Goal: Task Accomplishment & Management: Use online tool/utility

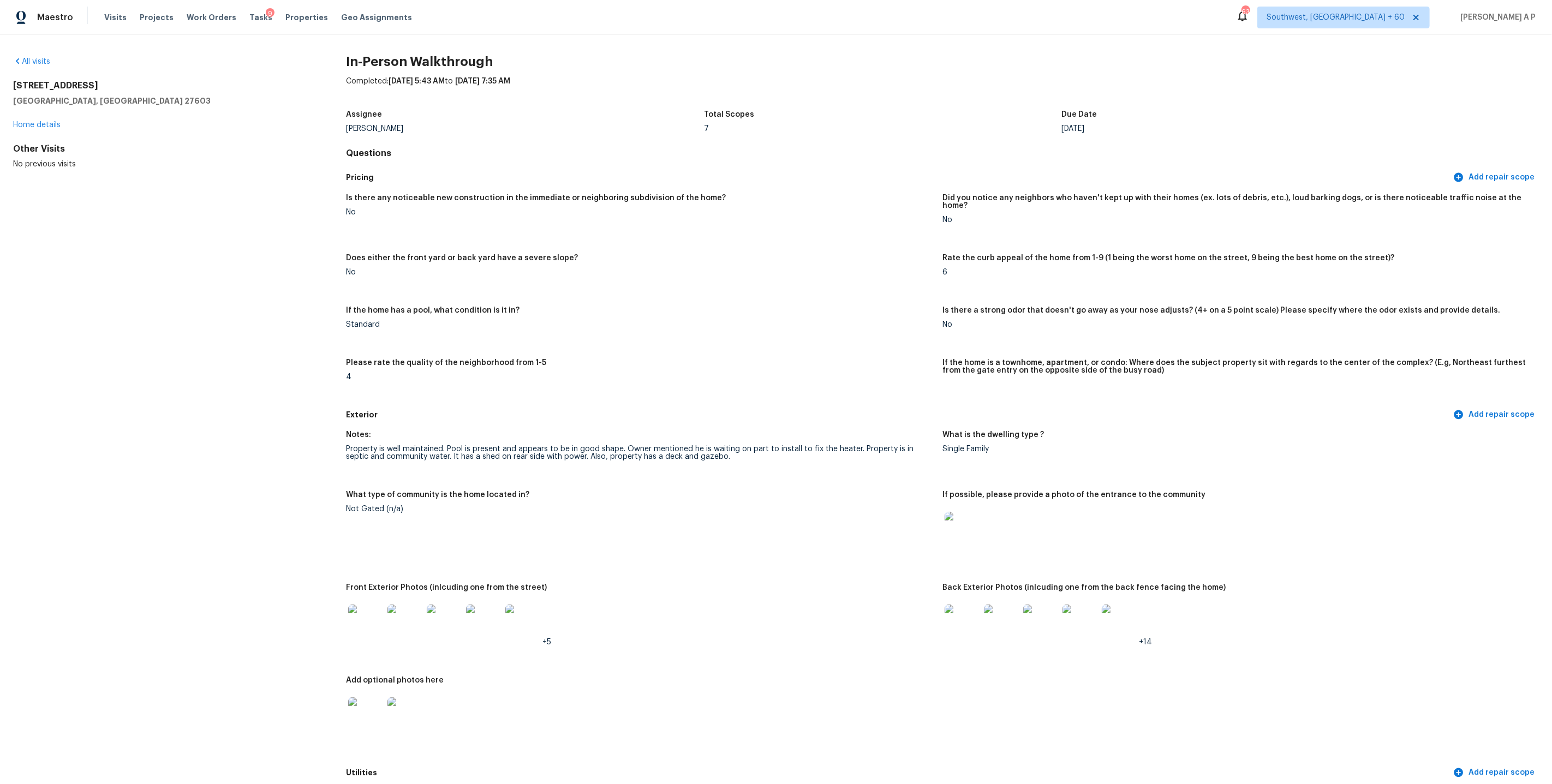
click at [111, 10] on div "Visits Projects Work Orders Tasks 9 Properties Geo Assignments" at bounding box center [265, 17] width 321 height 22
click at [109, 13] on span "Visits" at bounding box center [115, 17] width 22 height 11
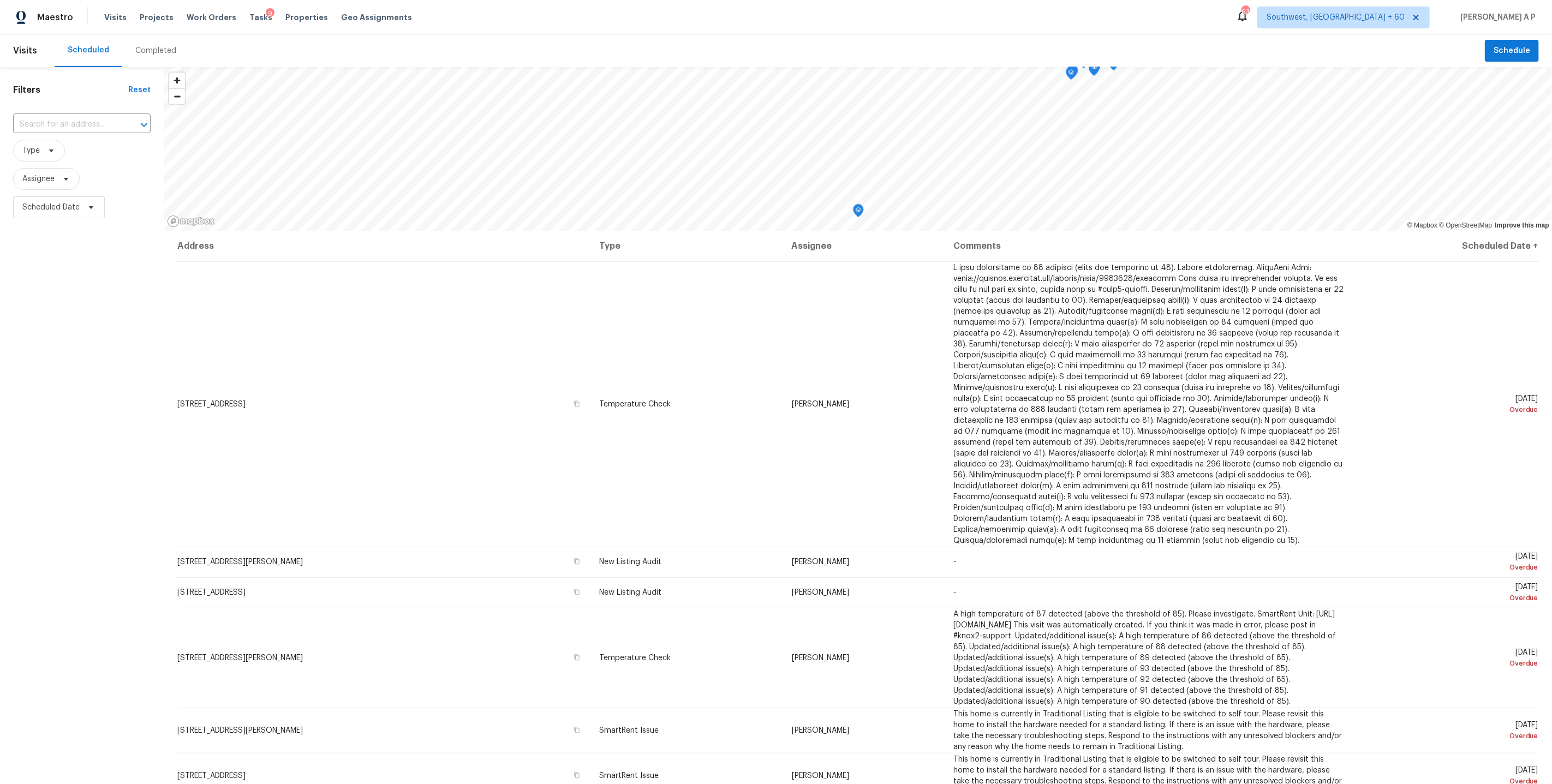
click at [153, 54] on div "Completed" at bounding box center [156, 51] width 41 height 11
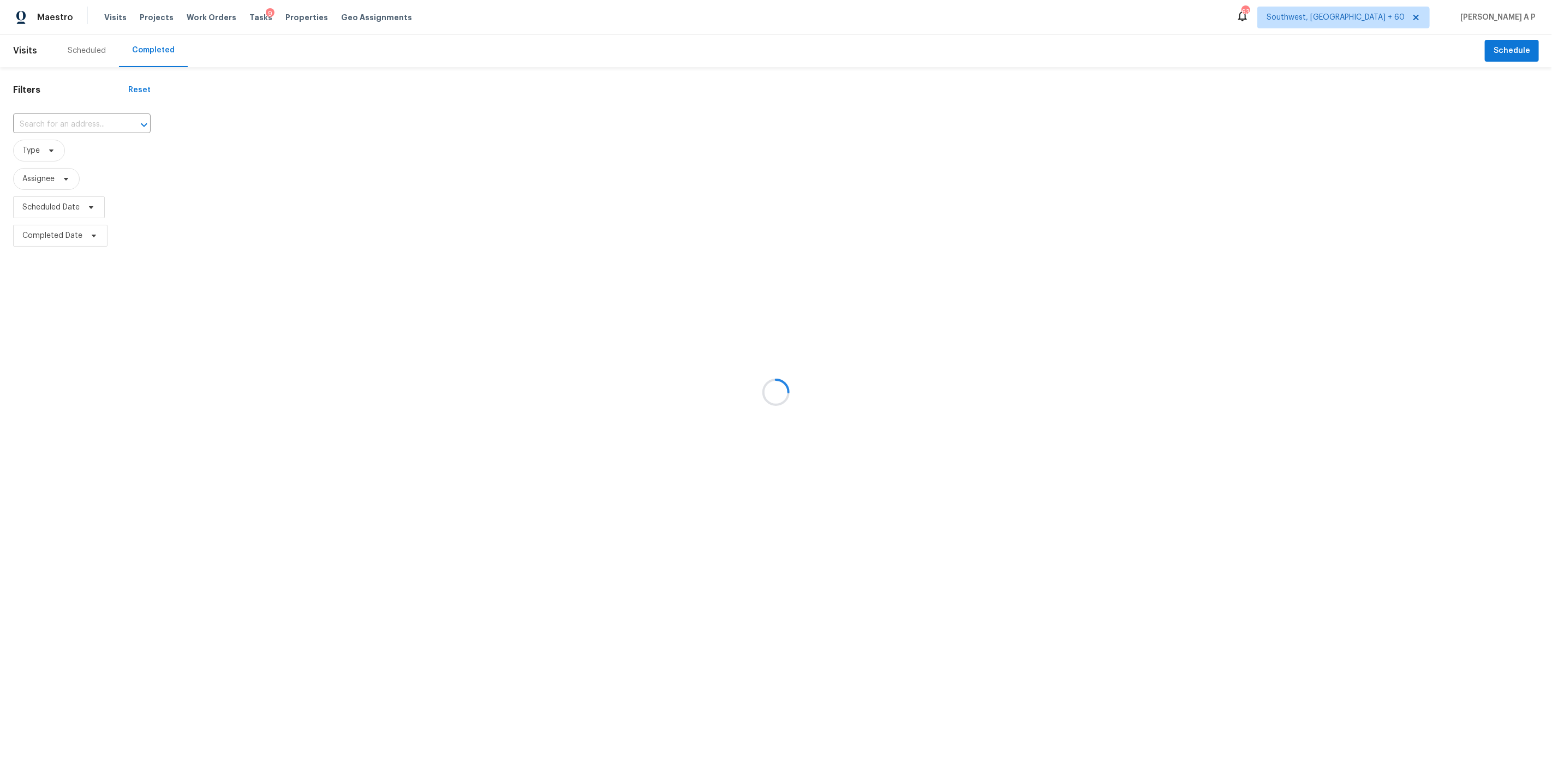
click at [92, 121] on div at bounding box center [776, 392] width 1552 height 784
click at [92, 121] on input "text" at bounding box center [67, 124] width 107 height 17
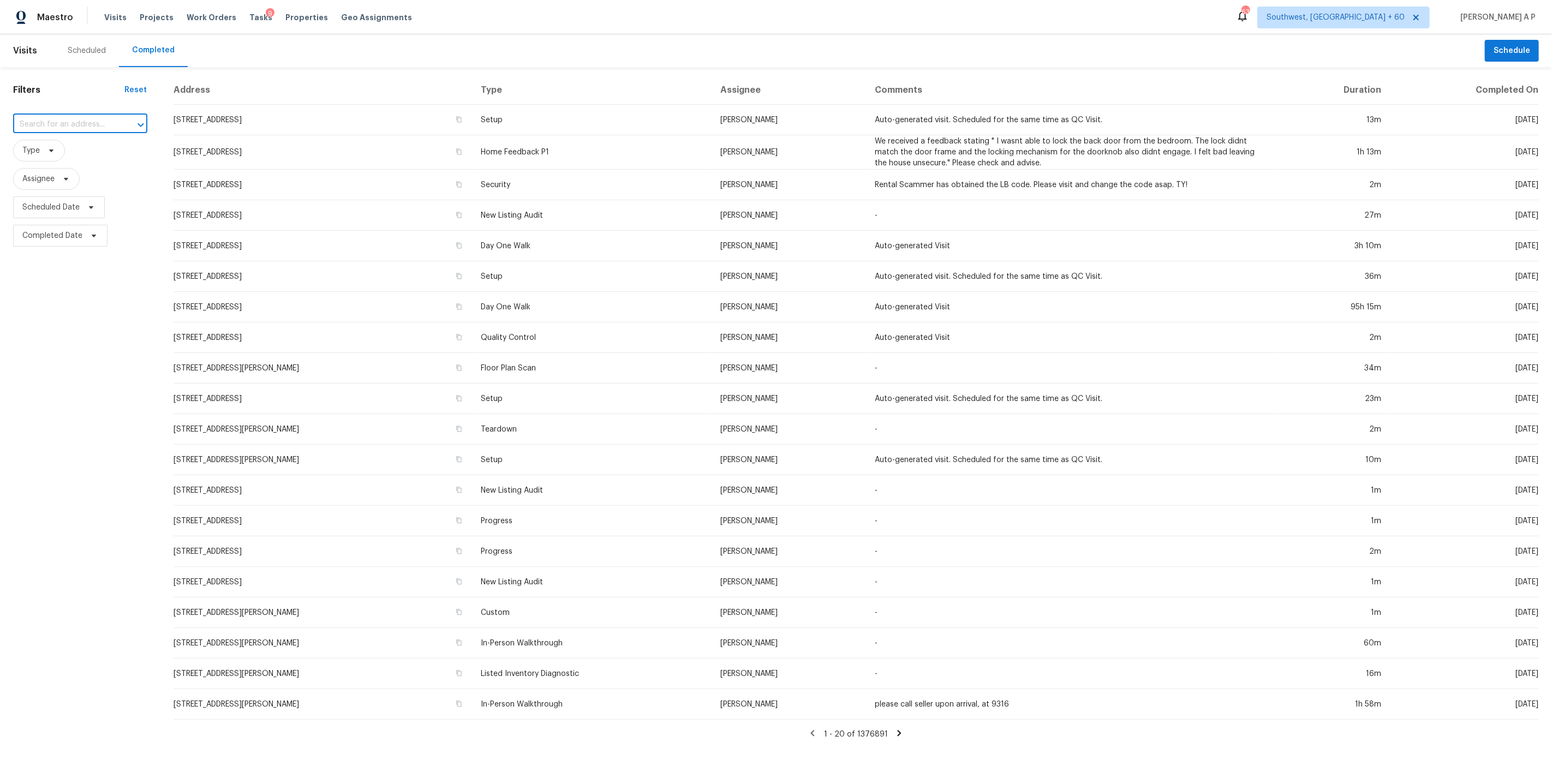
click at [92, 121] on input "text" at bounding box center [65, 124] width 104 height 17
paste input "836 Spivey Ln Galloway, OH, 43119"
type input "836 Spivey Ln Galloway, OH, 43119"
click at [81, 150] on li "836 Spivey Ln, Galloway, OH 43119" at bounding box center [78, 160] width 132 height 41
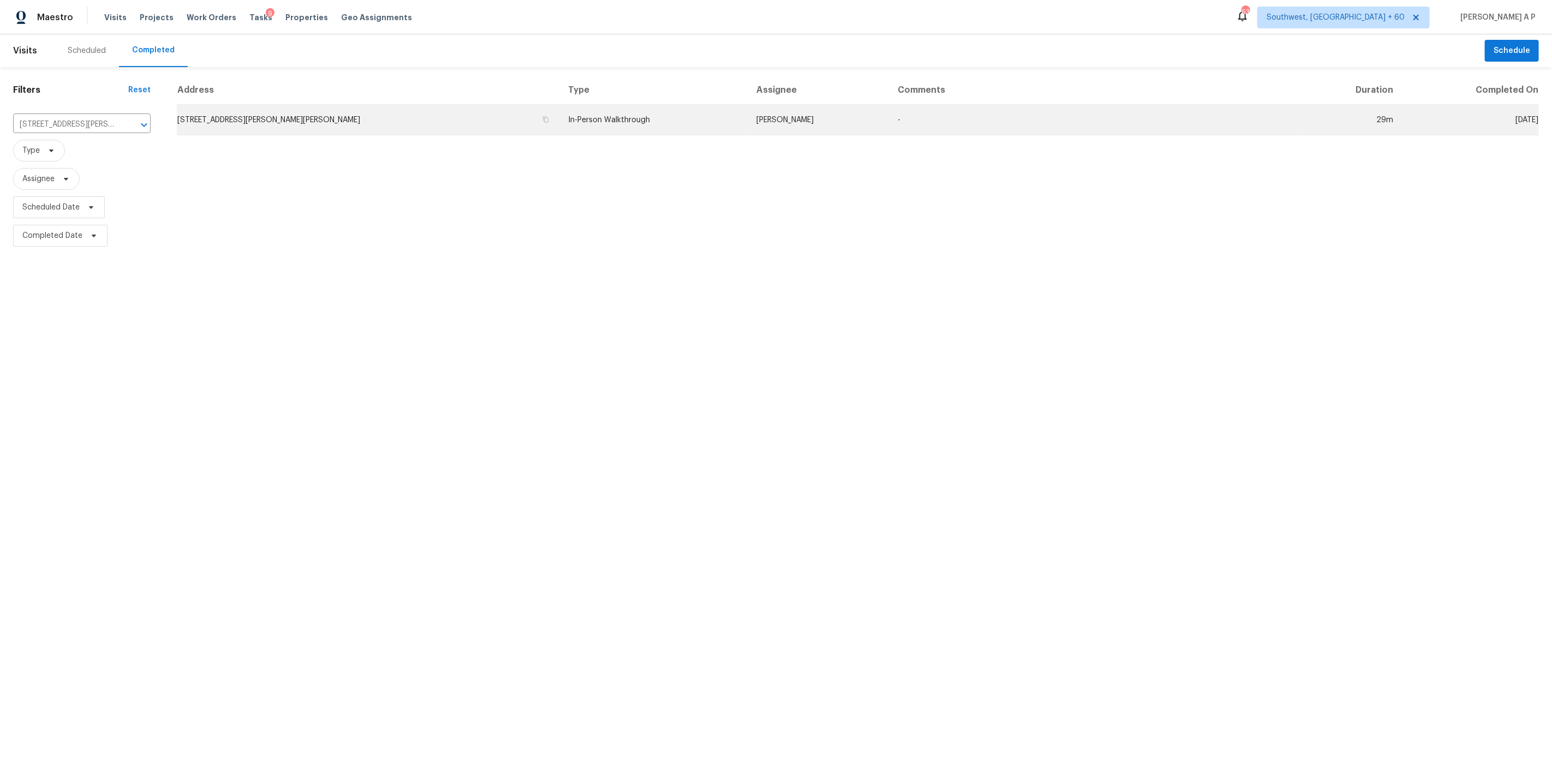
click at [559, 118] on td "In-Person Walkthrough" at bounding box center [653, 120] width 188 height 31
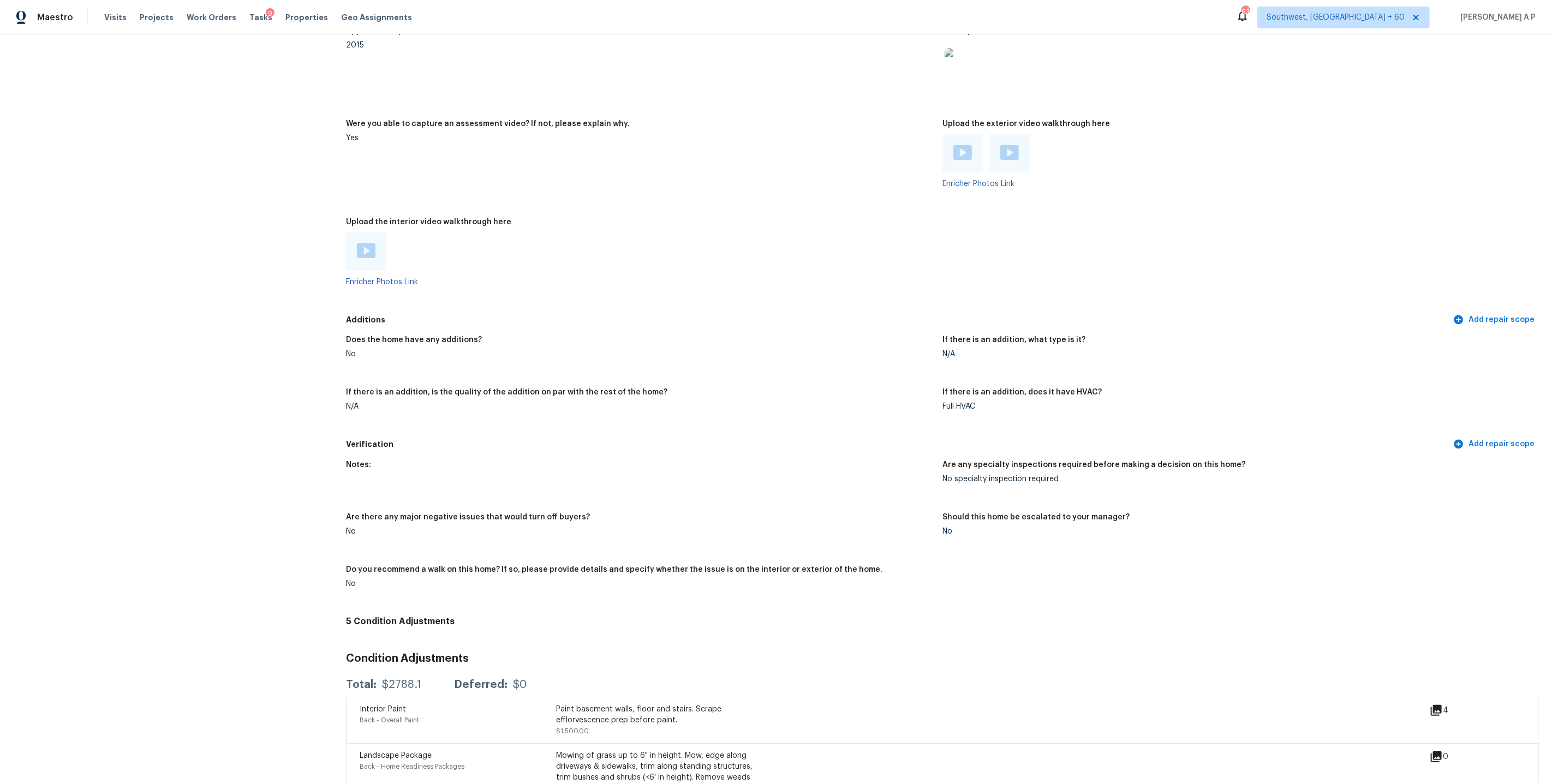
scroll to position [2144, 0]
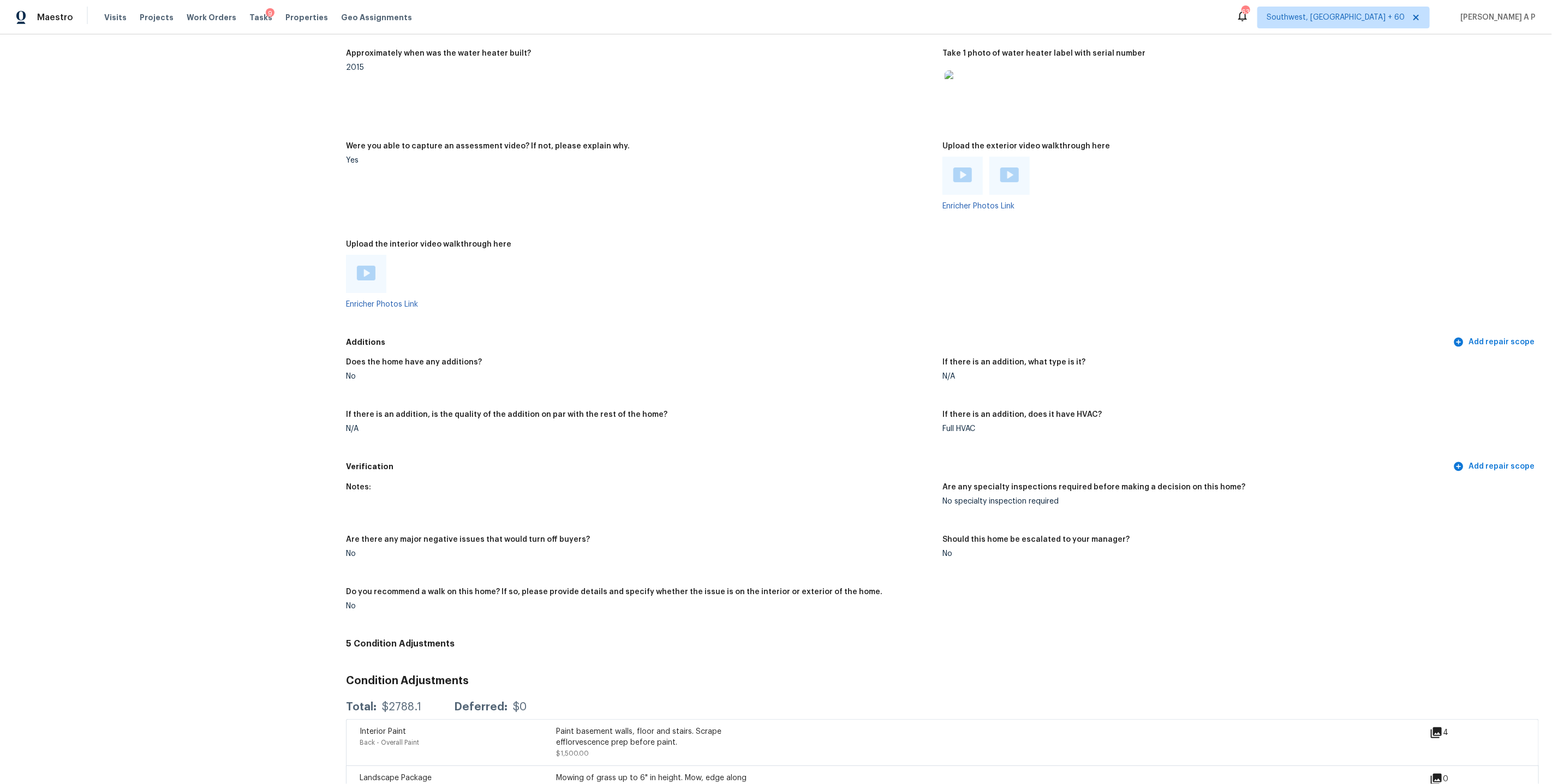
click at [369, 266] on img at bounding box center [366, 273] width 19 height 15
click at [367, 266] on img at bounding box center [366, 273] width 19 height 15
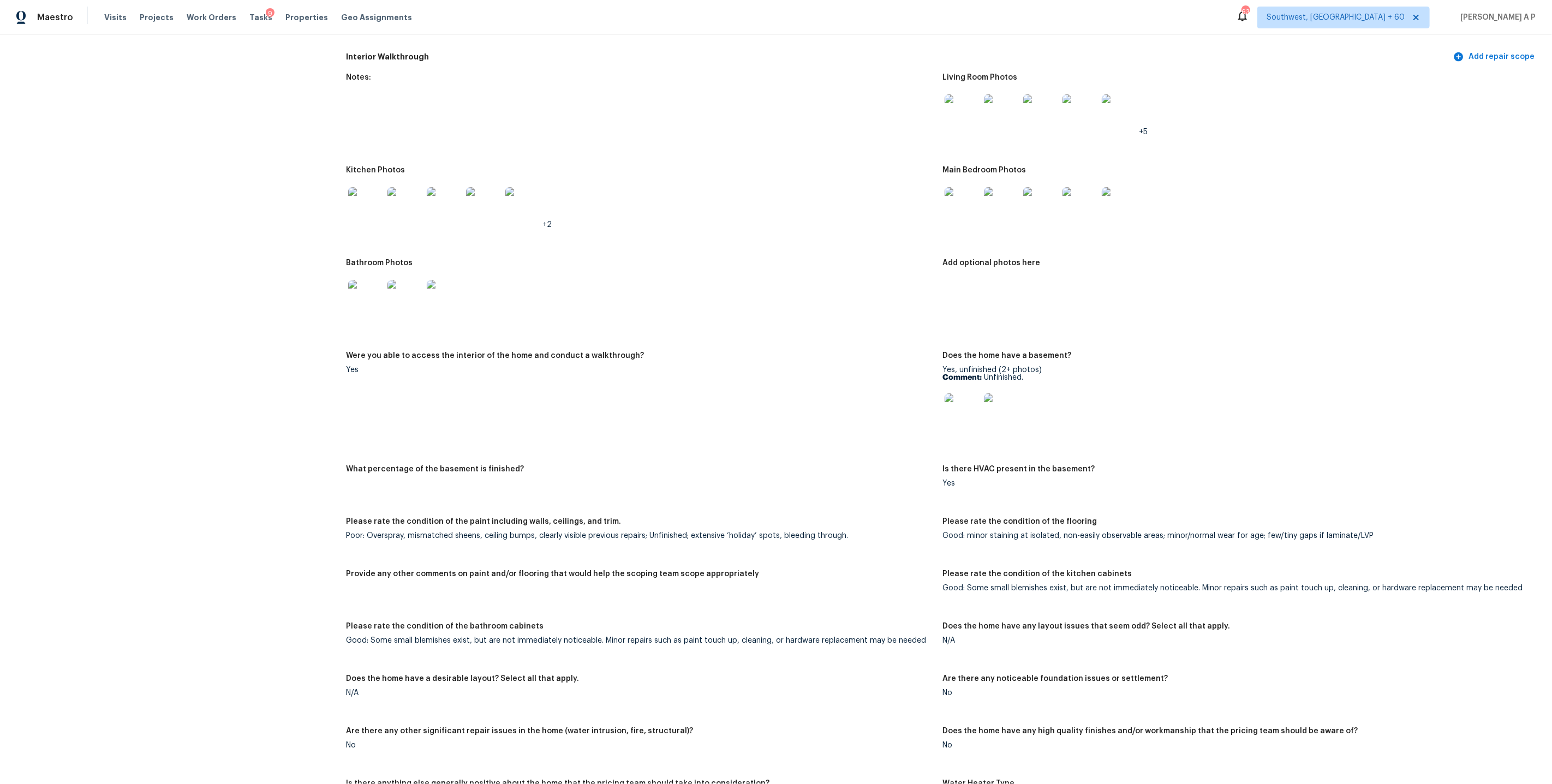
scroll to position [1513, 0]
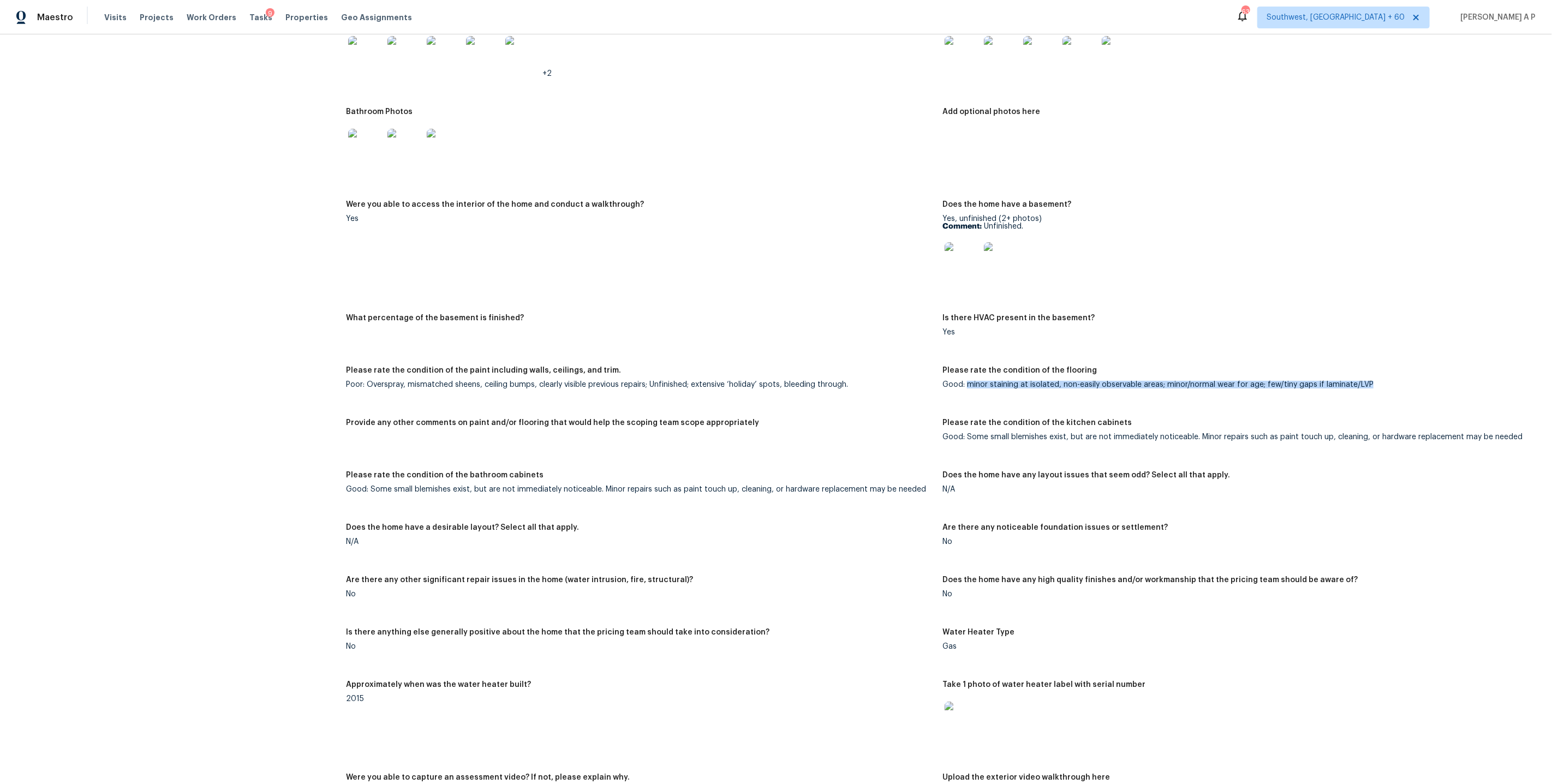
drag, startPoint x: 968, startPoint y: 375, endPoint x: 1044, endPoint y: 386, distance: 76.8
click at [1044, 386] on figure "Please rate the condition of the flooring Good: minor staining at isolated, non…" at bounding box center [1241, 386] width 597 height 39
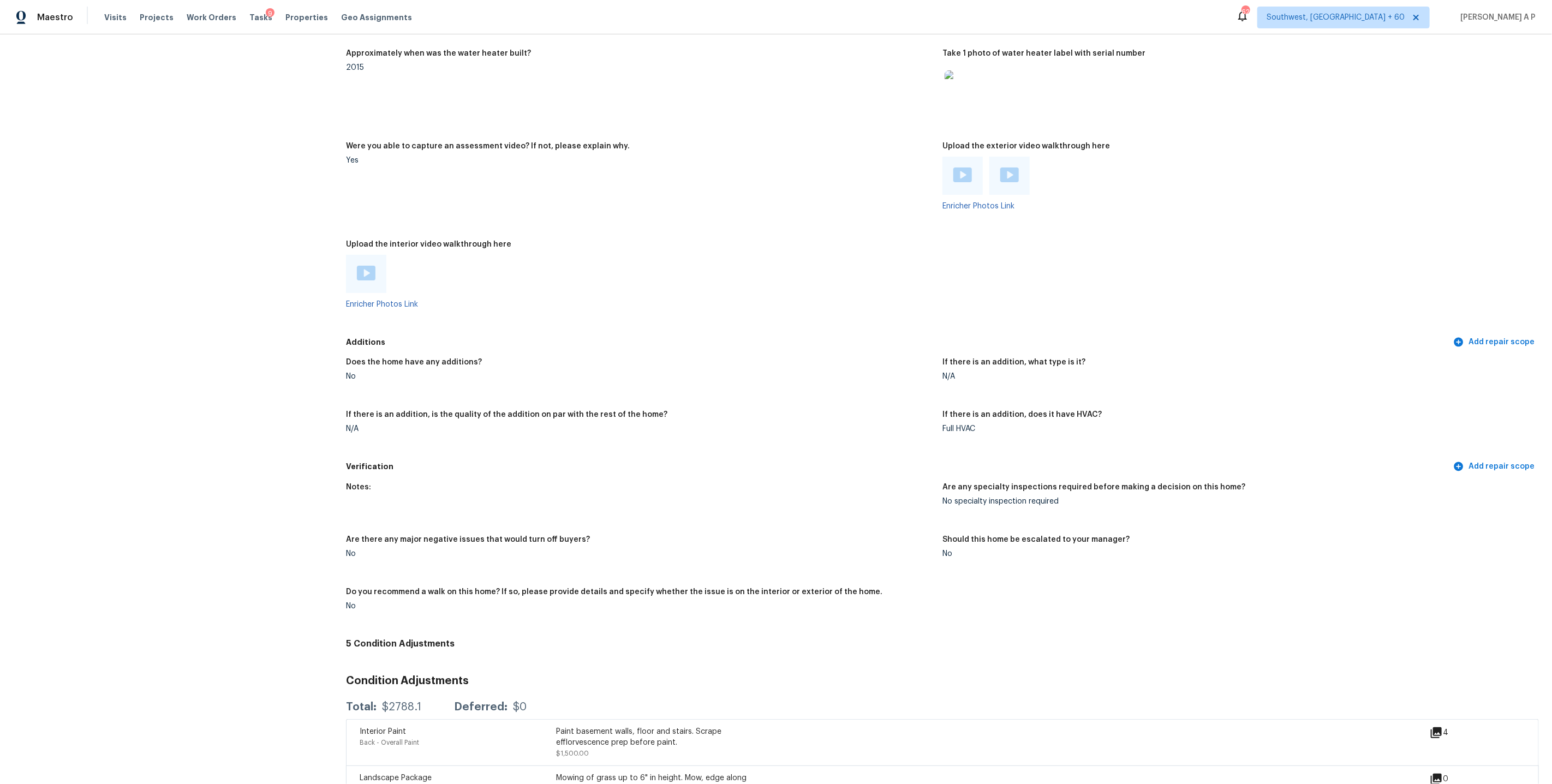
scroll to position [2365, 0]
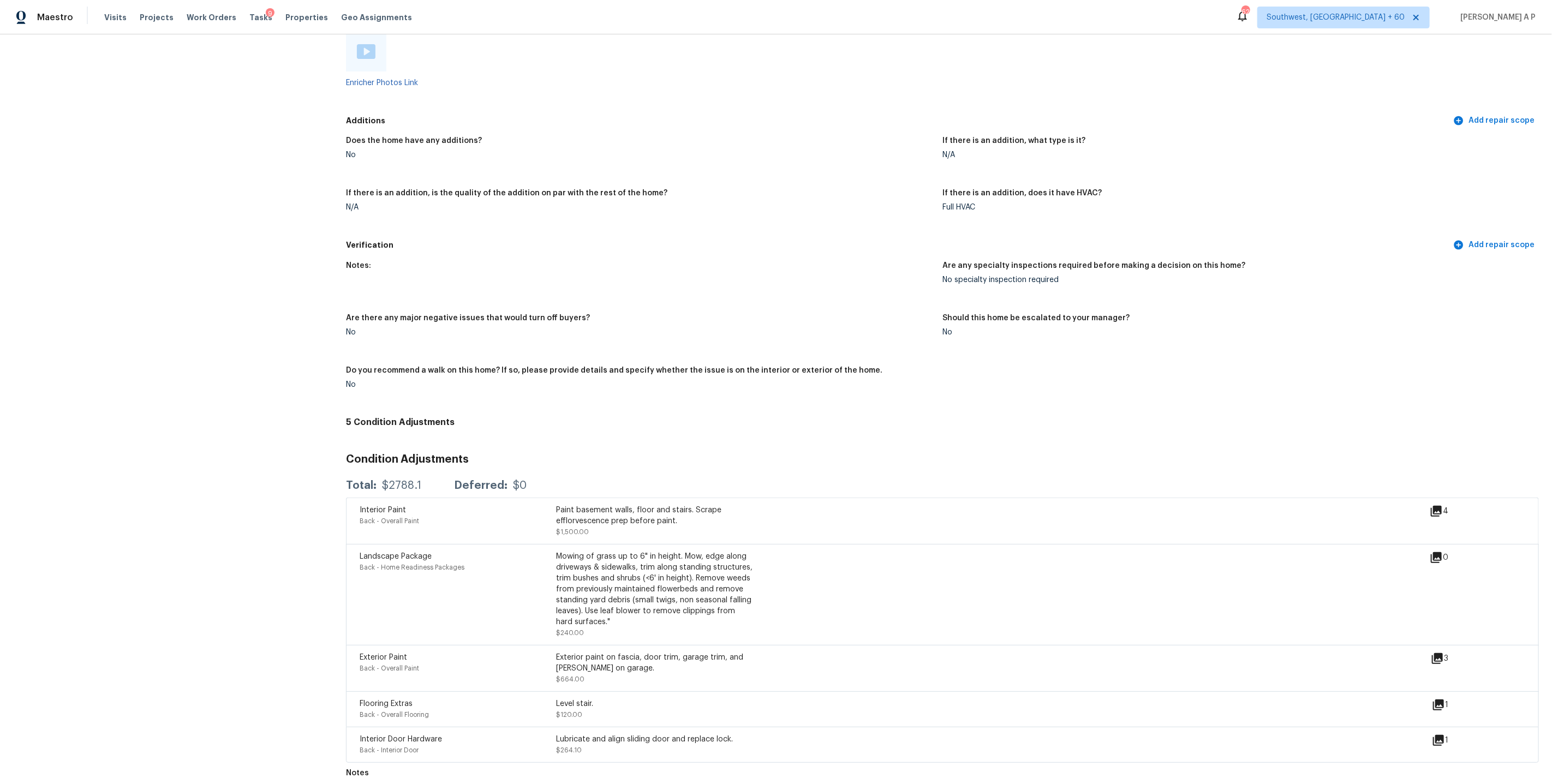
click at [1442, 735] on icon at bounding box center [1438, 740] width 11 height 11
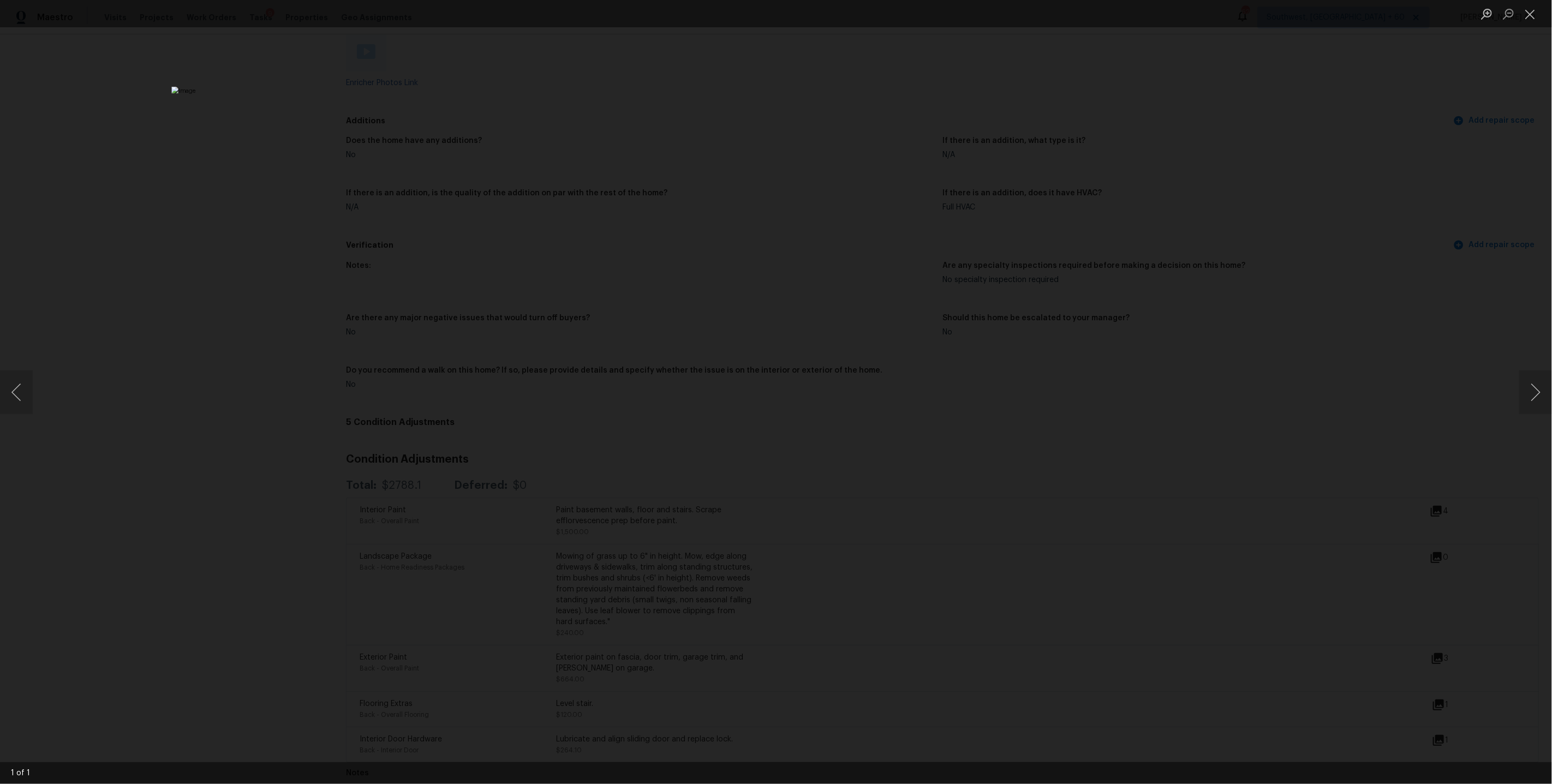
click at [1294, 583] on div "Lightbox" at bounding box center [776, 392] width 1552 height 784
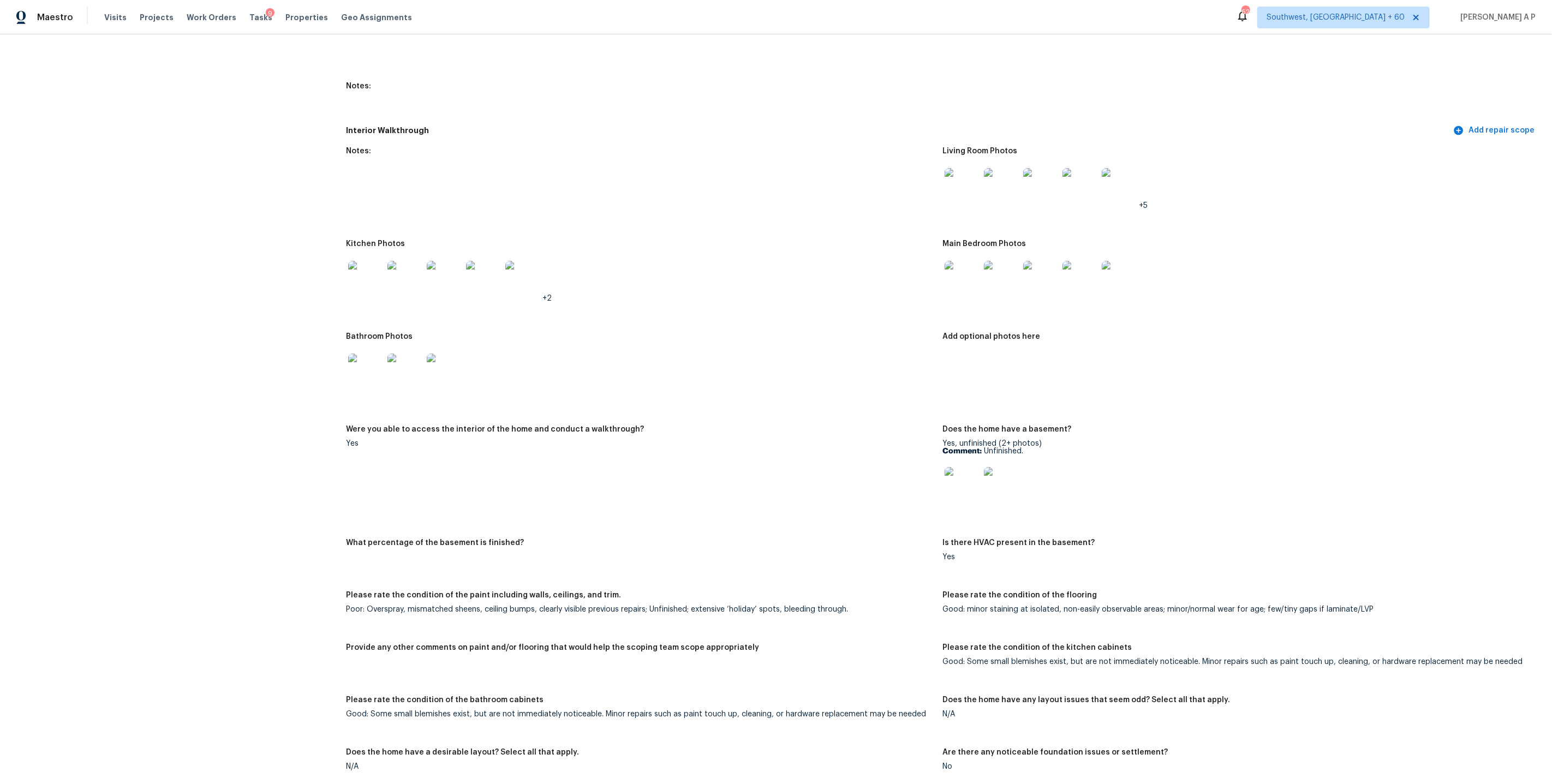
scroll to position [1268, 0]
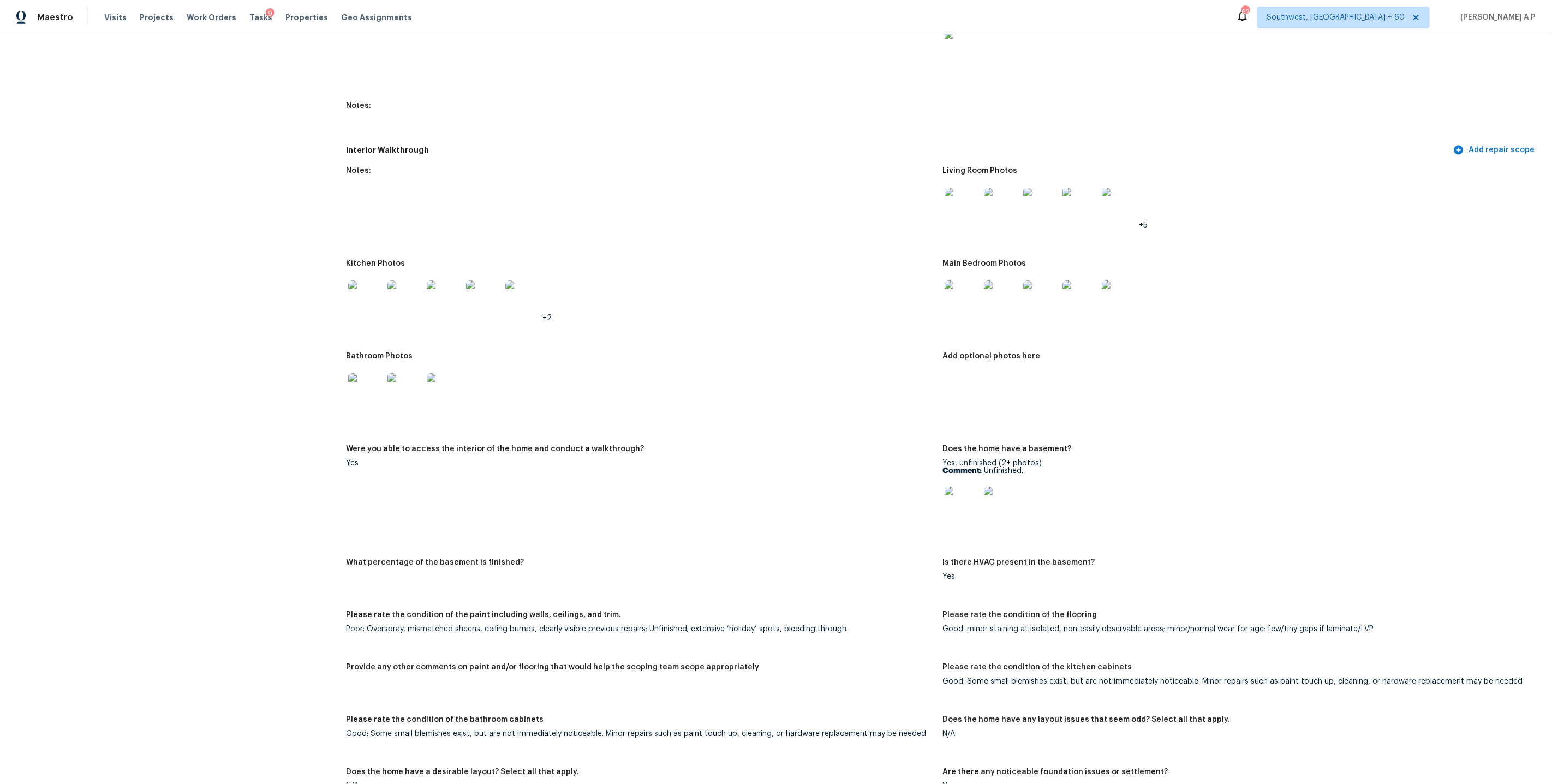
click at [965, 494] on img at bounding box center [962, 504] width 35 height 35
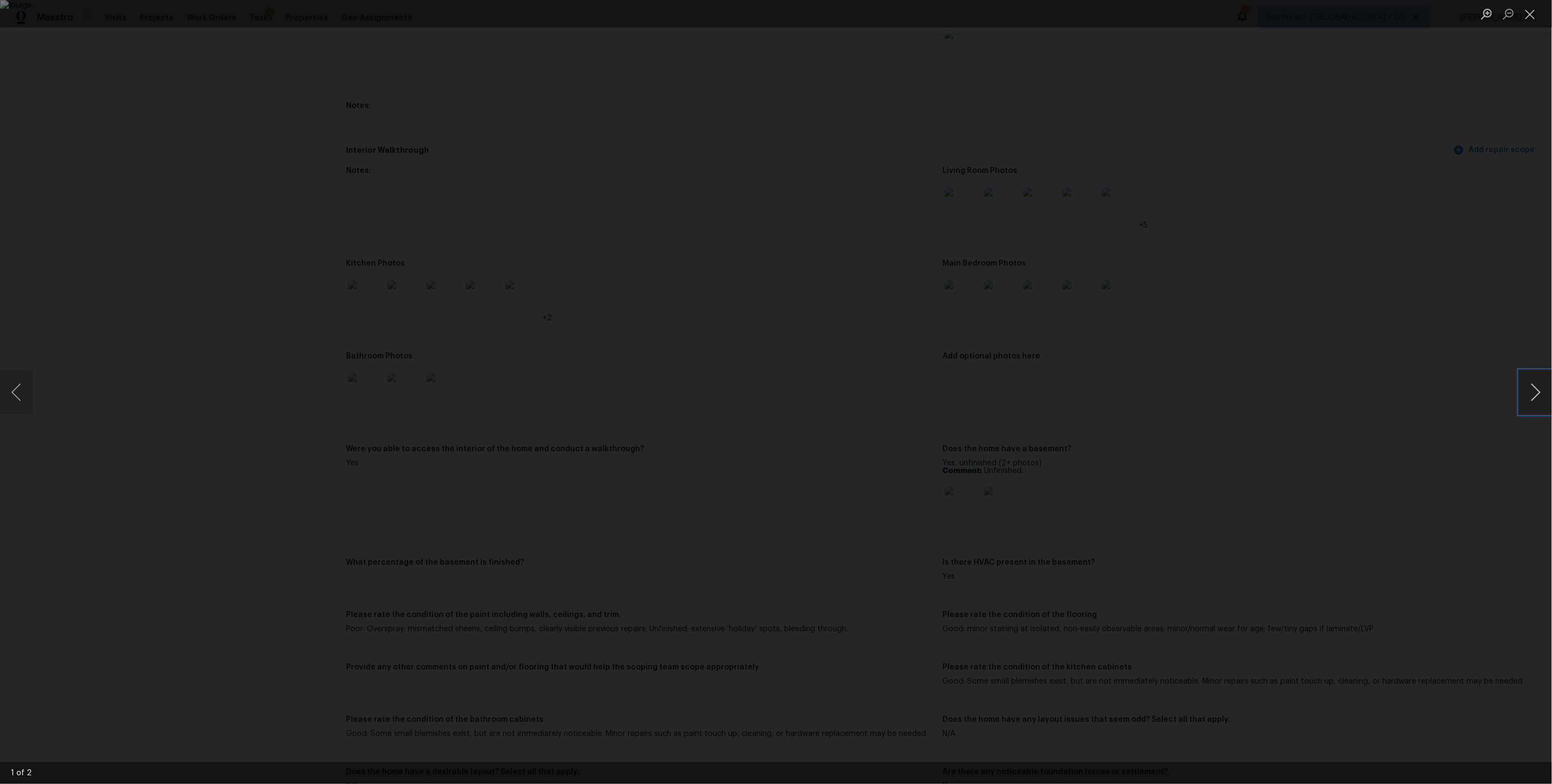
click at [1532, 387] on button "Next image" at bounding box center [1535, 392] width 33 height 43
click at [1311, 385] on div "Lightbox" at bounding box center [776, 392] width 1552 height 784
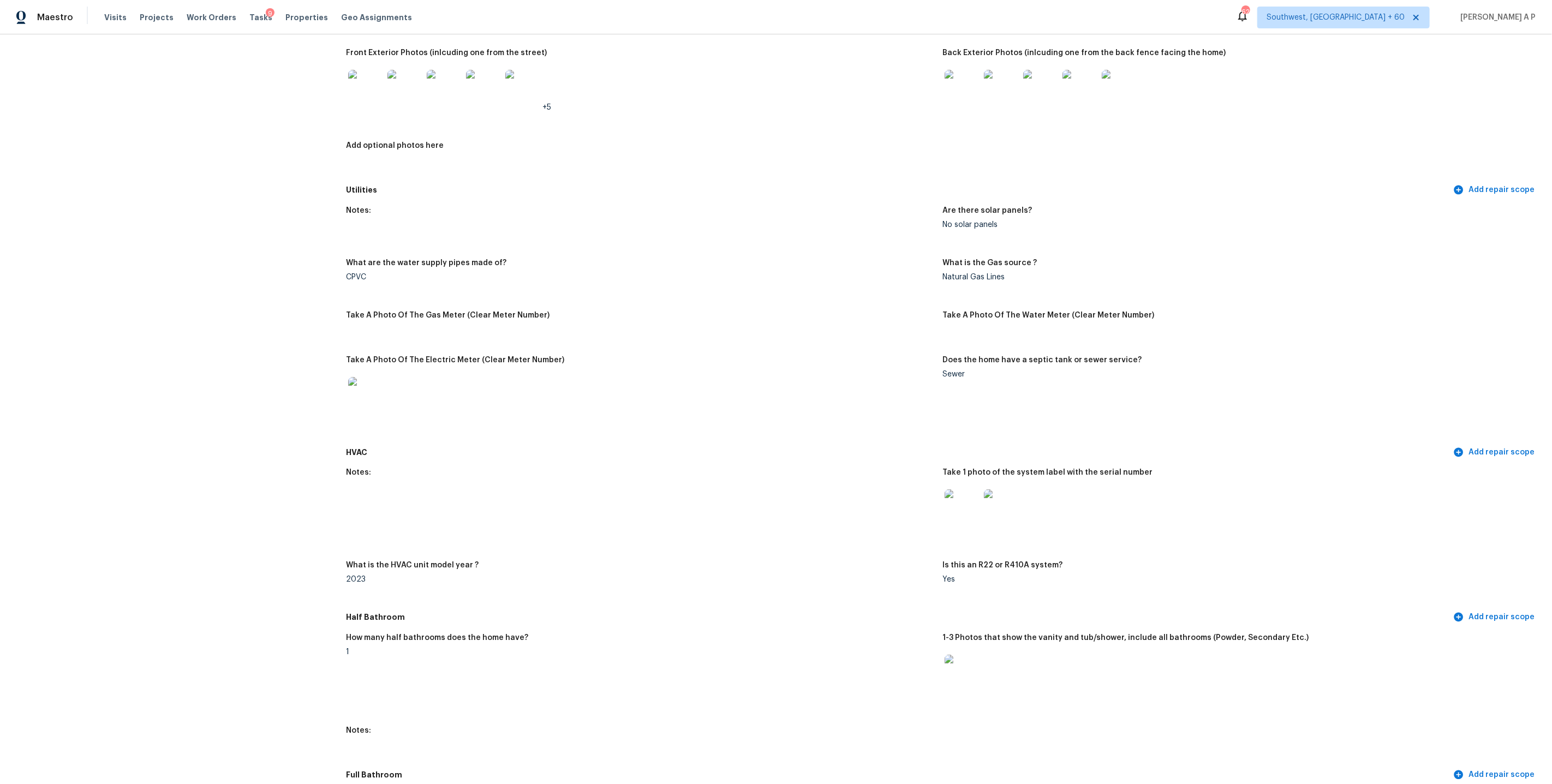
scroll to position [447, 0]
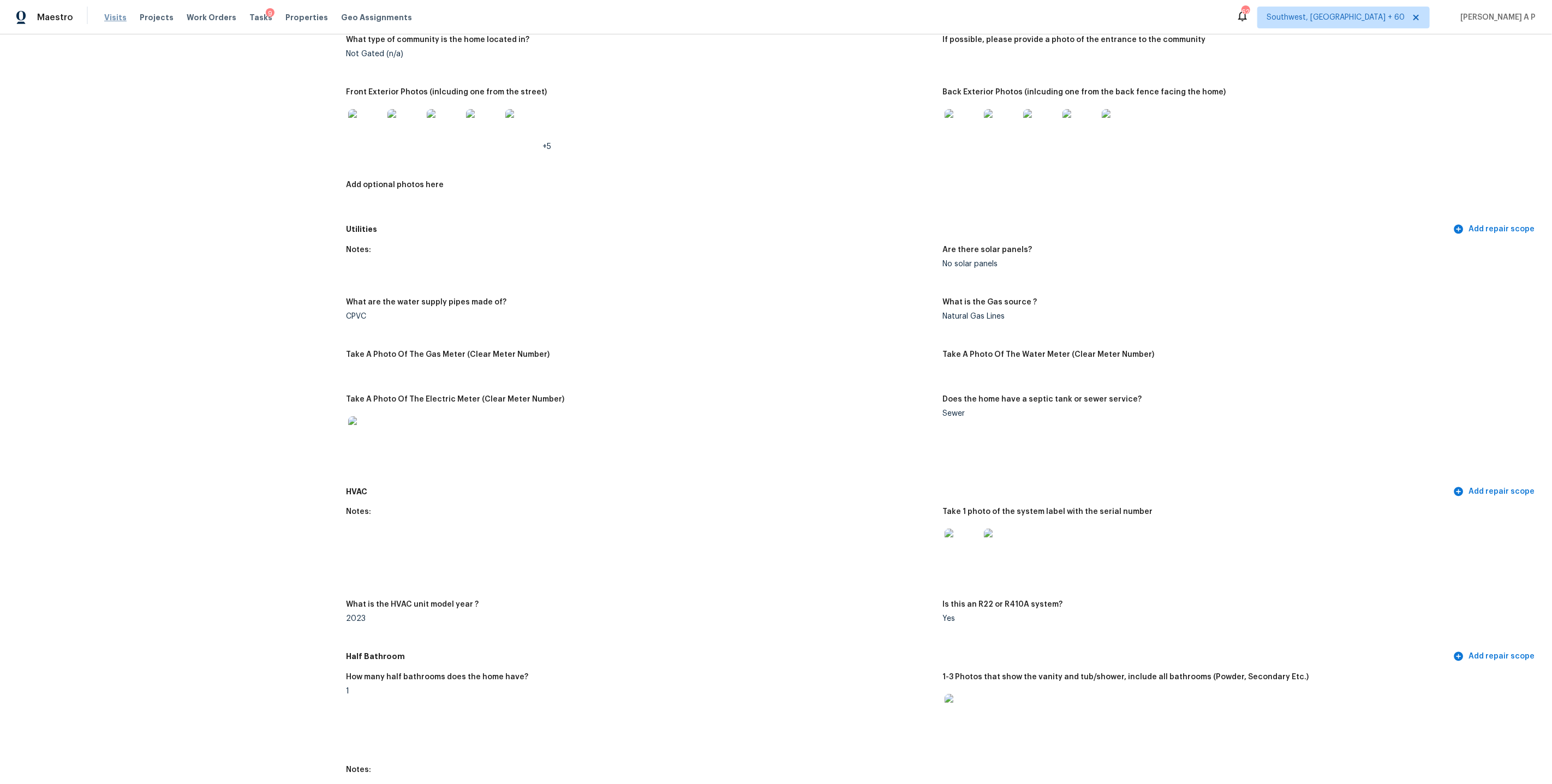
click at [117, 15] on span "Visits" at bounding box center [115, 17] width 22 height 11
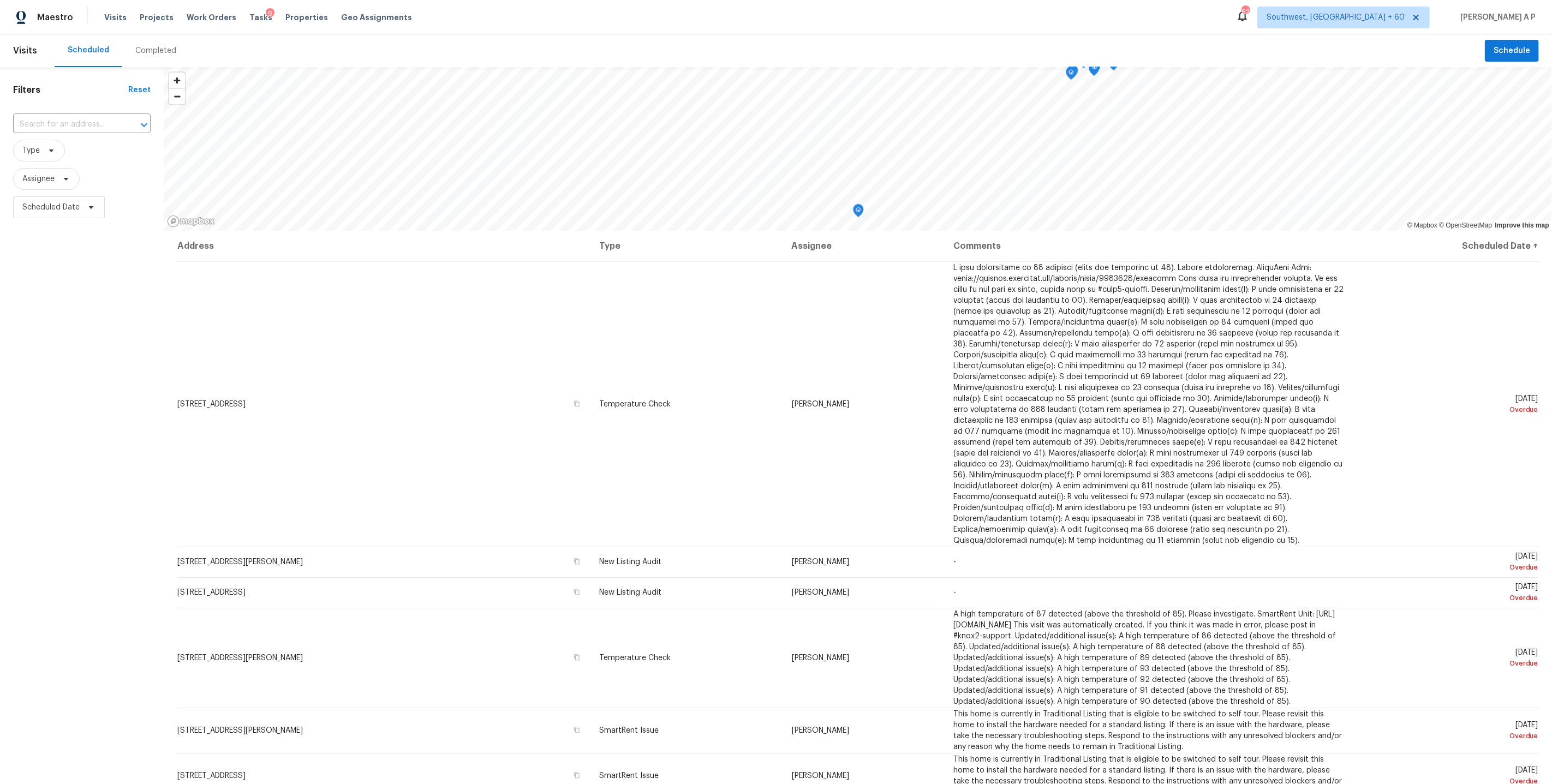
click at [156, 49] on div "Completed" at bounding box center [156, 51] width 41 height 11
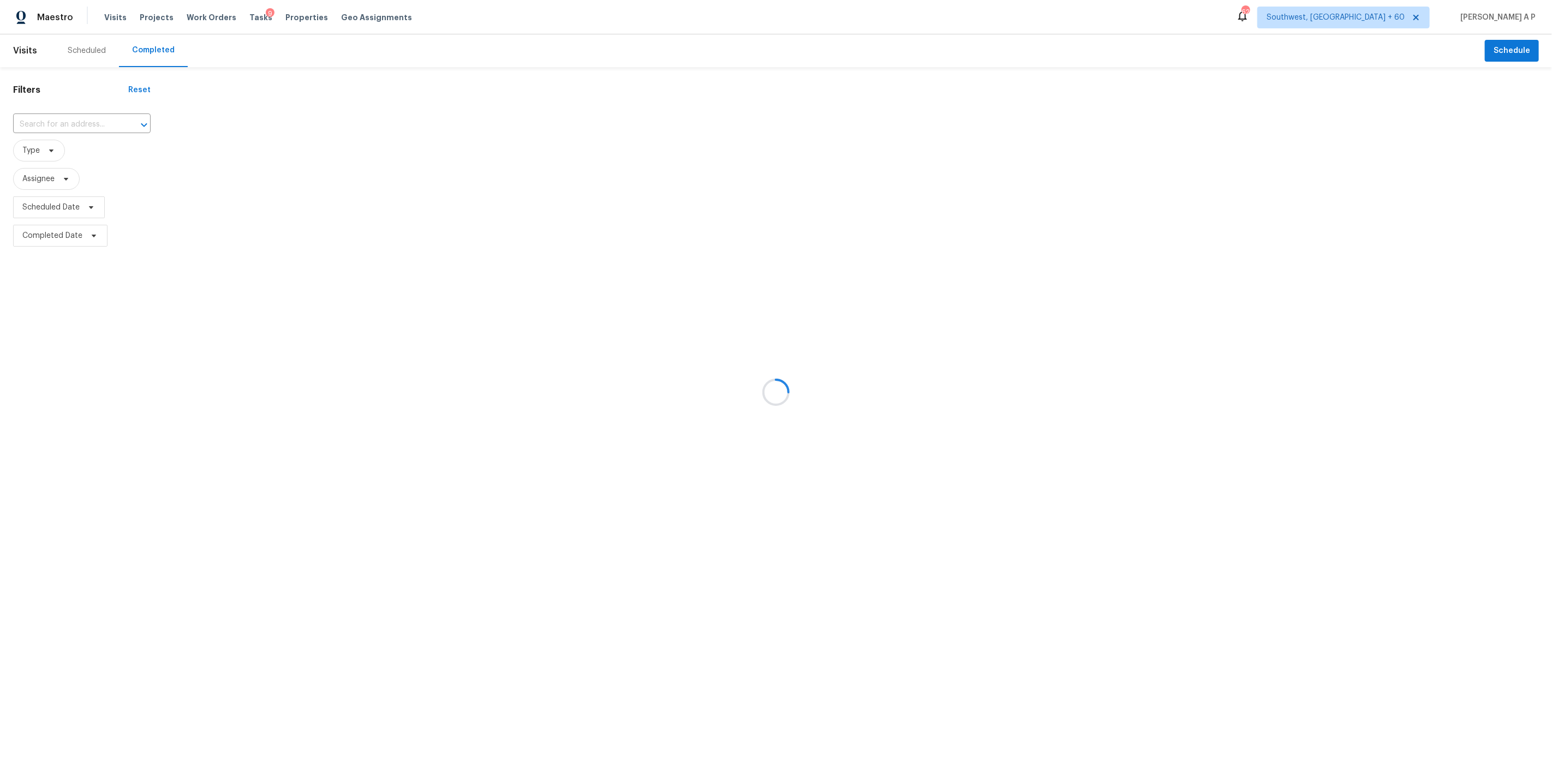
click at [82, 124] on div at bounding box center [776, 392] width 1552 height 784
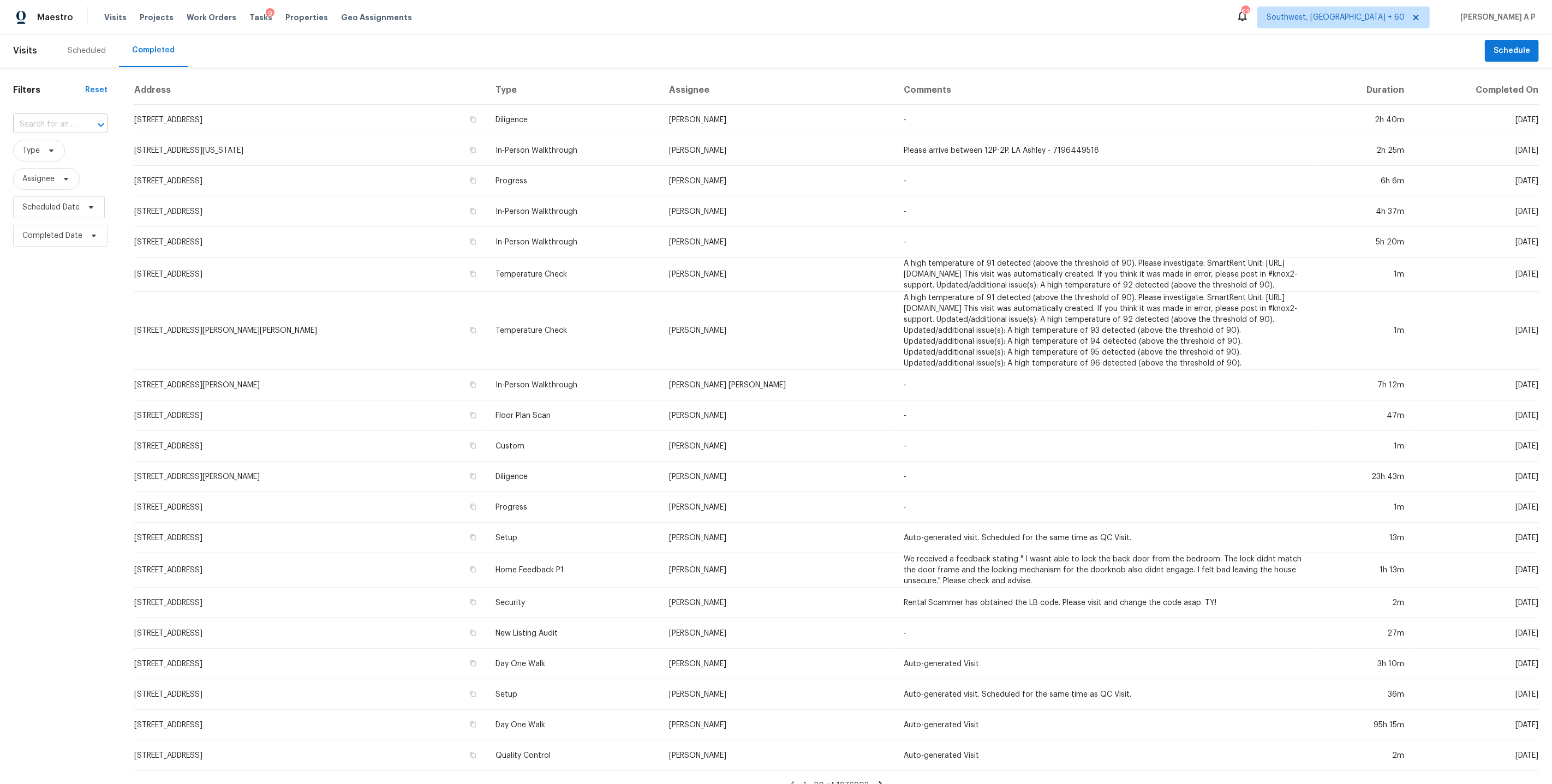
click at [80, 124] on div at bounding box center [93, 125] width 28 height 15
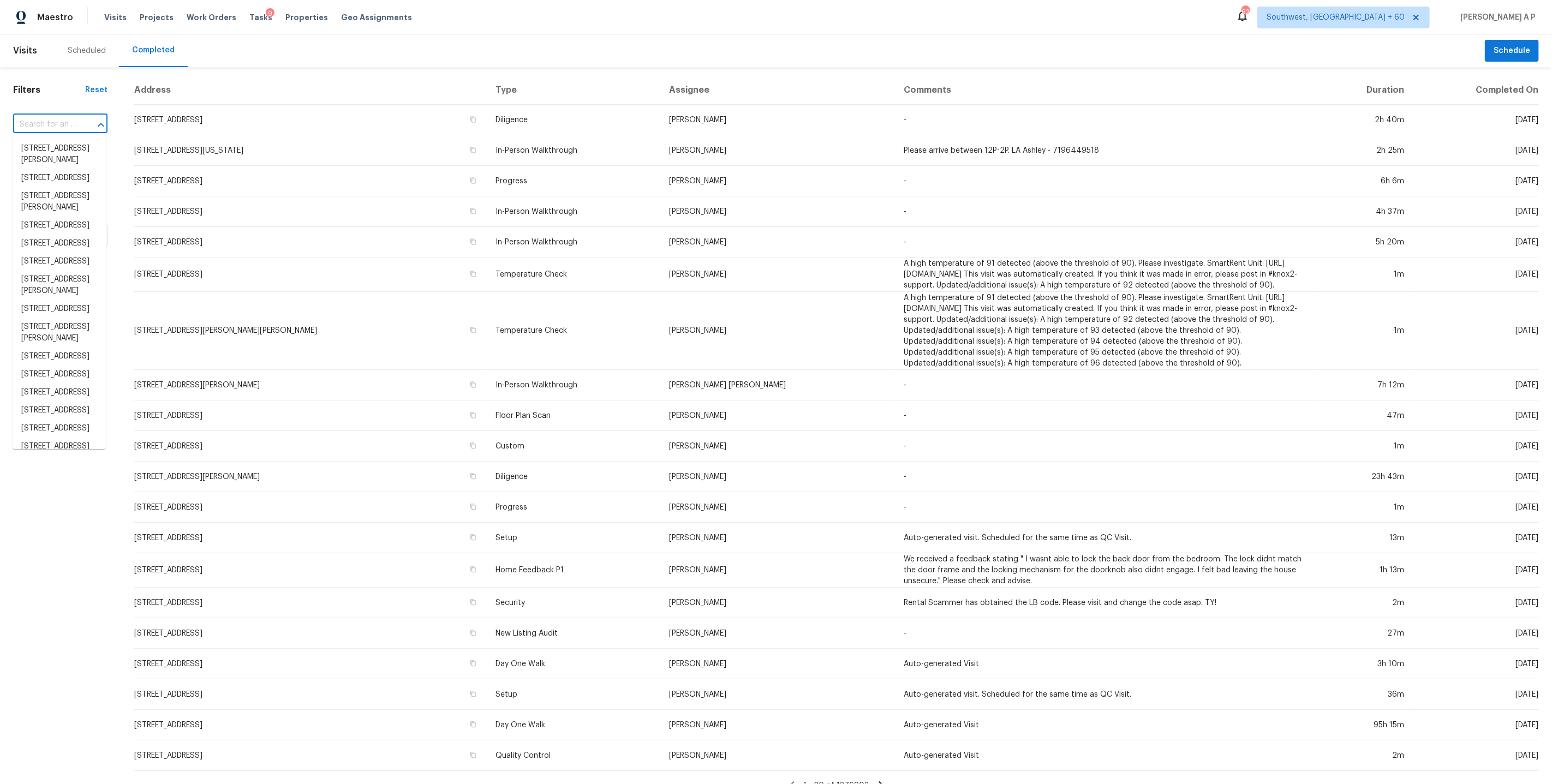
paste input "2611 Riverside Dr Unit D Houston, TX, 77004"
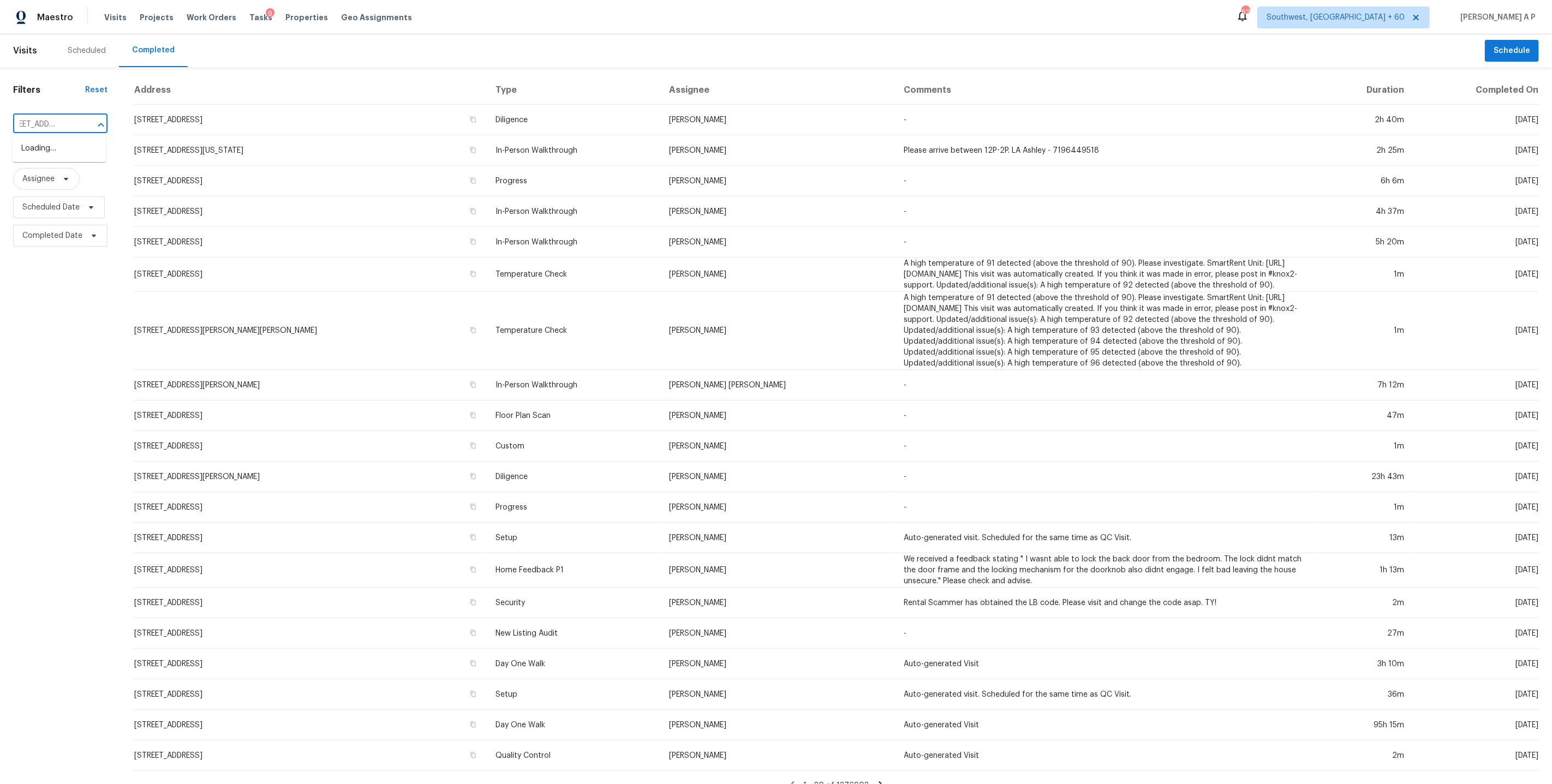
scroll to position [0, 11]
type input "2611 Riverside Dr U"
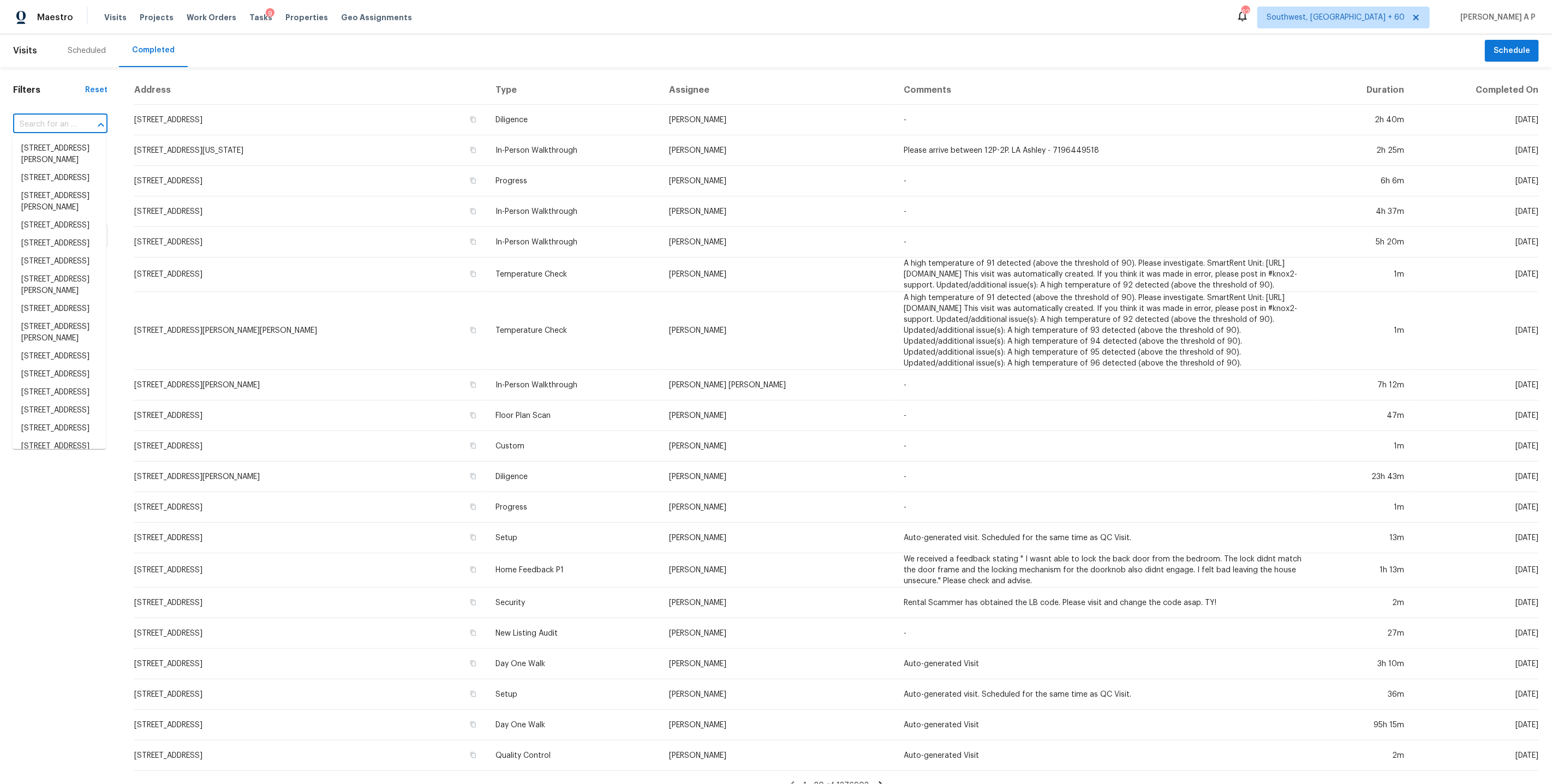
scroll to position [0, 0]
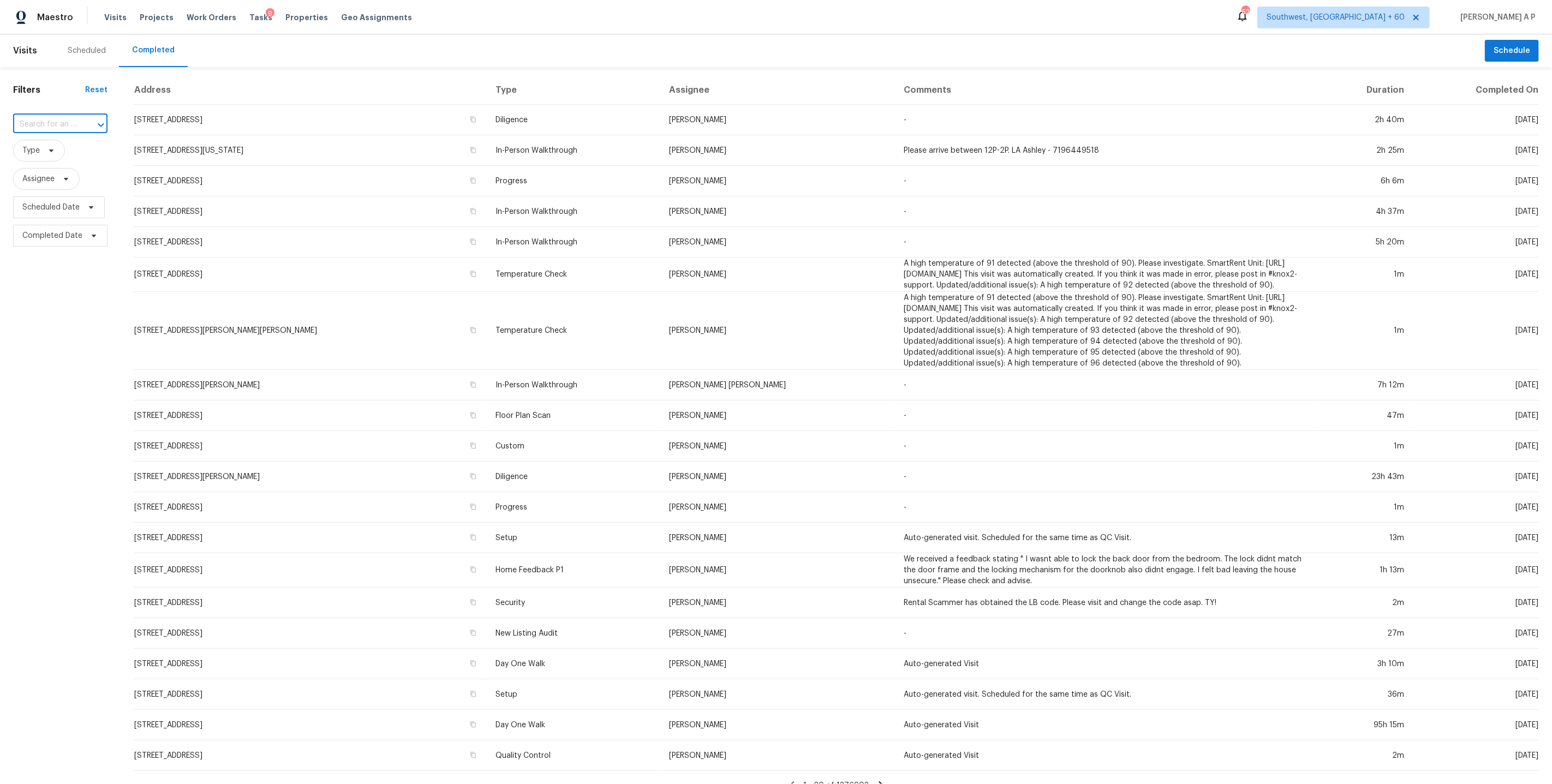
click at [71, 121] on input "text" at bounding box center [45, 124] width 64 height 17
paste input "2611 Riverside Dr Unit D, Houston, TX 77004"
type input "2611 Riverside Dr"
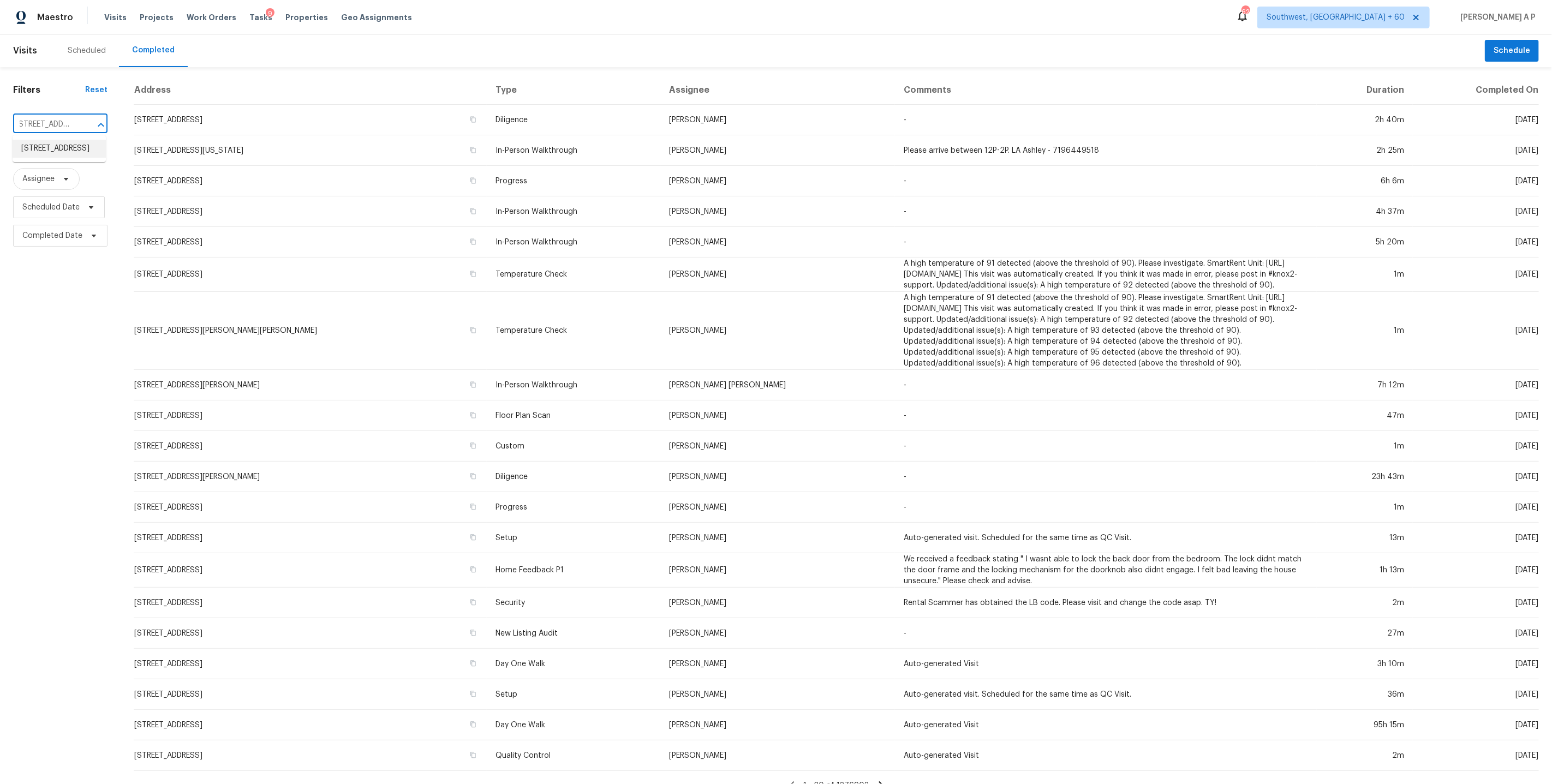
click at [41, 158] on li "2611 Riverside Dr Unit D, Houston, TX 77004" at bounding box center [59, 148] width 94 height 18
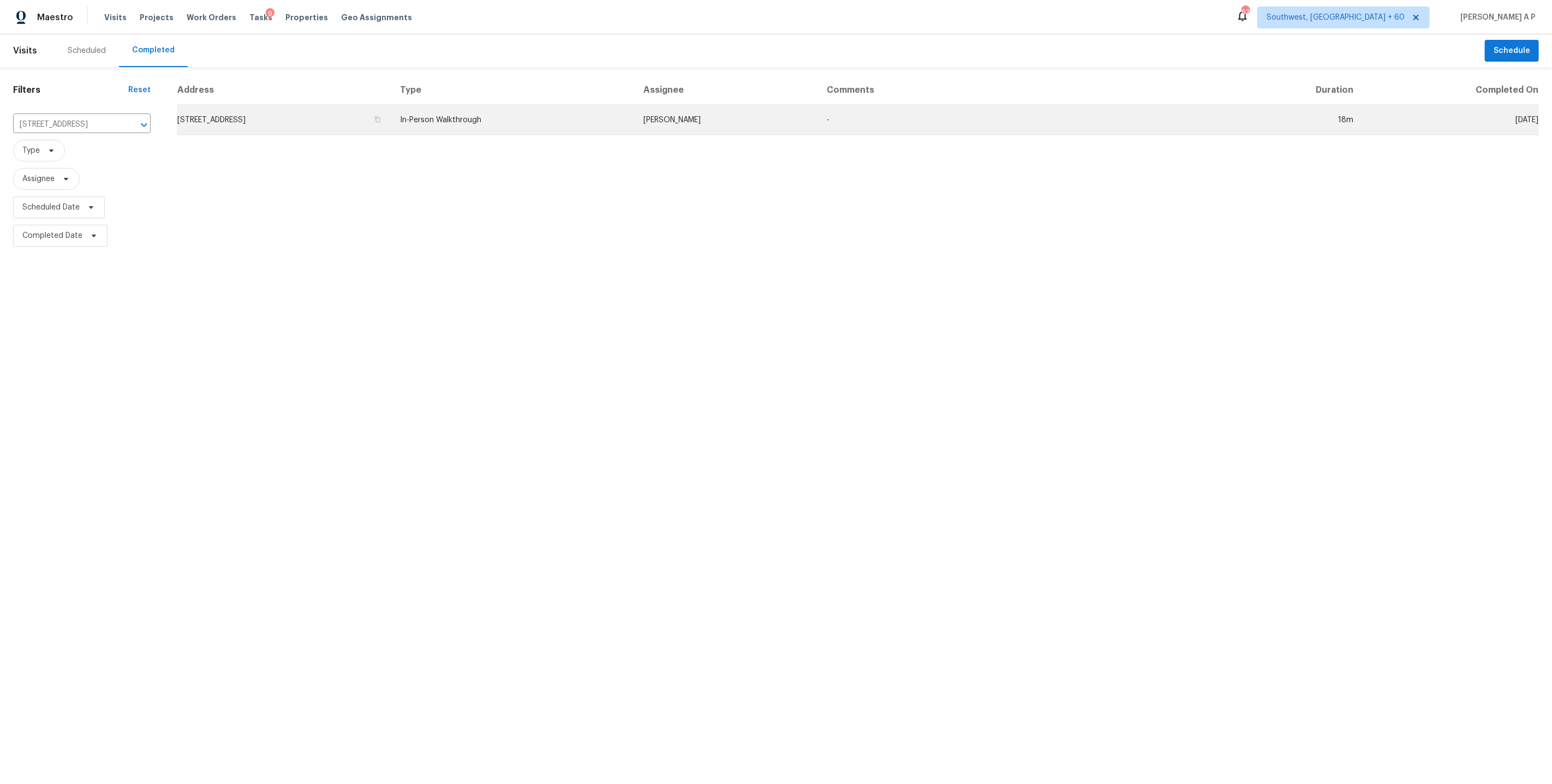
click at [392, 109] on td "2611 Riverside Dr Unit D, Houston, TX 77004" at bounding box center [284, 120] width 214 height 31
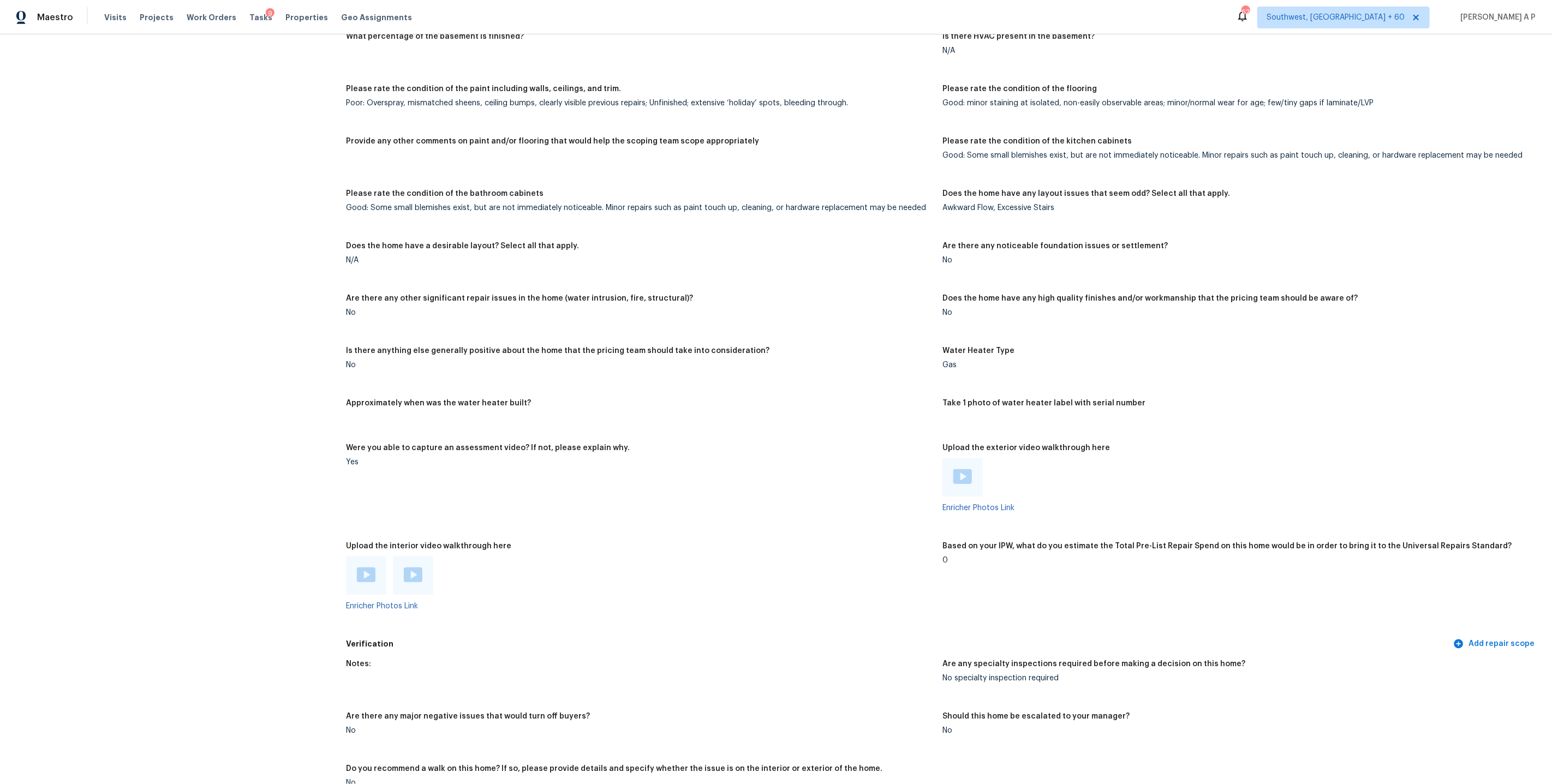
scroll to position [1622, 0]
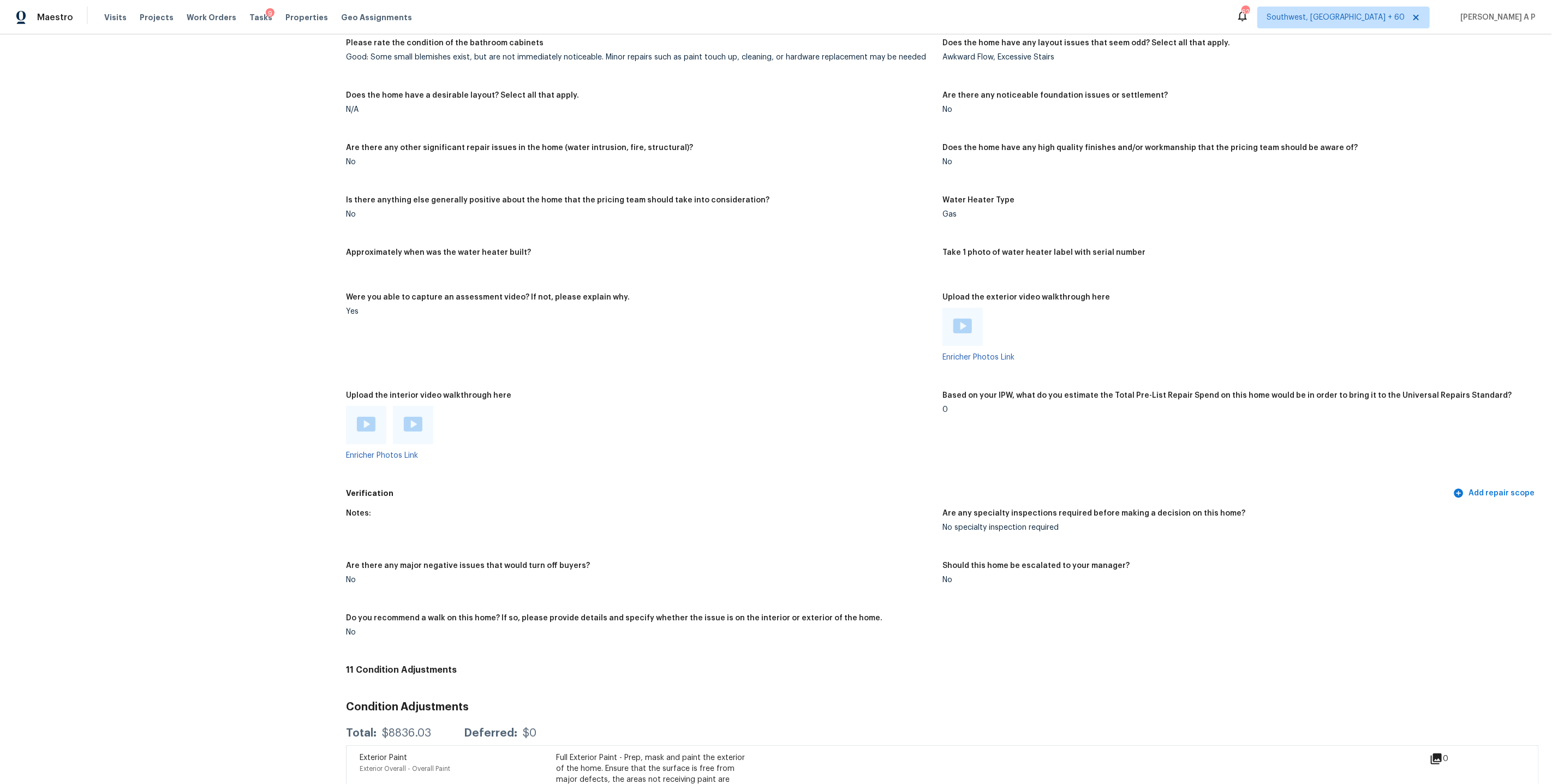
click at [367, 421] on img at bounding box center [366, 424] width 19 height 15
click at [410, 418] on img at bounding box center [413, 424] width 19 height 15
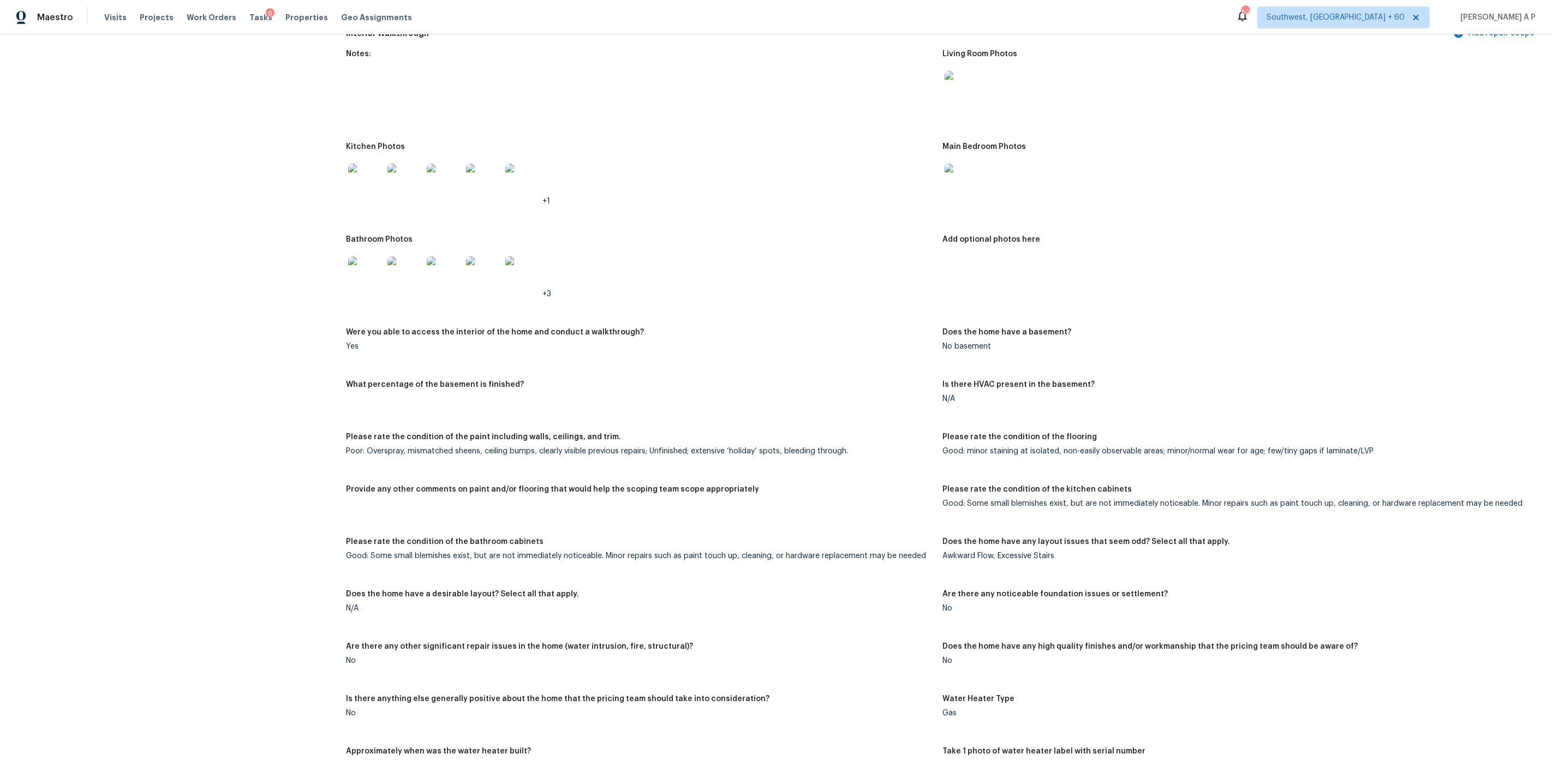
scroll to position [1124, 0]
click at [1404, 17] on span "Southwest, [GEOGRAPHIC_DATA] + 60" at bounding box center [1336, 17] width 138 height 11
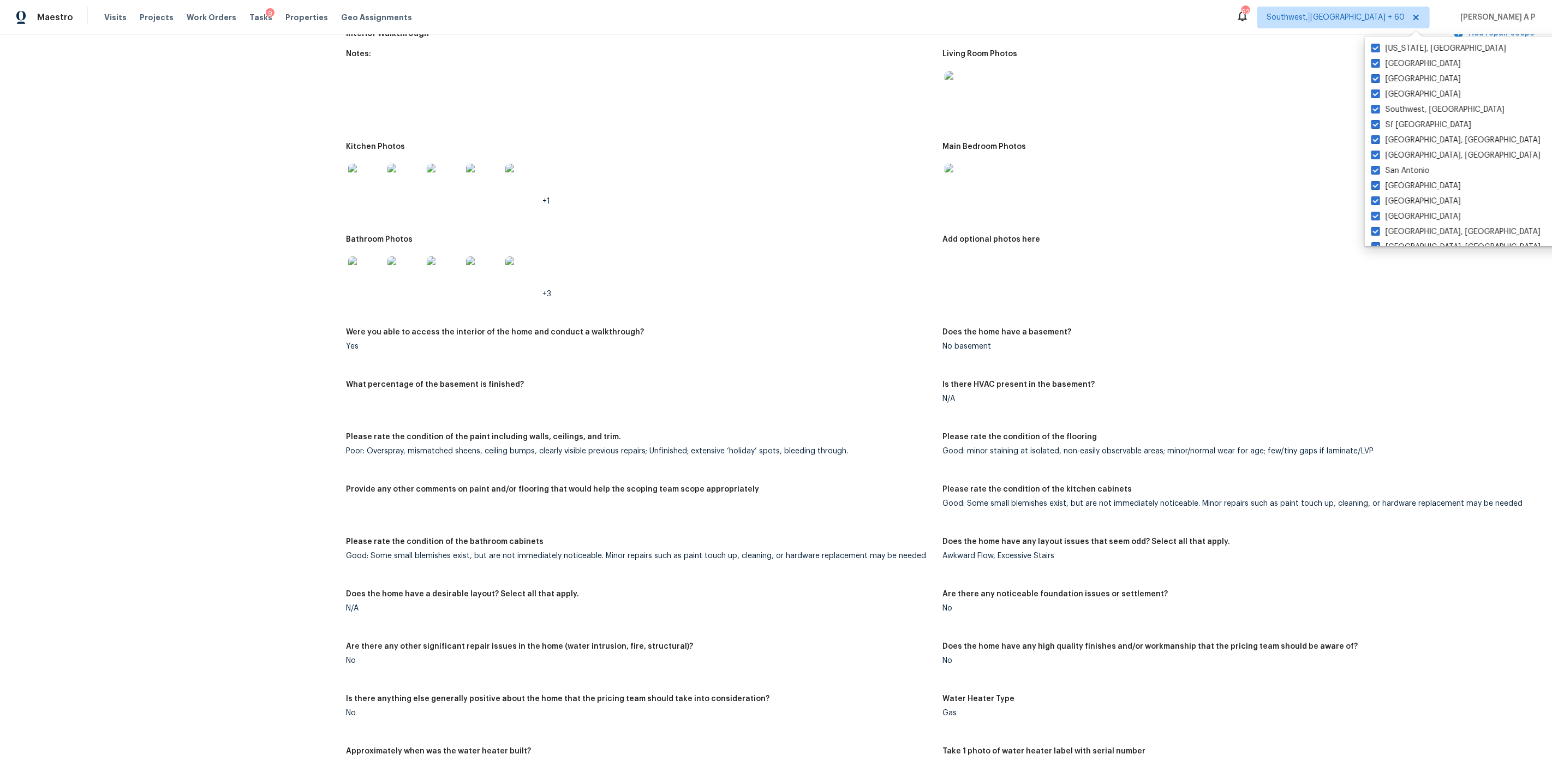
click at [714, 250] on div "+3" at bounding box center [640, 274] width 588 height 48
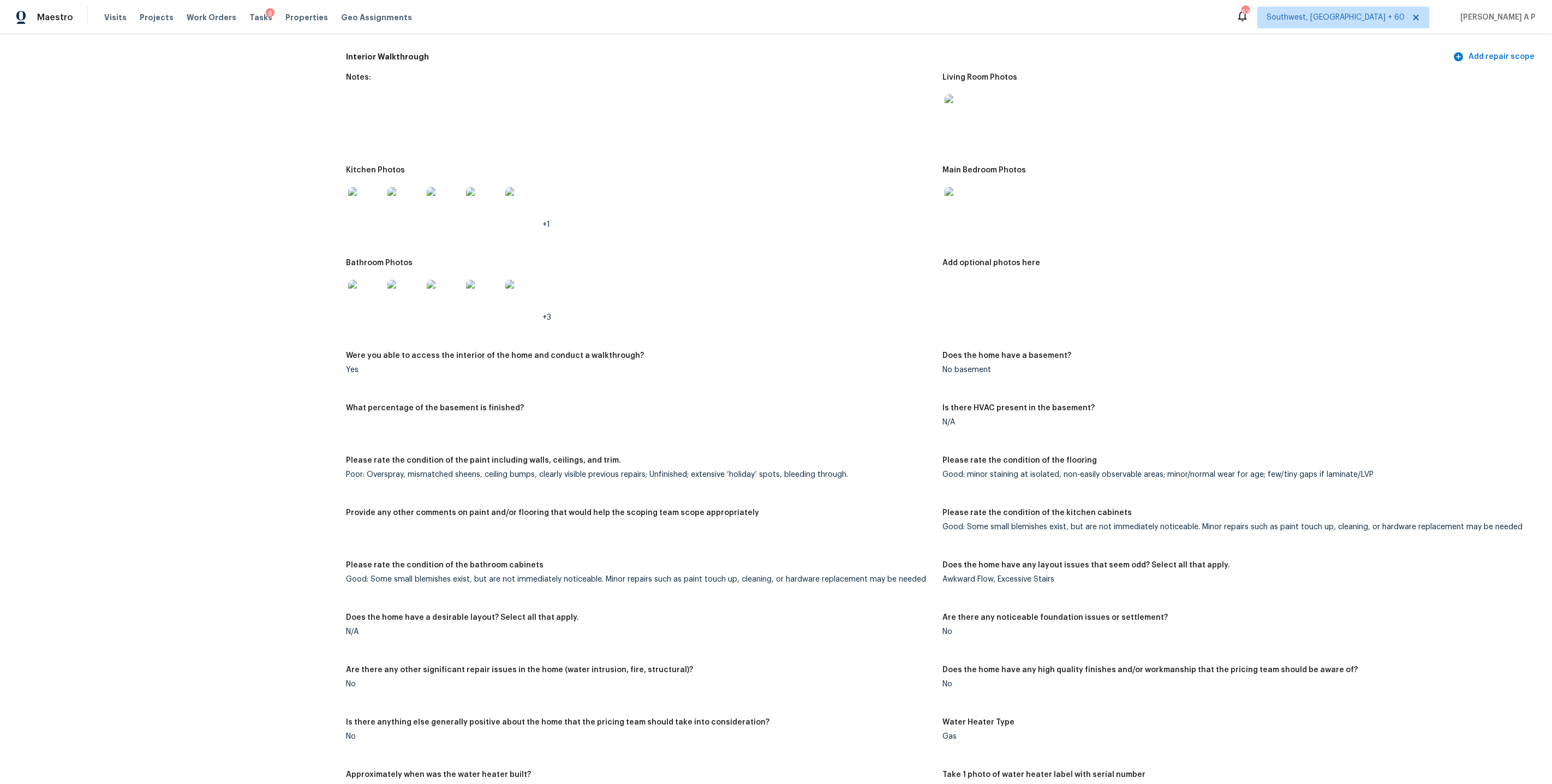
scroll to position [0, 0]
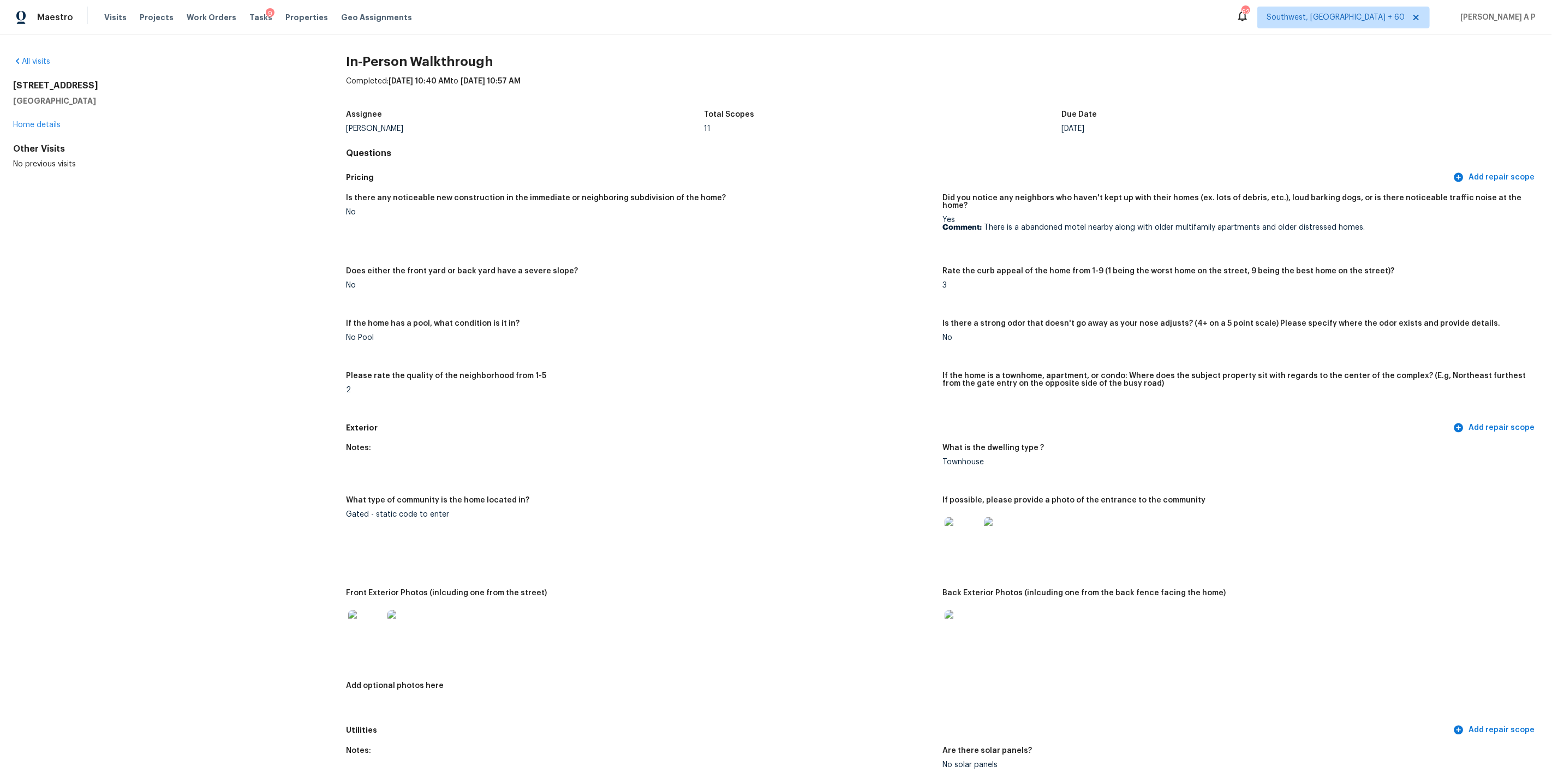
click at [1072, 224] on p "Comment: There is a abandoned motel nearby along with older multifamily apartme…" at bounding box center [1237, 227] width 588 height 7
copy p "motel"
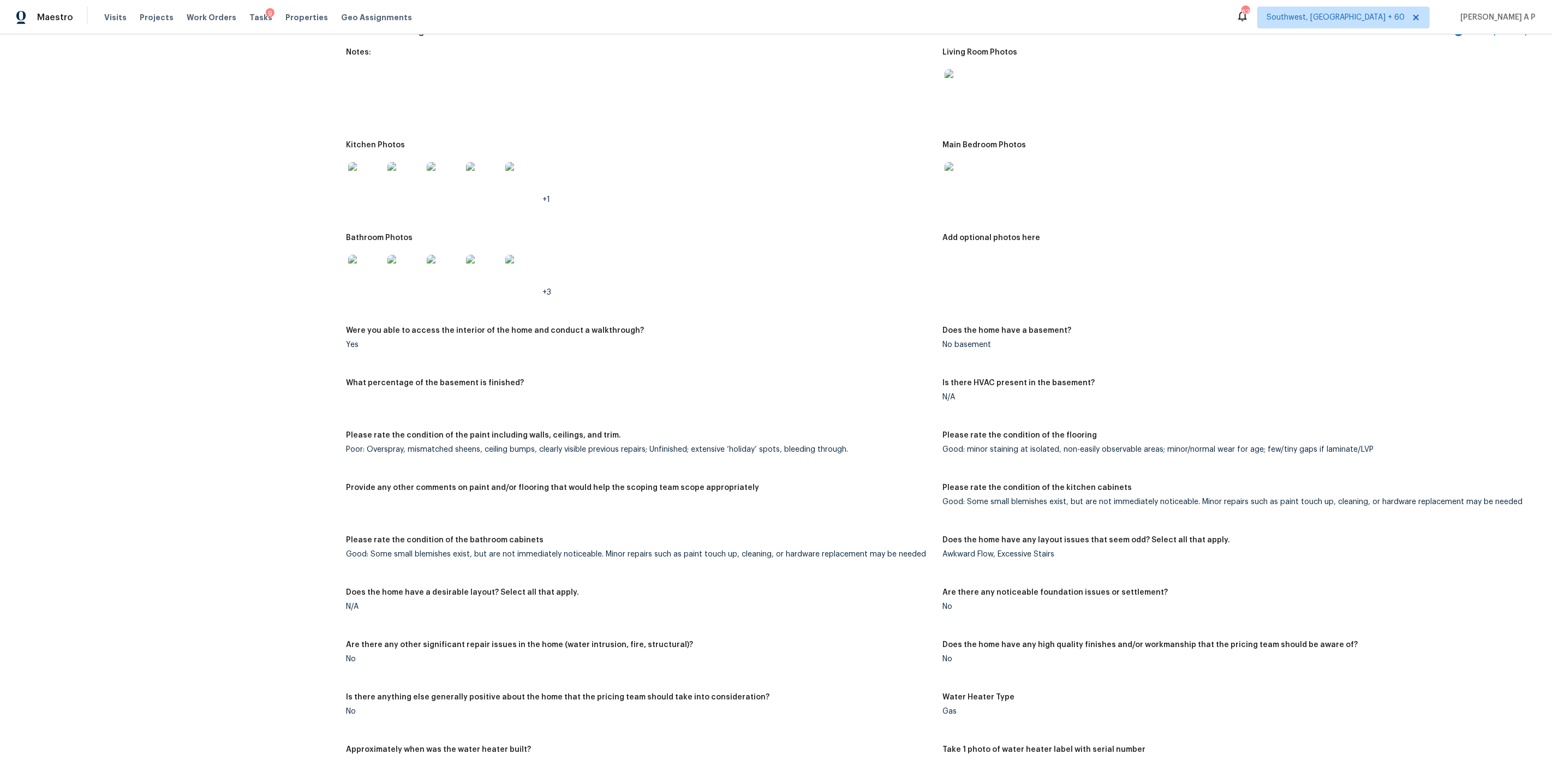
scroll to position [1337, 0]
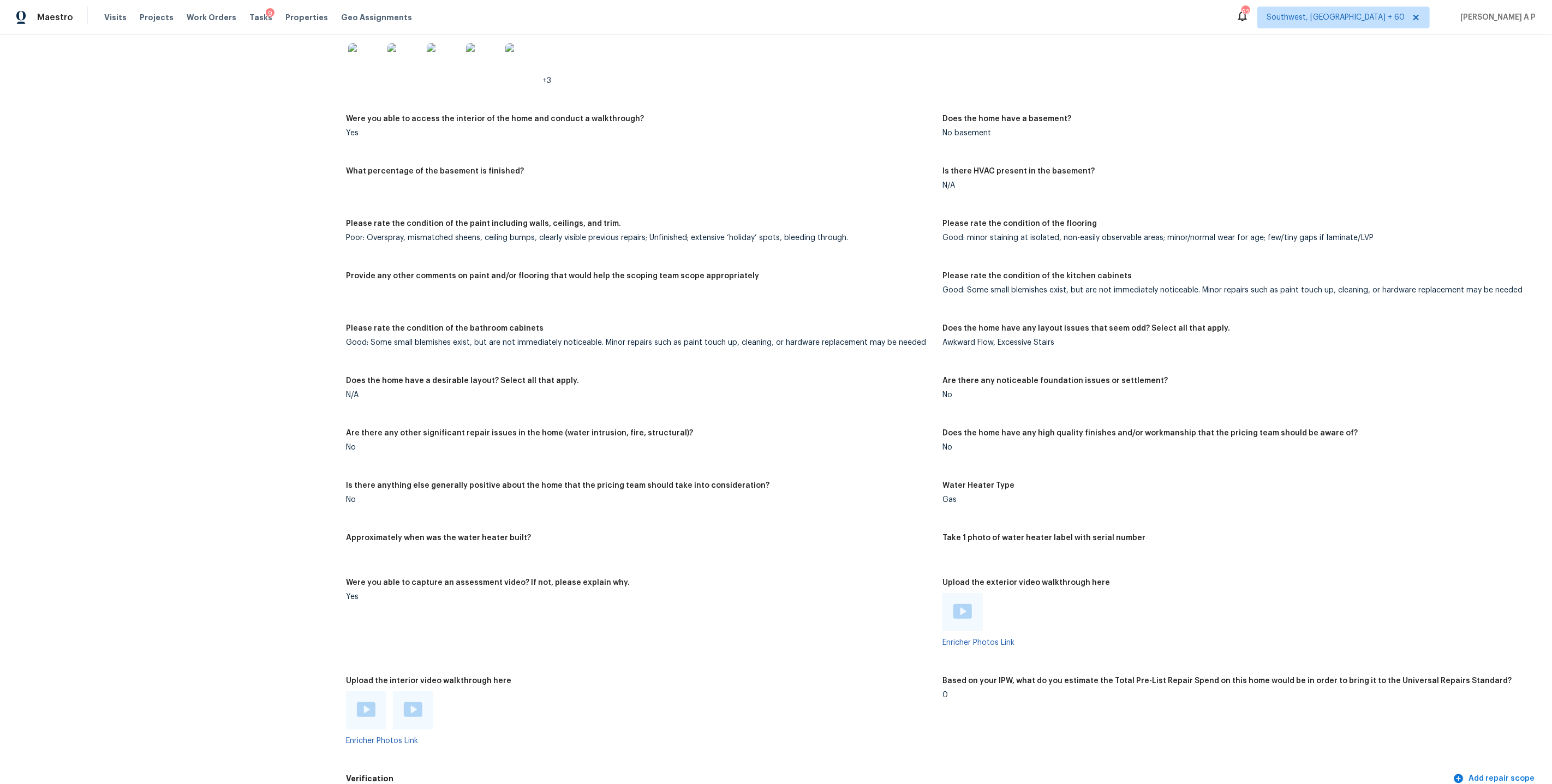
click at [823, 325] on div "Please rate the condition of the bathroom cabinets" at bounding box center [640, 331] width 588 height 14
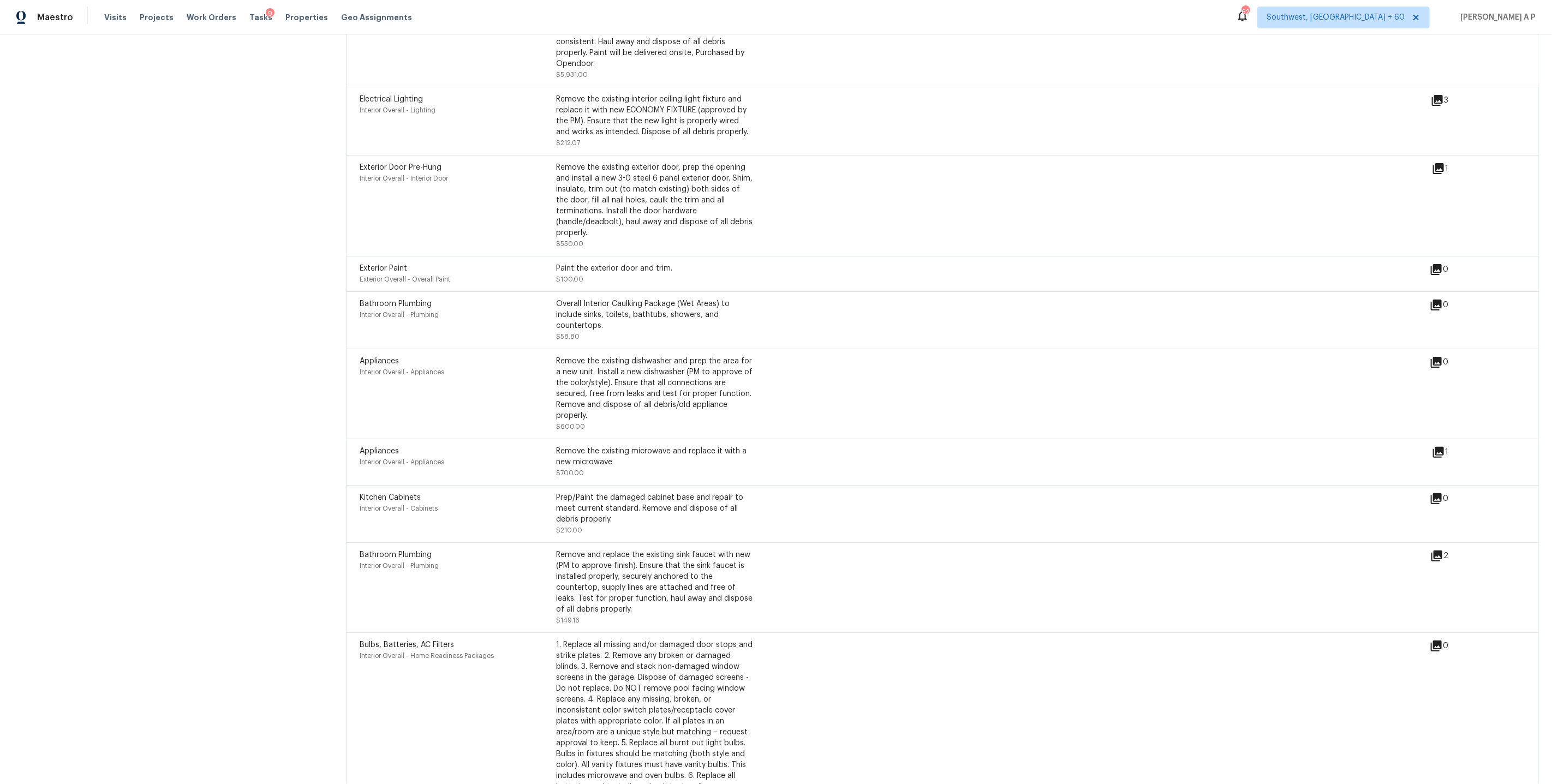
scroll to position [2379, 0]
click at [561, 329] on div "Bathroom Plumbing Interior Overall - Plumbing Overall Interior Caulking Package…" at bounding box center [942, 322] width 1193 height 57
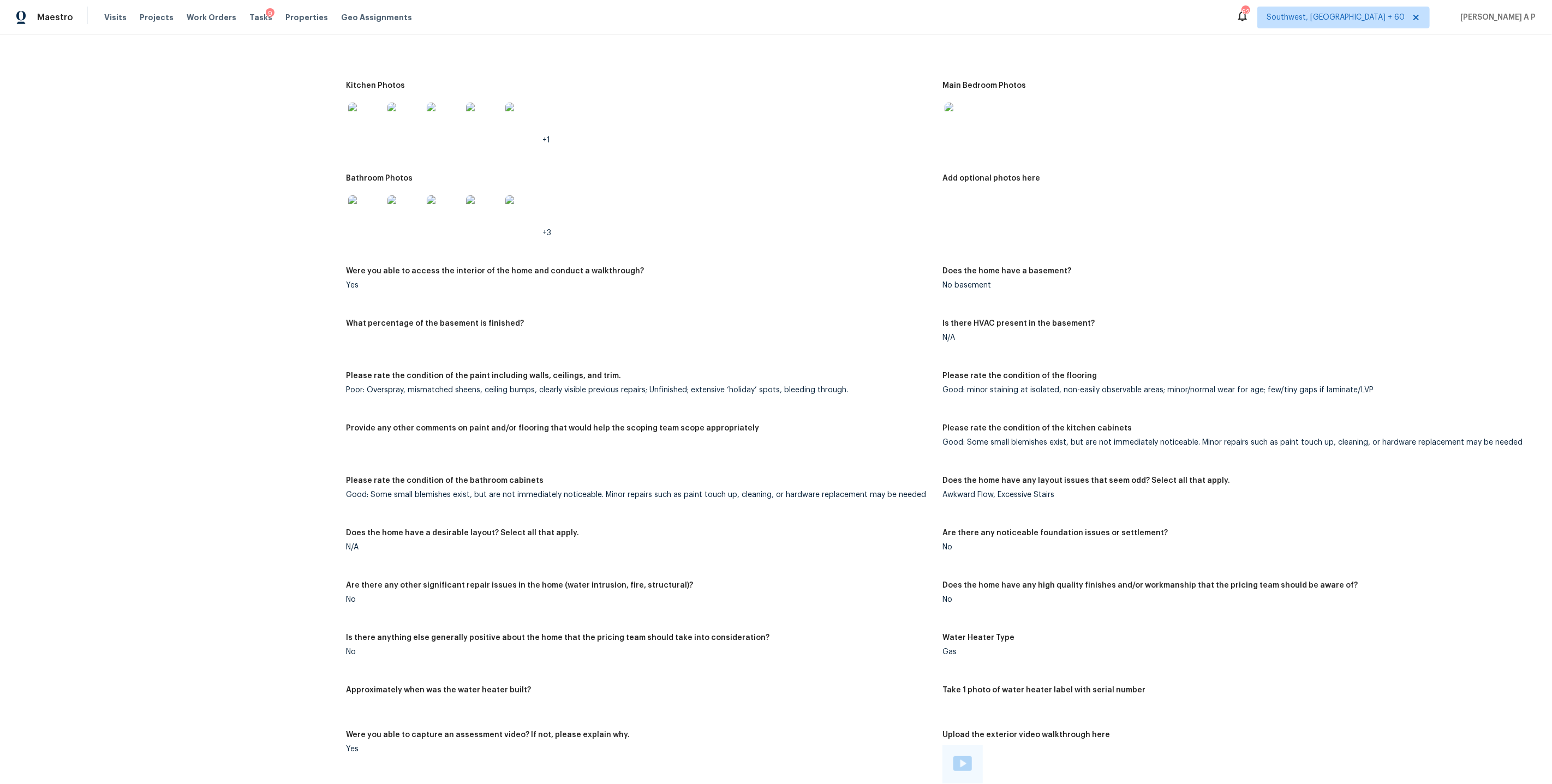
scroll to position [1000, 0]
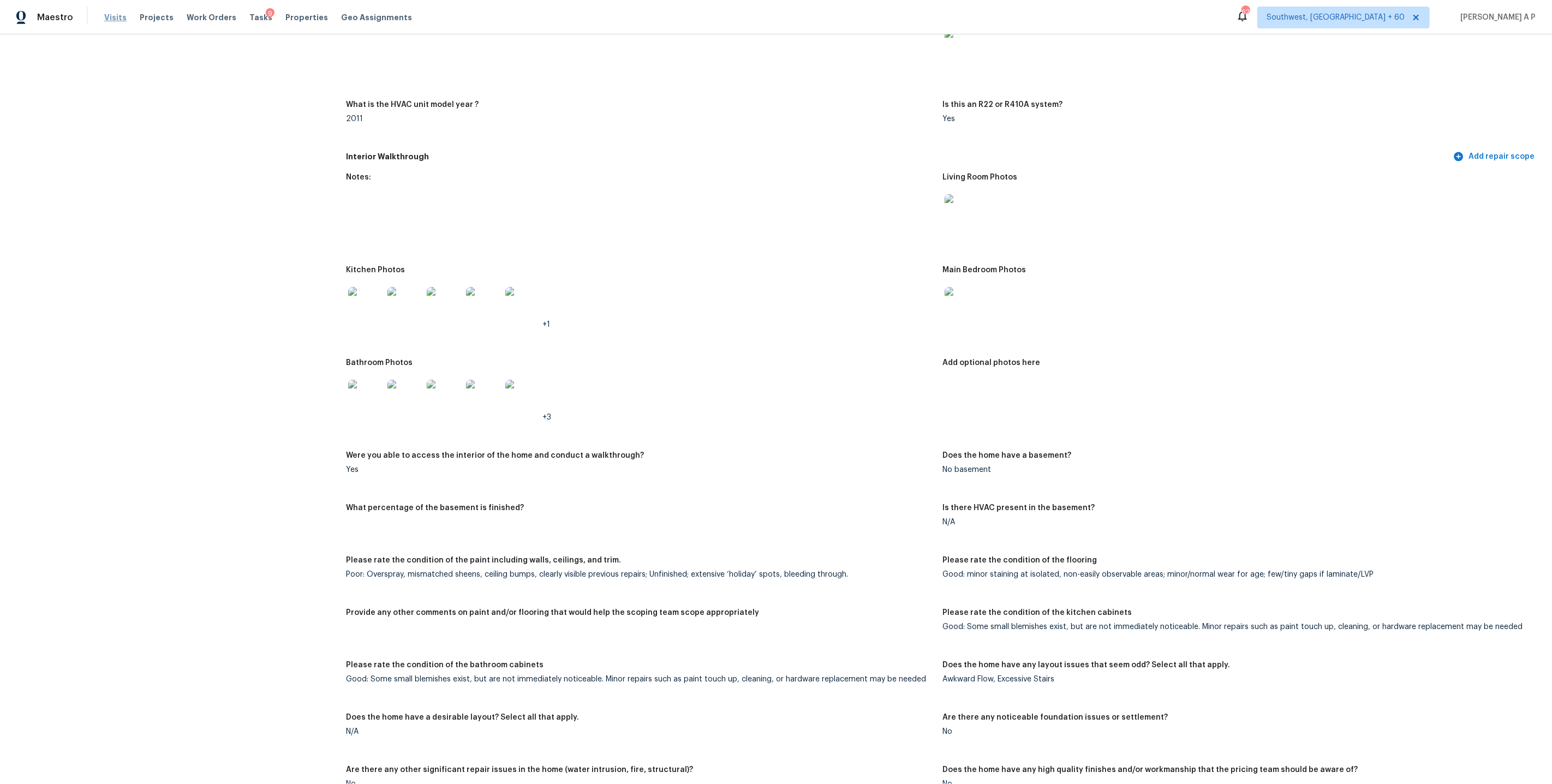
click at [118, 15] on span "Visits" at bounding box center [115, 17] width 22 height 11
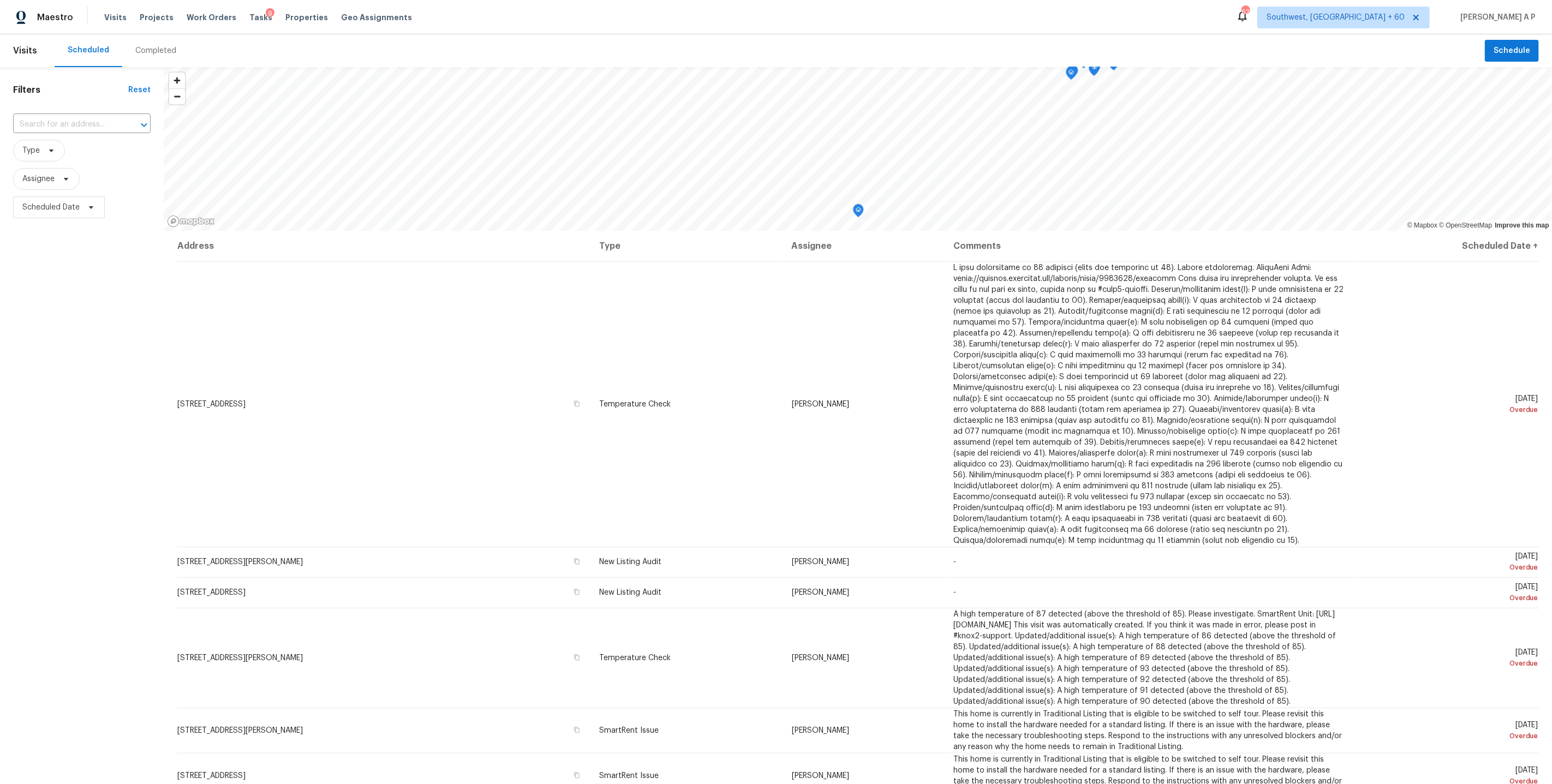
click at [154, 49] on div "Completed" at bounding box center [156, 51] width 41 height 11
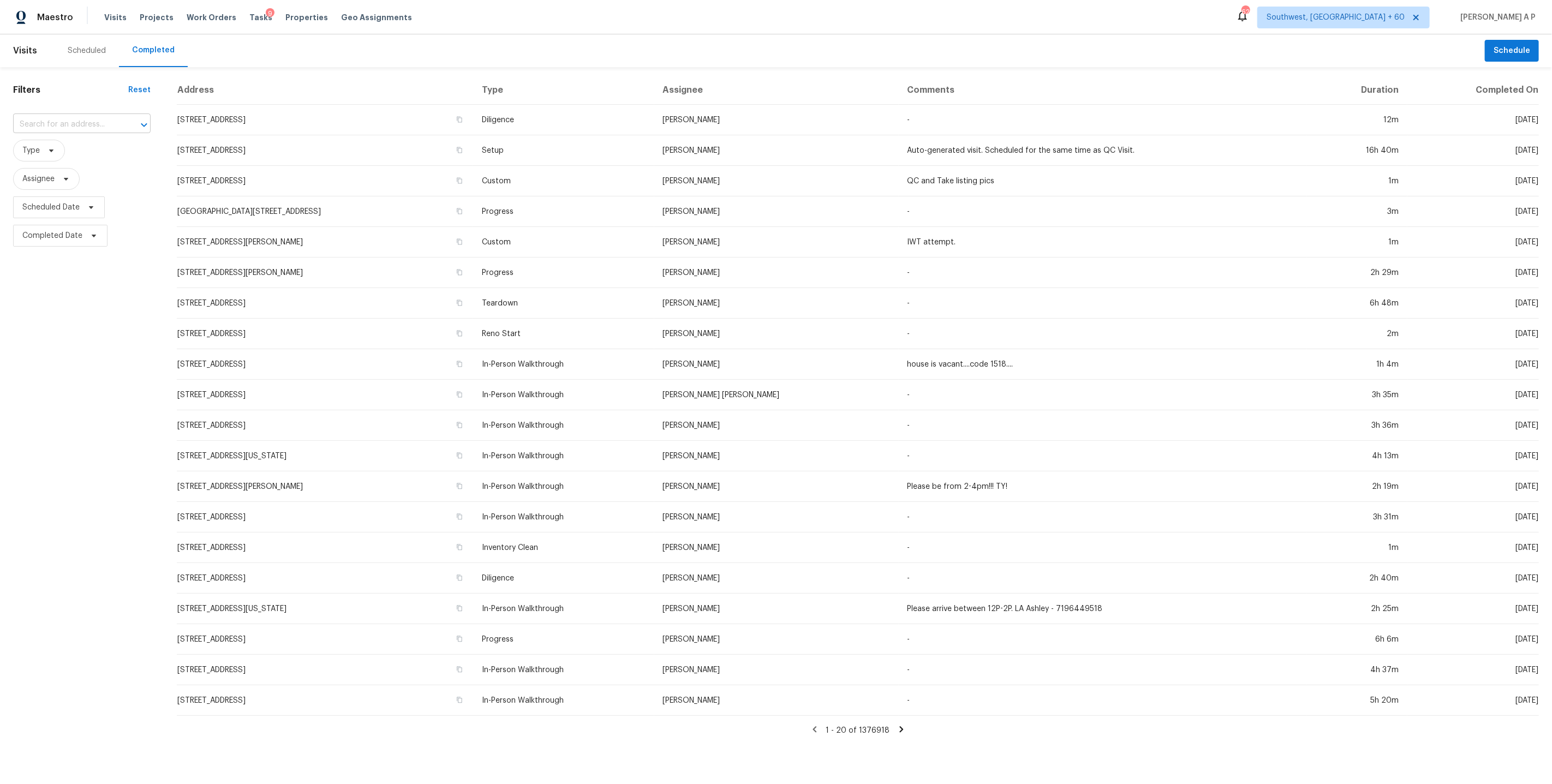
click at [92, 124] on input "text" at bounding box center [67, 124] width 107 height 17
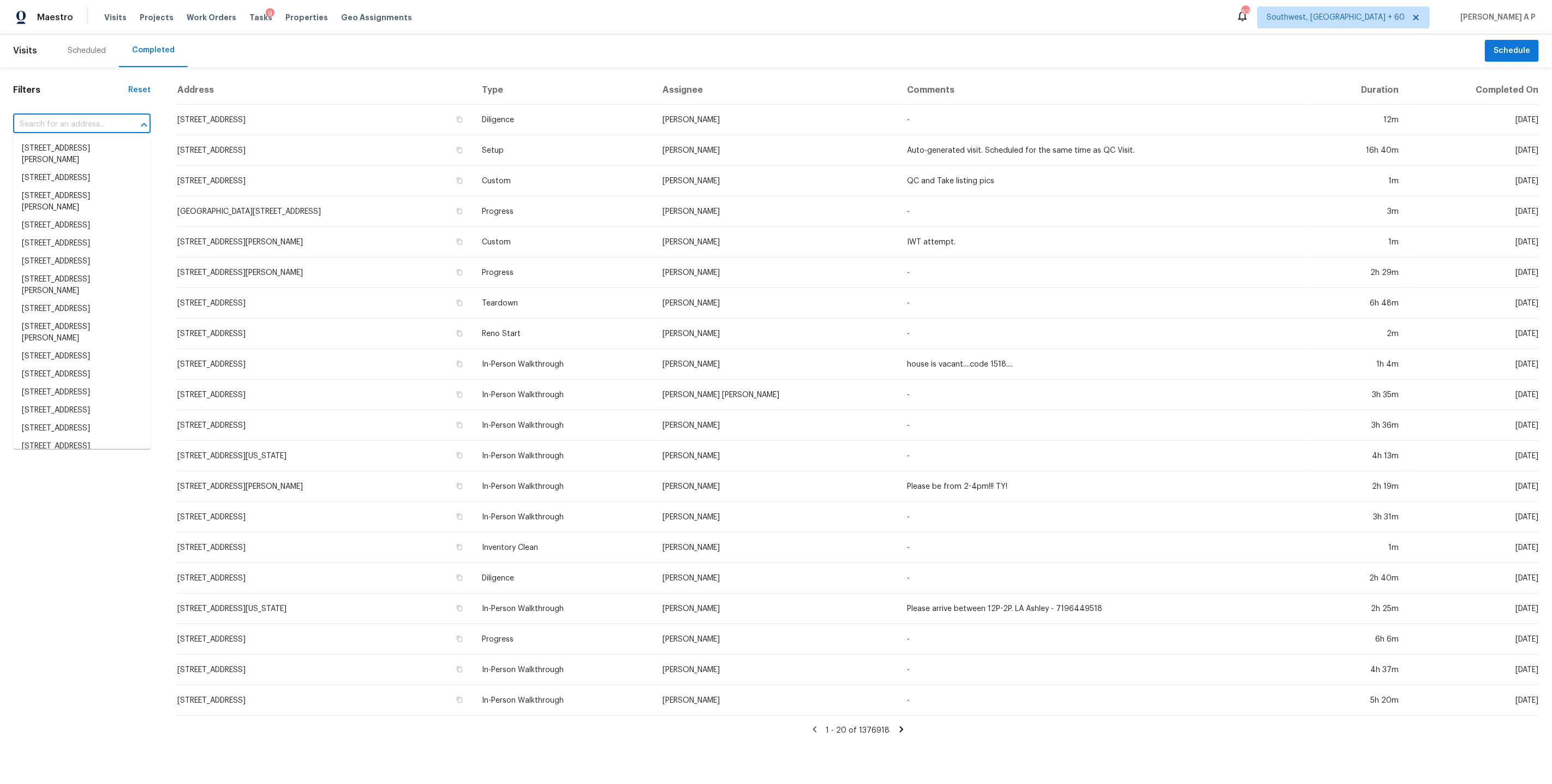
paste input "6026 Pearson Ln NW Cleveland, TN, 37312"
type input "6026 Pearson Ln NW Cleveland, TN, 37312"
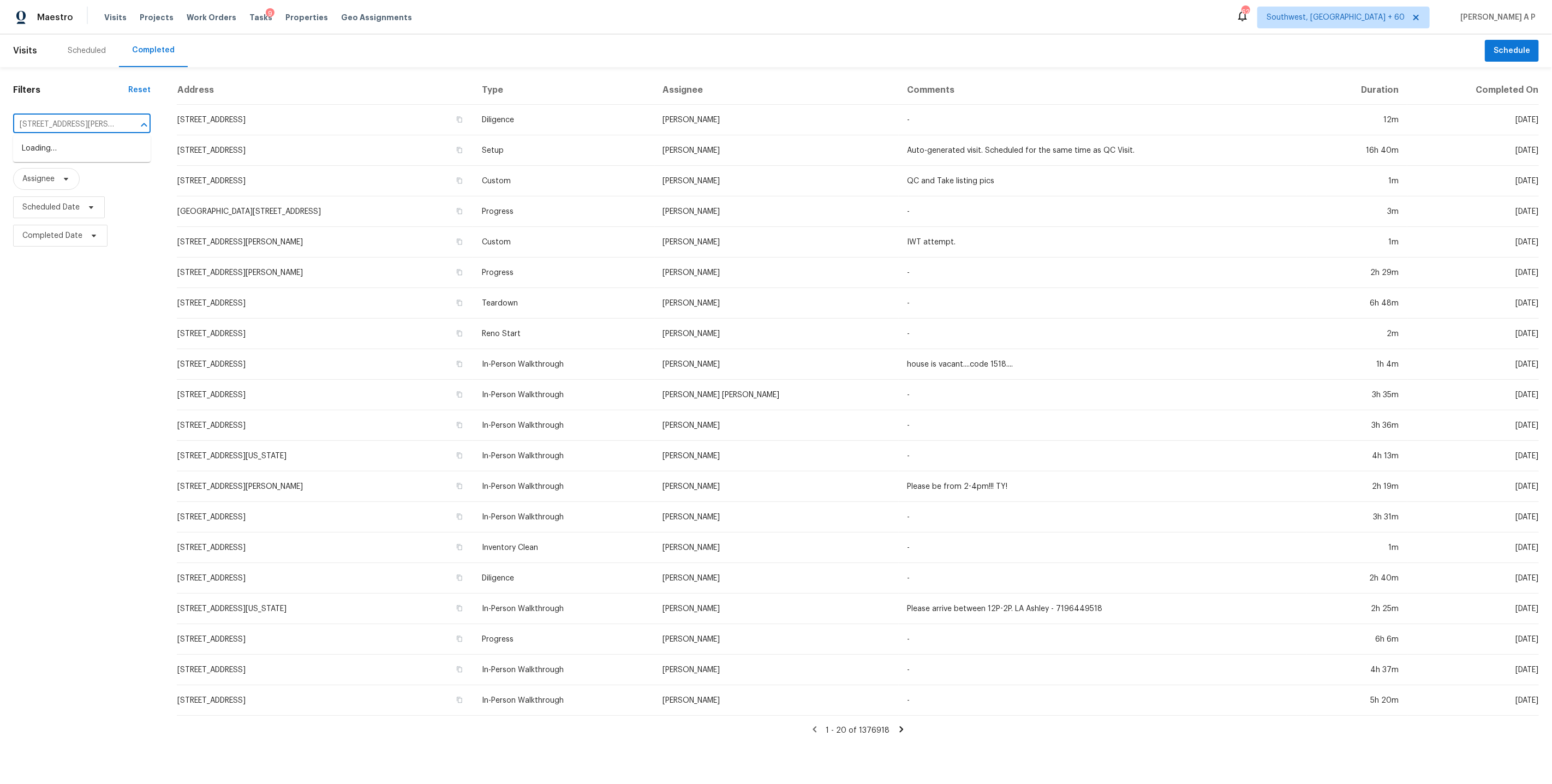
scroll to position [0, 49]
click at [90, 152] on li "6026 Pearson Ln NW, Cleveland, TN 37312" at bounding box center [82, 154] width 138 height 29
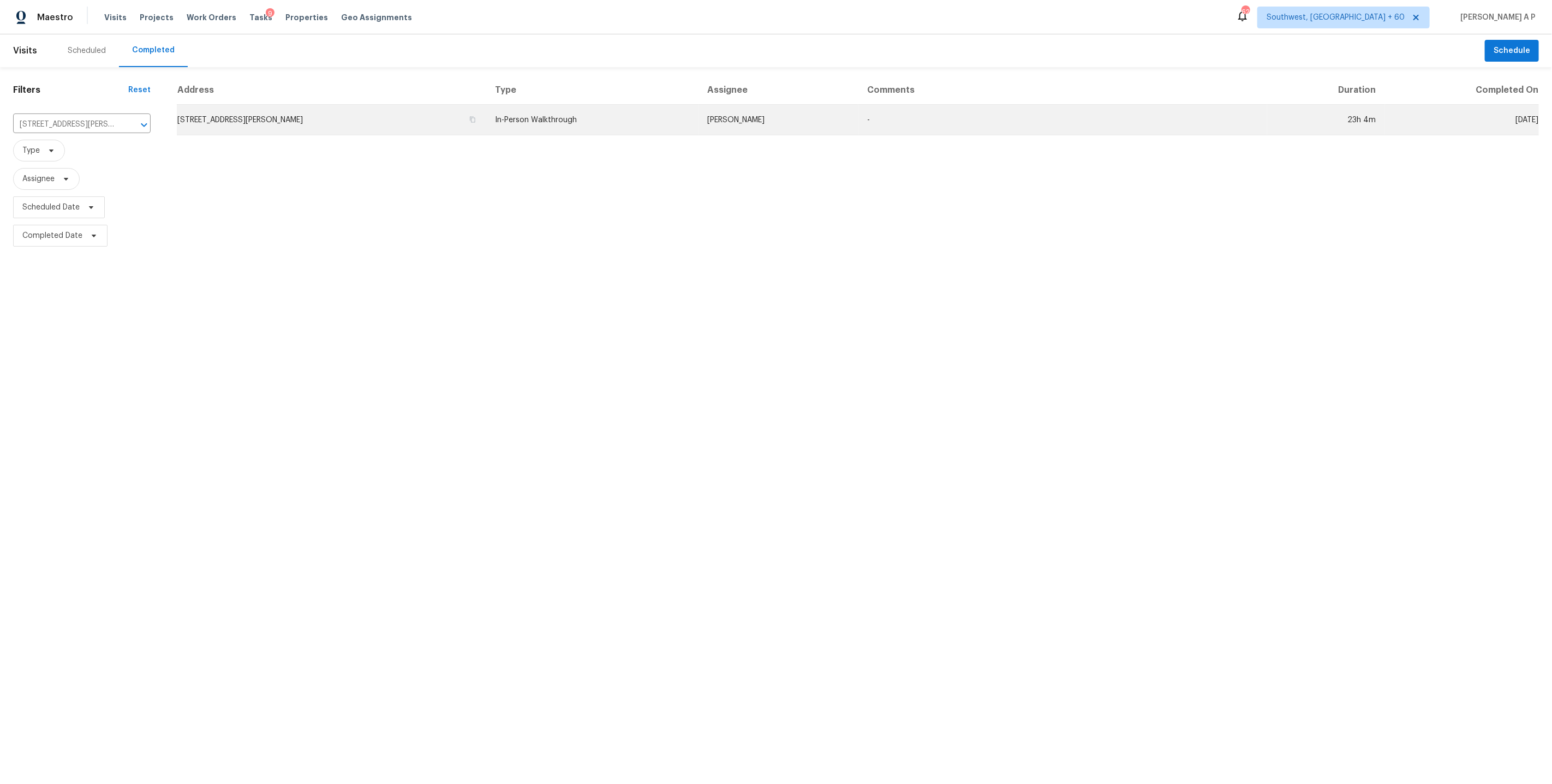
click at [907, 118] on td "-" at bounding box center [1063, 120] width 409 height 31
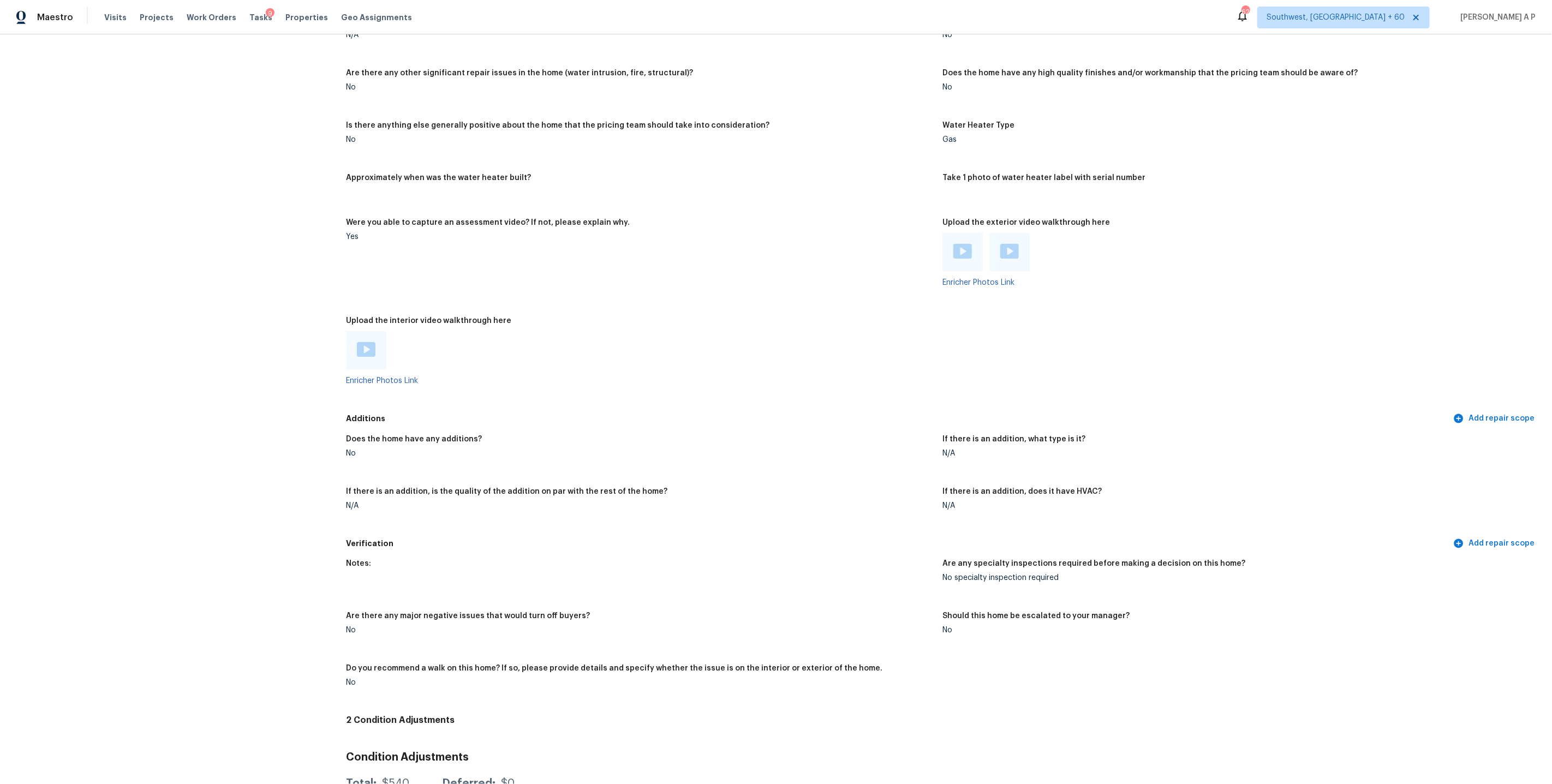
scroll to position [1927, 0]
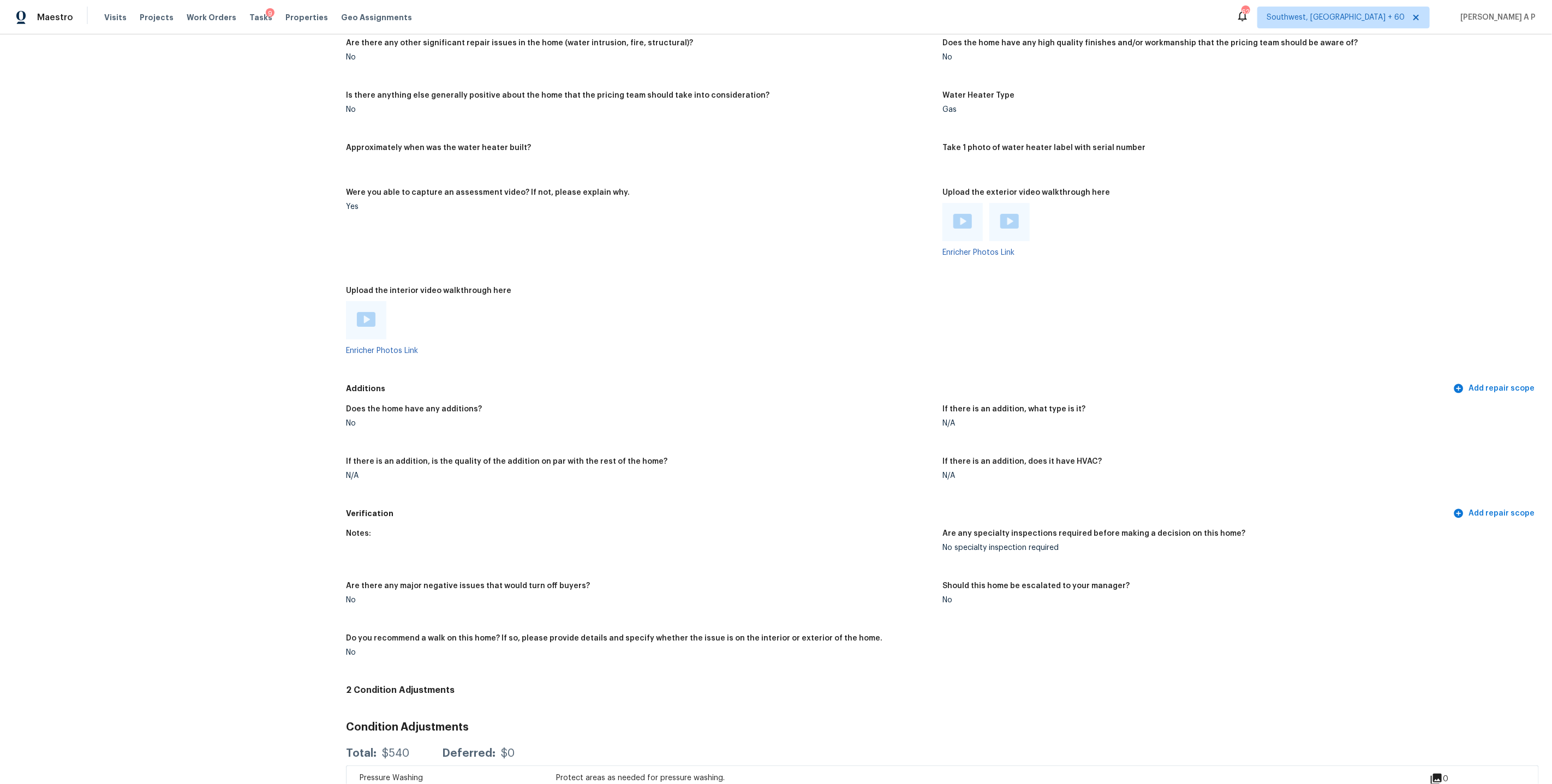
click at [371, 315] on img at bounding box center [366, 319] width 19 height 15
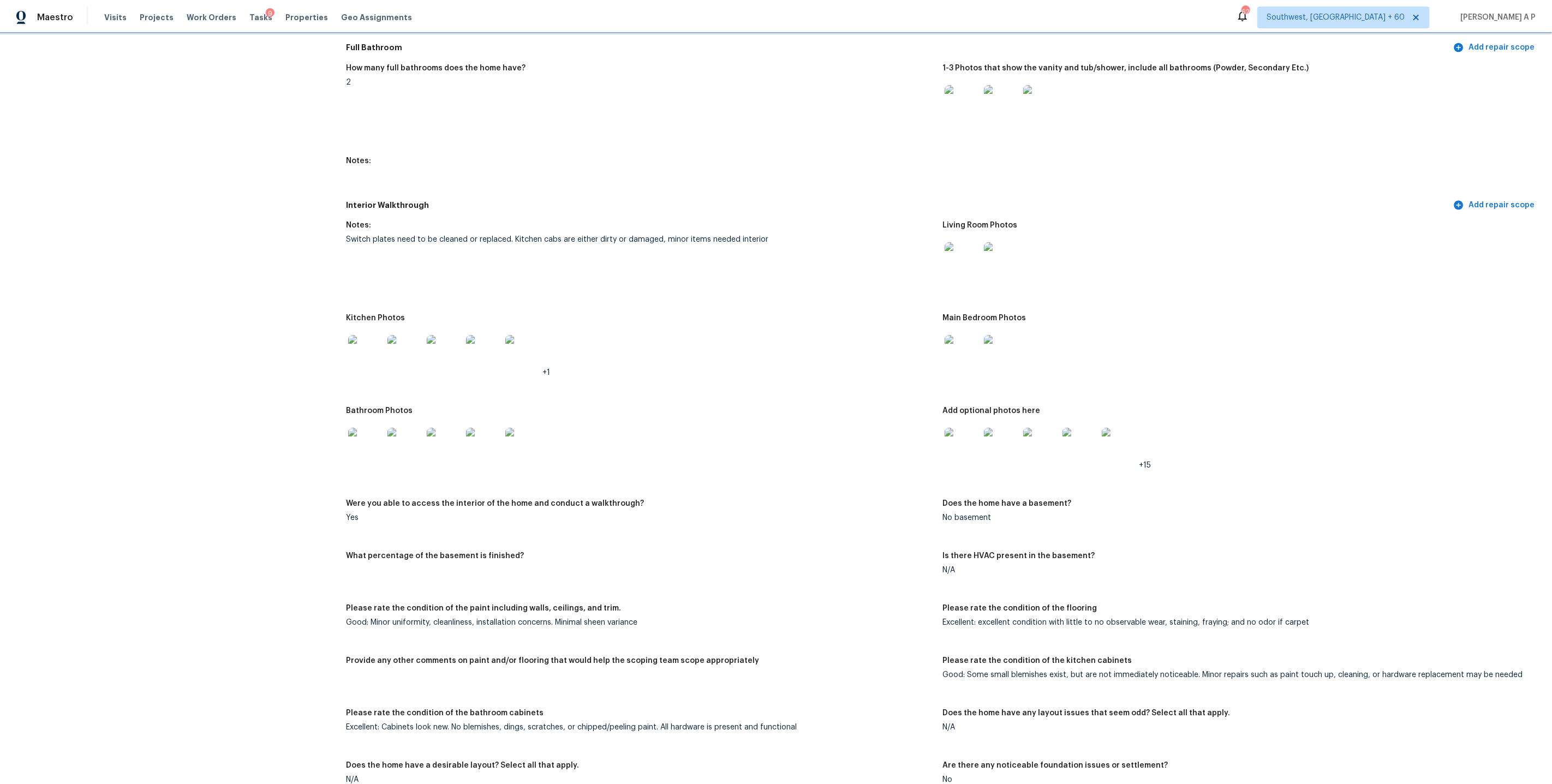
scroll to position [1149, 0]
click at [666, 239] on div "Switch plates need to be cleaned or replaced. Kitchen cabs are either dirty or …" at bounding box center [640, 242] width 588 height 7
click at [780, 228] on div "Notes:" at bounding box center [640, 232] width 588 height 14
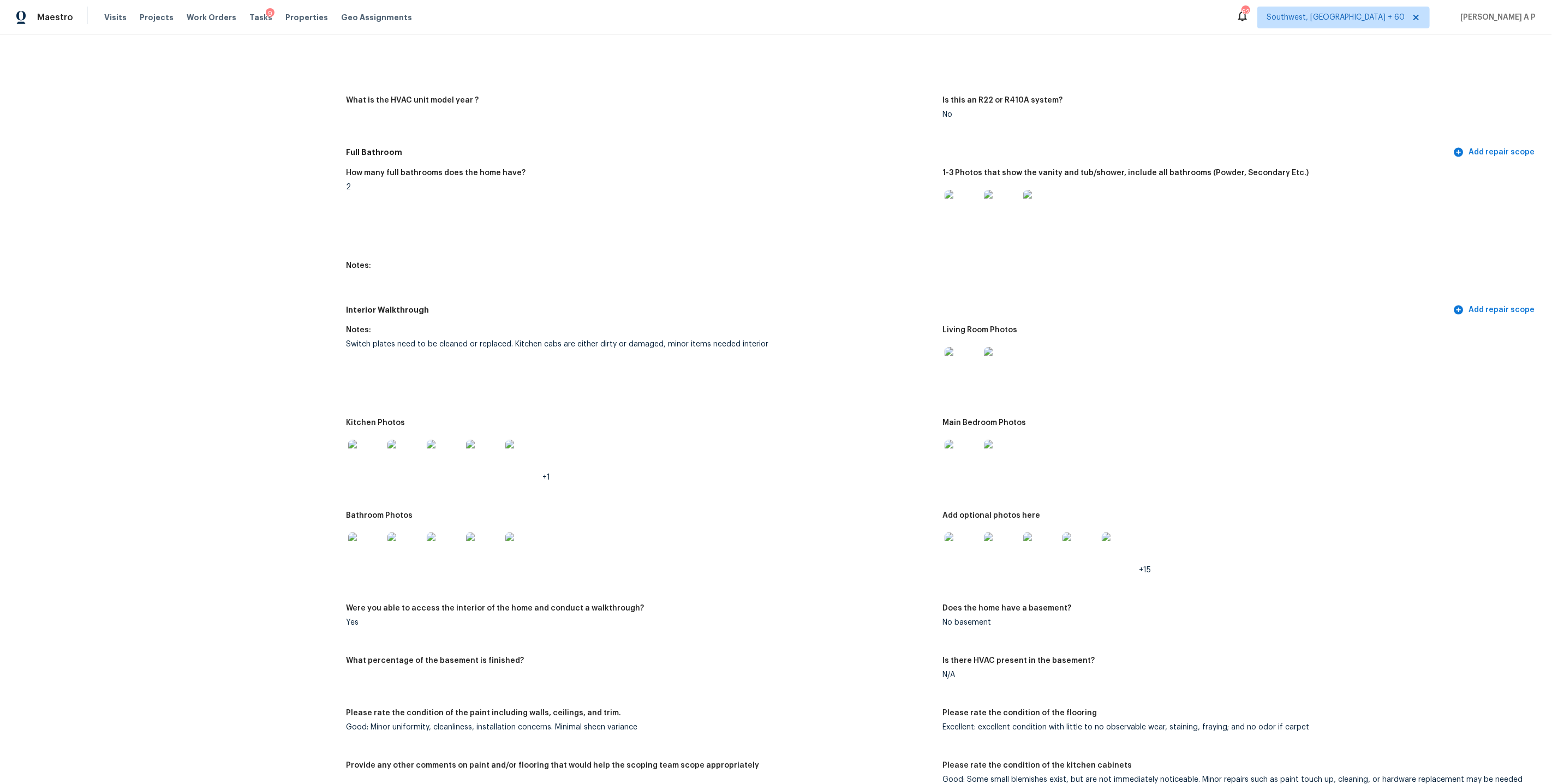
scroll to position [1046, 0]
click at [368, 444] on img at bounding box center [365, 458] width 35 height 35
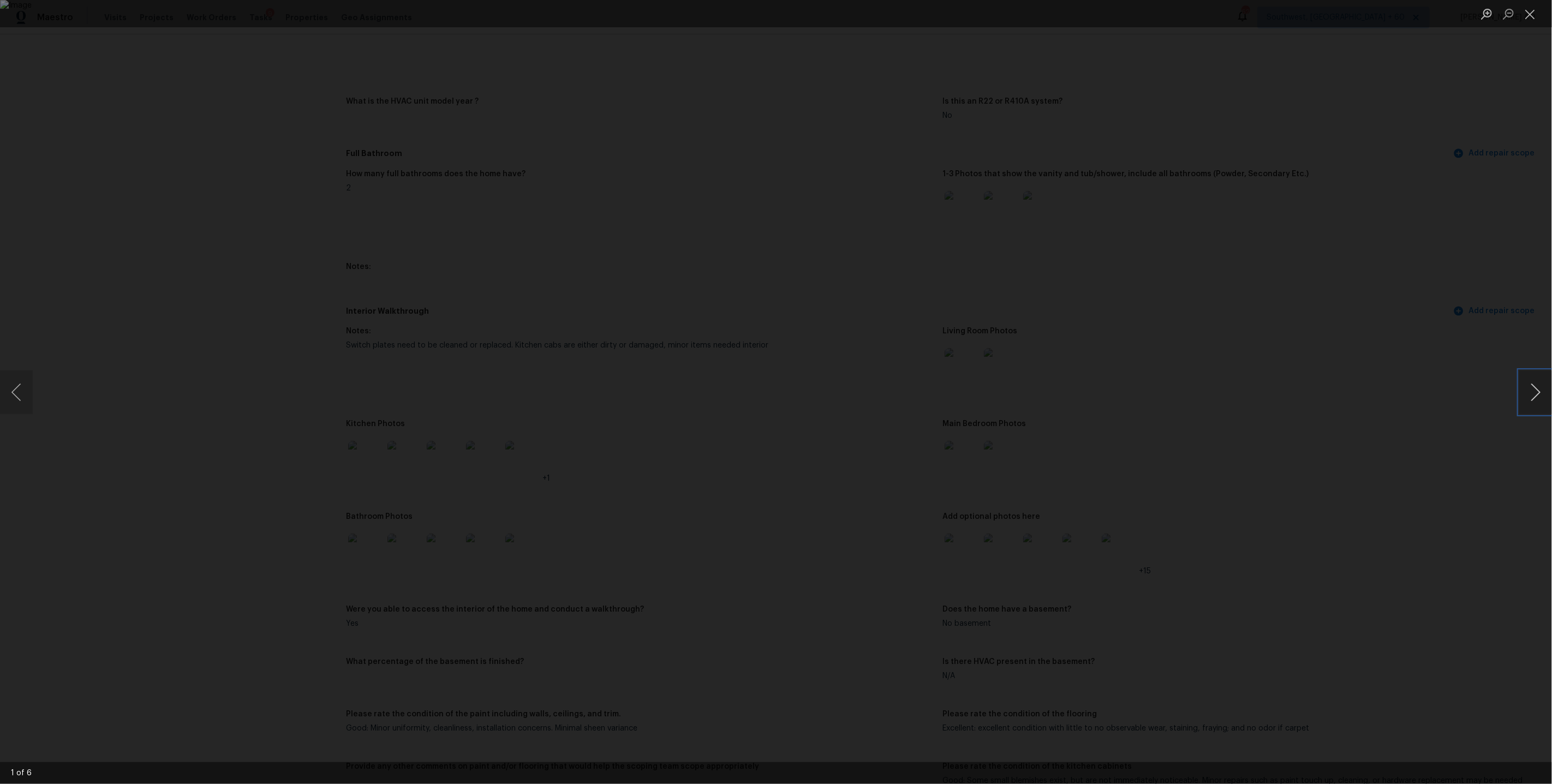
click at [1535, 390] on button "Next image" at bounding box center [1535, 392] width 33 height 43
click at [909, 145] on div "Lightbox" at bounding box center [776, 392] width 1552 height 784
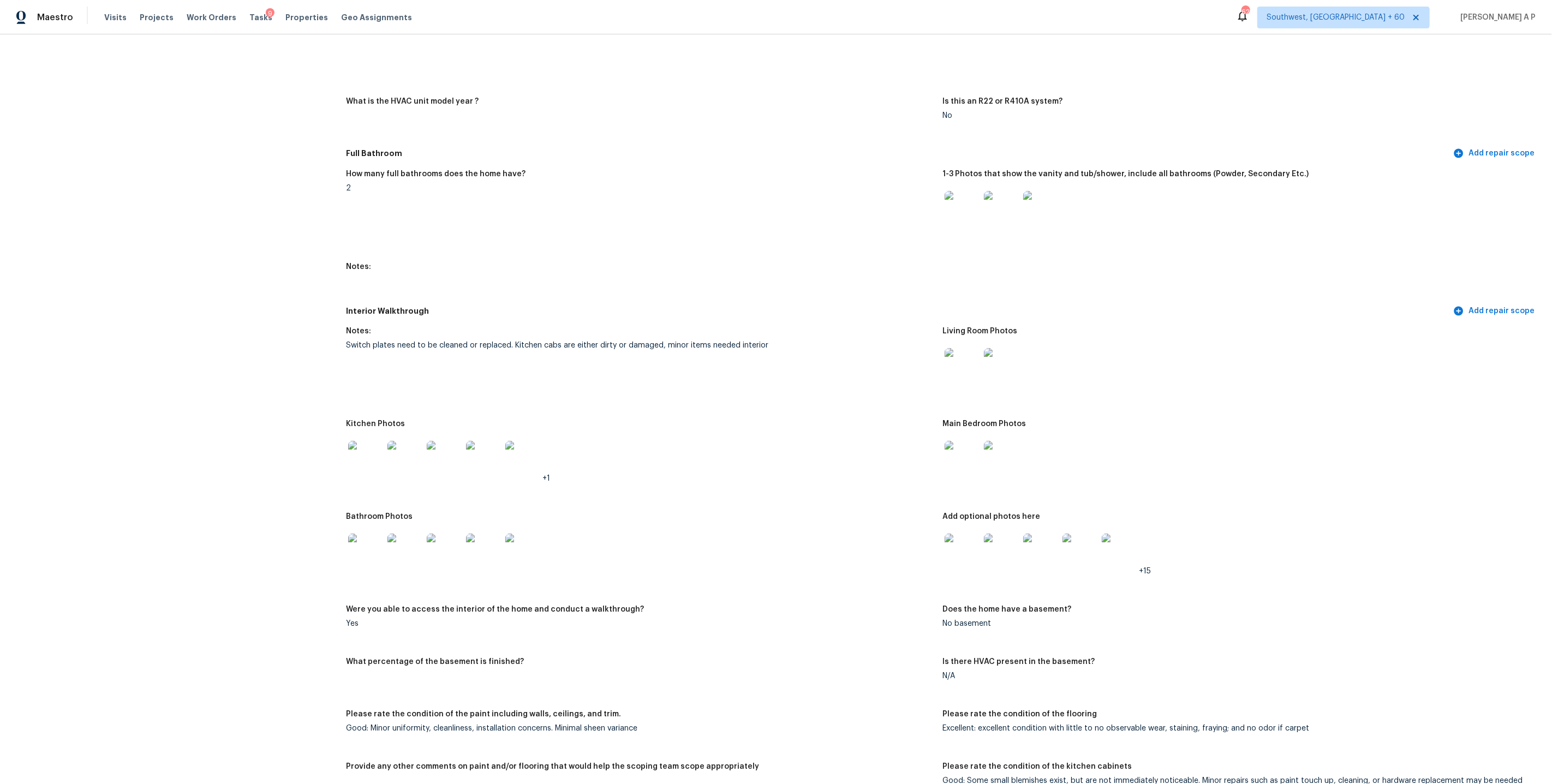
click at [374, 441] on img at bounding box center [365, 458] width 35 height 35
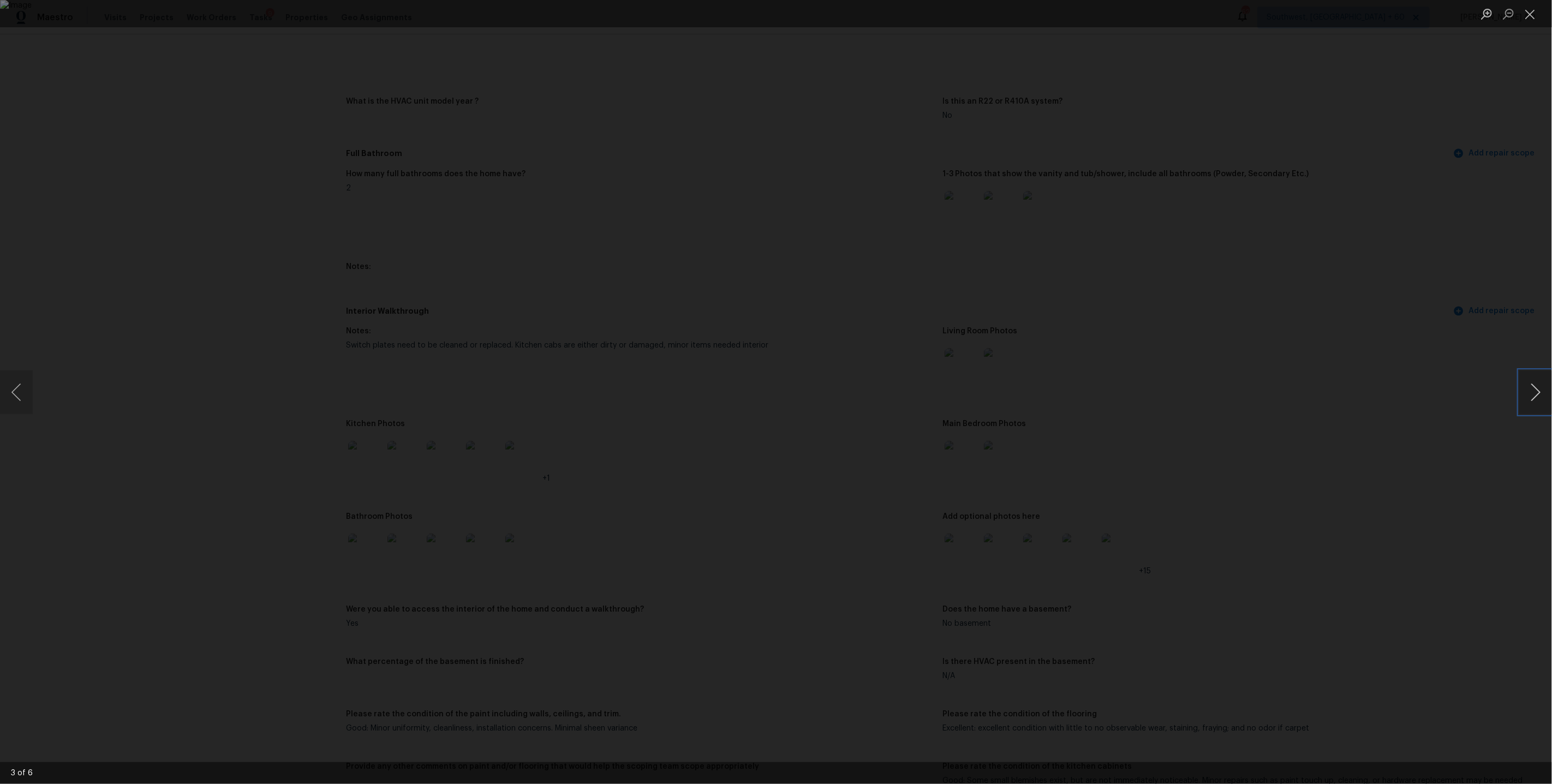
click at [1535, 389] on button "Next image" at bounding box center [1535, 392] width 33 height 43
click at [19, 397] on button "Previous image" at bounding box center [16, 392] width 33 height 43
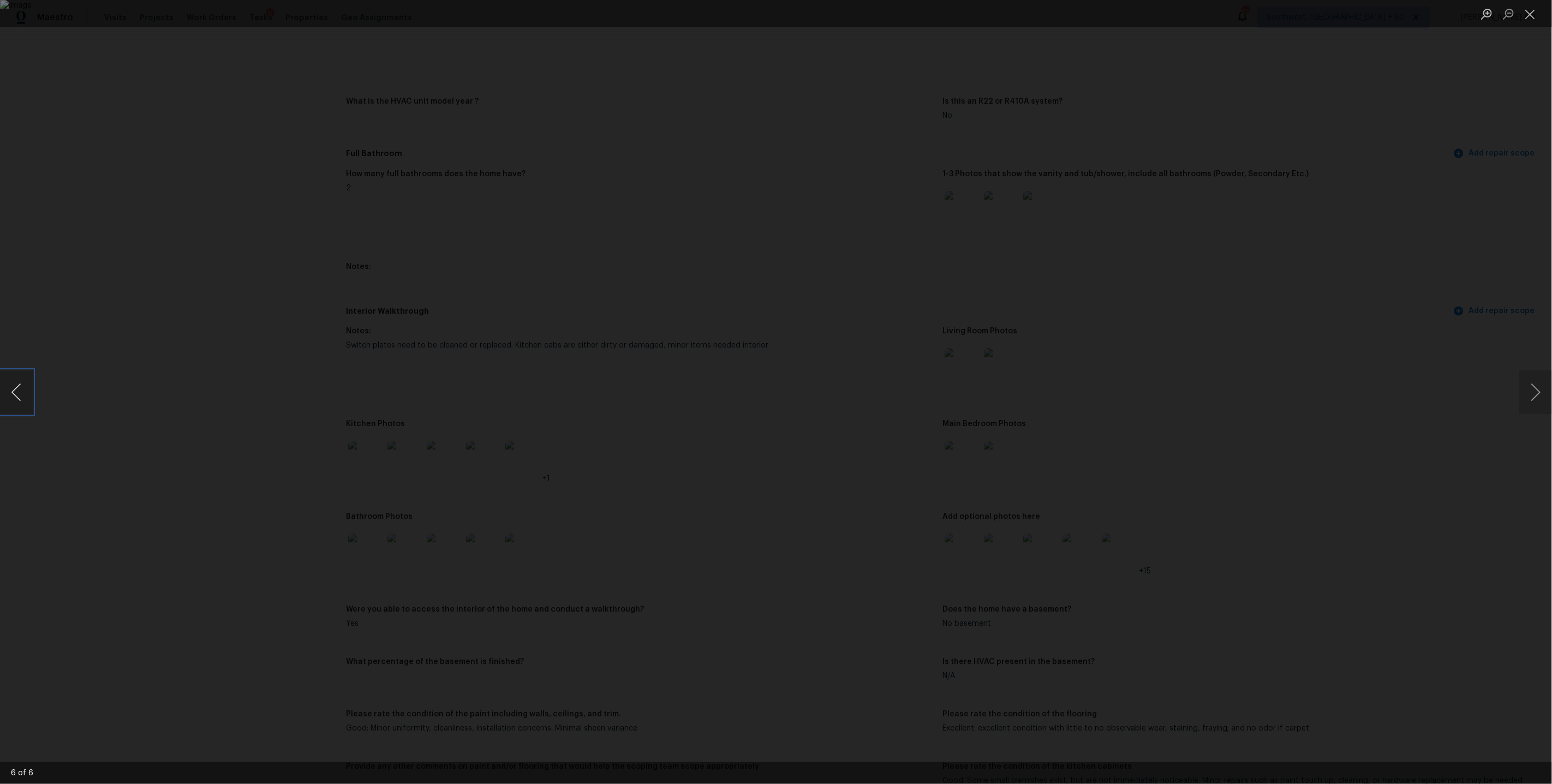
click at [19, 397] on button "Previous image" at bounding box center [16, 392] width 33 height 43
click at [1233, 399] on div "Lightbox" at bounding box center [776, 392] width 1552 height 784
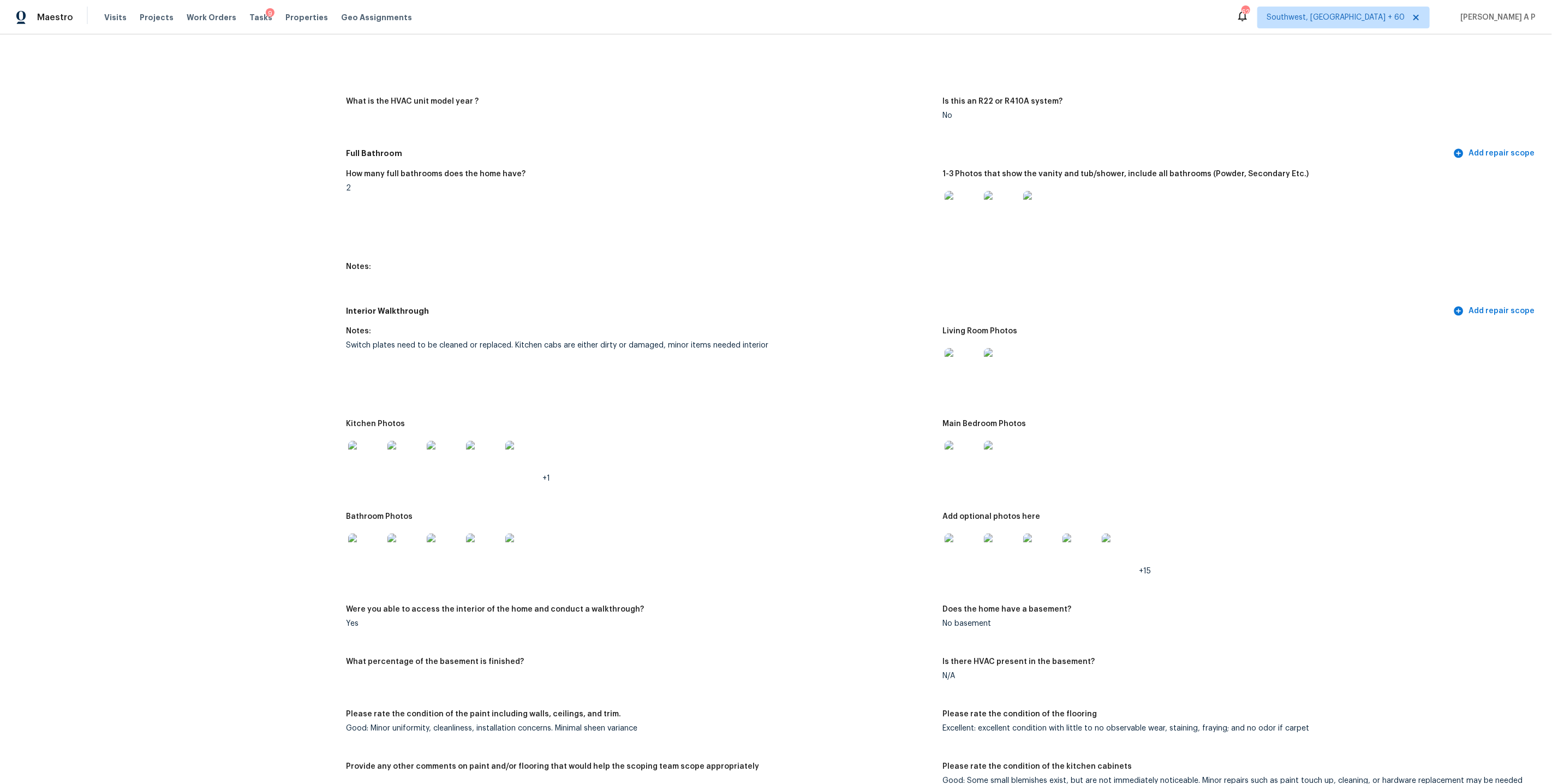
click at [377, 451] on img at bounding box center [365, 458] width 35 height 35
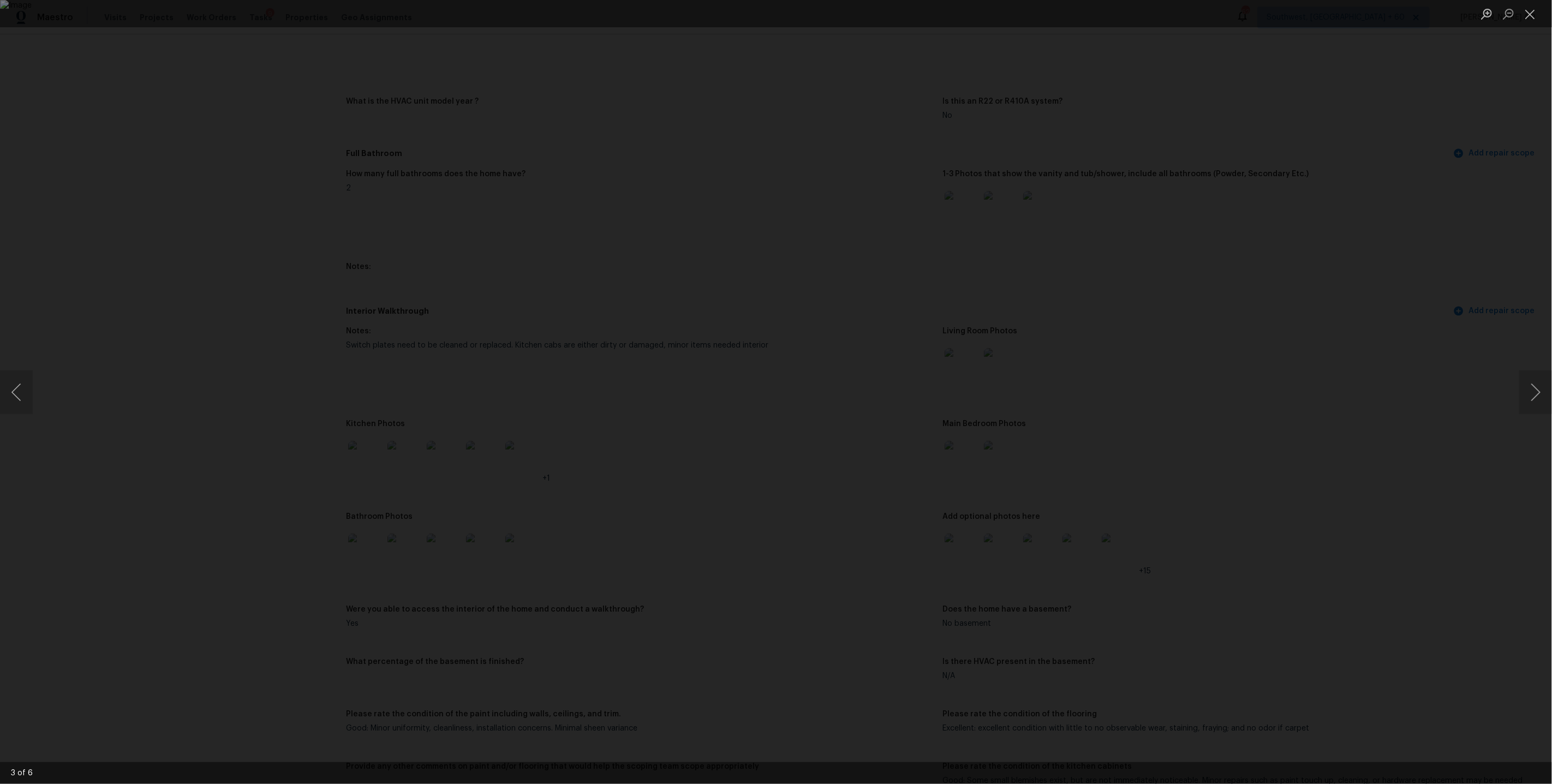
click at [702, 95] on div "Lightbox" at bounding box center [776, 392] width 1552 height 784
click at [1192, 210] on div "Lightbox" at bounding box center [776, 392] width 1552 height 784
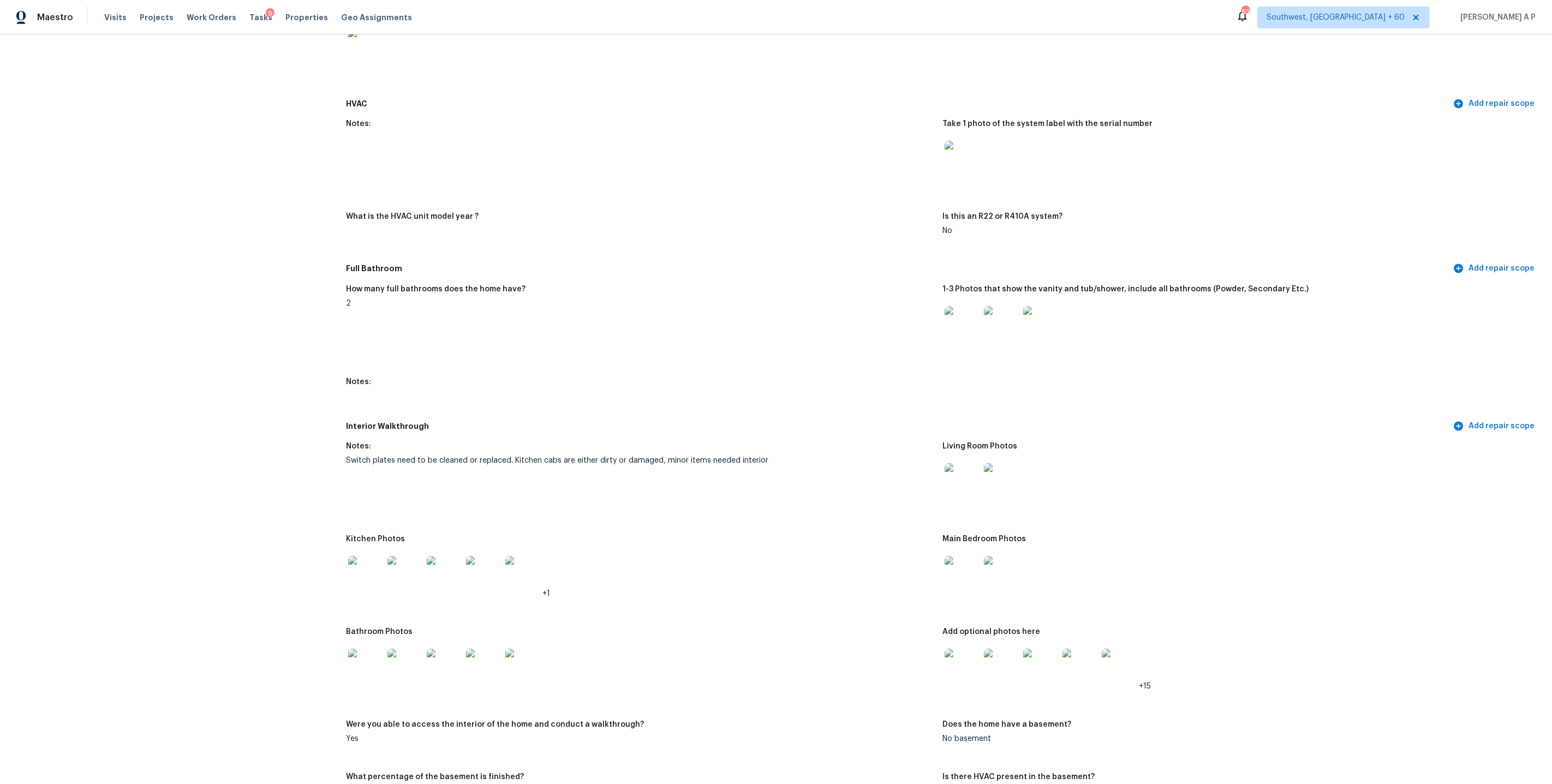
scroll to position [992, 0]
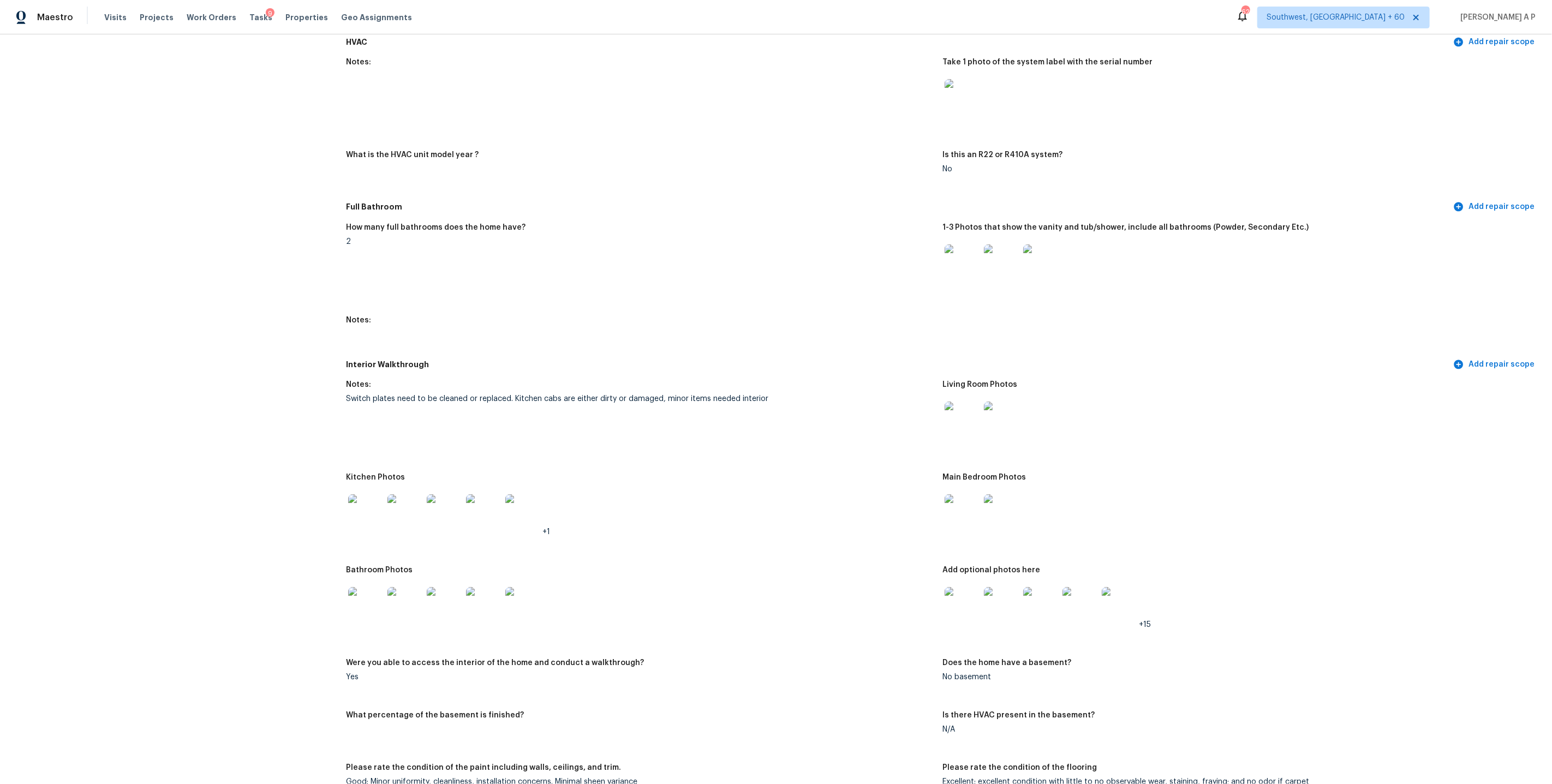
click at [587, 395] on div "Switch plates need to be cleaned or replaced. Kitchen cabs are either dirty or …" at bounding box center [640, 398] width 588 height 7
copy div "Switch plates need to be cleaned or replaced. Kitchen cabs are either dirty or …"
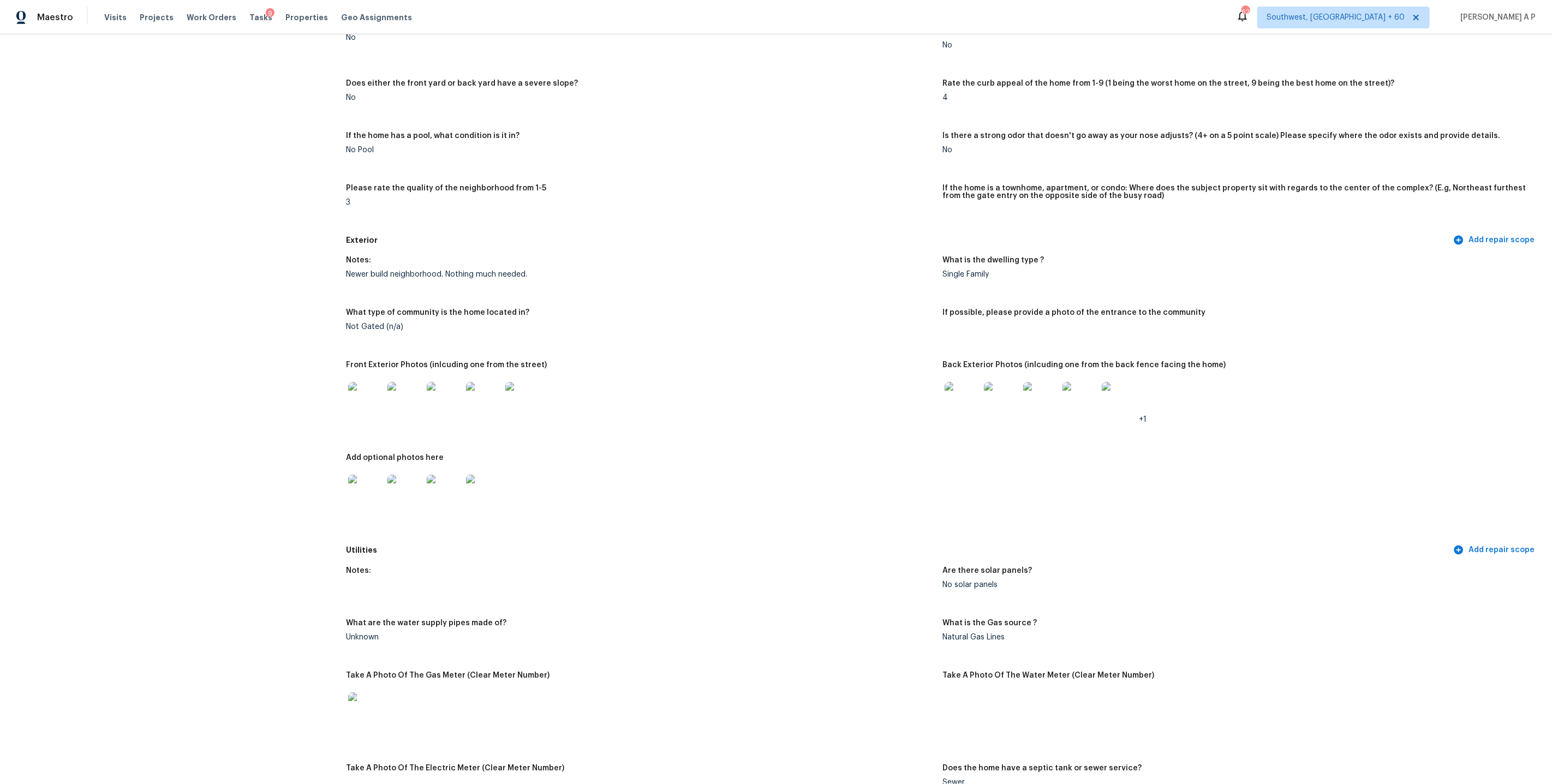
scroll to position [0, 0]
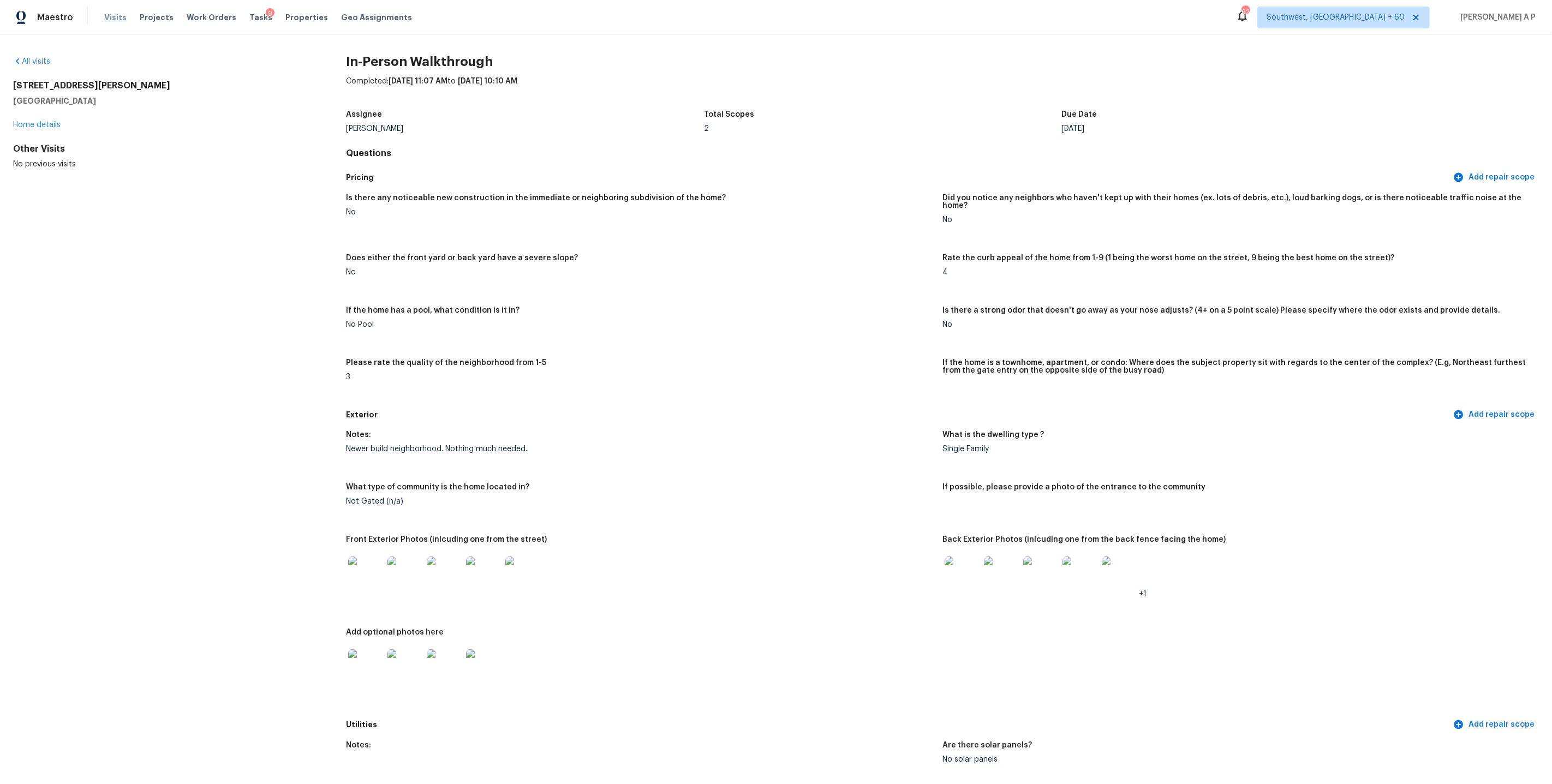
click at [117, 20] on span "Visits" at bounding box center [115, 17] width 22 height 11
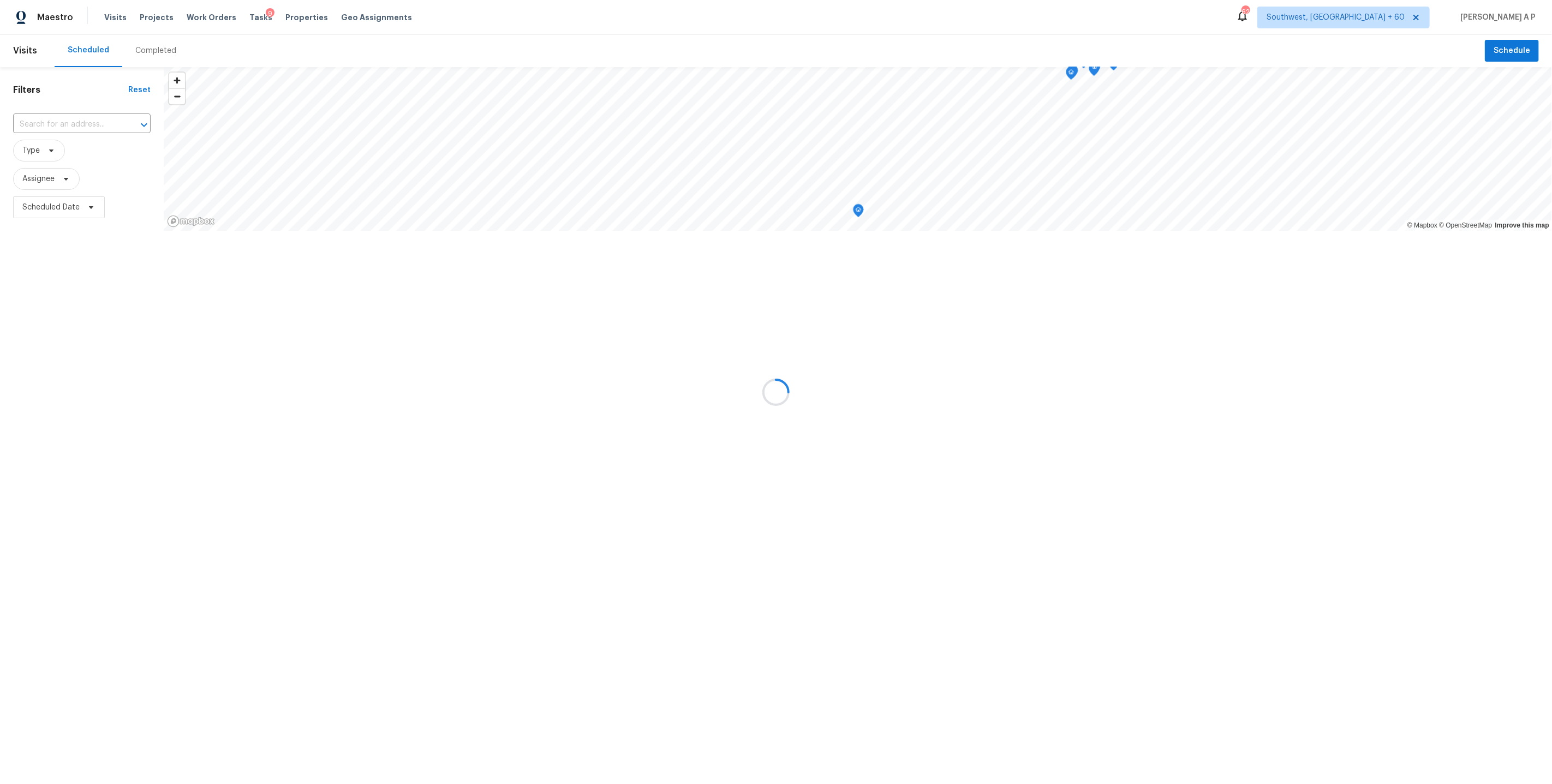
click at [144, 50] on div at bounding box center [776, 392] width 1552 height 784
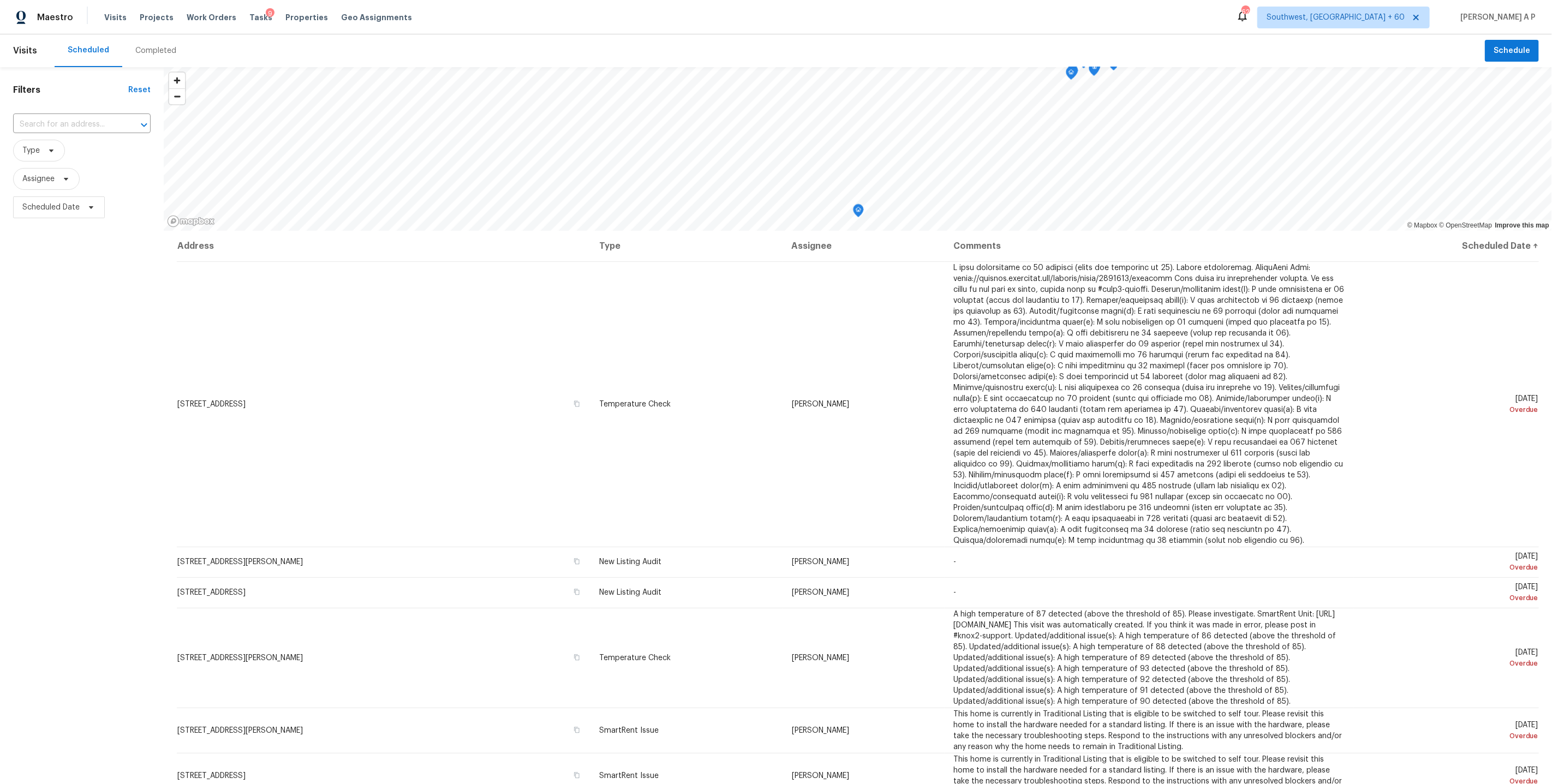
click at [144, 50] on div "Completed" at bounding box center [156, 51] width 41 height 11
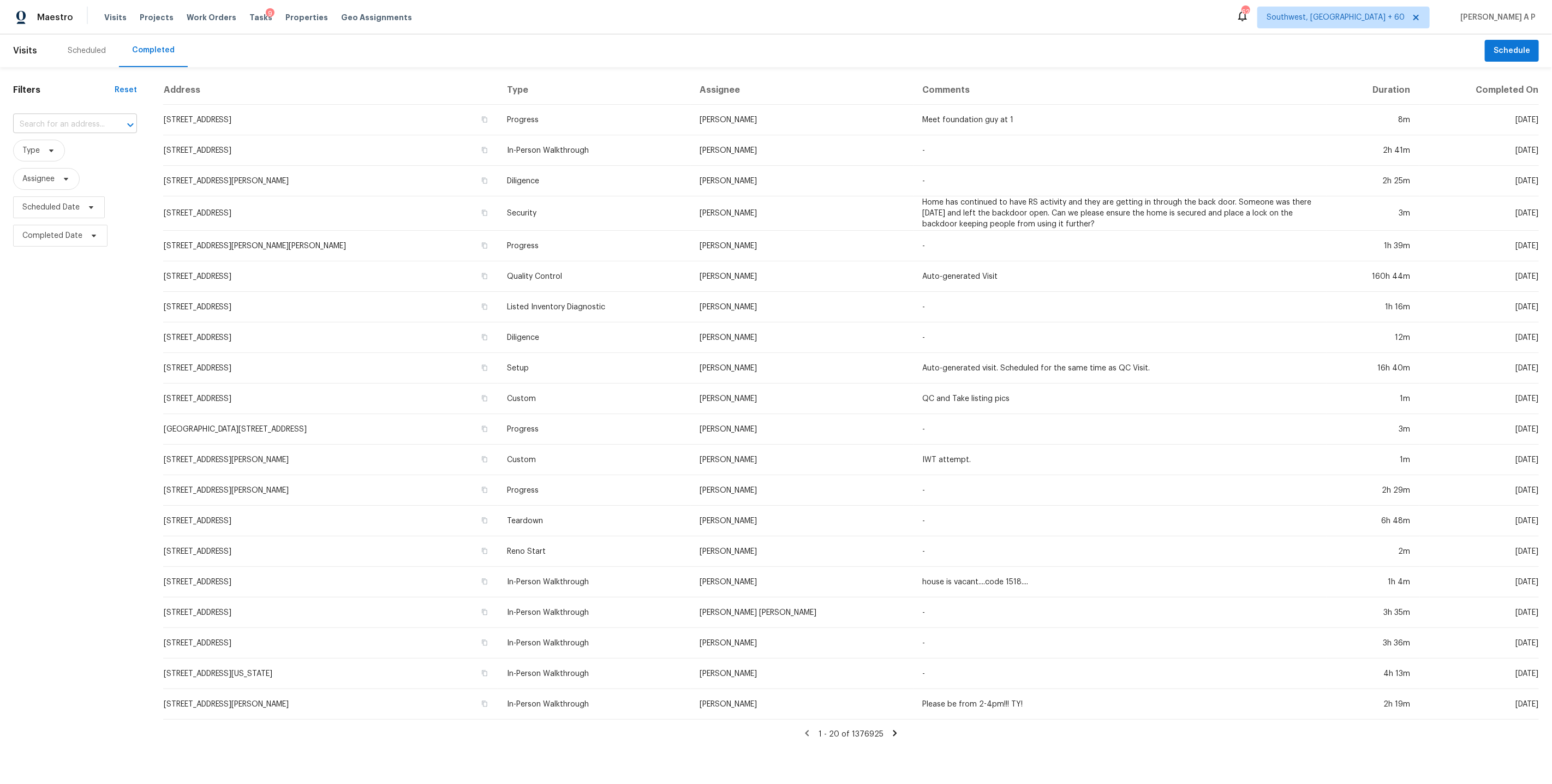
click at [76, 116] on input "text" at bounding box center [60, 124] width 94 height 17
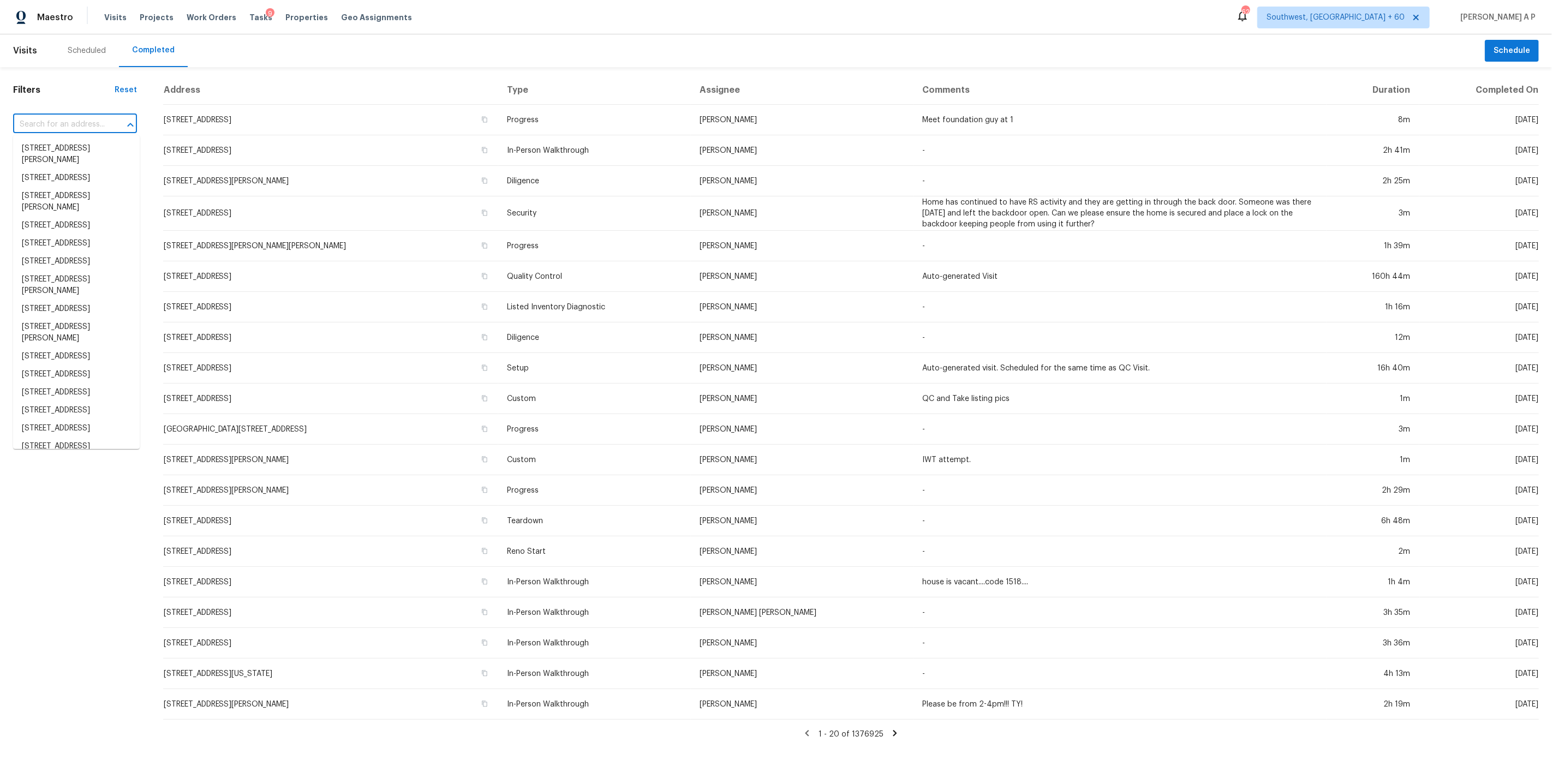
paste input "https://maestro.ops.opendoor.com/tasks?markets=southwest_fl&markets=miami_fl&ma…"
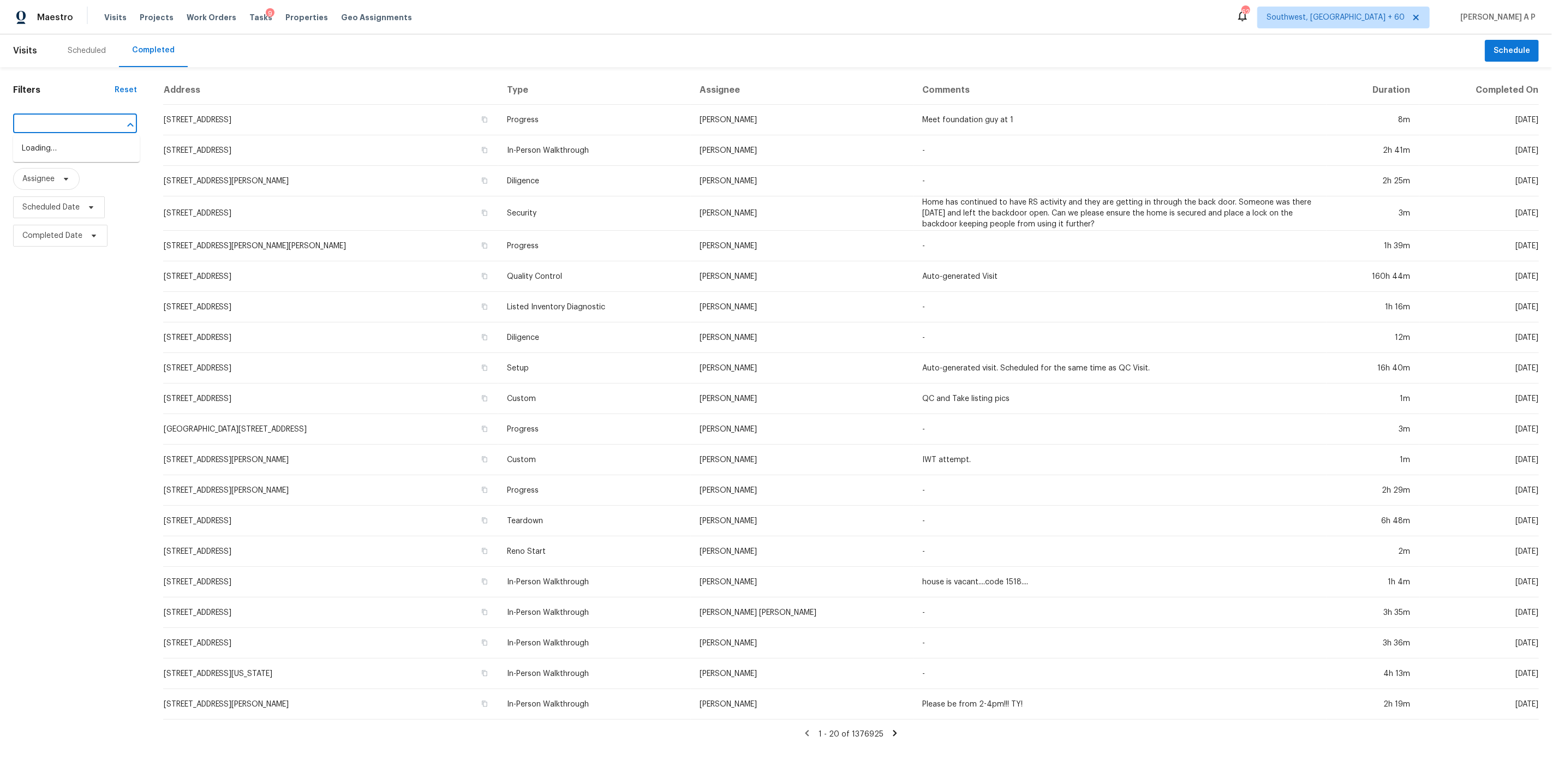
type input "https://maestro.ops.opendoor.com/tasks?markets=southwest_fl&markets=miami_fl&ma…"
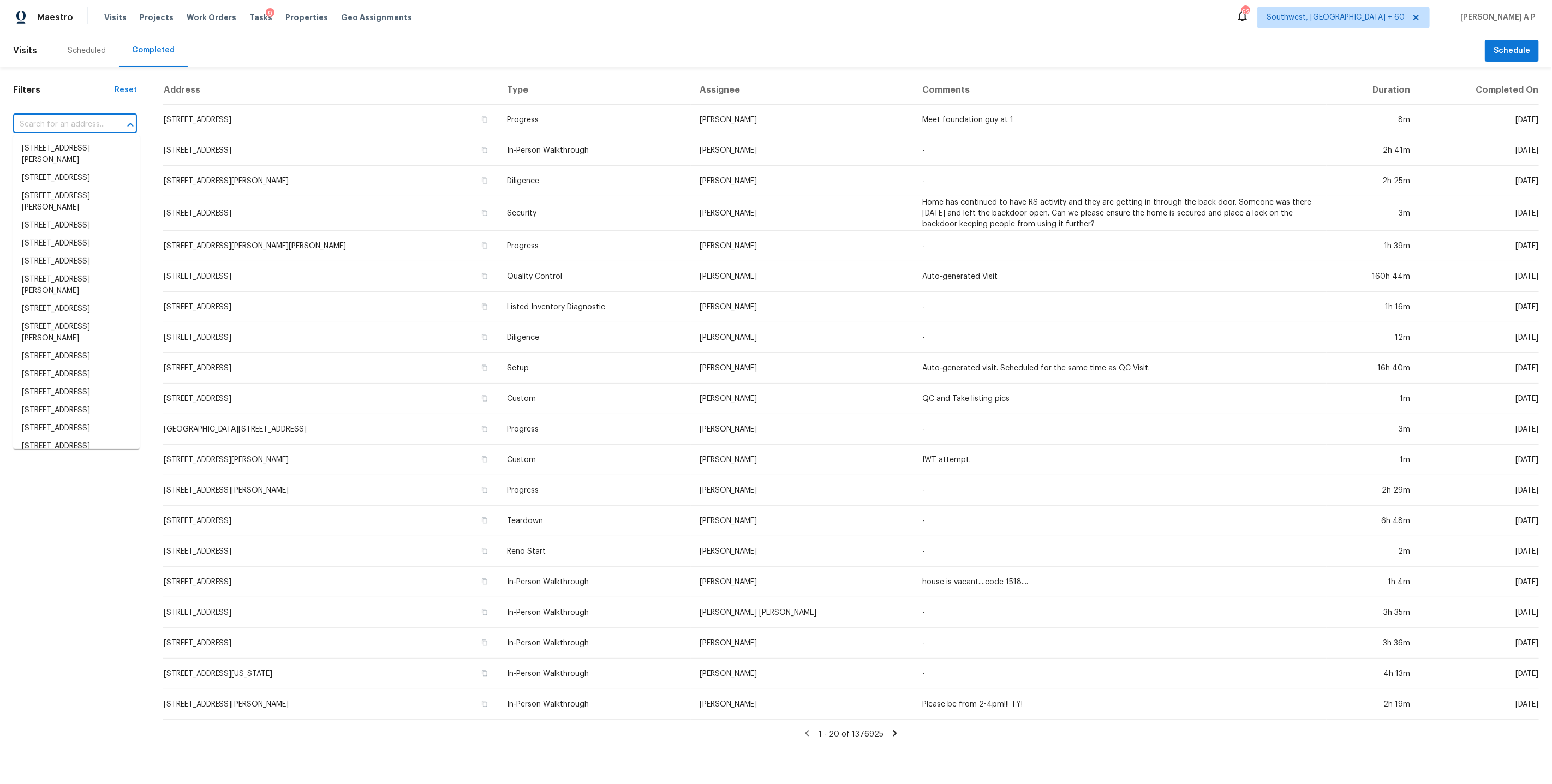
scroll to position [0, 0]
click at [59, 128] on input "text" at bounding box center [60, 124] width 94 height 17
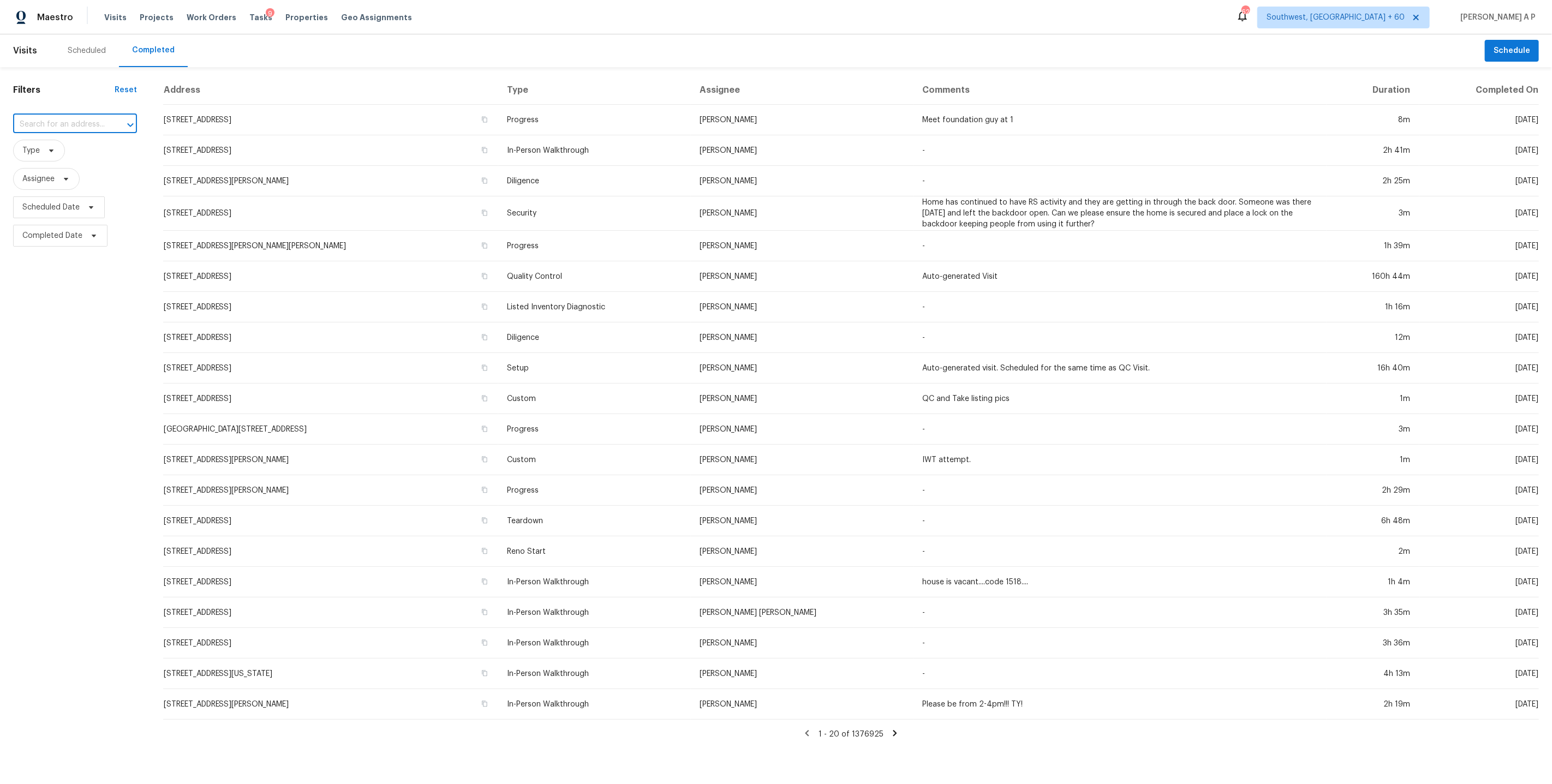
paste input "6026 Pearson Ln NW Cleveland, TN, 37312"
type input "6026 Pearson Ln NW Cleveland, TN, 37312"
click at [50, 159] on li "6026 Pearson Ln NW, Cleveland, TN 37312" at bounding box center [76, 154] width 126 height 29
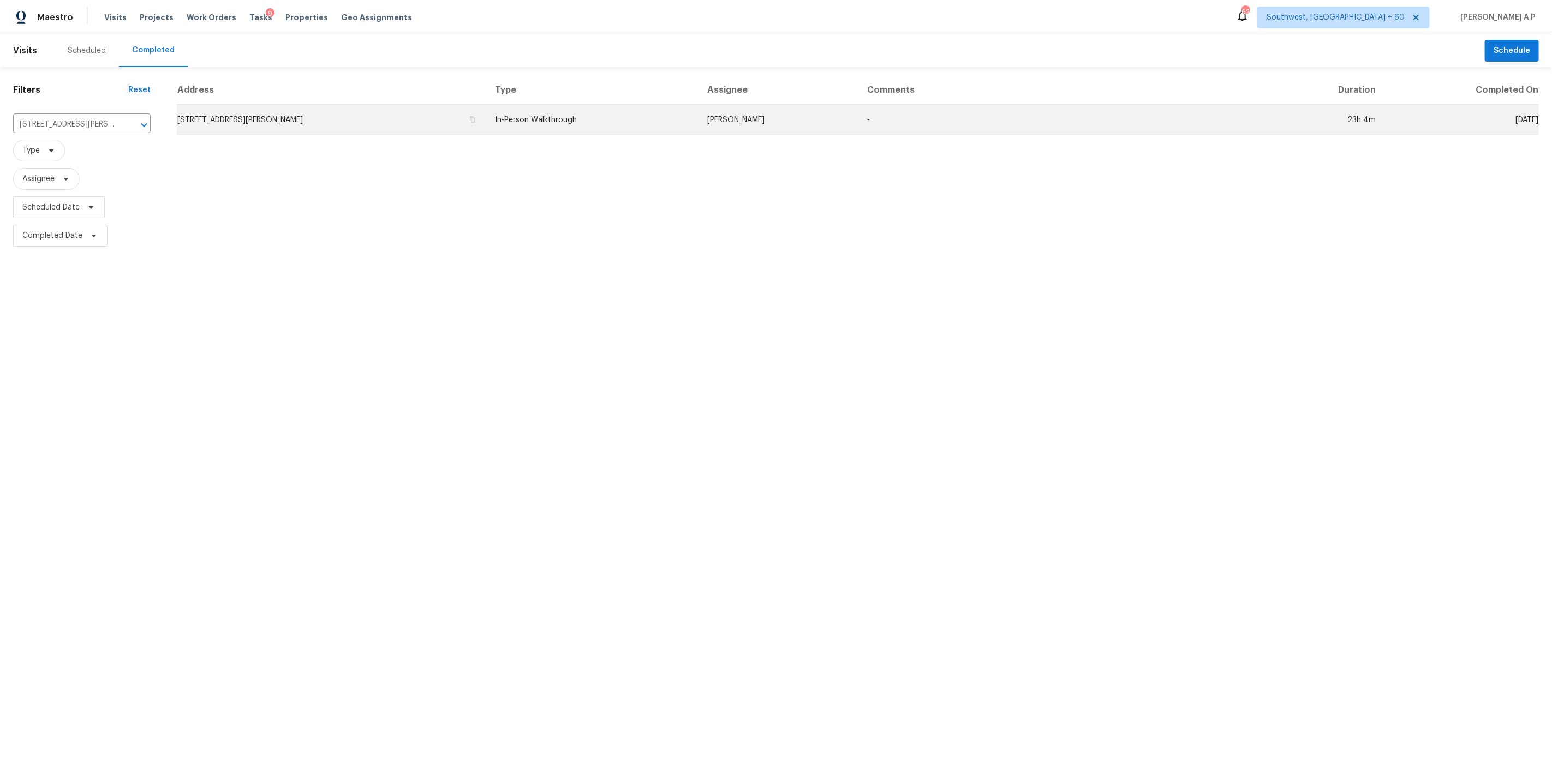
click at [400, 109] on td "6026 Pearson Ln NW, Cleveland, TN 37312" at bounding box center [331, 120] width 309 height 31
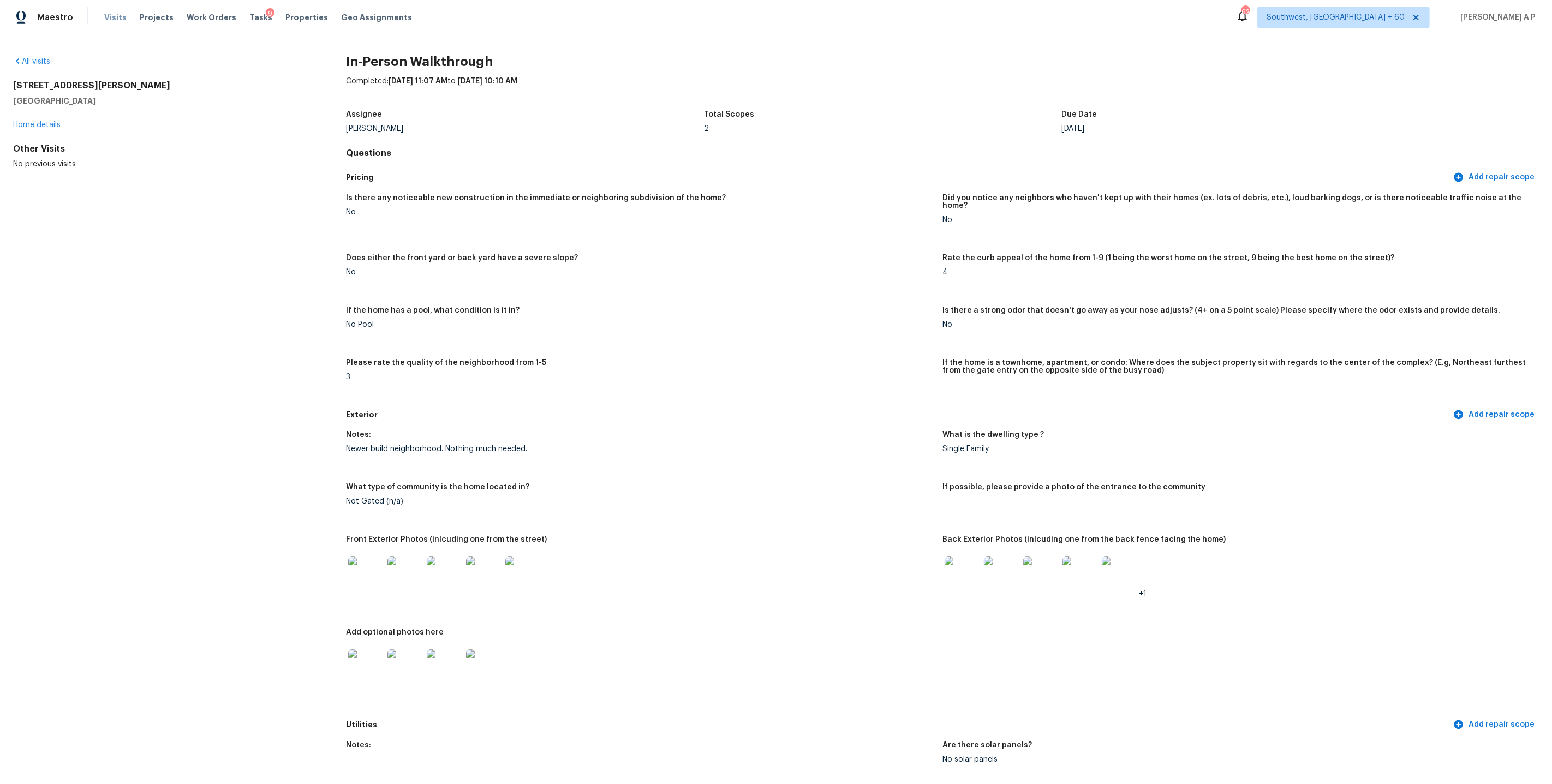
click at [121, 19] on span "Visits" at bounding box center [115, 17] width 22 height 11
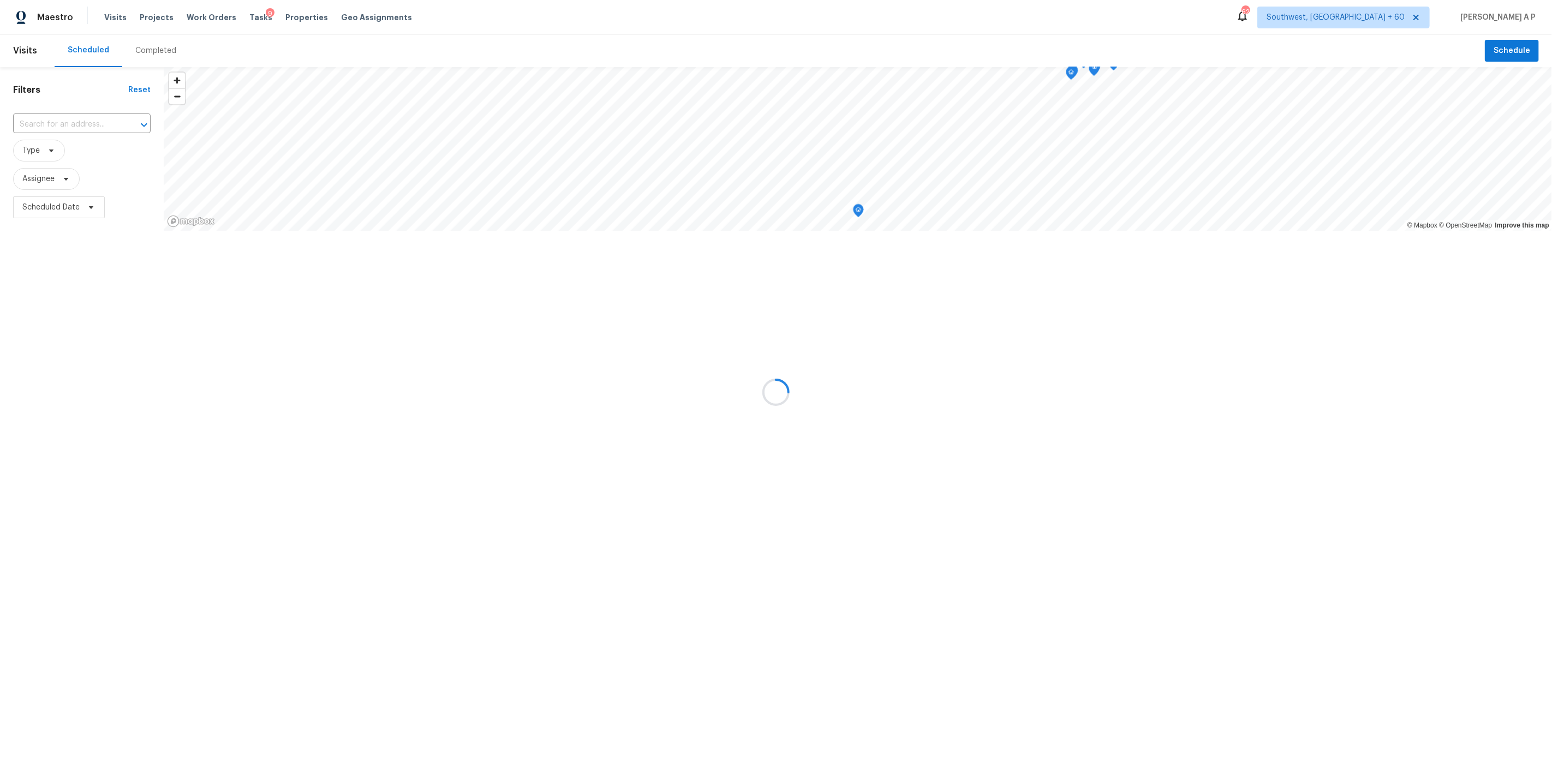
click at [106, 124] on div at bounding box center [776, 392] width 1552 height 784
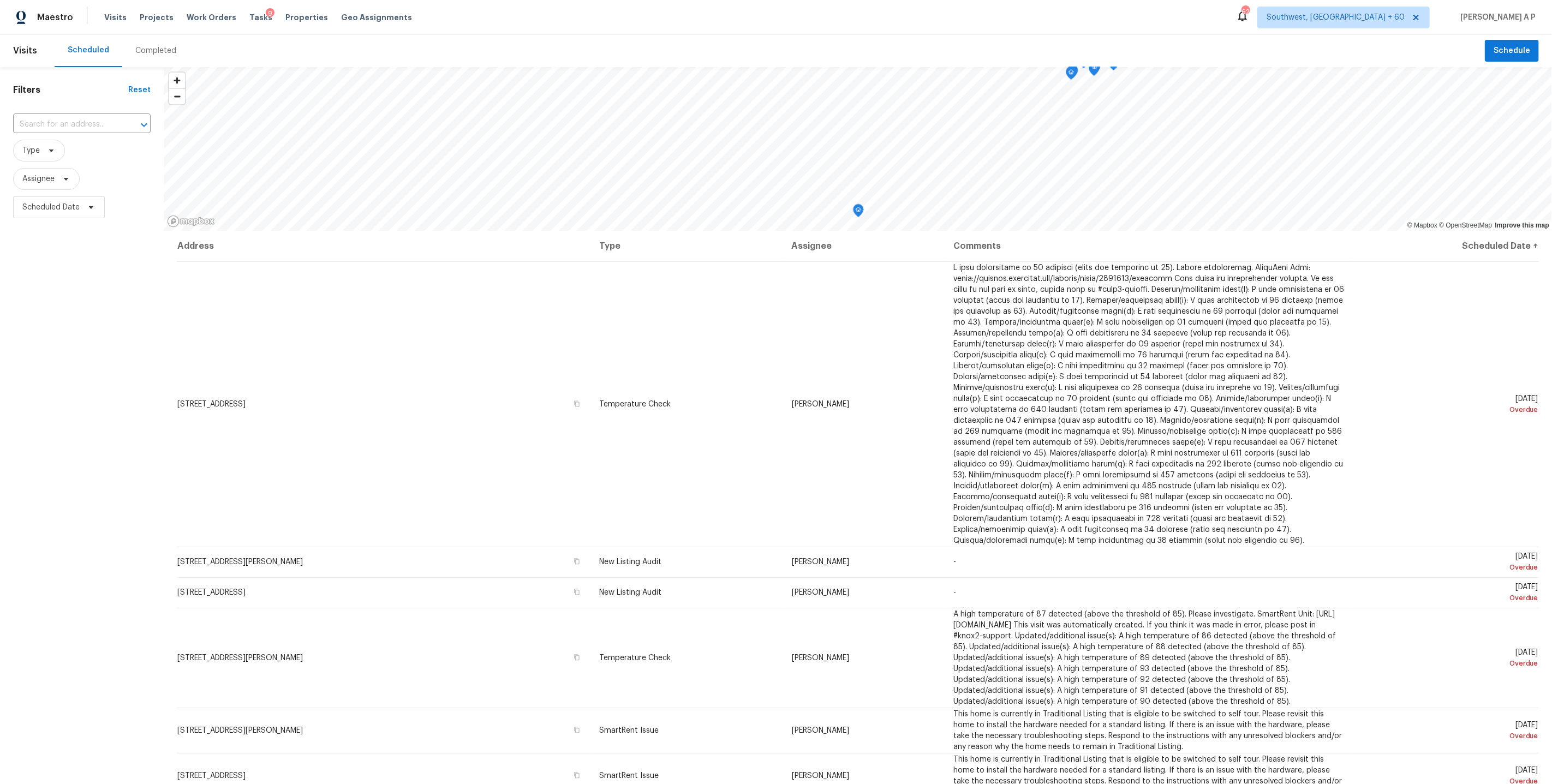
click at [158, 52] on div "Completed" at bounding box center [156, 51] width 41 height 11
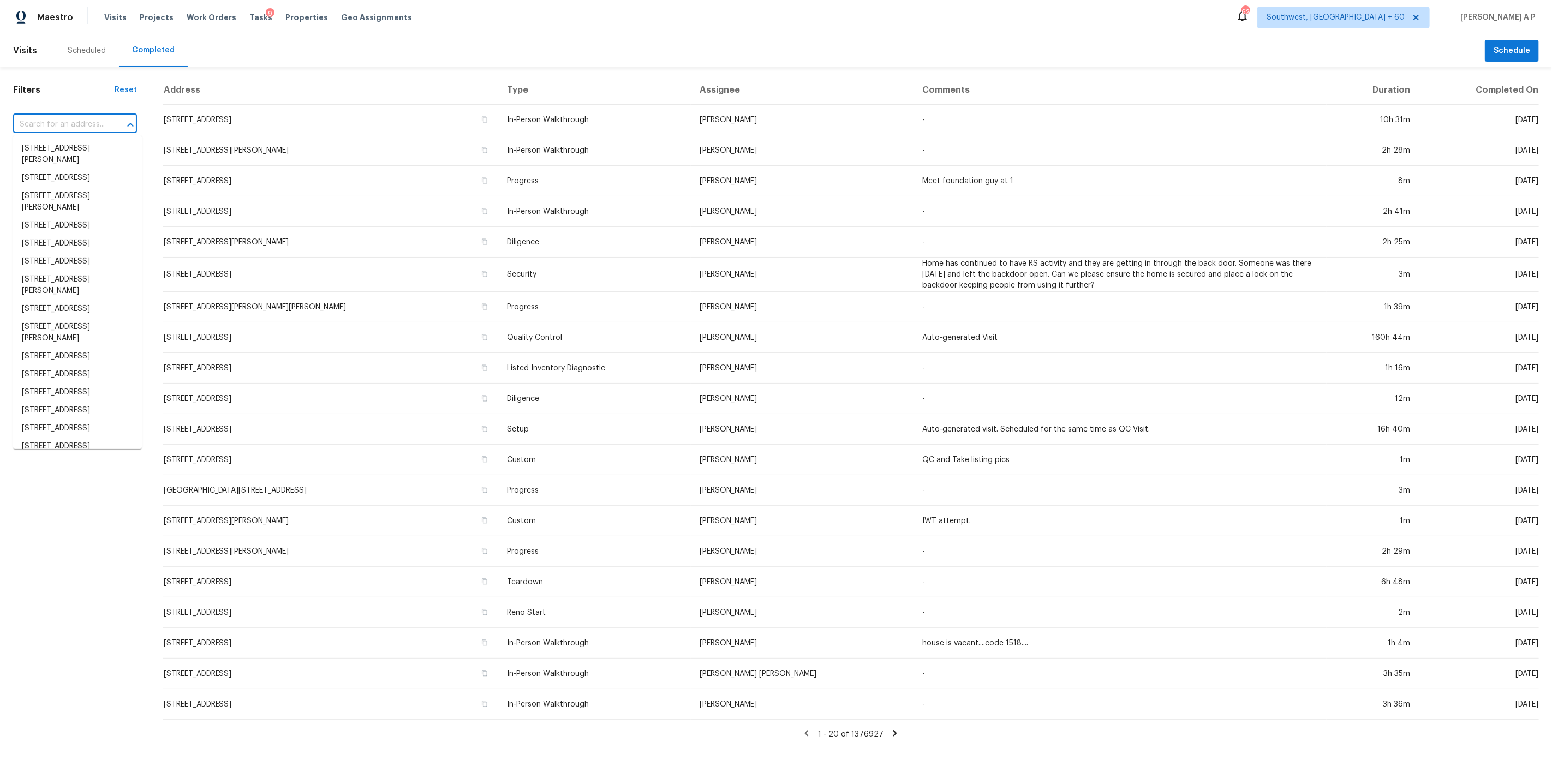
click at [75, 121] on input "text" at bounding box center [60, 124] width 94 height 17
paste input "3305 E Midsummer Privado Unit 4 Ontario, CA, 91762"
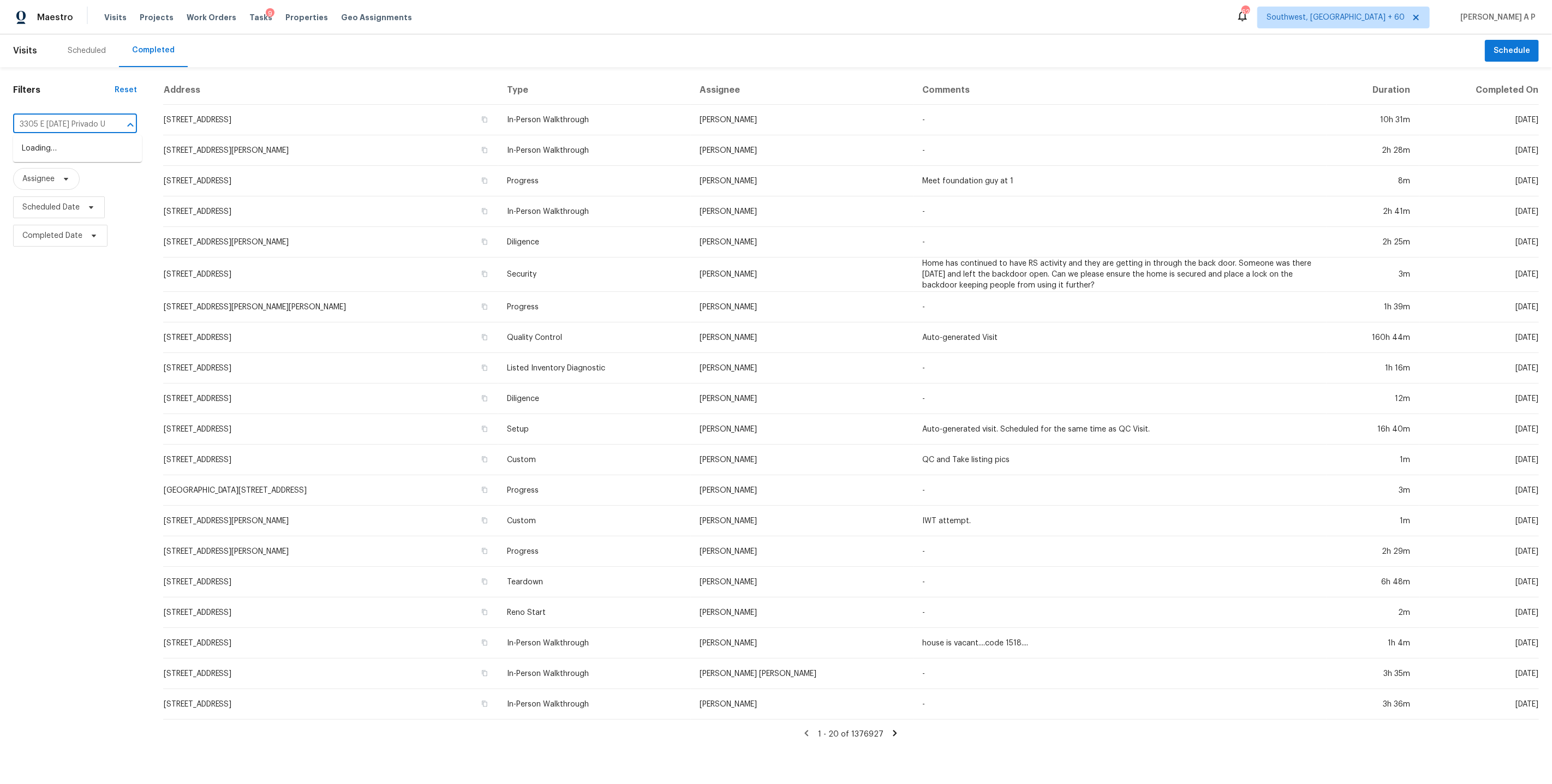
scroll to position [0, 14]
type input "3305 E Midsummer Privado"
click at [86, 153] on li "3305 E Midsummer Privado Unit 4, Ontario, CA 91762" at bounding box center [77, 148] width 129 height 18
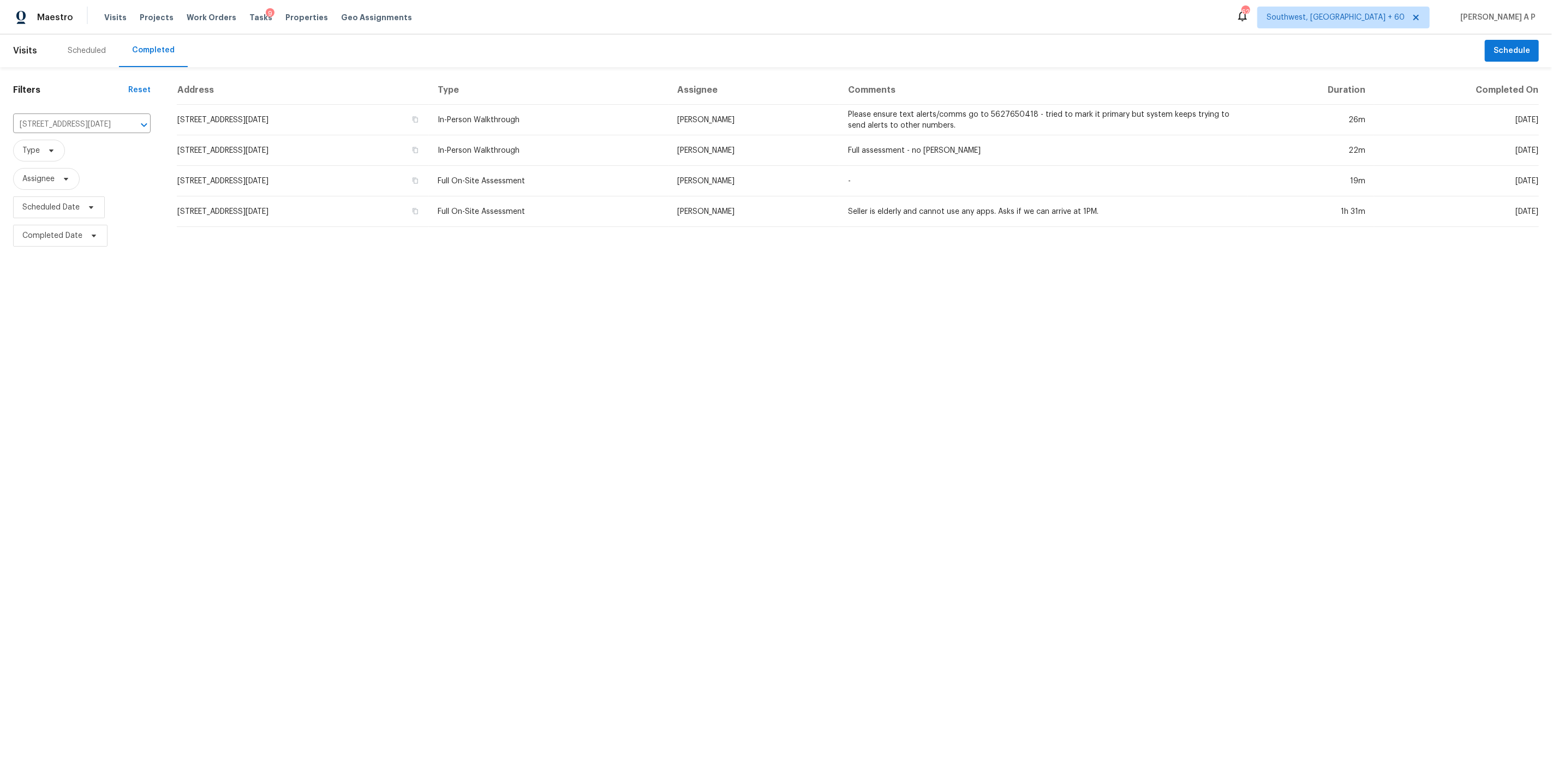
click at [112, 23] on div "Visits Projects Work Orders Tasks 9 Properties Geo Assignments" at bounding box center [265, 17] width 321 height 22
click at [118, 118] on input "3305 E Midsummer Privado Unit 4, Ontario, CA 91762" at bounding box center [67, 124] width 107 height 17
paste input "Ontario, CA,"
click at [118, 118] on input "3305 E Midsummer Privado Unit 4, Ontario, CA 91762" at bounding box center [67, 124] width 107 height 17
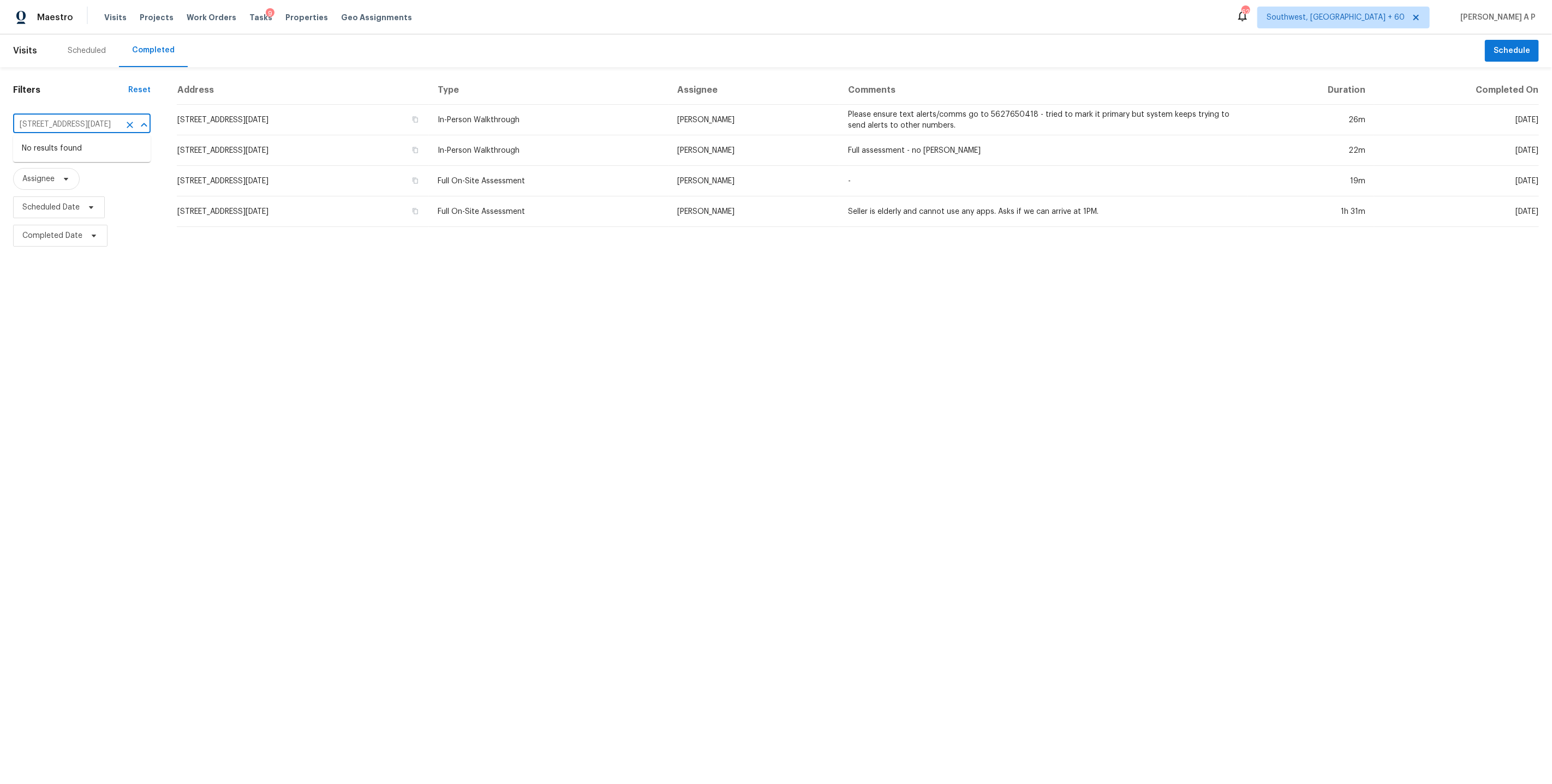
scroll to position [0, 90]
paste input "Ontario, CA,"
type input "3305 E Midsummer"
click at [108, 156] on li "3305 E Midsummer Privado Unit 4, Ontario, CA 91762" at bounding box center [82, 148] width 138 height 18
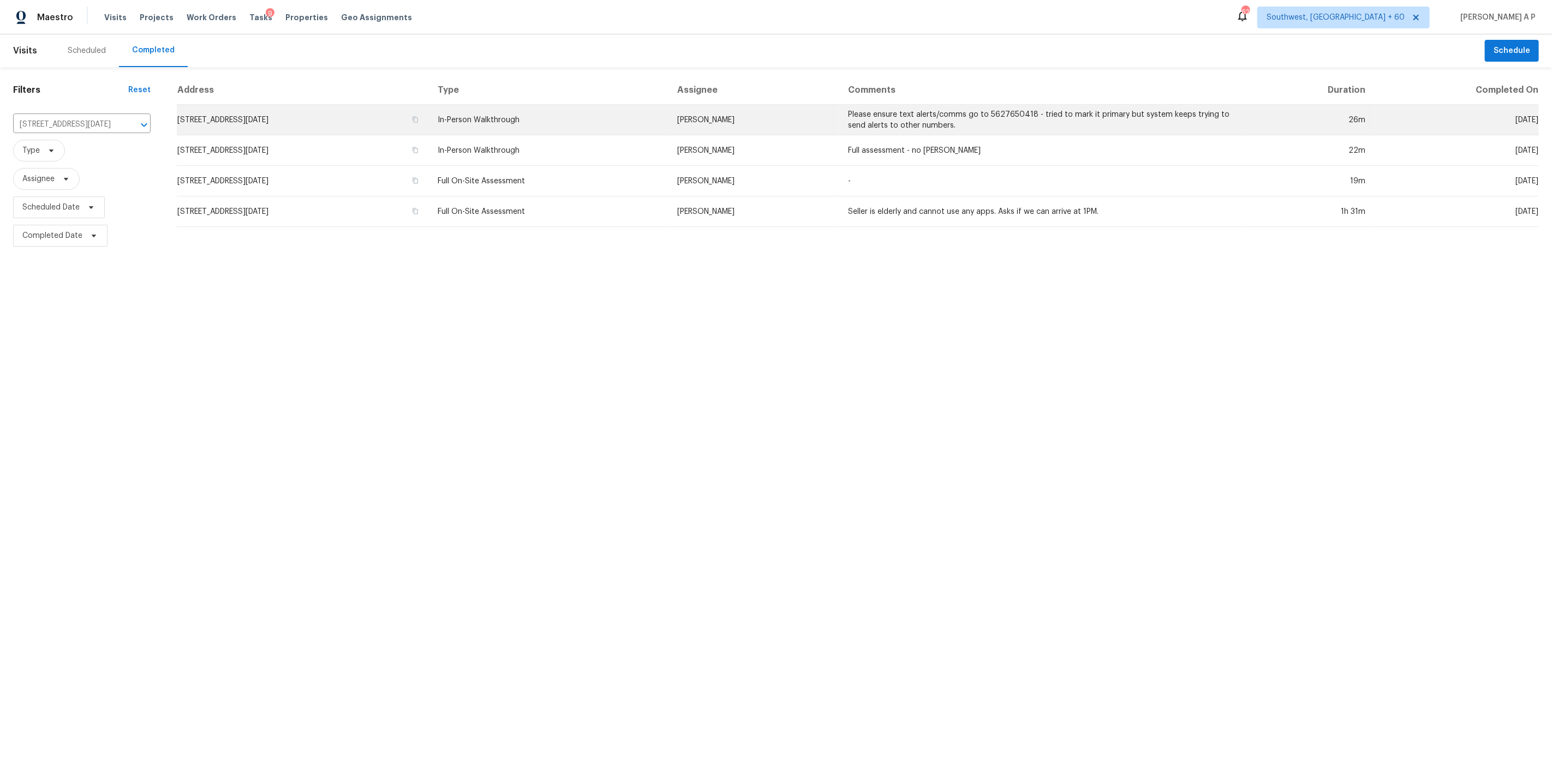
click at [1095, 112] on td "Please ensure text alerts/comms go to 5627650418 - tried to mark it primary but…" at bounding box center [1044, 120] width 409 height 31
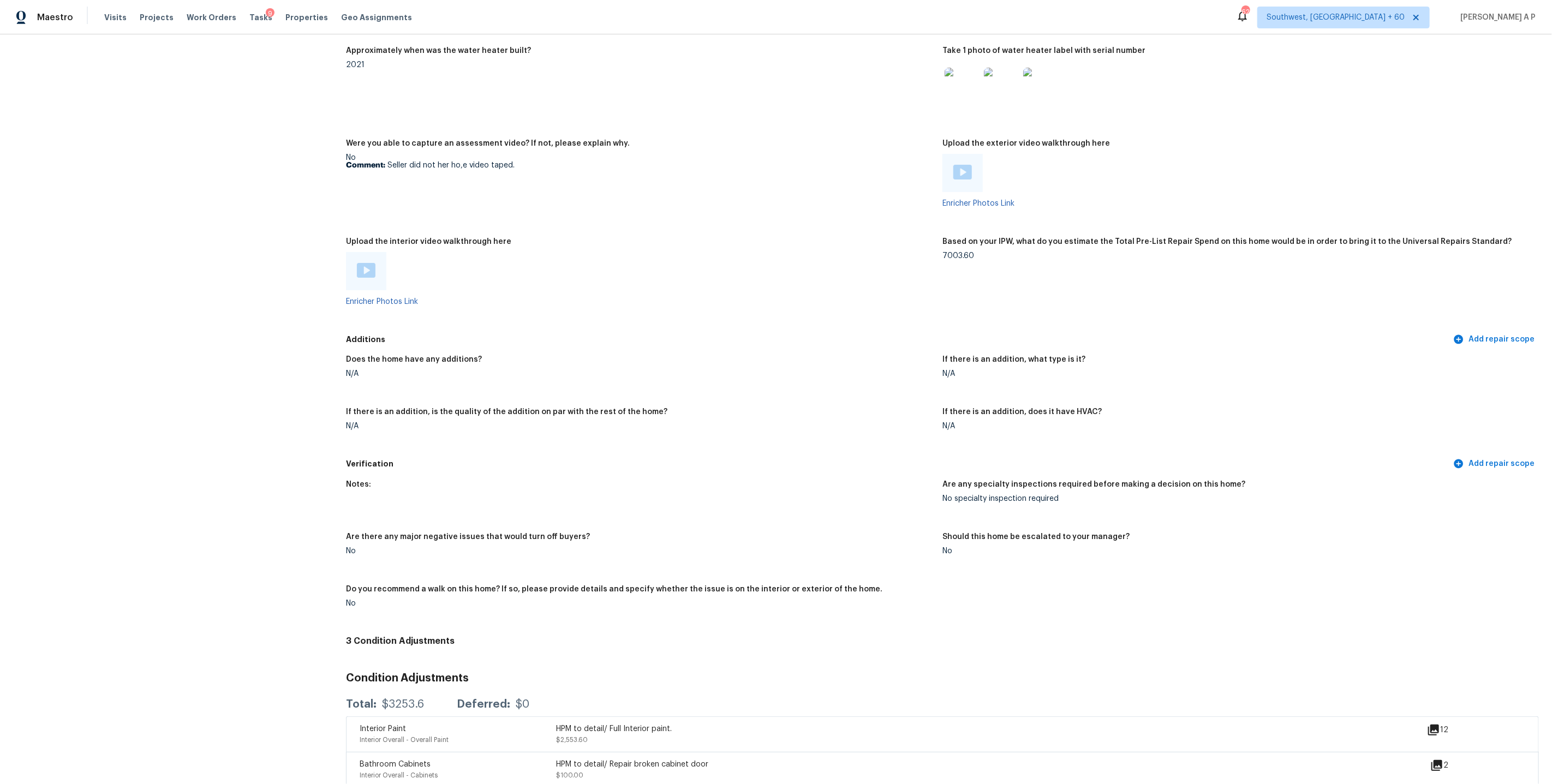
scroll to position [1779, 0]
click at [372, 262] on img at bounding box center [366, 269] width 19 height 15
click at [1357, 31] on div "Maestro Visits Projects Work Orders Tasks 9 Properties Geo Assignments 623 Sout…" at bounding box center [776, 17] width 1552 height 34
click at [969, 164] on img at bounding box center [963, 171] width 19 height 15
click at [0, 0] on div "Maestro Visits Projects Work Orders Tasks 9 Properties Geo Assignments 623 Sout…" at bounding box center [776, 392] width 1552 height 784
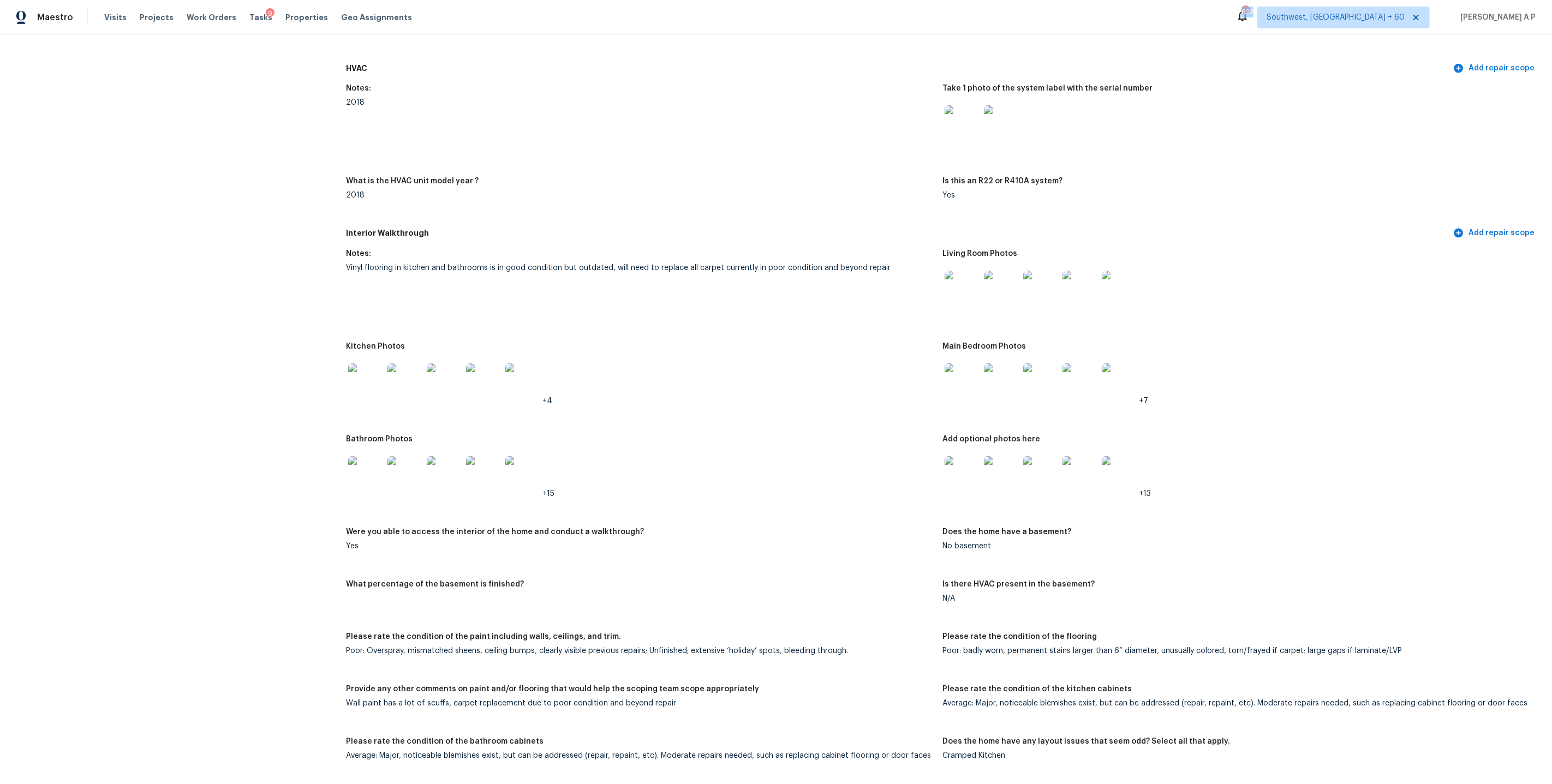
scroll to position [866, 0]
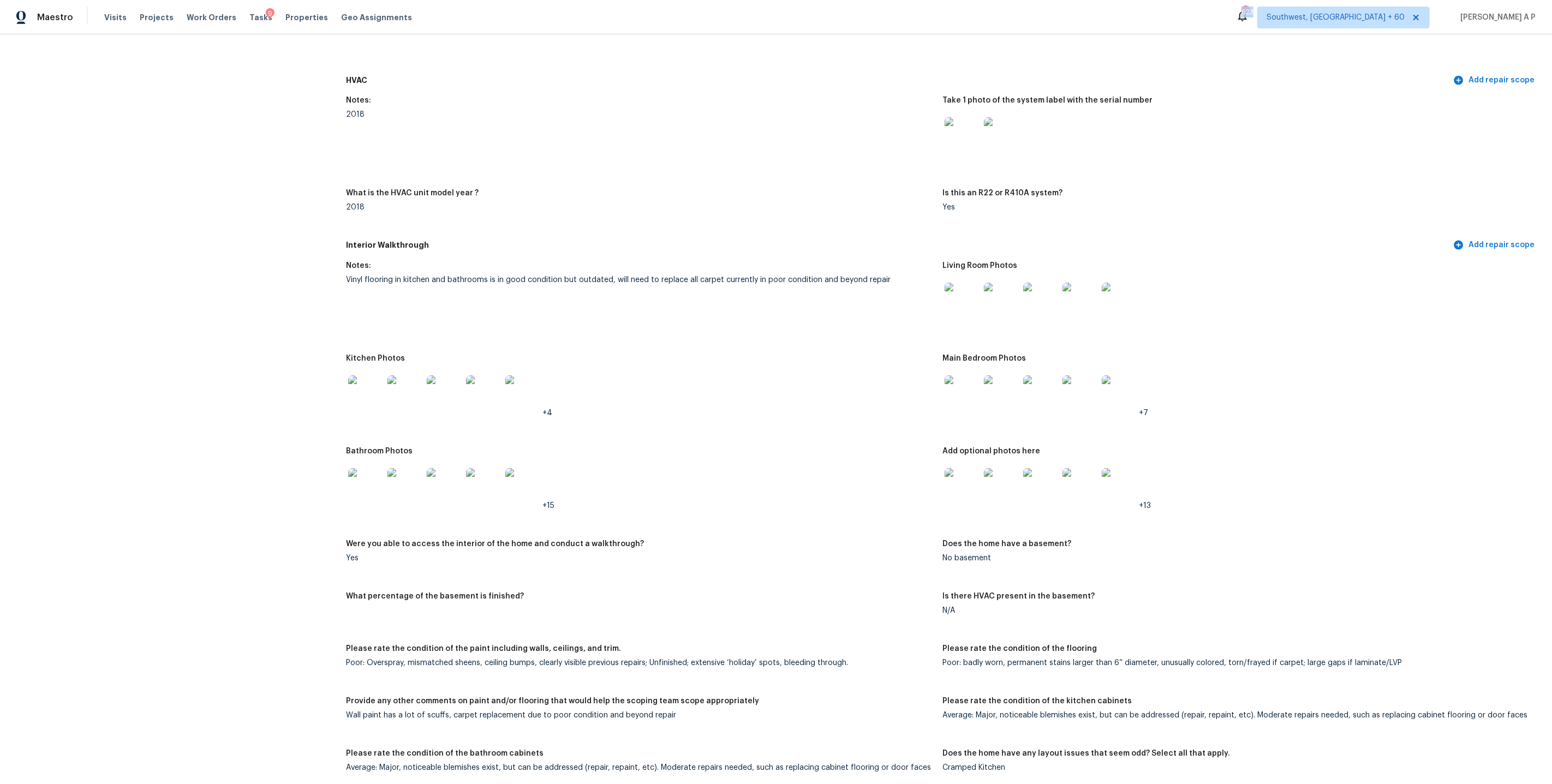
click at [365, 379] on img at bounding box center [365, 393] width 35 height 35
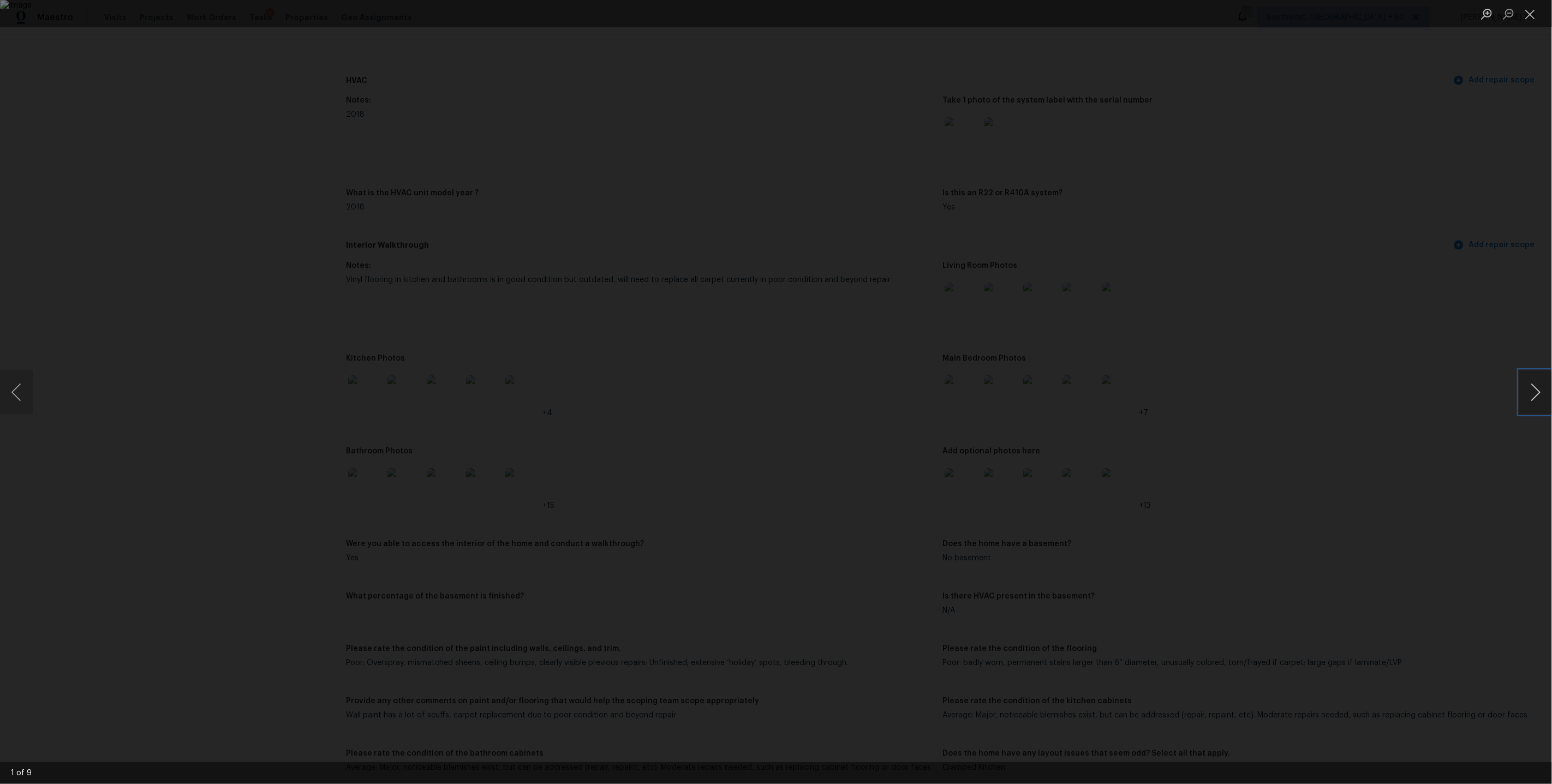
click at [1541, 389] on button "Next image" at bounding box center [1535, 392] width 33 height 43
click at [1088, 122] on div "Lightbox" at bounding box center [776, 392] width 1552 height 784
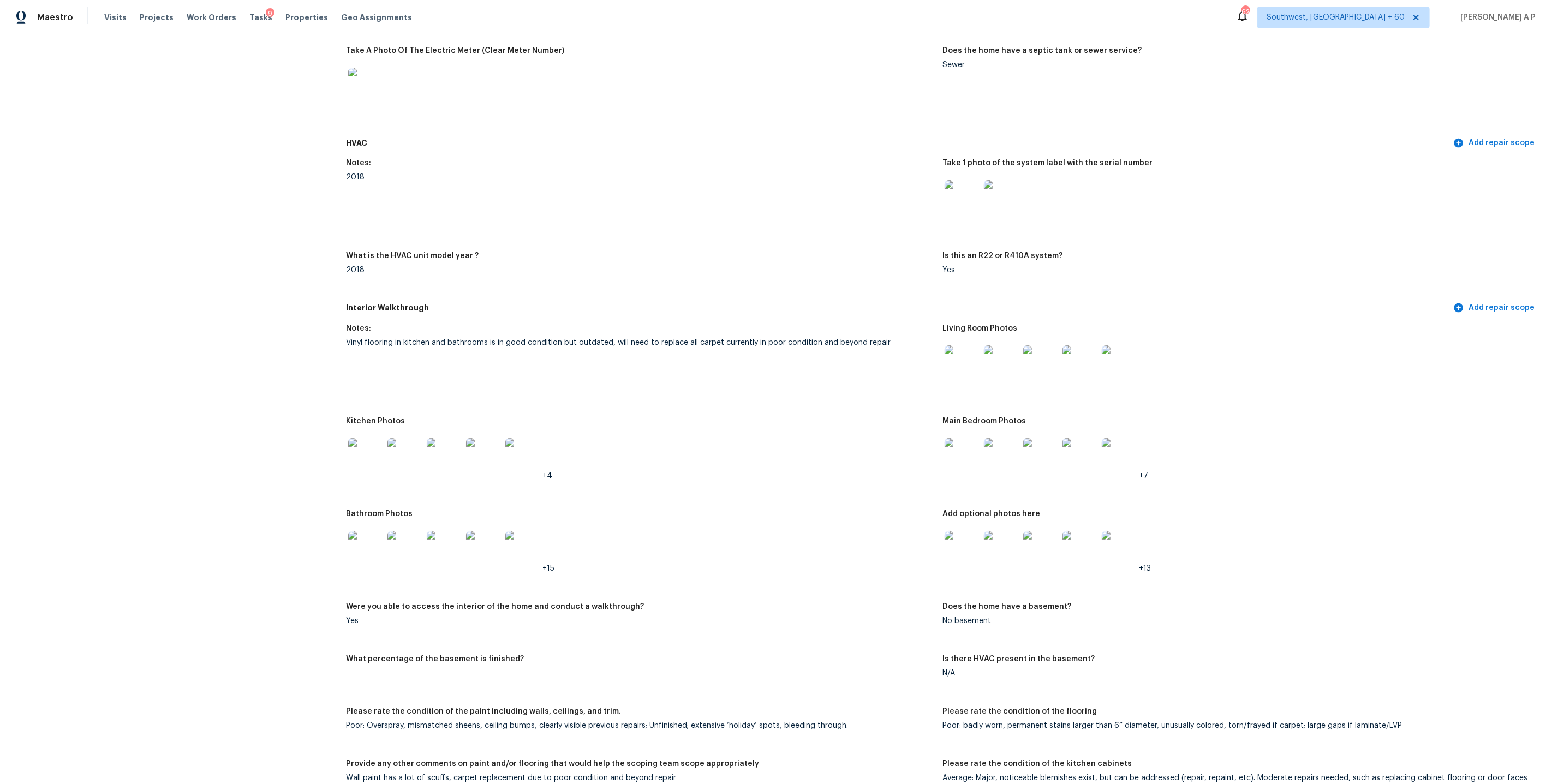
scroll to position [771, 0]
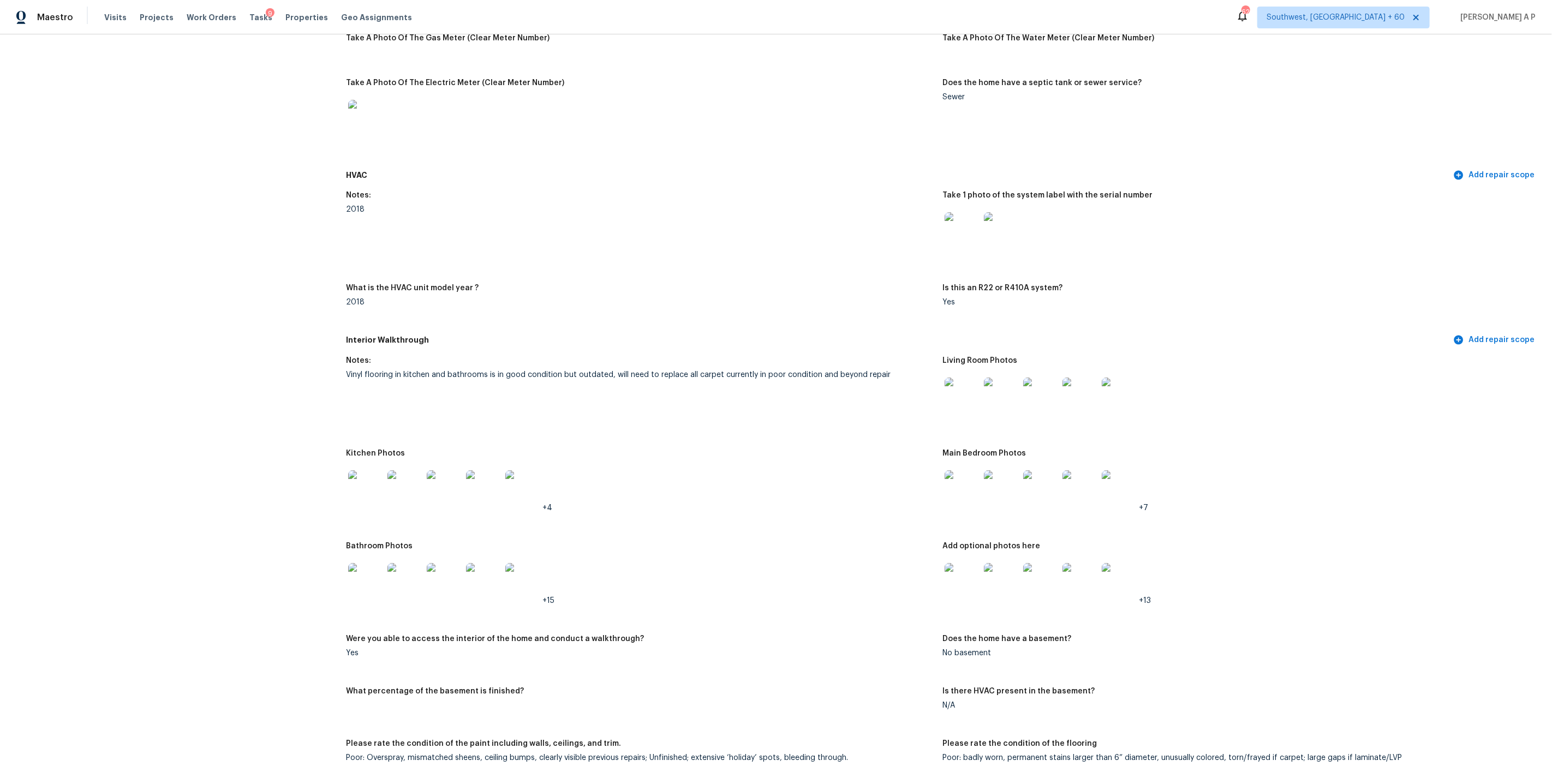
click at [963, 485] on img at bounding box center [962, 487] width 35 height 35
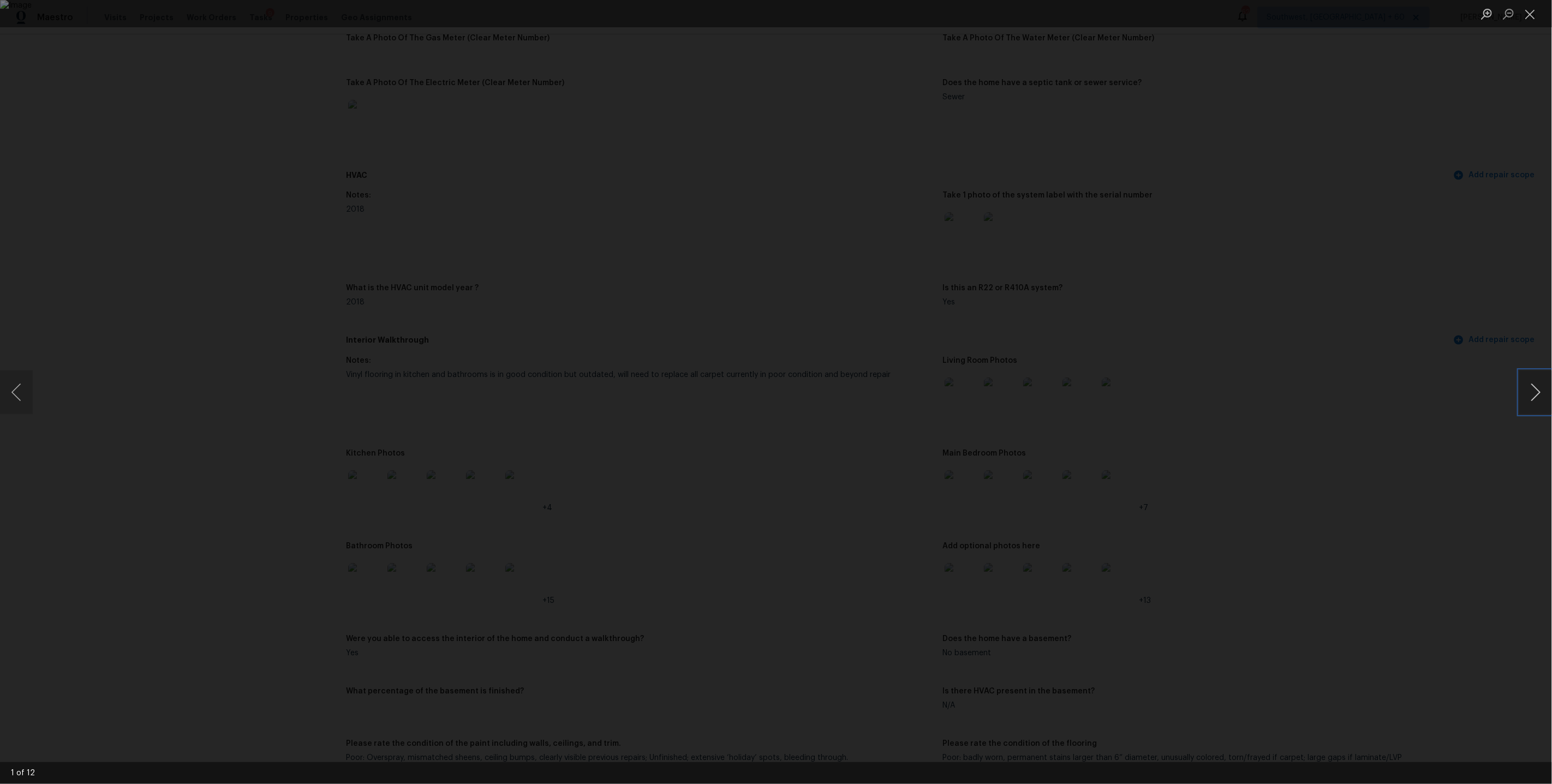
click at [1537, 396] on button "Next image" at bounding box center [1535, 392] width 33 height 43
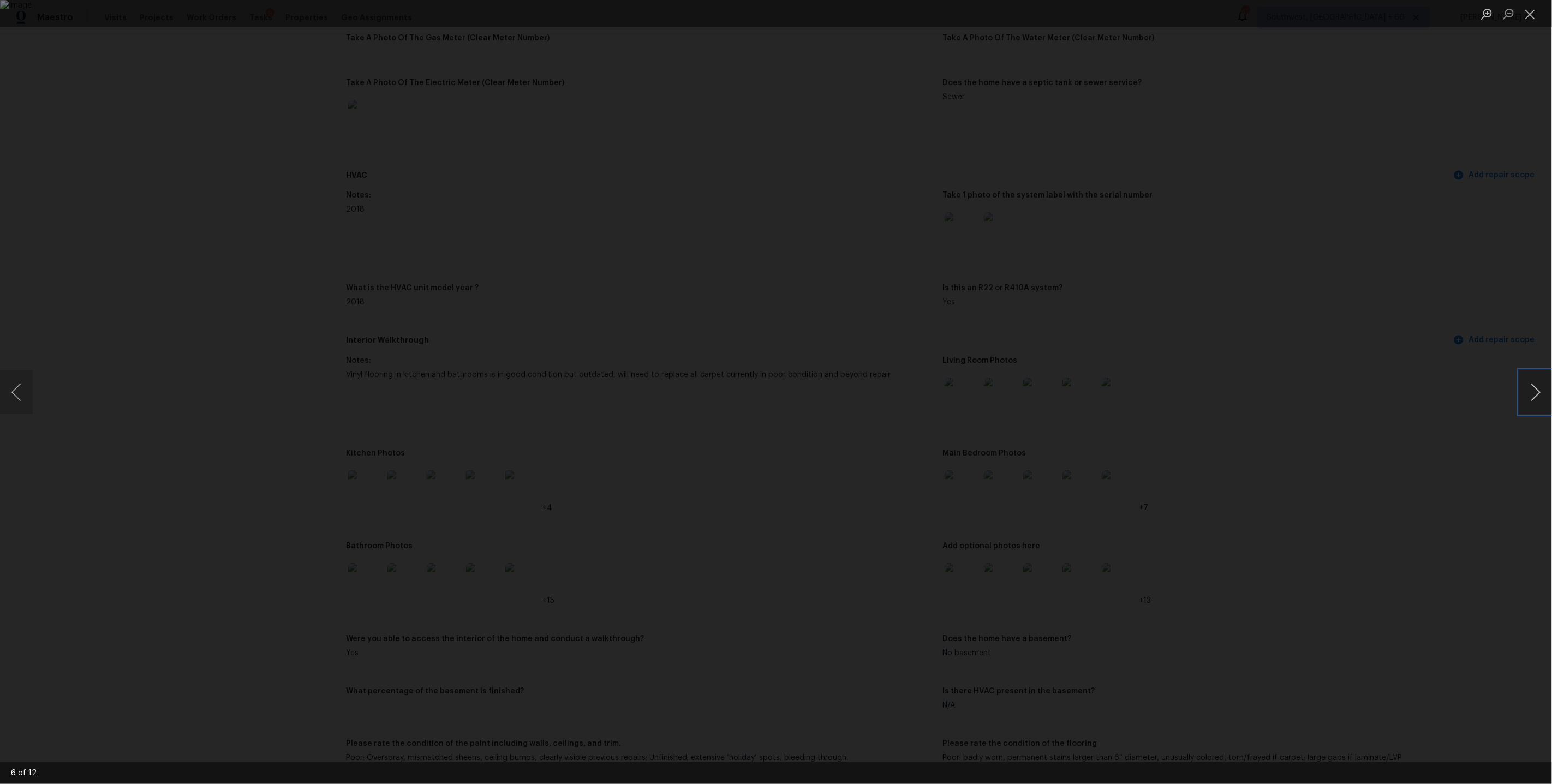
click at [1537, 397] on button "Next image" at bounding box center [1535, 392] width 33 height 43
click at [1370, 438] on div "Lightbox" at bounding box center [776, 392] width 1552 height 784
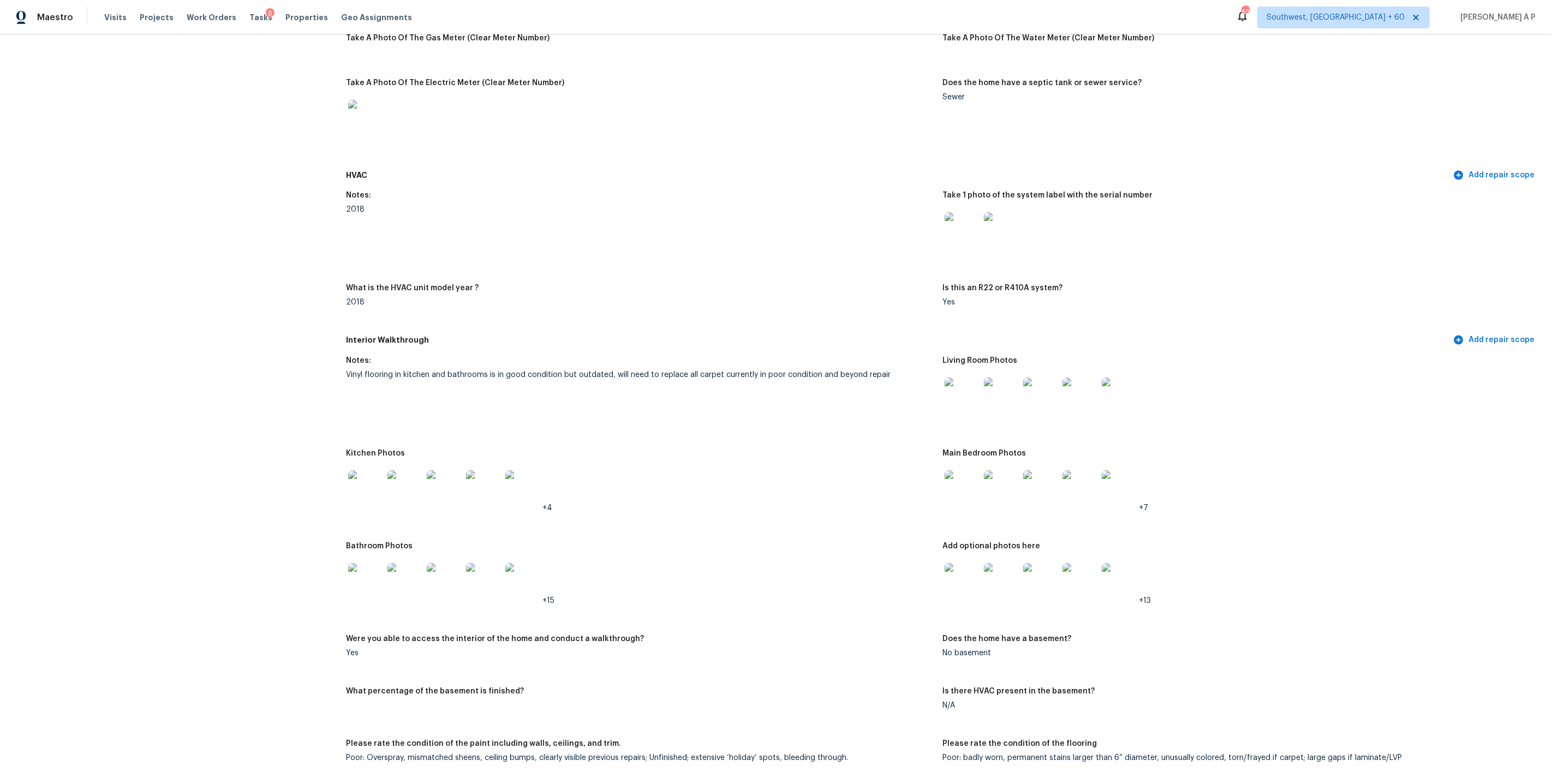
click at [959, 573] on img at bounding box center [962, 580] width 35 height 35
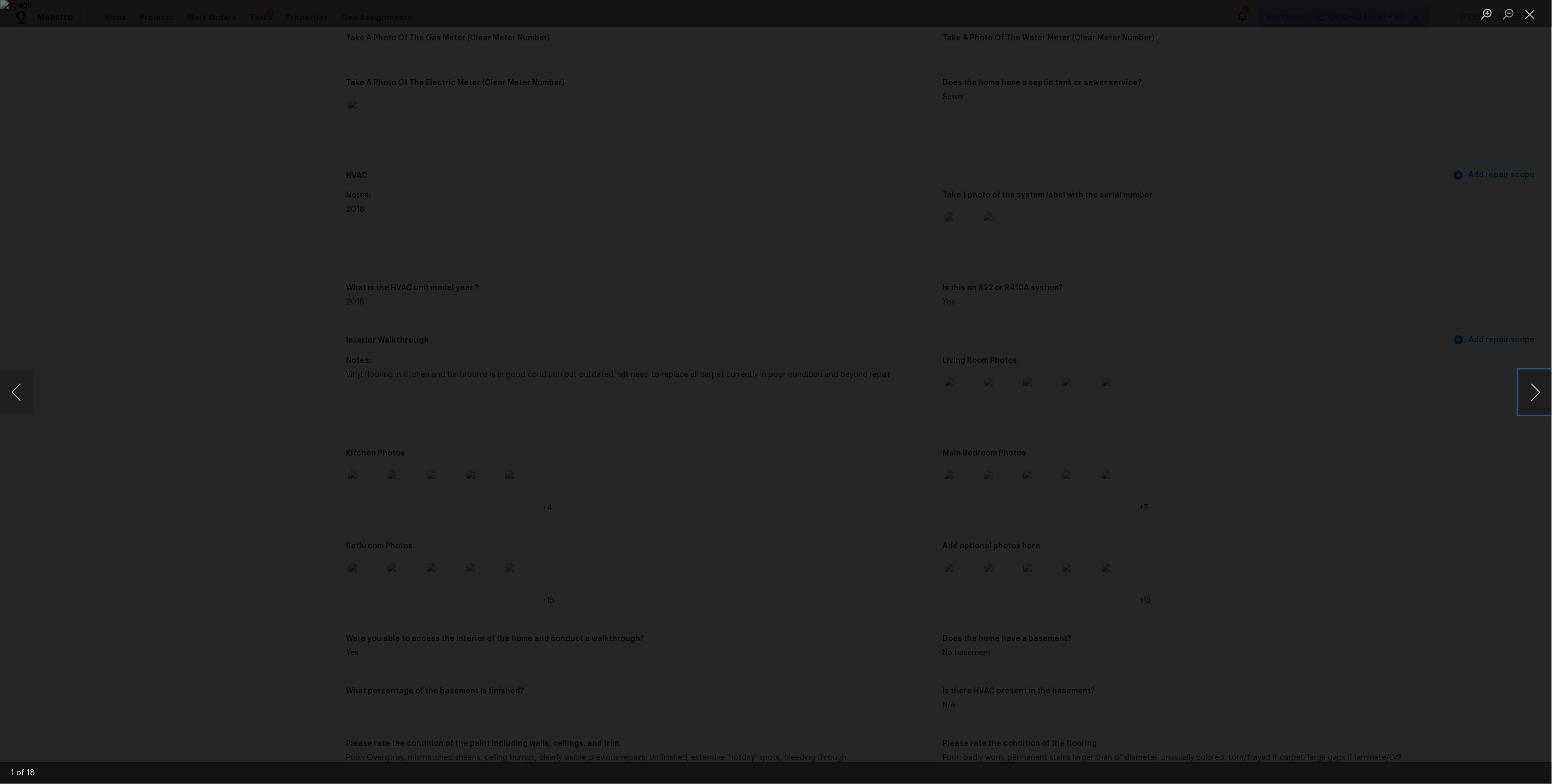
click at [1534, 395] on button "Next image" at bounding box center [1535, 392] width 33 height 43
click at [1535, 395] on button "Next image" at bounding box center [1535, 392] width 33 height 43
click at [1535, 394] on button "Next image" at bounding box center [1535, 392] width 33 height 43
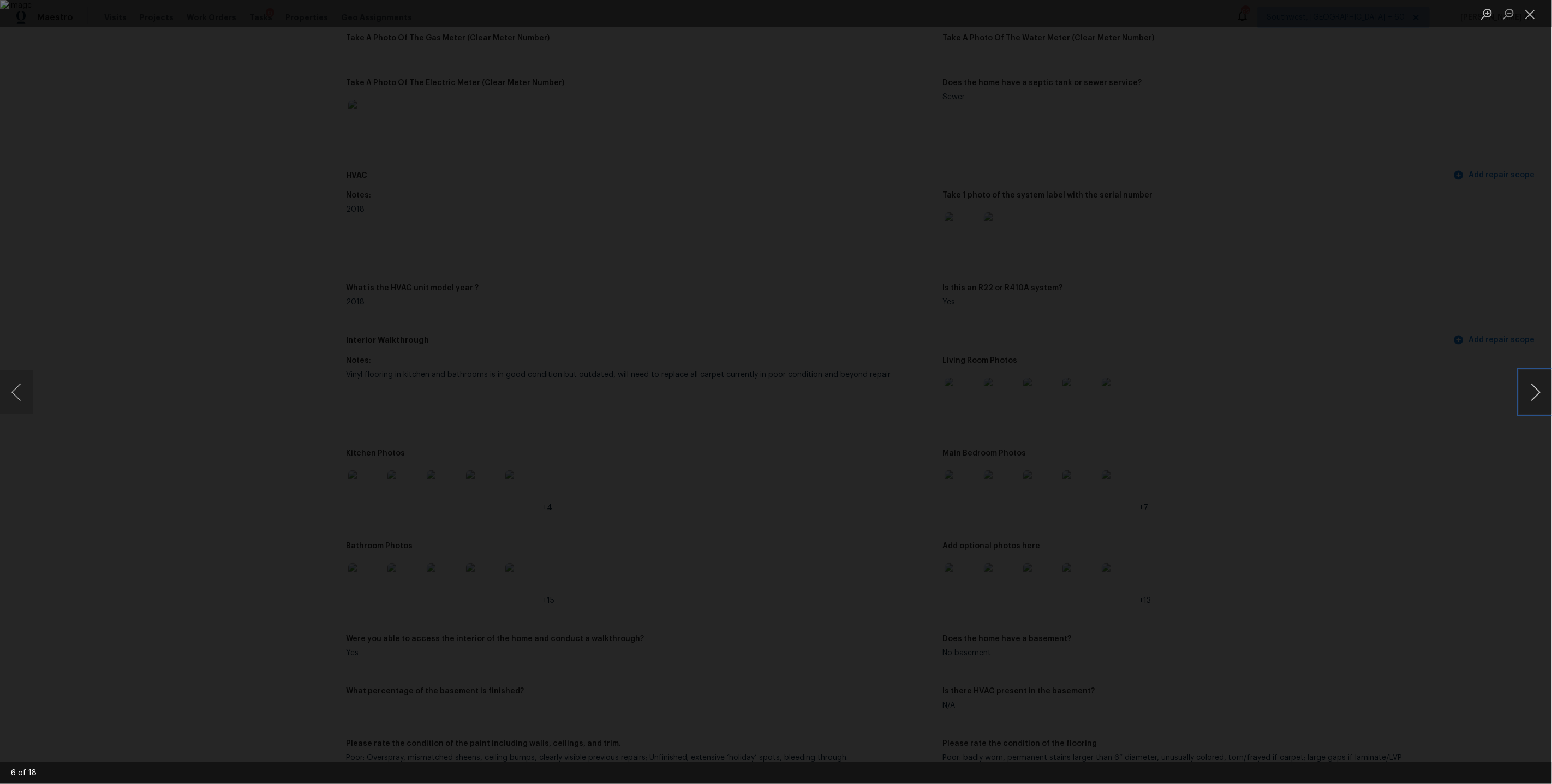
click at [1535, 394] on button "Next image" at bounding box center [1535, 392] width 33 height 43
click at [1100, 281] on div "Lightbox" at bounding box center [776, 392] width 1552 height 784
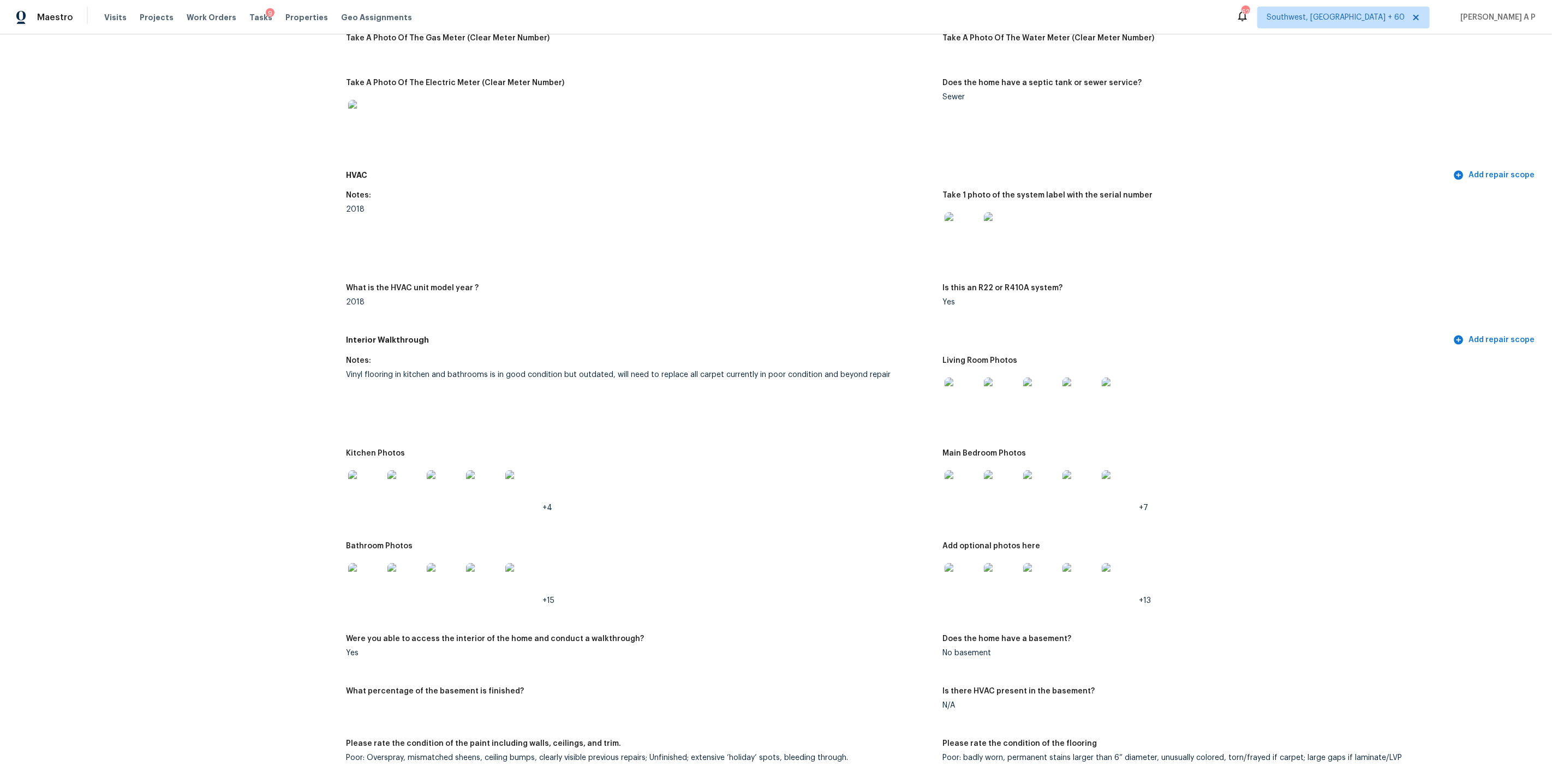
click at [371, 475] on img at bounding box center [365, 487] width 35 height 35
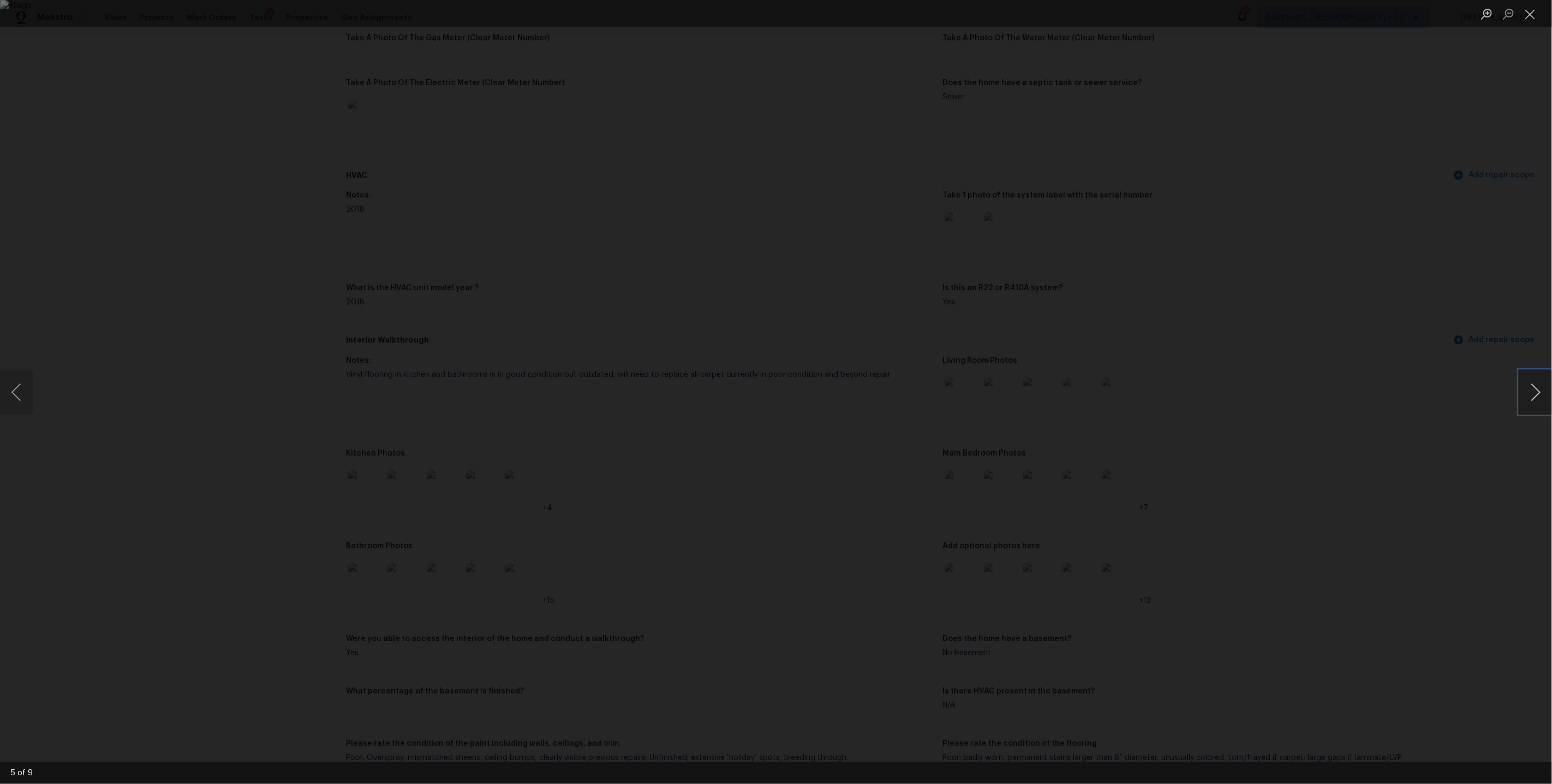
click at [1547, 391] on button "Next image" at bounding box center [1535, 392] width 33 height 43
click at [24, 390] on button "Previous image" at bounding box center [16, 392] width 33 height 43
click at [1536, 391] on button "Next image" at bounding box center [1535, 392] width 33 height 43
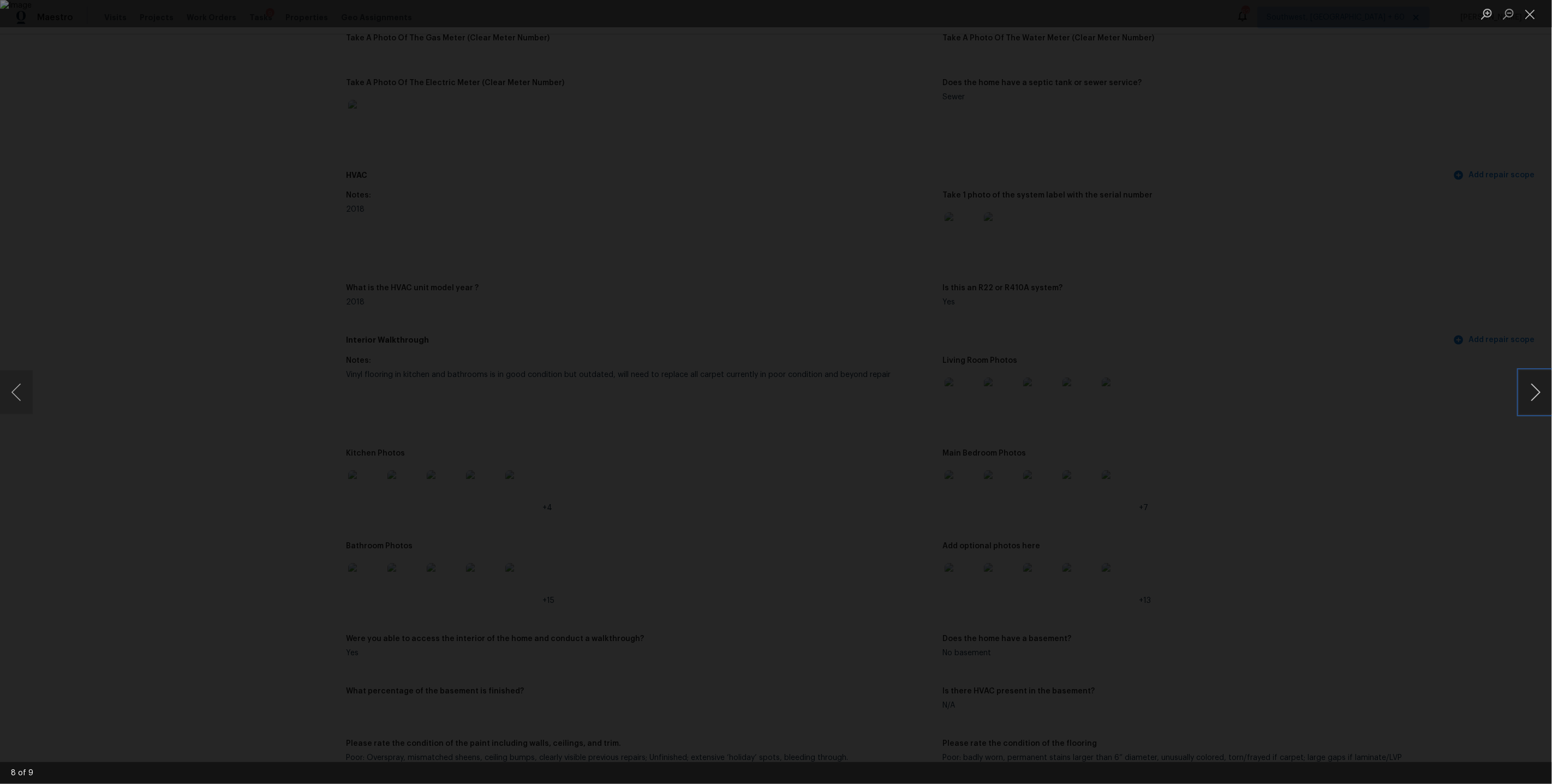
click at [1536, 391] on button "Next image" at bounding box center [1535, 392] width 33 height 43
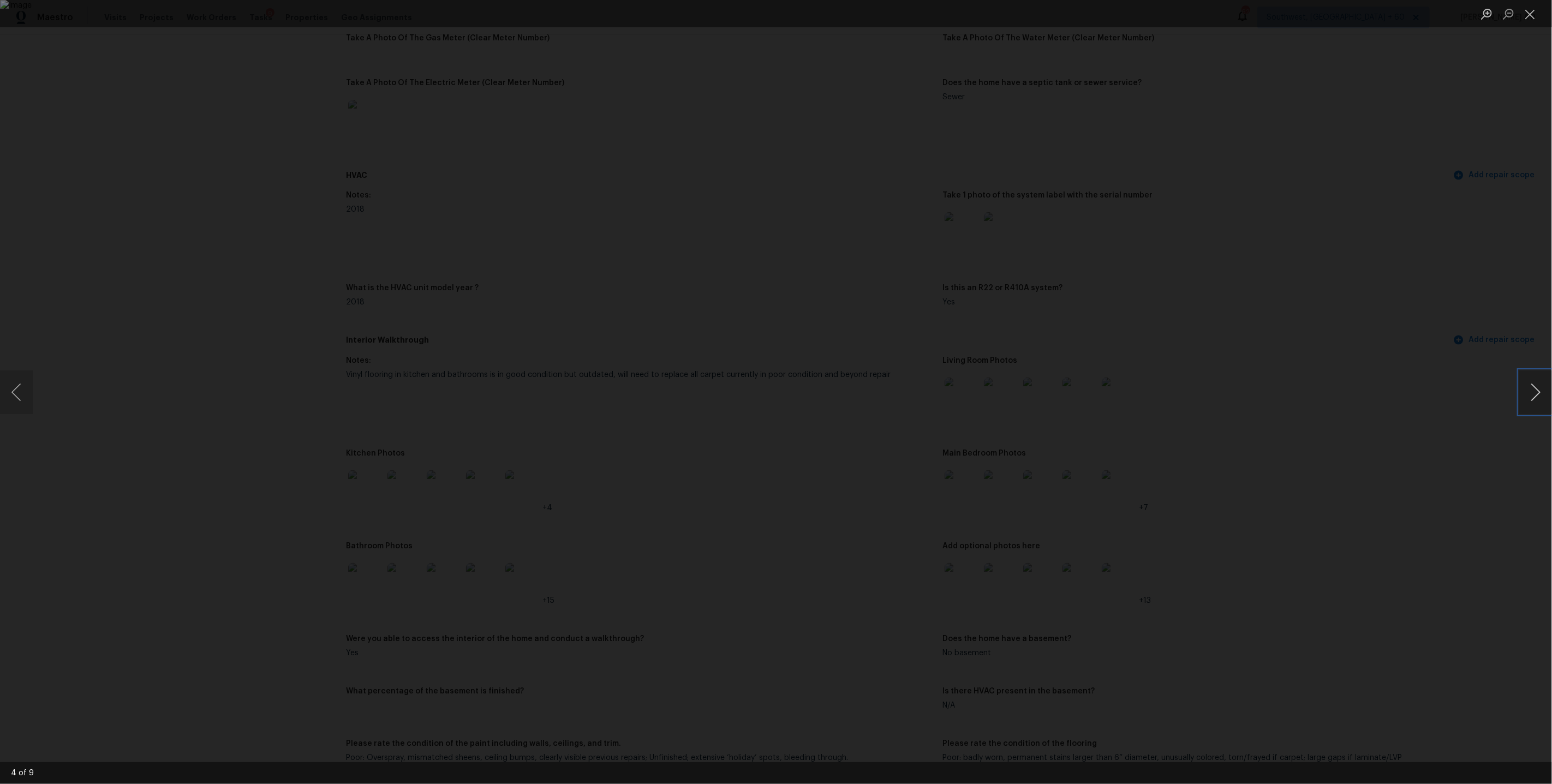
click at [1536, 391] on button "Next image" at bounding box center [1535, 392] width 33 height 43
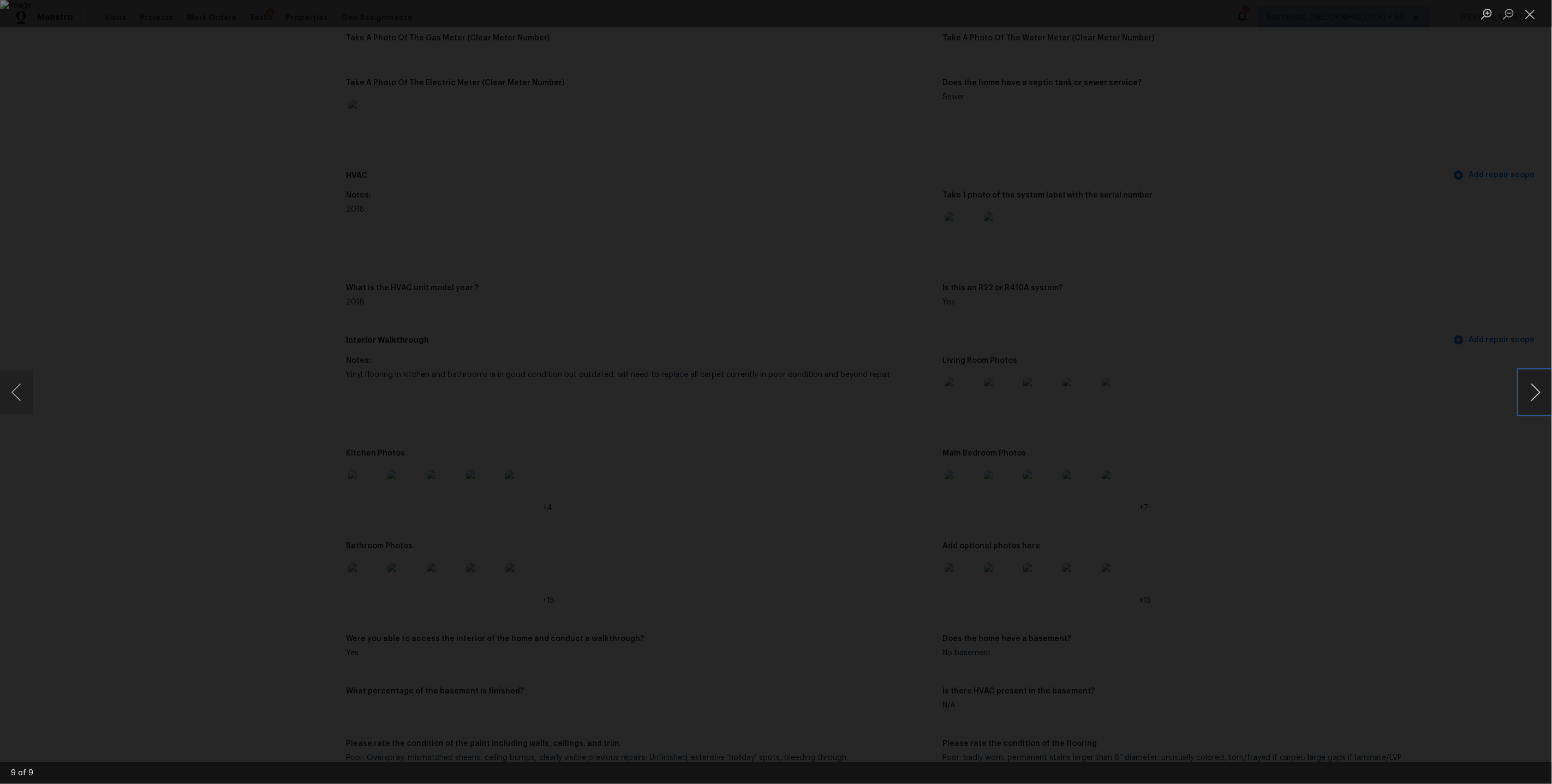
click at [1536, 391] on button "Next image" at bounding box center [1535, 392] width 33 height 43
click at [1389, 384] on div "Lightbox" at bounding box center [776, 392] width 1552 height 784
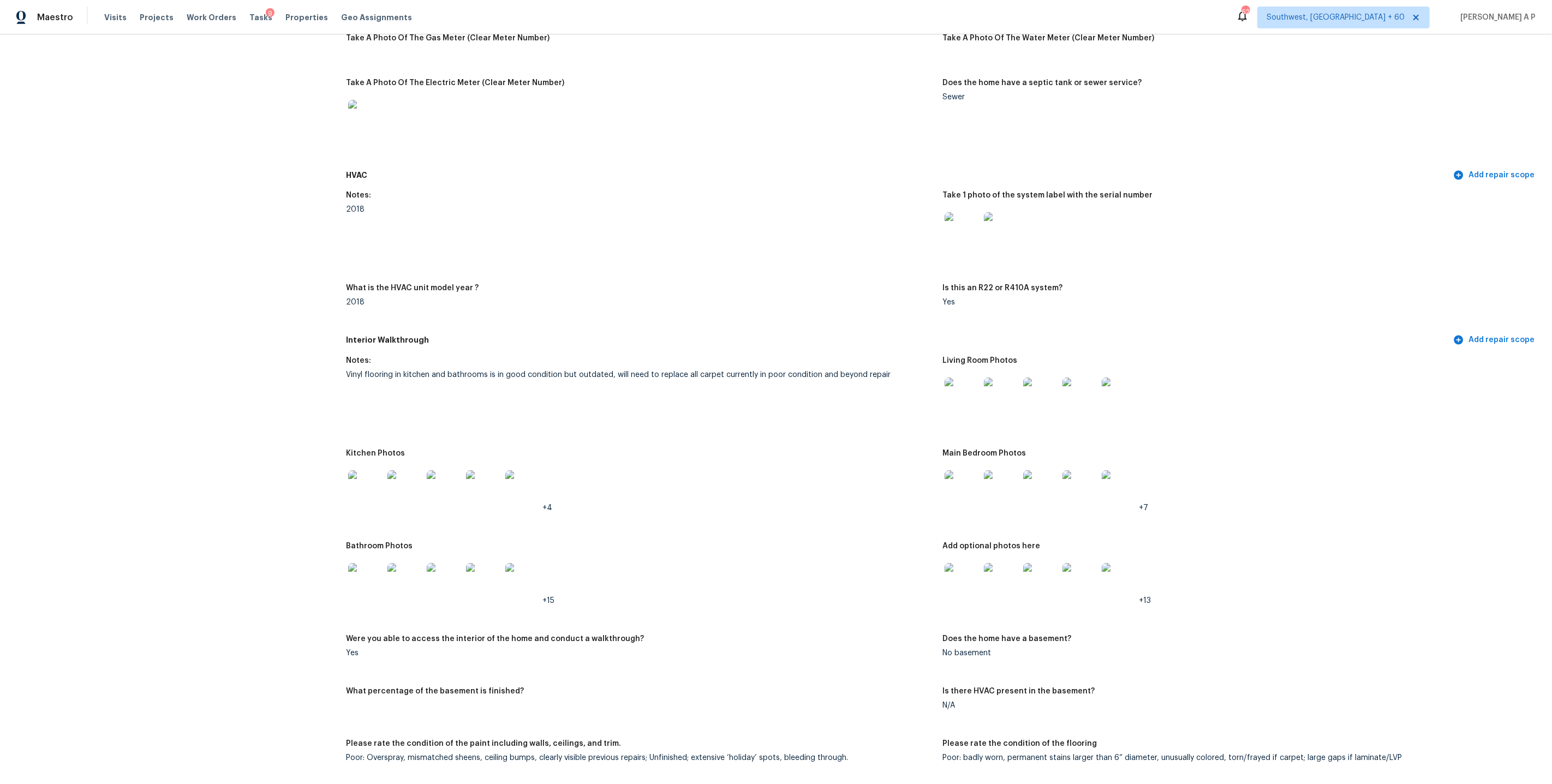
click at [963, 392] on img at bounding box center [962, 395] width 35 height 35
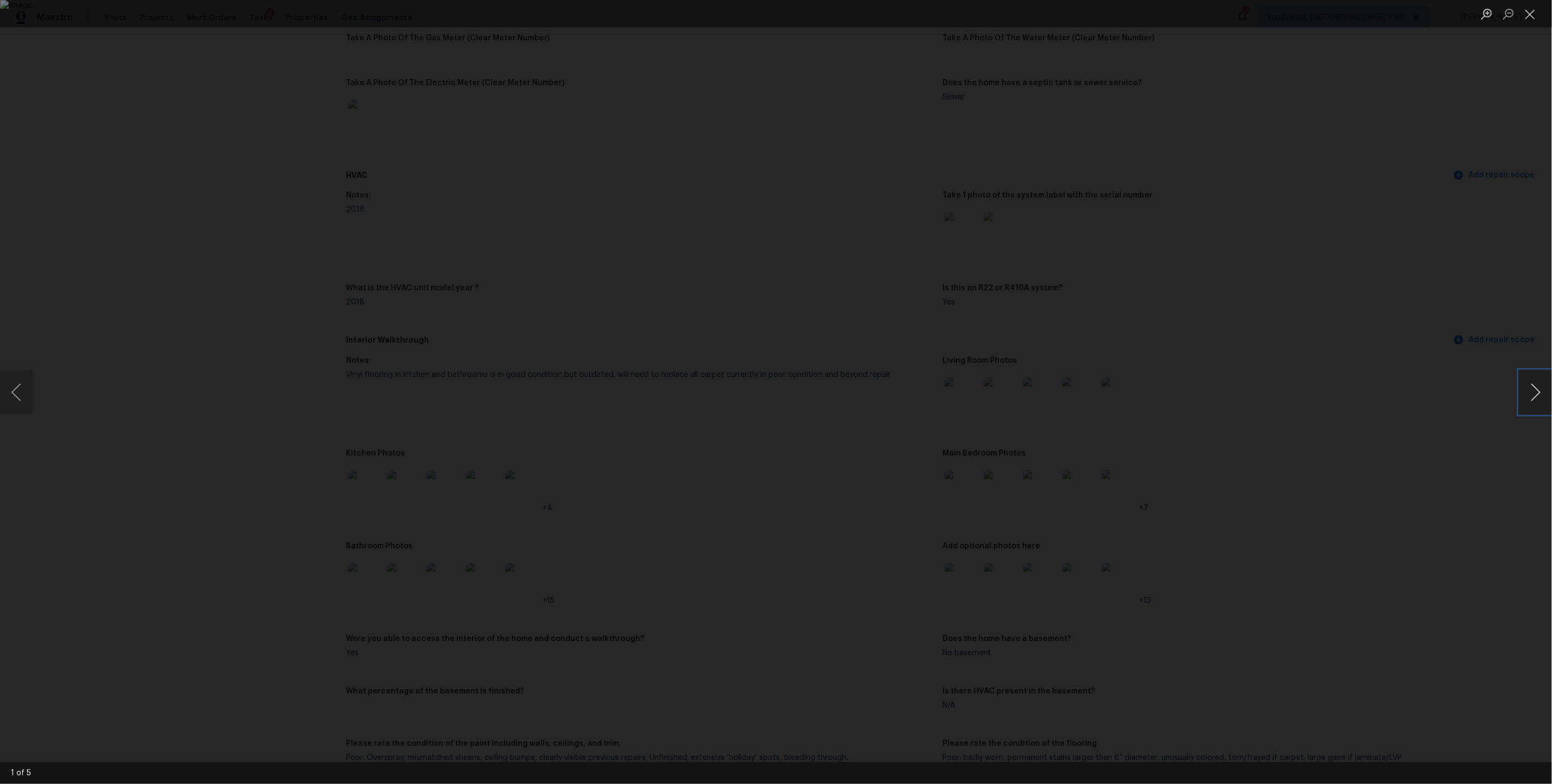
click at [1538, 389] on button "Next image" at bounding box center [1535, 392] width 33 height 43
click at [1450, 423] on div "Lightbox" at bounding box center [776, 392] width 1552 height 784
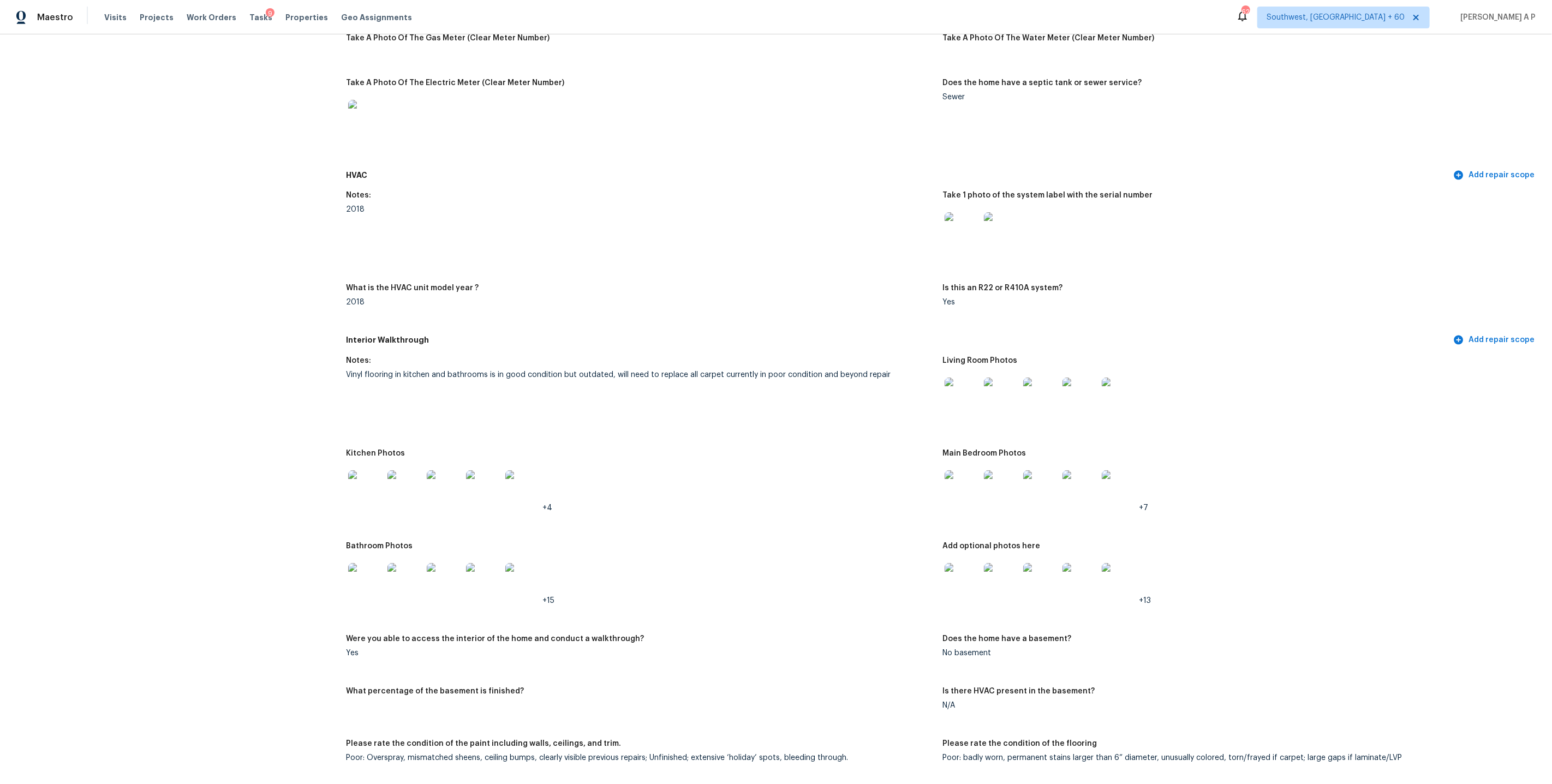
click at [971, 477] on img at bounding box center [962, 487] width 35 height 35
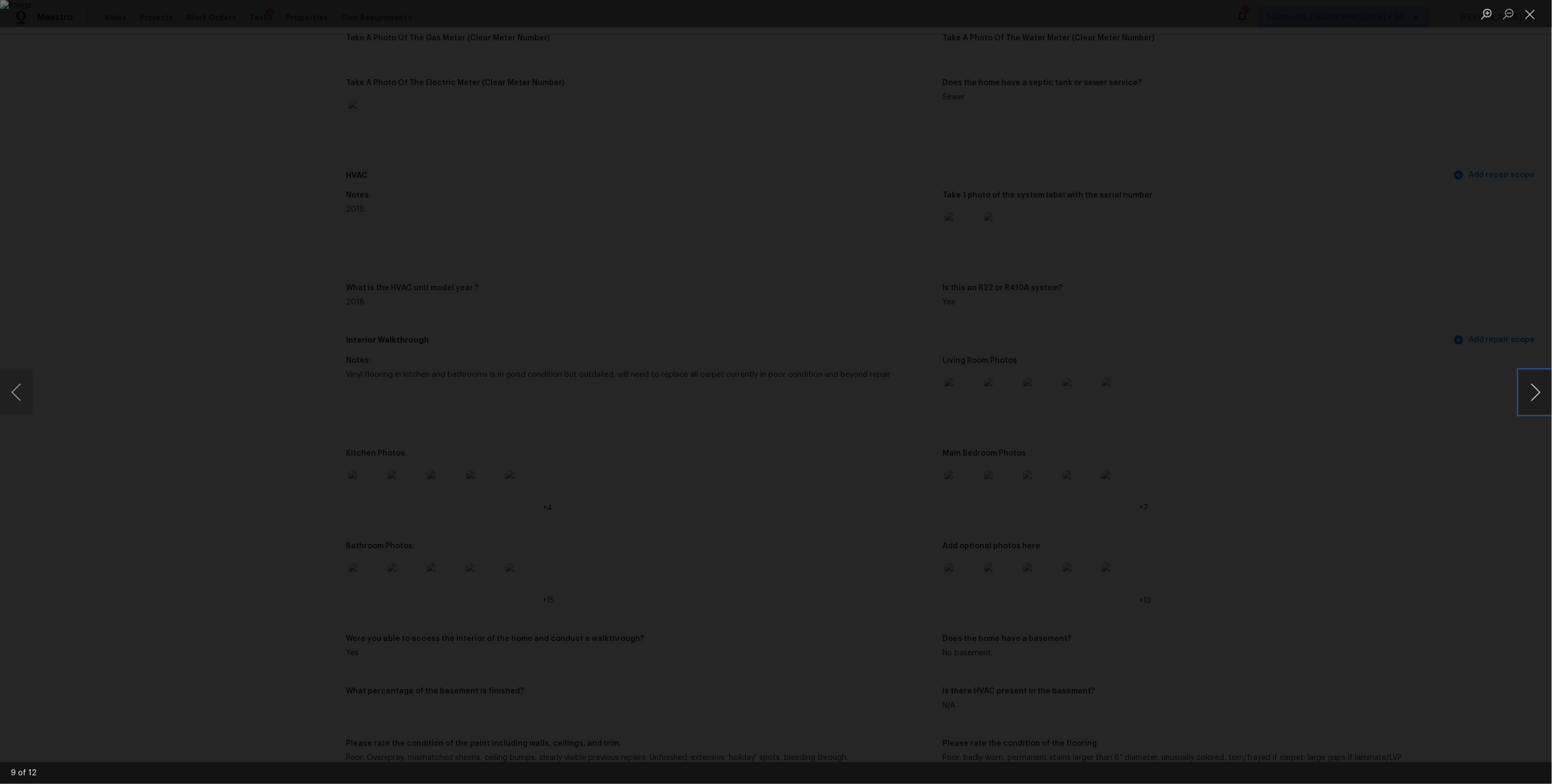
click at [1521, 394] on button "Next image" at bounding box center [1535, 392] width 33 height 43
click at [1537, 392] on button "Next image" at bounding box center [1535, 392] width 33 height 43
click at [1551, 391] on button "Next image" at bounding box center [1535, 392] width 33 height 43
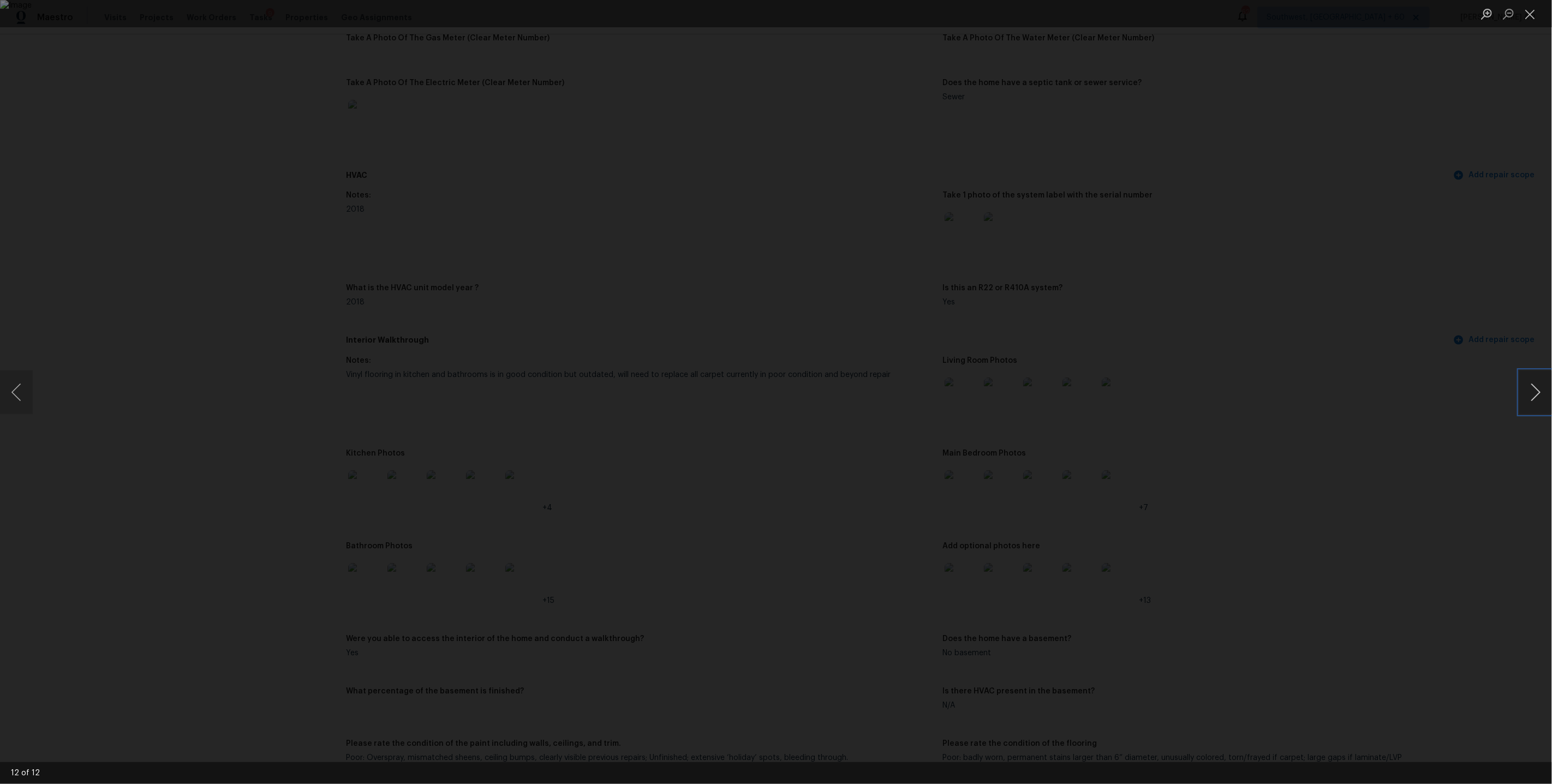
click at [1539, 389] on button "Next image" at bounding box center [1535, 392] width 33 height 43
click at [1546, 395] on button "Next image" at bounding box center [1535, 392] width 33 height 43
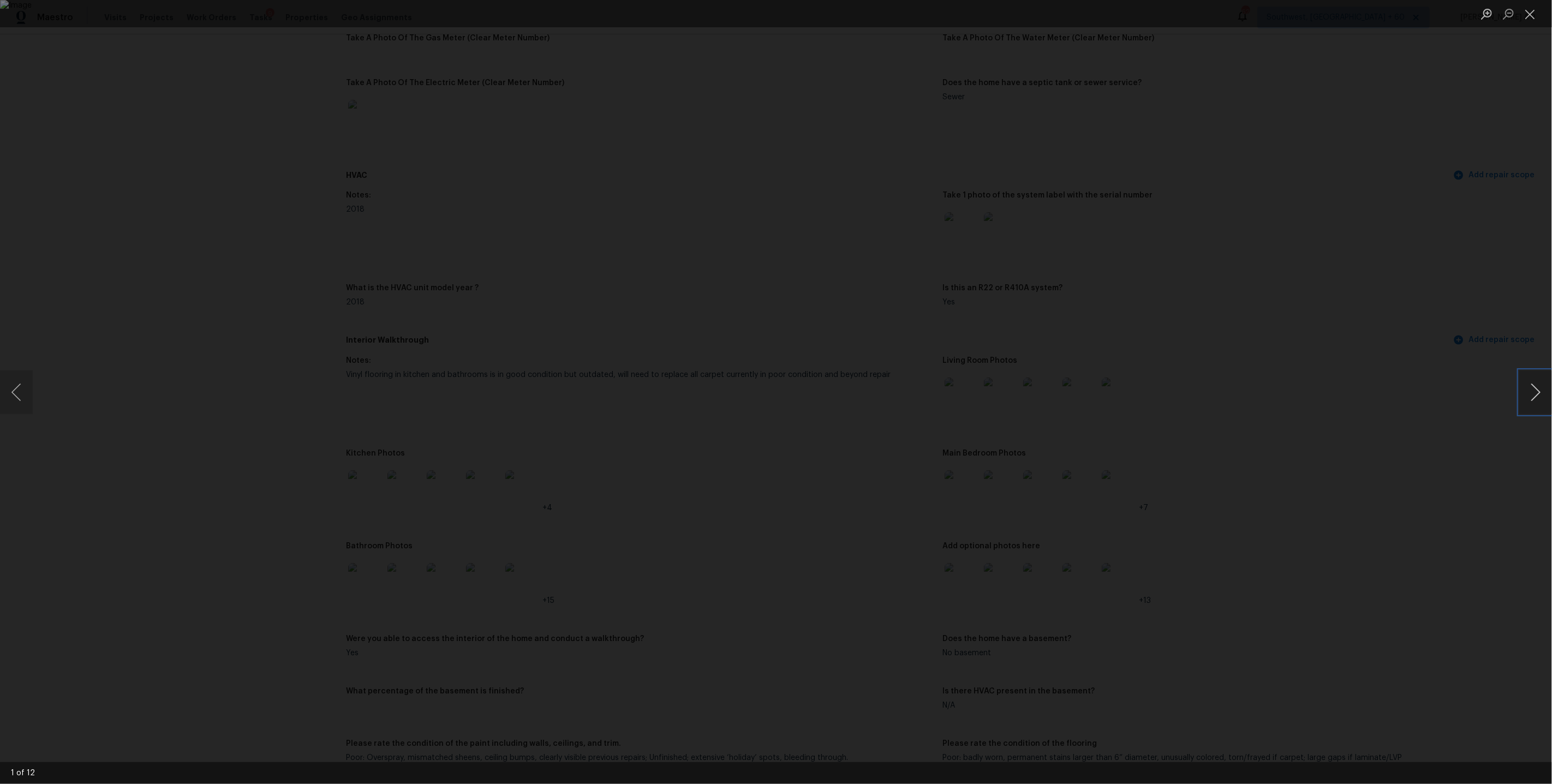
click at [1546, 395] on button "Next image" at bounding box center [1535, 392] width 33 height 43
click at [1541, 395] on button "Next image" at bounding box center [1535, 392] width 33 height 43
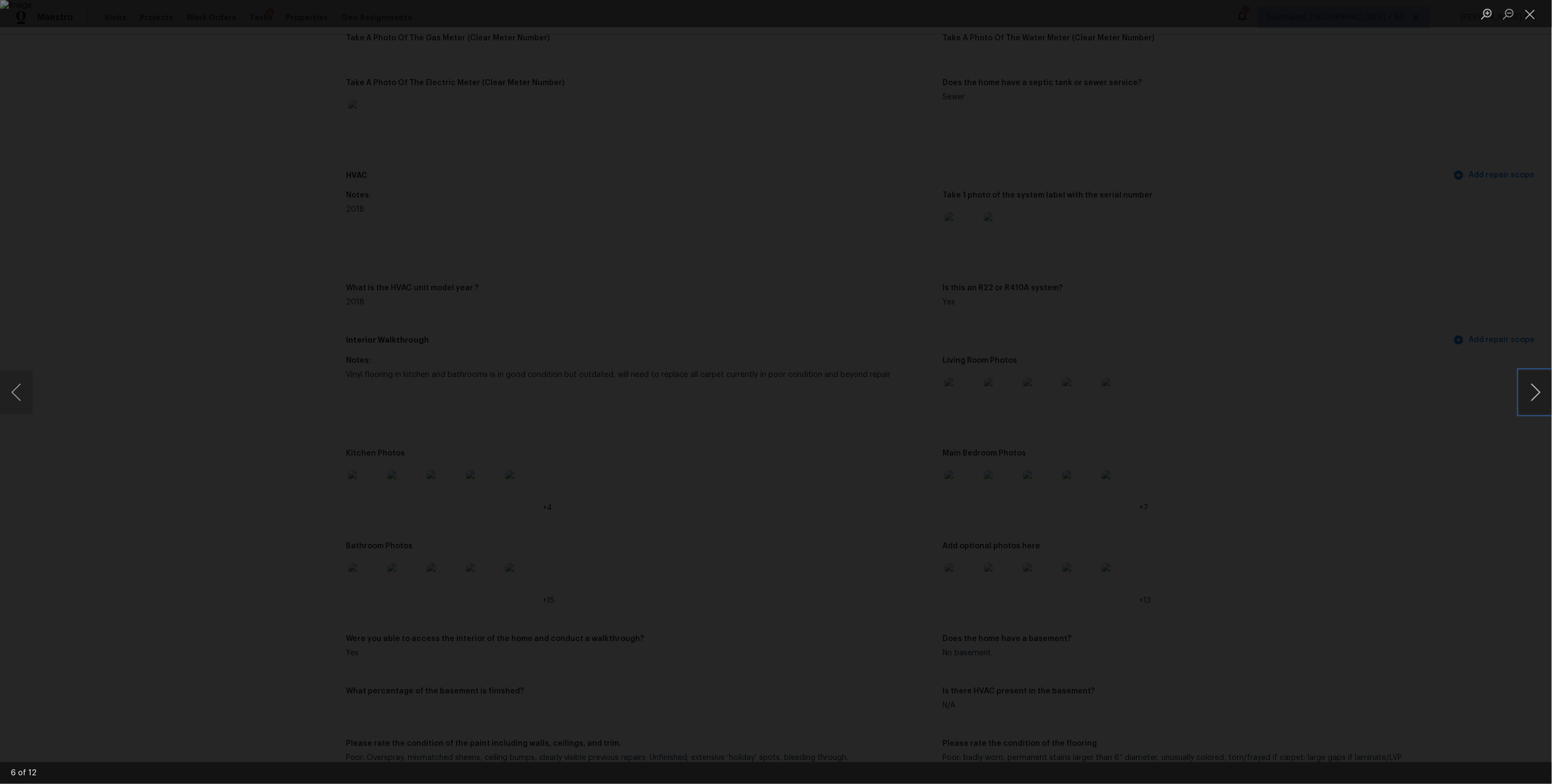
click at [1541, 395] on button "Next image" at bounding box center [1535, 392] width 33 height 43
click at [1237, 284] on div "Lightbox" at bounding box center [776, 392] width 1552 height 784
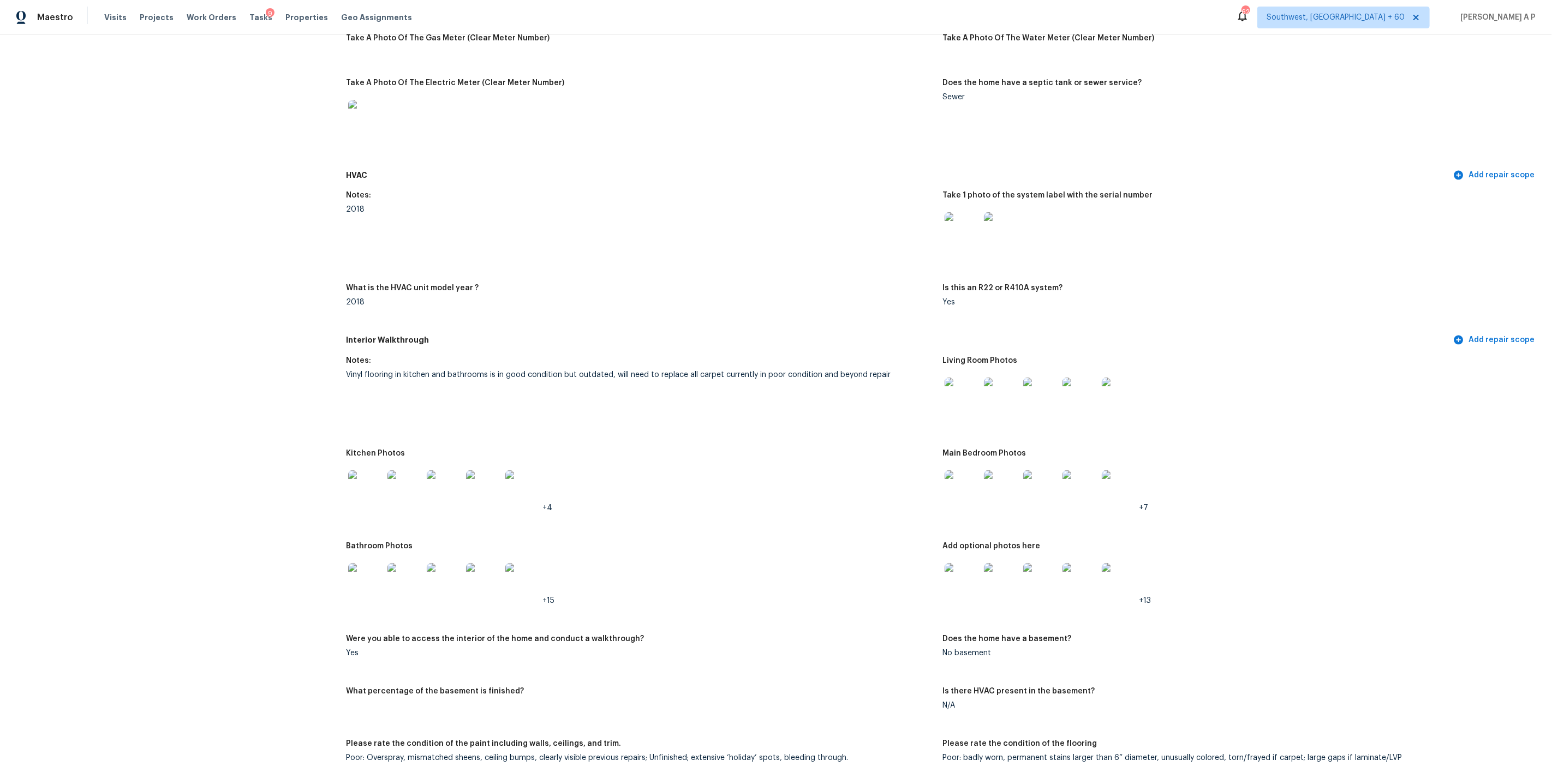
click at [969, 471] on img at bounding box center [962, 487] width 35 height 35
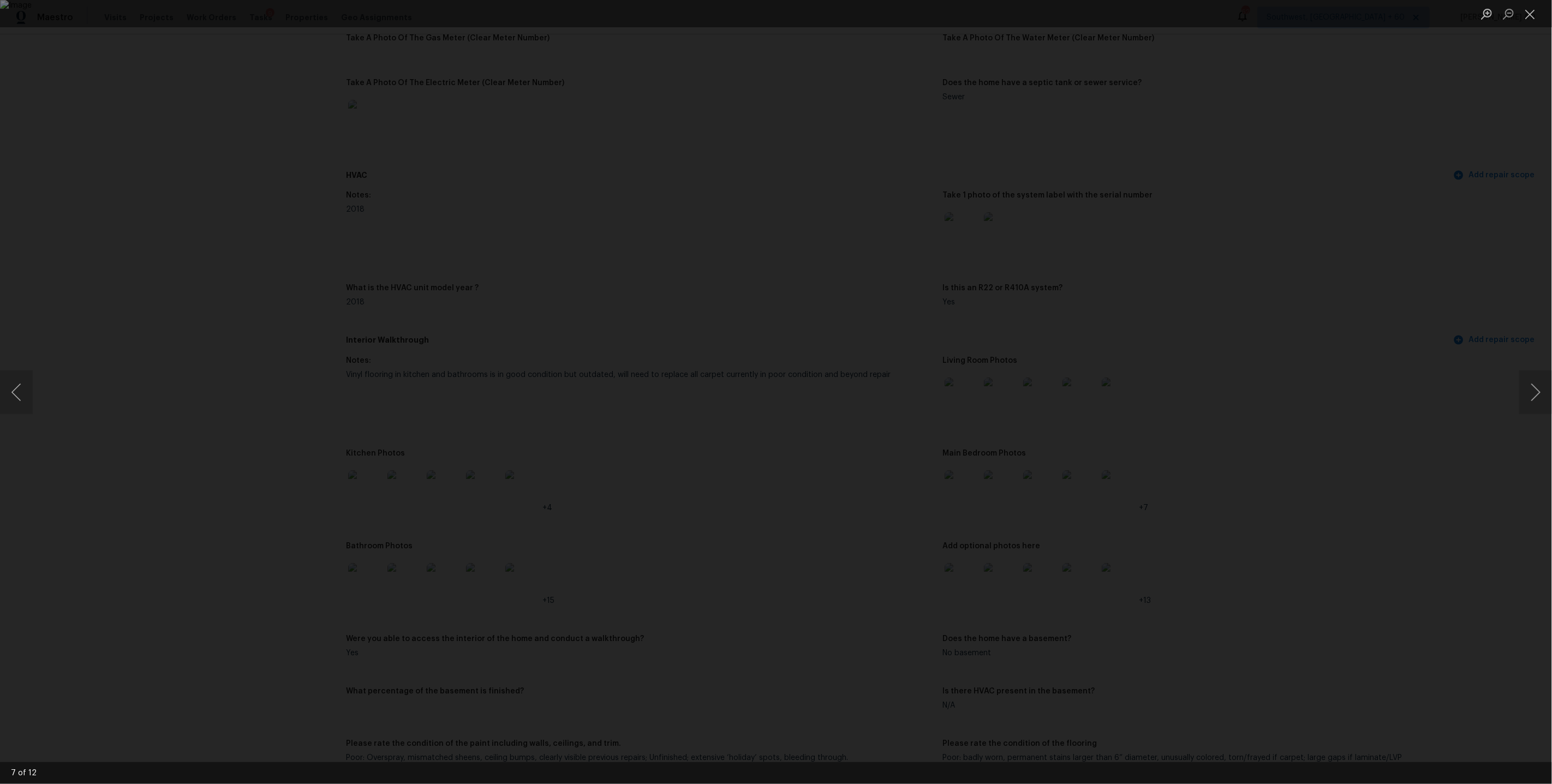
click at [1146, 411] on div "Lightbox" at bounding box center [776, 392] width 1552 height 784
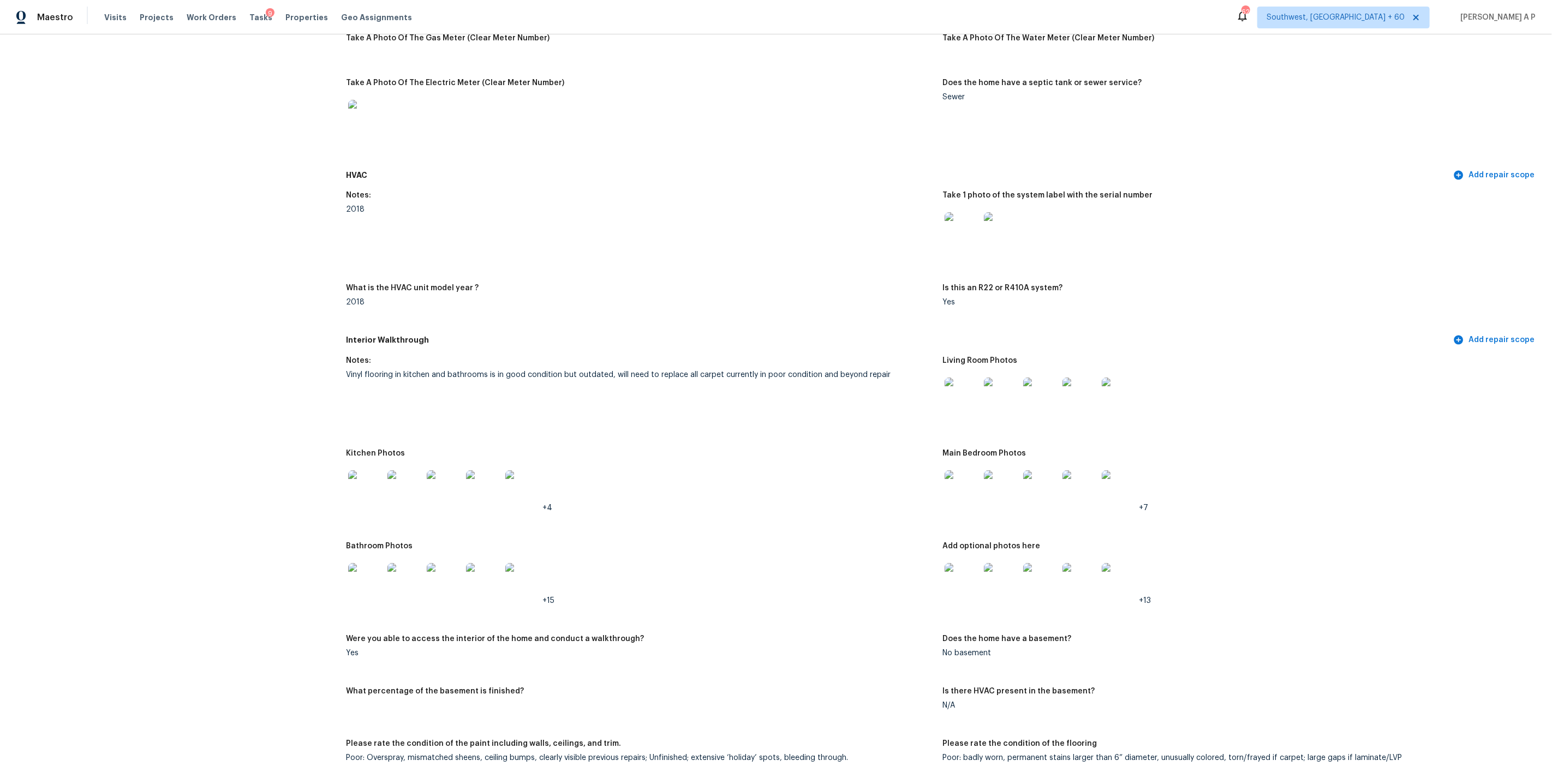
click at [964, 573] on img at bounding box center [962, 580] width 35 height 35
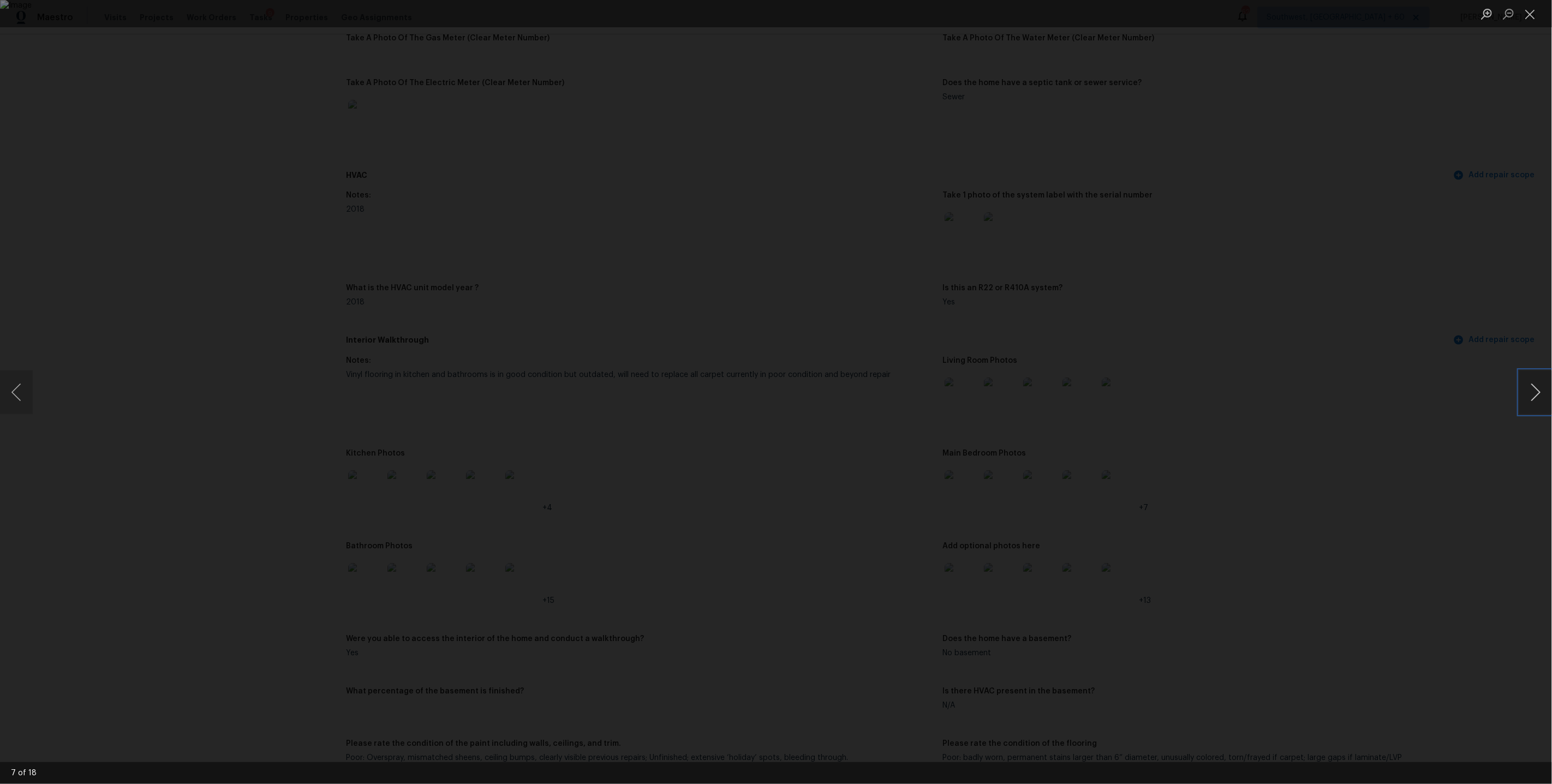
click at [1535, 389] on button "Next image" at bounding box center [1535, 392] width 33 height 43
click at [1545, 401] on button "Next image" at bounding box center [1535, 392] width 33 height 43
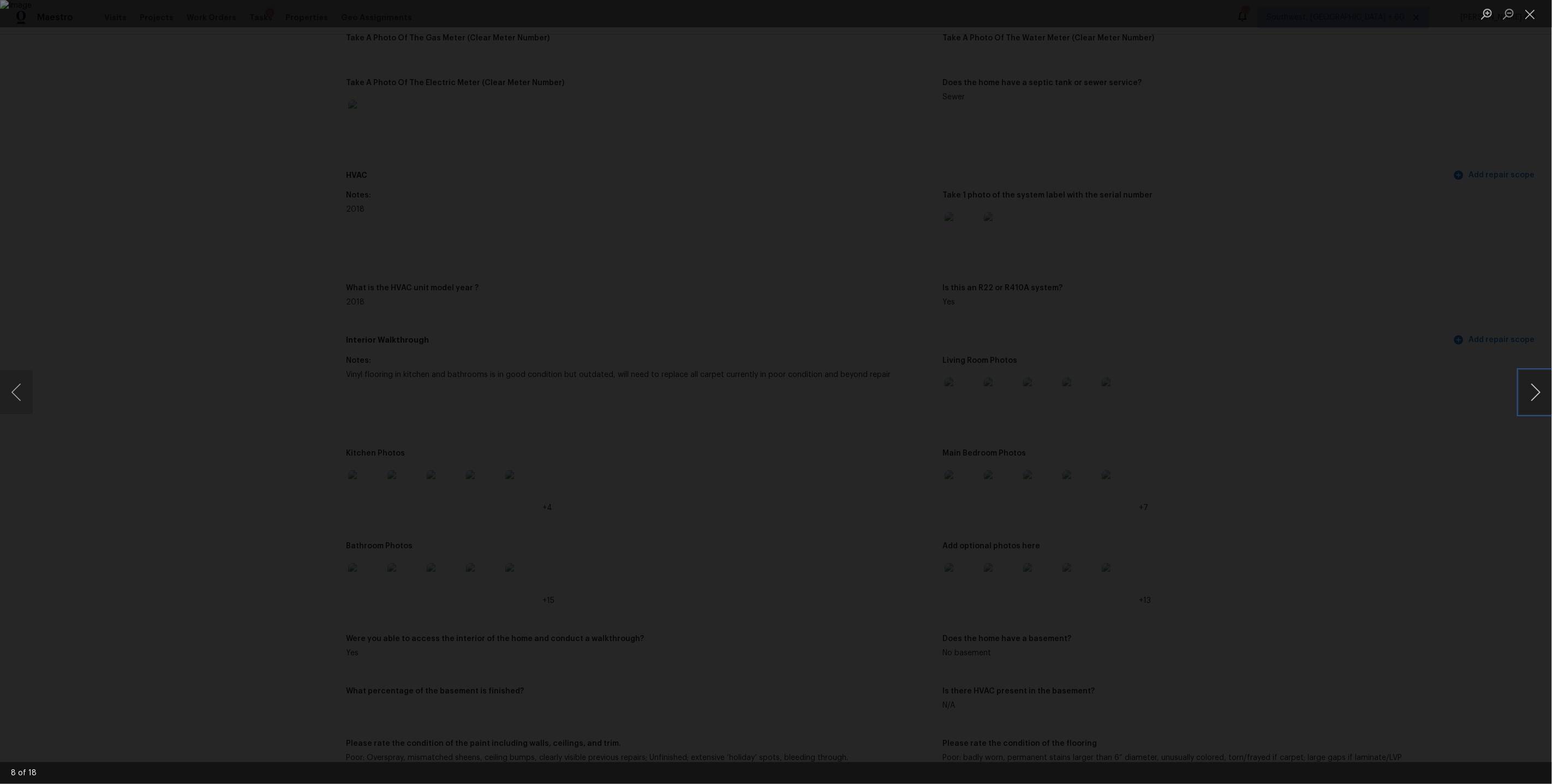
click at [1545, 401] on button "Next image" at bounding box center [1535, 392] width 33 height 43
click at [1543, 397] on button "Next image" at bounding box center [1535, 392] width 33 height 43
click at [1541, 394] on button "Next image" at bounding box center [1535, 392] width 33 height 43
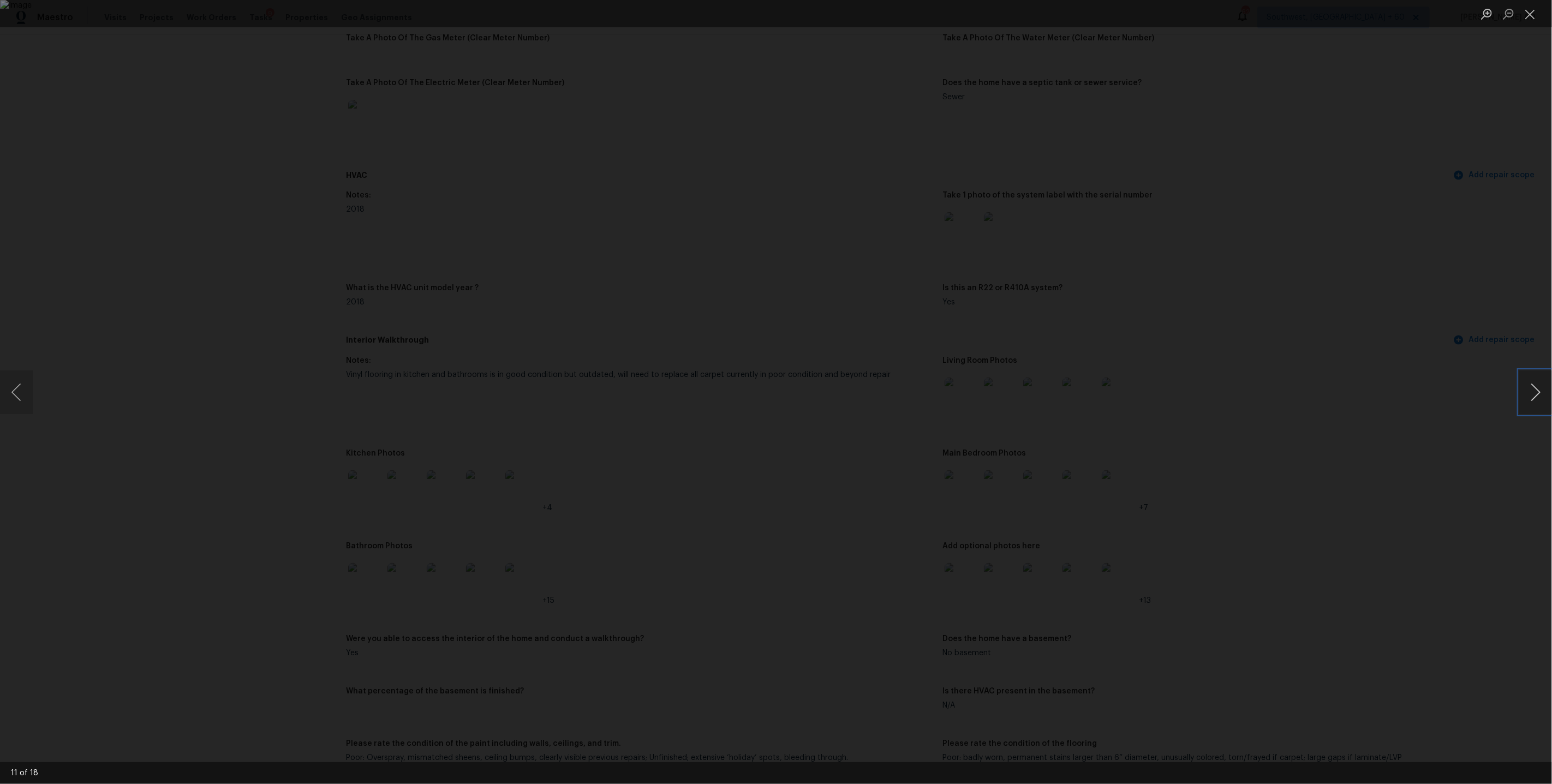
click at [1541, 394] on button "Next image" at bounding box center [1535, 392] width 33 height 43
click at [7, 384] on button "Previous image" at bounding box center [16, 392] width 33 height 43
click at [1534, 393] on button "Next image" at bounding box center [1535, 392] width 33 height 43
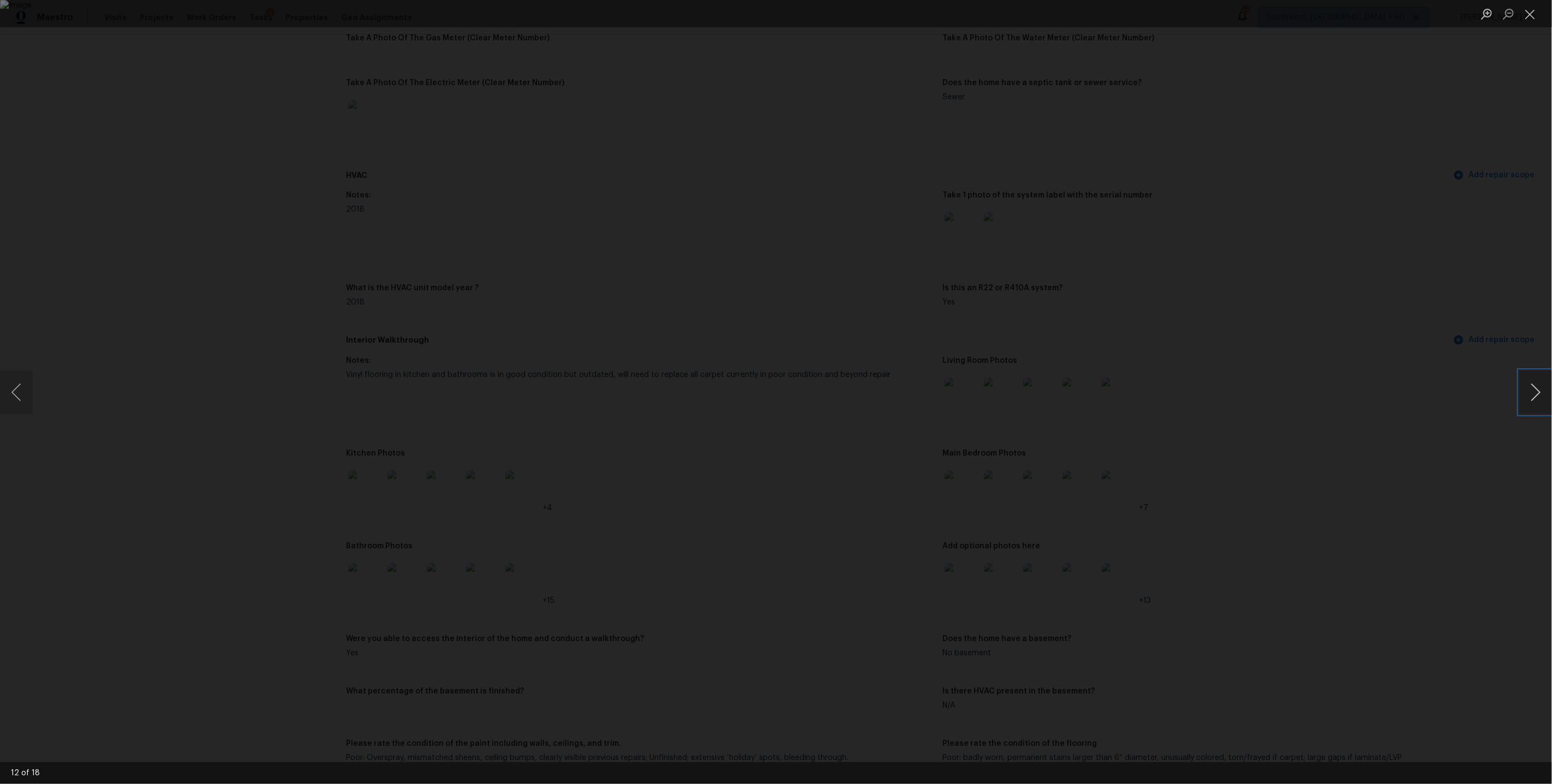
click at [1534, 393] on button "Next image" at bounding box center [1535, 392] width 33 height 43
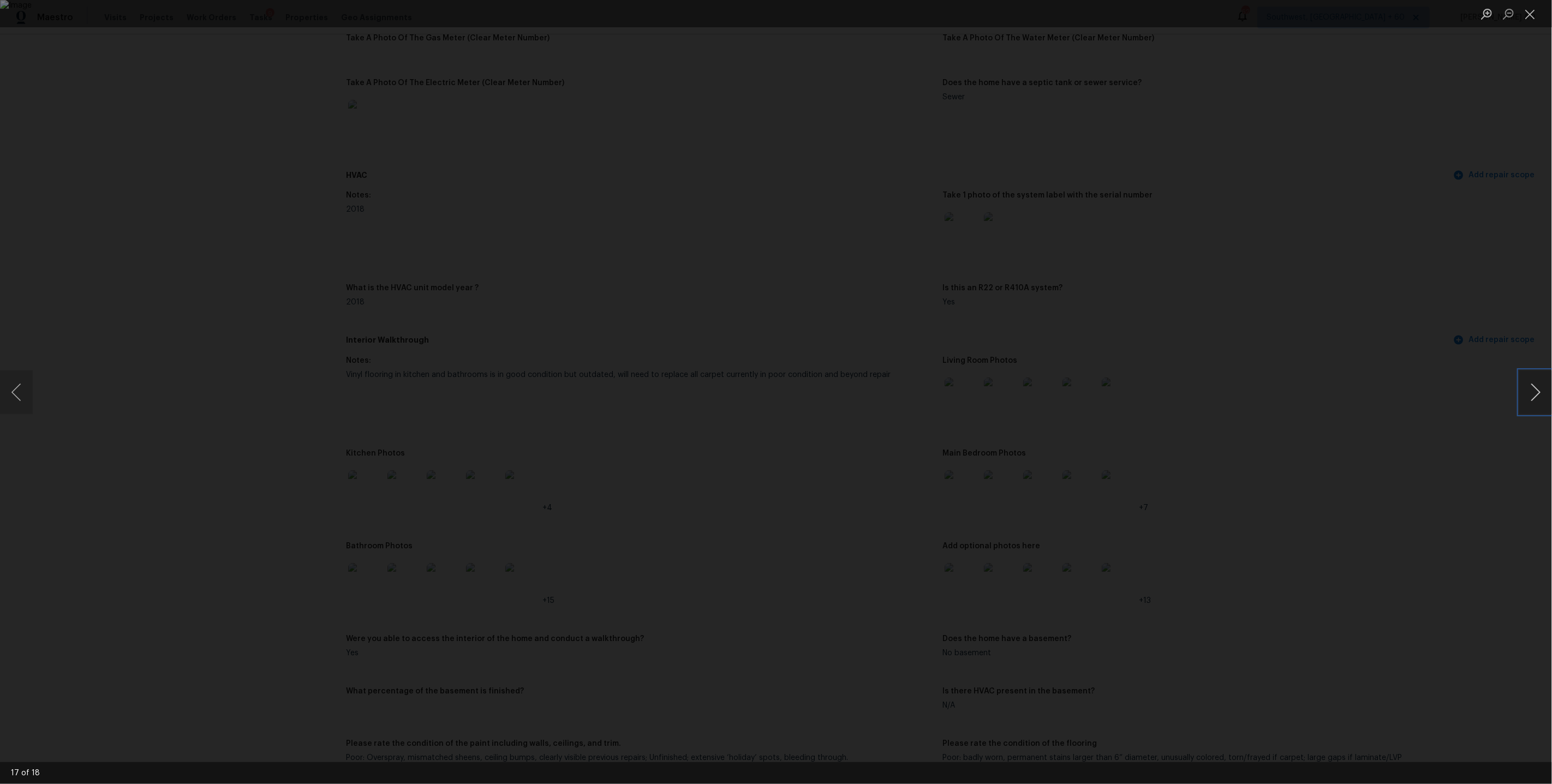
click at [1534, 393] on button "Next image" at bounding box center [1535, 392] width 33 height 43
click at [828, 85] on div "Lightbox" at bounding box center [776, 392] width 1552 height 784
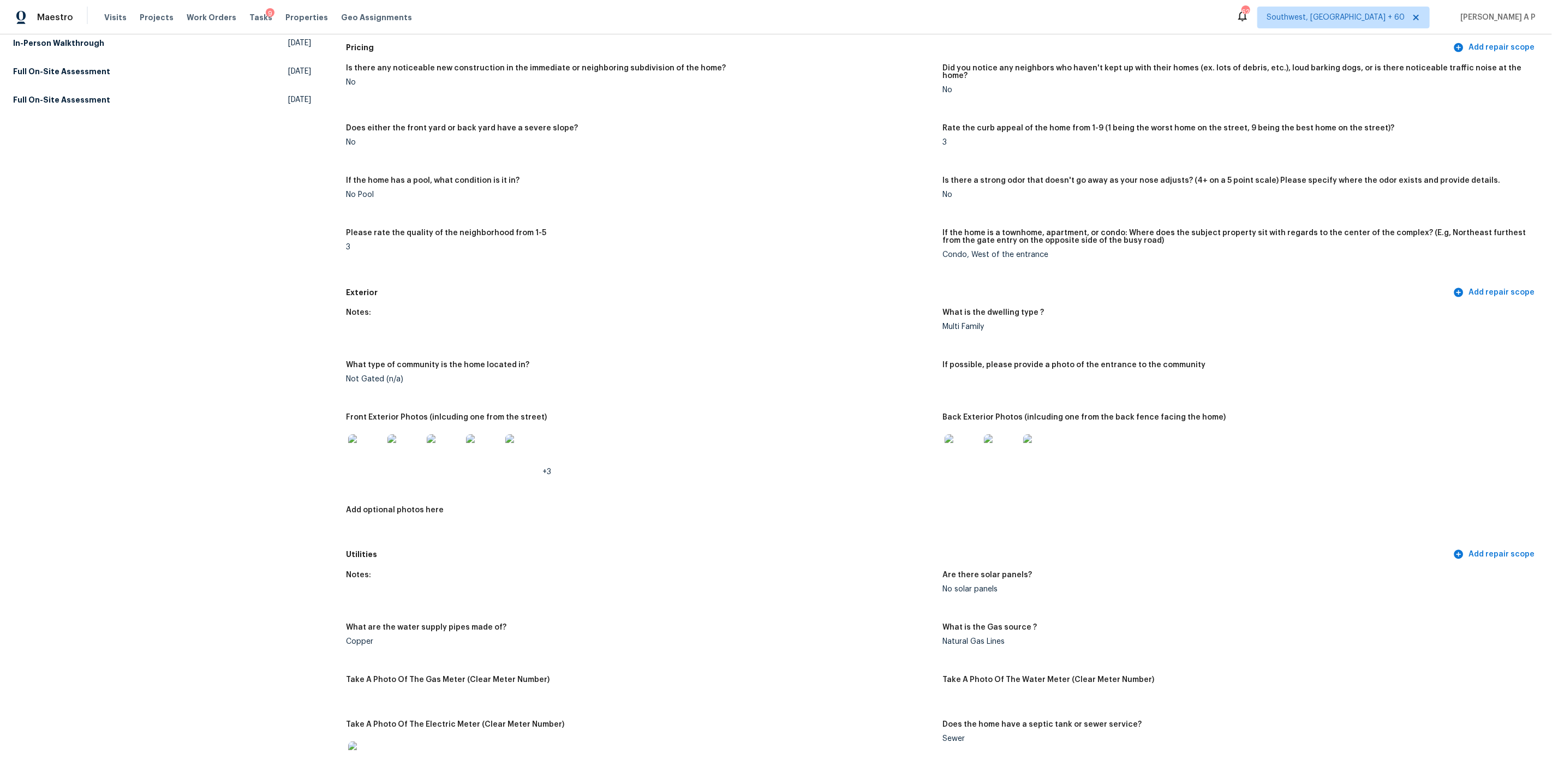
scroll to position [670, 0]
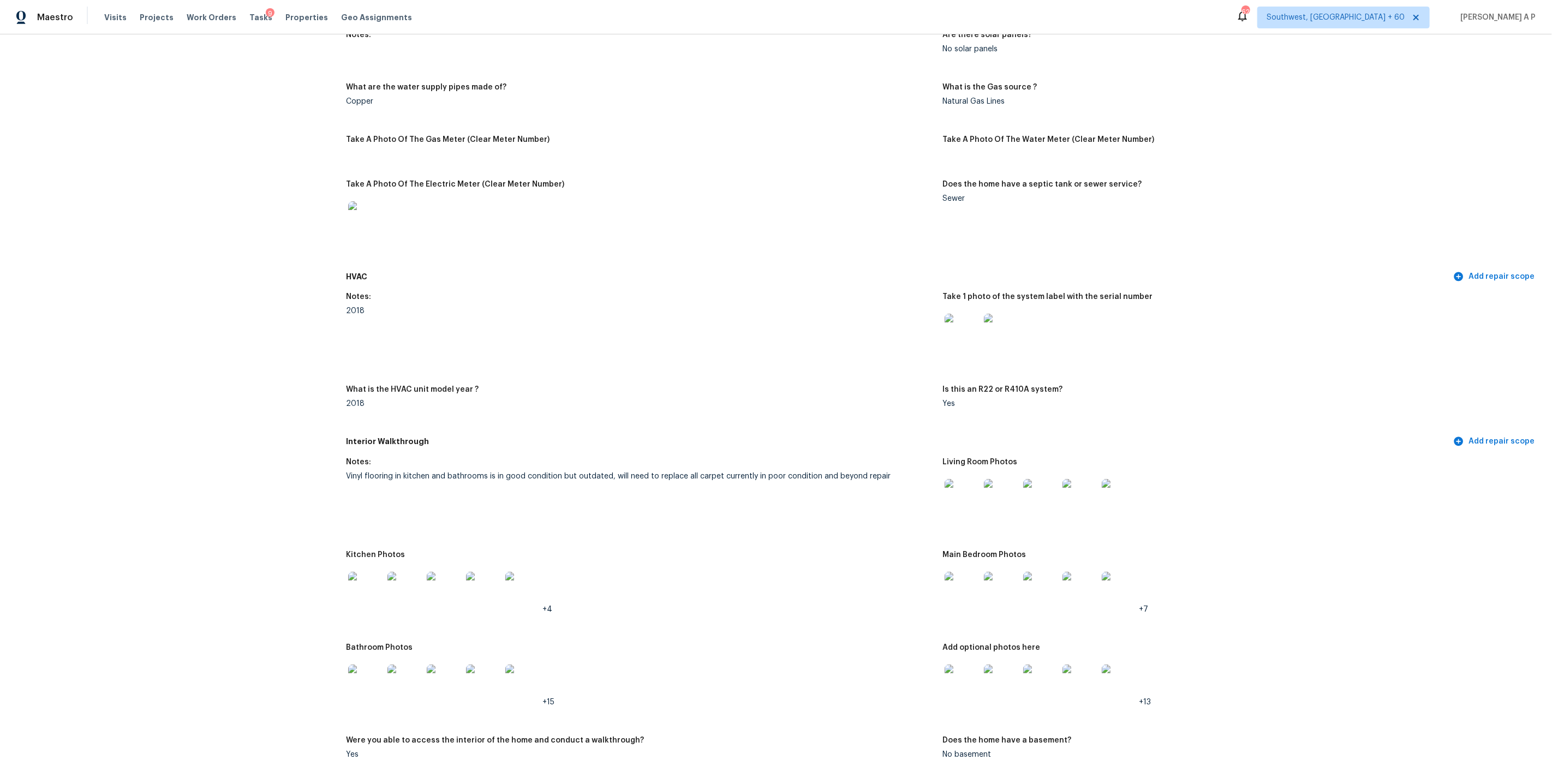
click at [963, 494] on img at bounding box center [962, 496] width 35 height 35
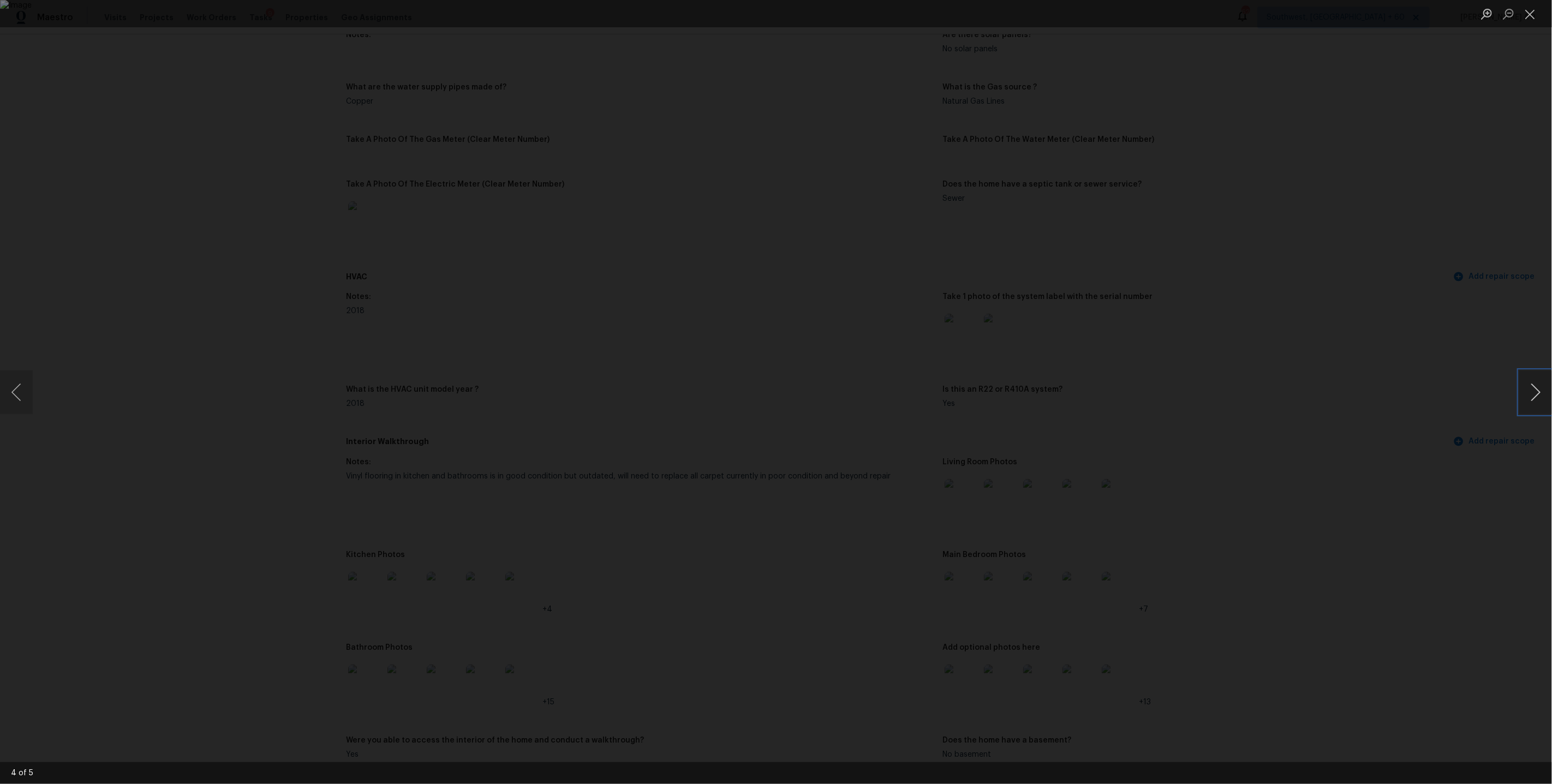
click at [1539, 397] on button "Next image" at bounding box center [1535, 392] width 33 height 43
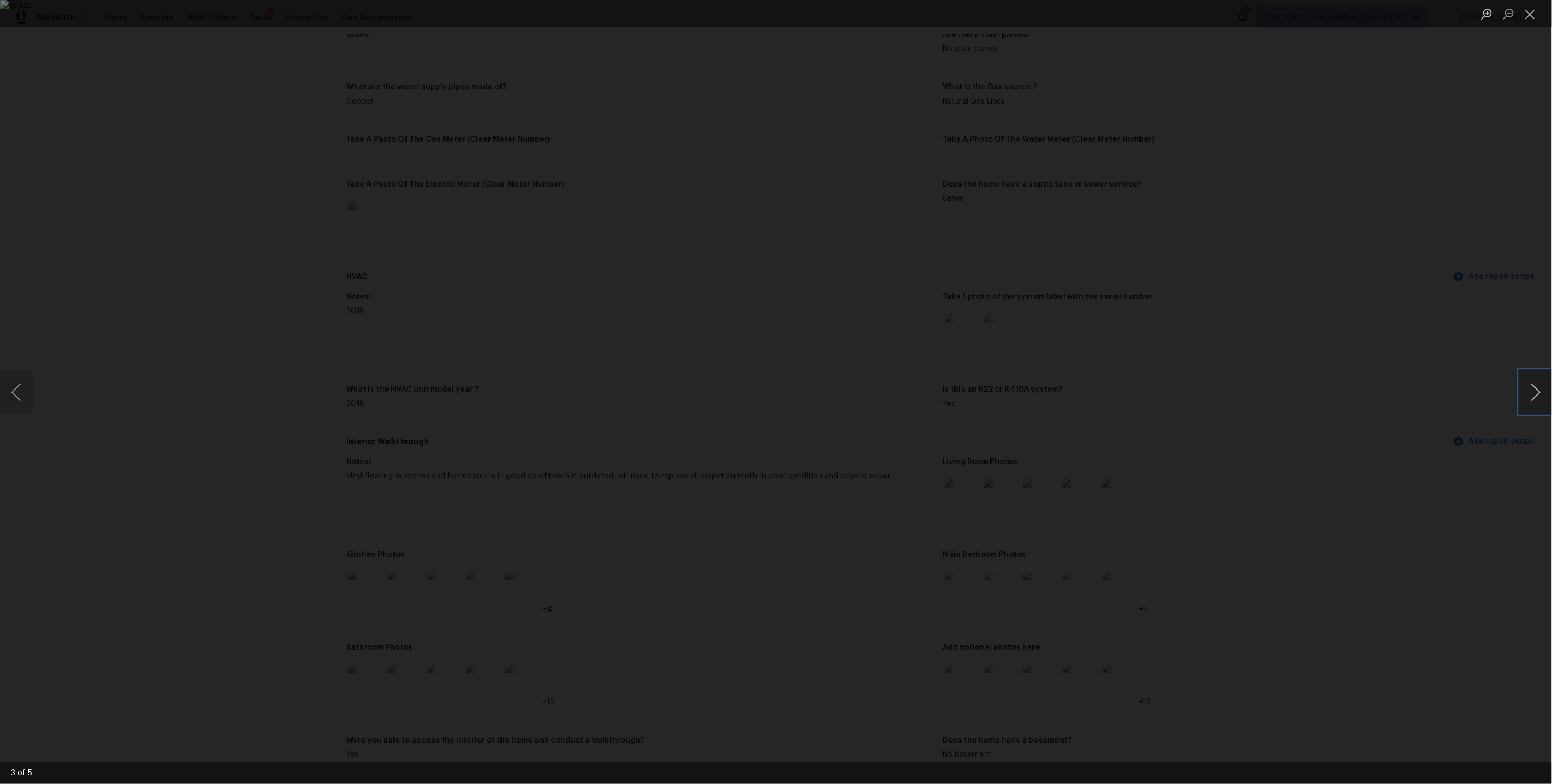
click at [1539, 397] on button "Next image" at bounding box center [1535, 392] width 33 height 43
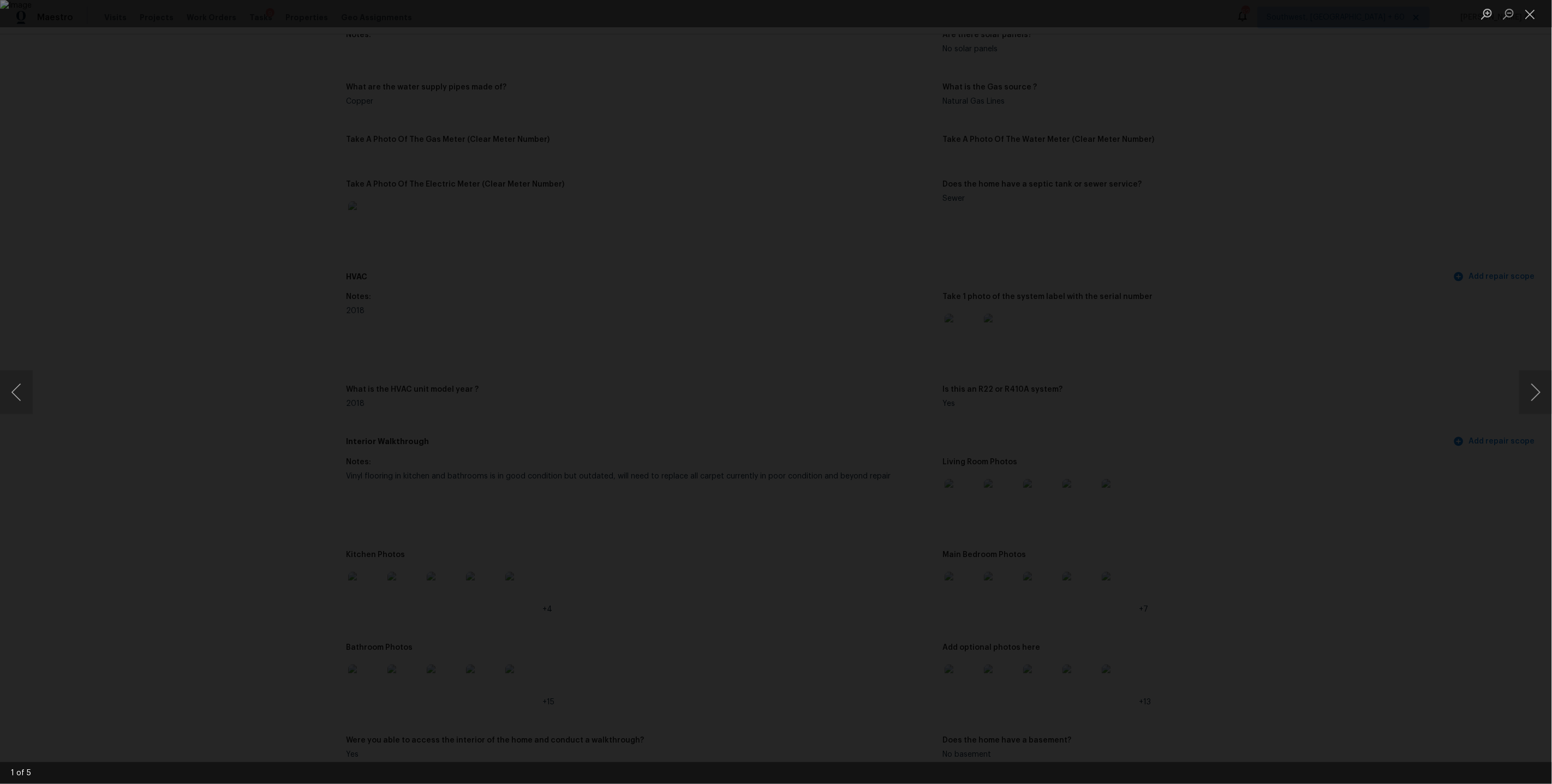
click at [1193, 282] on div "Lightbox" at bounding box center [776, 392] width 1552 height 784
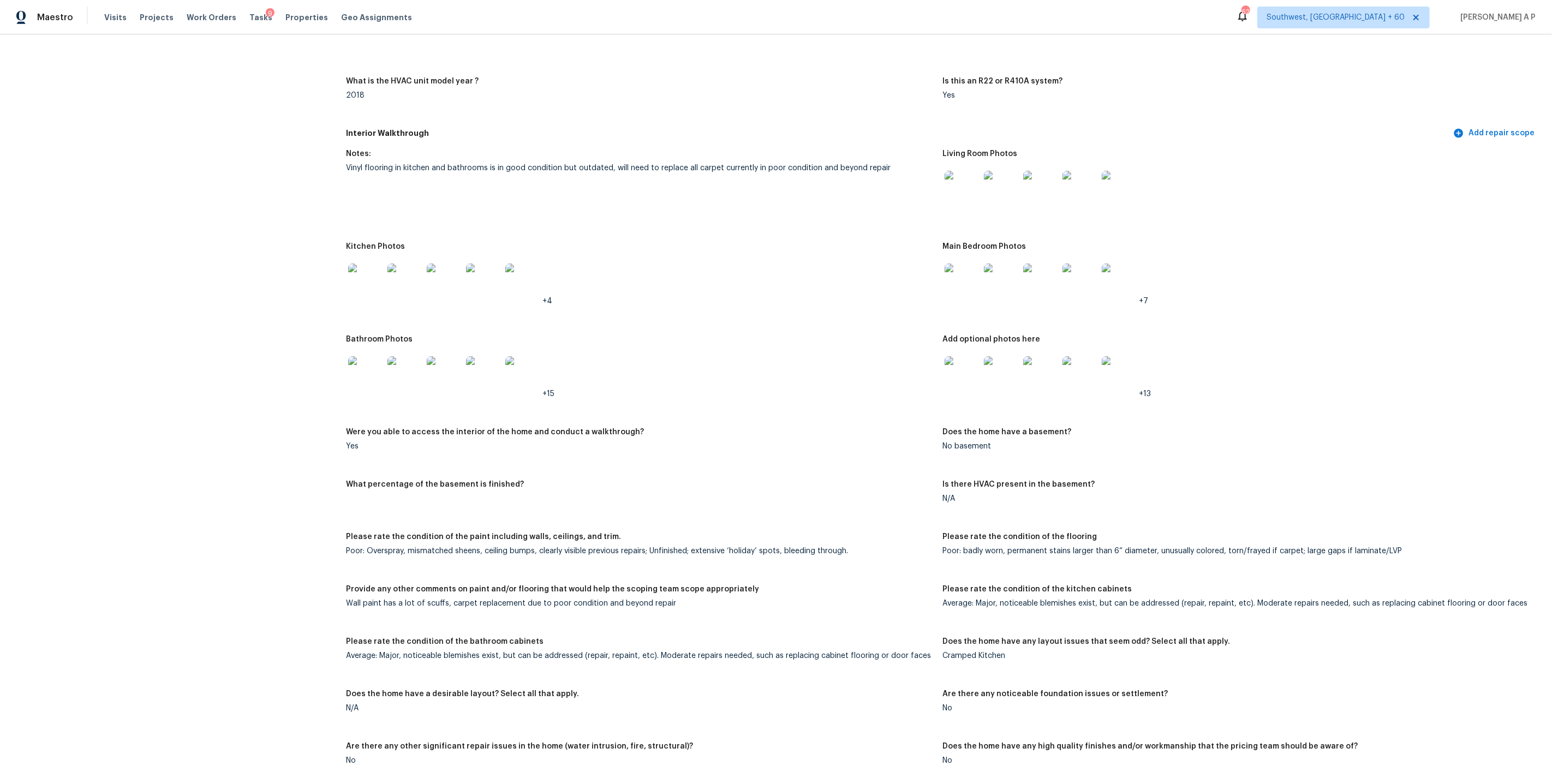
scroll to position [980, 0]
click at [371, 275] on img at bounding box center [365, 279] width 35 height 35
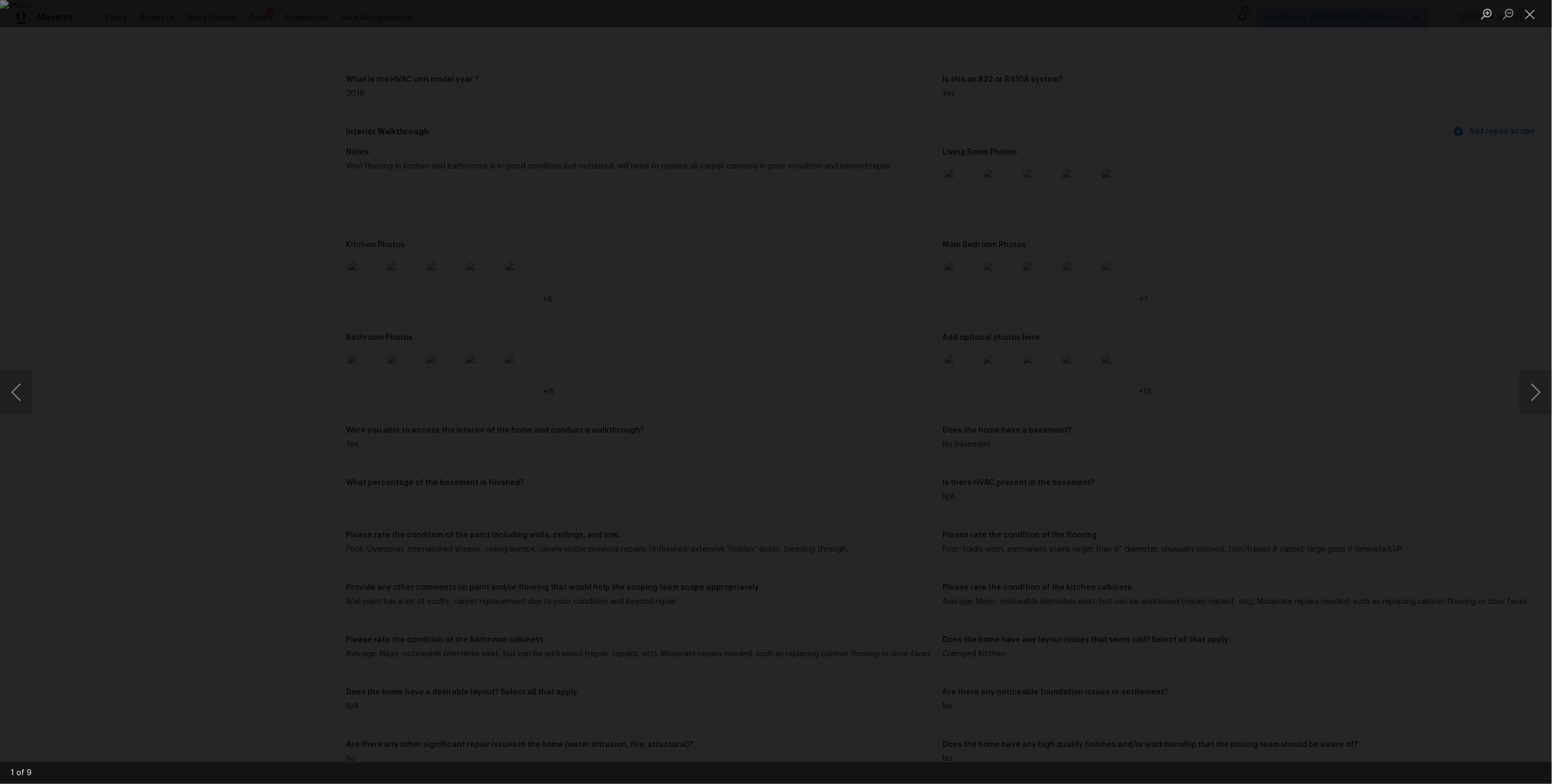
click at [1156, 220] on div "Lightbox" at bounding box center [776, 392] width 1552 height 784
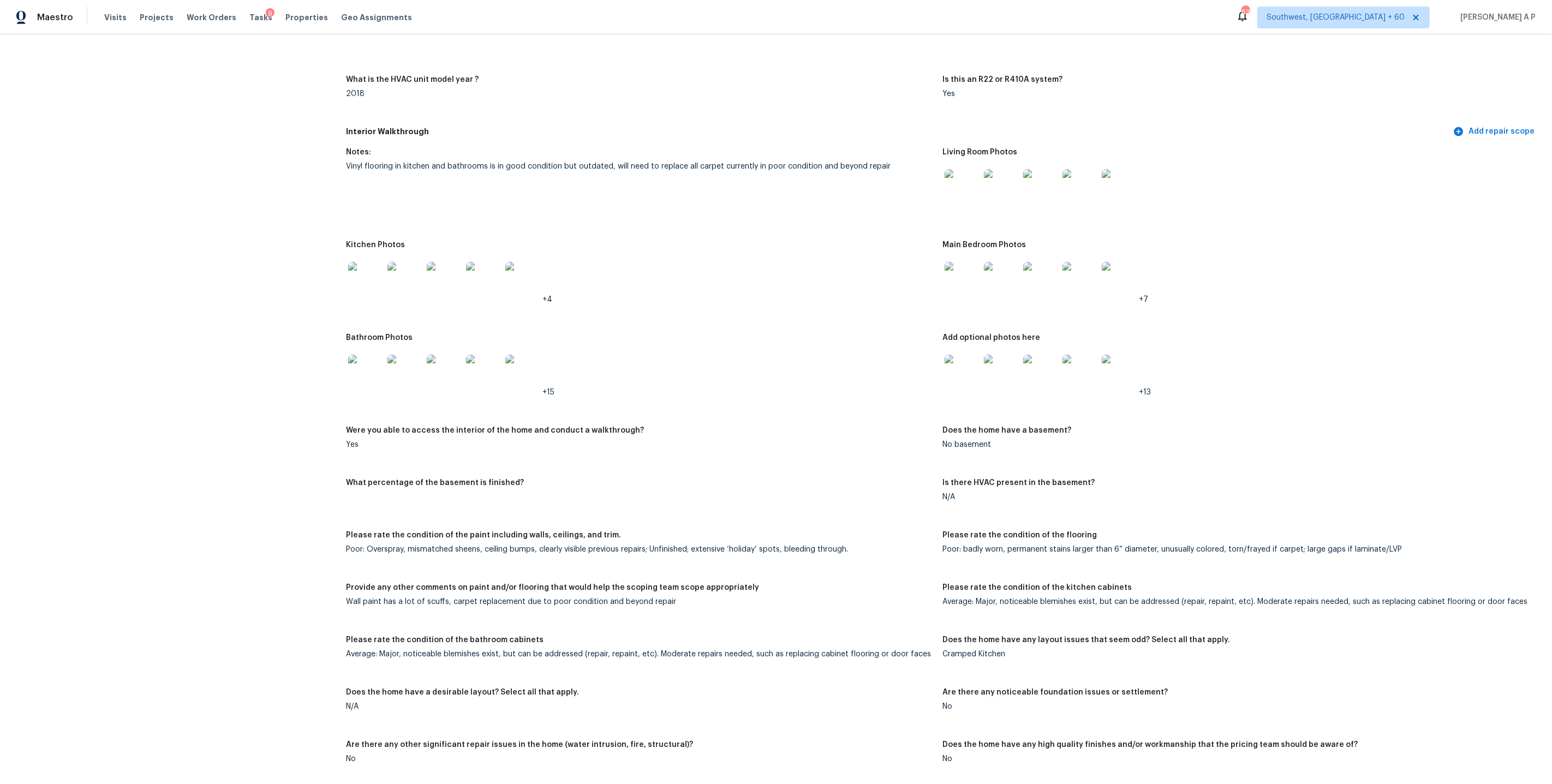
click at [371, 275] on img at bounding box center [365, 279] width 35 height 35
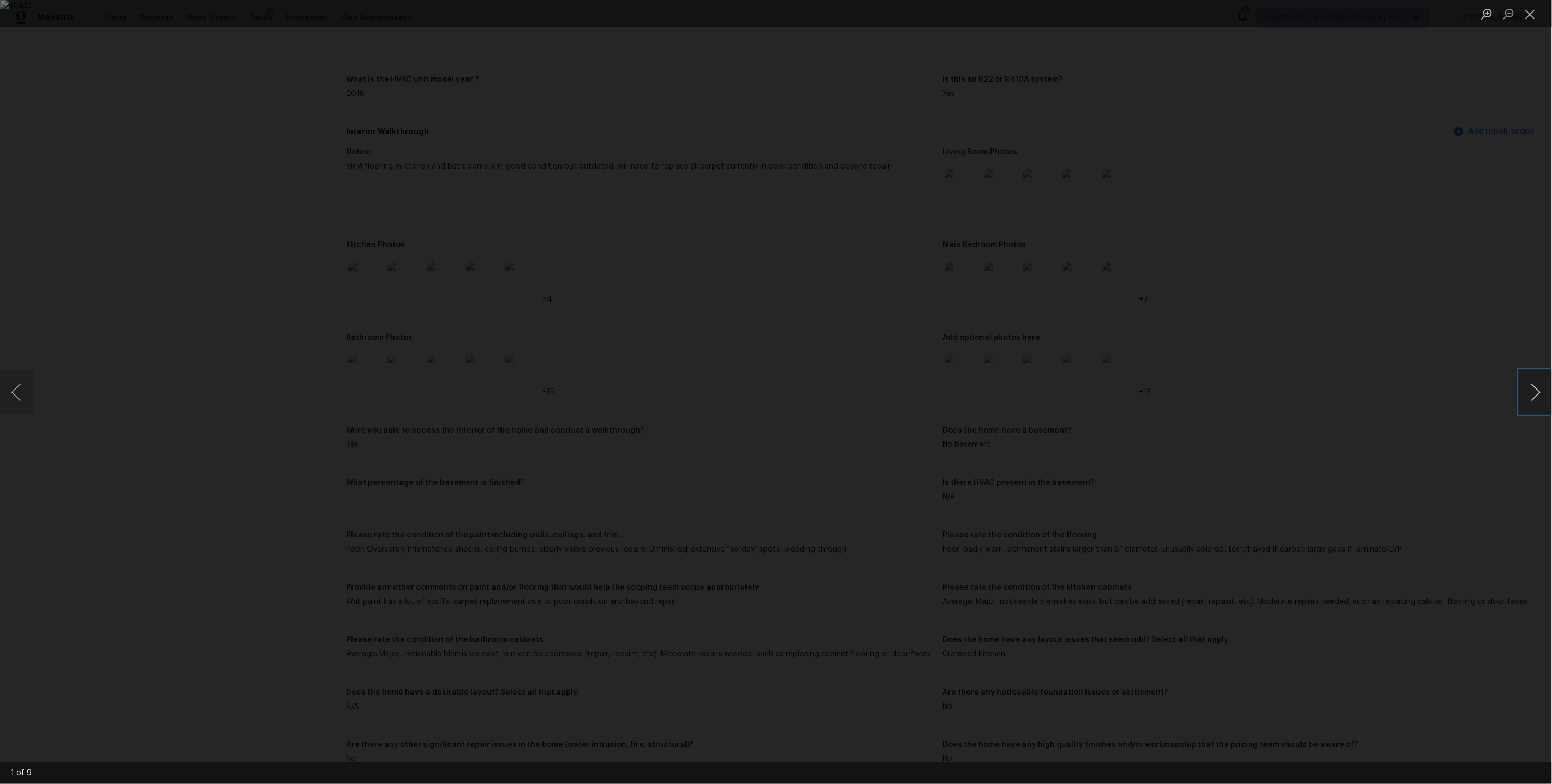
click at [1538, 388] on button "Next image" at bounding box center [1535, 392] width 33 height 43
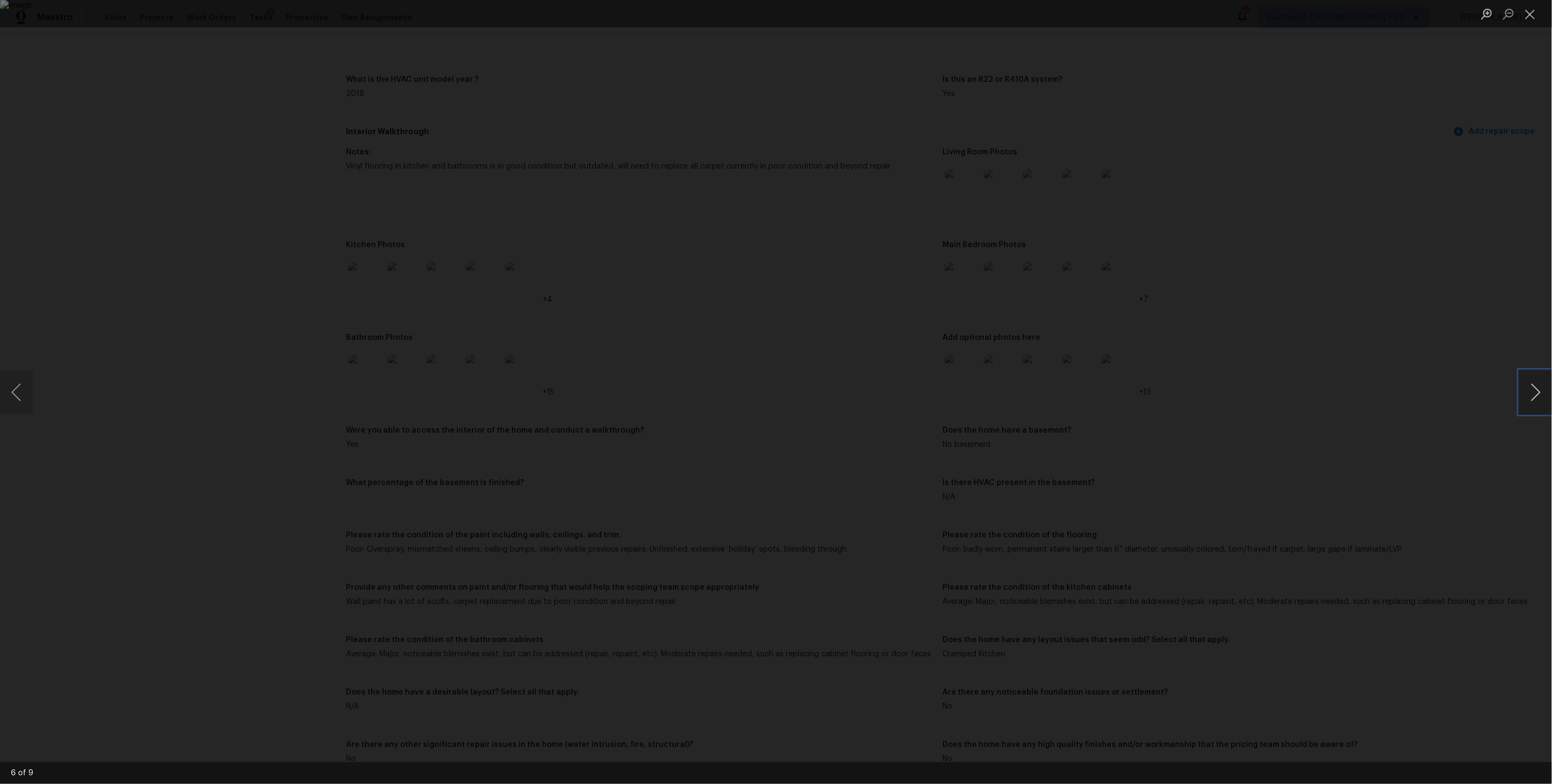
click at [1538, 388] on button "Next image" at bounding box center [1535, 392] width 33 height 43
click at [1473, 378] on div "Lightbox" at bounding box center [776, 392] width 1552 height 784
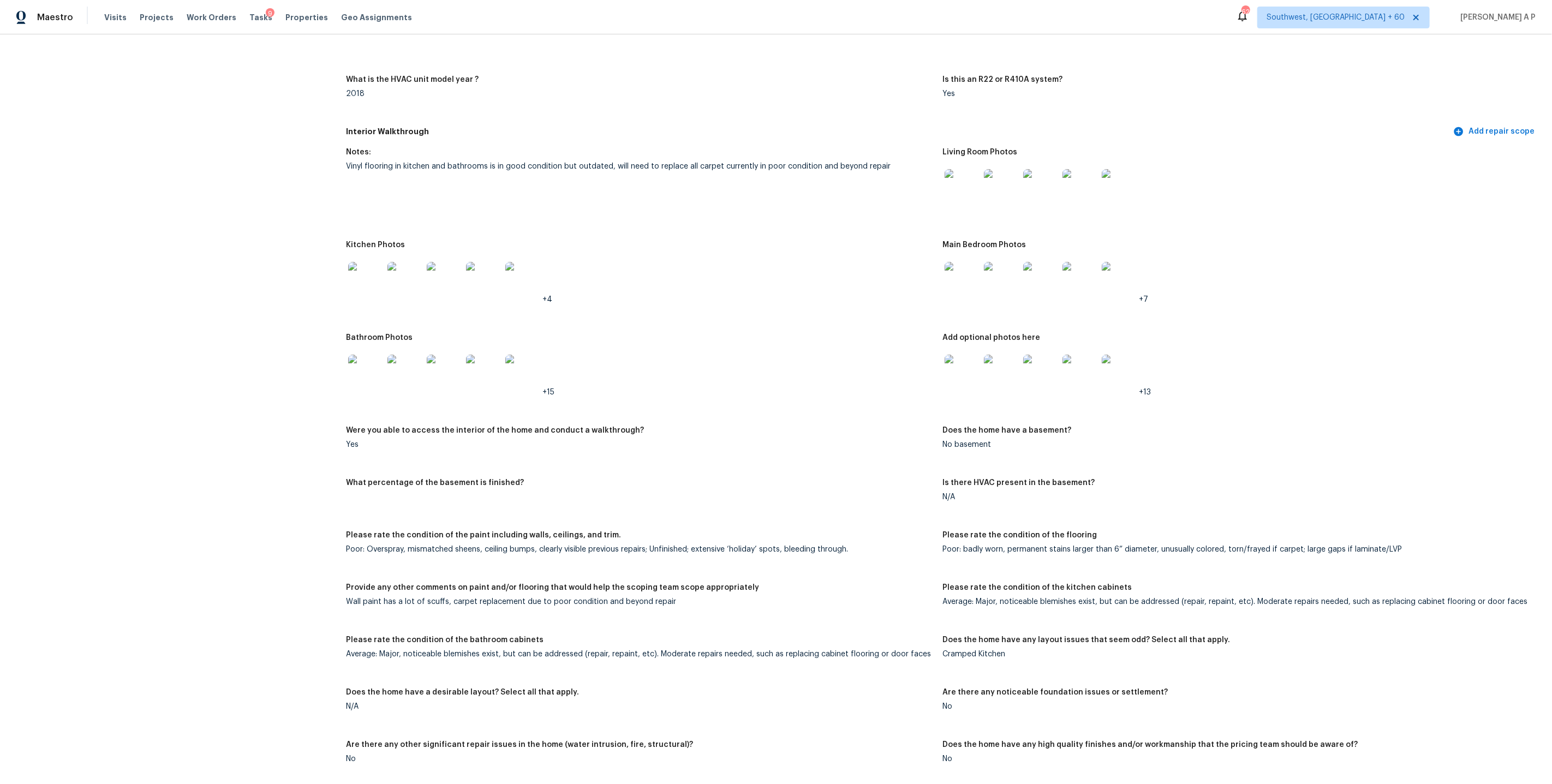
click at [353, 367] on img at bounding box center [365, 372] width 35 height 35
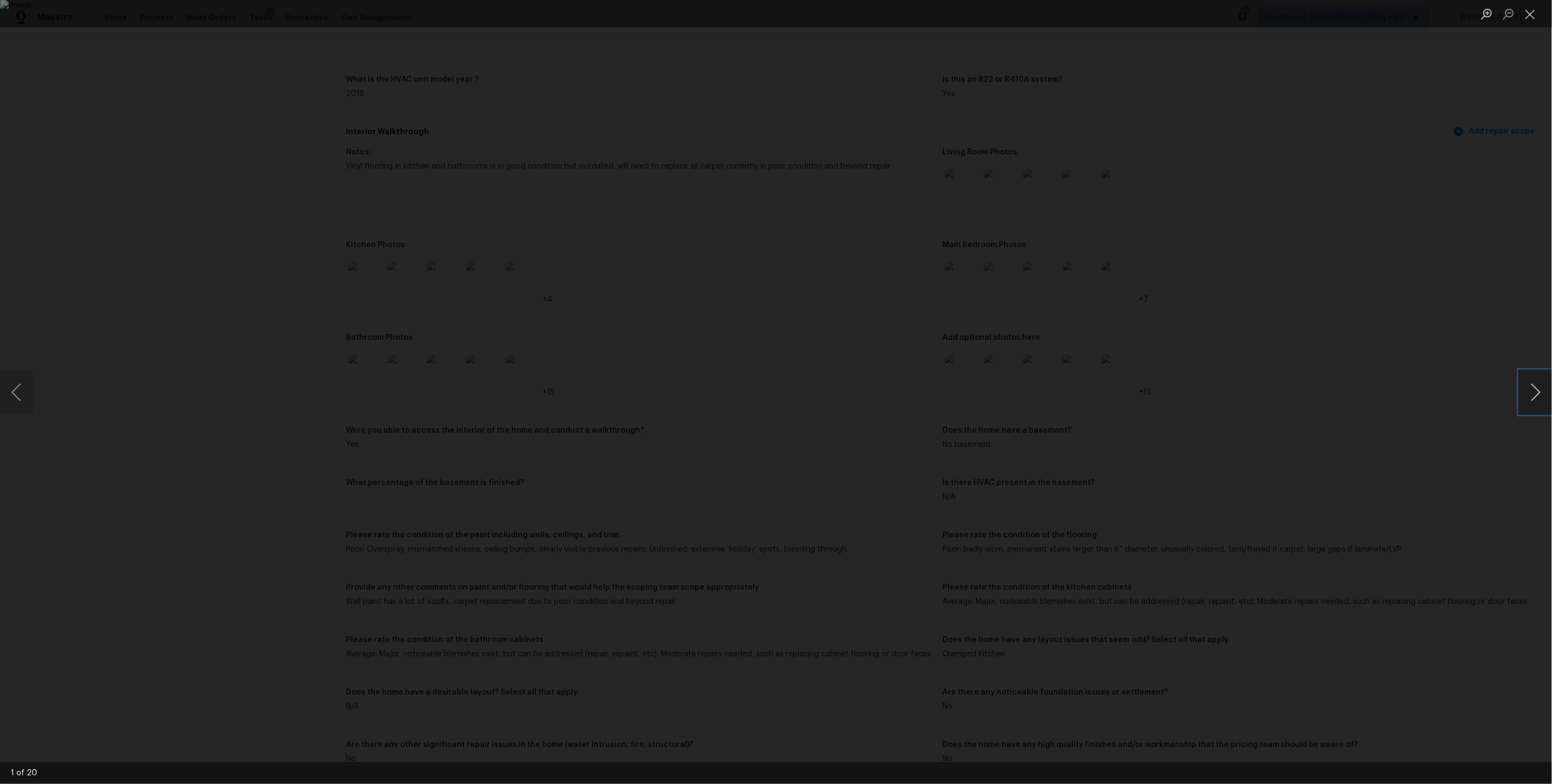
click at [1527, 382] on button "Next image" at bounding box center [1535, 392] width 33 height 43
click at [1527, 382] on button "Next image" at bounding box center [1535, 392] width 33 height 43
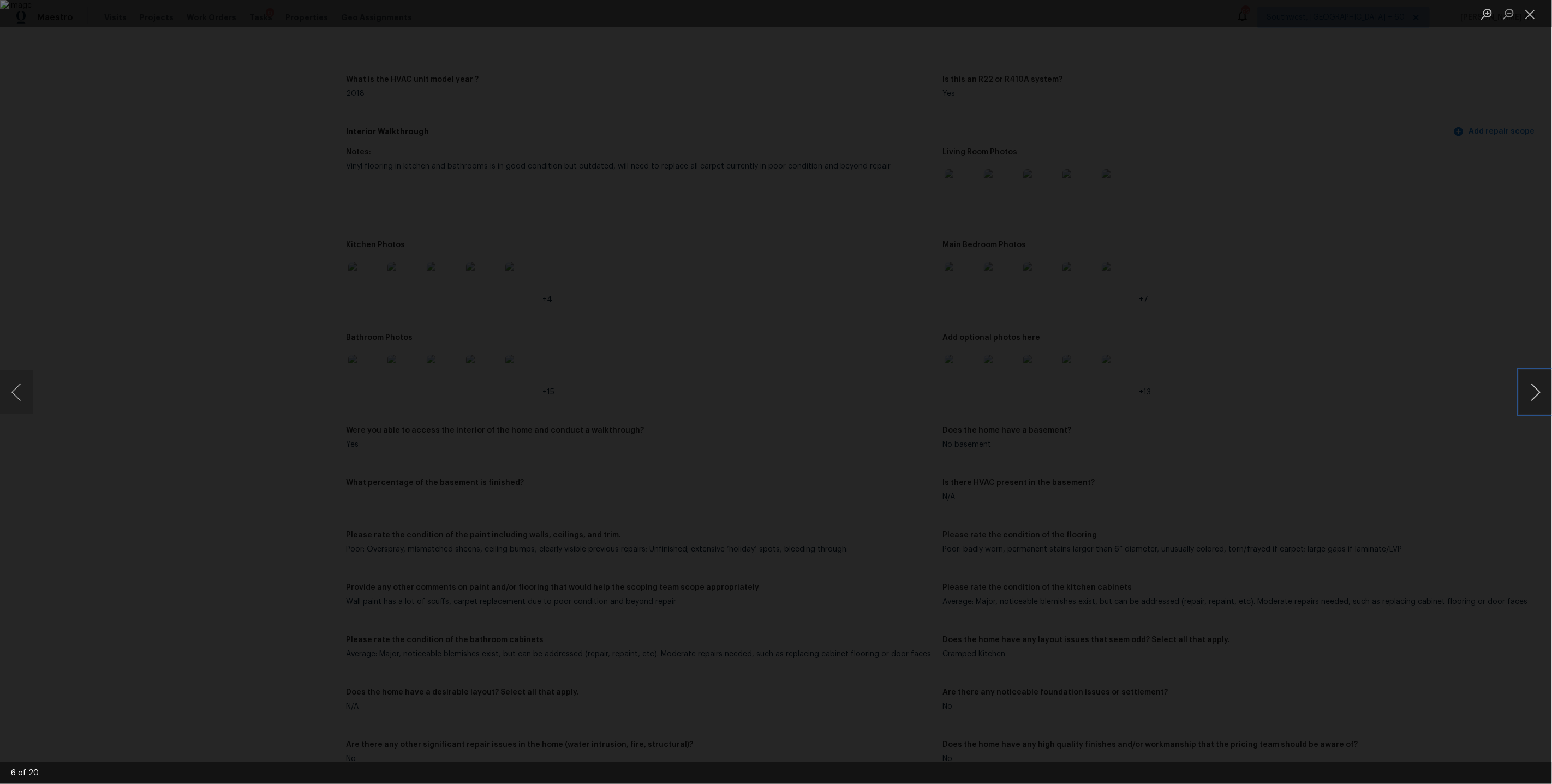
click at [1527, 382] on button "Next image" at bounding box center [1535, 392] width 33 height 43
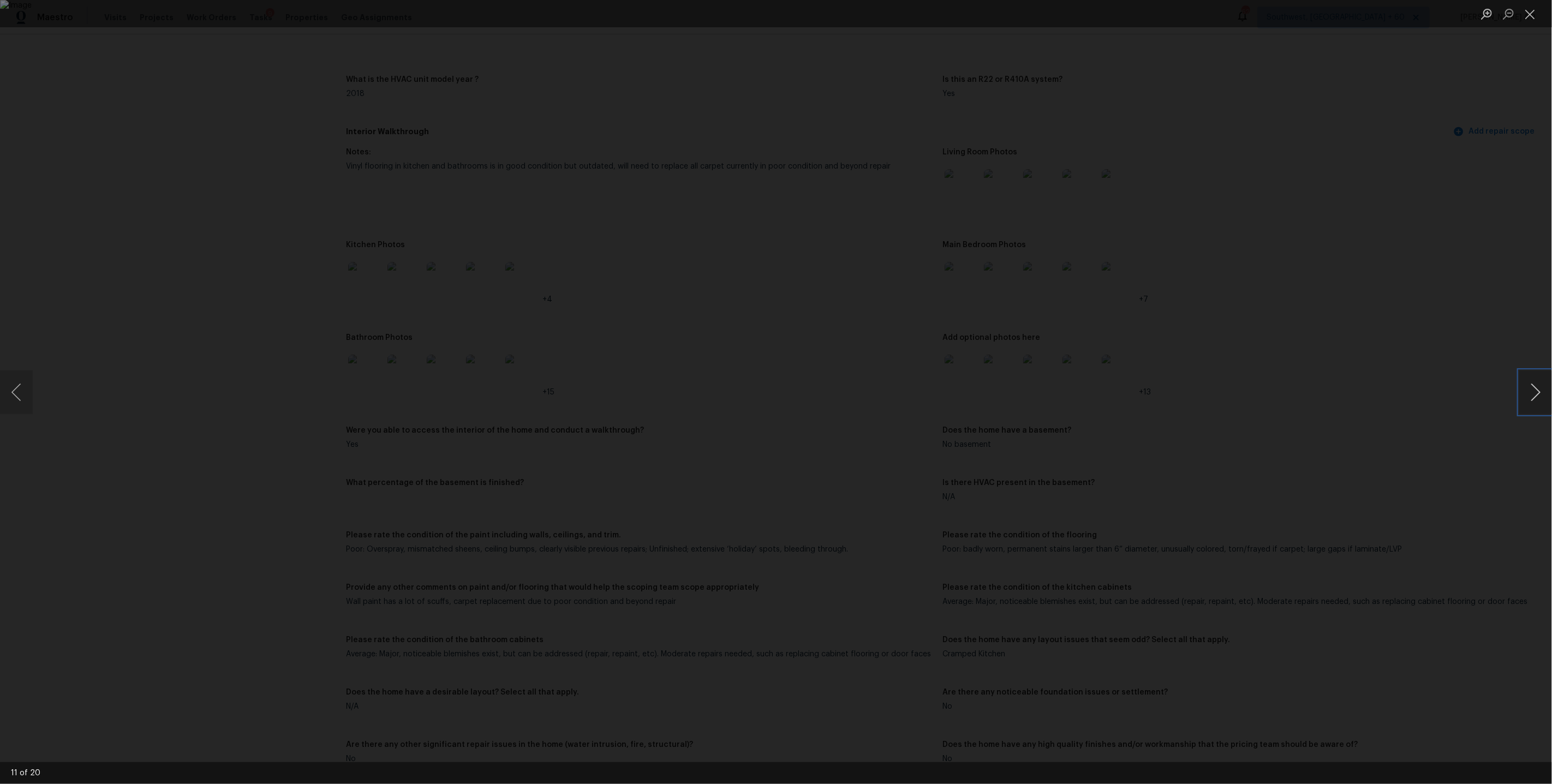
click at [1527, 382] on button "Next image" at bounding box center [1535, 392] width 33 height 43
click at [17, 395] on button "Previous image" at bounding box center [16, 392] width 33 height 43
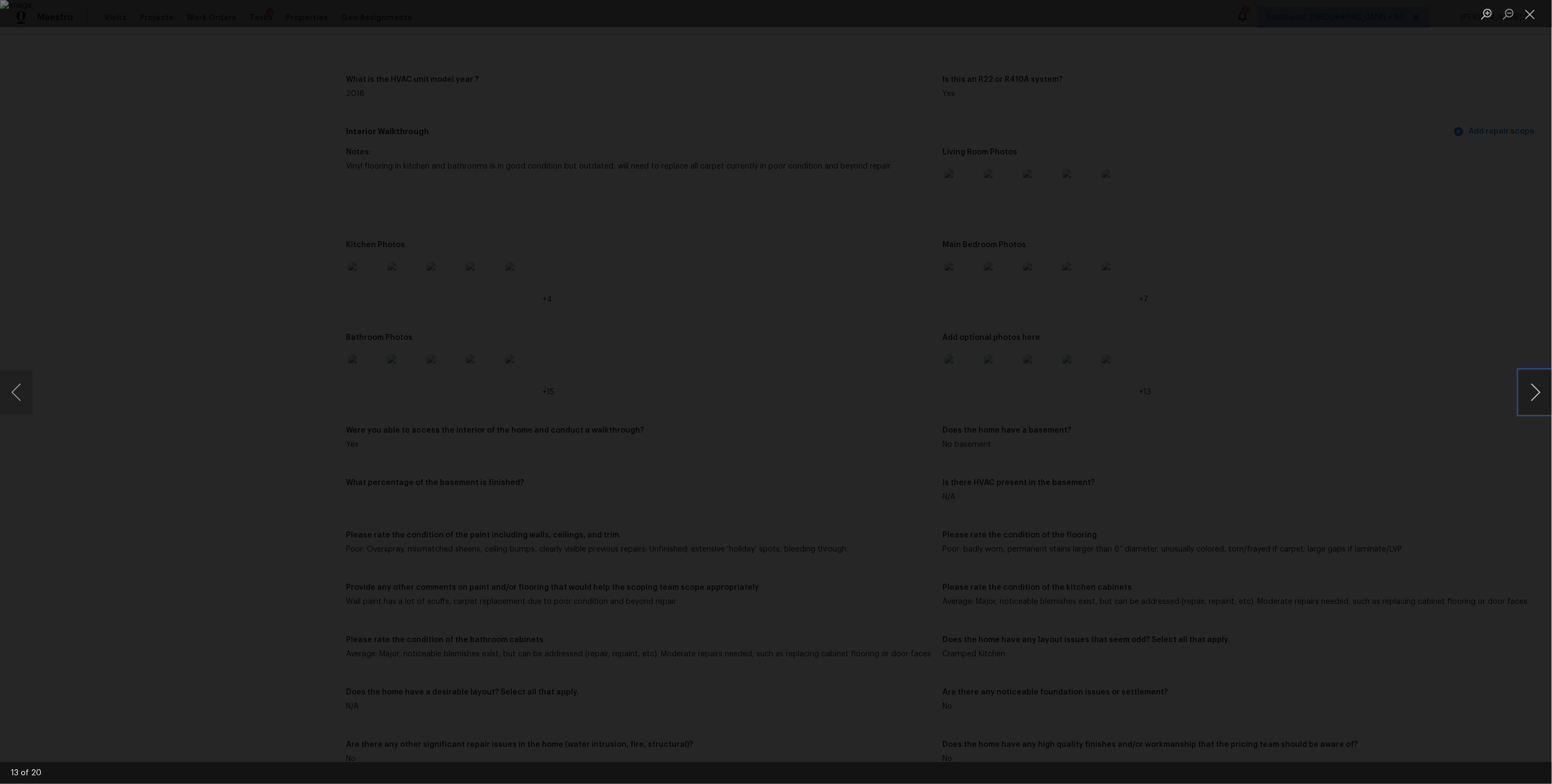
click at [1538, 381] on button "Next image" at bounding box center [1535, 392] width 33 height 43
click at [1221, 244] on div "Lightbox" at bounding box center [776, 392] width 1552 height 784
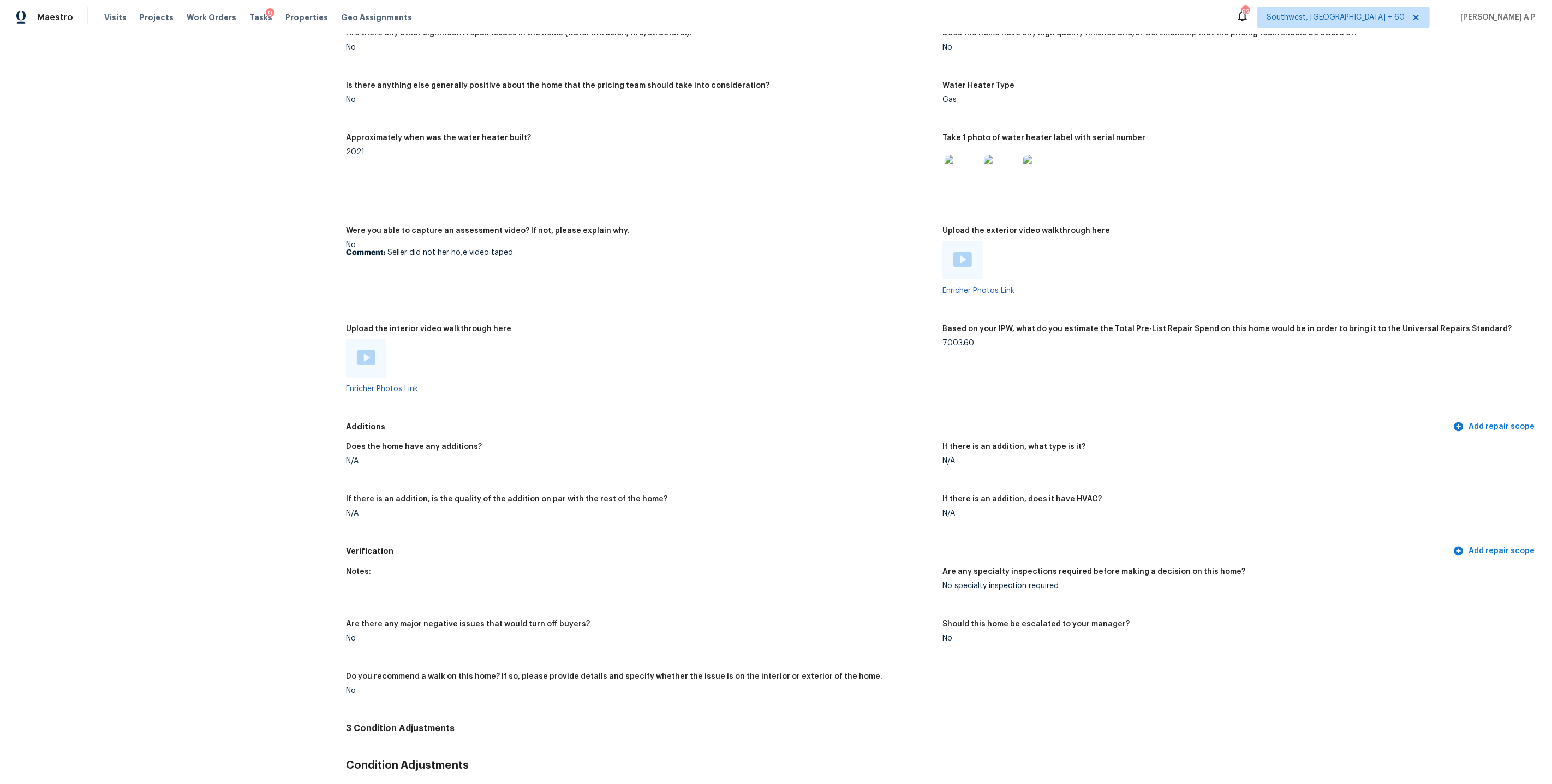
scroll to position [1606, 0]
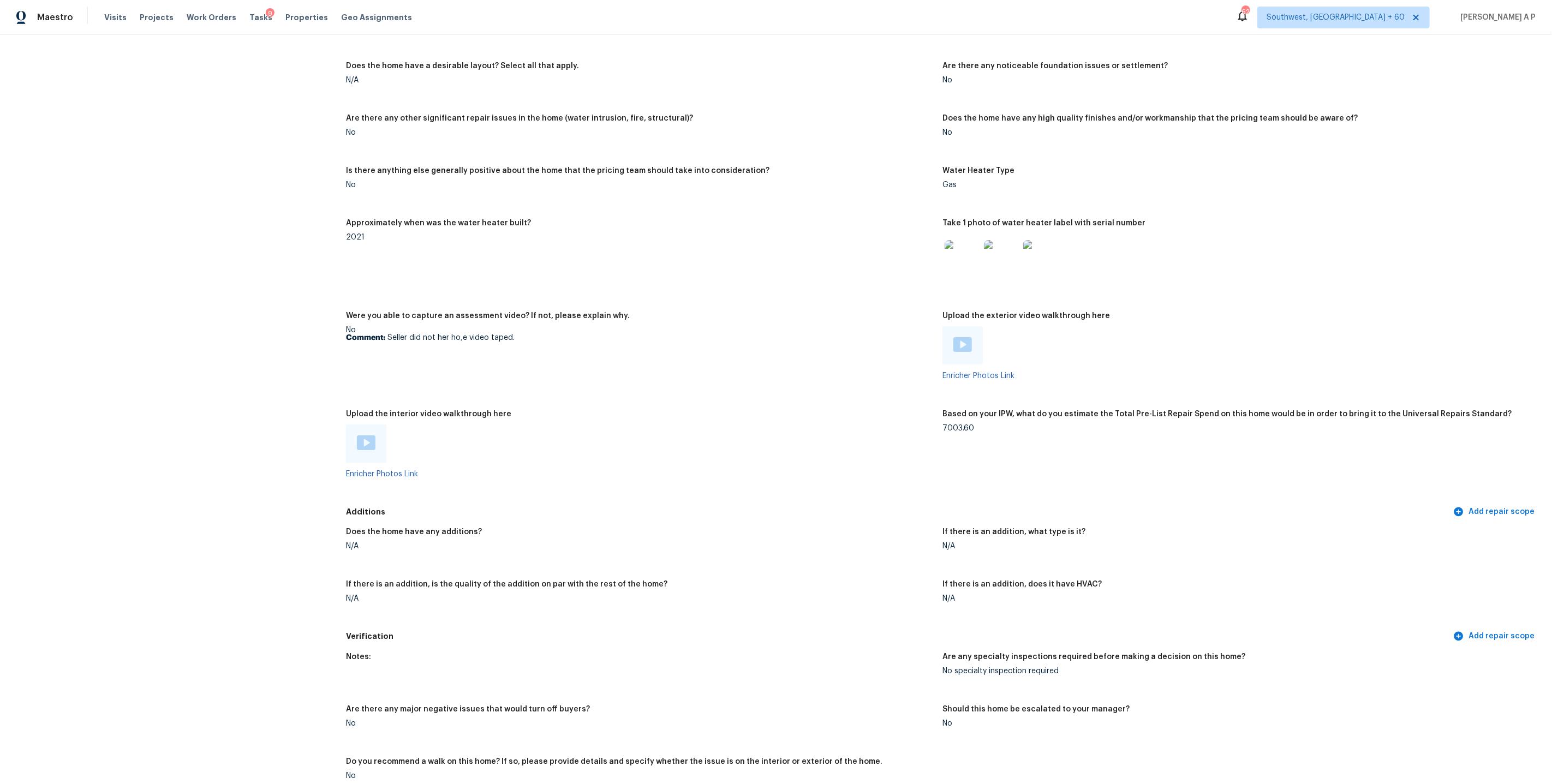
click at [965, 248] on img at bounding box center [962, 257] width 35 height 35
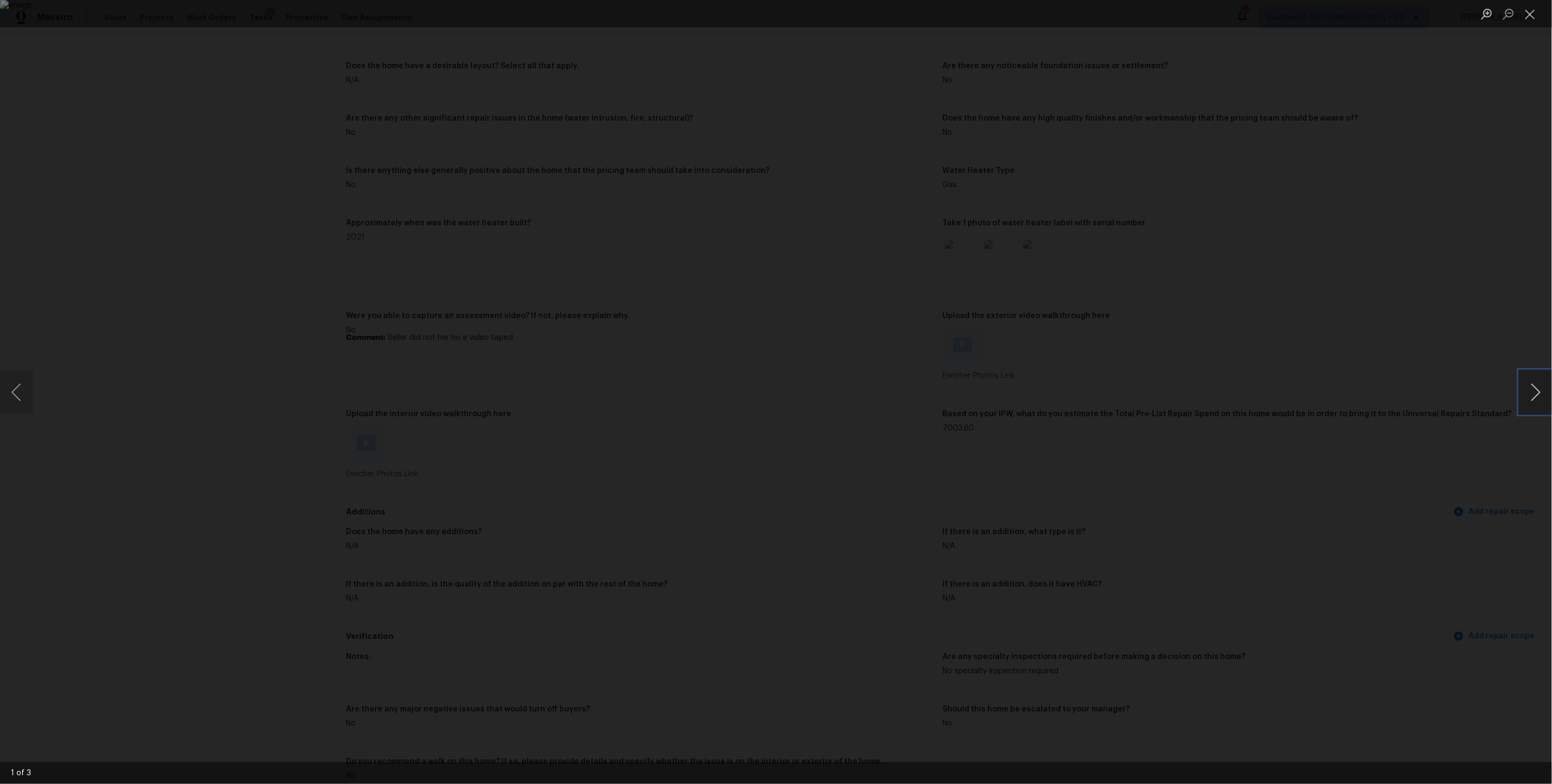
click at [1544, 399] on button "Next image" at bounding box center [1535, 392] width 33 height 43
click at [1342, 373] on div "Lightbox" at bounding box center [776, 392] width 1552 height 784
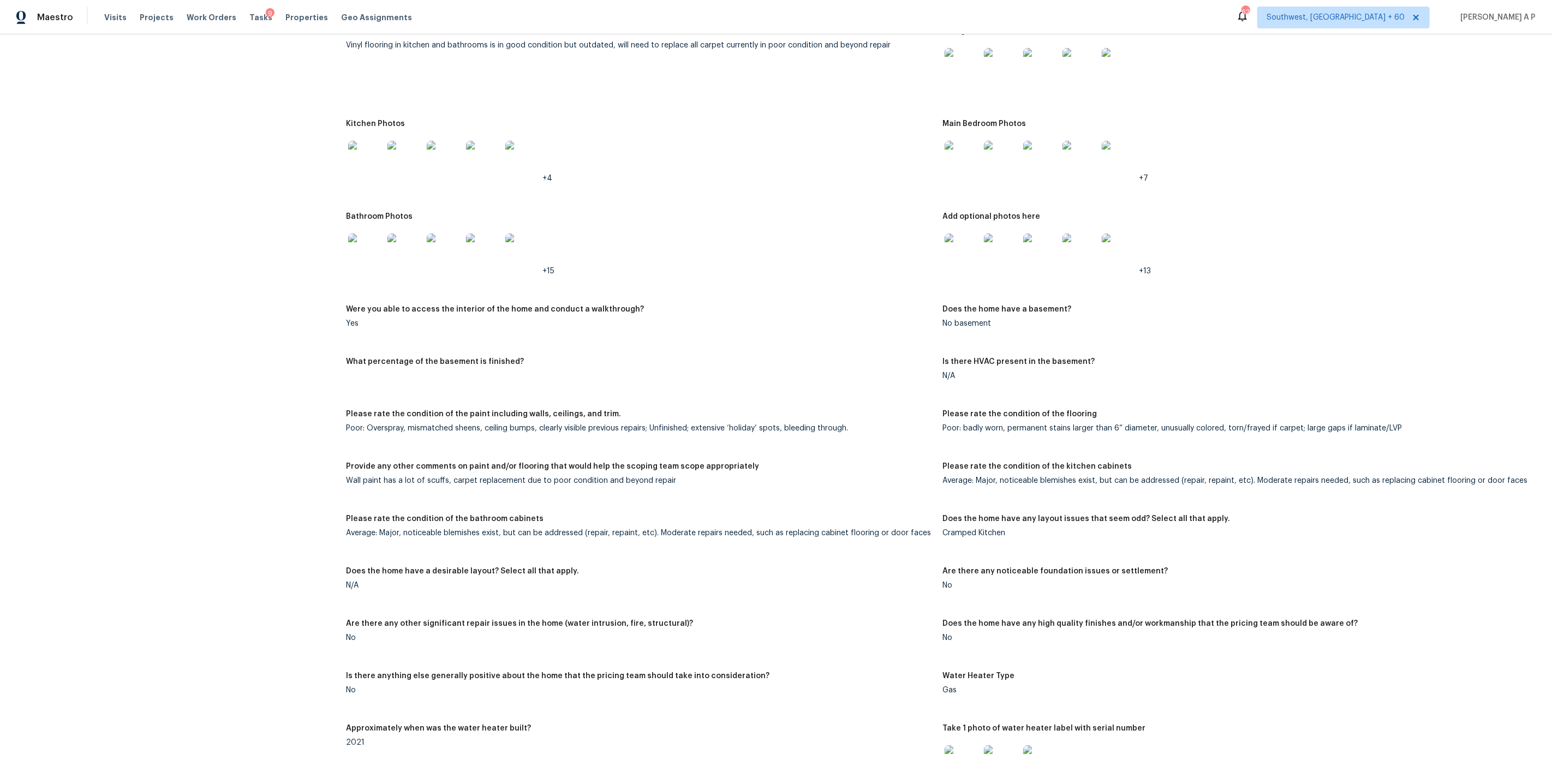
scroll to position [1098, 0]
click at [966, 247] on img at bounding box center [962, 254] width 35 height 35
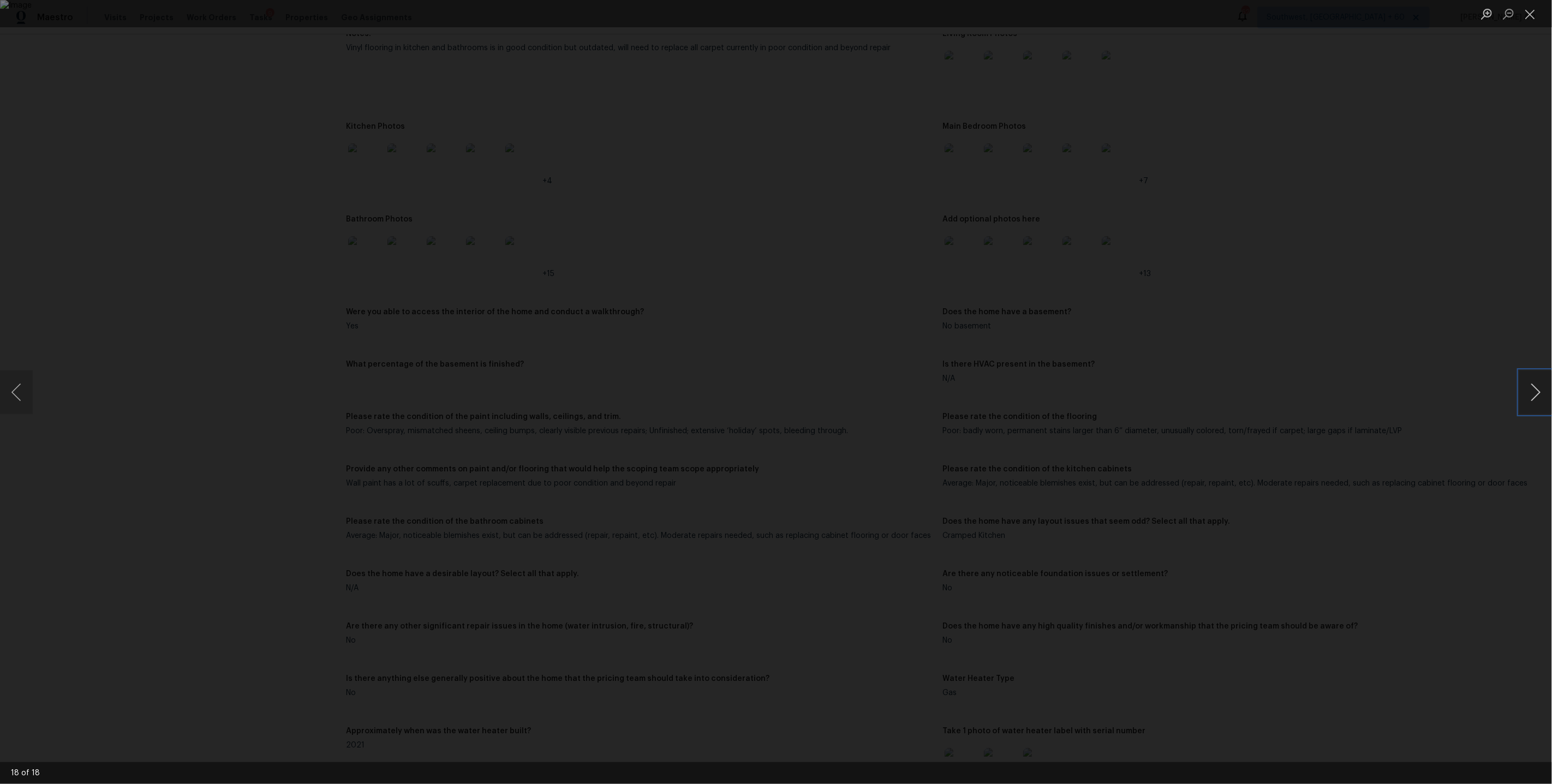
click at [1537, 397] on button "Next image" at bounding box center [1535, 392] width 33 height 43
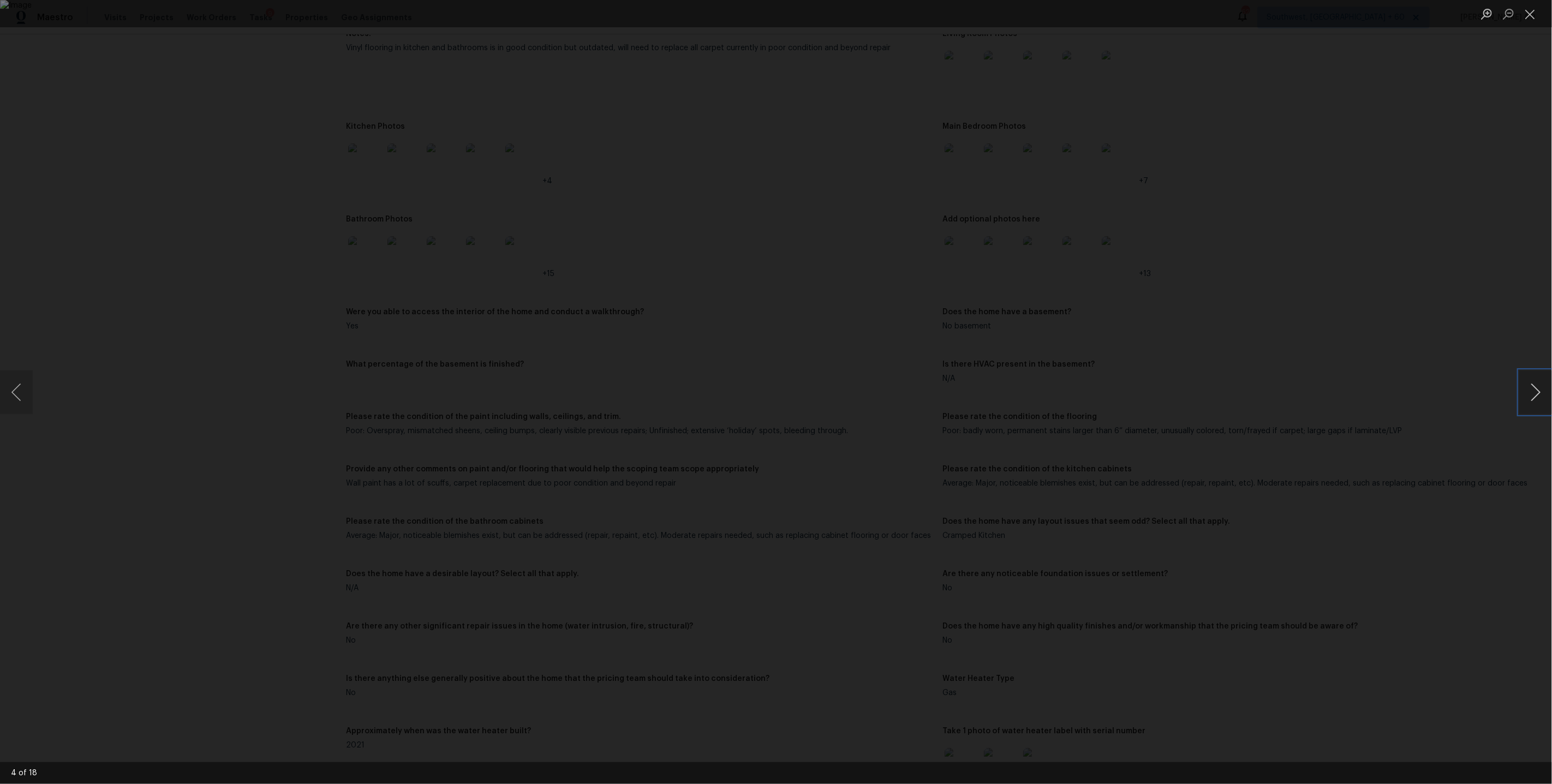
click at [1537, 397] on button "Next image" at bounding box center [1535, 392] width 33 height 43
click at [1422, 369] on div "Lightbox" at bounding box center [776, 392] width 1552 height 784
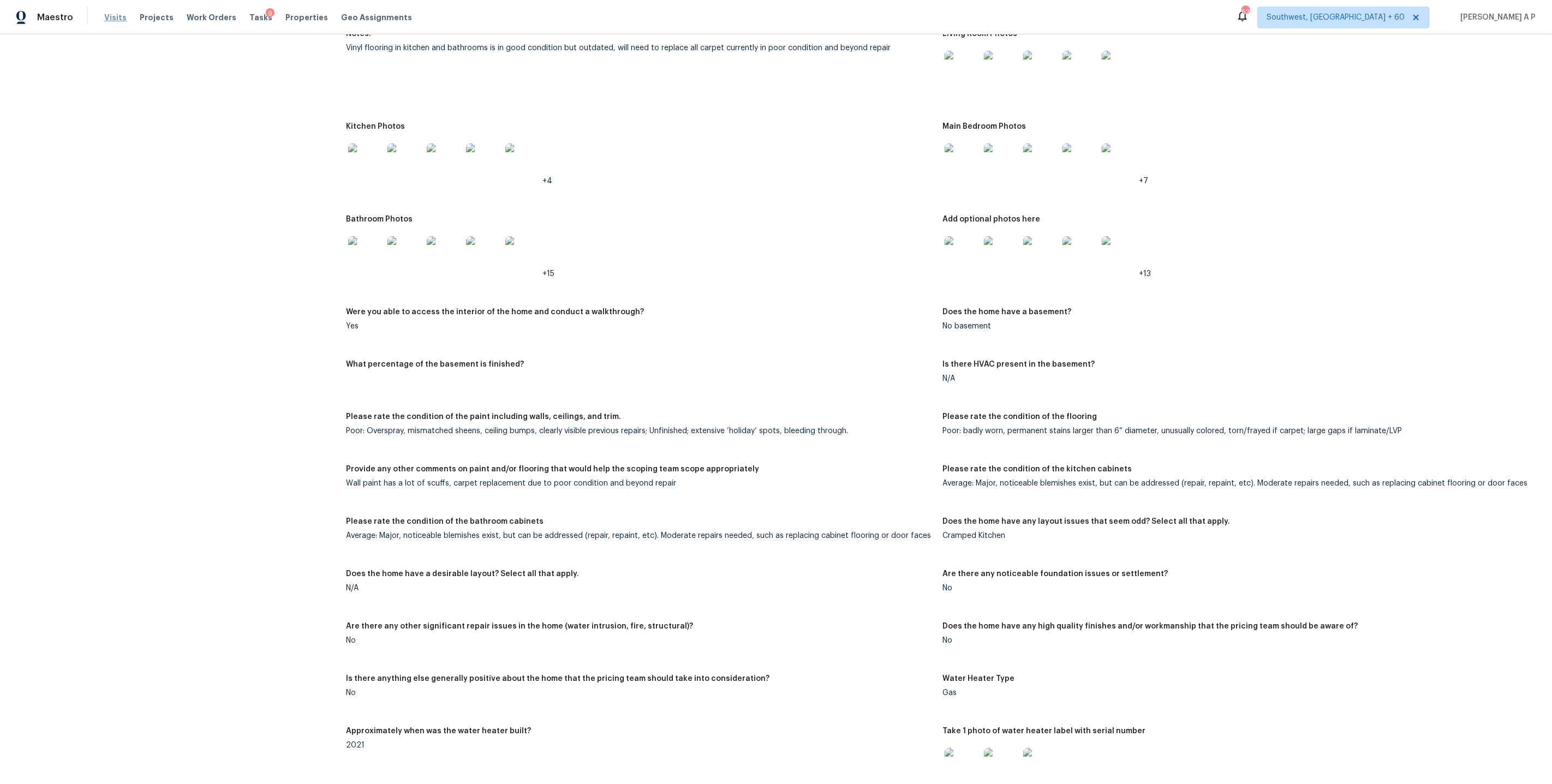
click at [117, 19] on span "Visits" at bounding box center [115, 17] width 22 height 11
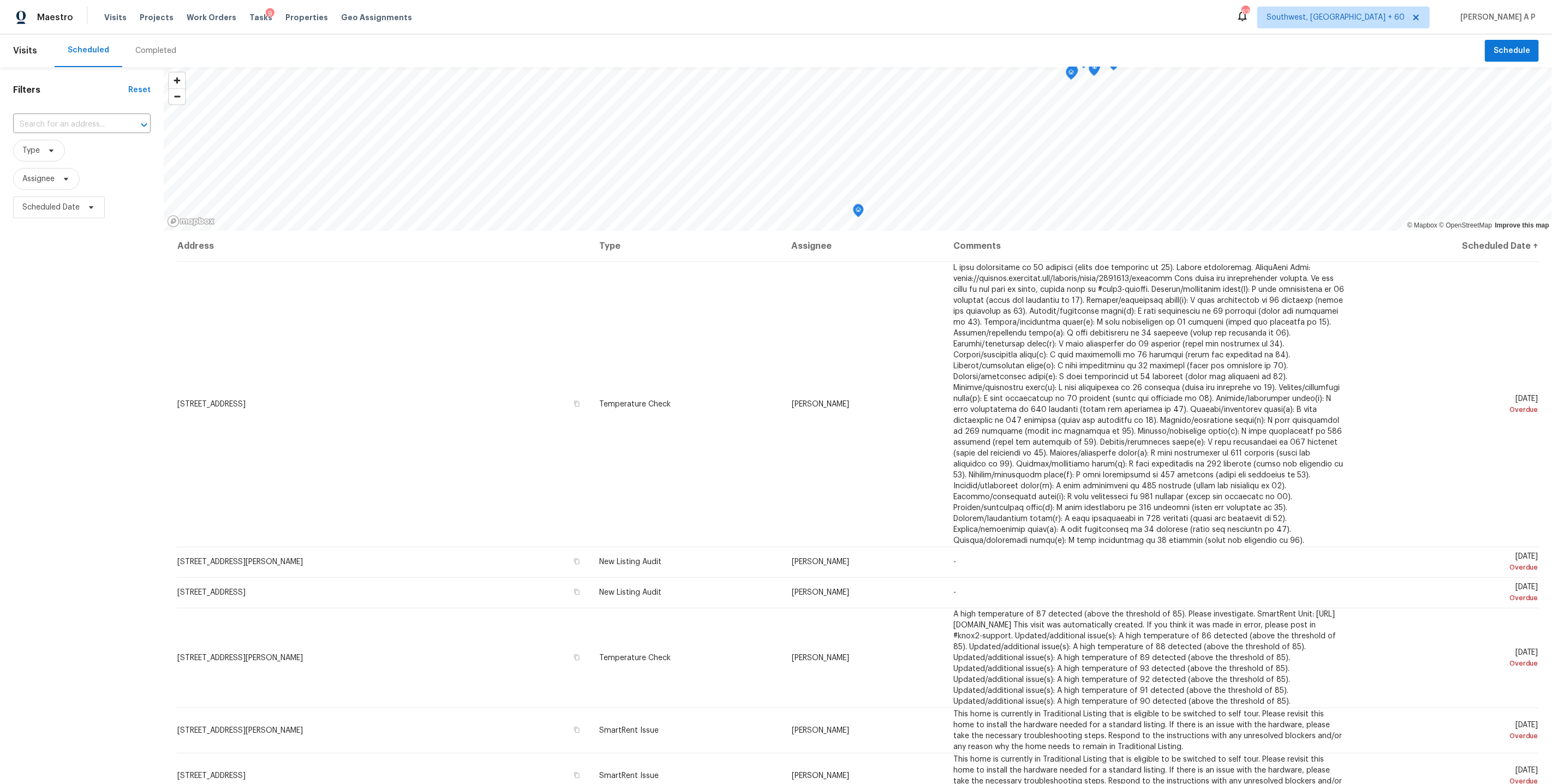
click at [152, 52] on div "Completed" at bounding box center [156, 51] width 41 height 11
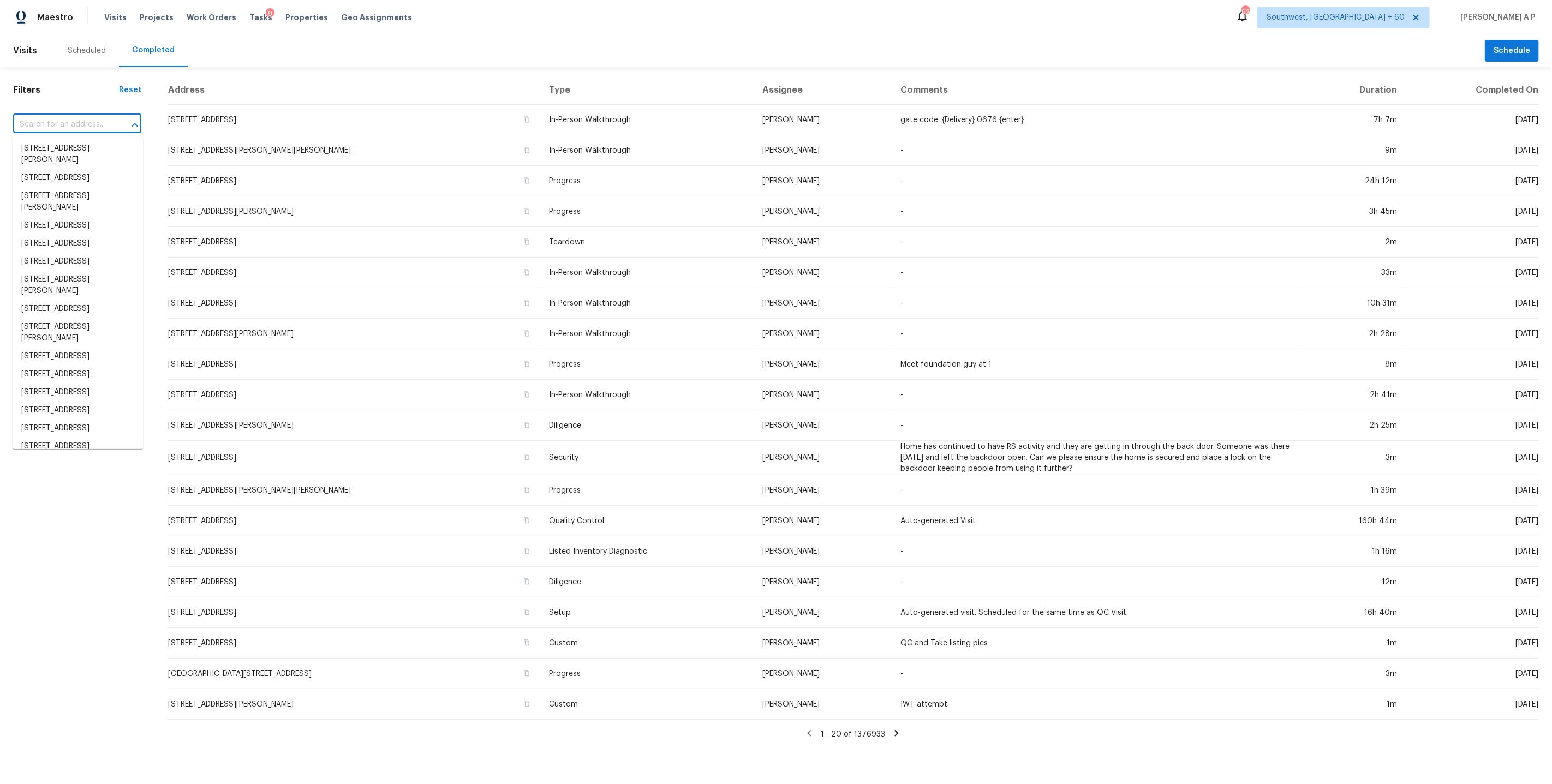
click at [94, 124] on input "text" at bounding box center [62, 124] width 98 height 17
paste input "1108 Larkspur Ln Cleburne, TX, 76033"
type input "1108 Larkspur Ln Cleburne, TX, 76033"
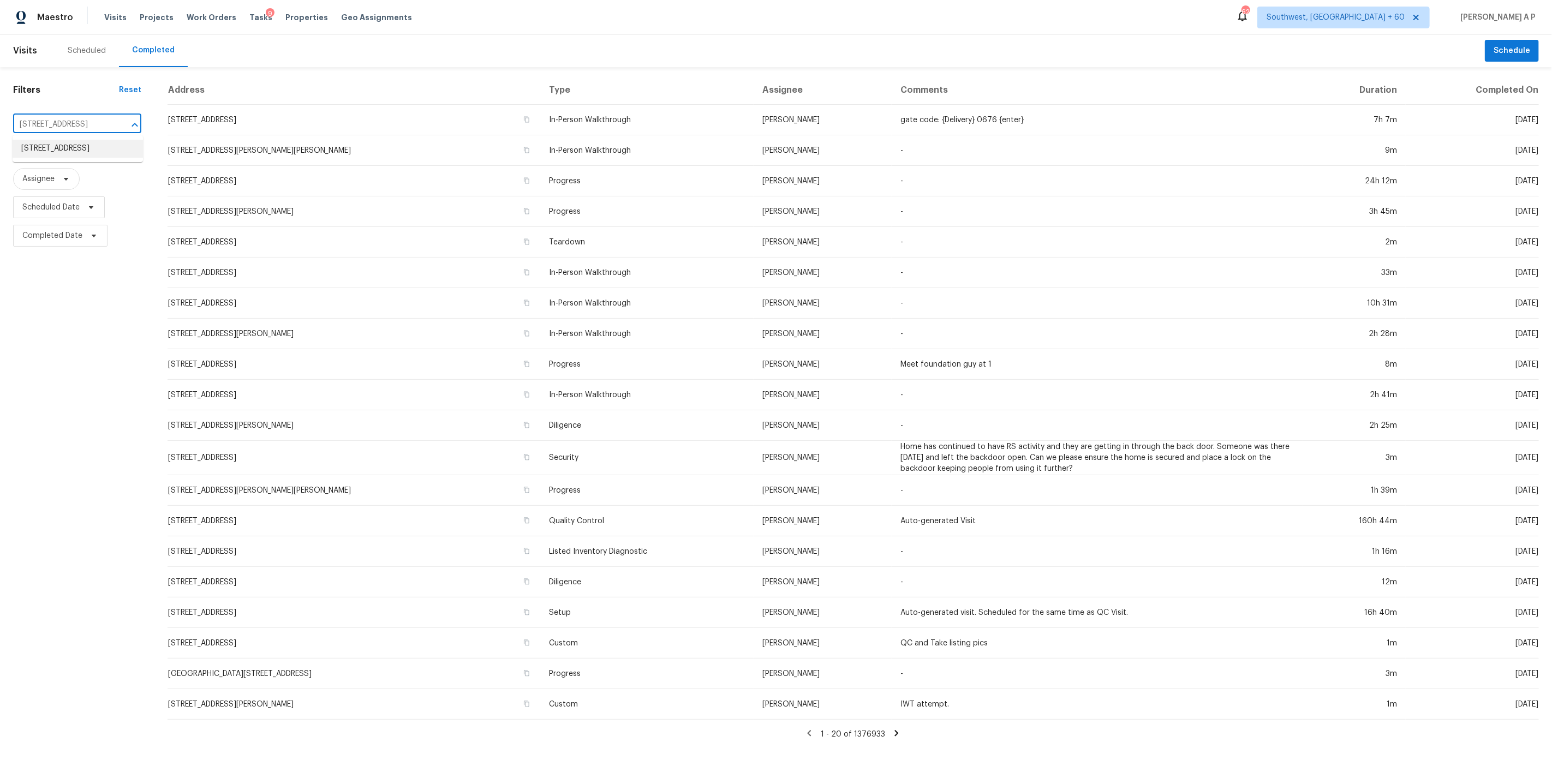
click at [79, 151] on li "1108 Larkspur Ln, Cleburne, TX 76033" at bounding box center [77, 148] width 130 height 18
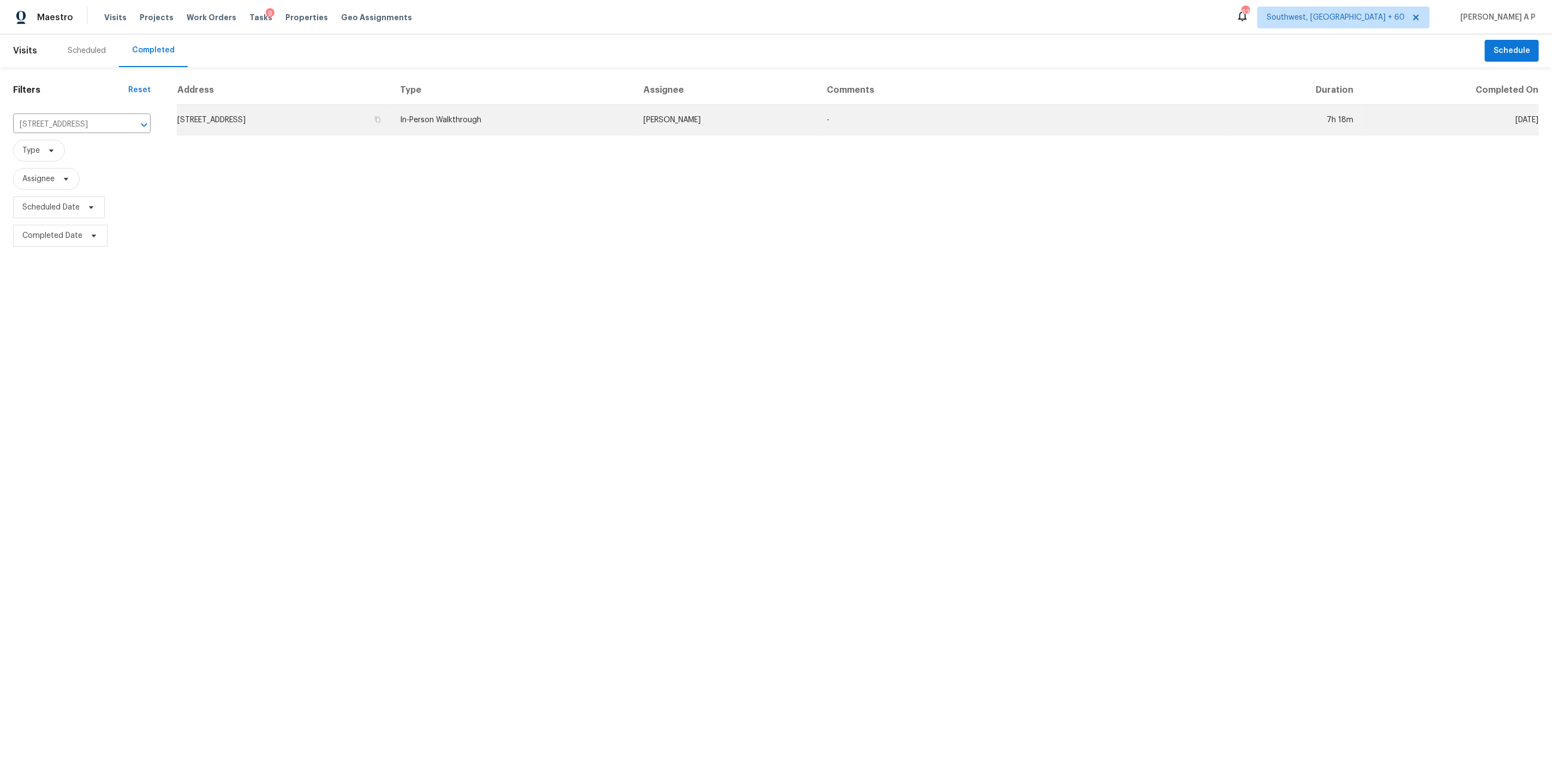
click at [392, 116] on td "1108 Larkspur Ln, Cleburne, TX 76033" at bounding box center [284, 120] width 214 height 31
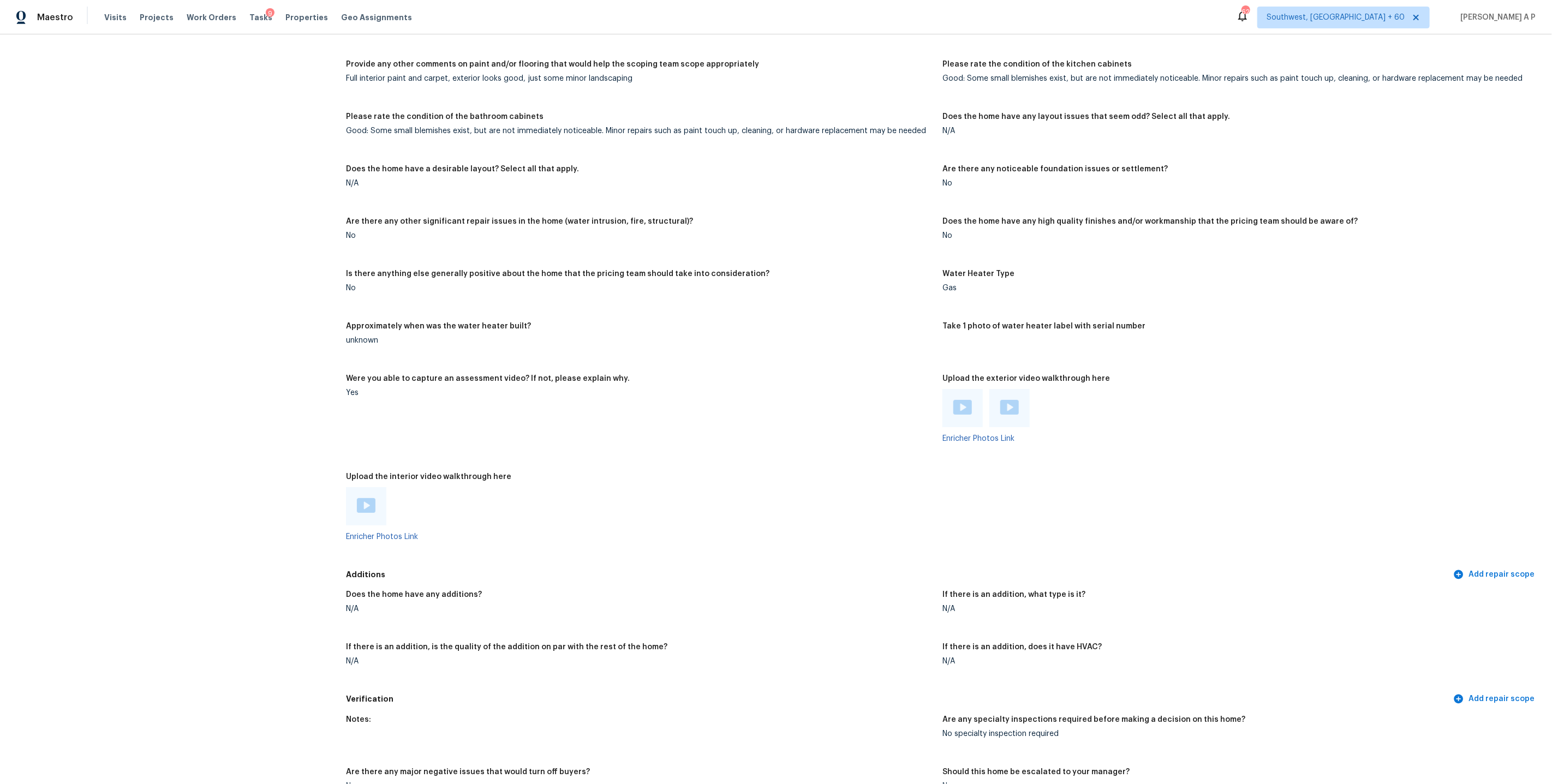
scroll to position [1975, 0]
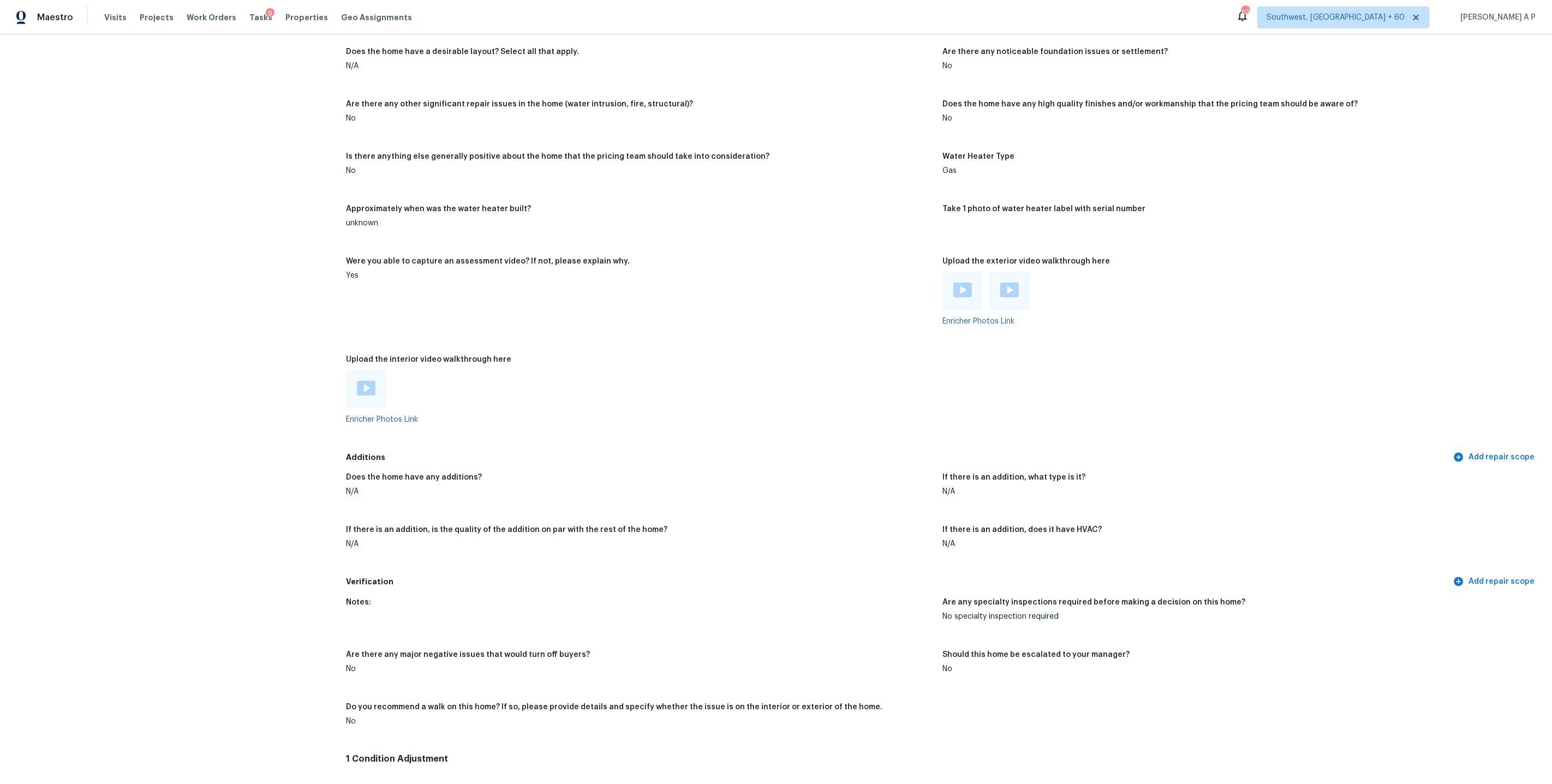
click at [371, 386] on img at bounding box center [366, 388] width 19 height 15
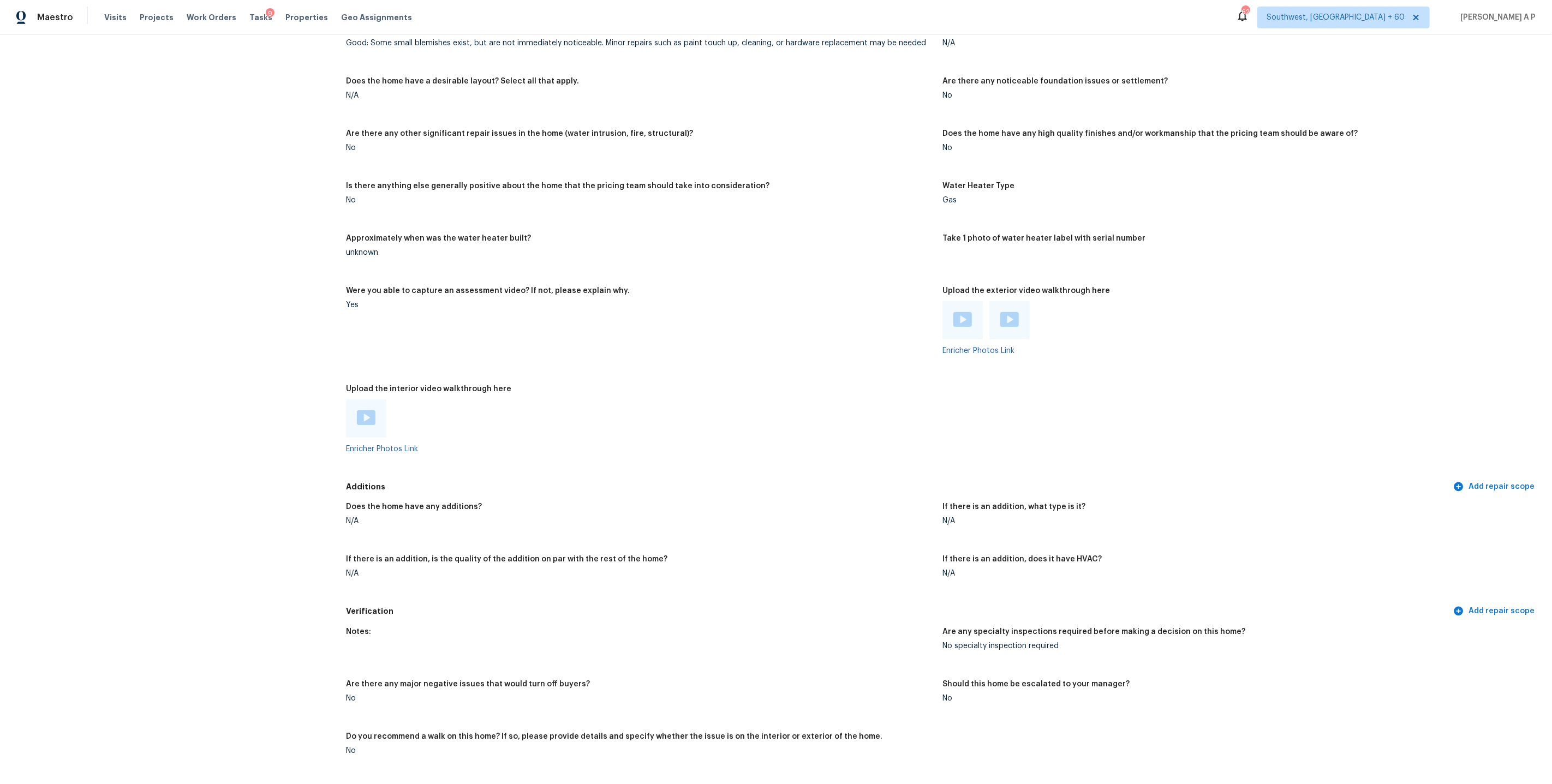
click at [1336, 31] on div "Maestro Visits Projects Work Orders Tasks 9 Properties Geo Assignments 622 Sout…" at bounding box center [776, 17] width 1552 height 34
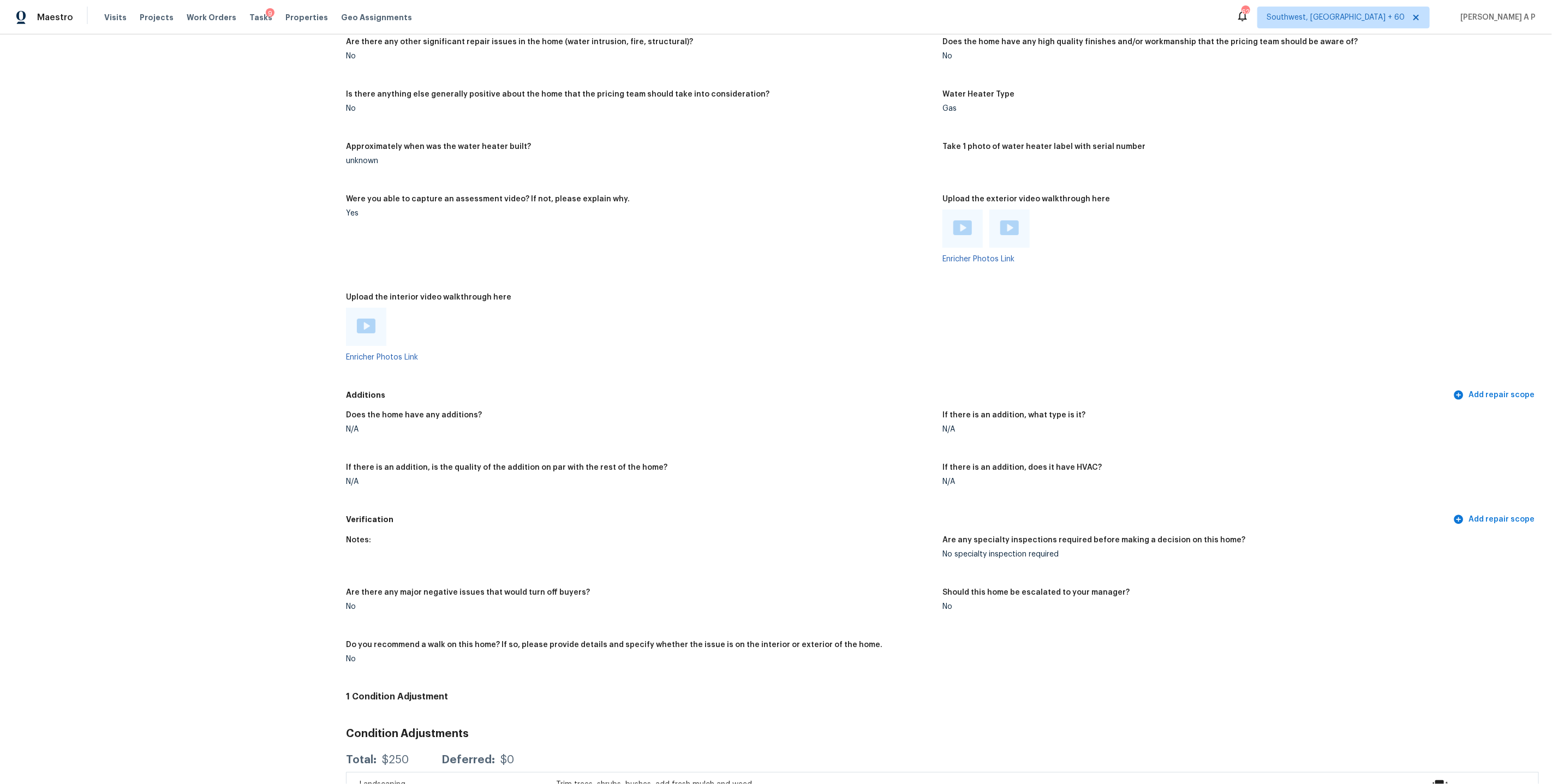
scroll to position [2091, 0]
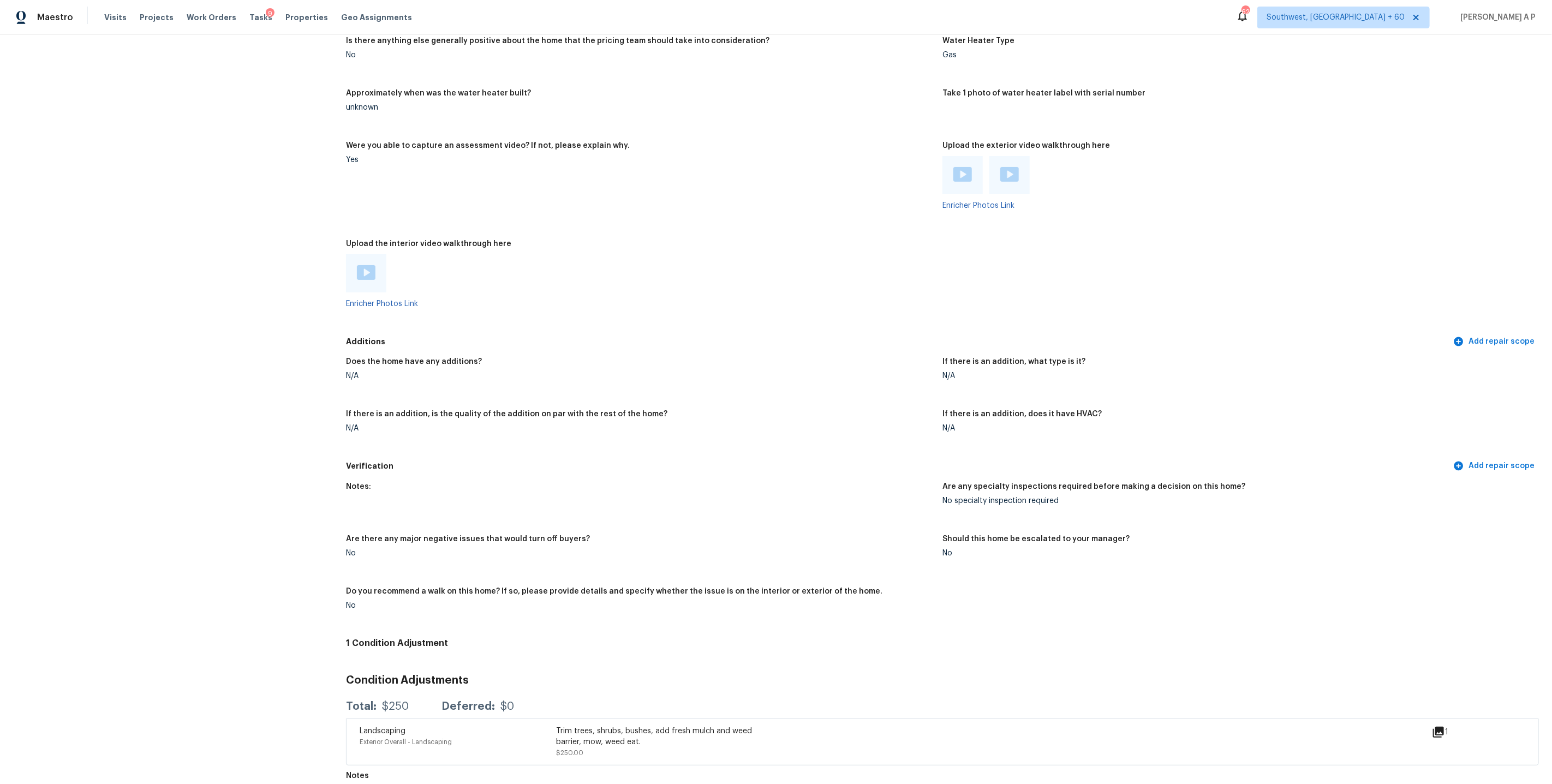
click at [124, 19] on div "Visits Projects Work Orders Tasks 9 Properties Geo Assignments" at bounding box center [265, 17] width 321 height 22
click at [116, 19] on span "Visits" at bounding box center [115, 17] width 22 height 11
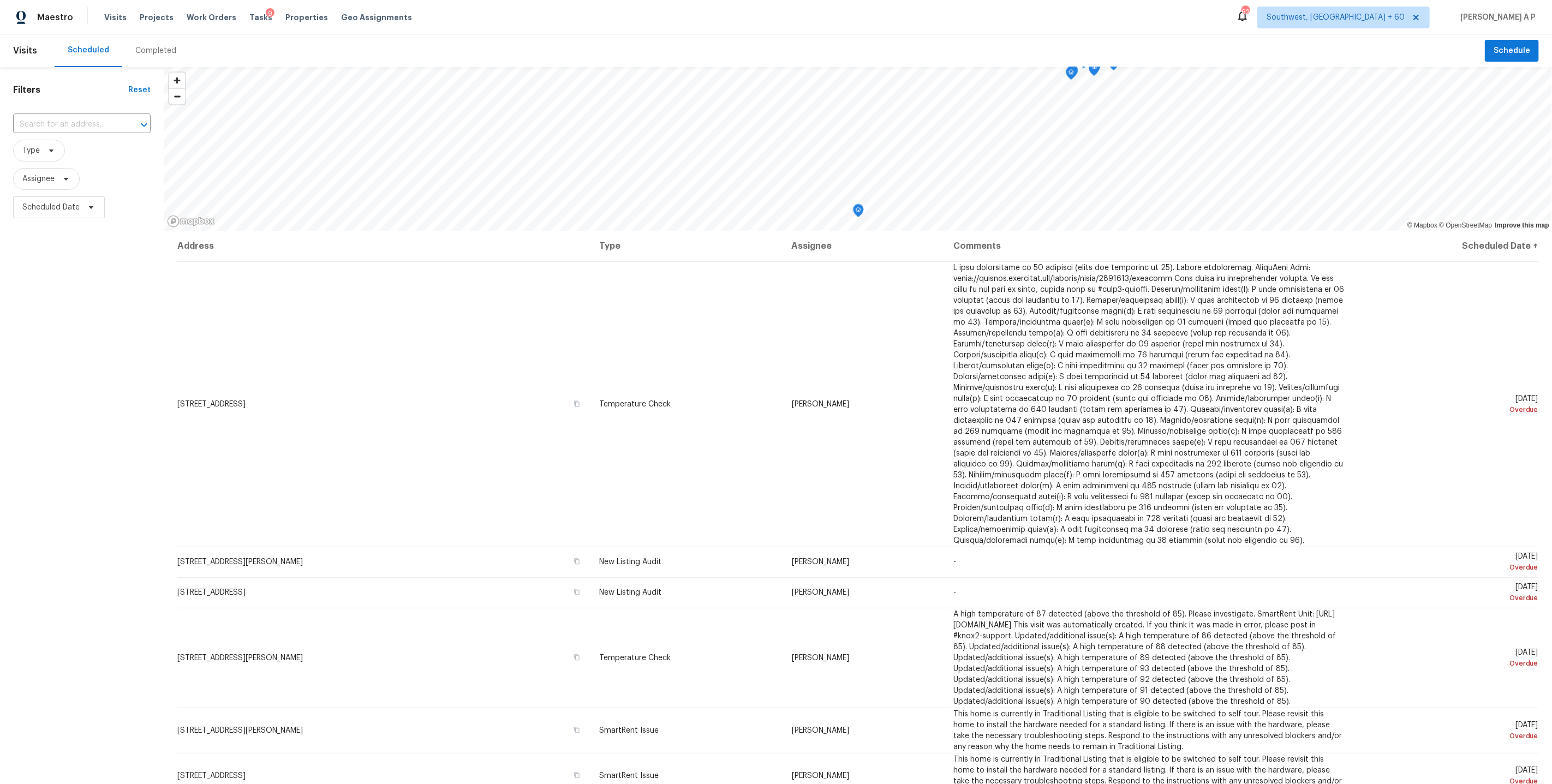
click at [161, 54] on div "Completed" at bounding box center [156, 51] width 41 height 11
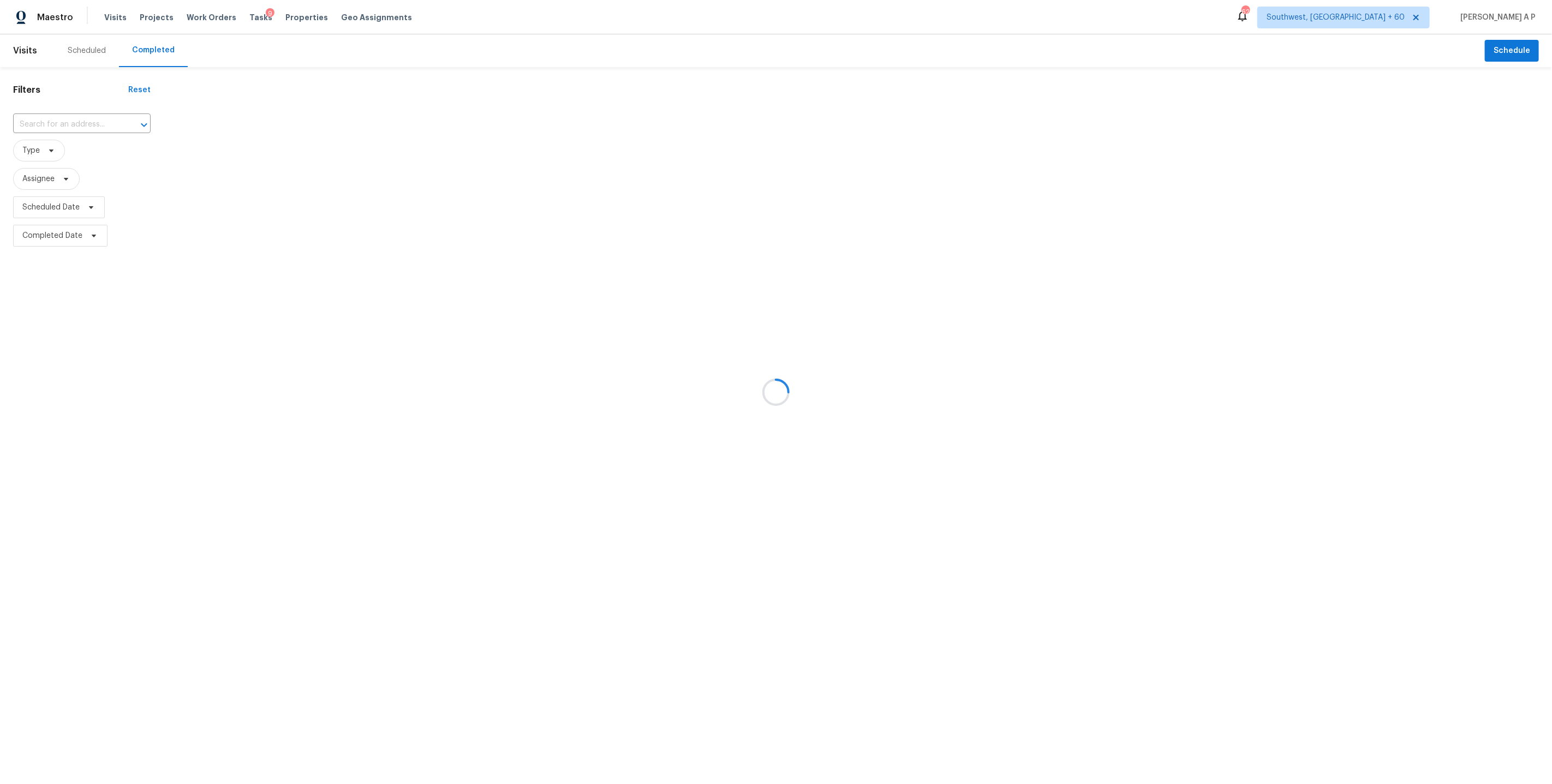
click at [94, 123] on div at bounding box center [776, 392] width 1552 height 784
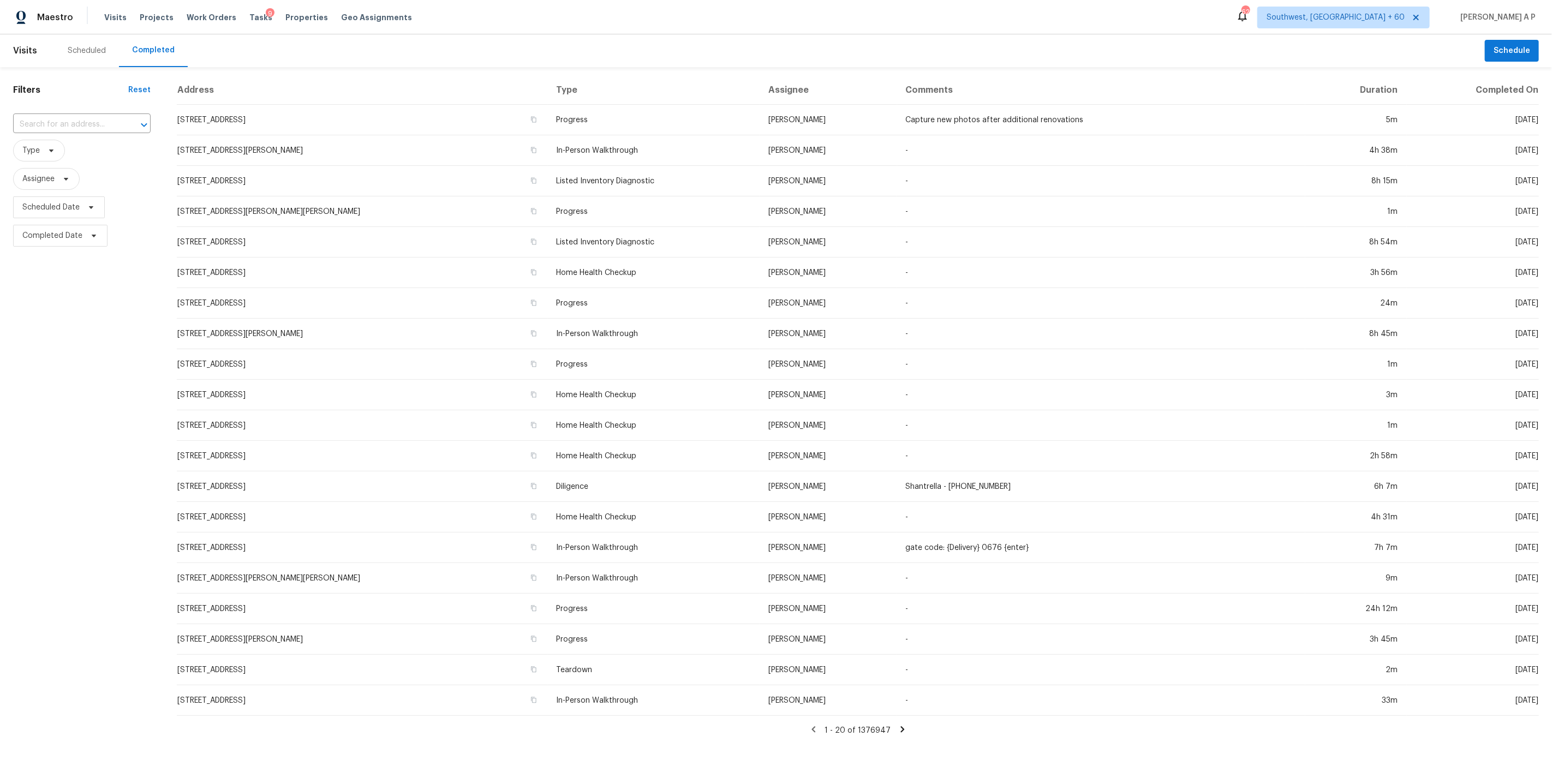
click at [94, 123] on input "text" at bounding box center [67, 124] width 107 height 17
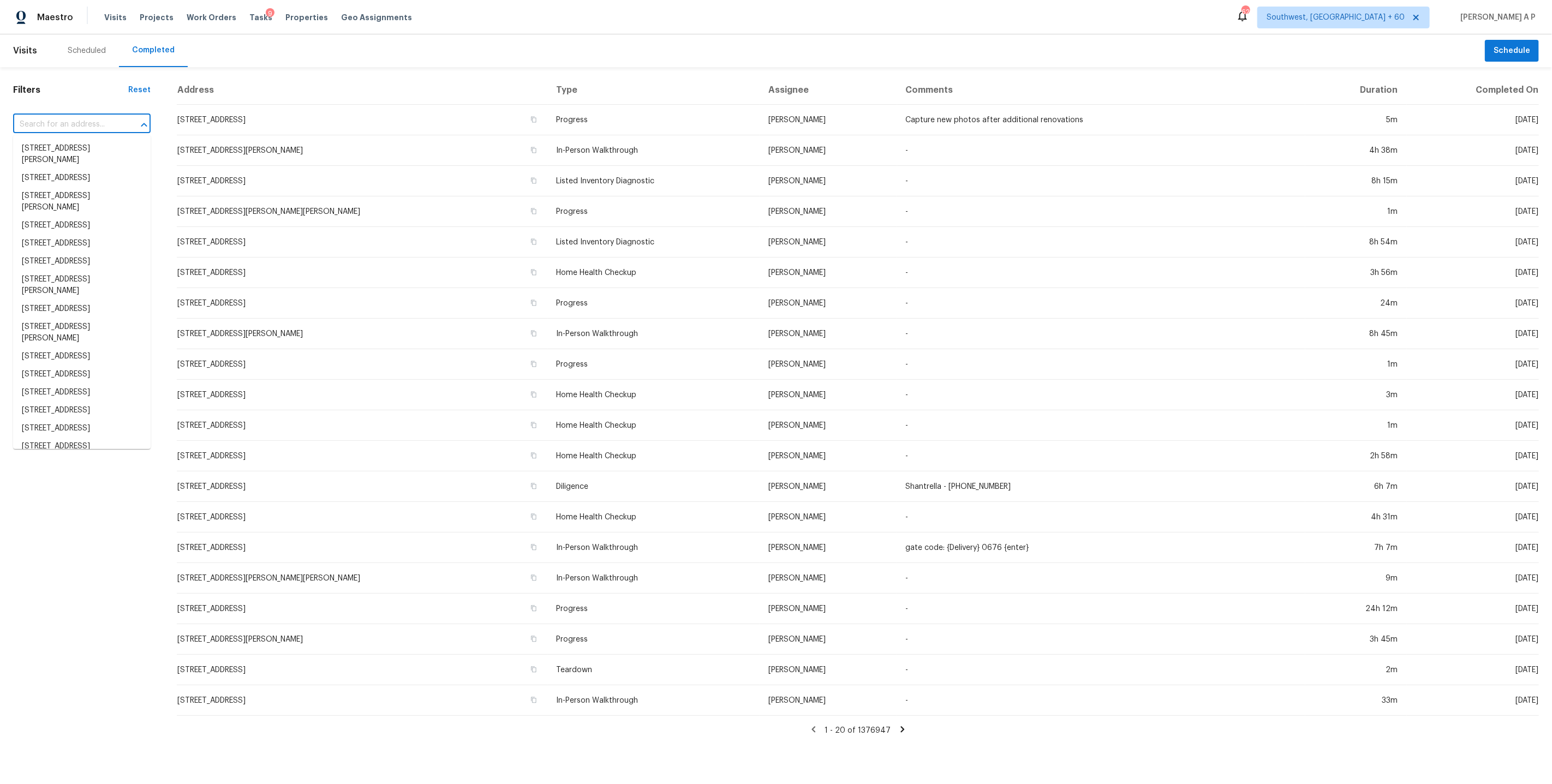
paste input "5286 Lakefront Dr Cincinnati, OH, 45247"
type input "5286 Lakefront Dr Cincinnati, OH, 45247"
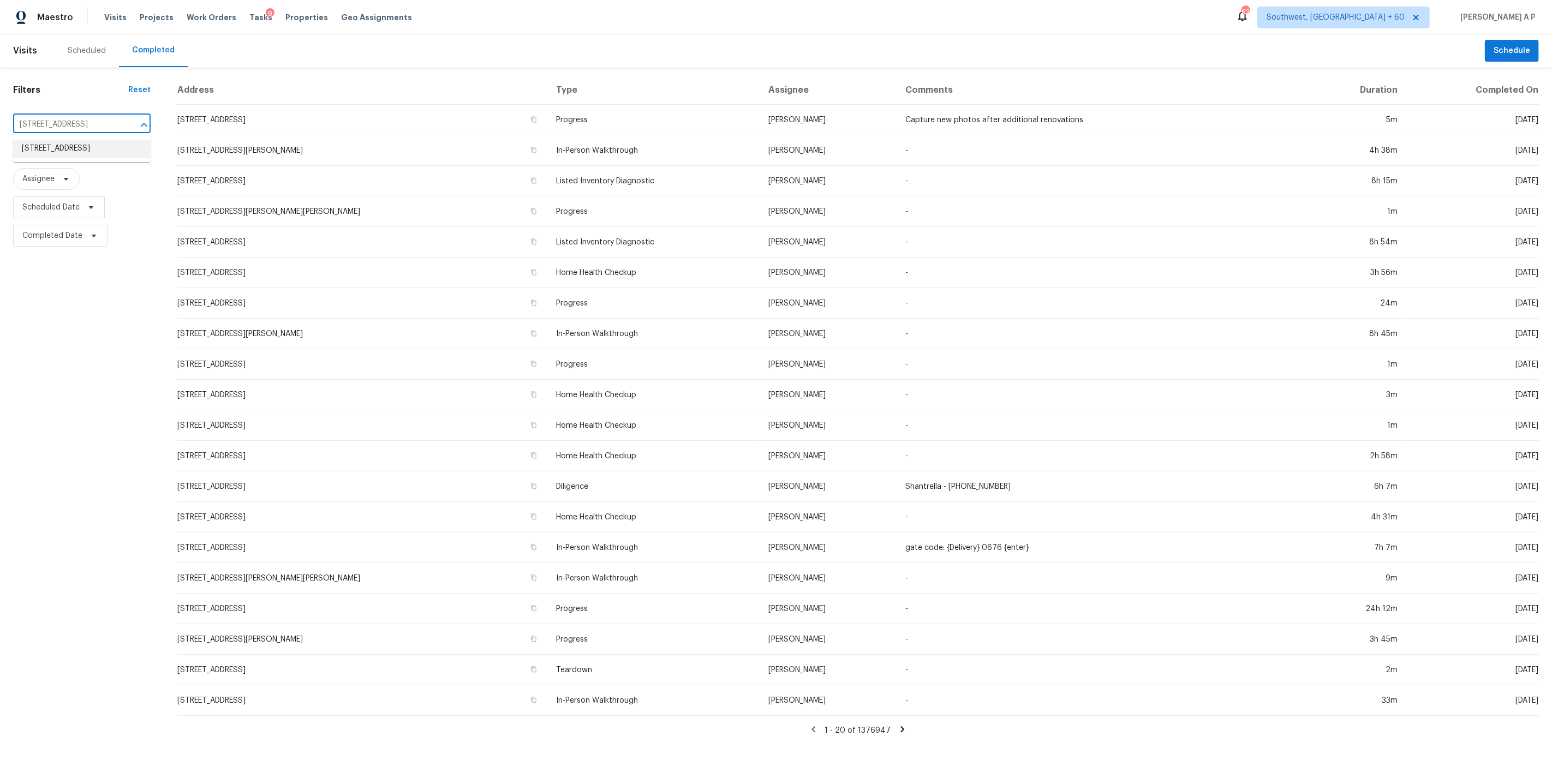
click at [85, 152] on li "5286 Lakefront Dr, Cincinnati, OH 45247" at bounding box center [82, 148] width 138 height 18
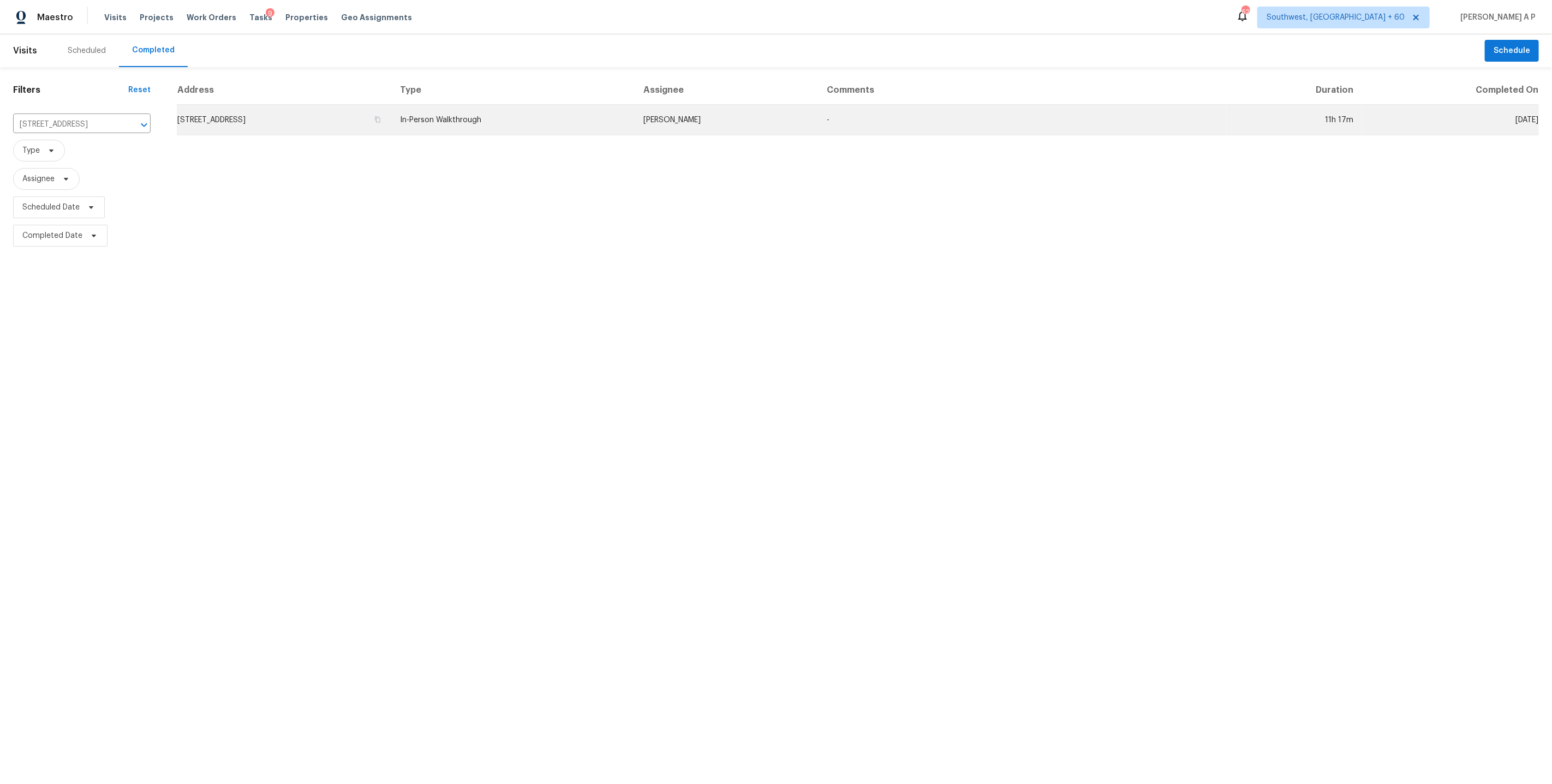
click at [635, 123] on td "In-Person Walkthrough" at bounding box center [513, 120] width 244 height 31
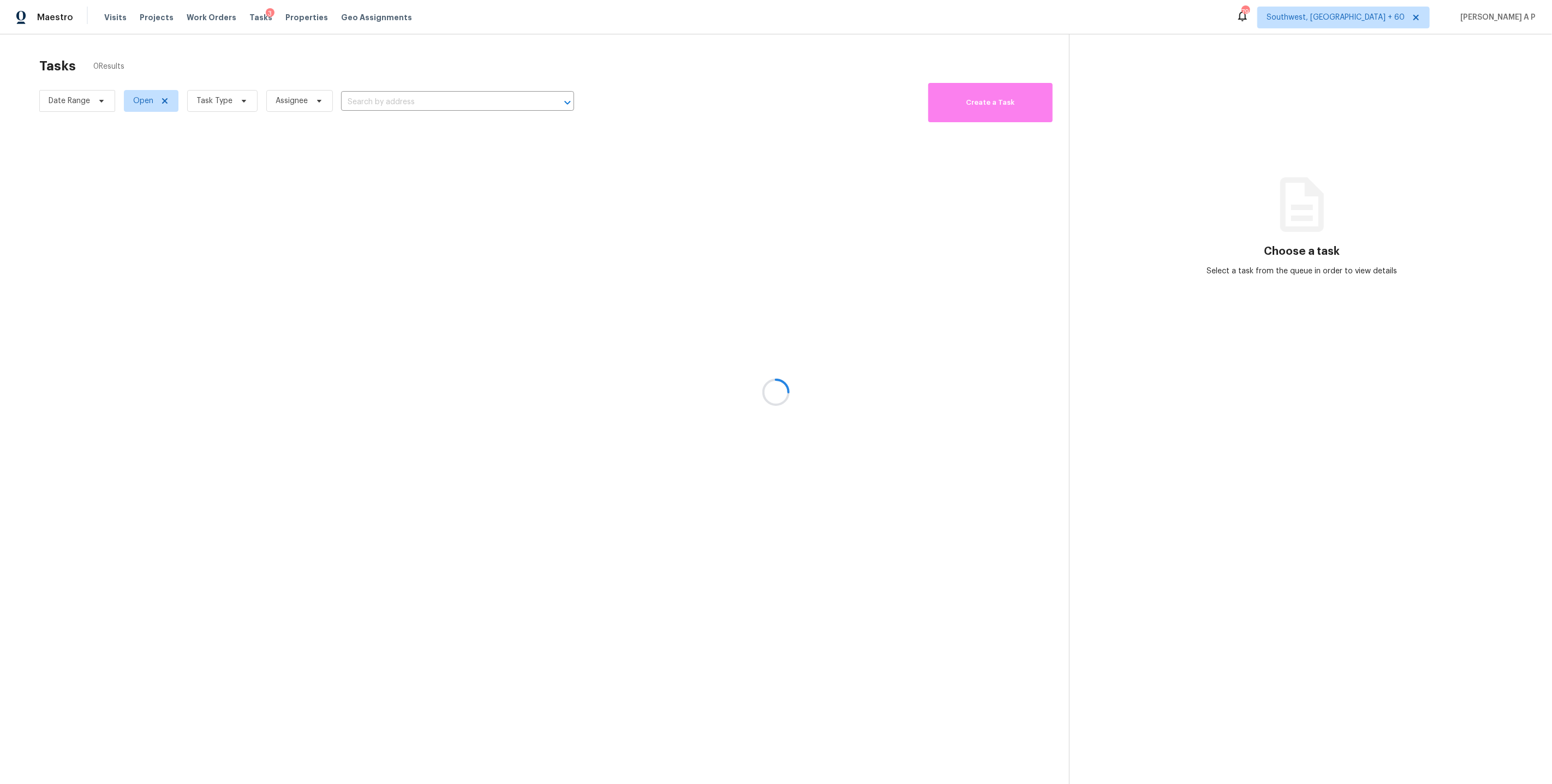
click at [354, 105] on div at bounding box center [776, 392] width 1552 height 784
click at [359, 103] on div at bounding box center [776, 392] width 1552 height 784
click at [367, 101] on div at bounding box center [776, 392] width 1552 height 784
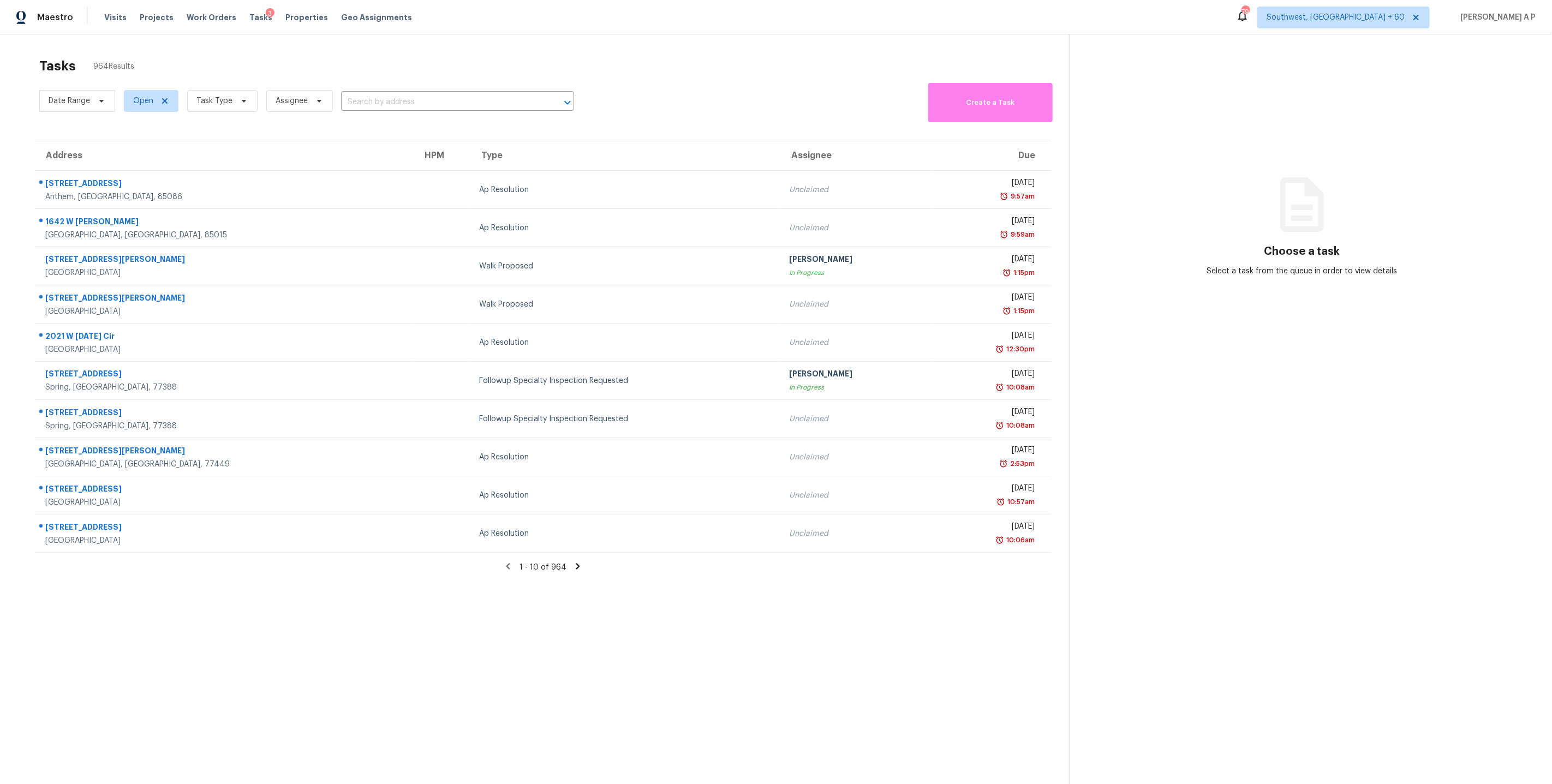
click at [367, 101] on input "text" at bounding box center [442, 102] width 202 height 17
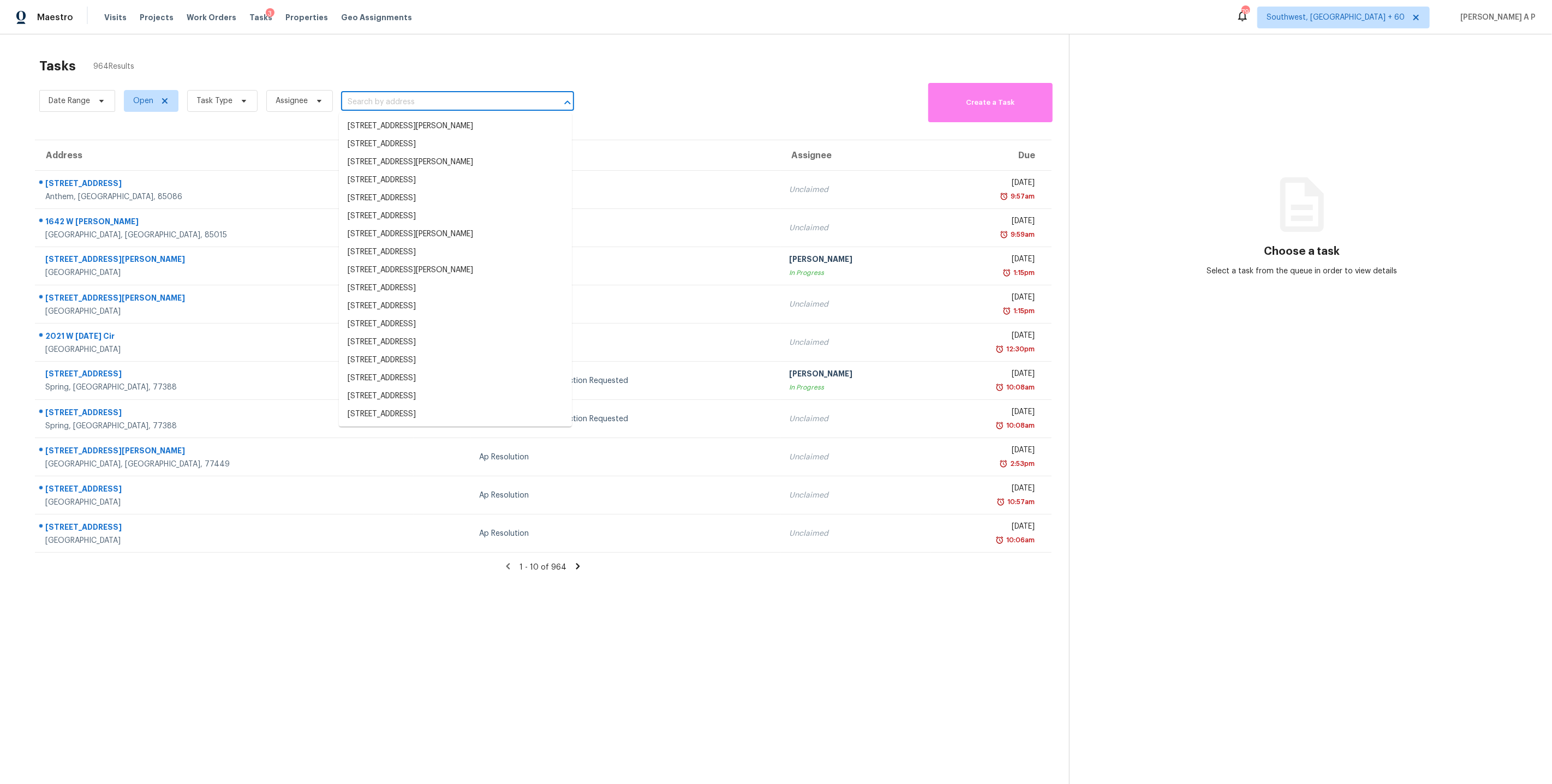
paste input "[STREET_ADDRESS][PERSON_NAME]"
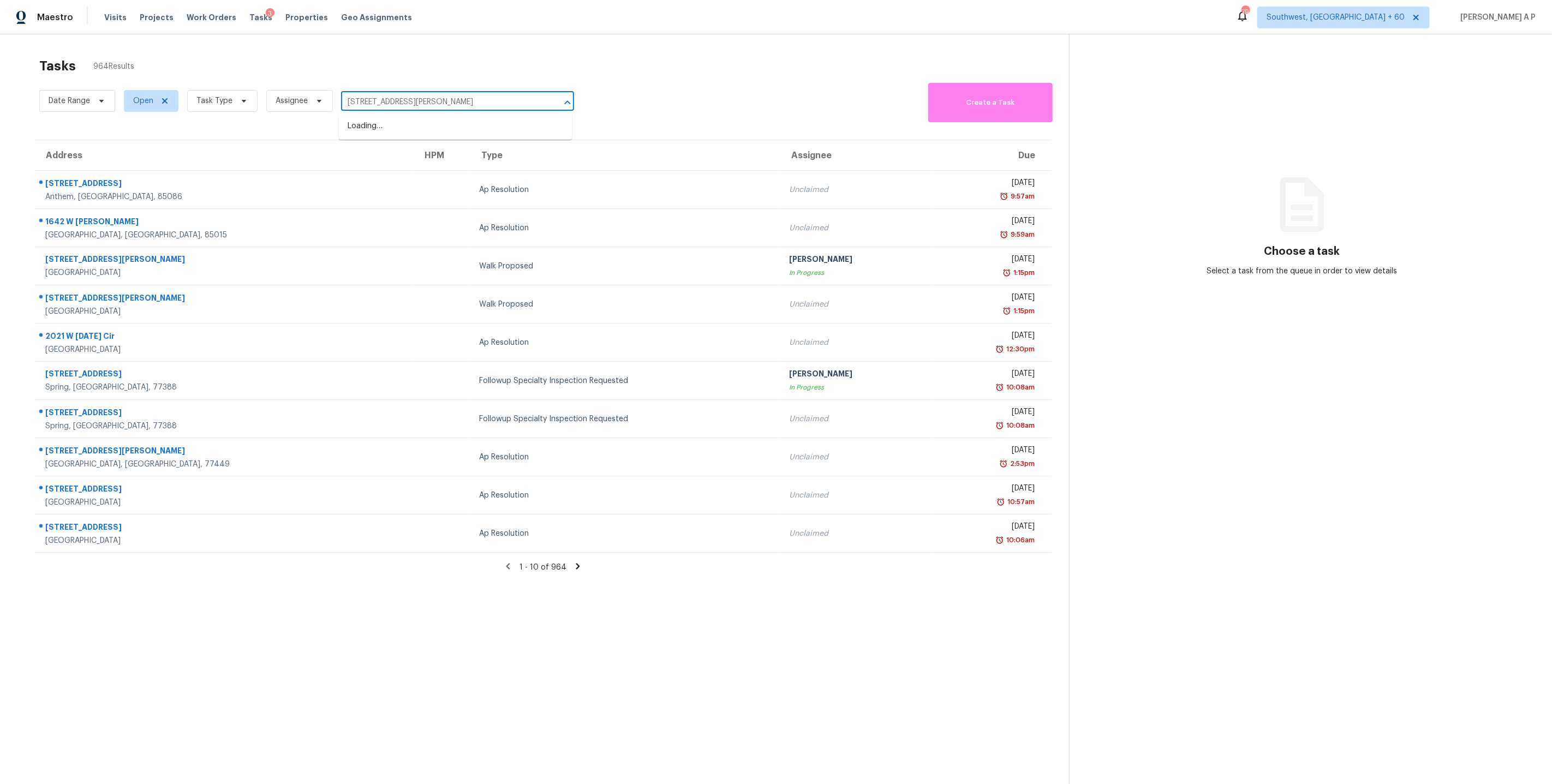
type input "[STREET_ADDRESS][PERSON_NAME]"
click at [355, 130] on li "[STREET_ADDRESS][PERSON_NAME]" at bounding box center [455, 126] width 233 height 18
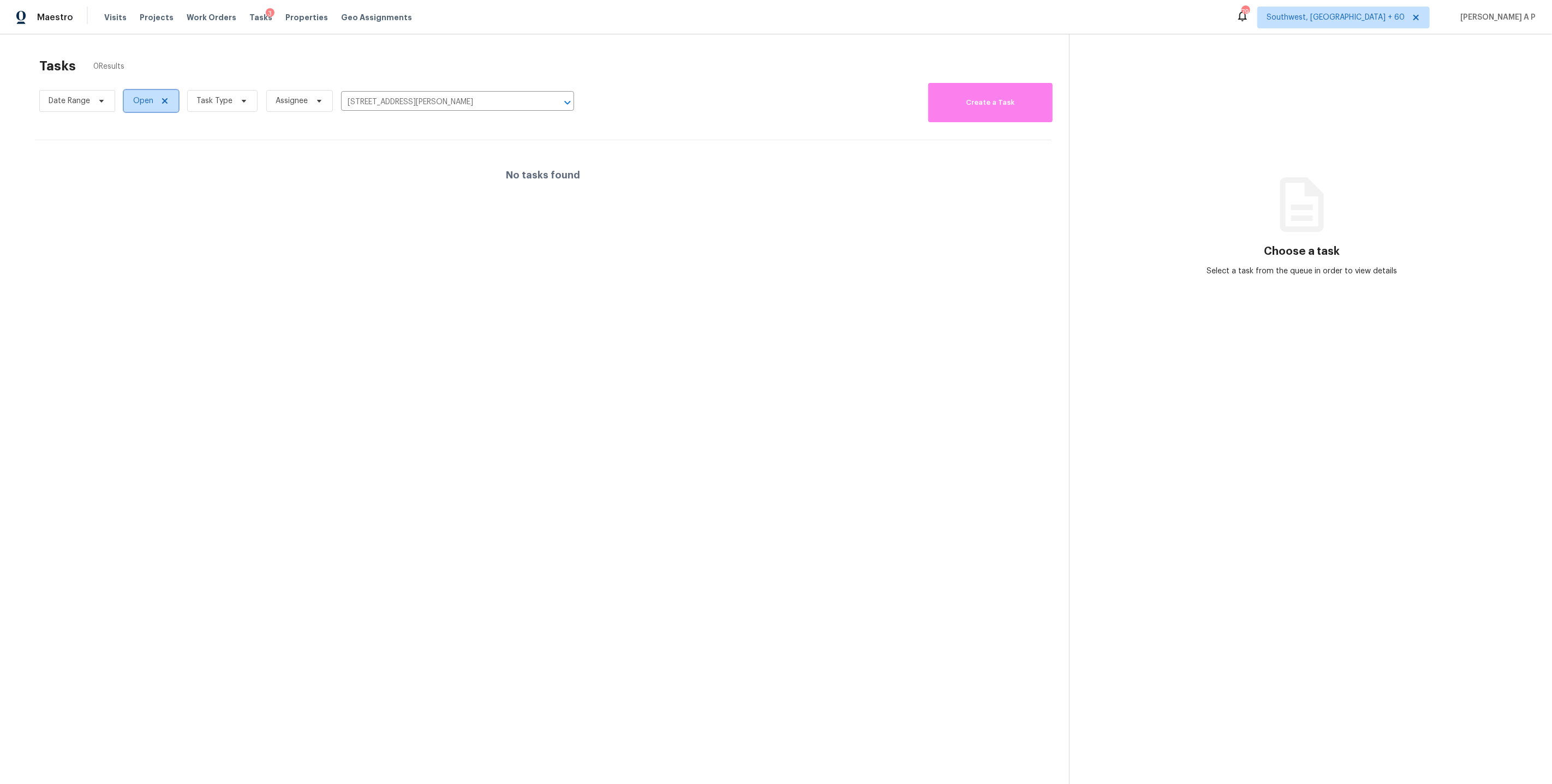
click at [146, 102] on span "Open" at bounding box center [143, 101] width 20 height 11
click at [148, 154] on div "Closed" at bounding box center [153, 148] width 53 height 15
click at [148, 146] on label "Closed" at bounding box center [150, 148] width 39 height 11
click at [138, 146] on input "Closed" at bounding box center [134, 146] width 7 height 7
checkbox input "true"
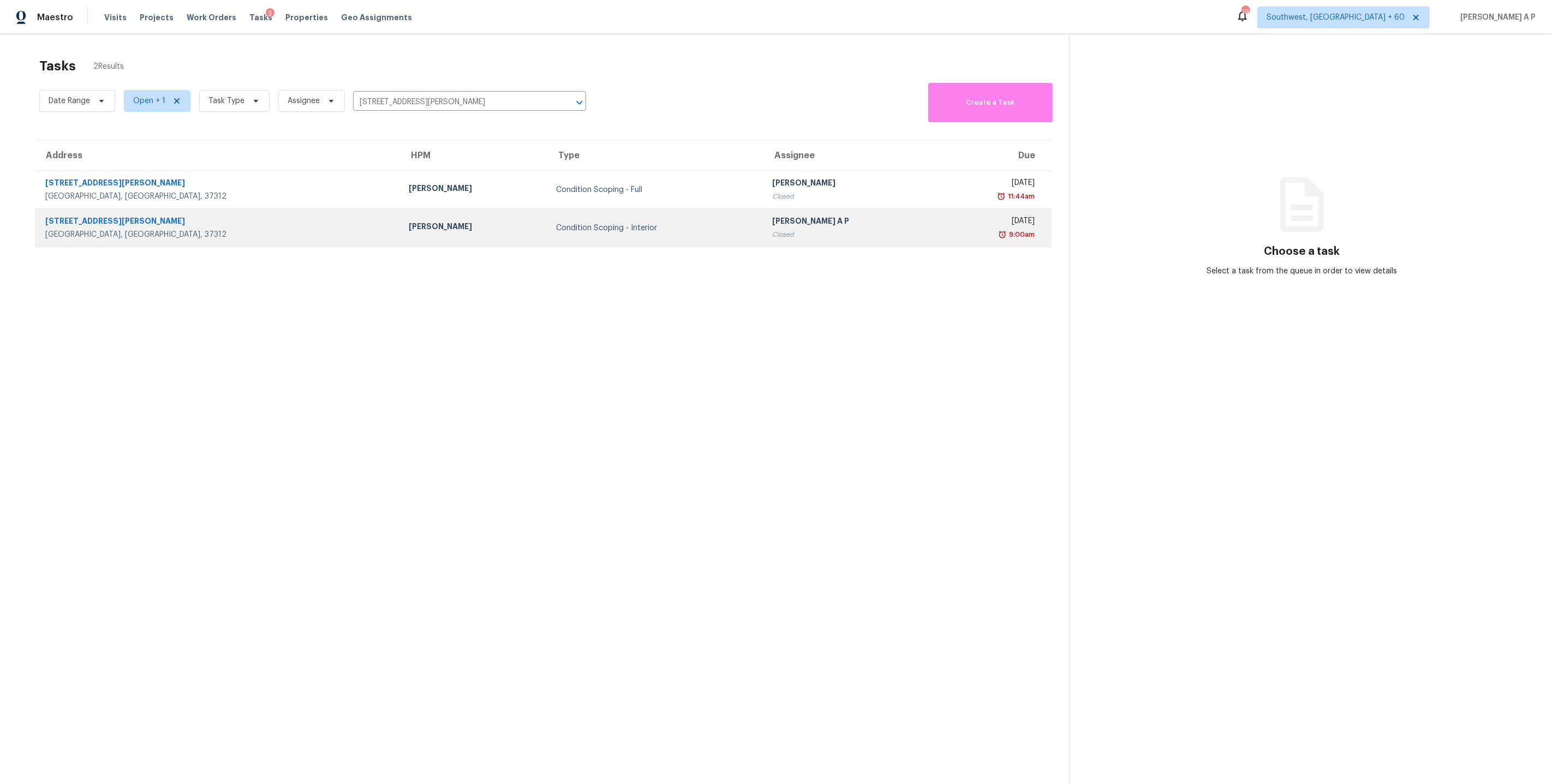
click at [557, 230] on div "Condition Scoping - Interior" at bounding box center [655, 228] width 198 height 11
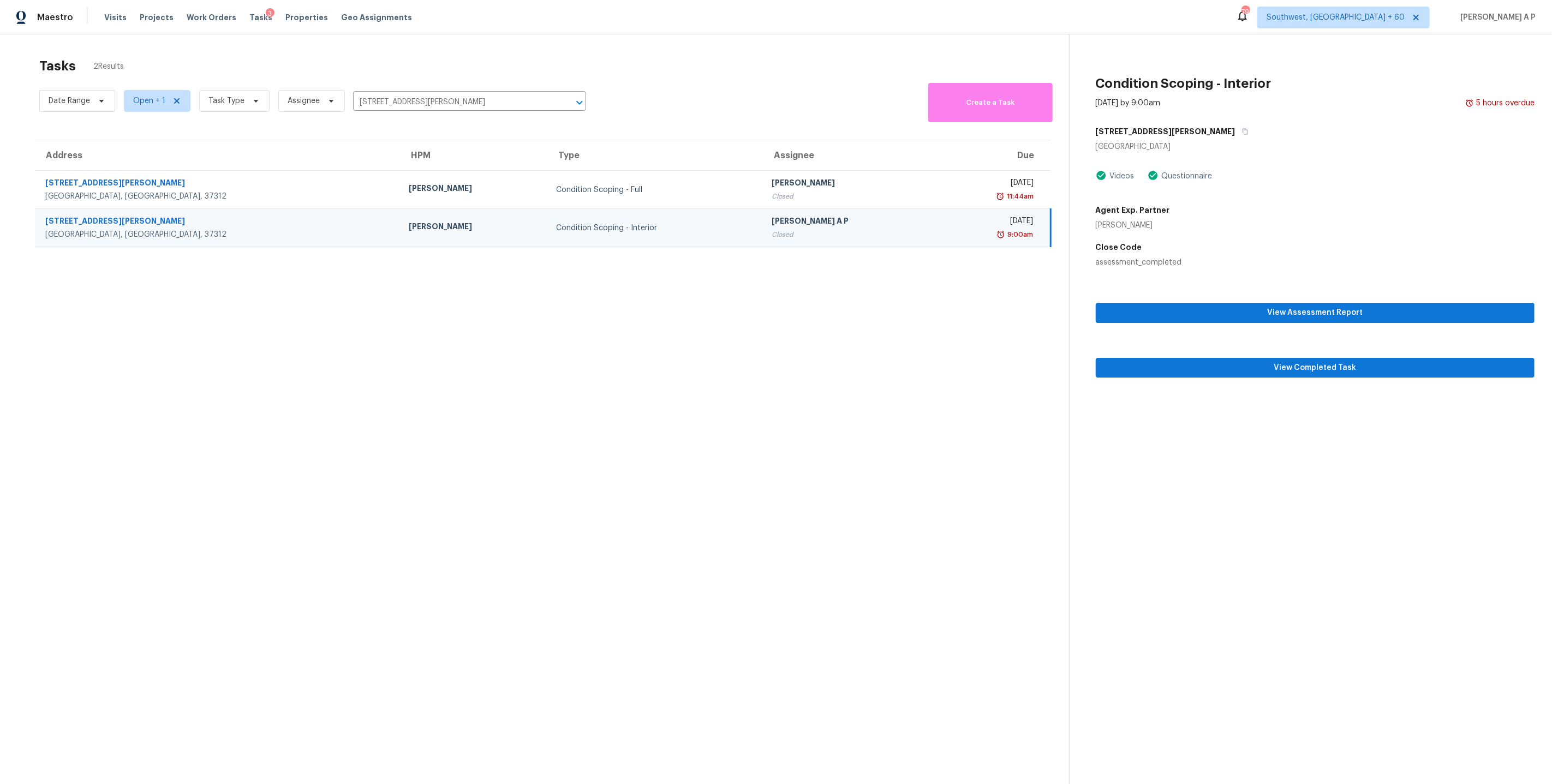
click at [556, 222] on div "Condition Scoping - Interior" at bounding box center [655, 228] width 198 height 11
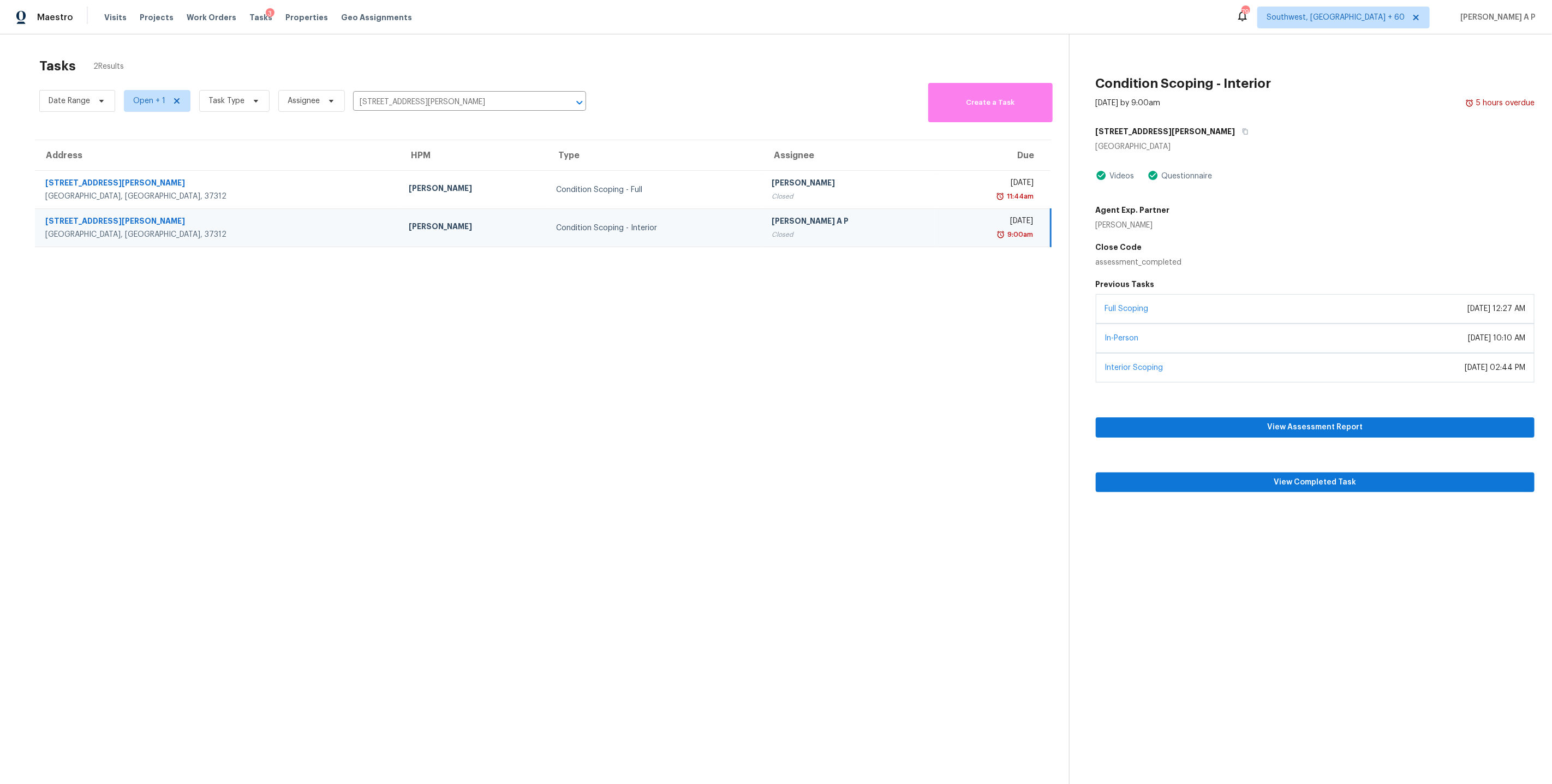
click at [556, 226] on div "Condition Scoping - Interior" at bounding box center [655, 228] width 198 height 11
click at [556, 225] on div "Condition Scoping - Interior" at bounding box center [655, 228] width 198 height 11
click at [443, 104] on input "6026 Pearson Ln NW, Cleveland, TN 37312" at bounding box center [454, 102] width 202 height 17
paste input "3305 E Midsummer Privado Unit 4 Ontario, CA, 9176"
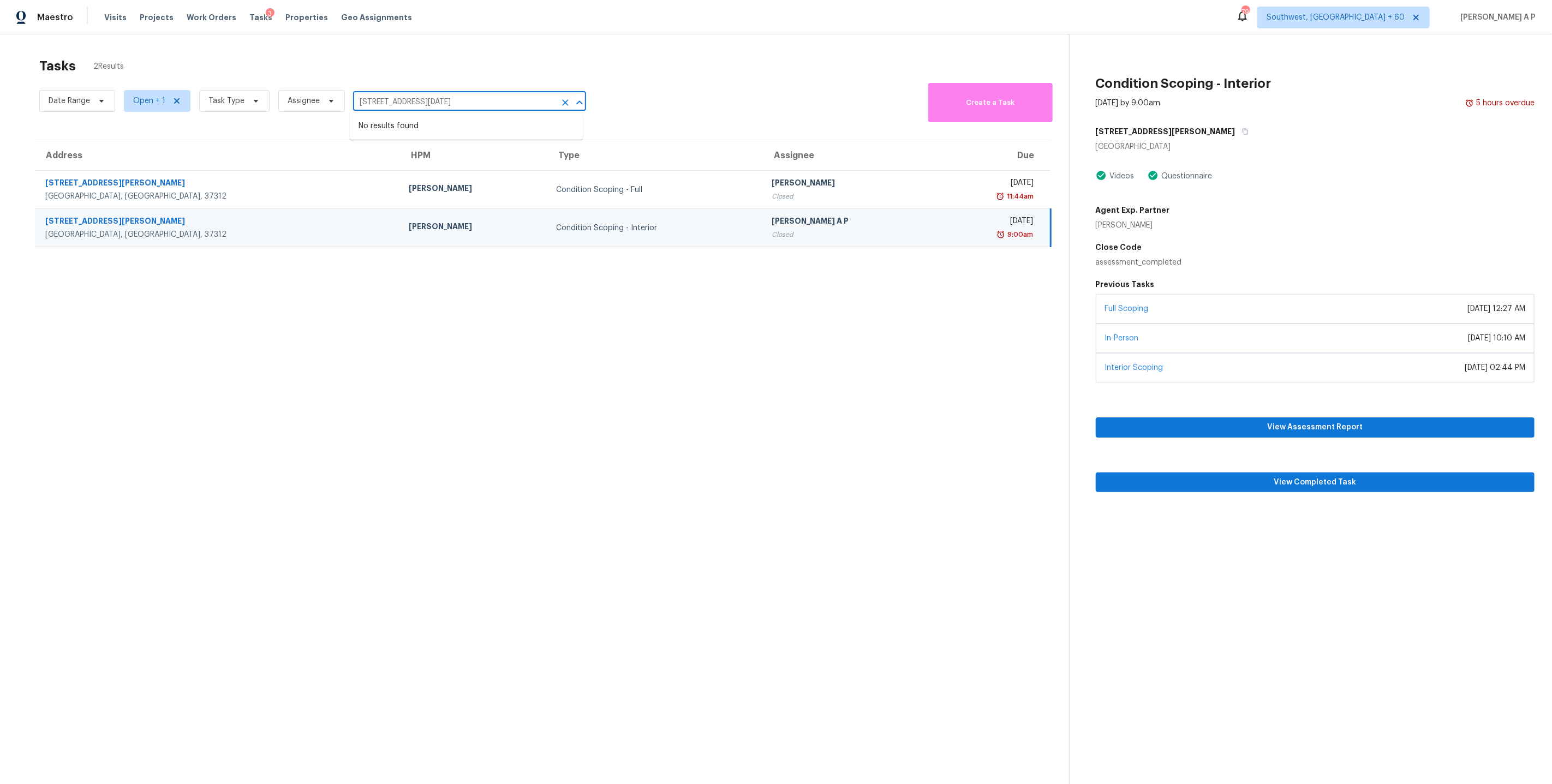
click at [442, 100] on input "3305 E Midsummer Privado Unit 4 Ontario, CA, 91762" at bounding box center [454, 102] width 202 height 17
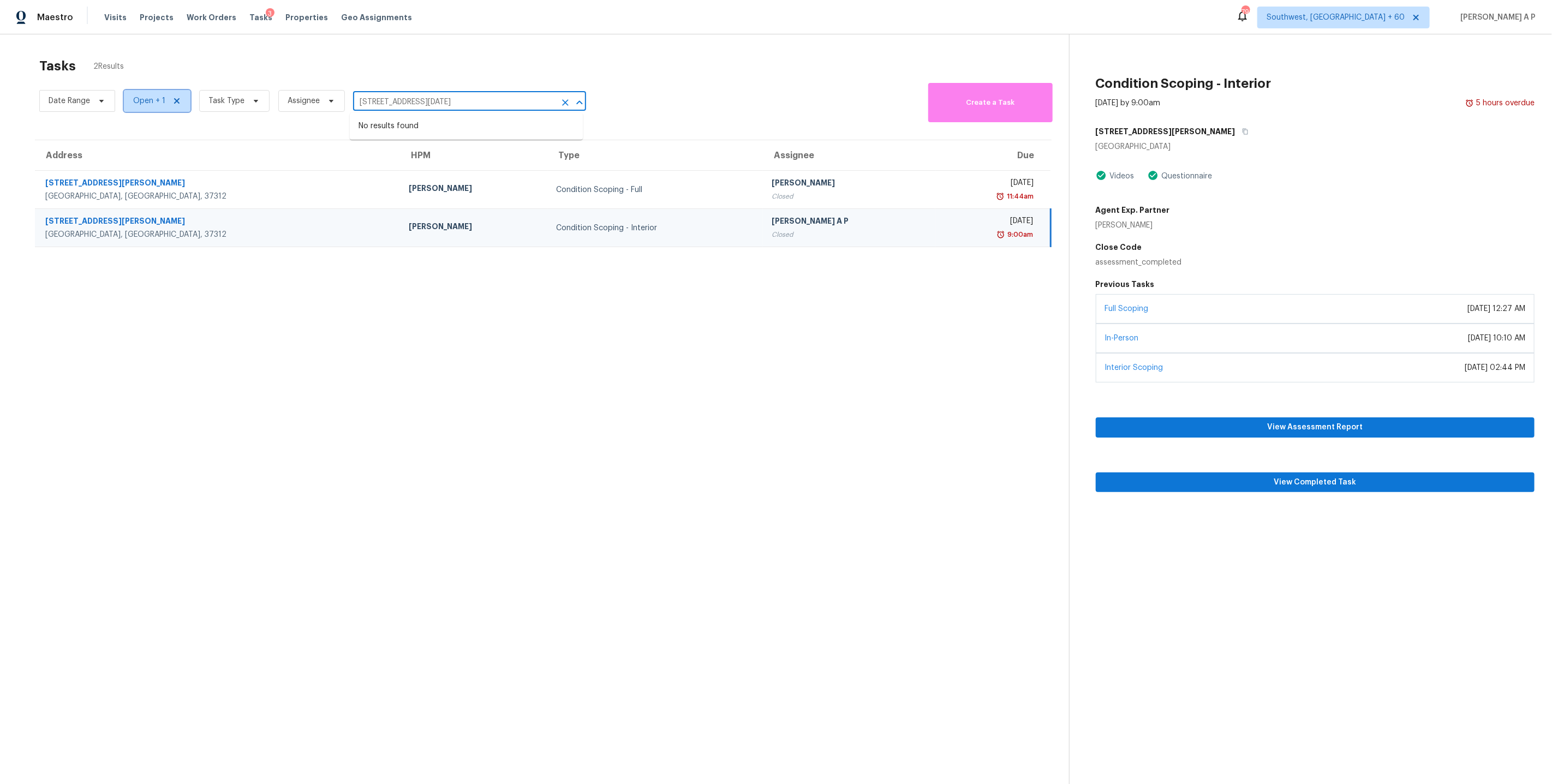
type input "6026 Pearson Ln NW, Cleveland, TN 37312"
click at [149, 106] on span "Open + 1" at bounding box center [149, 101] width 32 height 11
click at [156, 149] on label "Closed" at bounding box center [150, 148] width 39 height 11
click at [138, 149] on input "Closed" at bounding box center [134, 146] width 7 height 7
checkbox input "false"
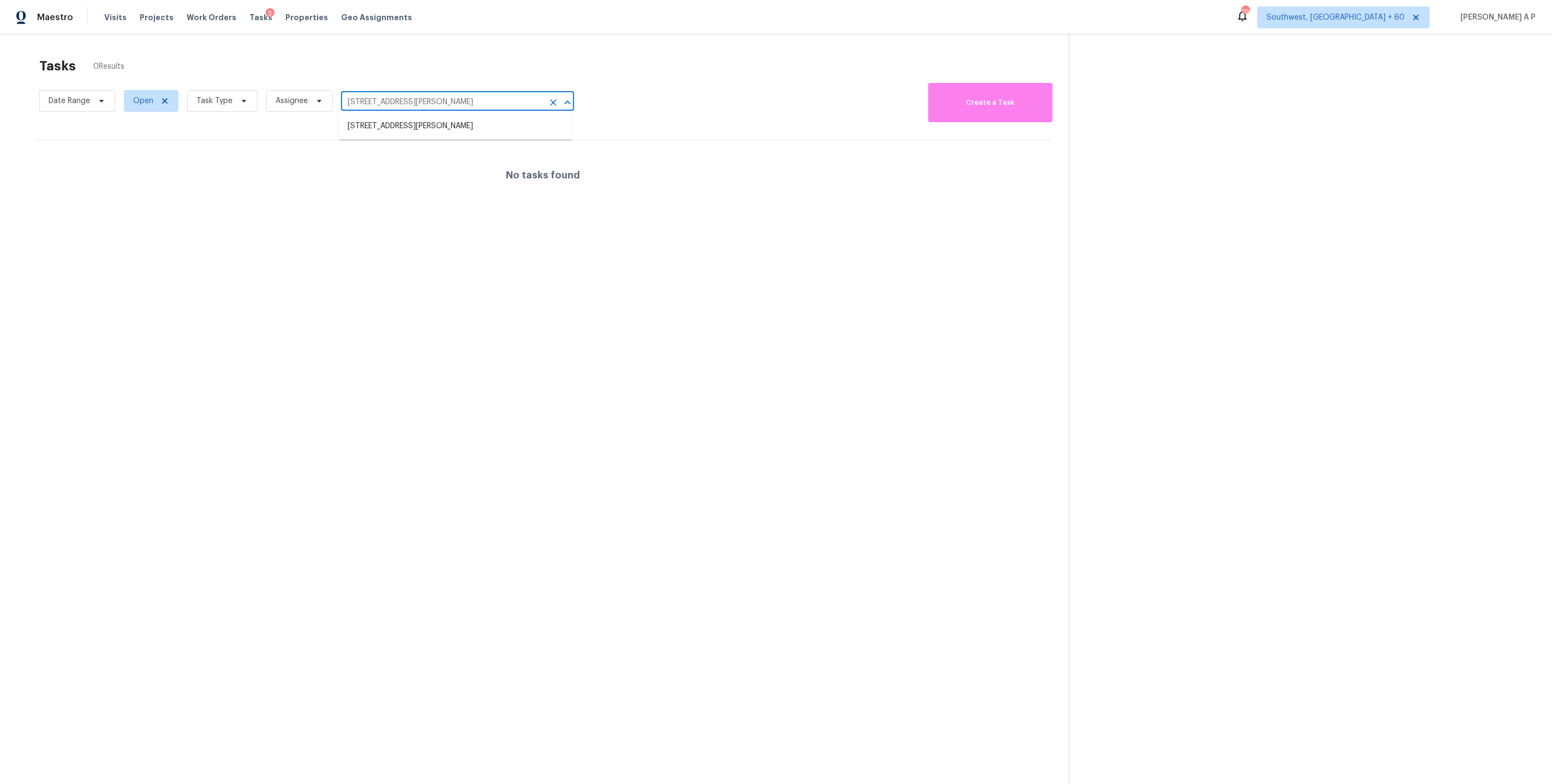
click at [434, 106] on input "6026 Pearson Ln NW, Cleveland, TN 37312" at bounding box center [442, 102] width 202 height 17
click at [431, 121] on li "6026 Pearson Ln NW, Cleveland, TN 37312" at bounding box center [455, 126] width 233 height 18
click at [506, 102] on input "6026 Pearson Ln NW, Cleveland, TN 37312" at bounding box center [442, 102] width 202 height 17
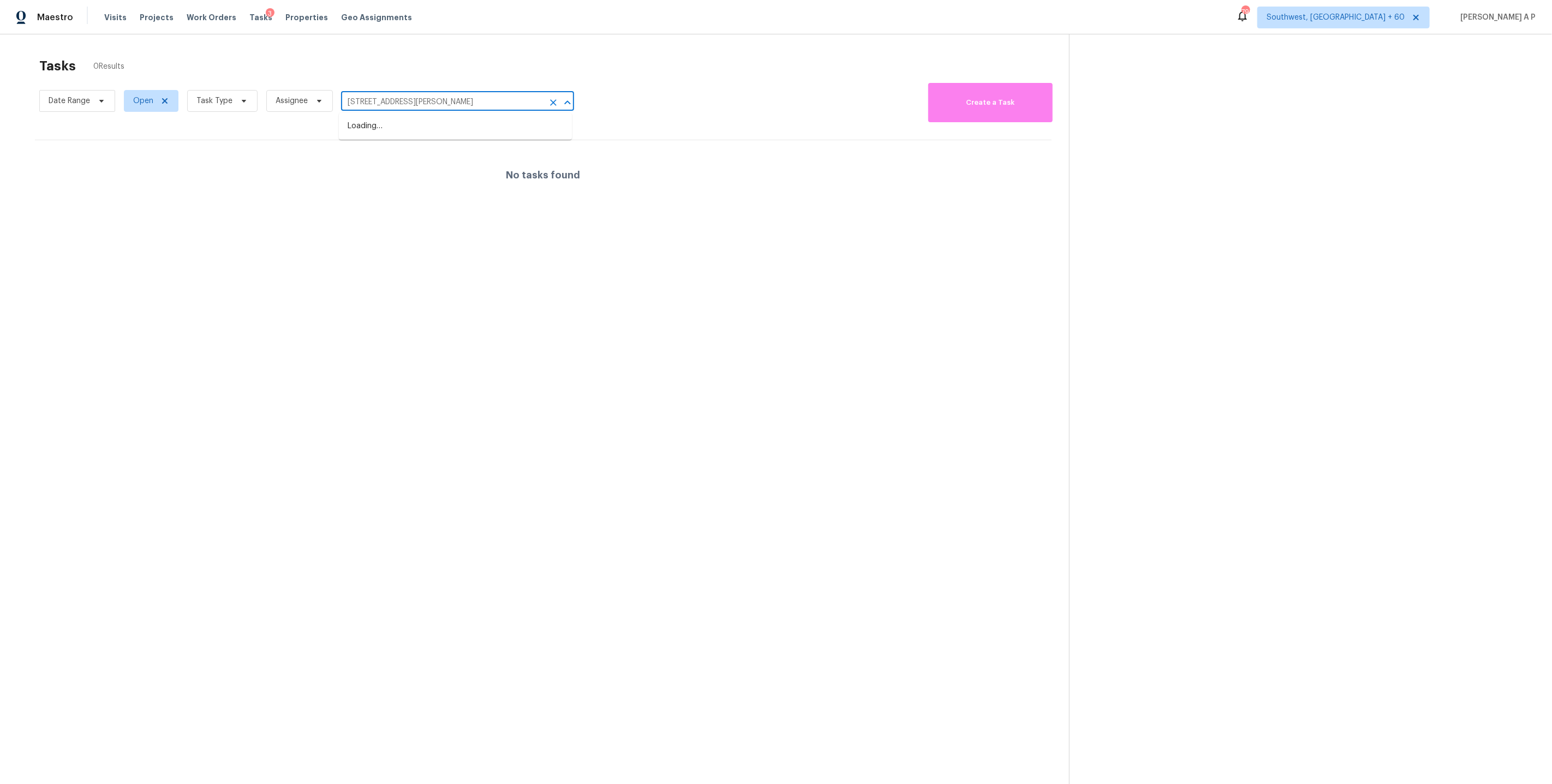
click at [469, 102] on input "6026 Pearson Ln NW, Cleveland, TN 37" at bounding box center [442, 102] width 202 height 17
paste input "3305 E Midsummer Privado Unit 4 Ontario, CA, 91762"
type input "3305 E Midsummer Privado"
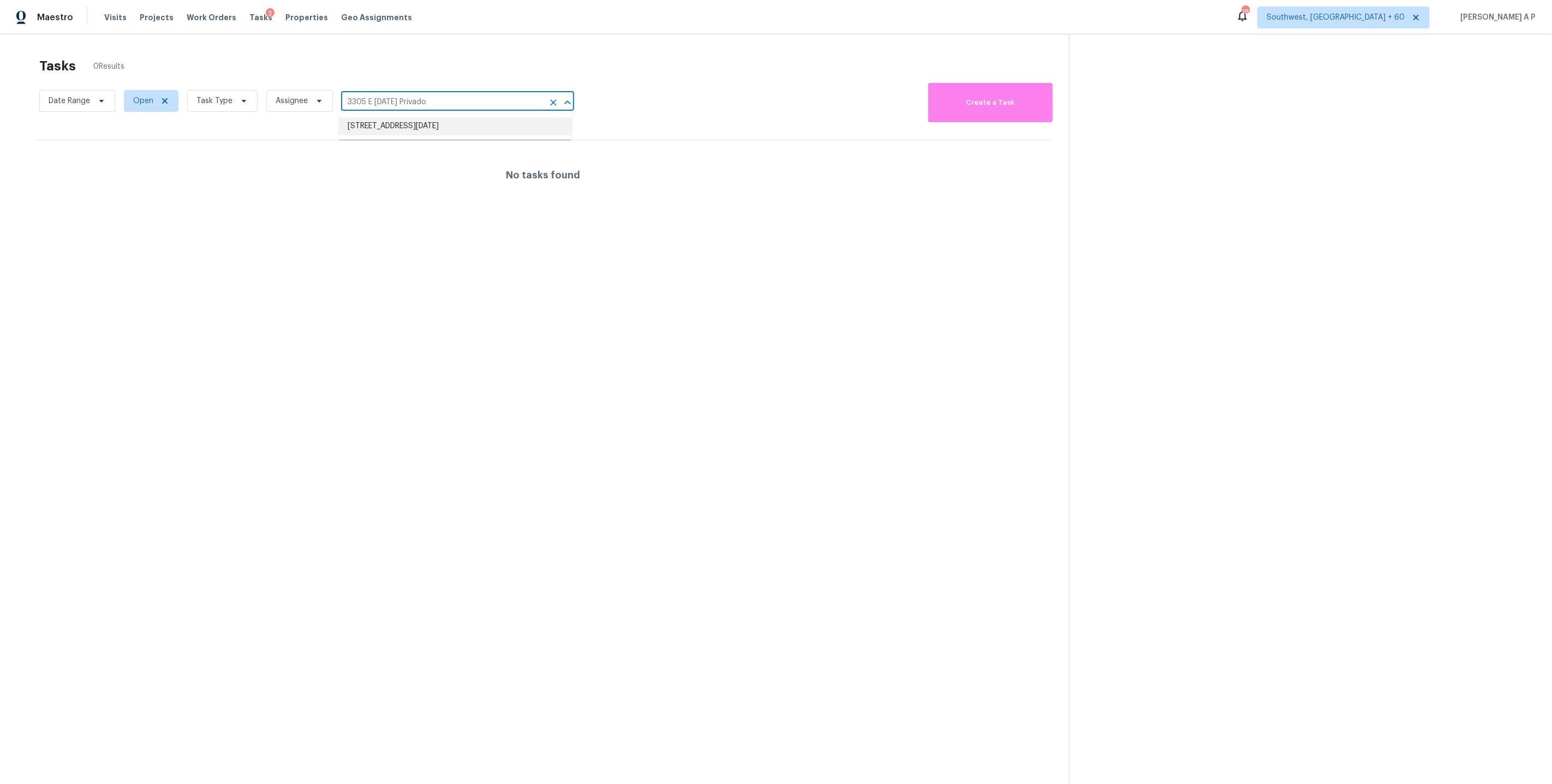
click at [484, 124] on li "3305 E Midsummer Privado Unit 4, Ontario, CA 91762" at bounding box center [455, 126] width 233 height 18
type input "3305 E Midsummer Privado Unit 4, Ontario, CA 91762"
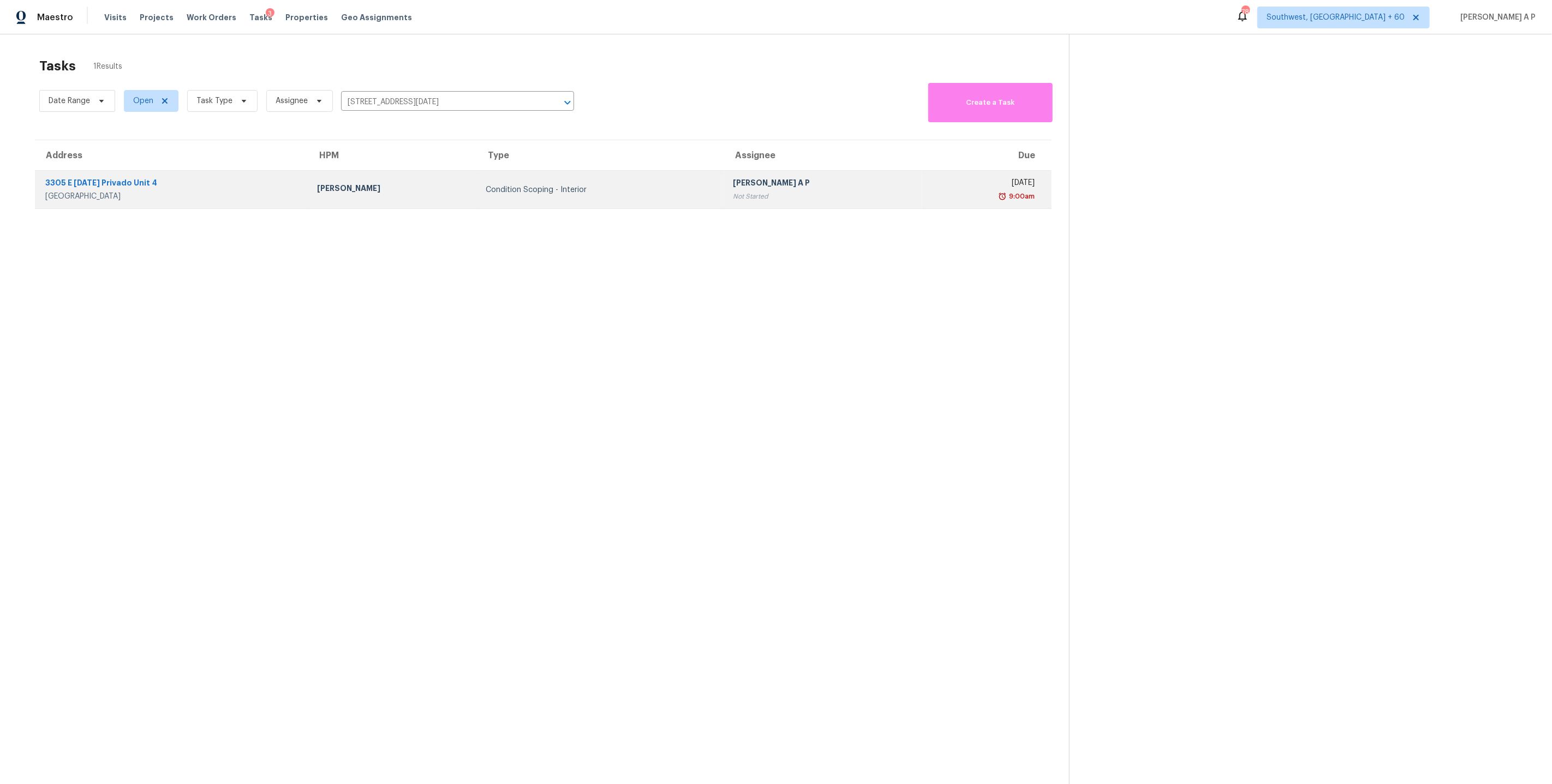
click at [468, 193] on div "Benjamin Reyes" at bounding box center [393, 190] width 151 height 13
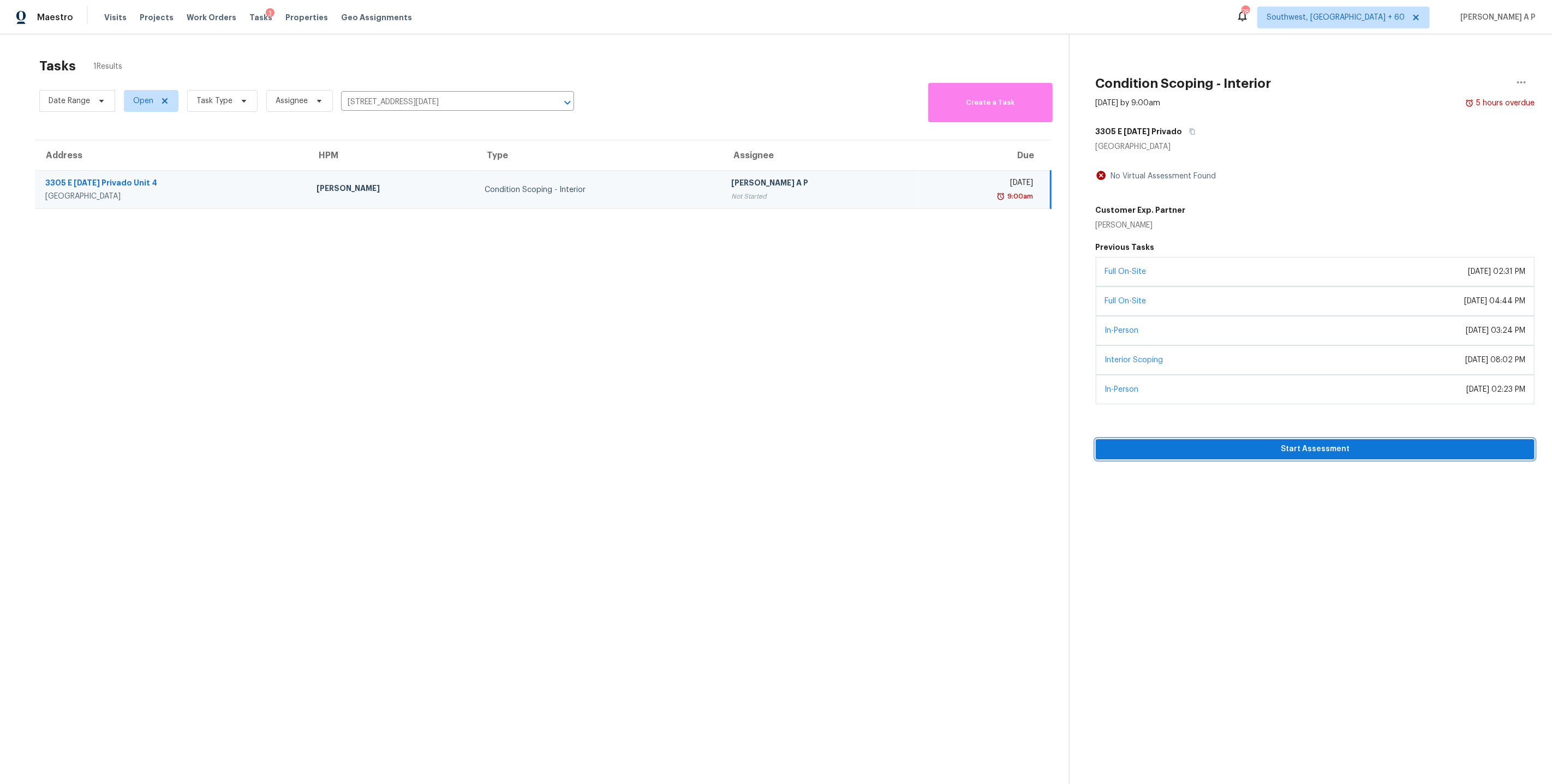
click at [1243, 448] on span "Start Assessment" at bounding box center [1315, 449] width 422 height 13
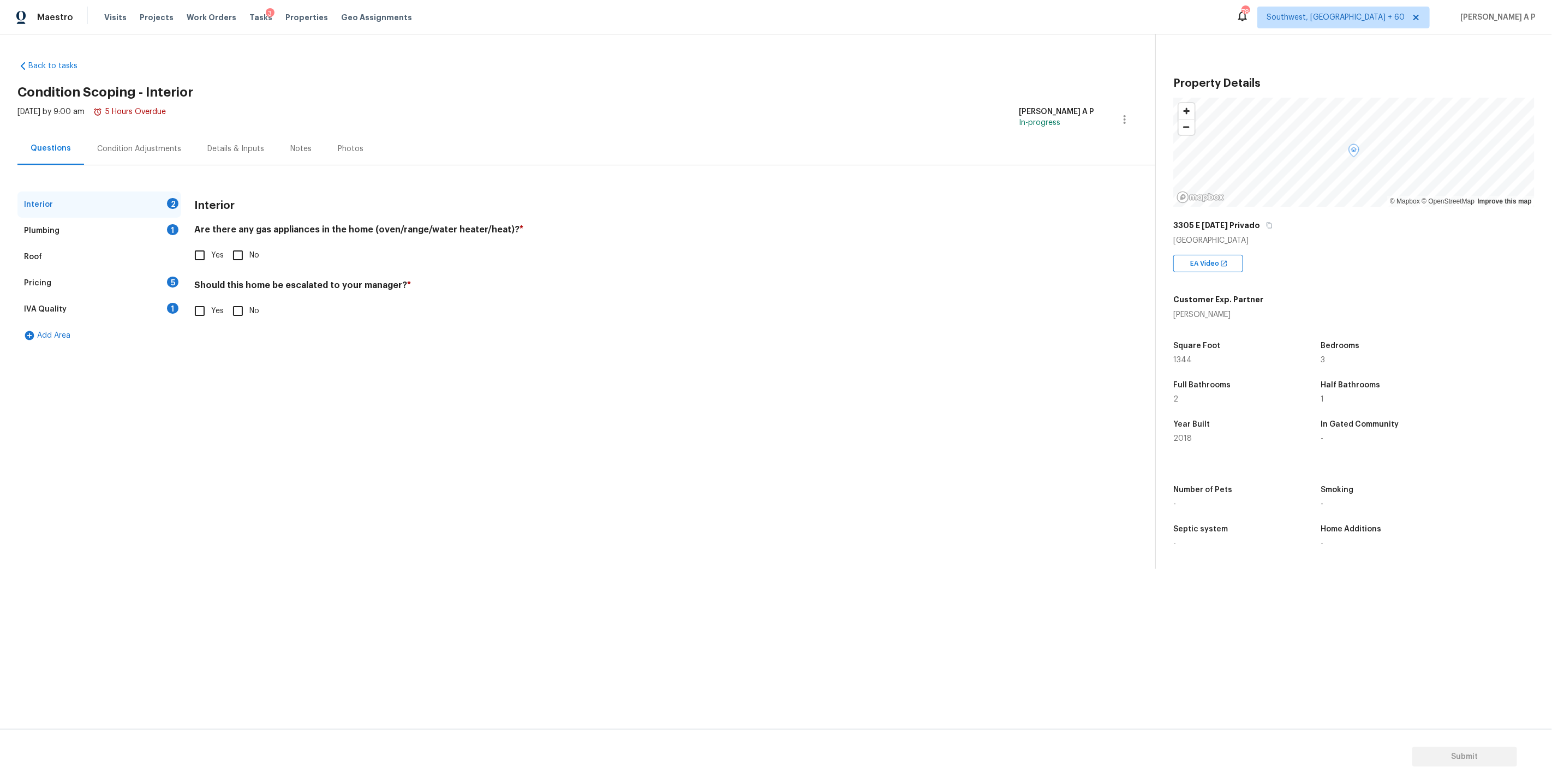
click at [161, 144] on div "Condition Adjustments" at bounding box center [139, 149] width 84 height 11
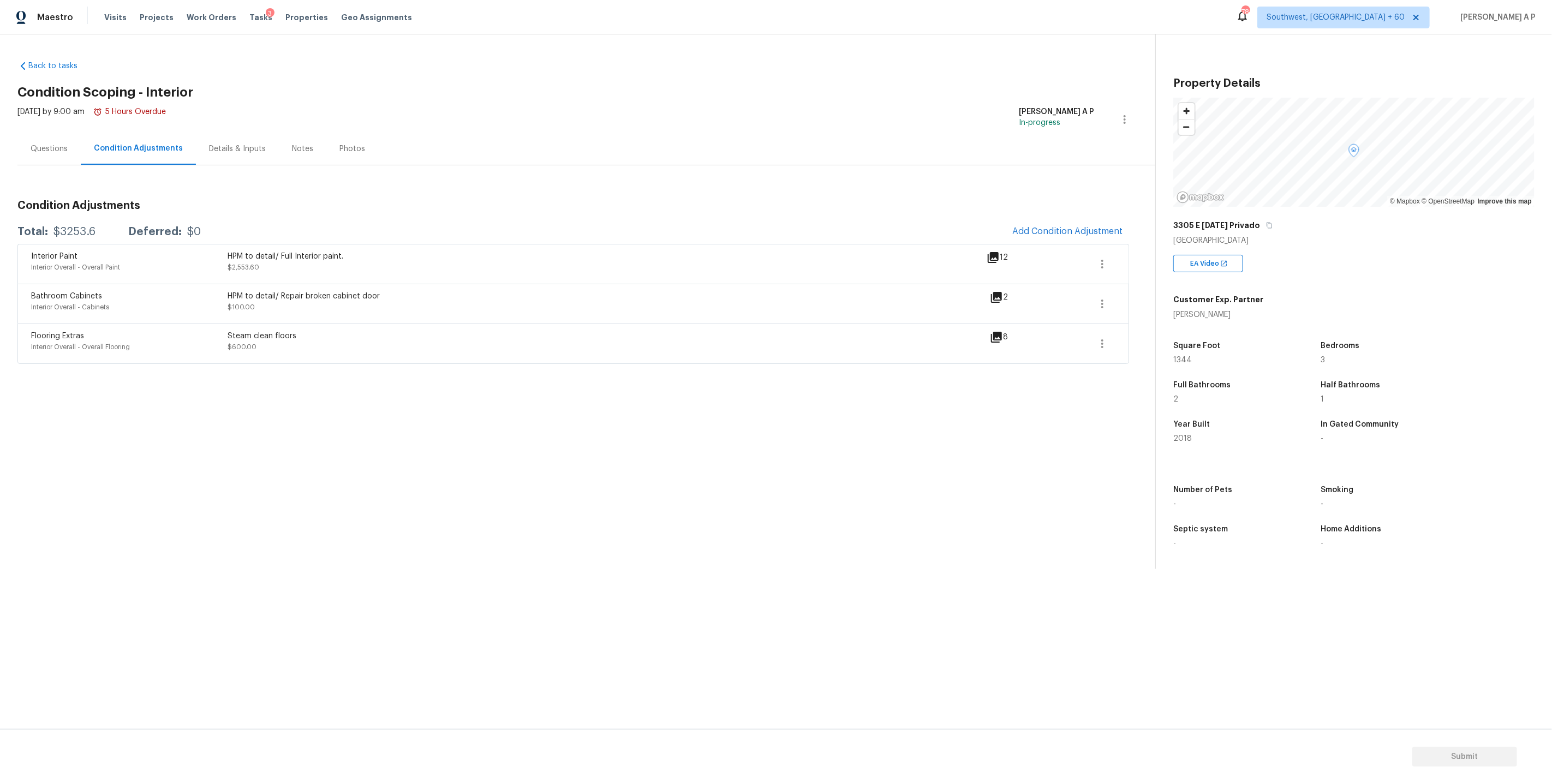
click at [998, 332] on icon at bounding box center [996, 337] width 11 height 11
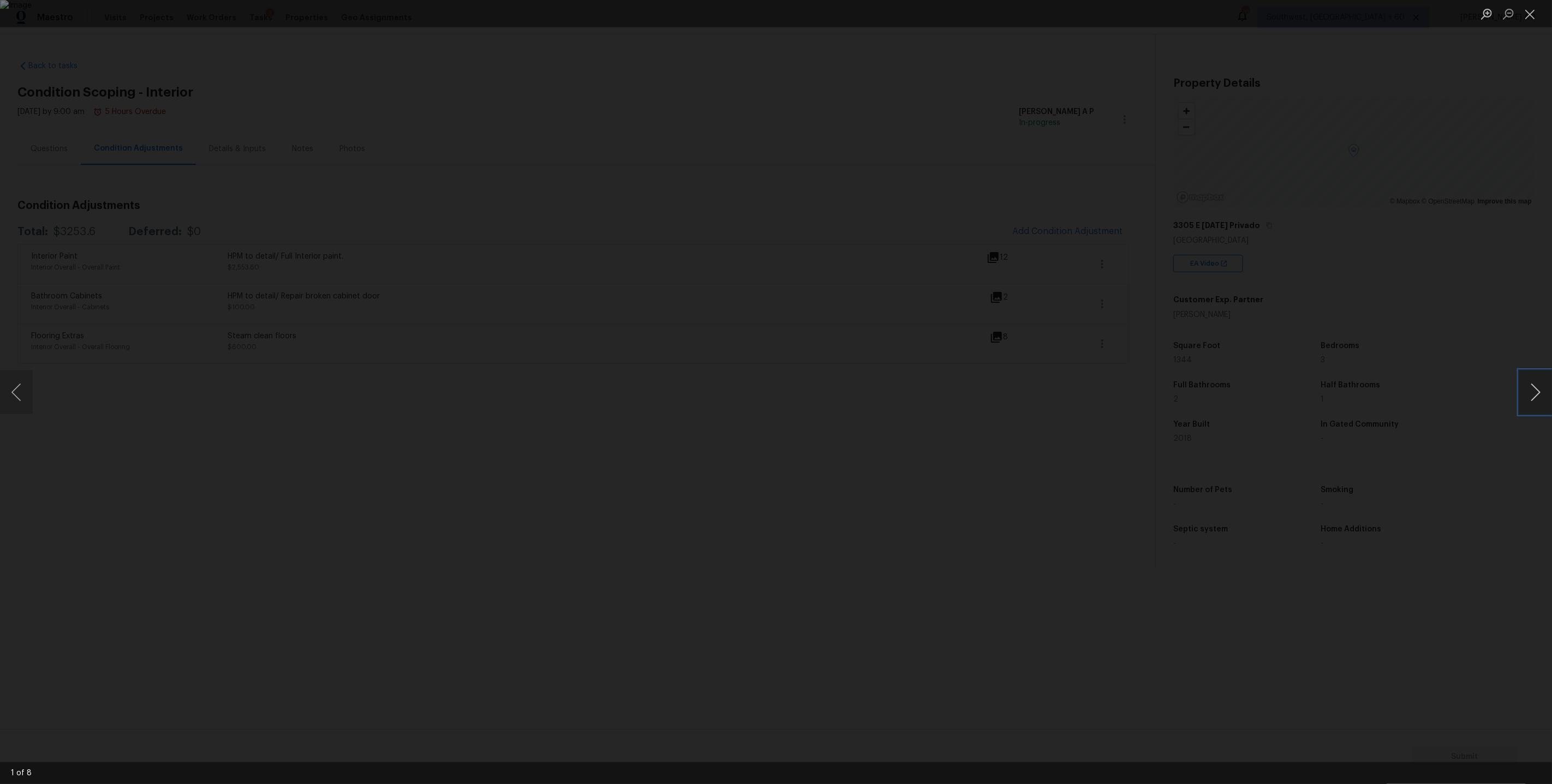
click at [1535, 398] on button "Next image" at bounding box center [1535, 392] width 33 height 43
click at [1535, 400] on button "Next image" at bounding box center [1535, 392] width 33 height 43
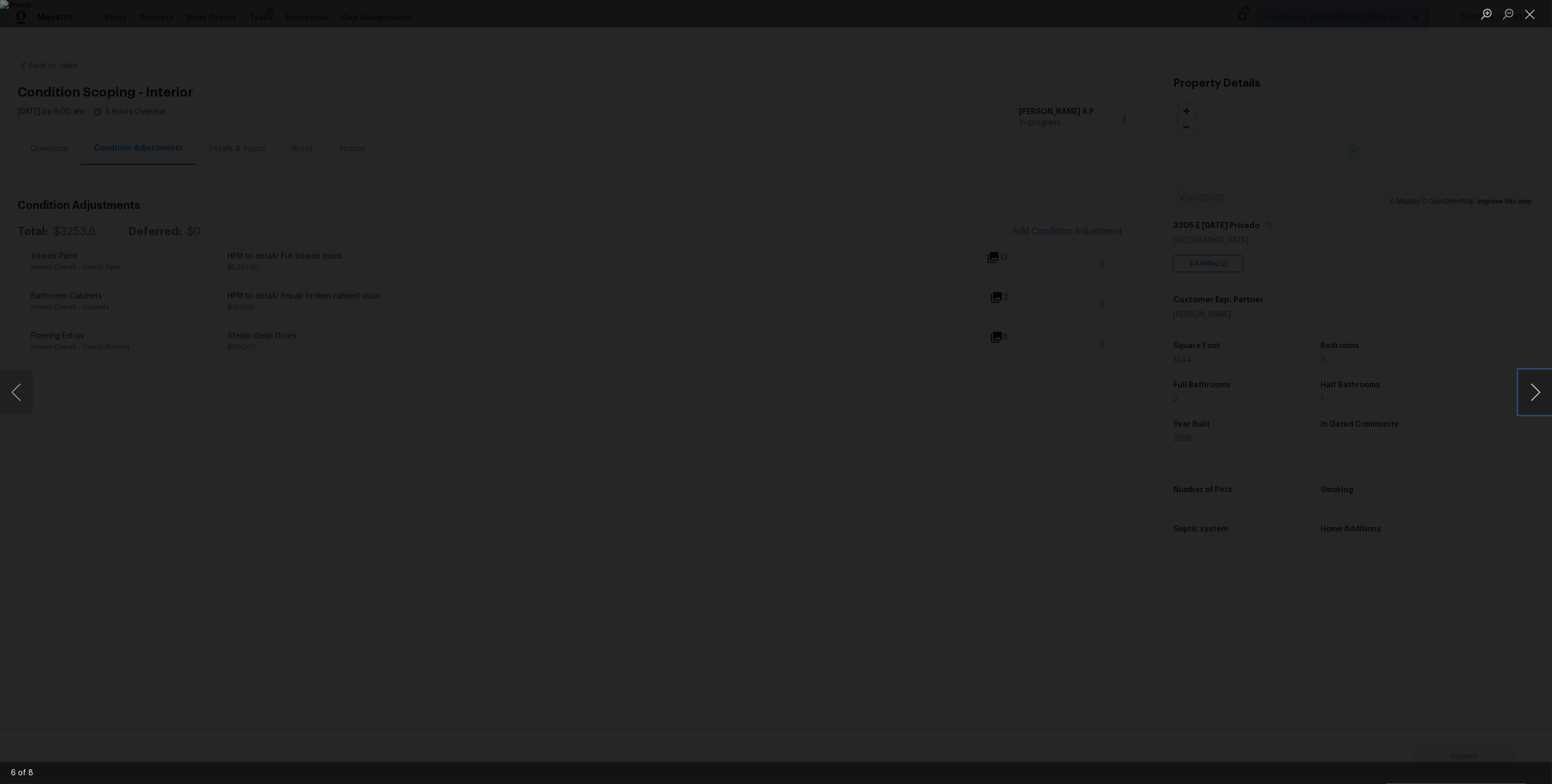
click at [1535, 400] on button "Next image" at bounding box center [1535, 392] width 33 height 43
click at [1271, 379] on div "Lightbox" at bounding box center [776, 392] width 1552 height 784
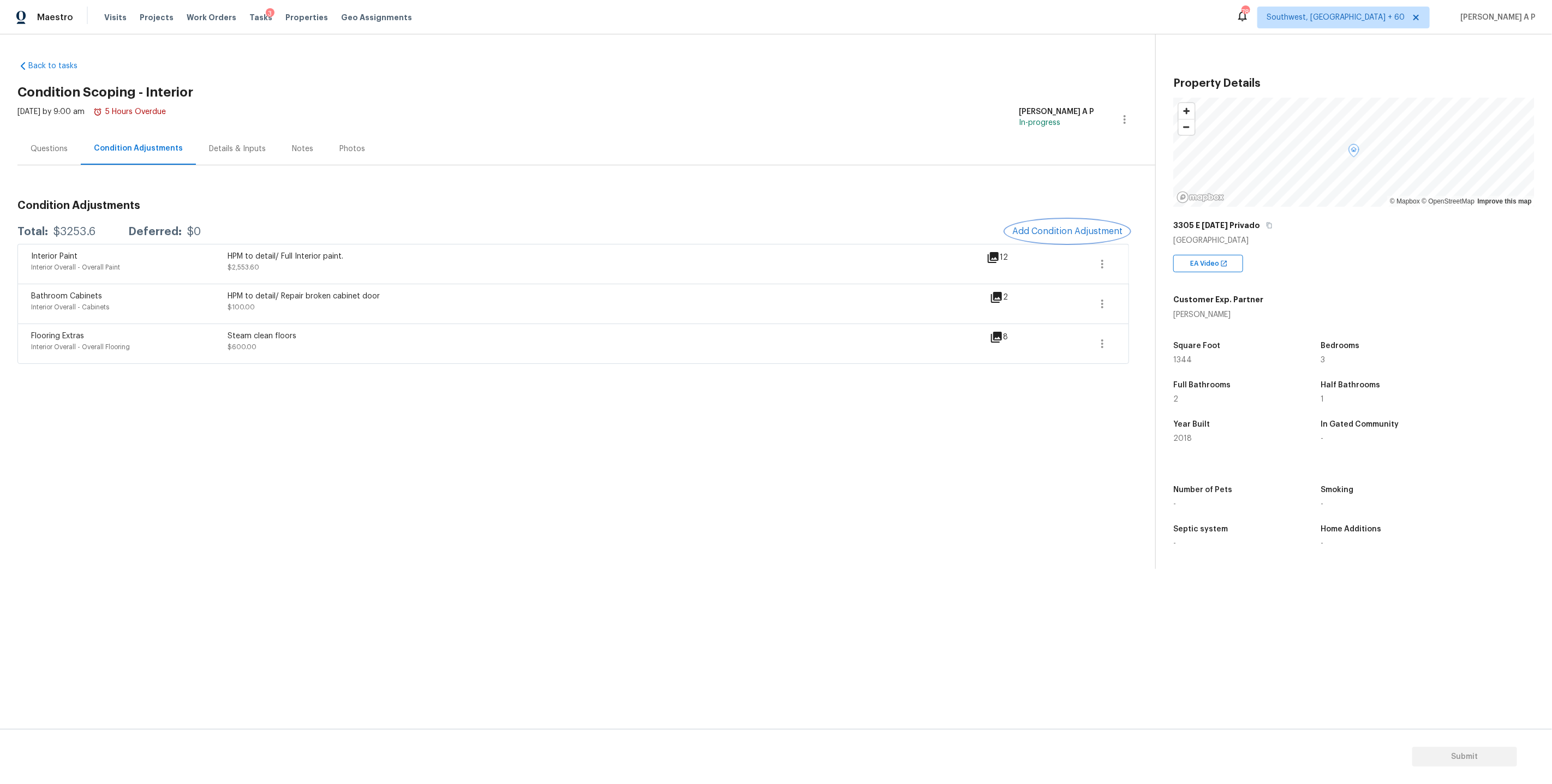
click at [1058, 228] on span "Add Condition Adjustment" at bounding box center [1067, 231] width 110 height 10
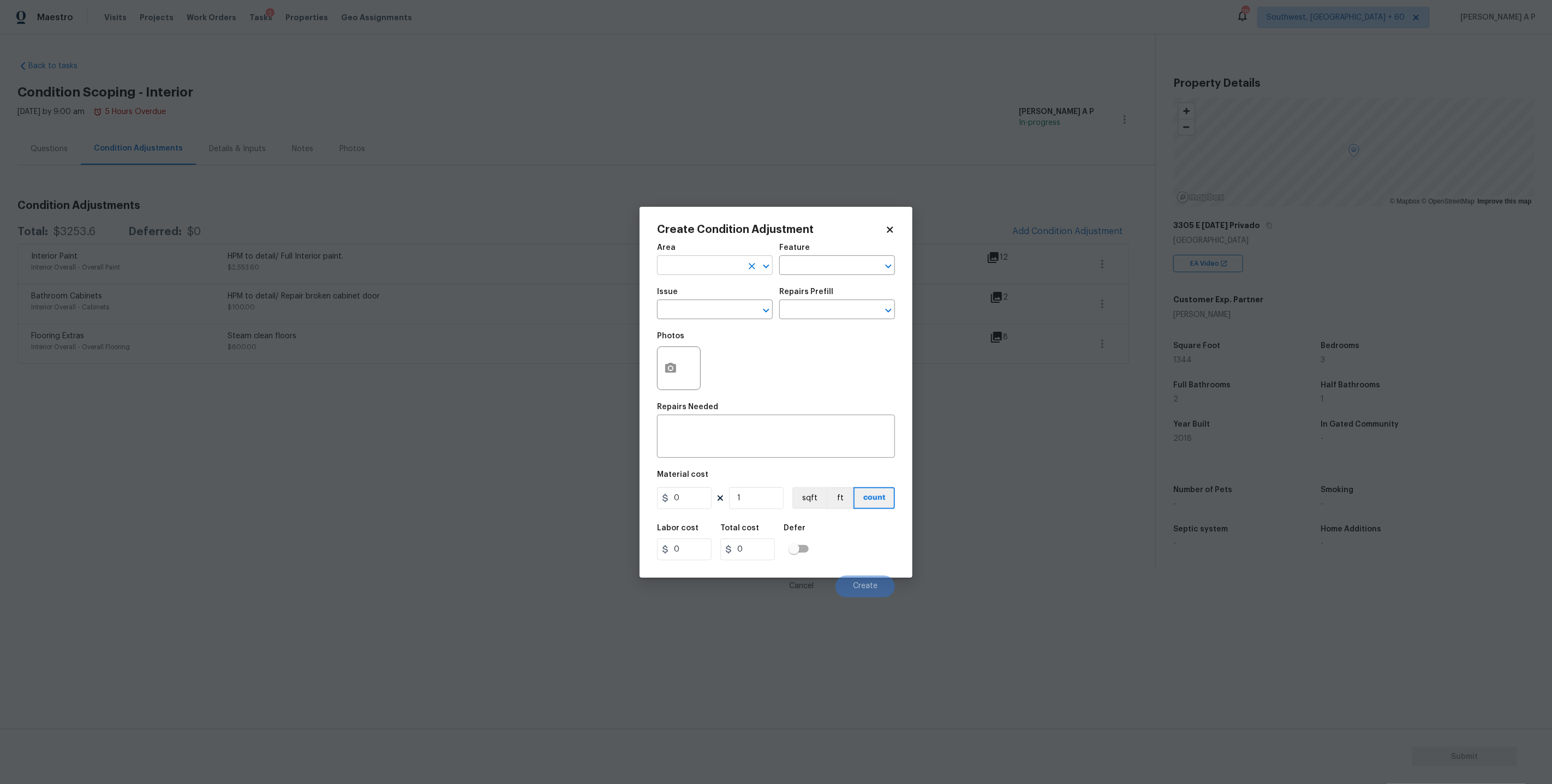
click at [717, 258] on input "text" at bounding box center [699, 266] width 85 height 17
click at [686, 301] on li "Interior Overall" at bounding box center [714, 308] width 116 height 18
type input "Interior Overall"
click at [686, 302] on input "text" at bounding box center [699, 310] width 85 height 17
click at [682, 356] on li "ACQ: Flooring" at bounding box center [714, 360] width 116 height 18
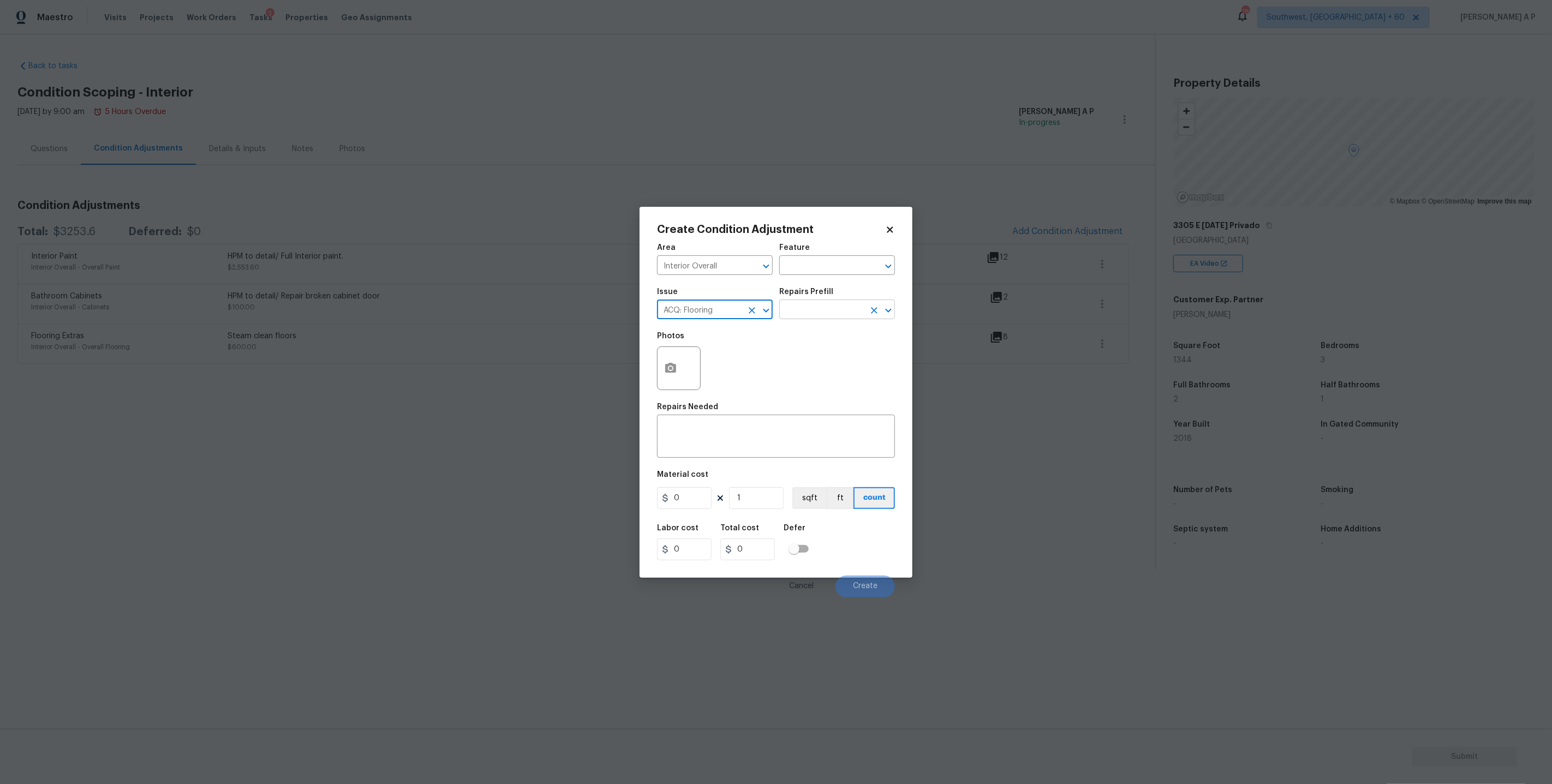
type input "ACQ: Flooring"
click at [847, 307] on input "text" at bounding box center [821, 310] width 85 height 17
click at [828, 337] on li "Maximum Flooring Repairs $1.50" at bounding box center [836, 340] width 116 height 29
type input "Acquisition"
type textarea "Acquisition Scope: Maximum flooring repairs"
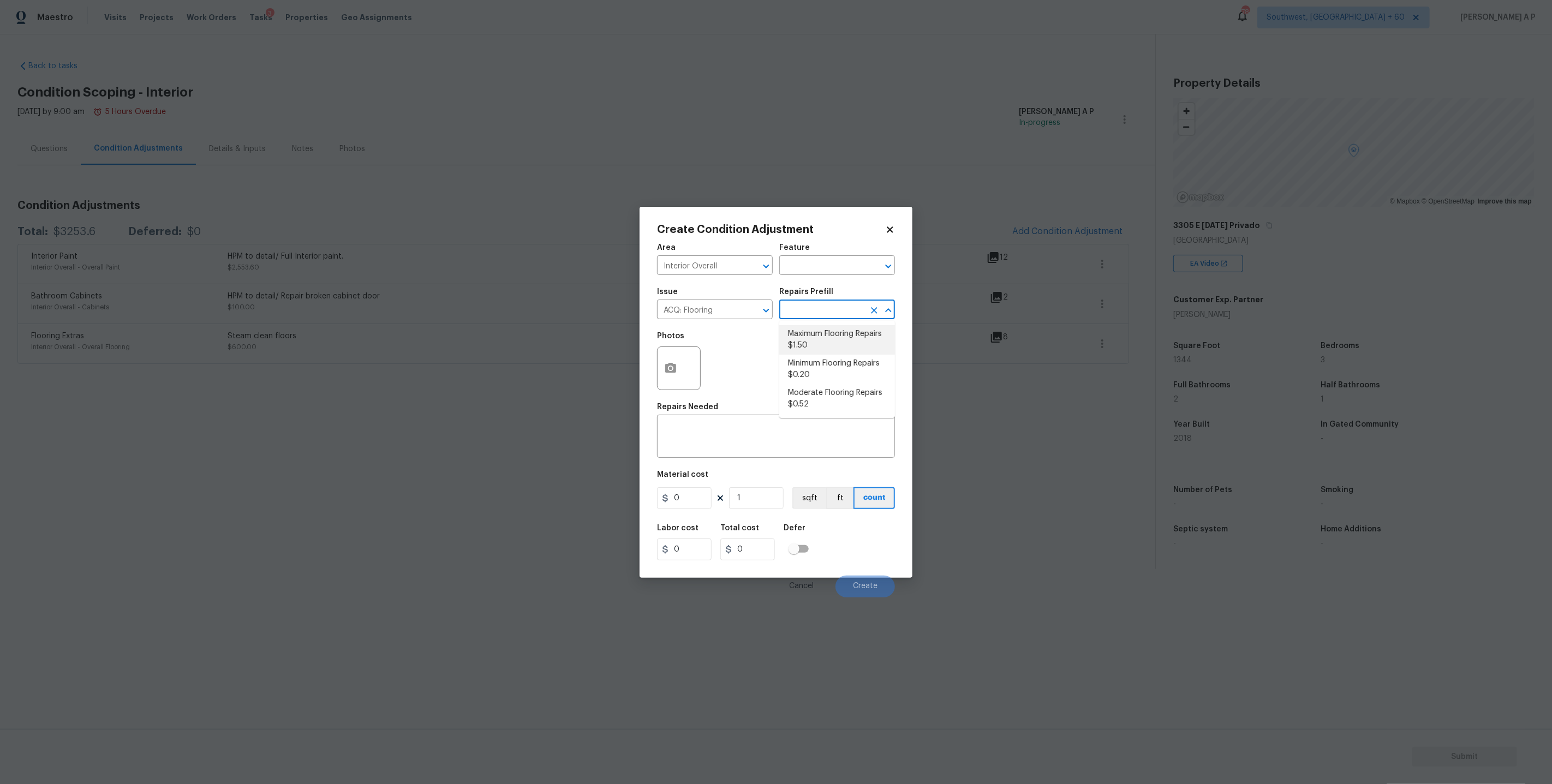
type input "1.5"
click at [675, 371] on icon "button" at bounding box center [671, 367] width 11 height 10
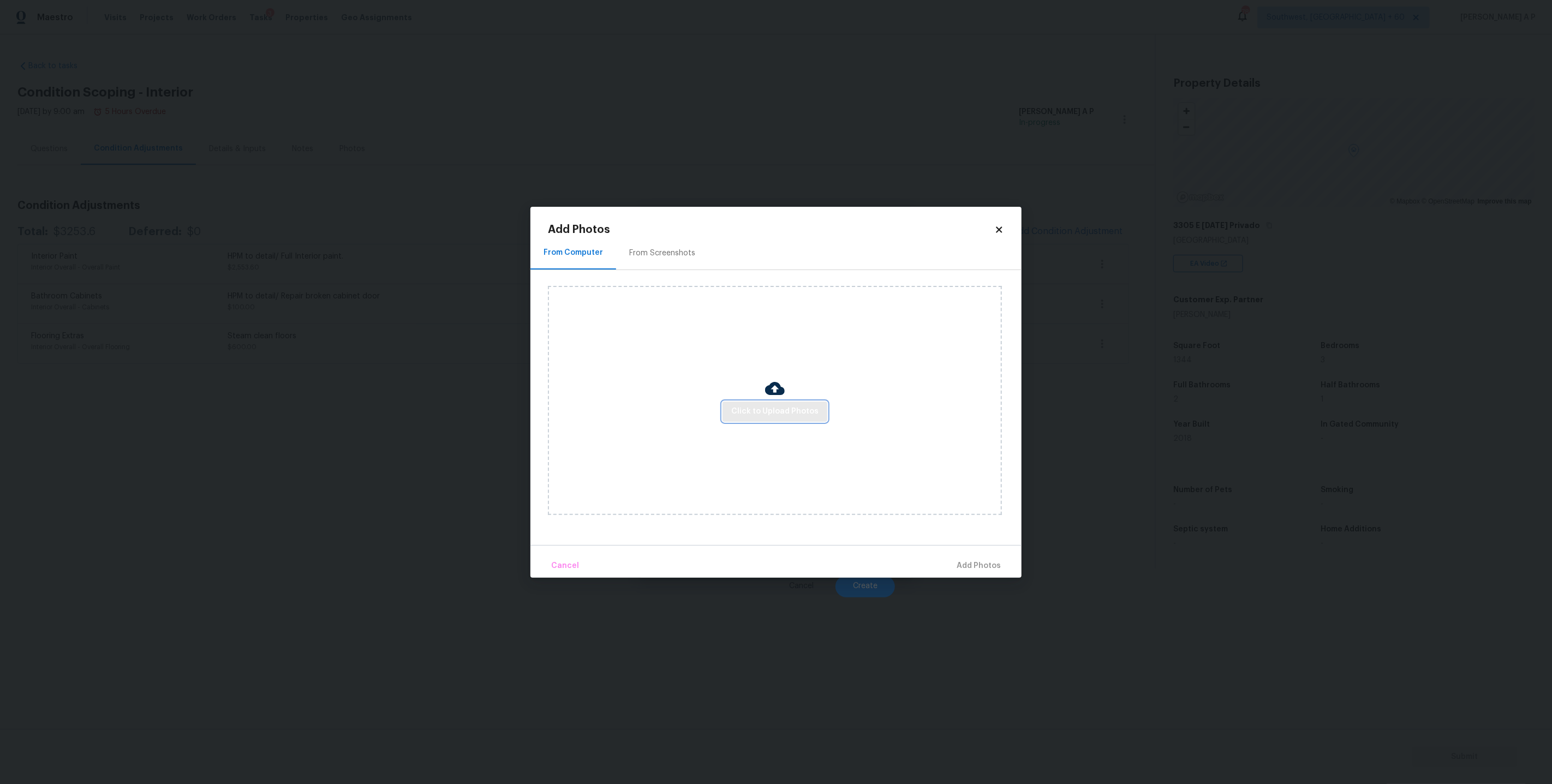
click at [802, 417] on span "Click to Upload Photos" at bounding box center [774, 411] width 88 height 13
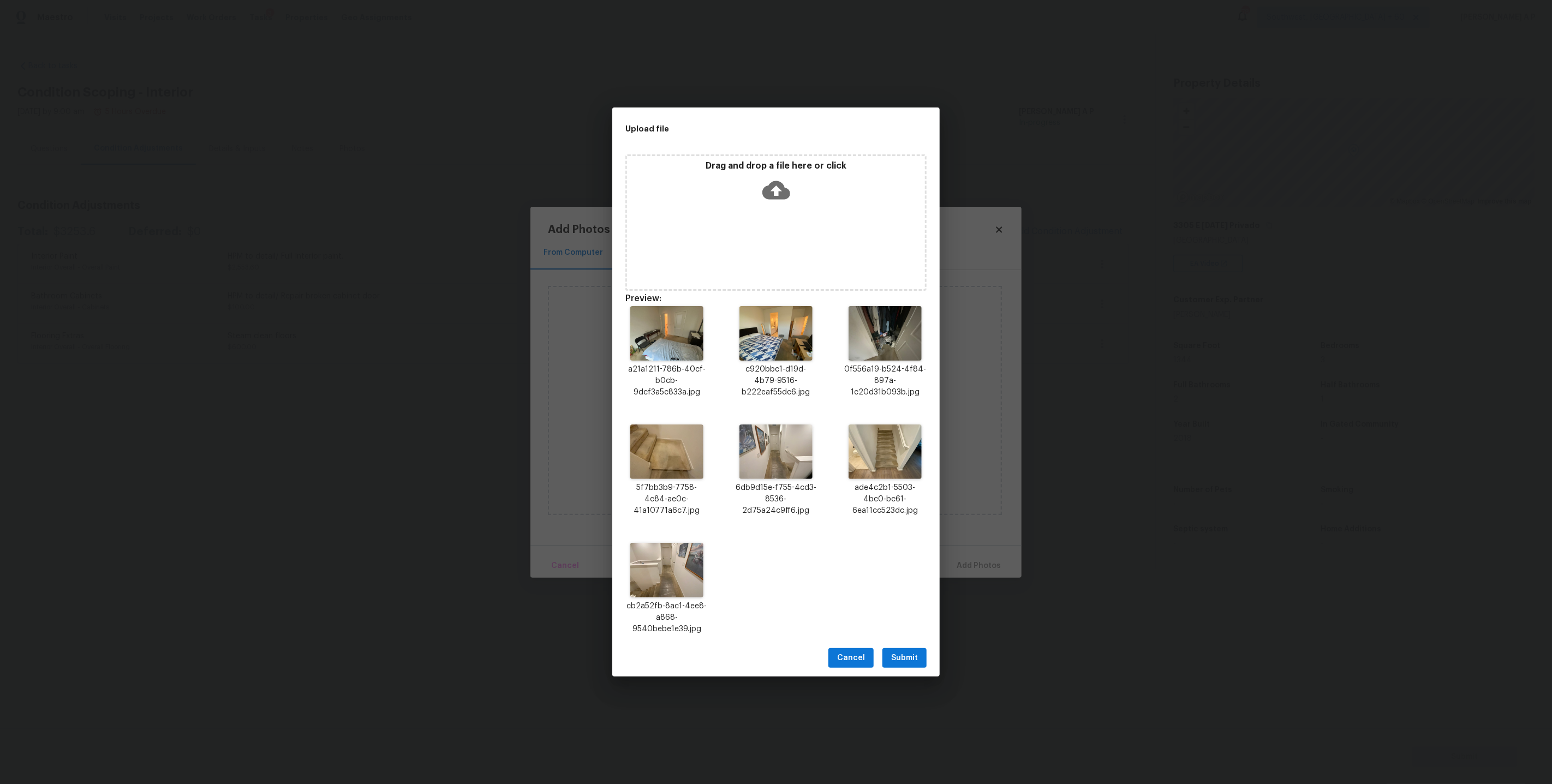
click at [894, 662] on span "Submit" at bounding box center [905, 658] width 27 height 13
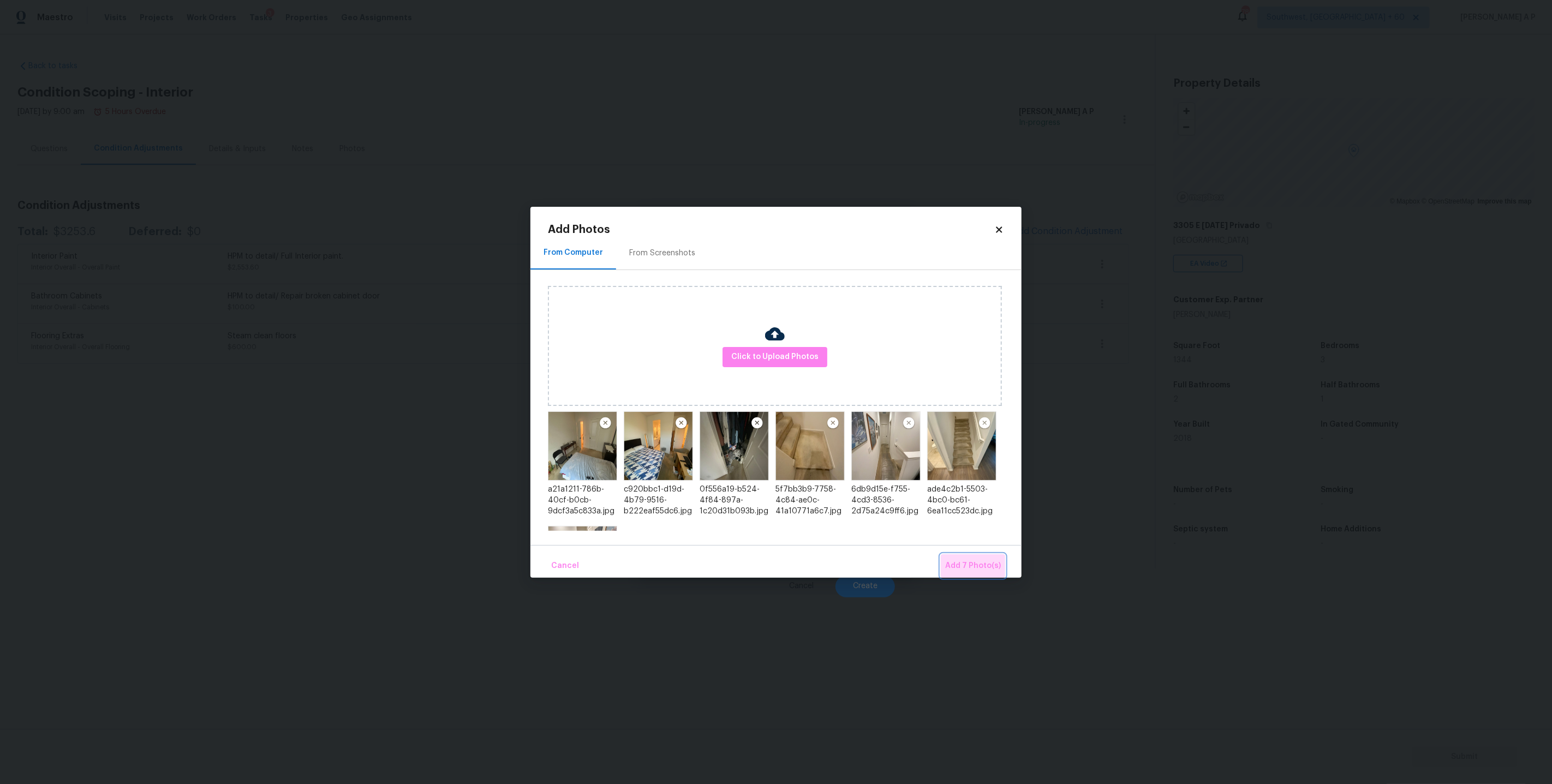
click at [979, 570] on span "Add 7 Photo(s)" at bounding box center [973, 566] width 55 height 13
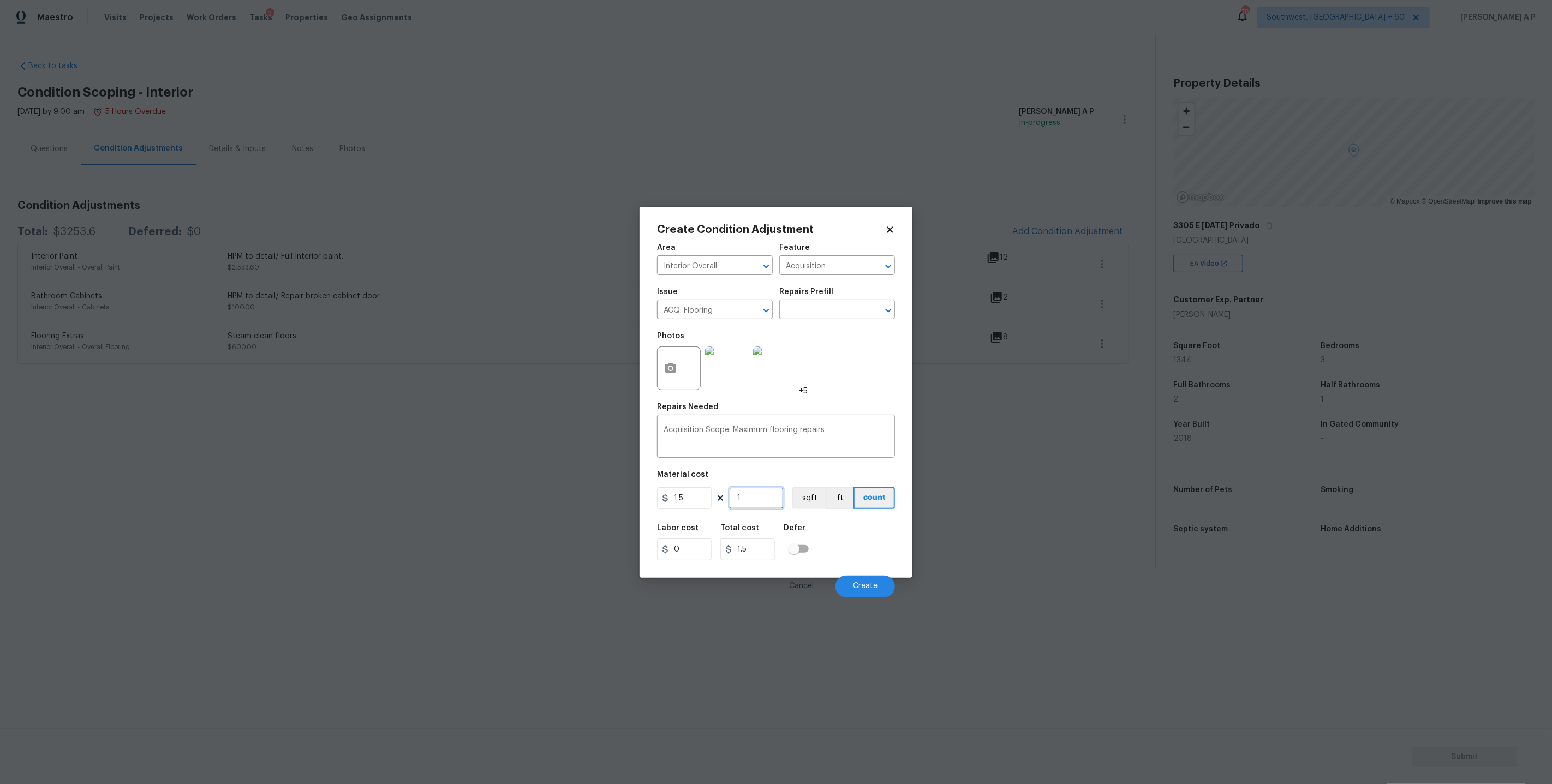
click at [755, 498] on input "1" at bounding box center [756, 498] width 55 height 22
type input "10"
type input "15"
type input "100"
type input "150"
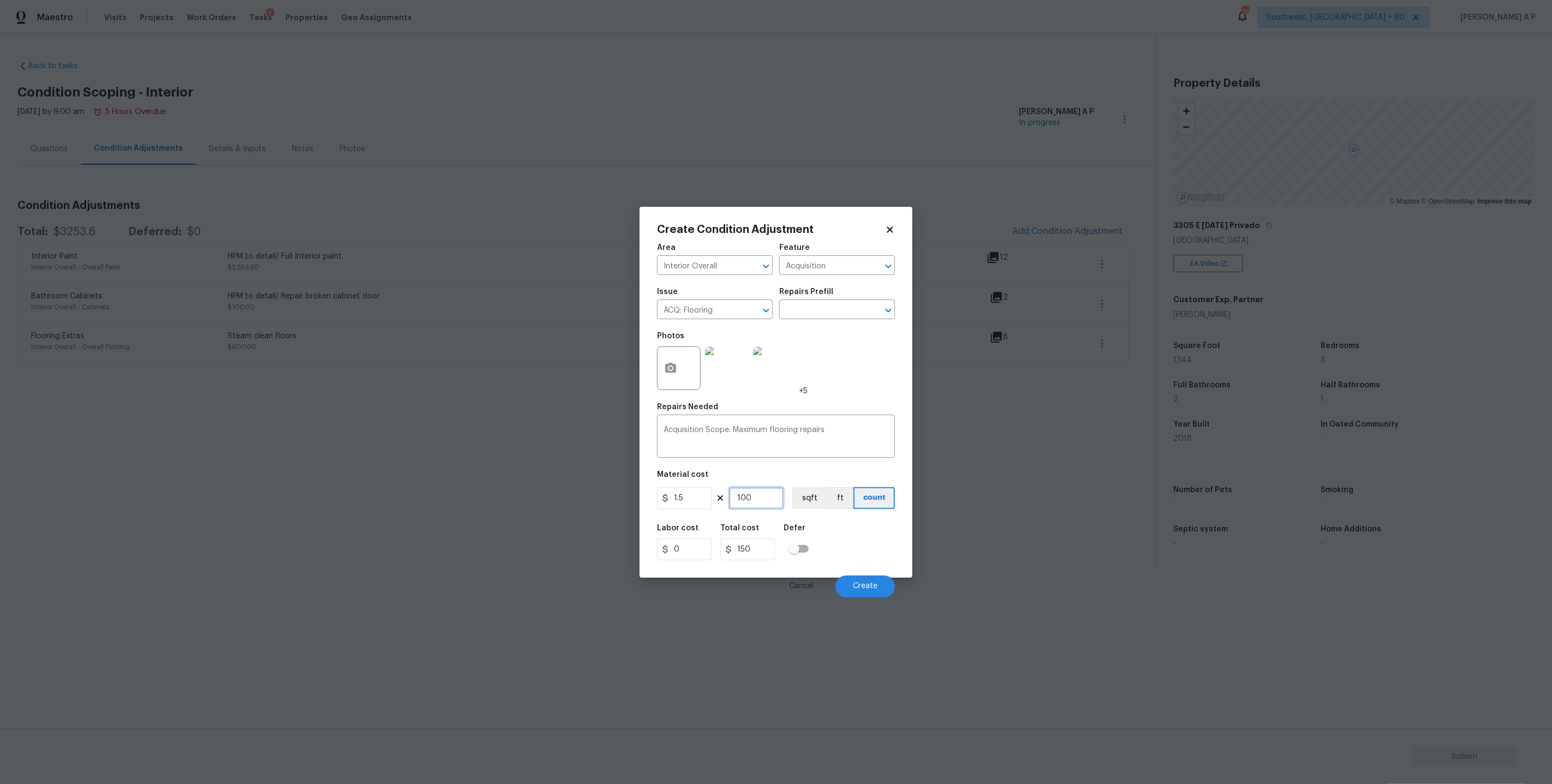
type input "1000"
type input "1500"
type input "1000"
click at [846, 427] on textarea "Acquisition Scope: Maximum flooring repairs" at bounding box center [776, 437] width 225 height 23
type textarea "Acquisition Scope: Maximum flooring repairs. Carpet Replacement"
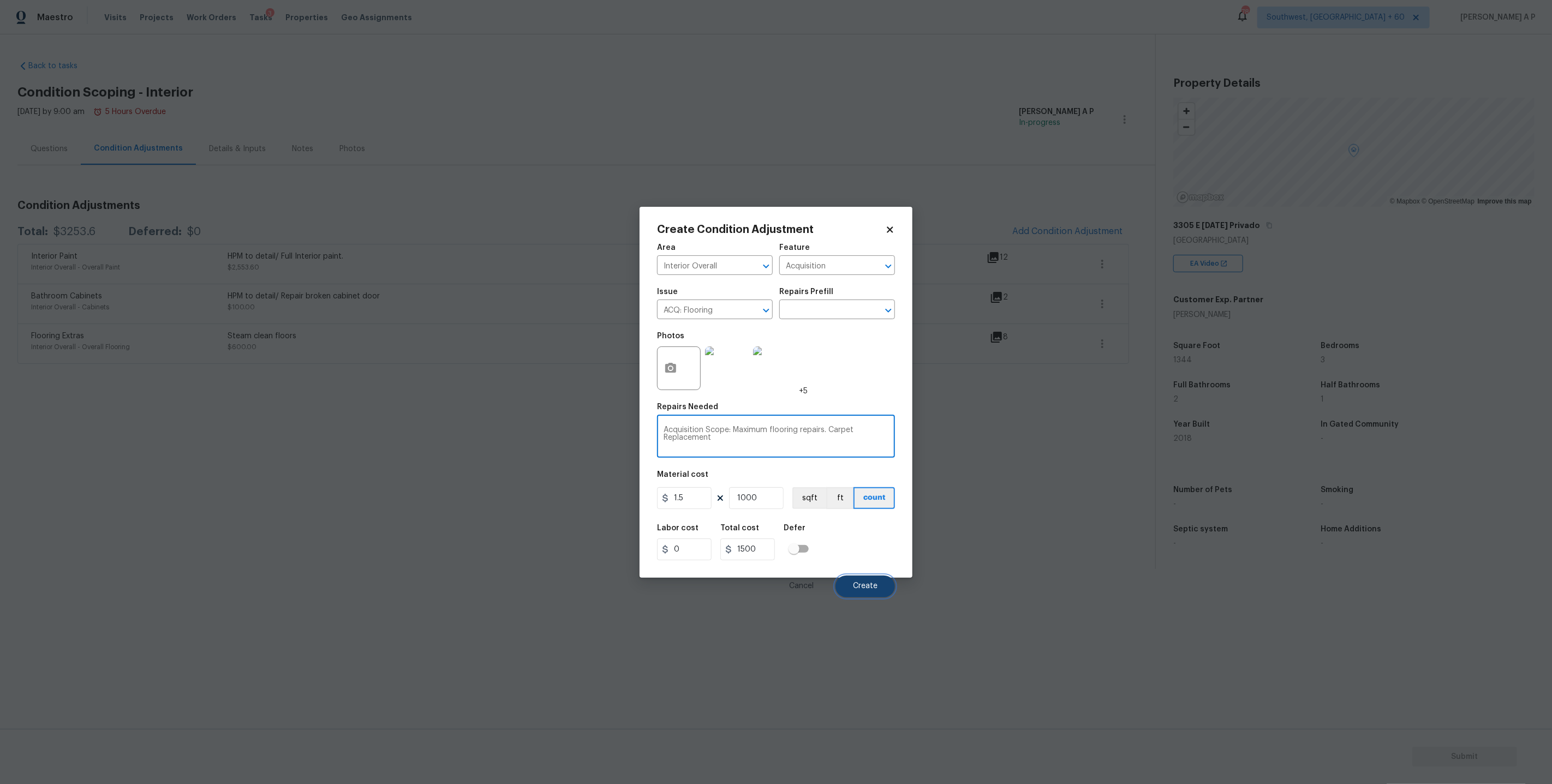
click at [865, 582] on span "Create" at bounding box center [865, 586] width 25 height 8
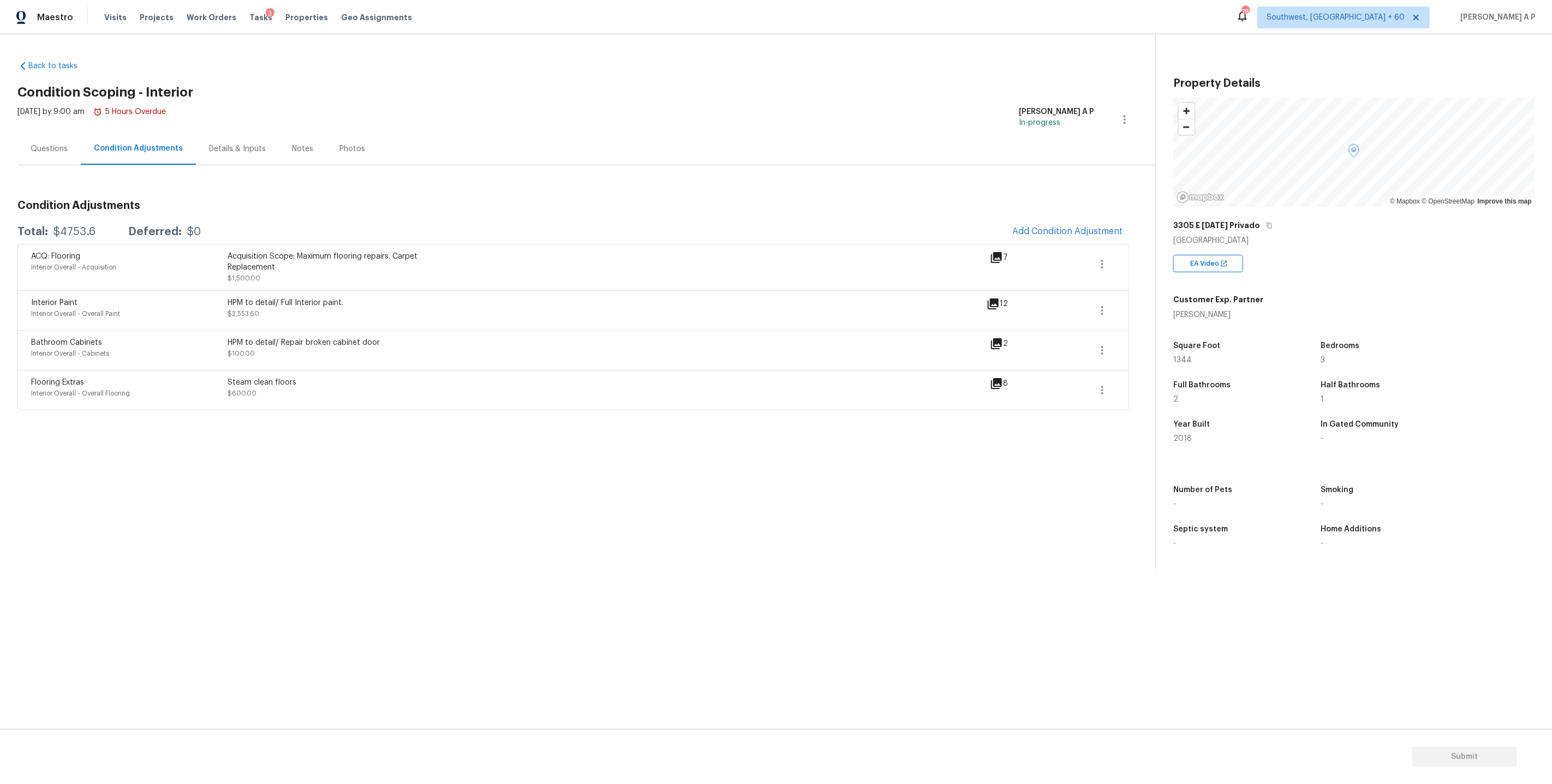
click at [0, 126] on div "Back to tasks Condition Scoping - Interior Thu, Sep 04 2025 by 9:00 am 5 Hours …" at bounding box center [776, 301] width 1552 height 534
click at [37, 144] on div "Questions" at bounding box center [49, 149] width 37 height 11
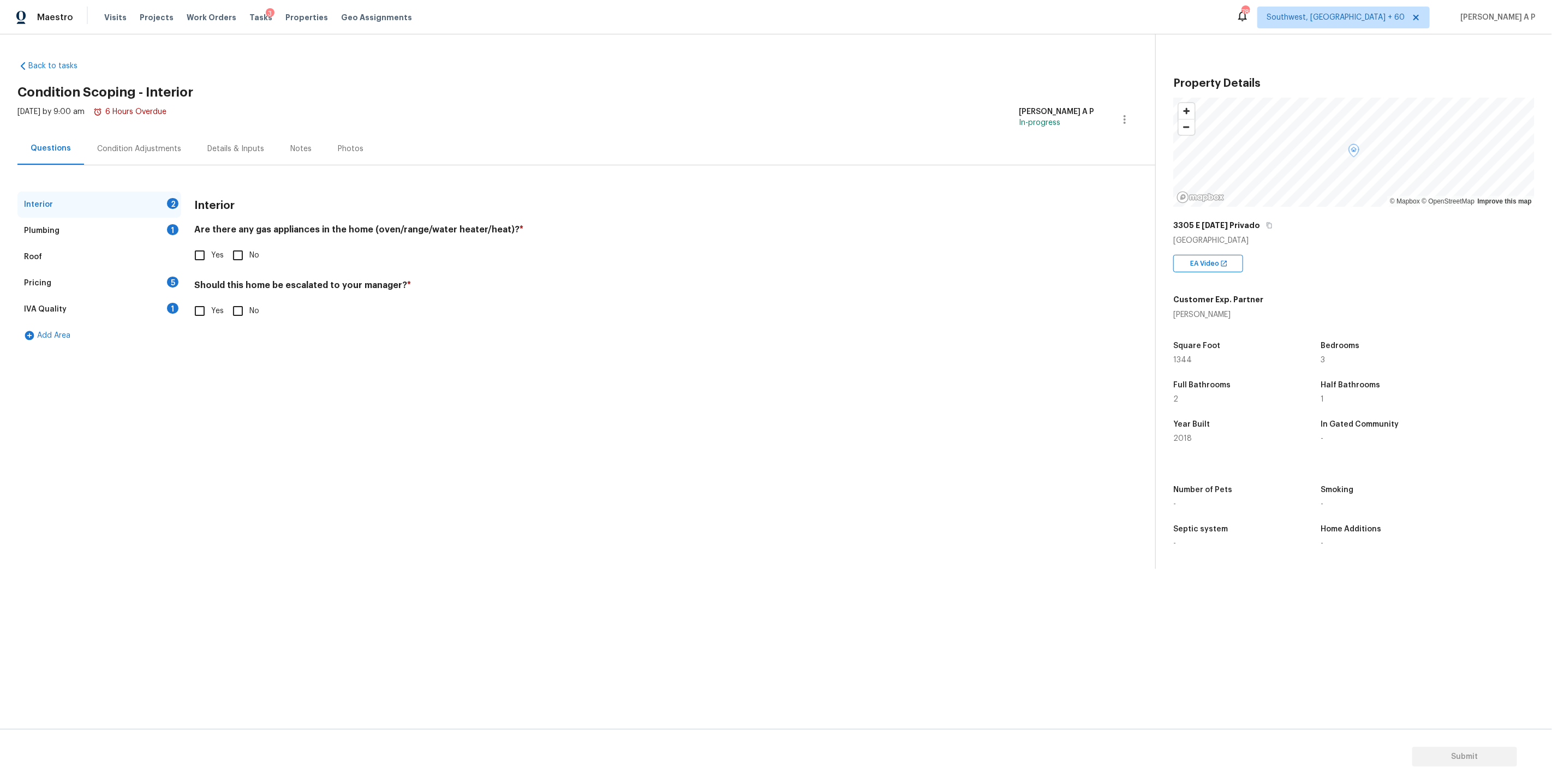
click at [201, 254] on input "Yes" at bounding box center [200, 255] width 23 height 23
checkbox input "true"
click at [236, 319] on input "No" at bounding box center [238, 312] width 23 height 23
checkbox input "true"
click at [149, 230] on div "Plumbing 1" at bounding box center [99, 230] width 164 height 26
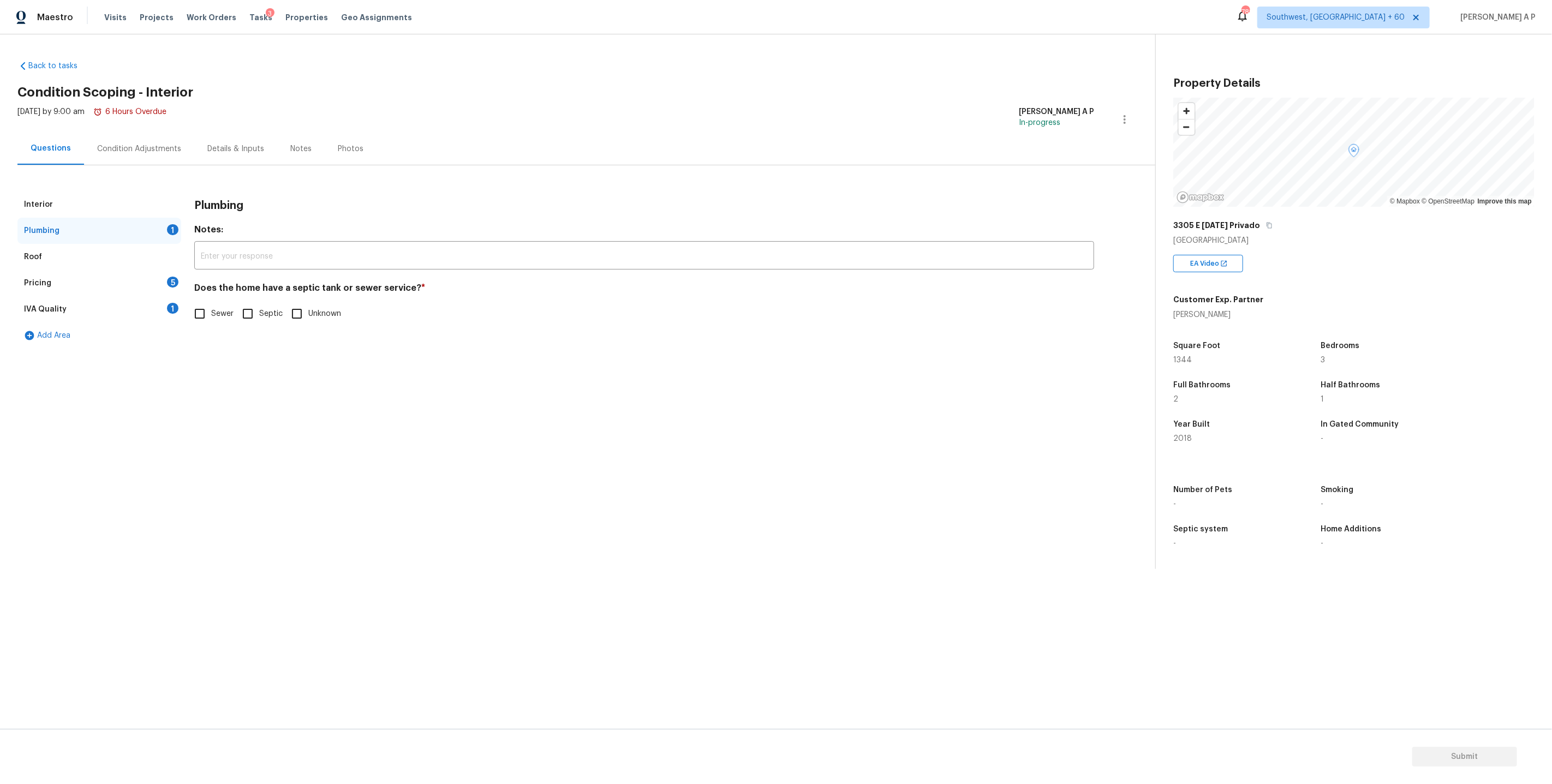
click at [206, 307] on input "Sewer" at bounding box center [200, 313] width 23 height 23
checkbox input "true"
click at [146, 272] on div "Pricing 5" at bounding box center [99, 282] width 164 height 26
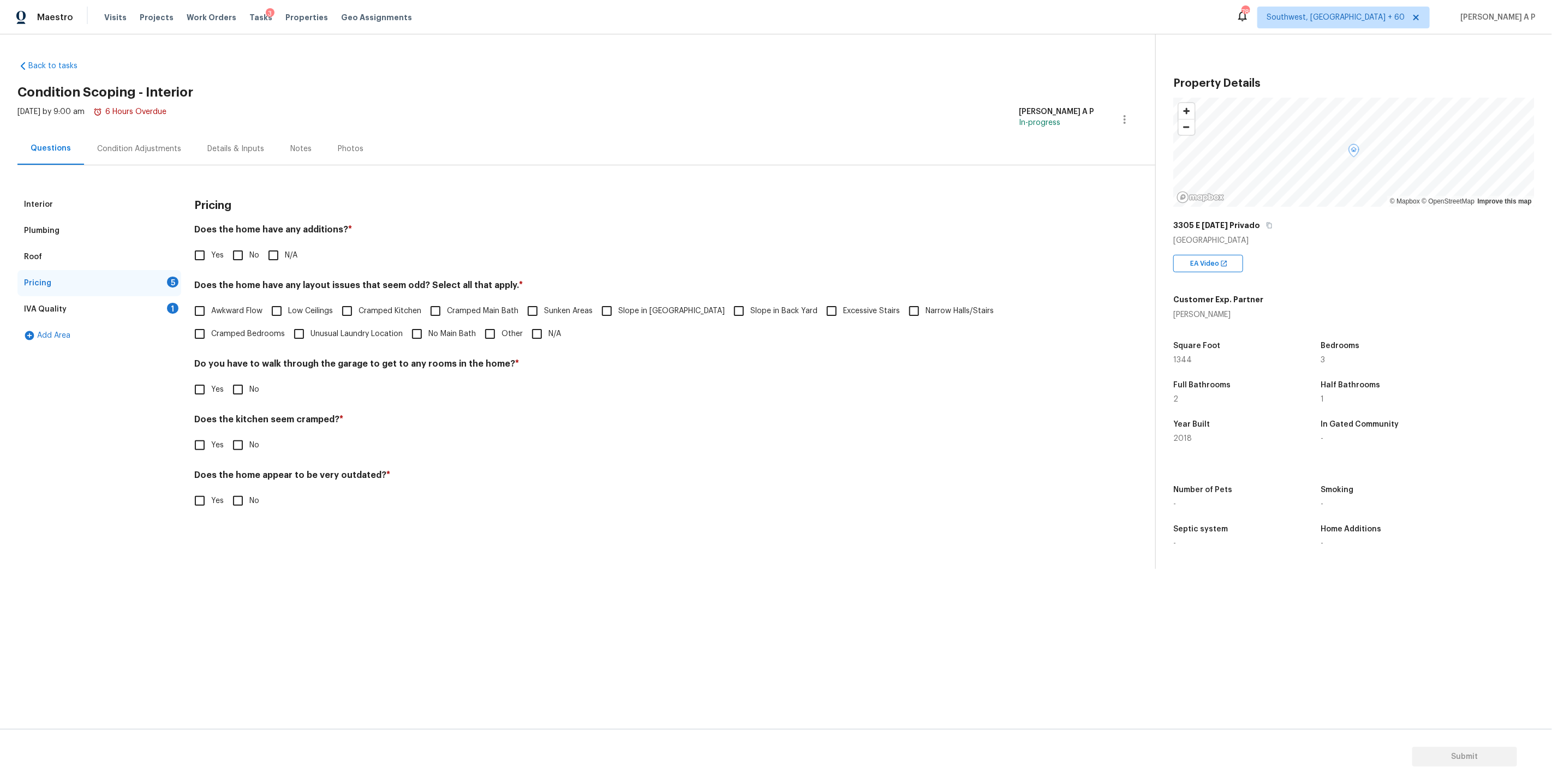
click at [267, 252] on input "N/A" at bounding box center [273, 255] width 23 height 23
checkbox input "true"
click at [213, 309] on span "Awkward Flow" at bounding box center [237, 311] width 51 height 11
click at [211, 309] on input "Awkward Flow" at bounding box center [200, 311] width 23 height 23
checkbox input "true"
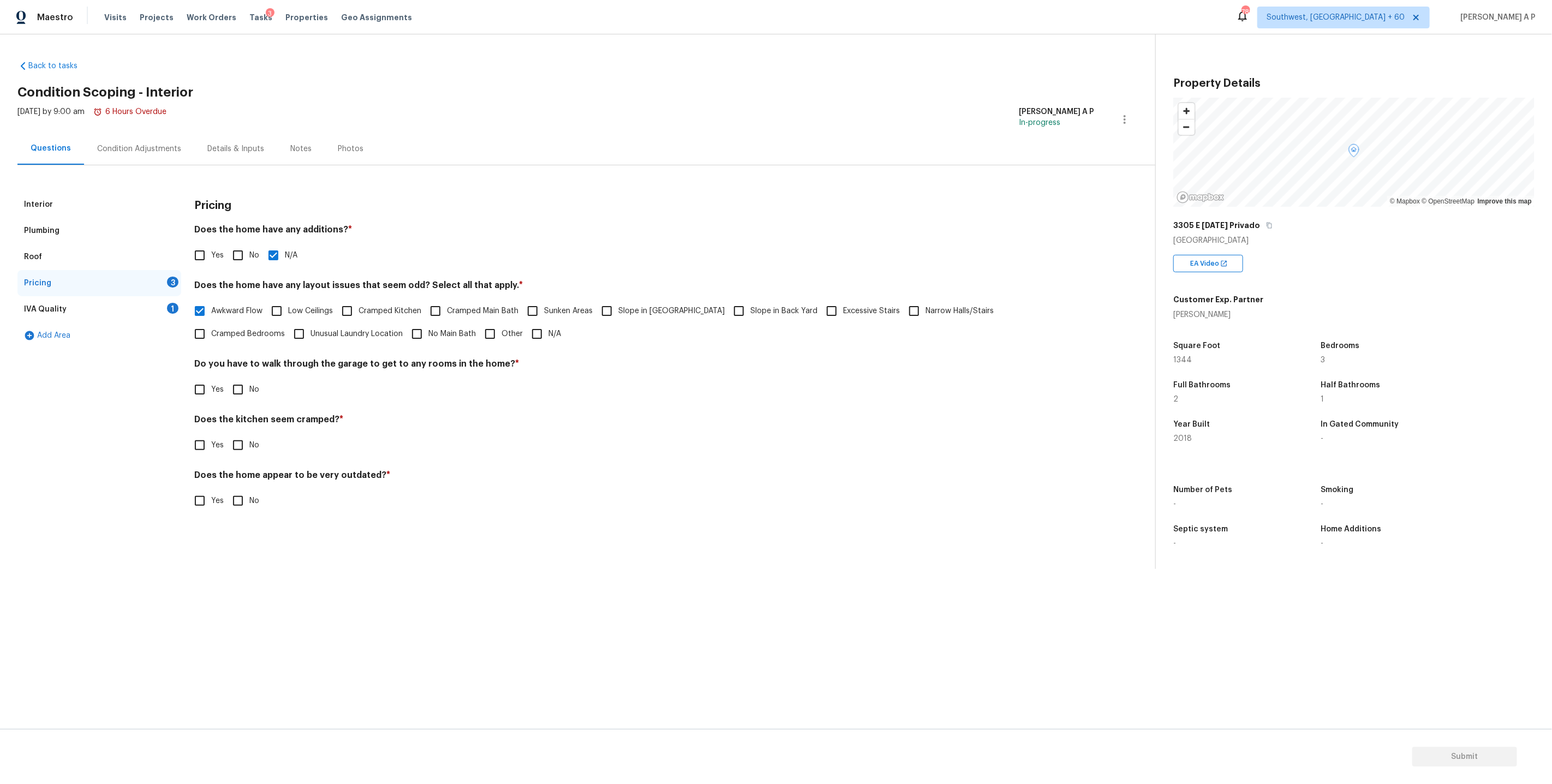
click at [347, 309] on input "Cramped Kitchen" at bounding box center [347, 311] width 23 height 23
checkbox input "true"
click at [210, 307] on input "Awkward Flow" at bounding box center [200, 311] width 23 height 23
checkbox input "false"
click at [159, 146] on div "Condition Adjustments" at bounding box center [139, 149] width 84 height 11
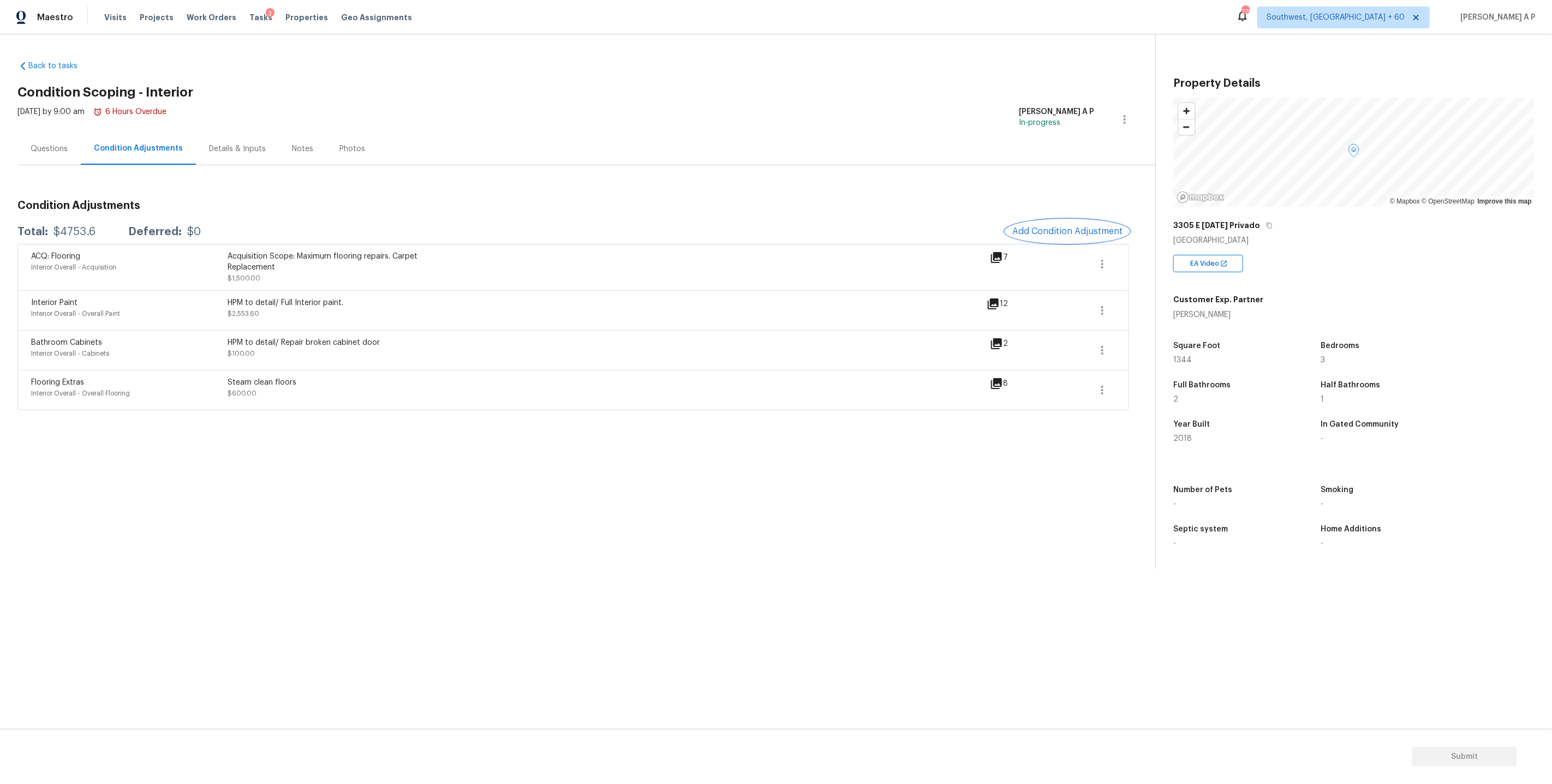
click at [1071, 228] on span "Add Condition Adjustment" at bounding box center [1067, 231] width 110 height 10
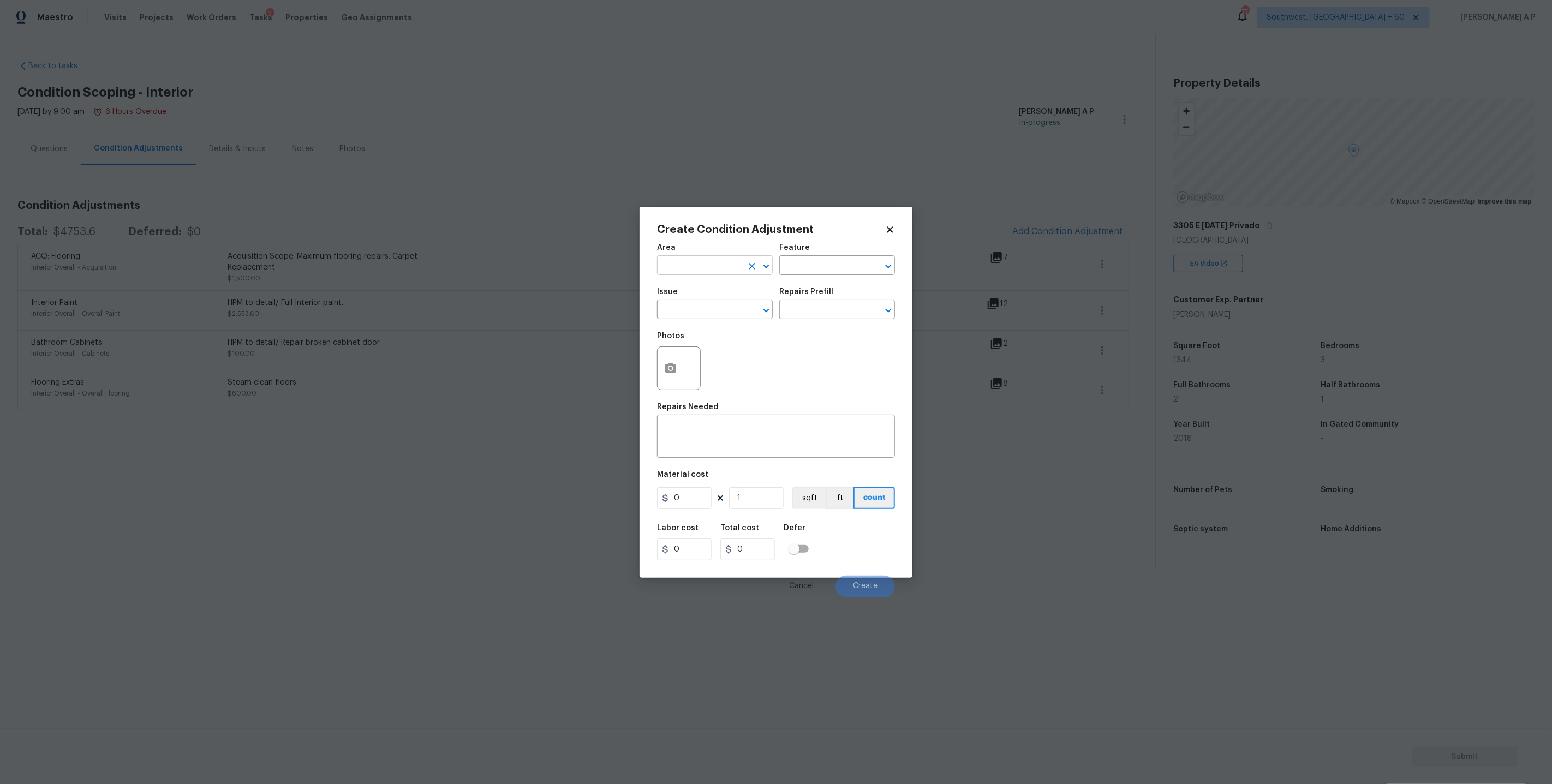
click at [744, 265] on div "​" at bounding box center [714, 266] width 116 height 17
click at [716, 283] on li "Kitchen" at bounding box center [714, 290] width 116 height 18
click at [719, 268] on input "Kitchen" at bounding box center [699, 266] width 85 height 17
click at [712, 301] on li "Interior Overall" at bounding box center [714, 308] width 116 height 18
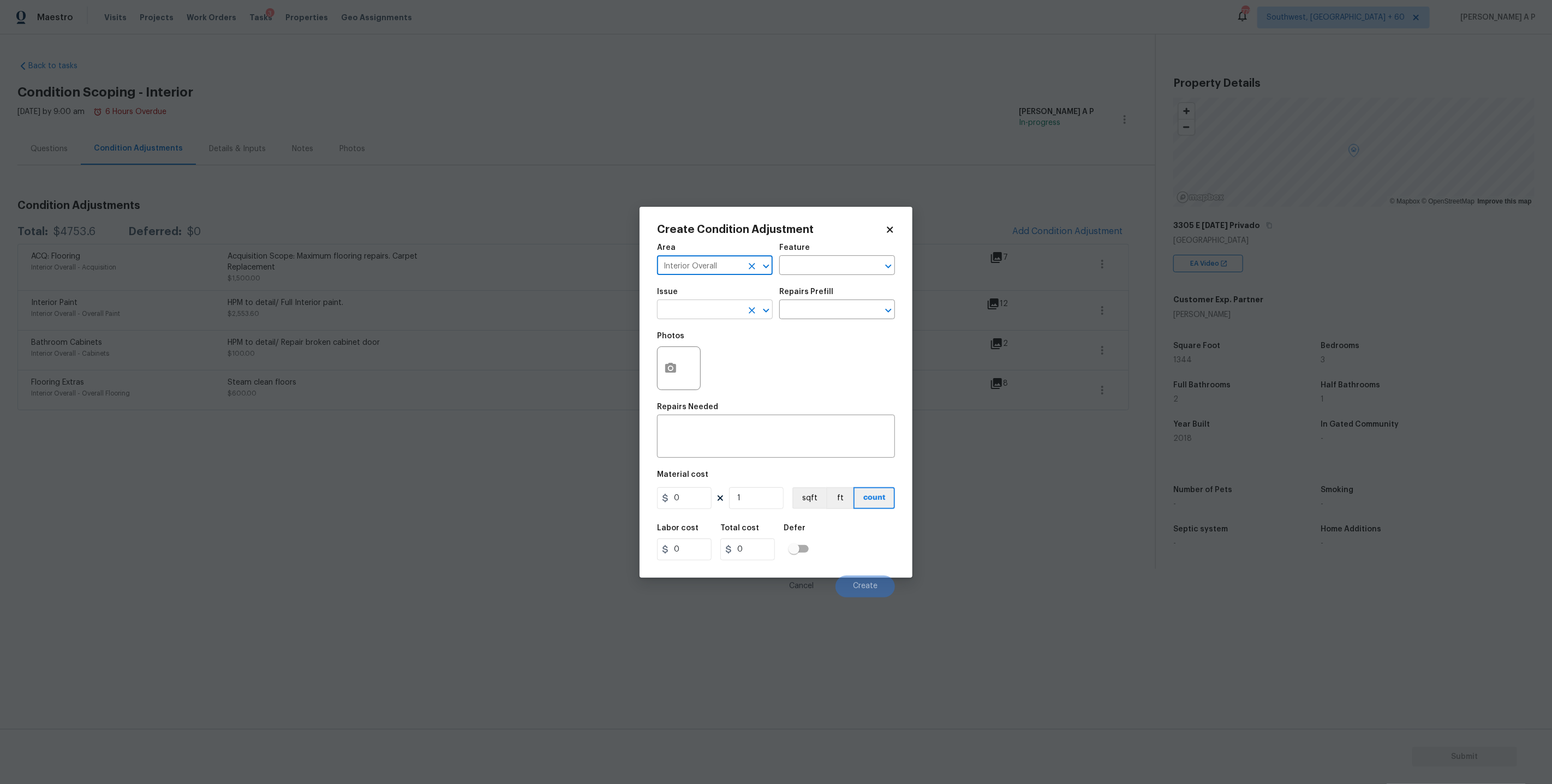
type input "Interior Overall"
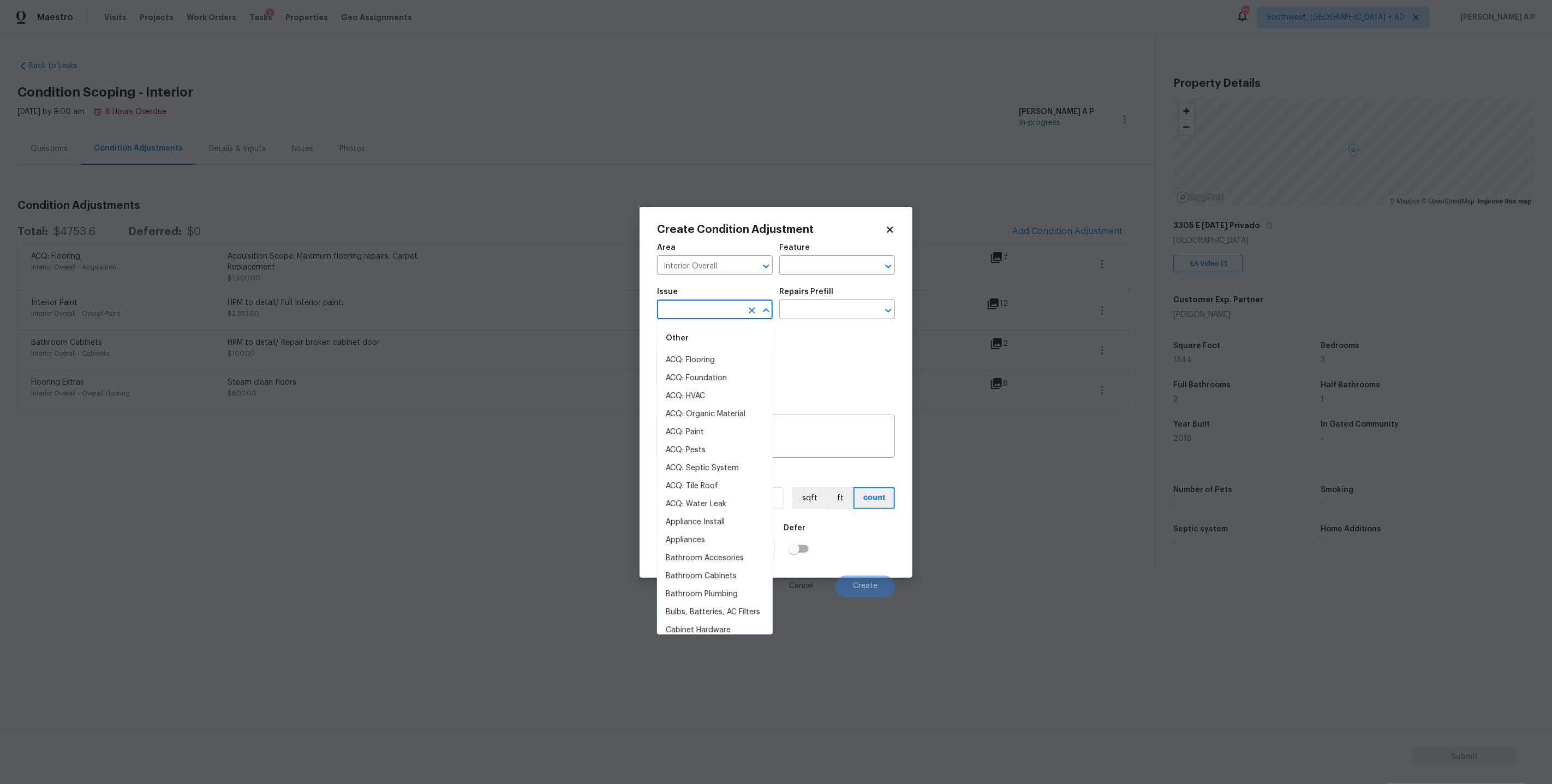
click at [710, 311] on input "text" at bounding box center [699, 310] width 85 height 17
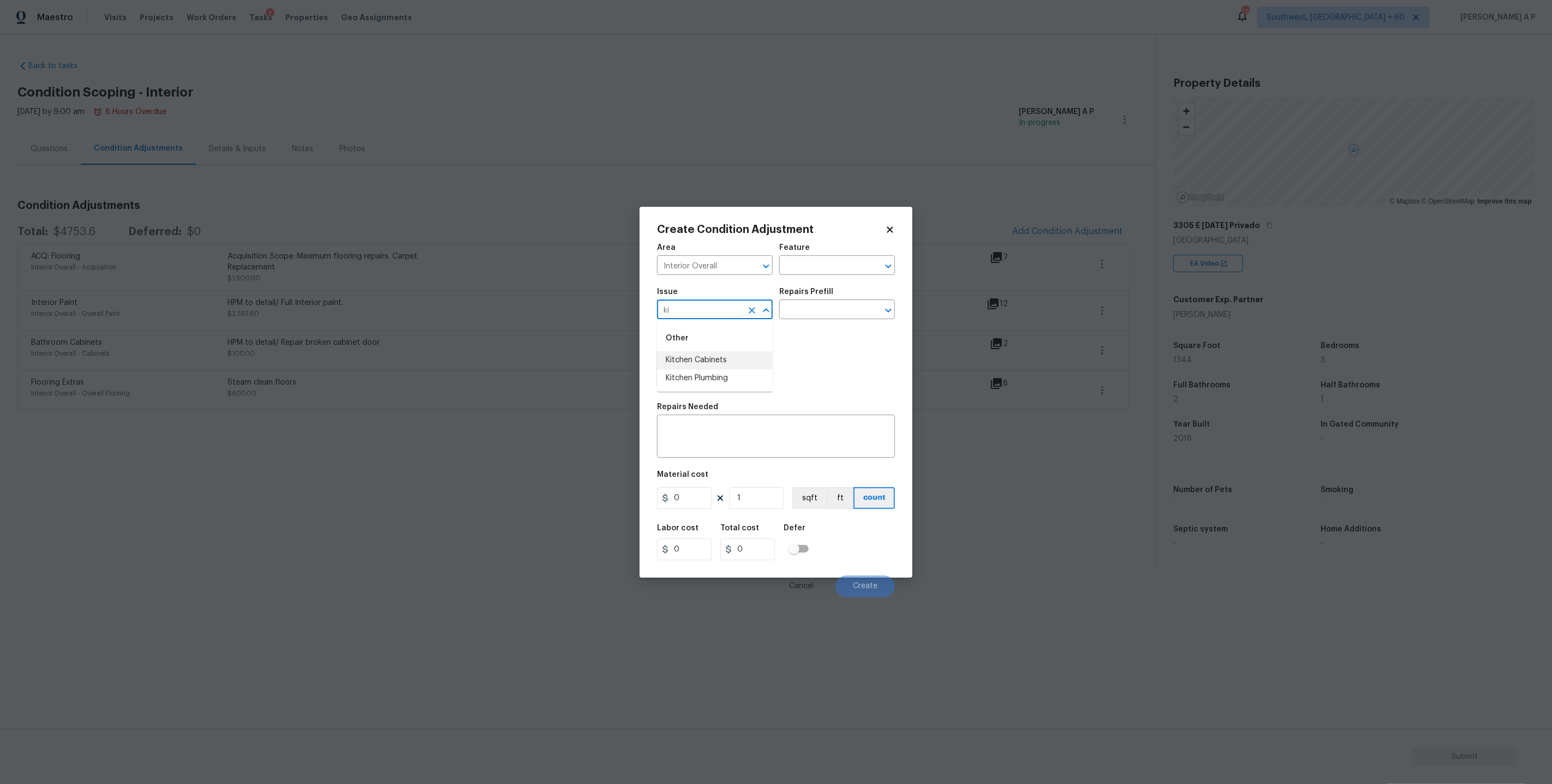
click at [718, 356] on li "Kitchen Cabinets" at bounding box center [714, 360] width 116 height 18
type input "Kitchen Cabinets"
click at [818, 308] on input "text" at bounding box center [821, 310] width 85 height 17
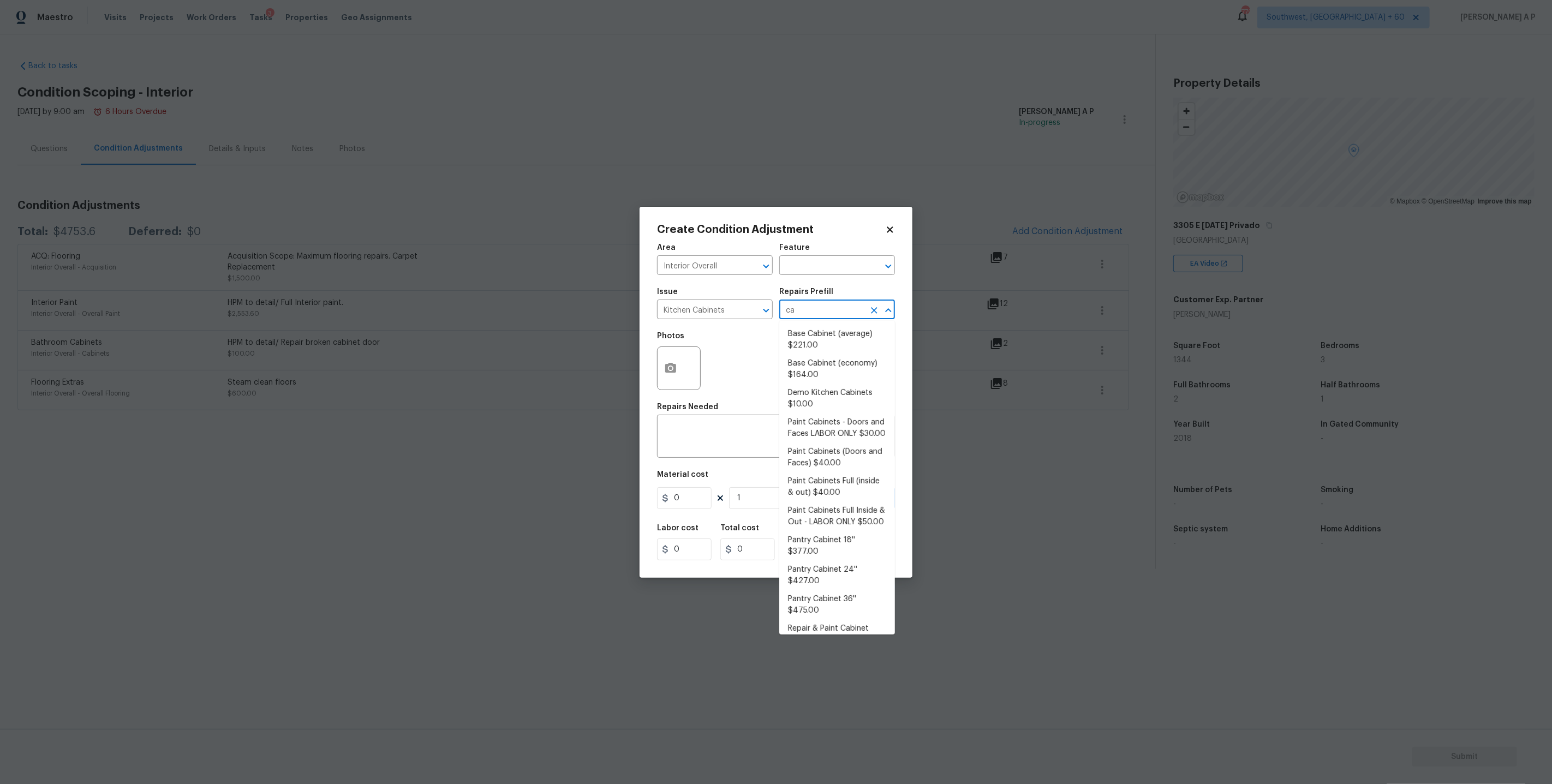
type input "c"
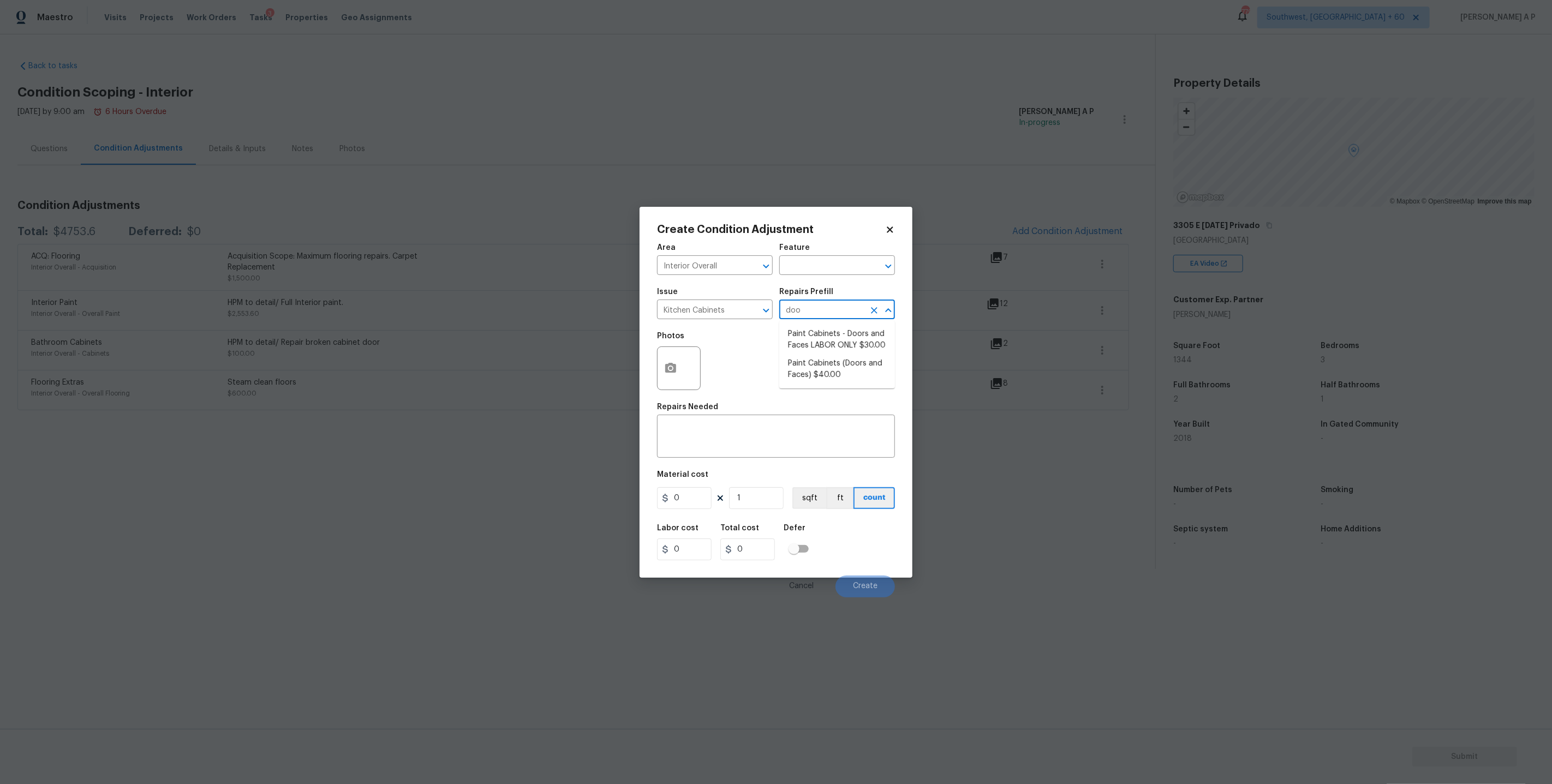
type input "door"
click at [842, 371] on li "Paint Cabinets (Doors and Faces) $40.00" at bounding box center [836, 369] width 116 height 29
type input "Cabinets"
type textarea "Prep, sand, mask and apply 2 coats of paint to the kitchen cabinet doors and bo…"
type input "40"
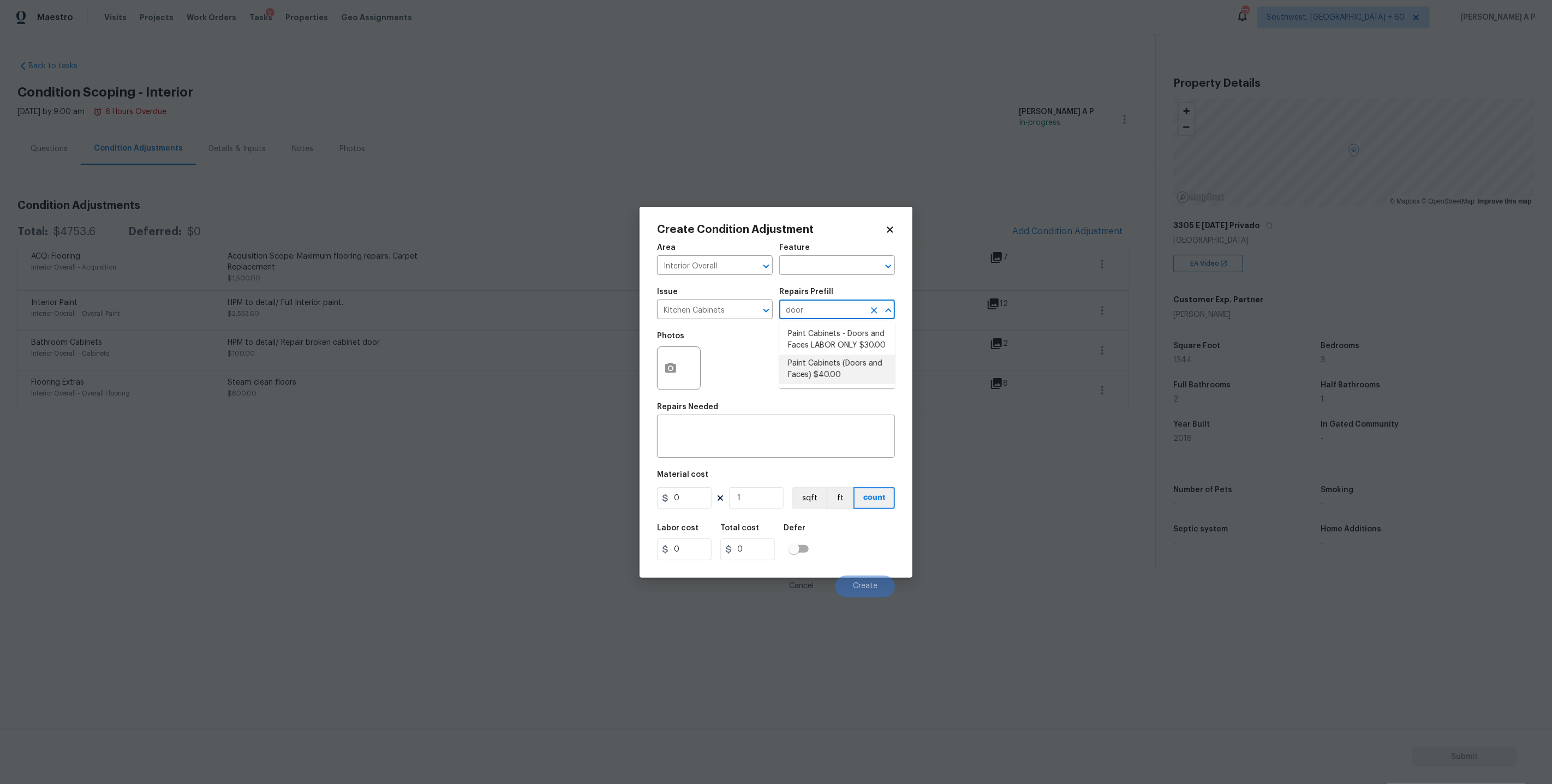
type input "40"
click at [670, 369] on circle "button" at bounding box center [670, 367] width 3 height 3
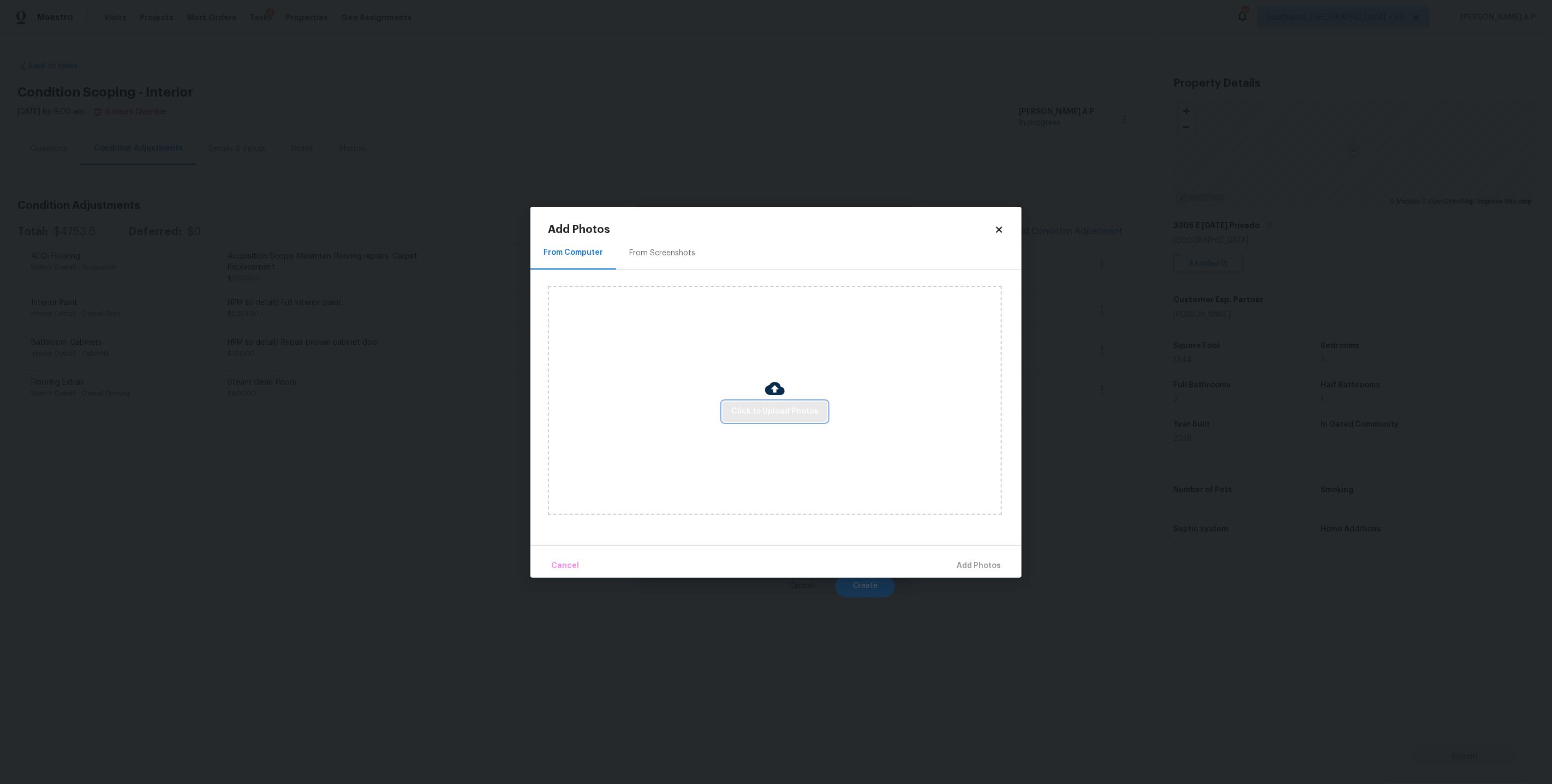
click at [761, 405] on span "Click to Upload Photos" at bounding box center [774, 411] width 88 height 13
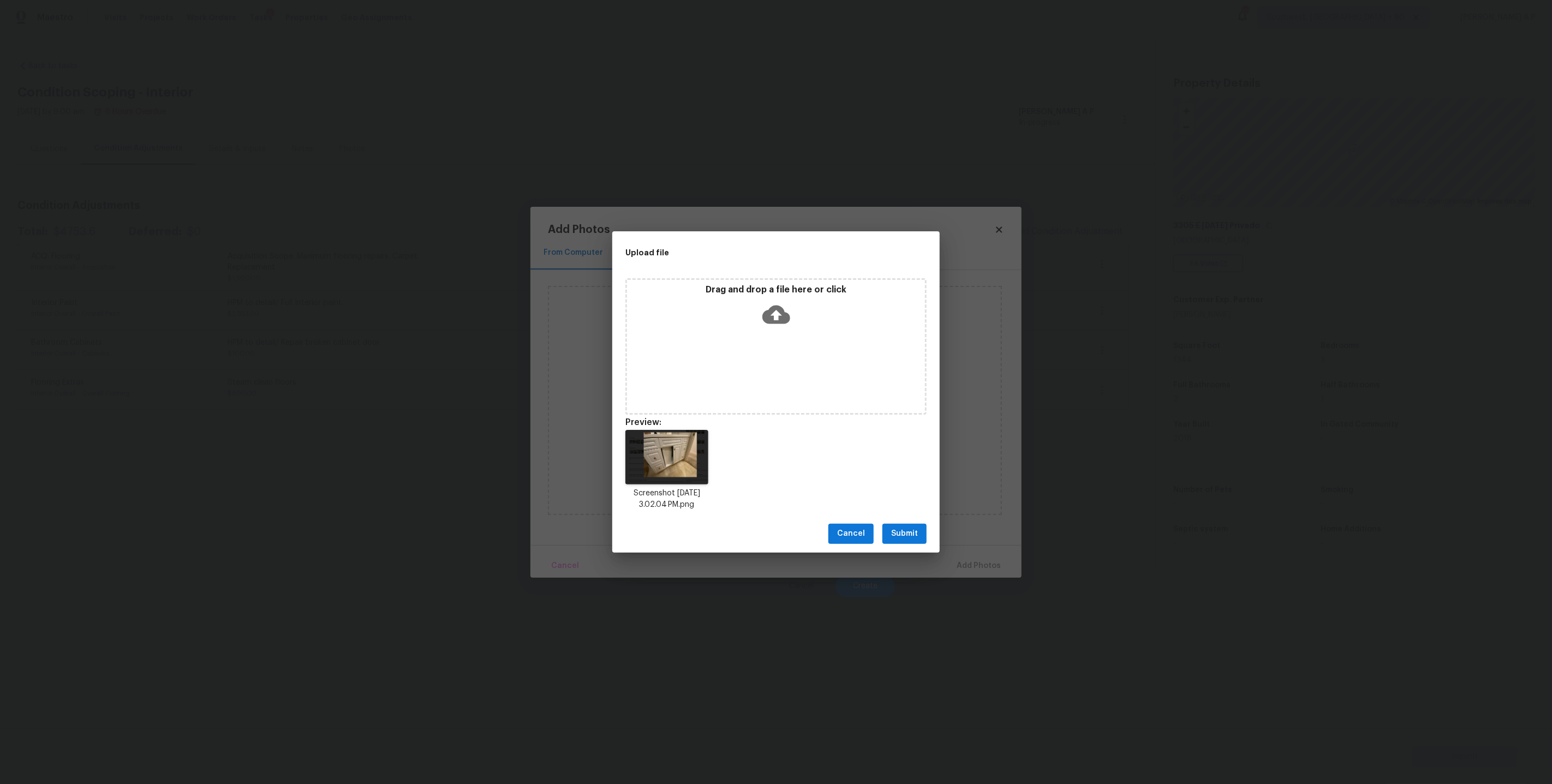
click at [900, 534] on span "Submit" at bounding box center [905, 534] width 27 height 13
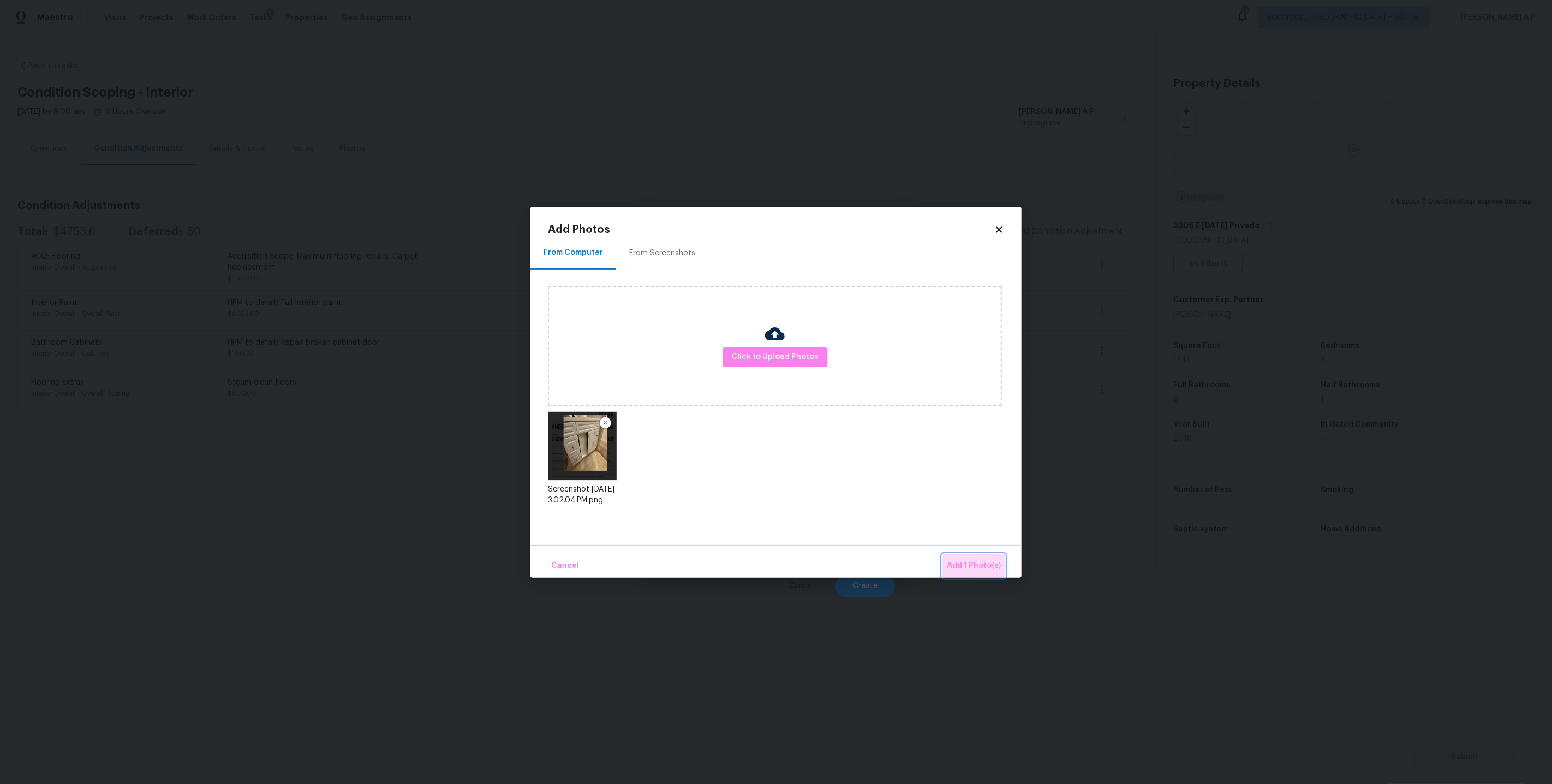
click at [963, 565] on span "Add 1 Photo(s)" at bounding box center [973, 566] width 54 height 13
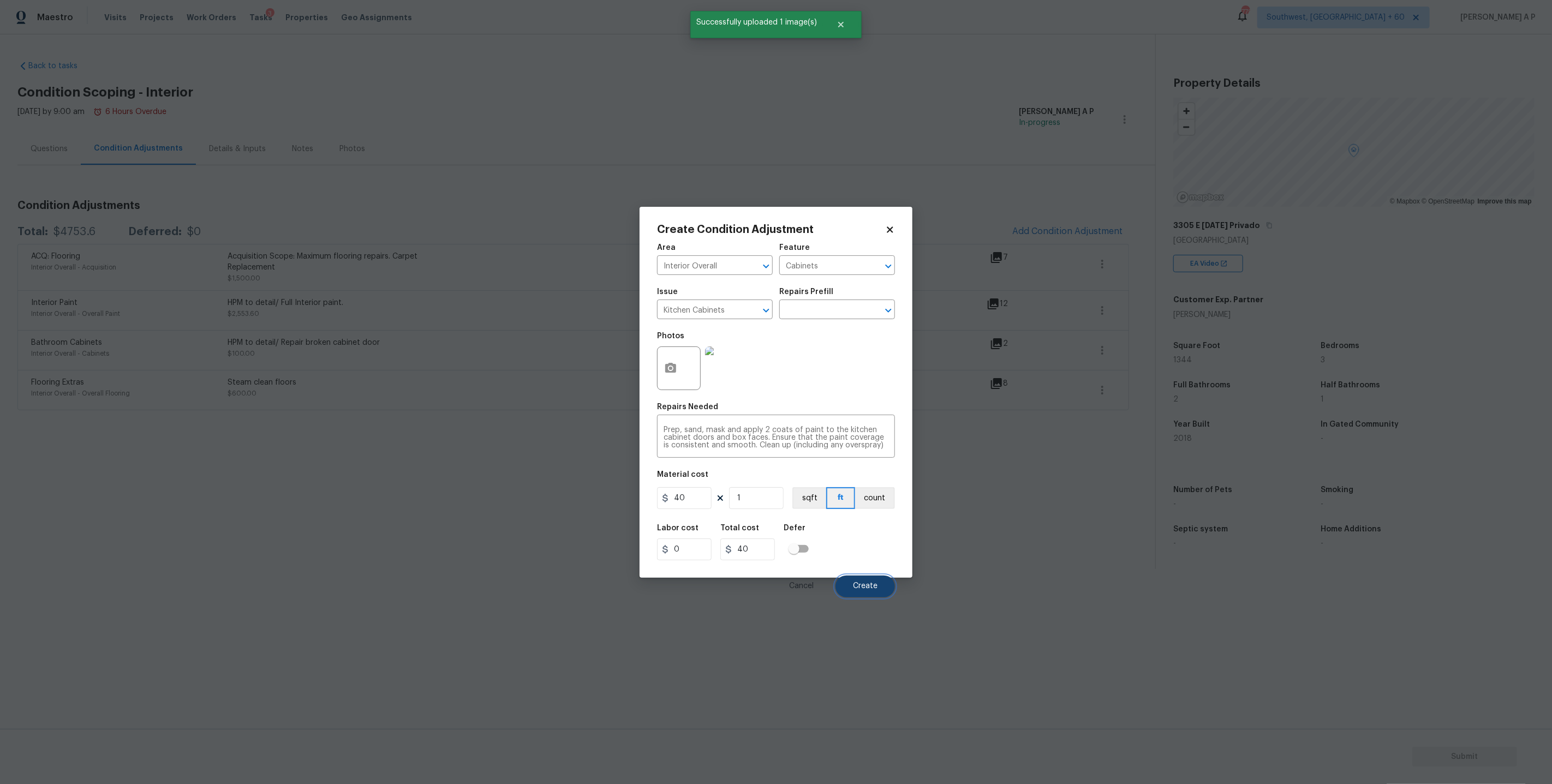
click at [864, 588] on span "Create" at bounding box center [865, 586] width 25 height 8
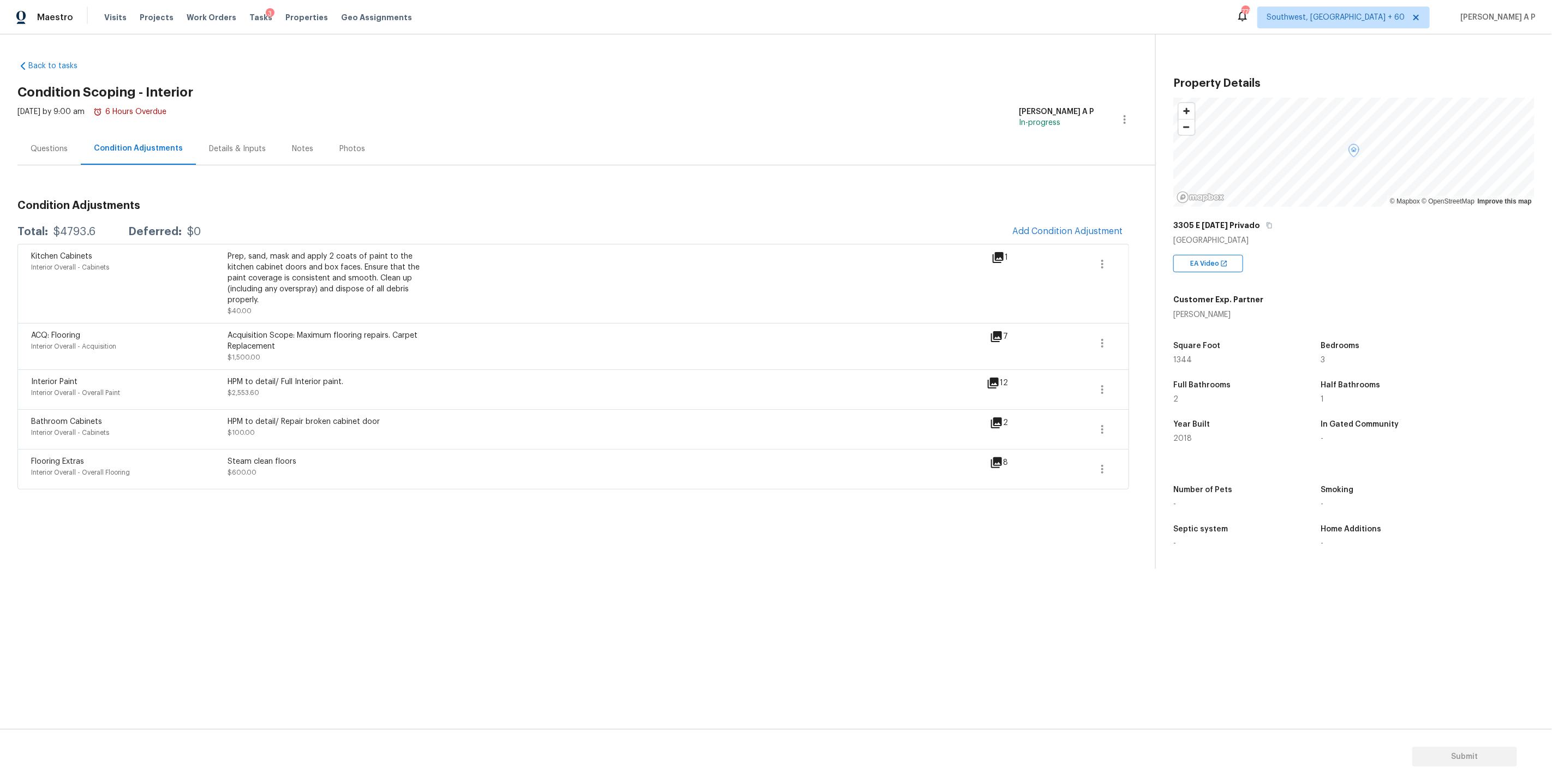
click at [1002, 422] on icon at bounding box center [996, 423] width 11 height 11
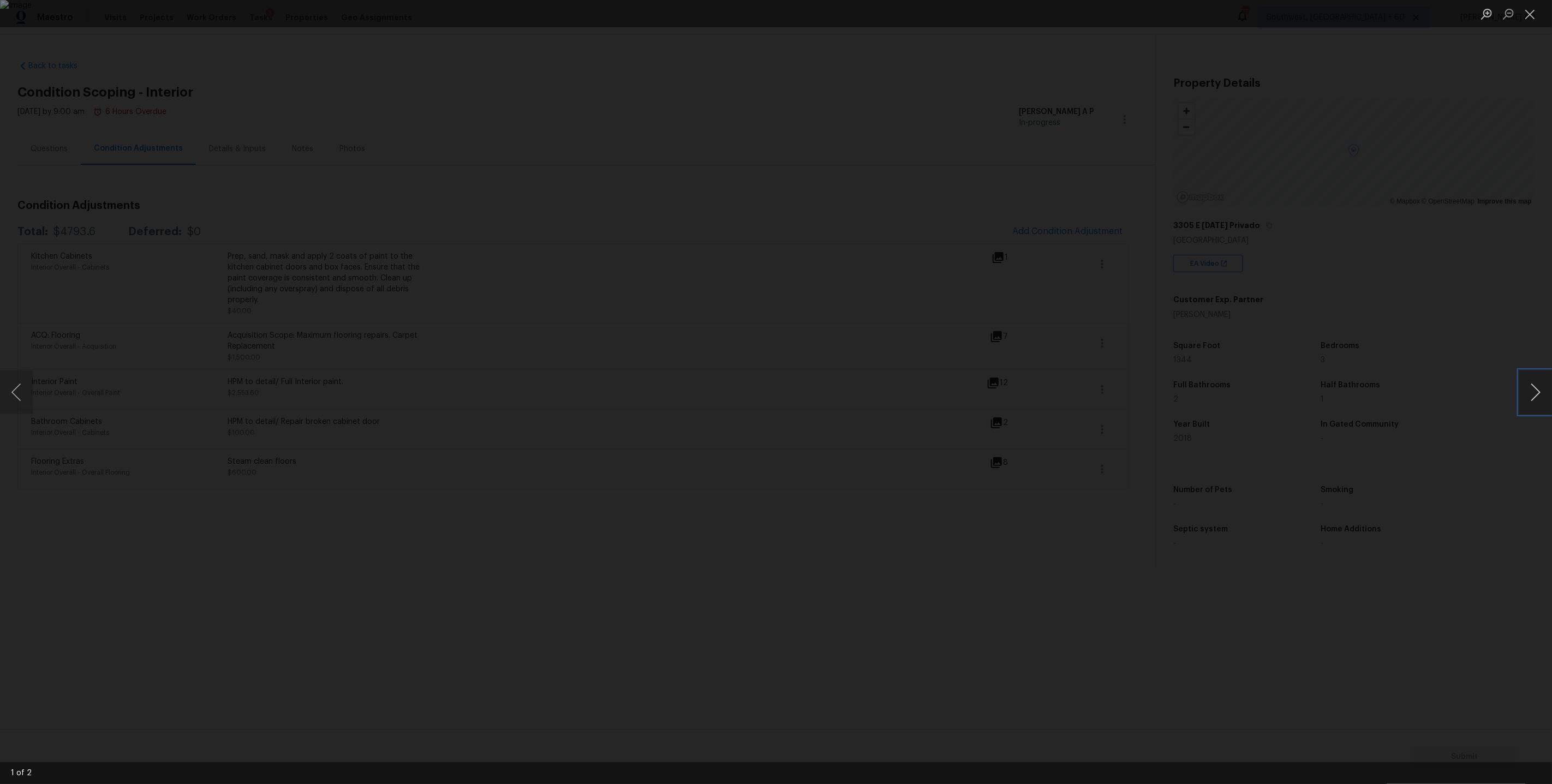
click at [1539, 395] on button "Next image" at bounding box center [1535, 392] width 33 height 43
click at [1178, 361] on div "Lightbox" at bounding box center [776, 392] width 1552 height 784
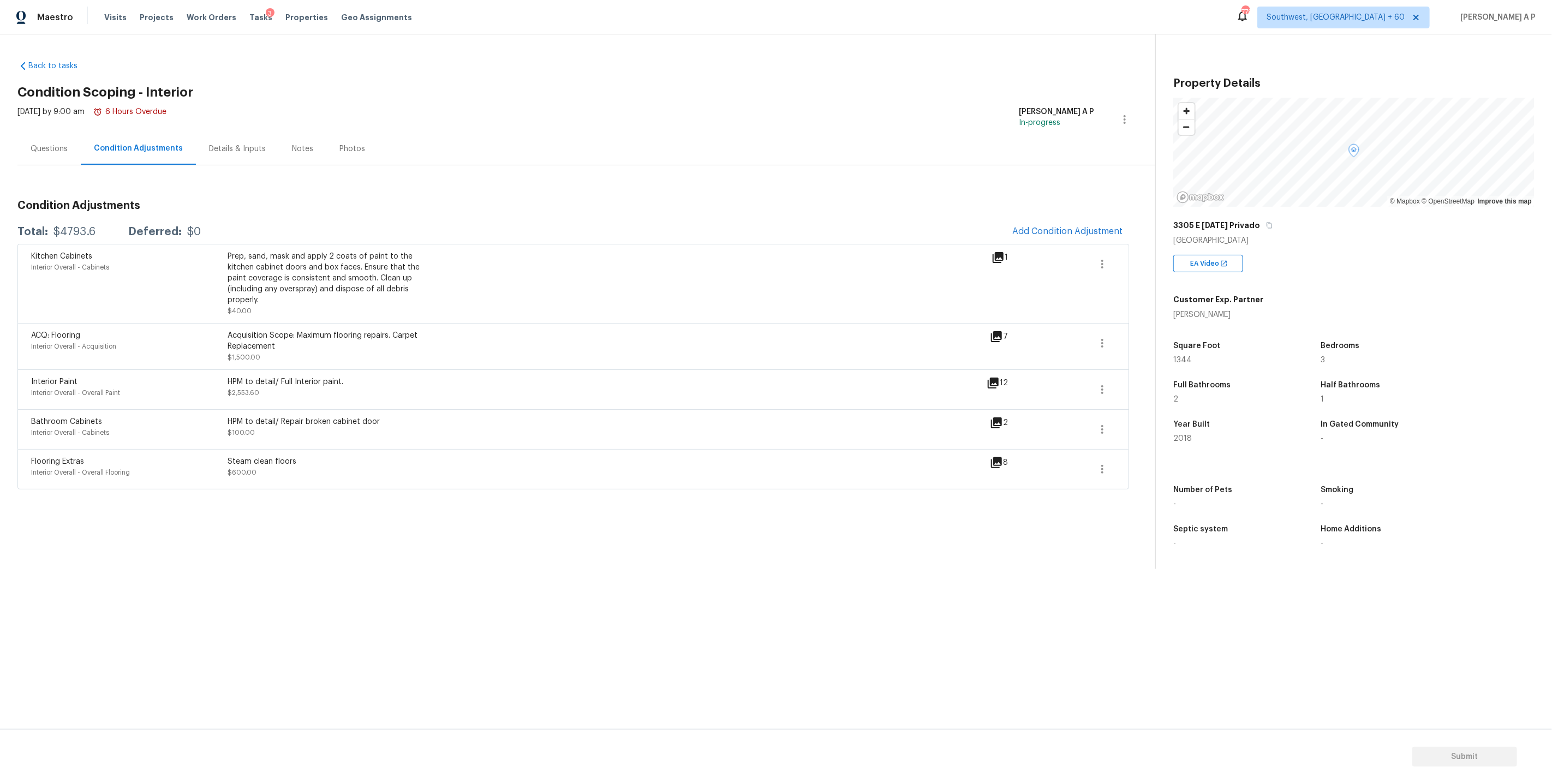
click at [1000, 254] on icon at bounding box center [998, 257] width 11 height 11
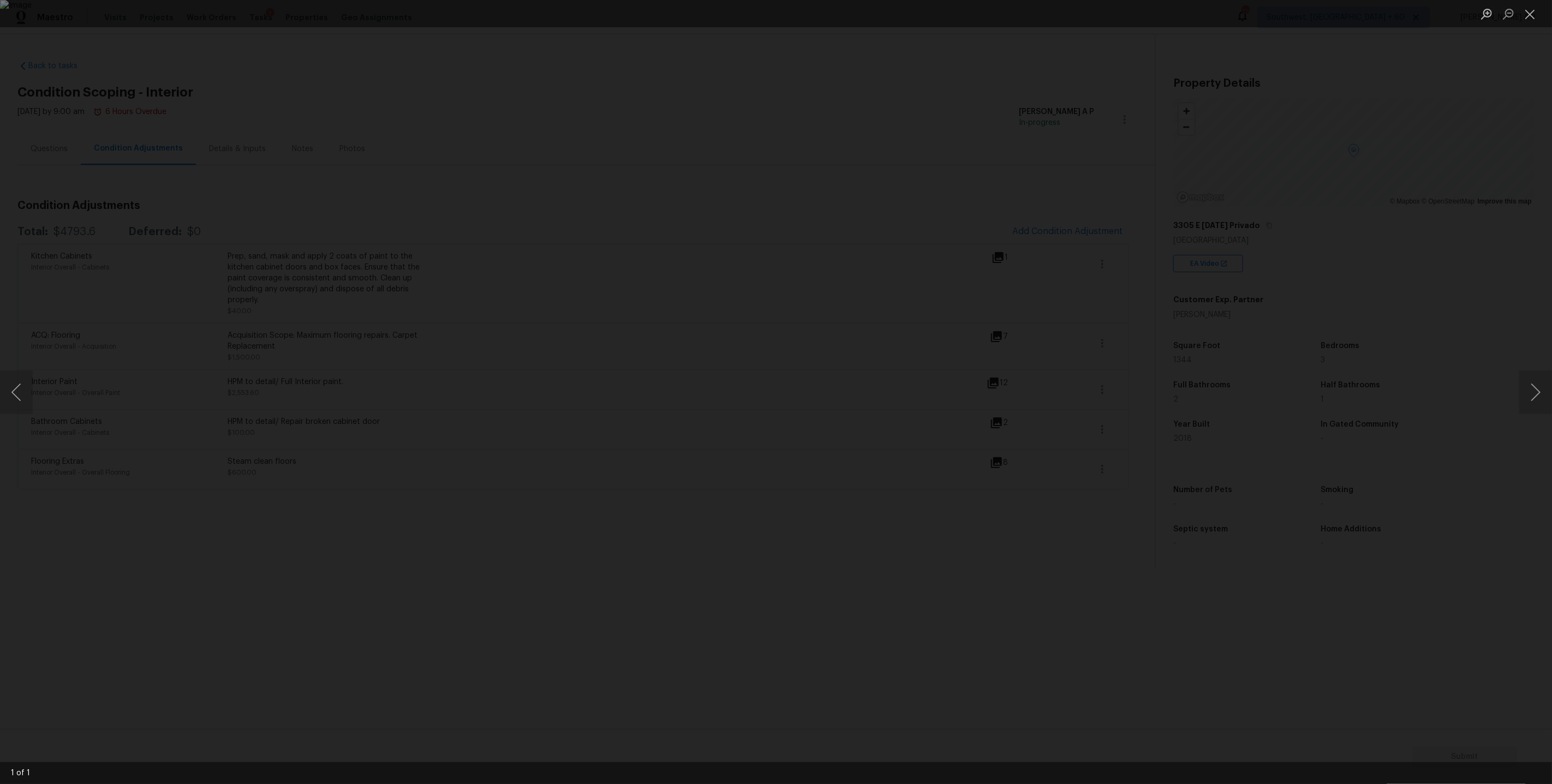
click at [1279, 369] on div "Lightbox" at bounding box center [776, 392] width 1552 height 784
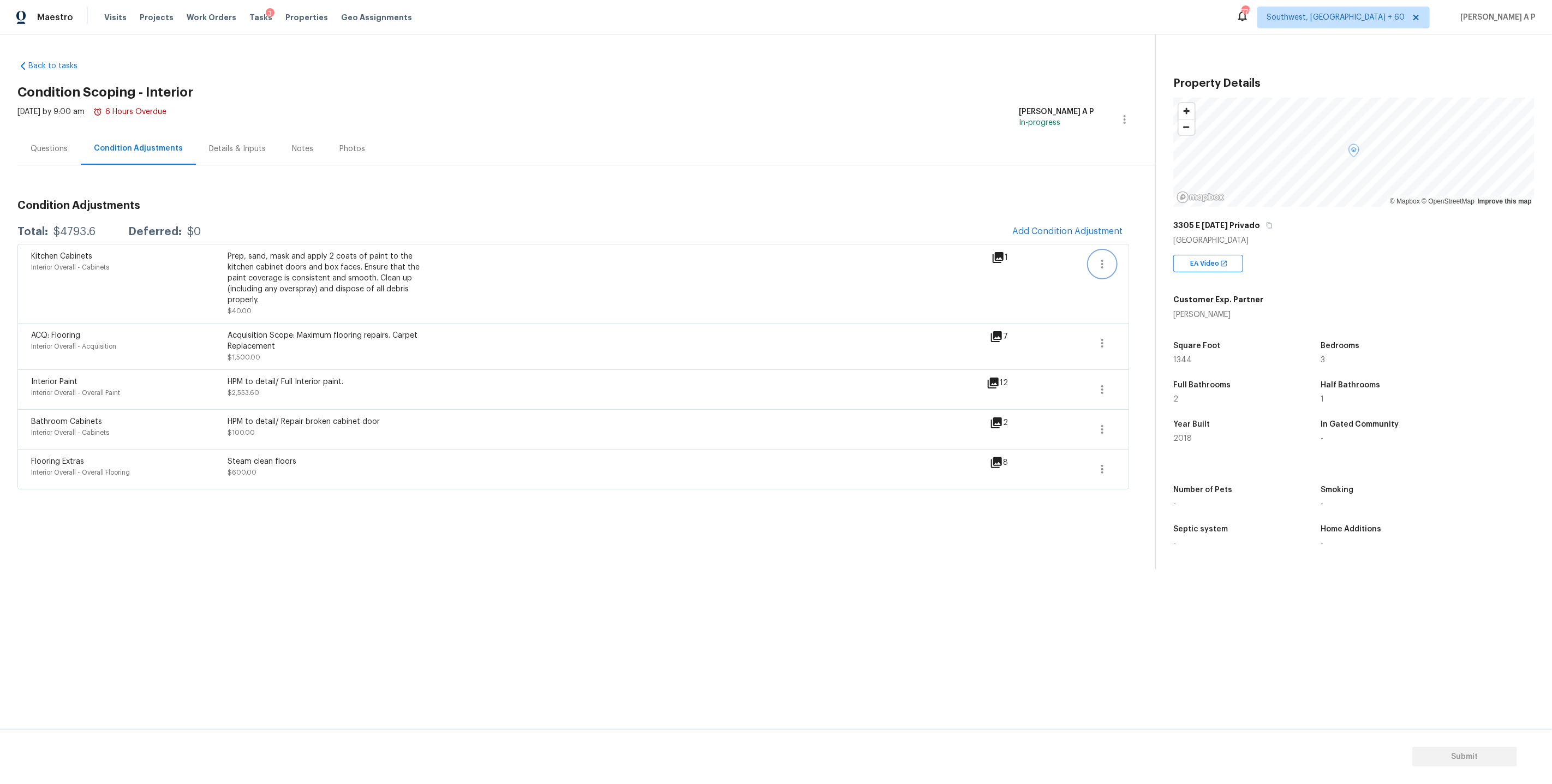
click at [1103, 260] on icon "button" at bounding box center [1102, 264] width 2 height 9
click at [1131, 263] on div "Edit" at bounding box center [1164, 262] width 85 height 11
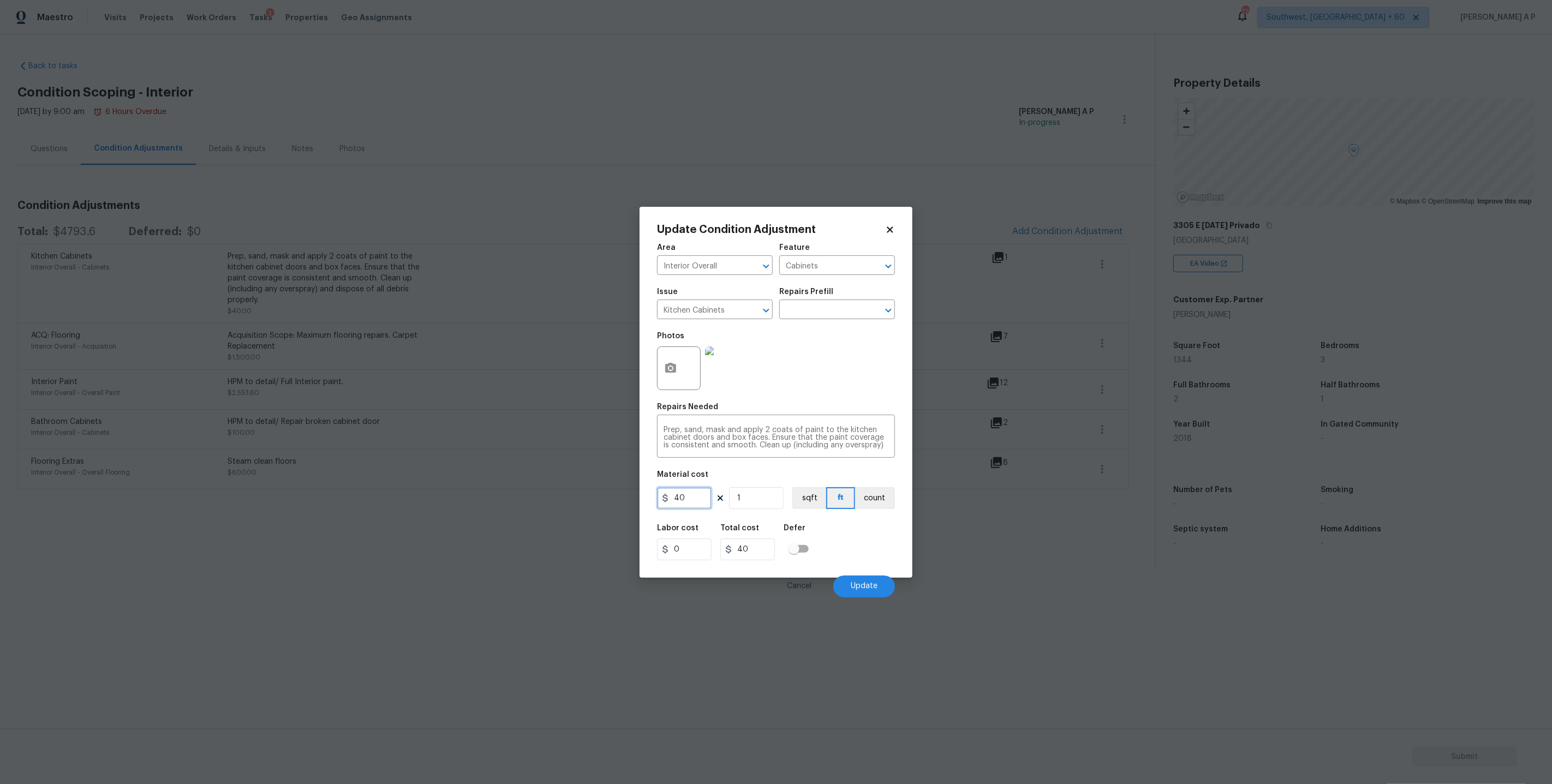
click at [700, 498] on input "40" at bounding box center [684, 498] width 55 height 22
type input "0"
click at [756, 432] on textarea "Prep, sand, mask and apply 2 coats of paint to the kitchen cabinet doors and bo…" at bounding box center [776, 437] width 225 height 23
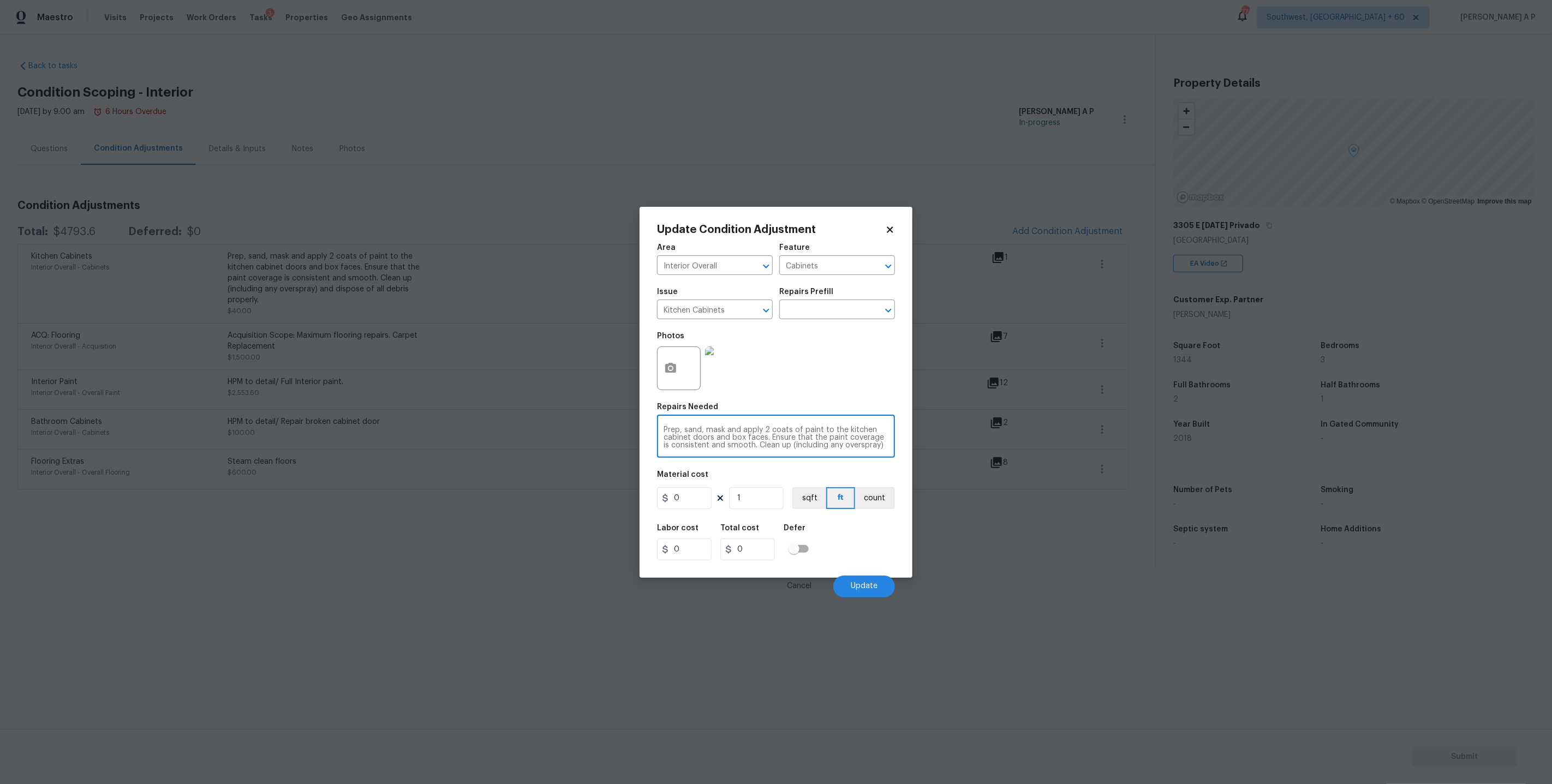
click at [756, 432] on textarea "Prep, sand, mask and apply 2 coats of paint to the kitchen cabinet doors and bo…" at bounding box center [776, 437] width 225 height 23
click at [713, 347] on img at bounding box center [726, 368] width 43 height 43
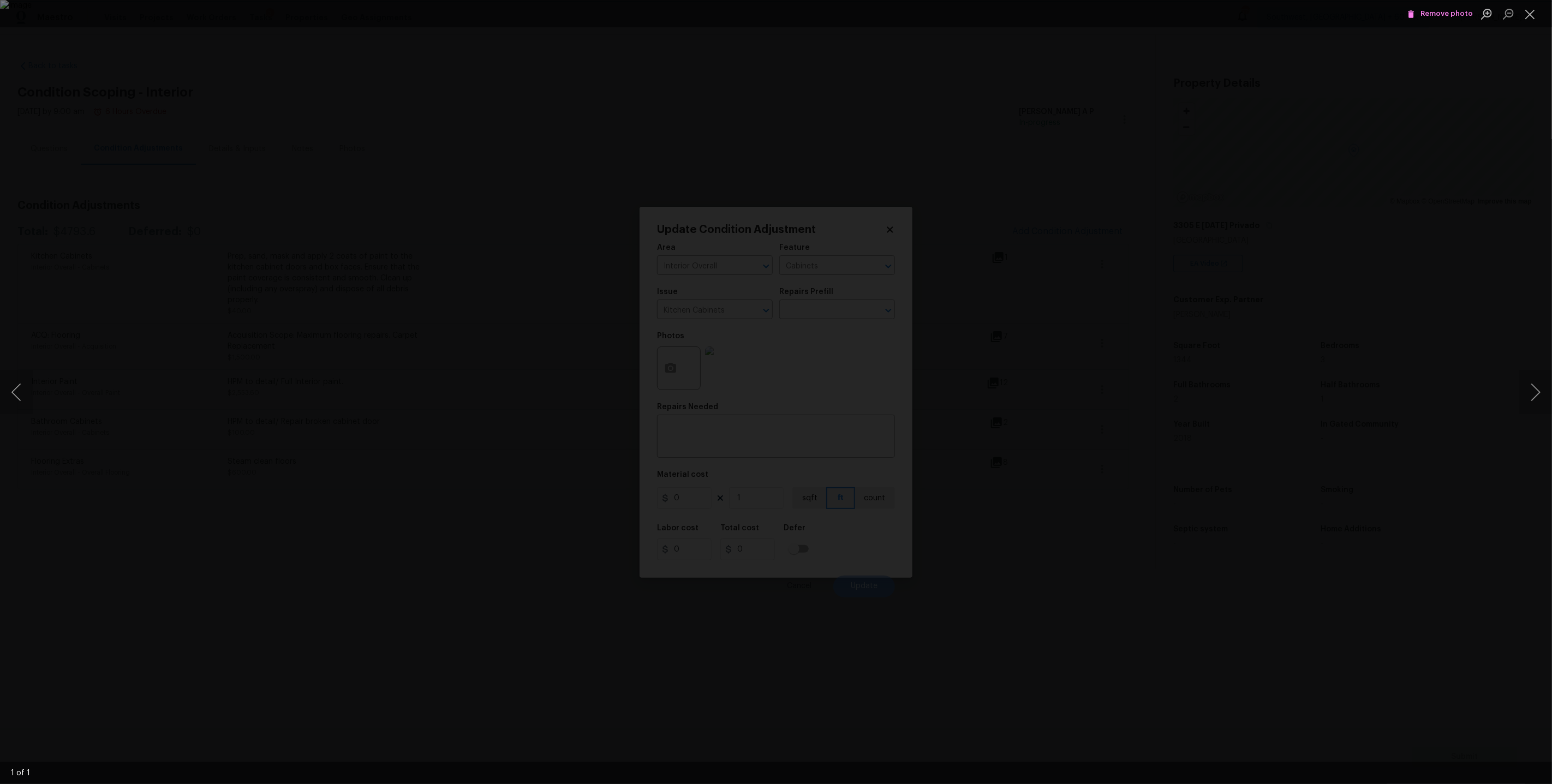
click at [1100, 421] on div "Lightbox" at bounding box center [776, 392] width 1552 height 784
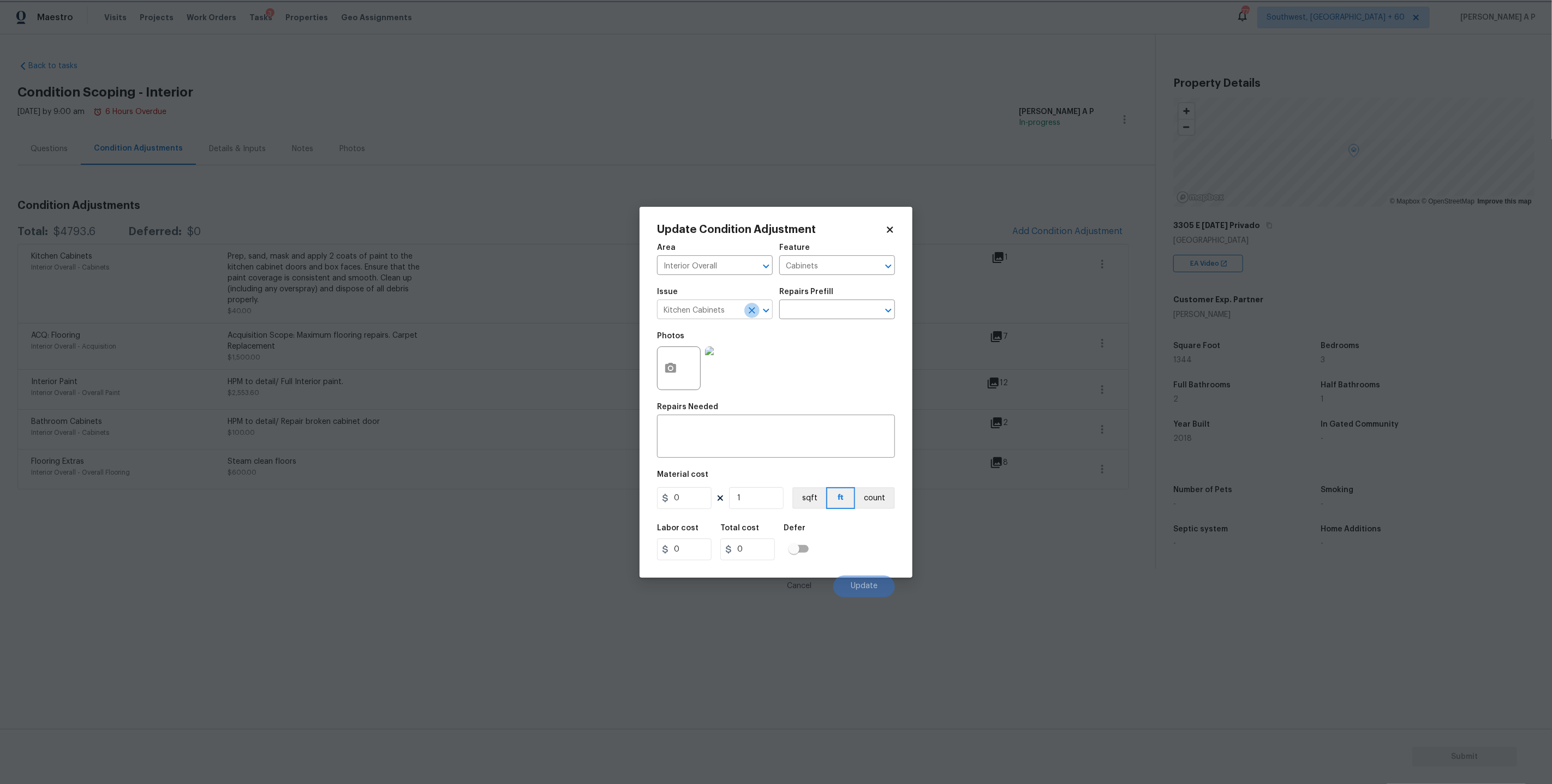
click at [746, 309] on icon "Clear" at bounding box center [752, 311] width 11 height 11
click at [874, 265] on icon "Clear" at bounding box center [875, 266] width 7 height 7
click at [746, 269] on icon "Clear" at bounding box center [752, 266] width 11 height 11
click at [735, 371] on img at bounding box center [726, 368] width 43 height 43
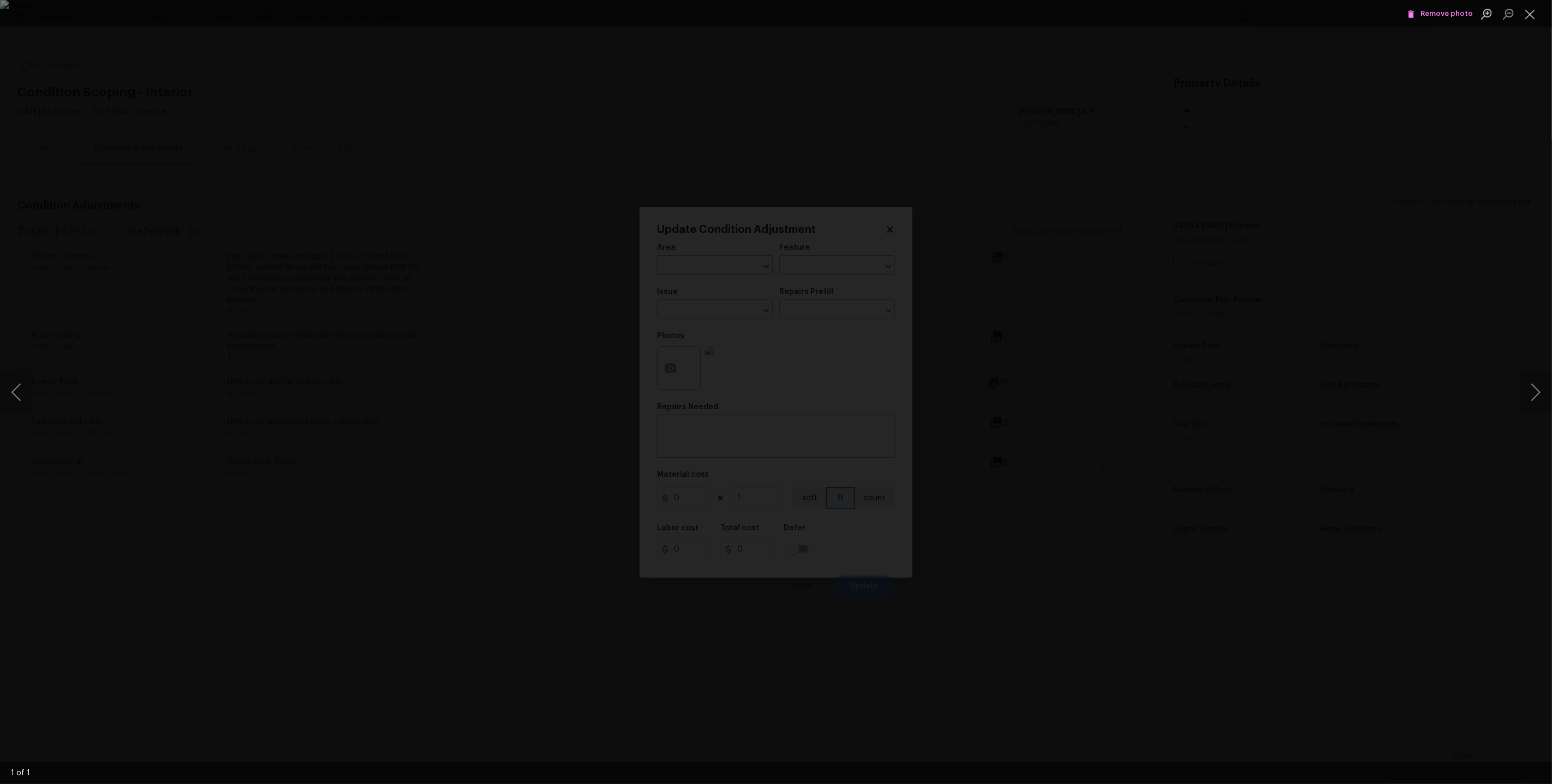
click at [1121, 238] on div "Lightbox" at bounding box center [776, 392] width 1552 height 784
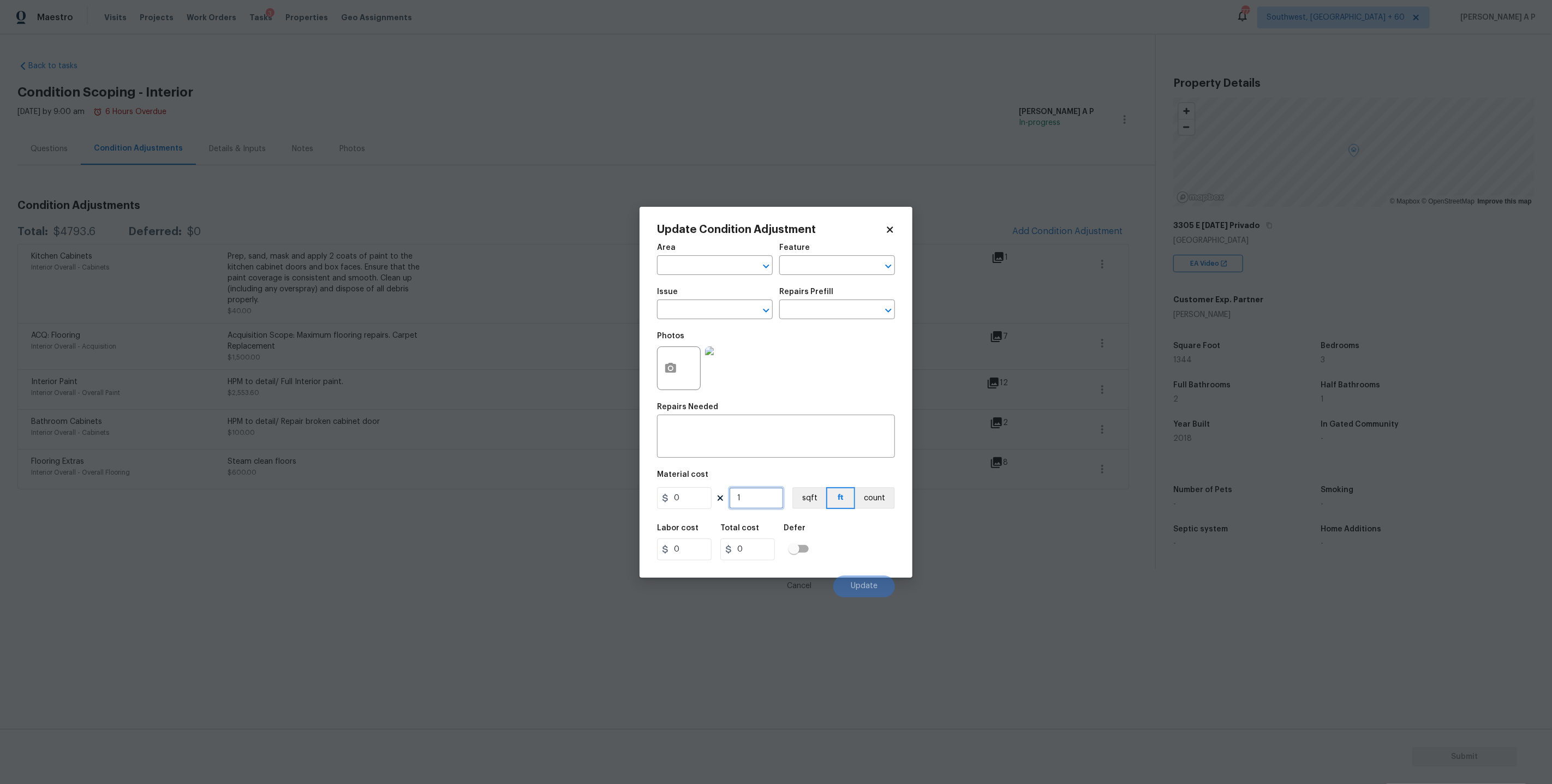
click at [758, 496] on input "1" at bounding box center [756, 498] width 55 height 22
type input "0"
click at [895, 229] on icon at bounding box center [890, 230] width 10 height 10
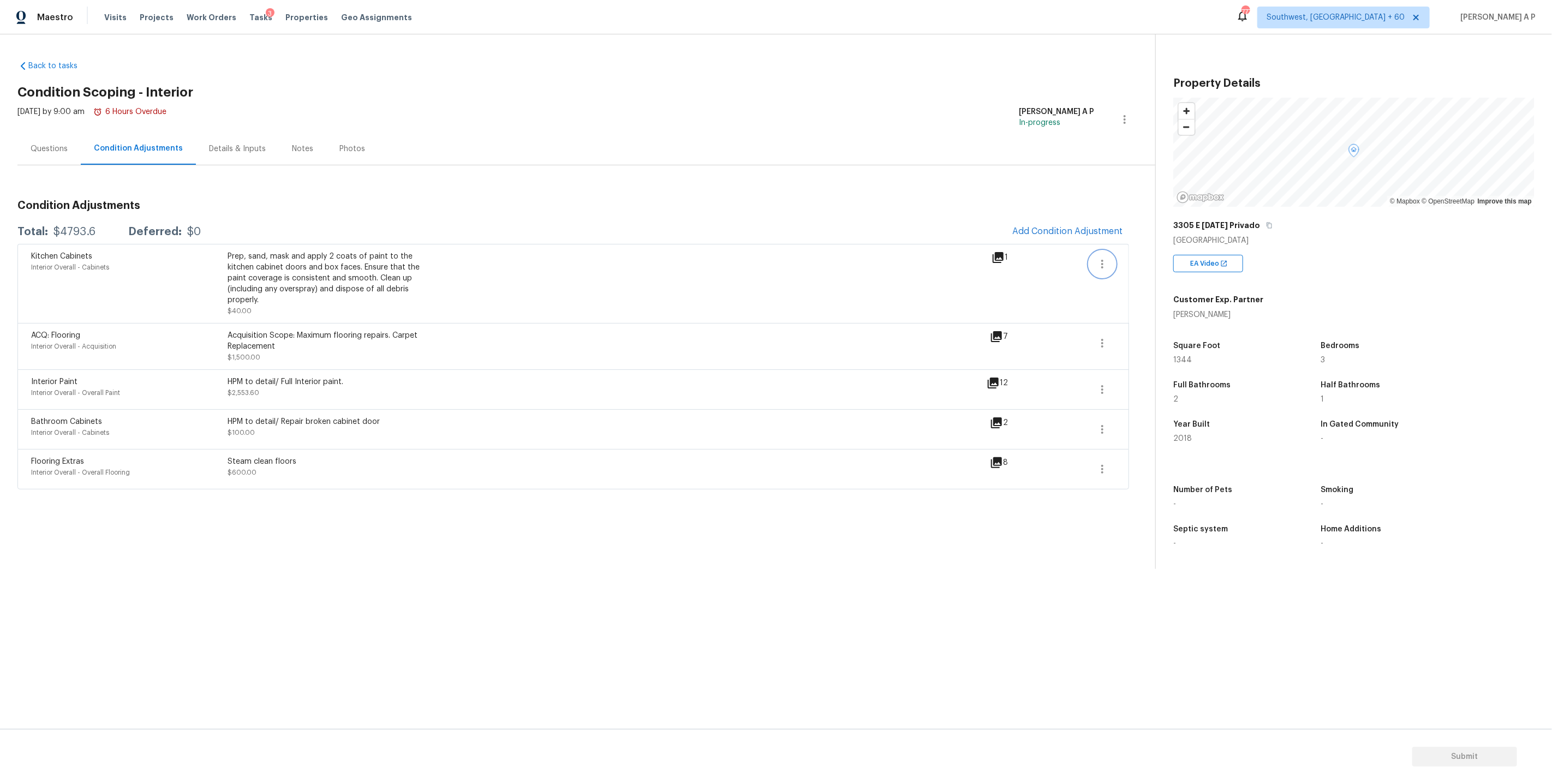
click at [1097, 258] on icon "button" at bounding box center [1102, 264] width 13 height 13
click at [1136, 262] on div "Edit" at bounding box center [1164, 262] width 85 height 11
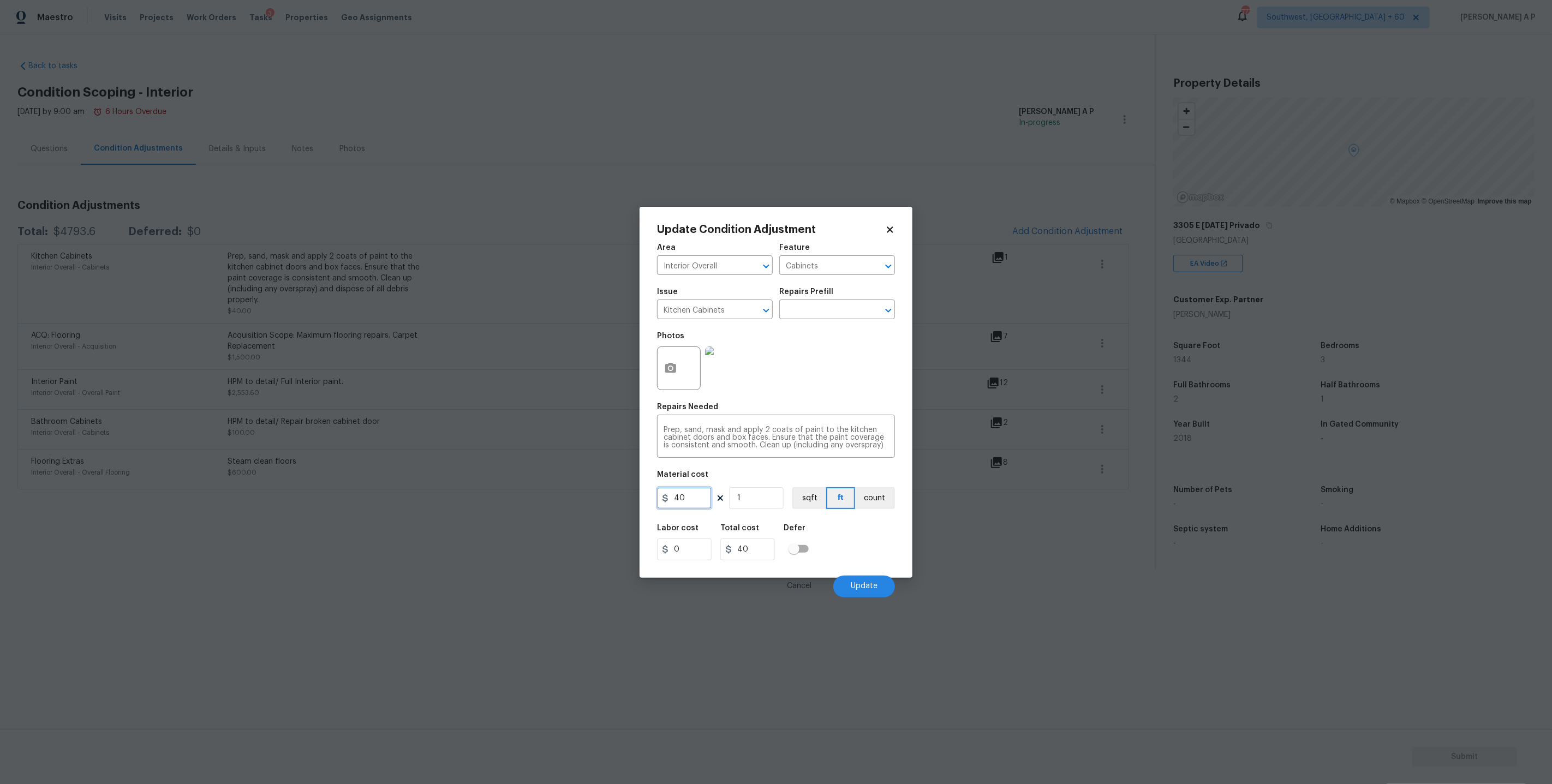
click at [676, 500] on input "40" at bounding box center [684, 498] width 55 height 22
type input "0"
click at [856, 582] on span "Update" at bounding box center [864, 586] width 27 height 8
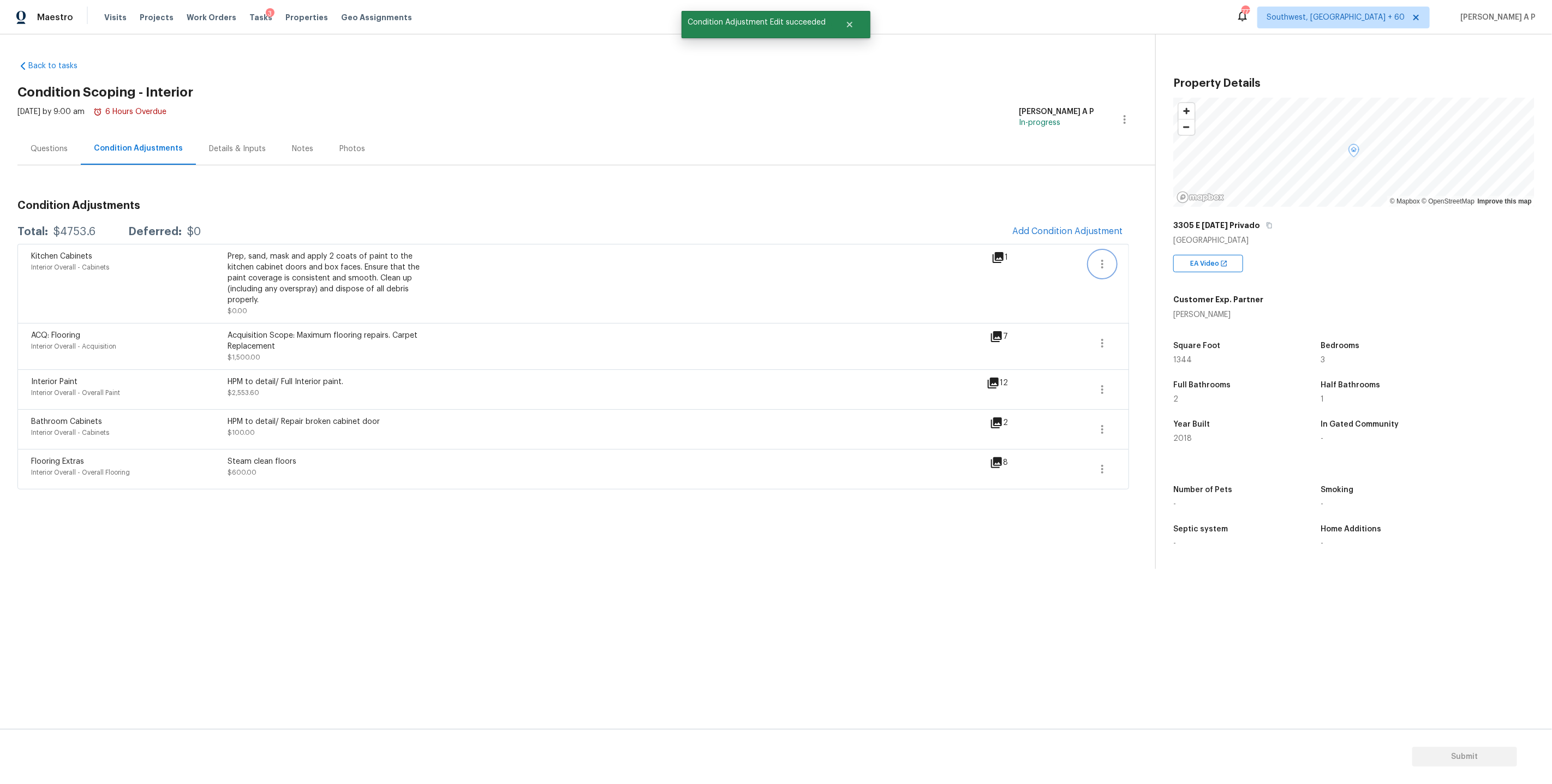
click at [1110, 260] on button "button" at bounding box center [1102, 264] width 26 height 26
click at [937, 504] on section "Back to tasks Condition Scoping - Interior Thu, Sep 04 2025 by 9:00 am 6 Hours …" at bounding box center [586, 311] width 1138 height 517
drag, startPoint x: 97, startPoint y: 226, endPoint x: 54, endPoint y: 235, distance: 43.9
click at [54, 235] on div "Total: $4753.6 Deferred: $0" at bounding box center [109, 232] width 183 height 11
drag, startPoint x: 52, startPoint y: 233, endPoint x: 124, endPoint y: 233, distance: 72.0
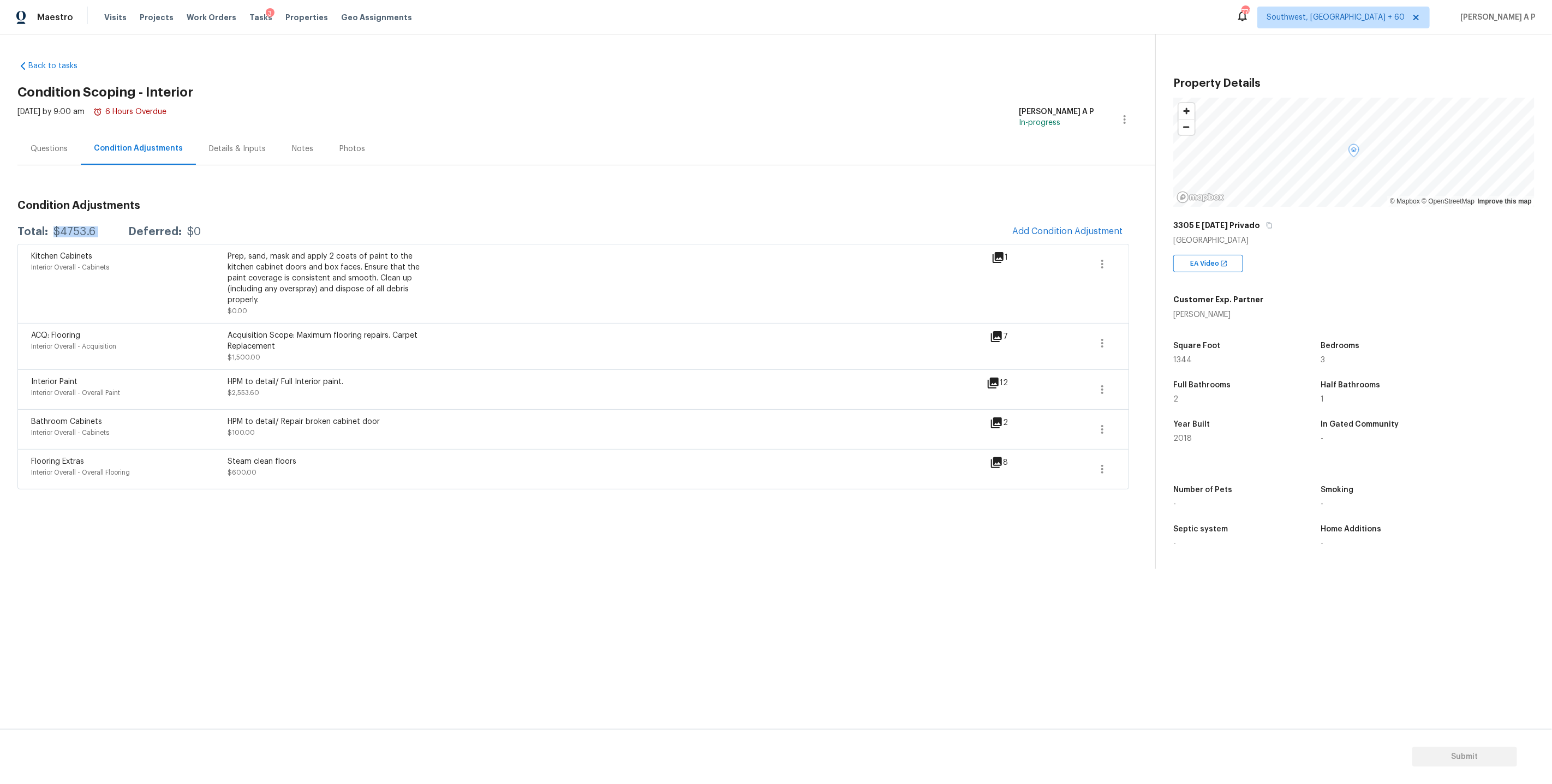
click at [124, 233] on div "Total: $4753.6 Deferred: $0" at bounding box center [109, 232] width 183 height 11
copy div "$4753.6"
click at [51, 152] on div "Questions" at bounding box center [49, 149] width 37 height 11
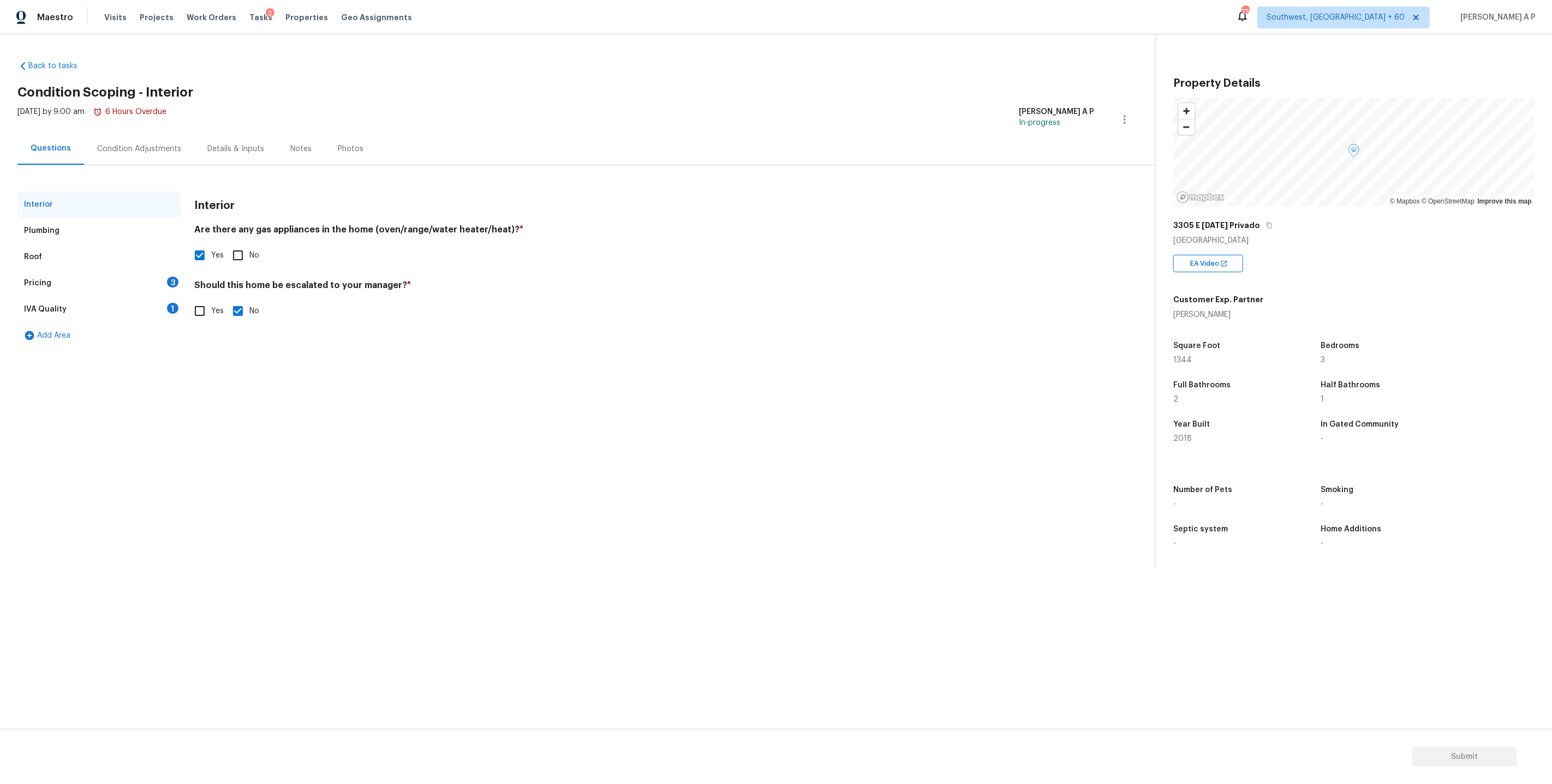
click at [160, 286] on div "Pricing 3" at bounding box center [99, 282] width 164 height 26
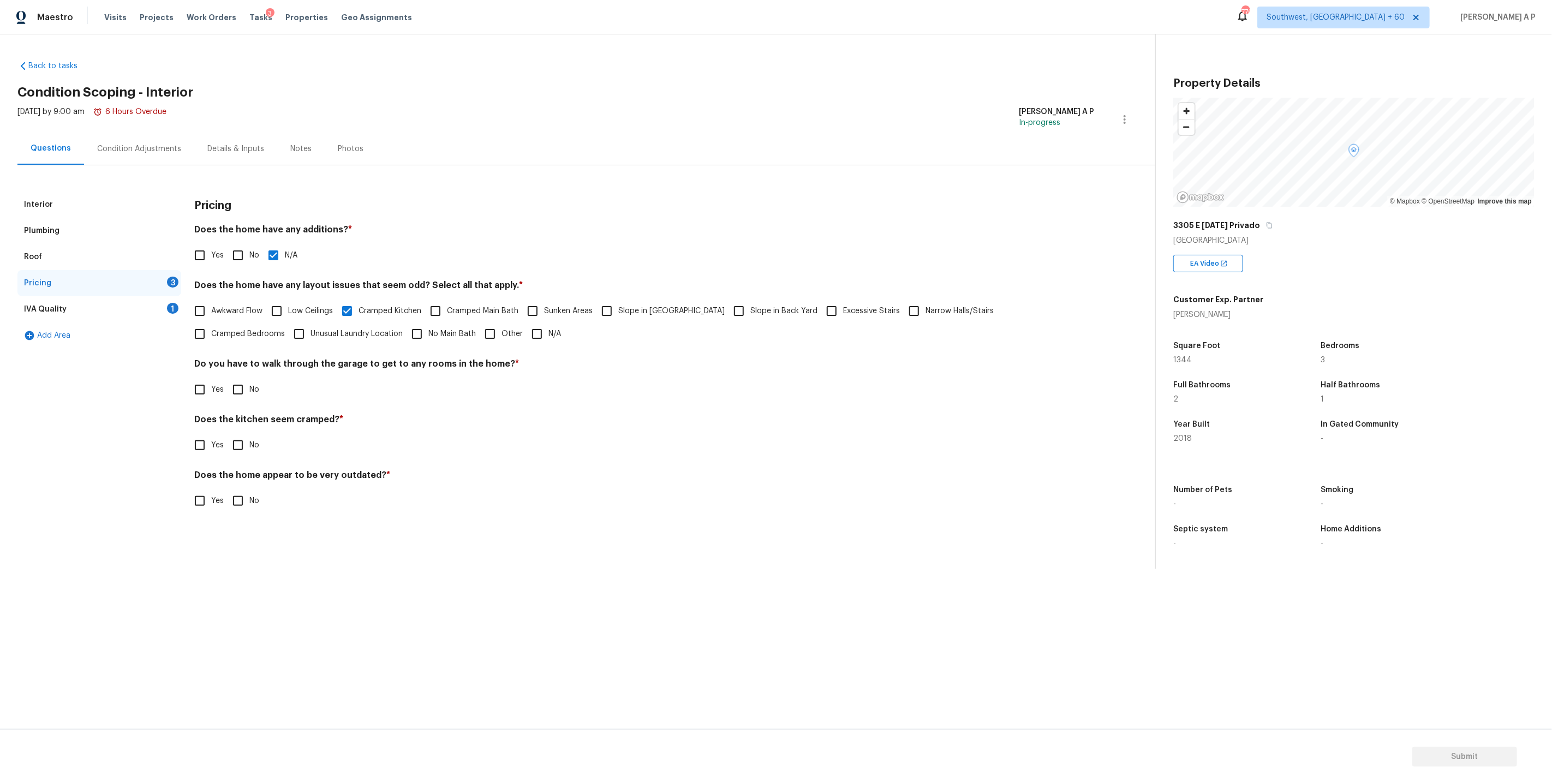
click at [526, 332] on input "N/A" at bounding box center [537, 334] width 23 height 23
click at [526, 333] on input "N/A" at bounding box center [537, 334] width 23 height 23
checkbox input "false"
click at [241, 389] on input "No" at bounding box center [238, 389] width 23 height 23
checkbox input "true"
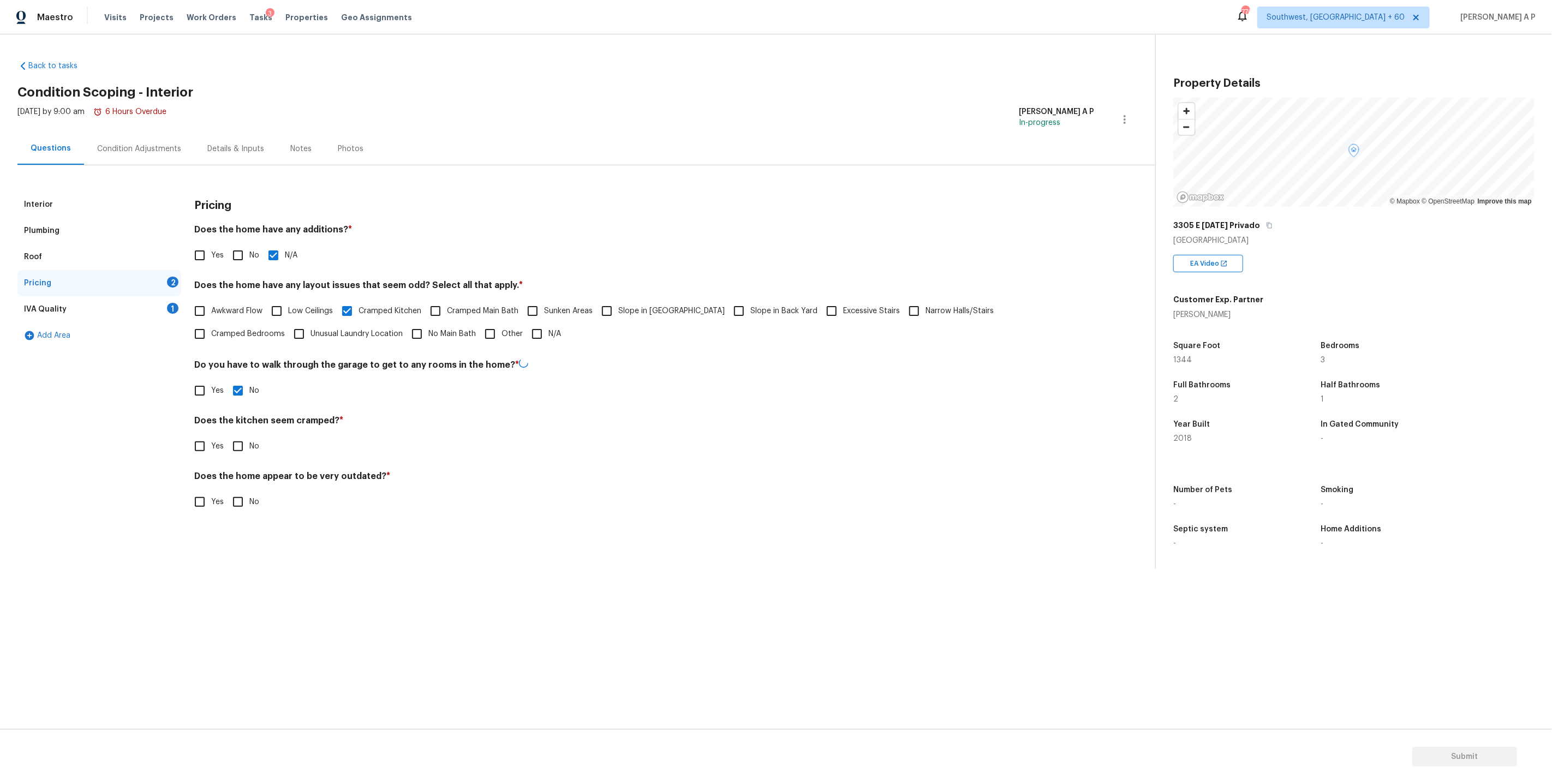
click at [241, 440] on input "No" at bounding box center [238, 446] width 23 height 23
checkbox input "true"
click at [240, 492] on input "No" at bounding box center [238, 502] width 23 height 23
checkbox input "true"
click at [167, 304] on div "1" at bounding box center [172, 308] width 11 height 11
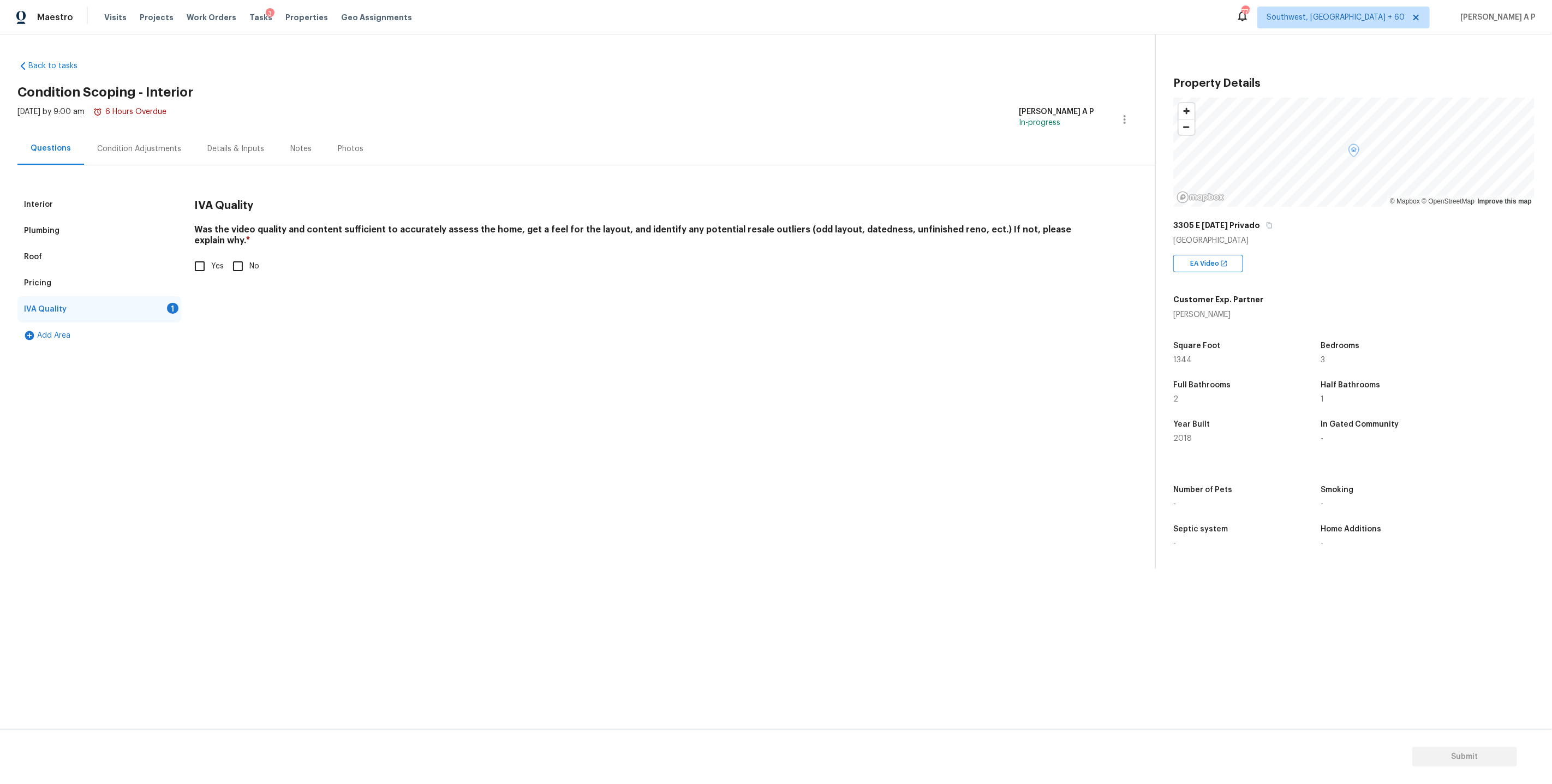
click at [240, 254] on input "No" at bounding box center [238, 266] width 23 height 23
checkbox input "true"
click at [208, 256] on input "Yes" at bounding box center [200, 267] width 23 height 23
checkbox input "true"
click at [239, 254] on input "No" at bounding box center [238, 266] width 23 height 23
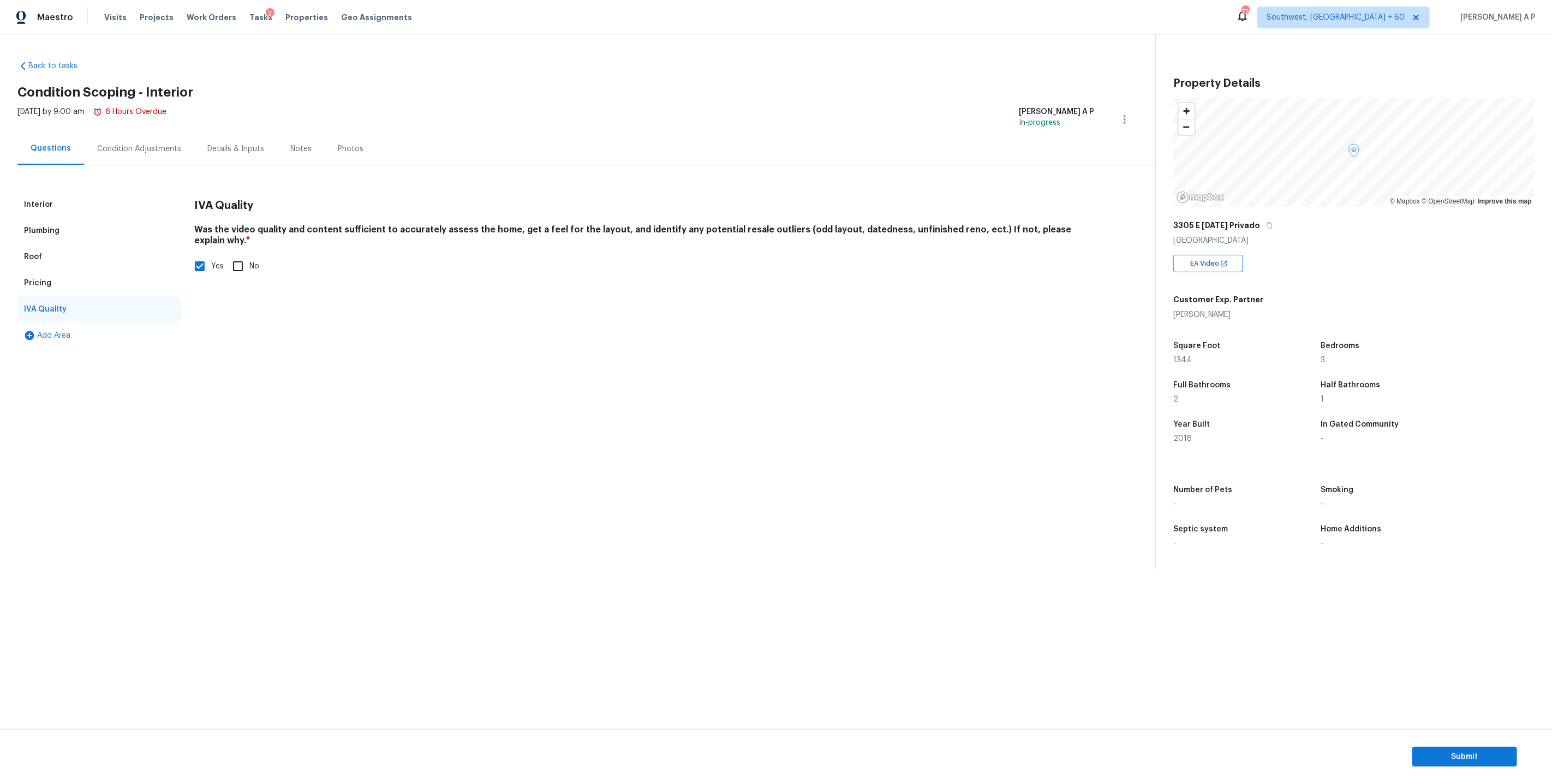
checkbox input "true"
click at [207, 258] on input "Yes" at bounding box center [200, 266] width 23 height 23
checkbox input "true"
checkbox input "false"
click at [1497, 751] on span "Submit" at bounding box center [1464, 757] width 88 height 13
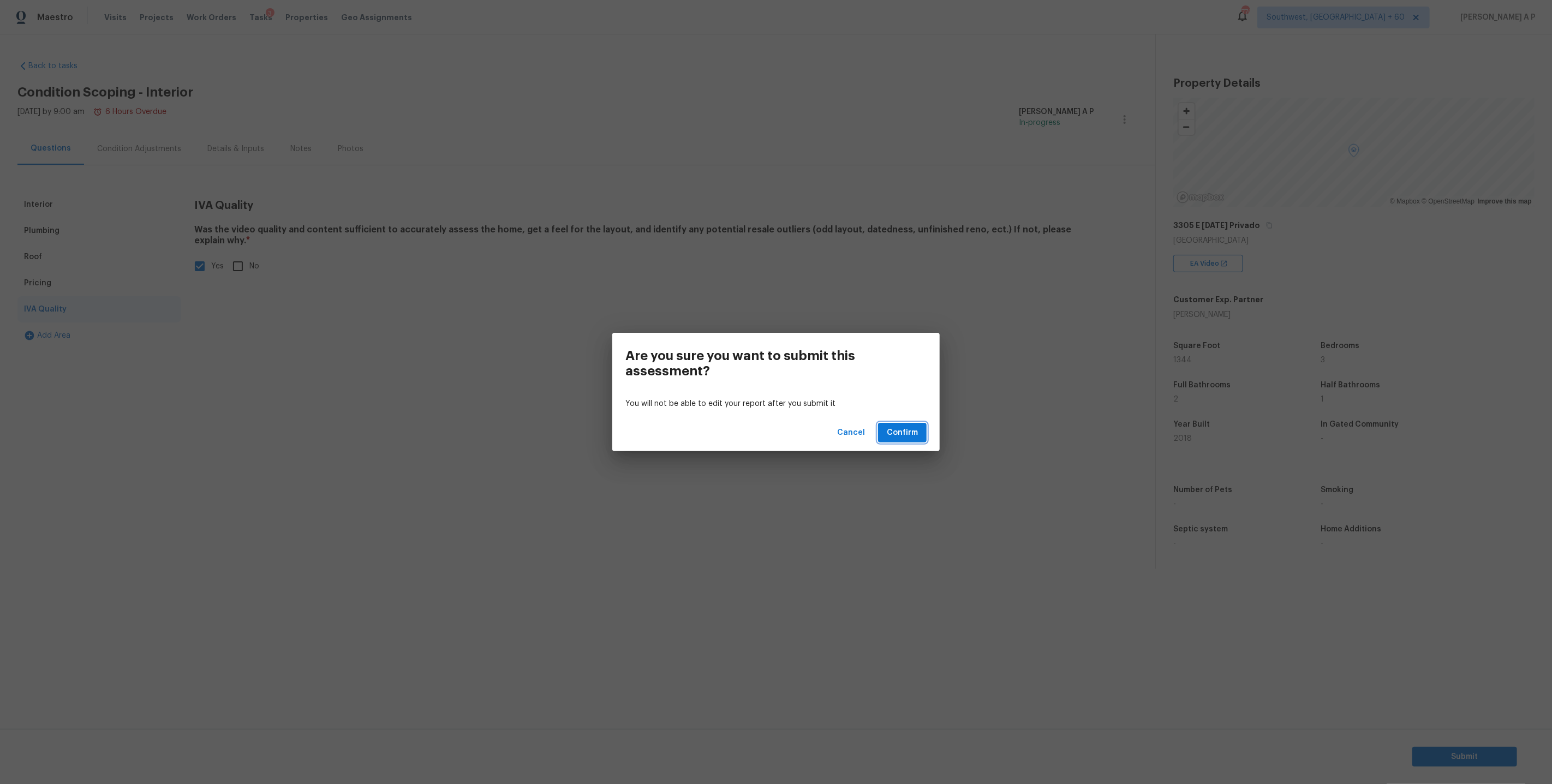
click at [913, 431] on span "Confirm" at bounding box center [902, 433] width 31 height 13
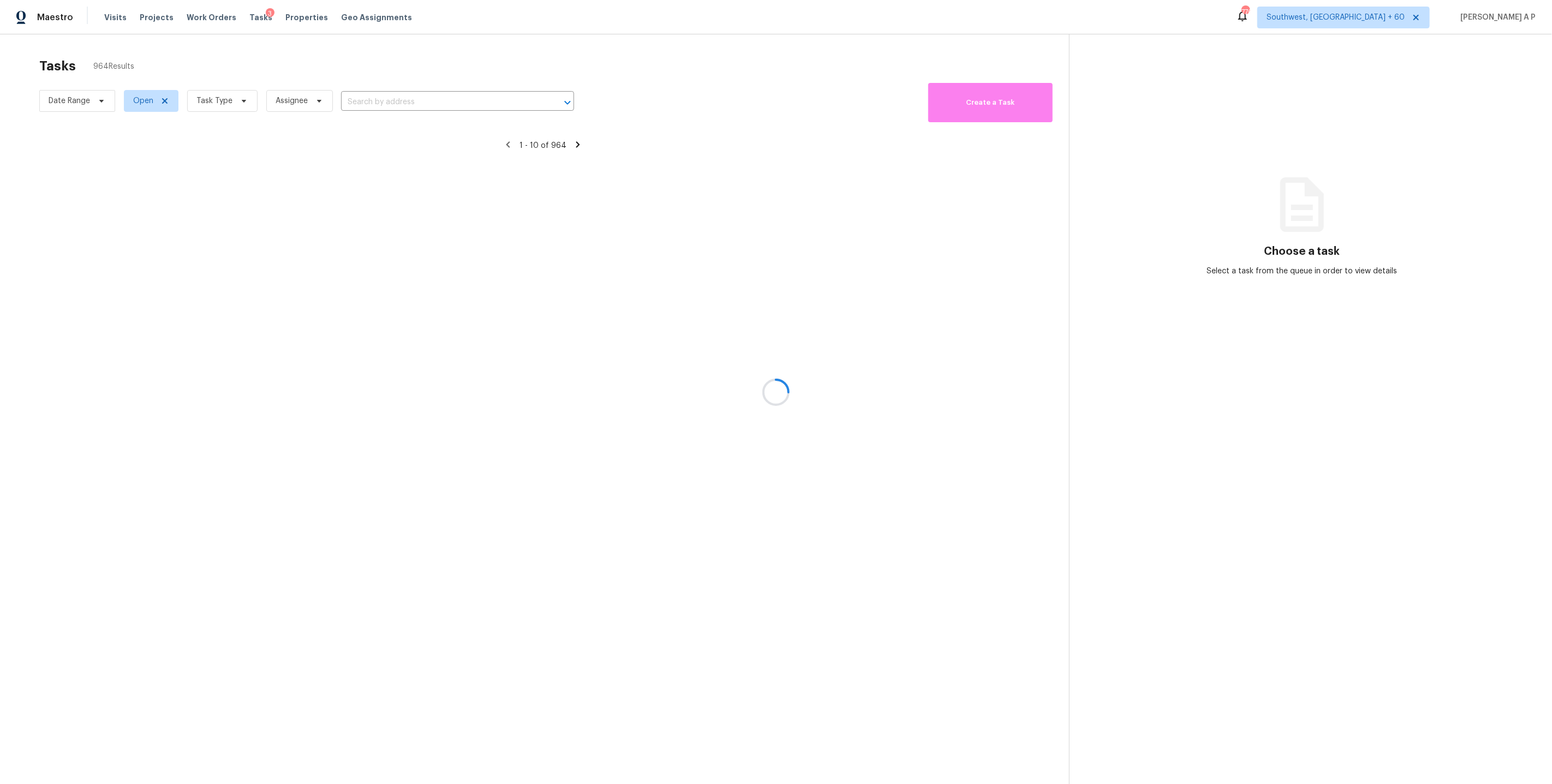
click at [392, 100] on div at bounding box center [776, 392] width 1552 height 784
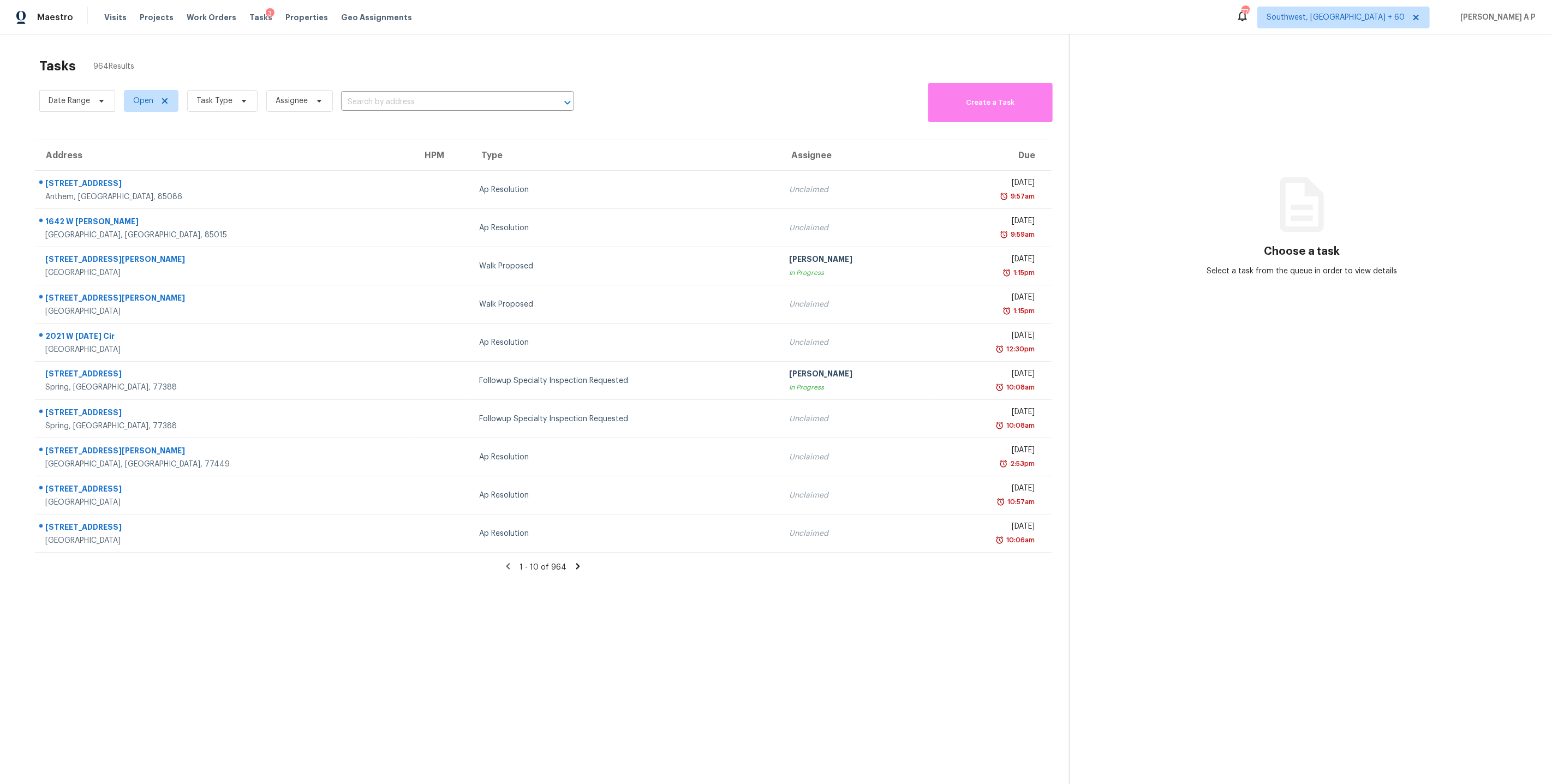
click at [394, 100] on input "text" at bounding box center [442, 102] width 202 height 17
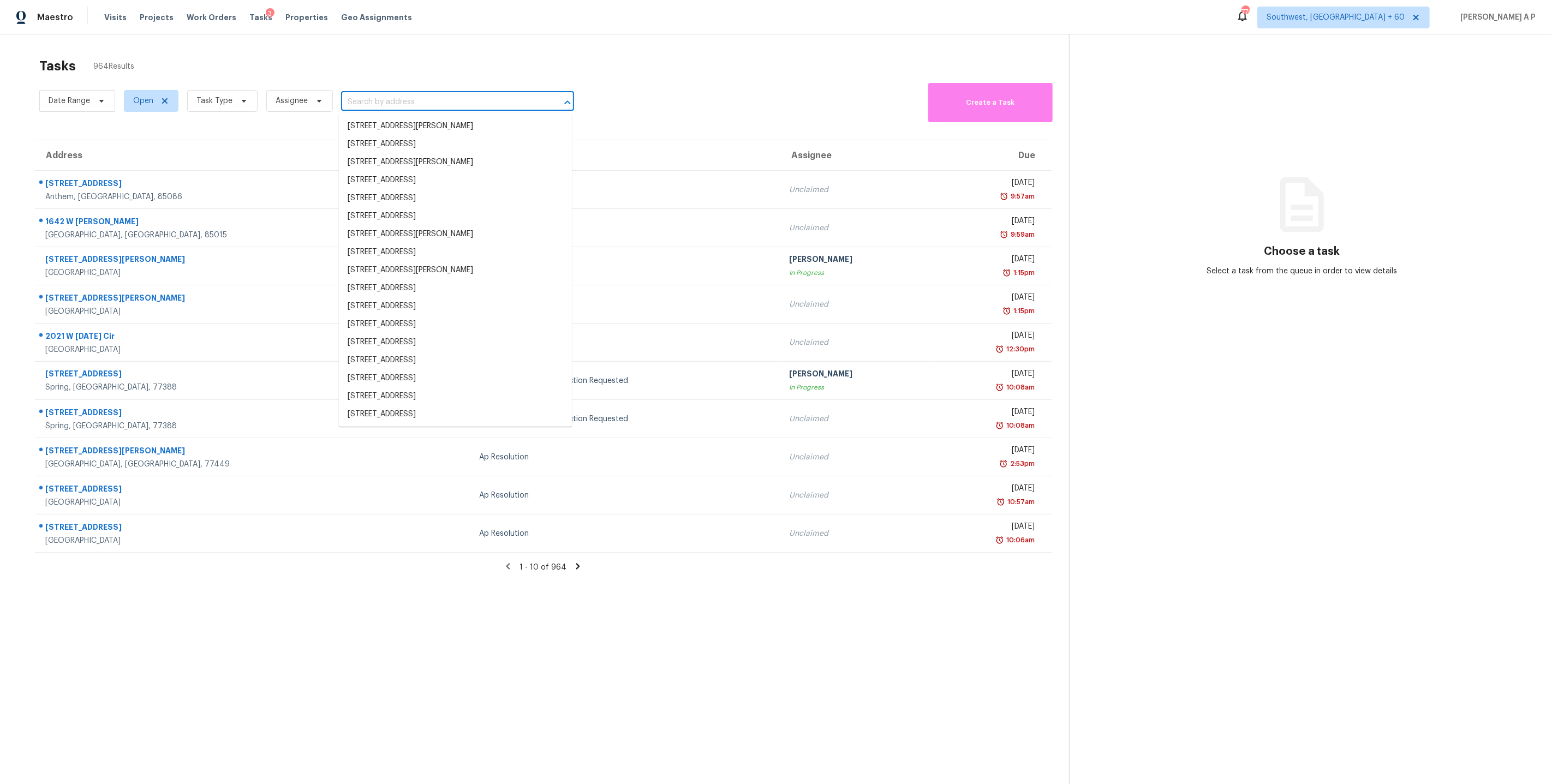
click at [394, 100] on input "text" at bounding box center [442, 102] width 202 height 17
paste input "1108 Larkspur Ln Cleburne, TX, 76033"
type input "1108 Larkspur Ln Cleburne, TX, 76033"
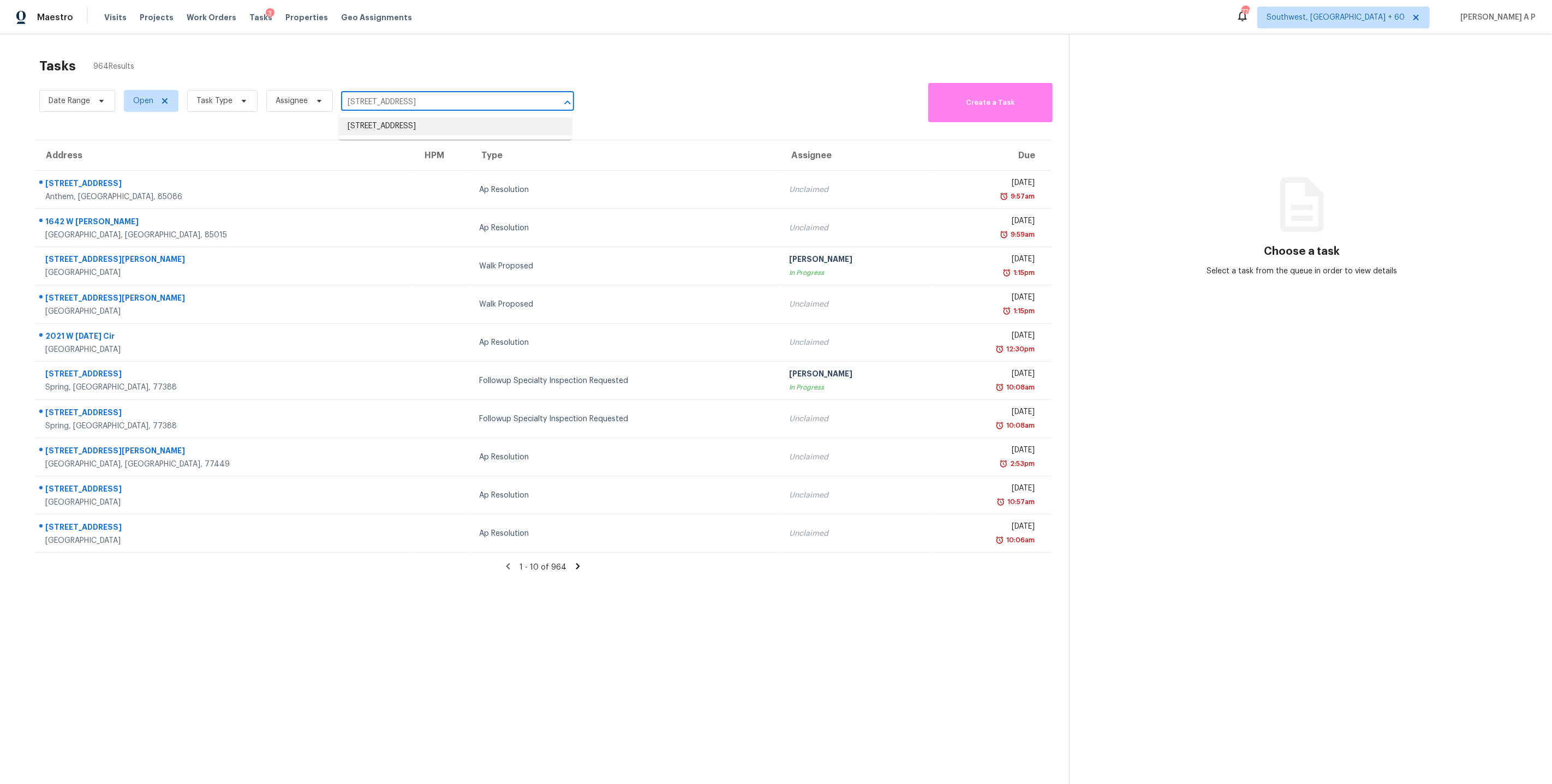
click at [389, 128] on li "1108 Larkspur Ln, Cleburne, TX 76033" at bounding box center [455, 126] width 233 height 18
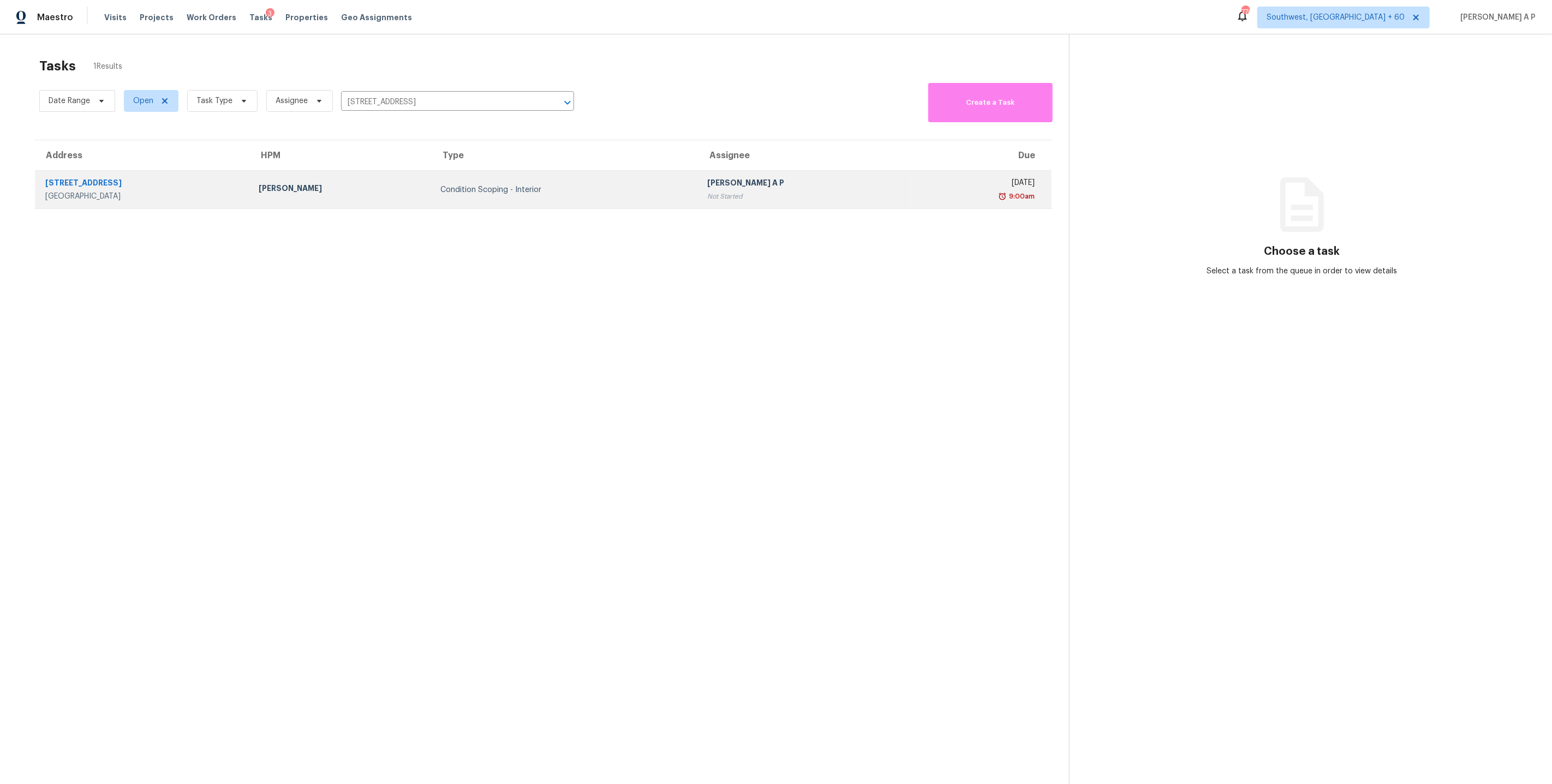
click at [519, 197] on td "Condition Scoping - Interior" at bounding box center [565, 190] width 267 height 38
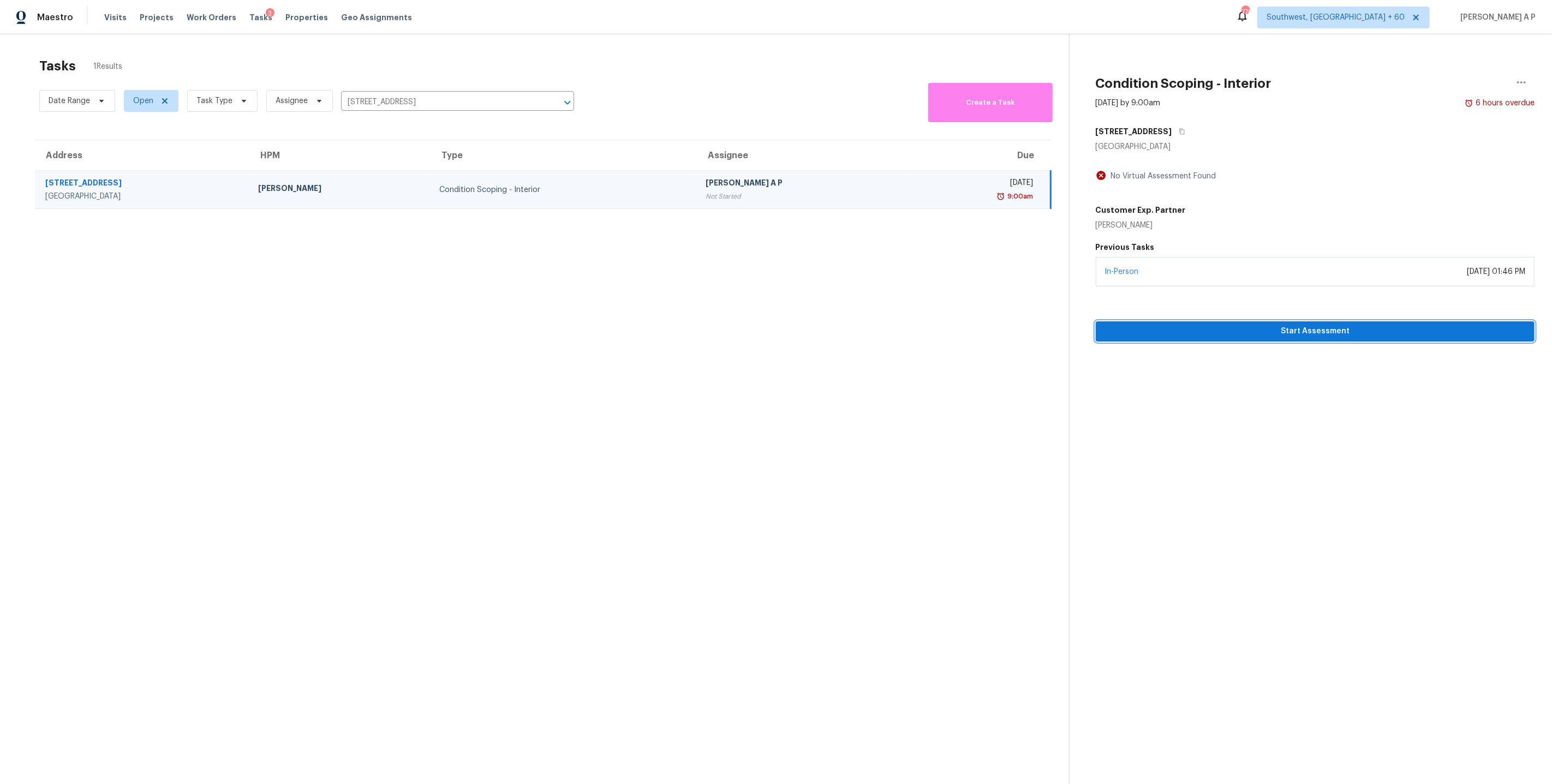
click at [1184, 333] on span "Start Assessment" at bounding box center [1315, 331] width 422 height 13
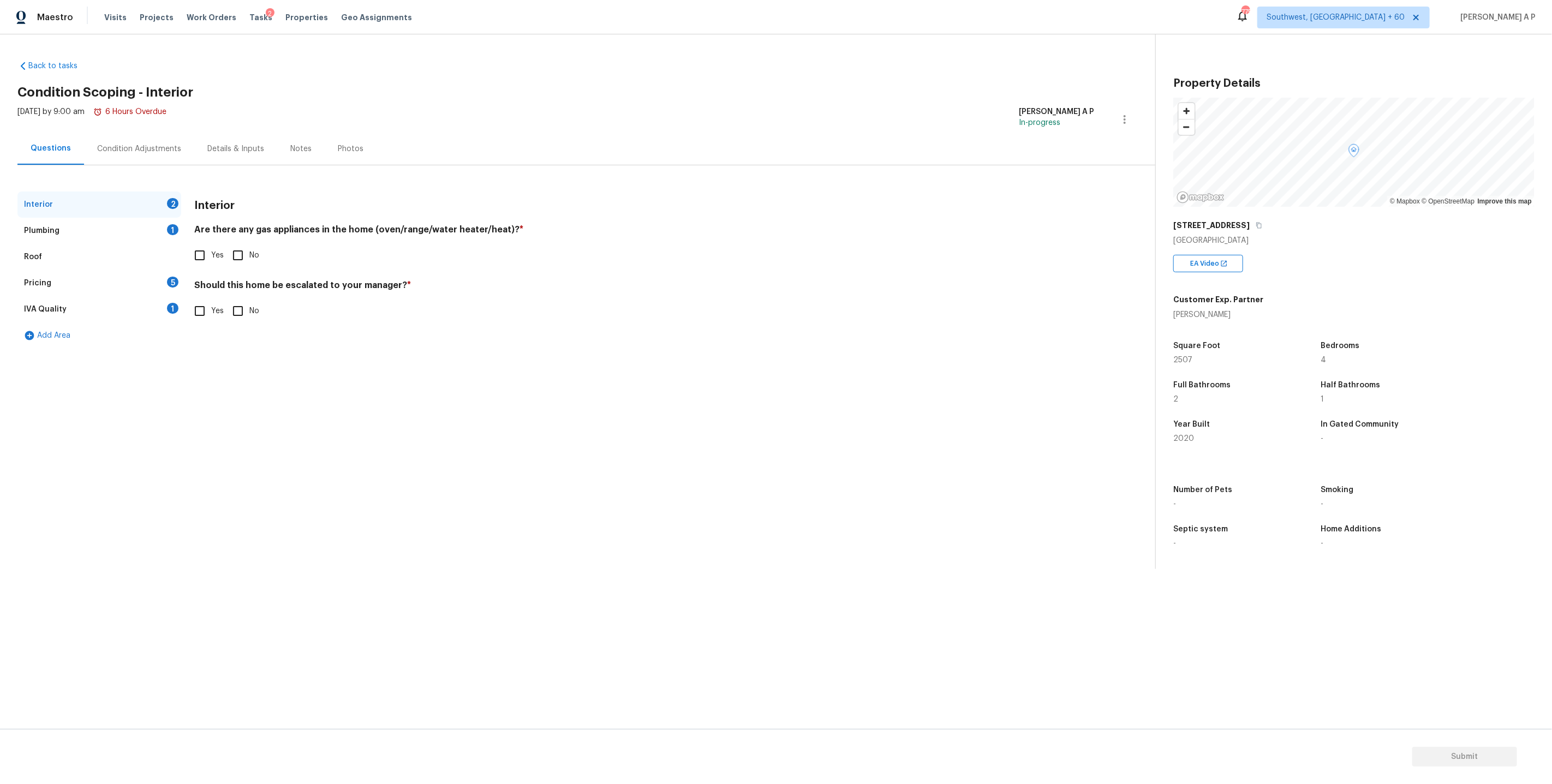
click at [205, 256] on input "Yes" at bounding box center [200, 255] width 23 height 23
checkbox input "true"
click at [244, 315] on input "No" at bounding box center [238, 311] width 23 height 23
checkbox input "true"
click at [156, 276] on div "Pricing 5" at bounding box center [99, 282] width 164 height 26
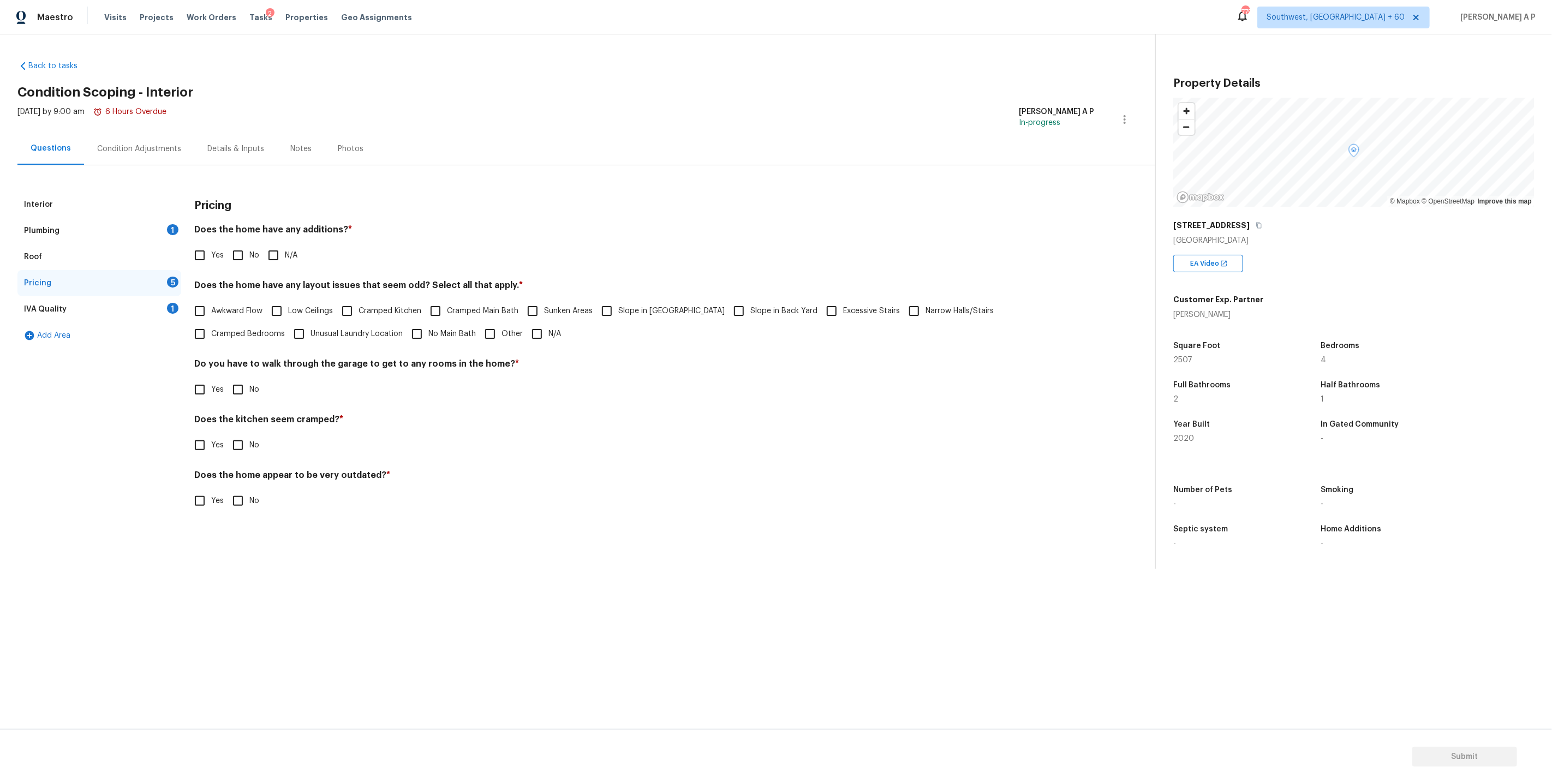
click at [168, 228] on div "1" at bounding box center [172, 230] width 11 height 11
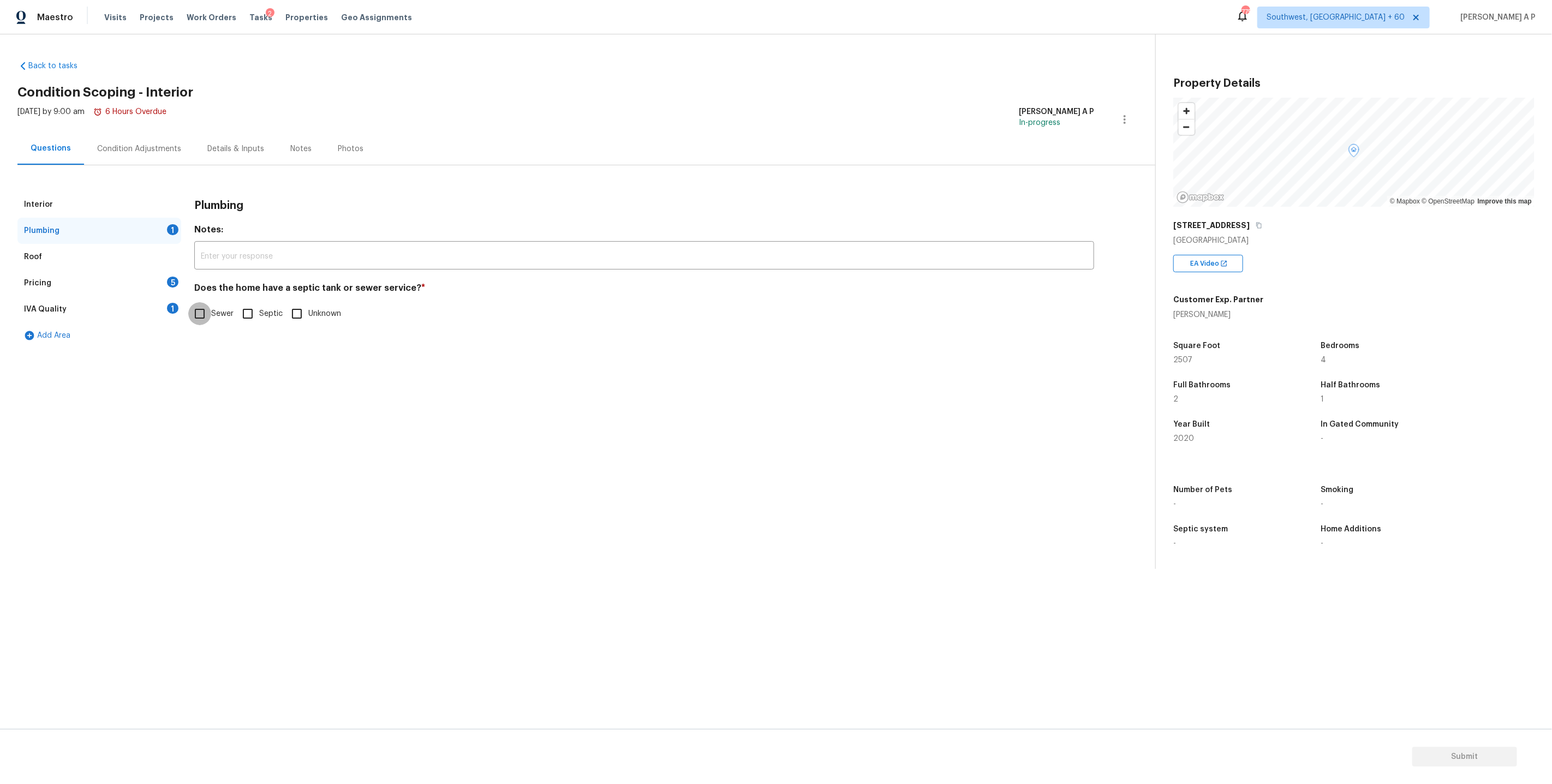
click at [208, 309] on input "Sewer" at bounding box center [200, 313] width 23 height 23
checkbox input "true"
click at [118, 279] on div "Pricing 5" at bounding box center [99, 282] width 164 height 26
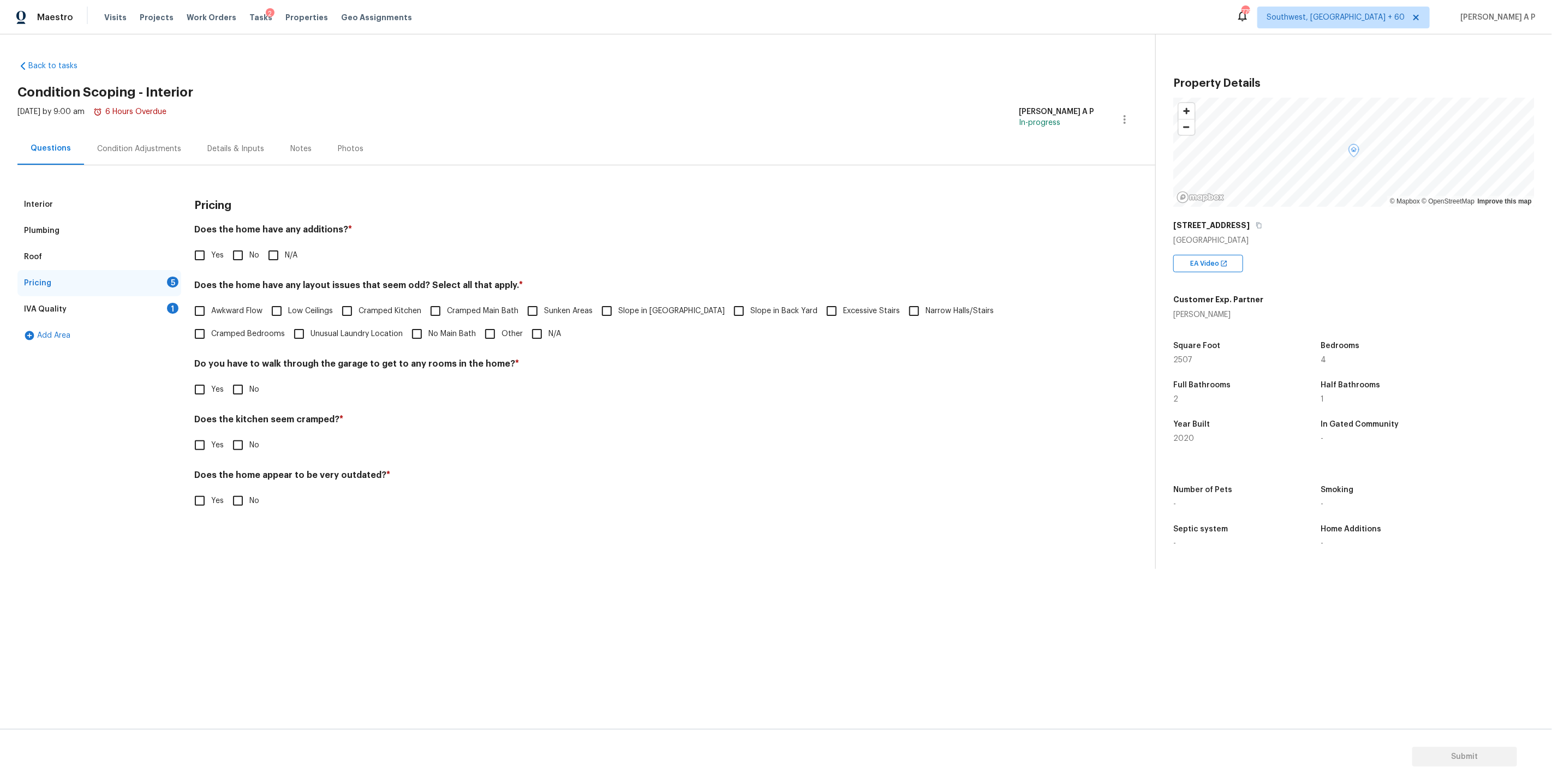
click at [284, 249] on input "N/A" at bounding box center [273, 255] width 23 height 23
checkbox input "true"
click at [526, 329] on input "N/A" at bounding box center [537, 334] width 23 height 23
checkbox input "true"
click at [236, 390] on input "No" at bounding box center [238, 389] width 23 height 23
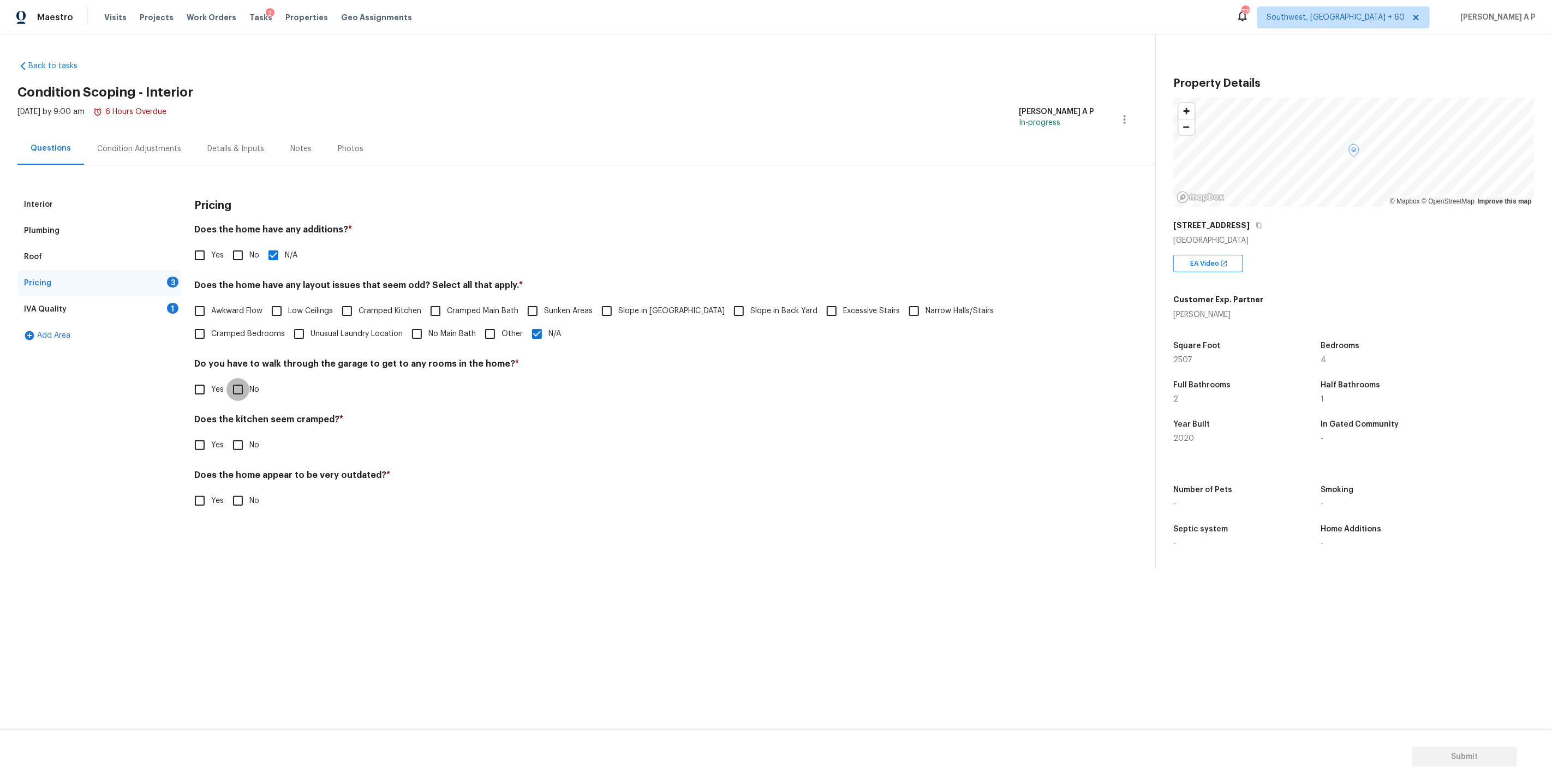
checkbox input "true"
click at [238, 451] on input "No" at bounding box center [238, 446] width 23 height 23
checkbox input "true"
click at [238, 502] on input "No" at bounding box center [238, 502] width 23 height 23
checkbox input "true"
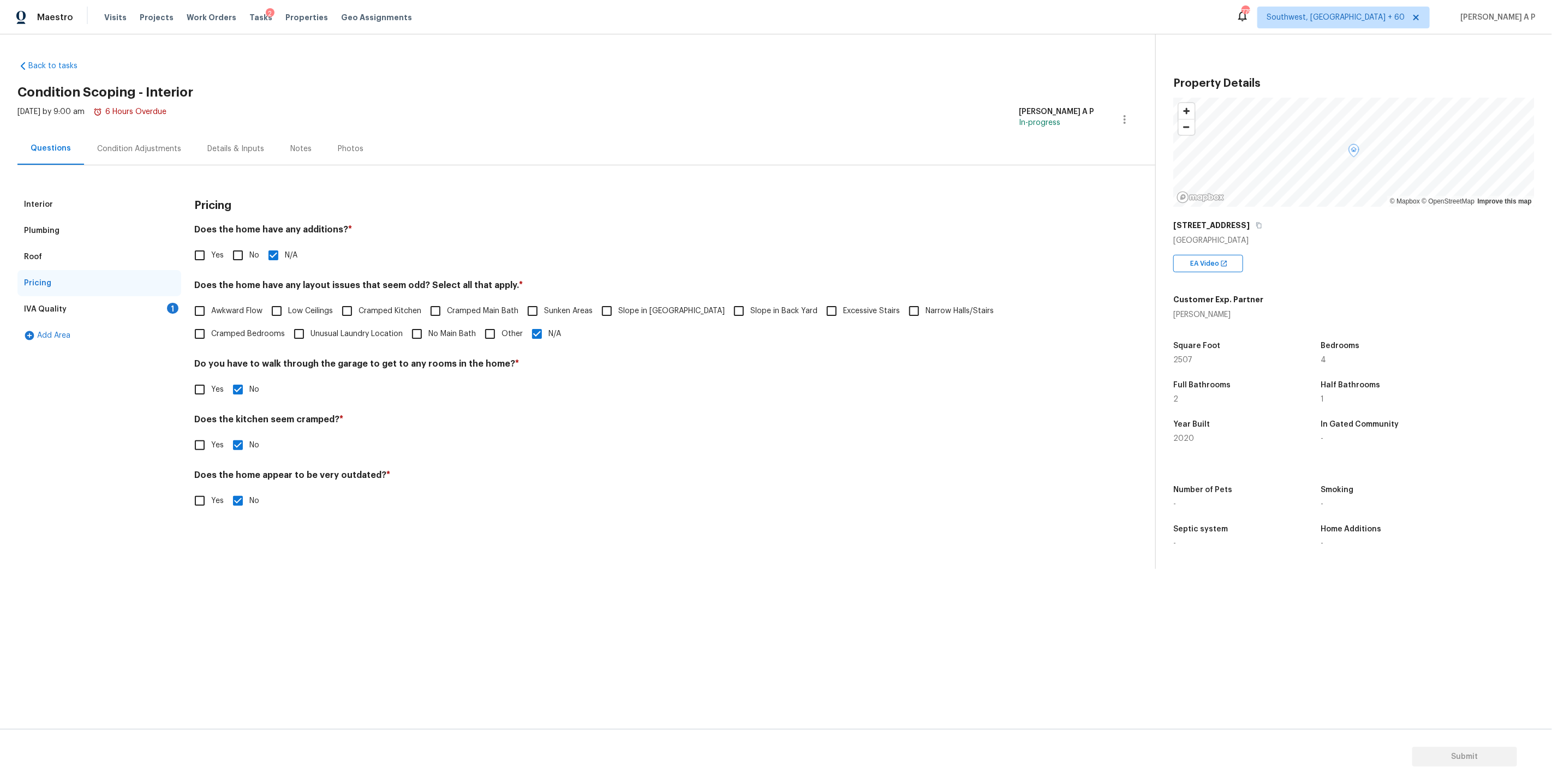
click at [176, 293] on div "Pricing" at bounding box center [99, 282] width 164 height 26
click at [159, 297] on div "IVA Quality 1" at bounding box center [99, 309] width 164 height 26
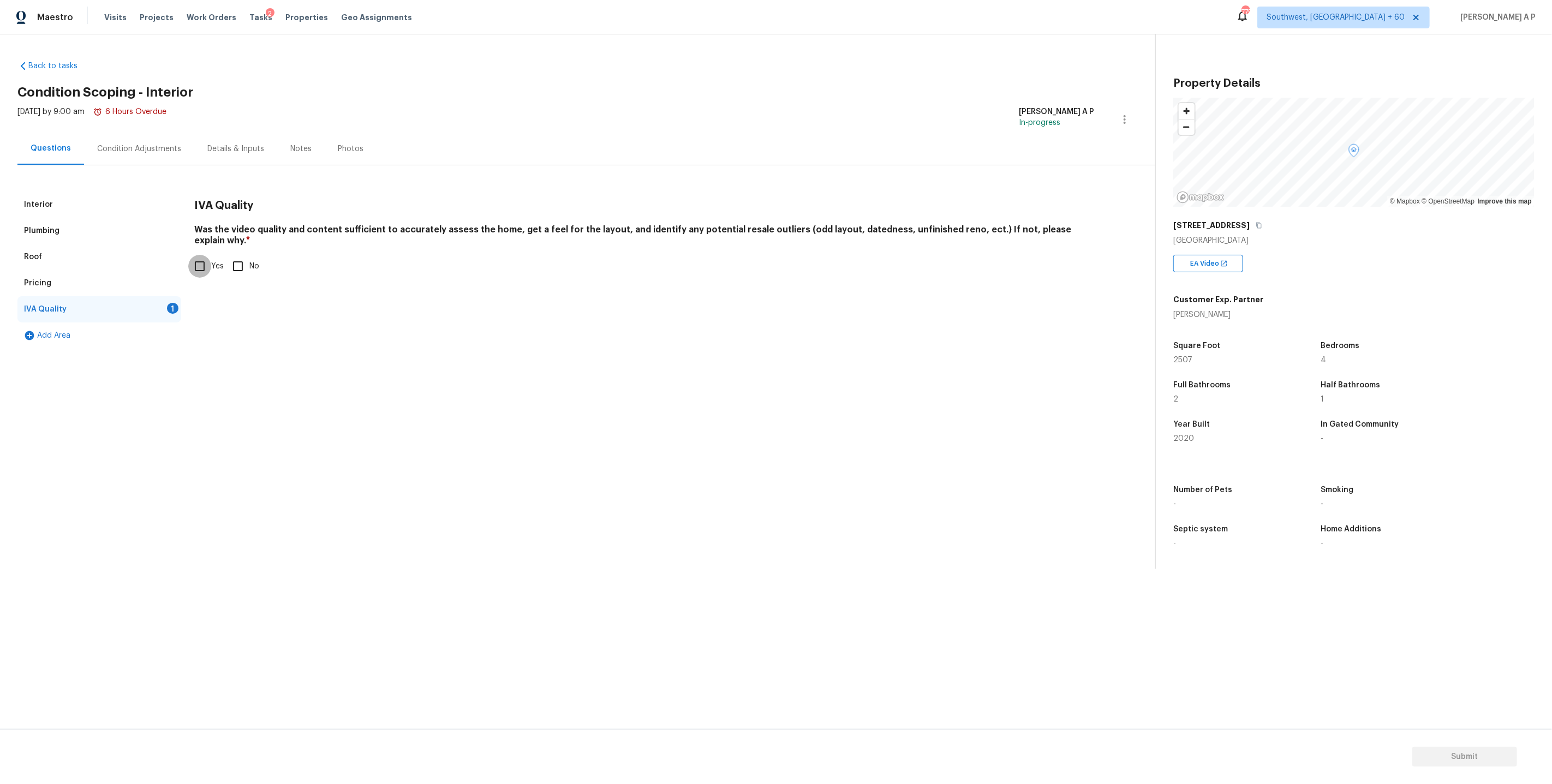
click at [204, 258] on input "Yes" at bounding box center [200, 266] width 23 height 23
checkbox input "true"
click at [130, 281] on div "Pricing" at bounding box center [99, 282] width 164 height 26
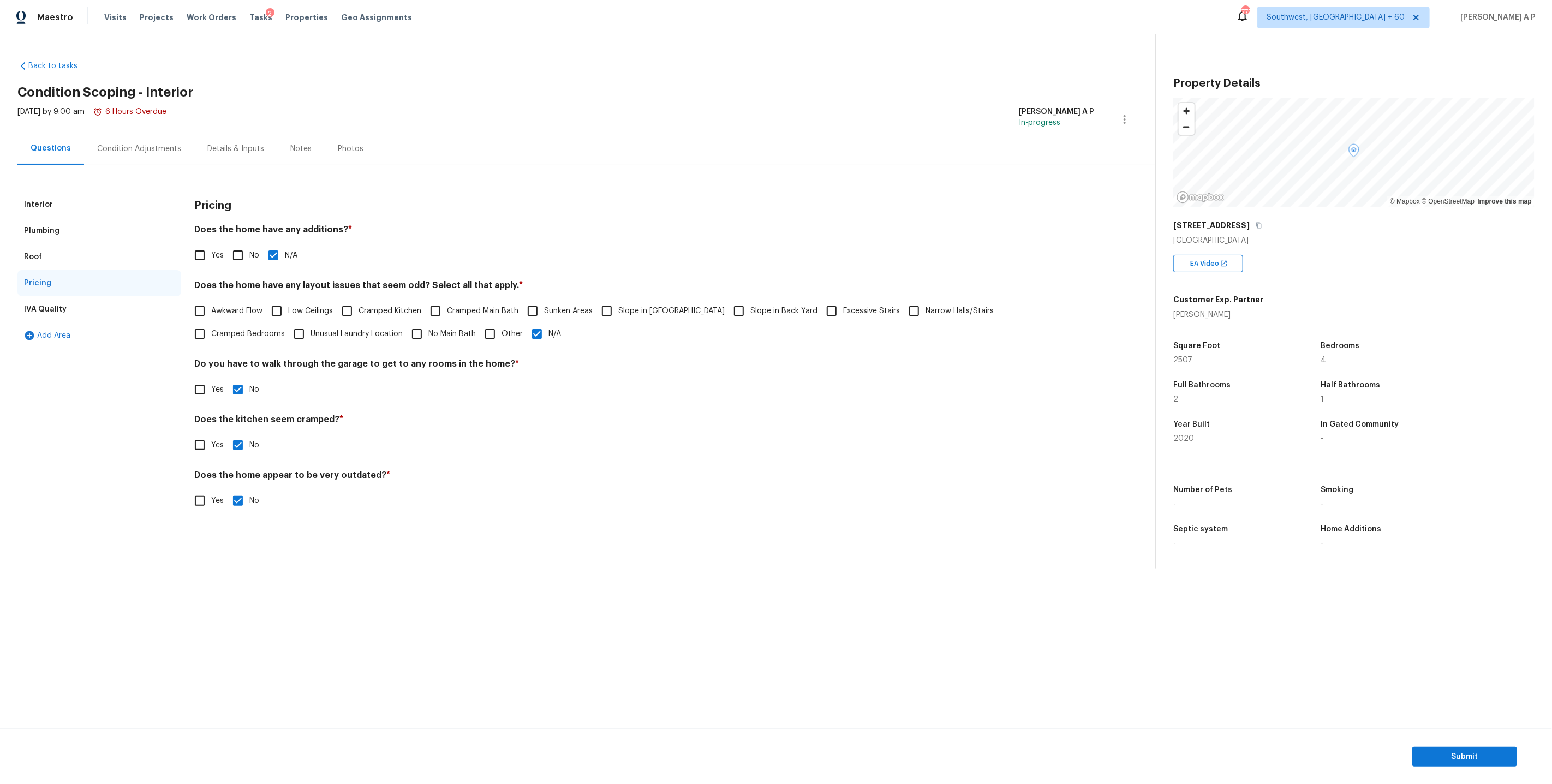
click at [118, 146] on div "Condition Adjustments" at bounding box center [139, 149] width 84 height 11
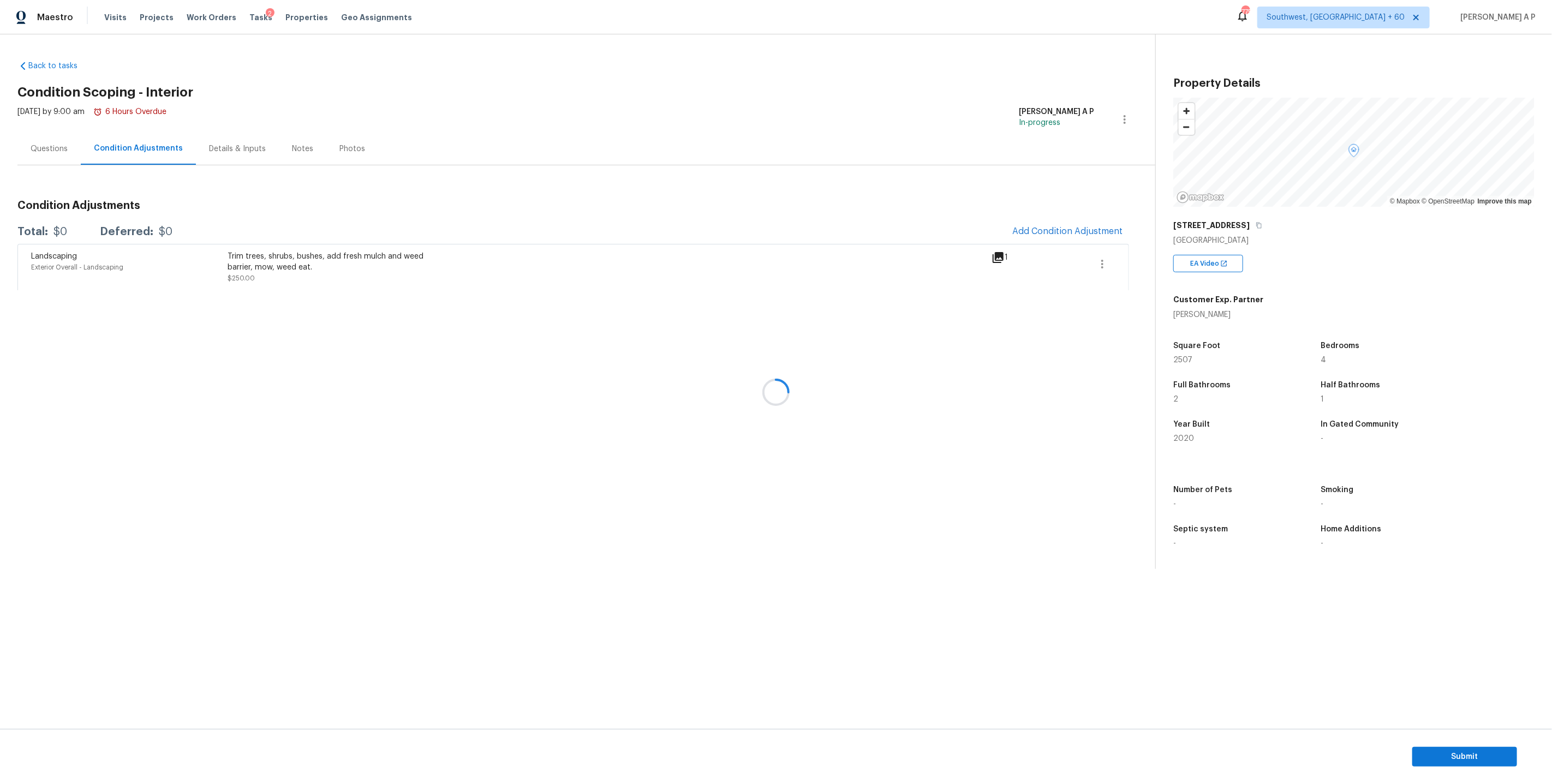
click at [1035, 228] on div at bounding box center [776, 392] width 1552 height 784
click at [1046, 230] on span "Add Condition Adjustment" at bounding box center [1067, 231] width 110 height 10
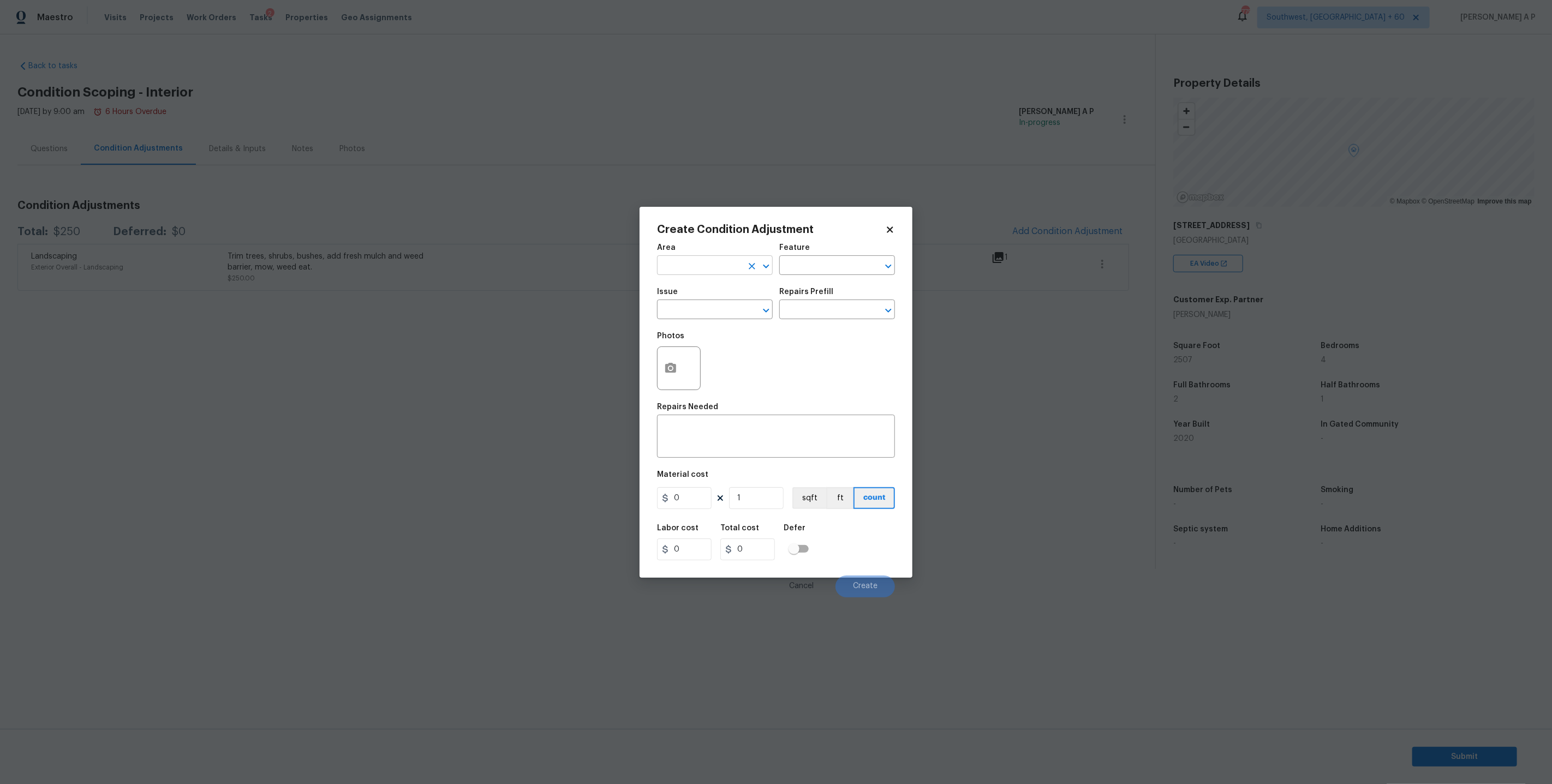
click at [720, 262] on input "text" at bounding box center [699, 266] width 85 height 17
click at [700, 313] on li "Interior Overall" at bounding box center [714, 308] width 116 height 18
type input "Interior Overall"
click at [722, 305] on input "text" at bounding box center [699, 310] width 85 height 17
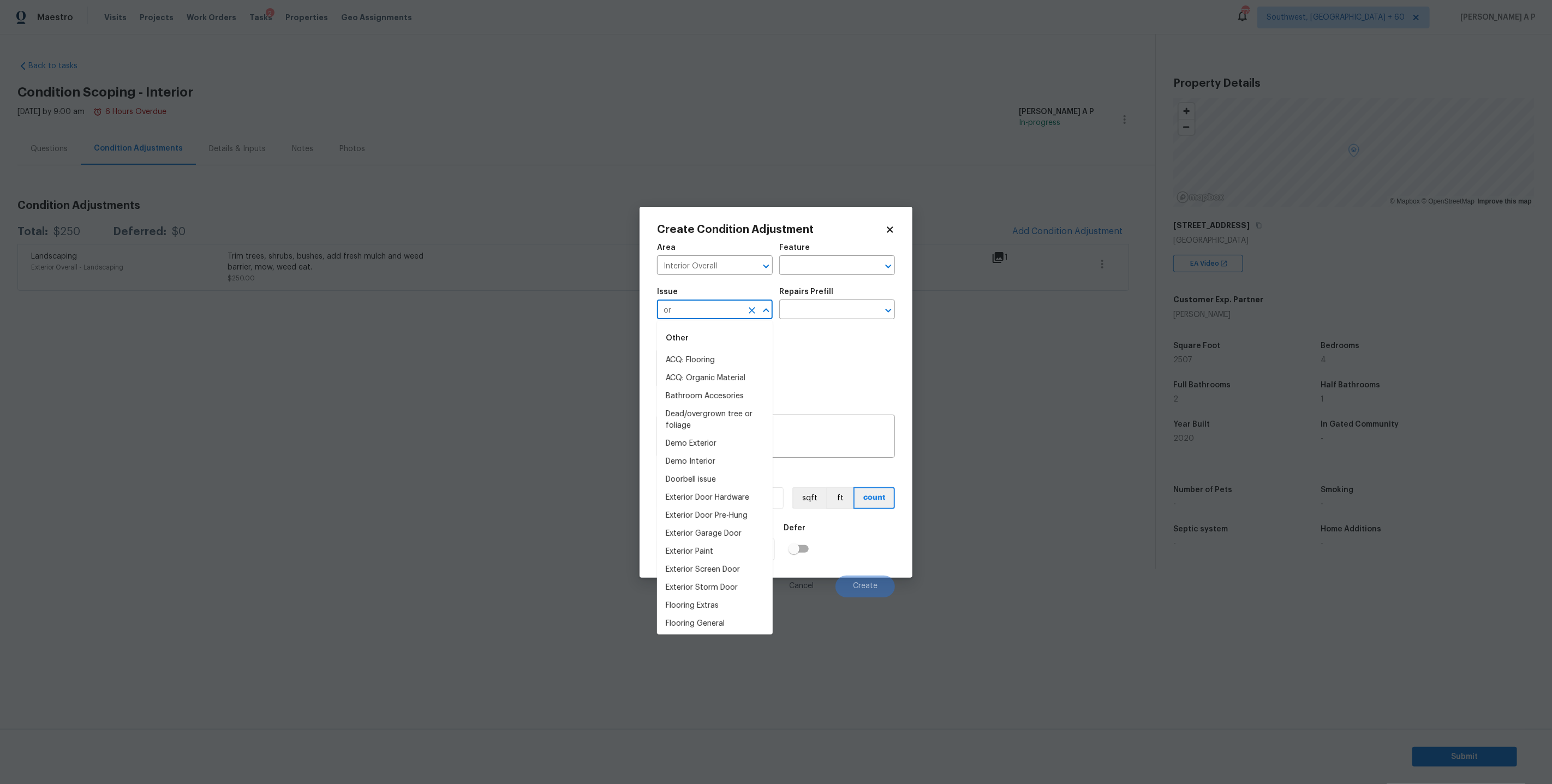
type input "o"
type input "p"
click at [714, 361] on li "ACQ: Paint" at bounding box center [714, 360] width 116 height 18
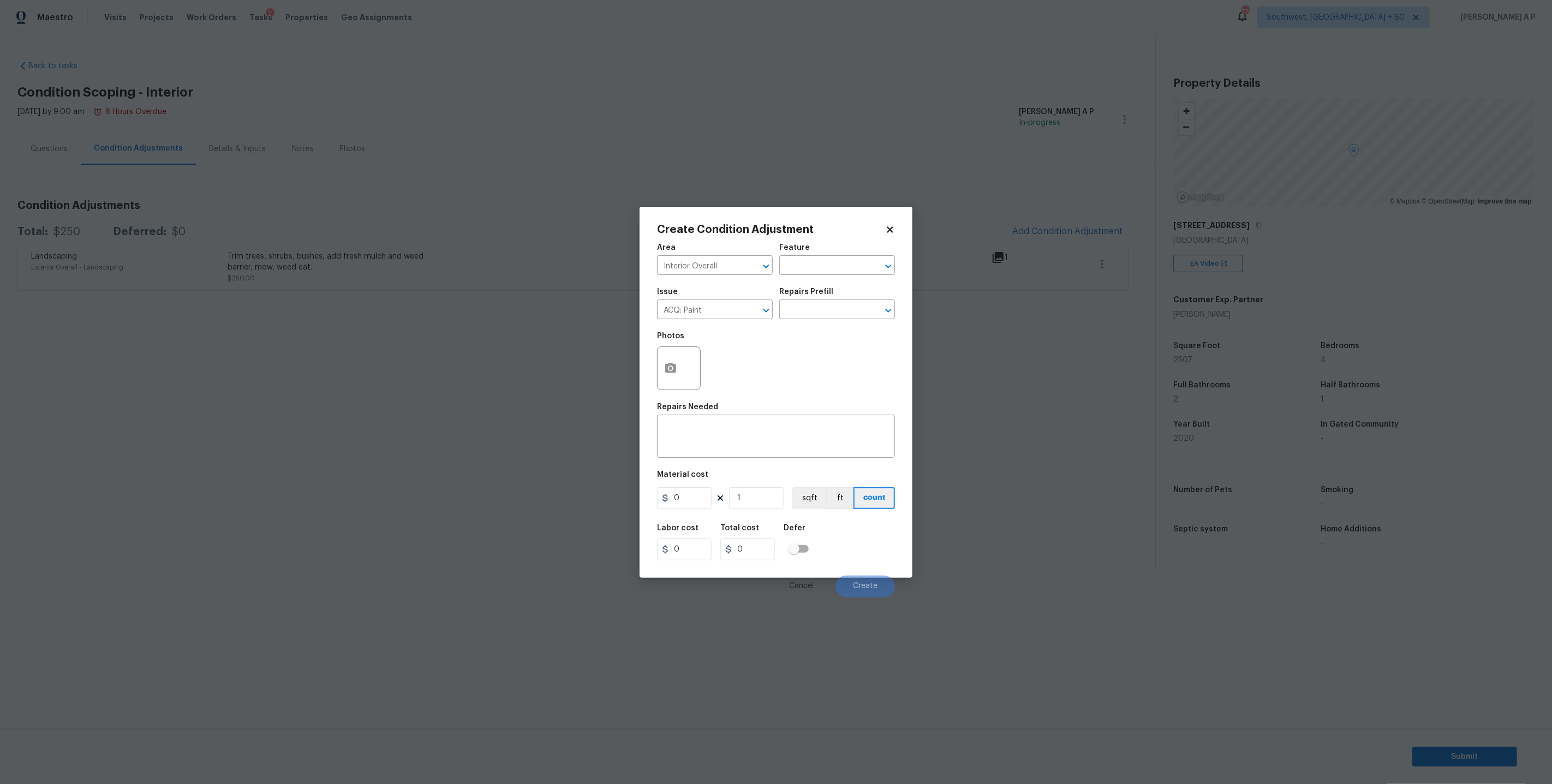
click at [808, 320] on div "Issue ACQ: Paint ​ Repairs Prefill ​" at bounding box center [776, 303] width 238 height 44
click at [808, 319] on div "Issue ACQ: Paint ​ Repairs Prefill ​" at bounding box center [776, 303] width 238 height 44
click at [819, 309] on input "text" at bounding box center [821, 310] width 85 height 17
click at [729, 311] on input "ACQ: Paint" at bounding box center [699, 310] width 85 height 17
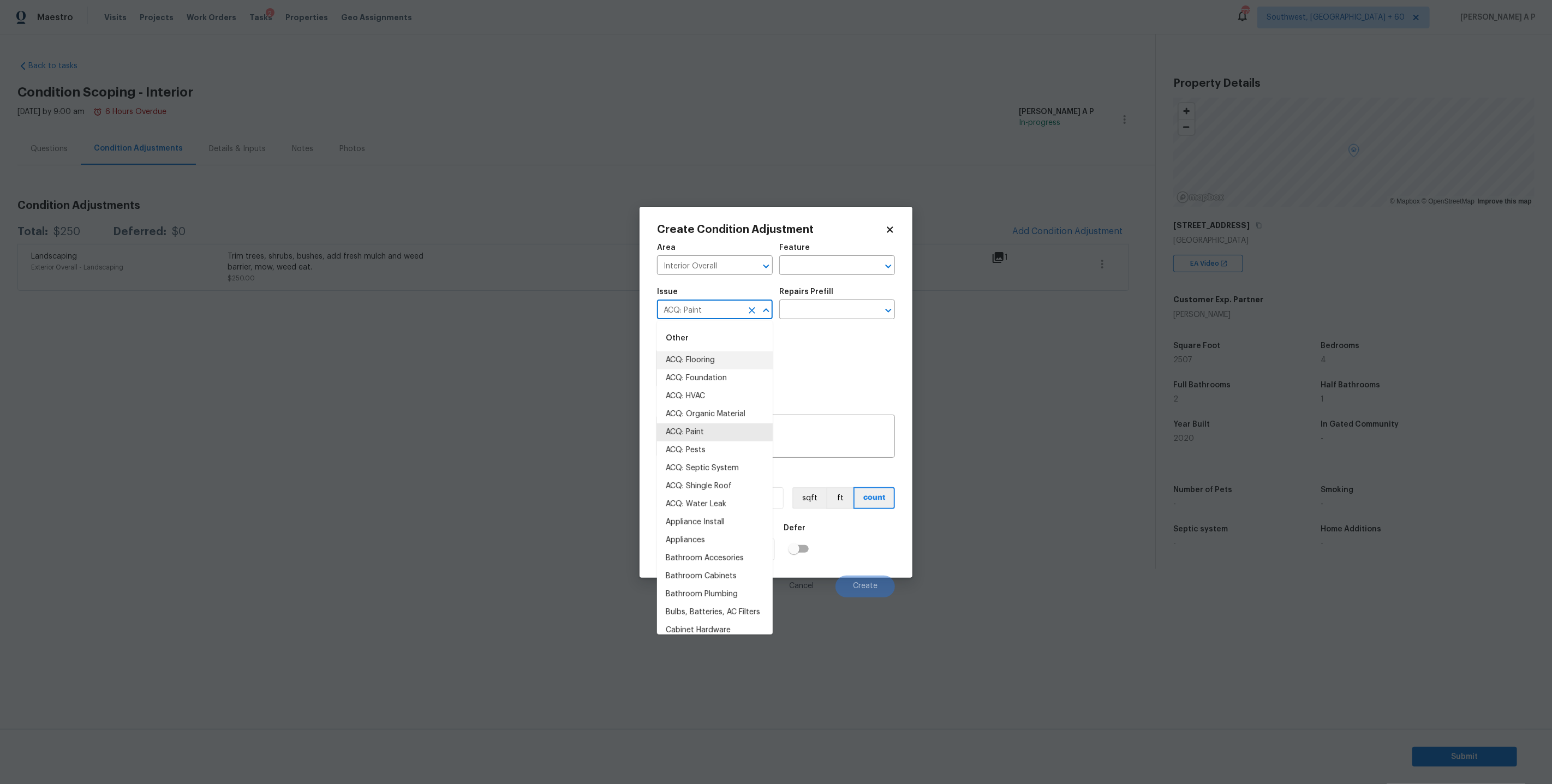
click at [729, 311] on input "ACQ: Paint" at bounding box center [699, 310] width 85 height 17
click at [713, 453] on li "Interior Paint" at bounding box center [714, 450] width 116 height 18
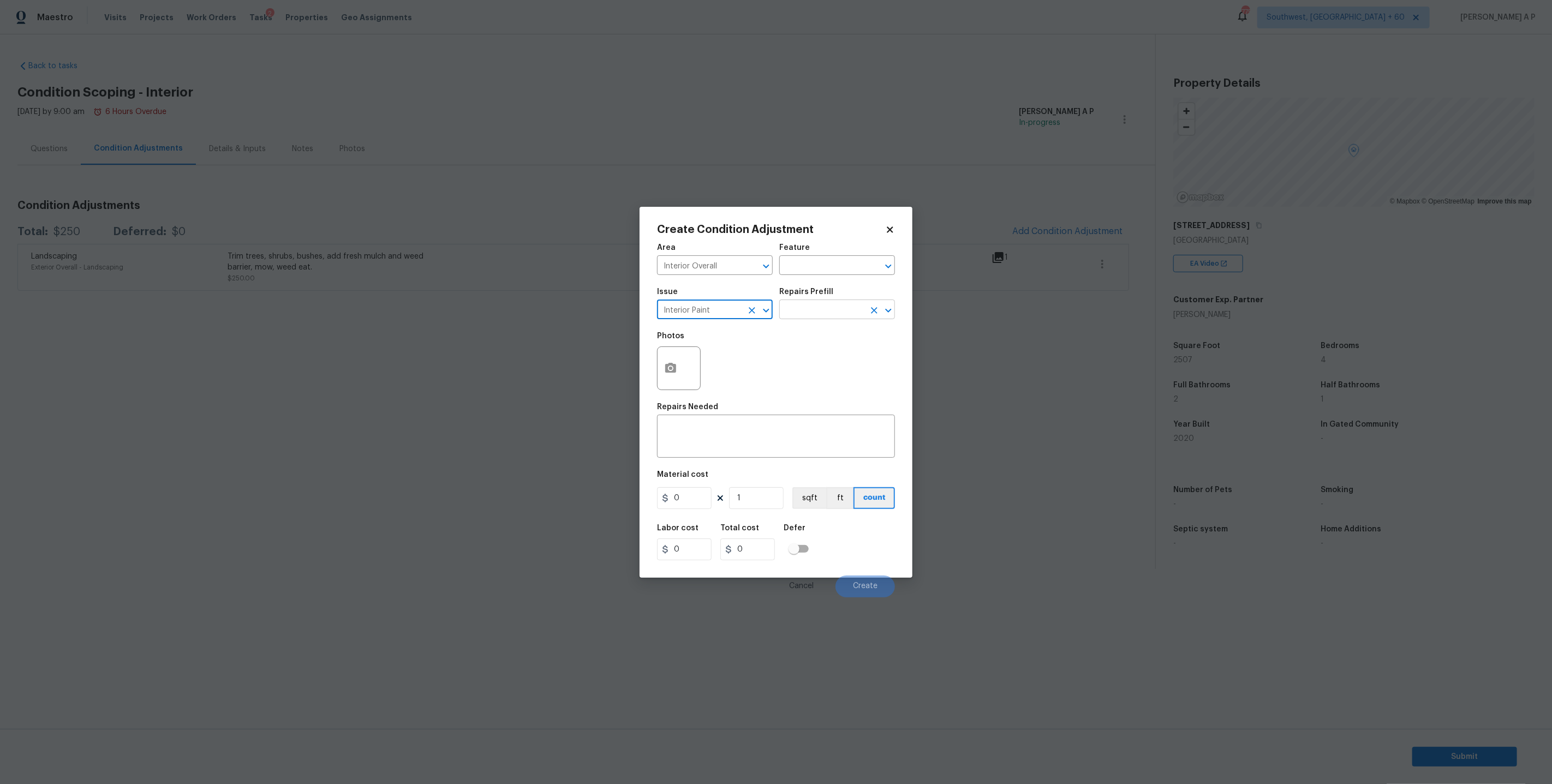
type input "Interior Paint"
click at [832, 302] on input "text" at bounding box center [821, 310] width 85 height 17
type input "pri"
click at [841, 333] on li "Primer - Labor Only $0.40" at bounding box center [836, 334] width 116 height 18
type input "Overall Paint"
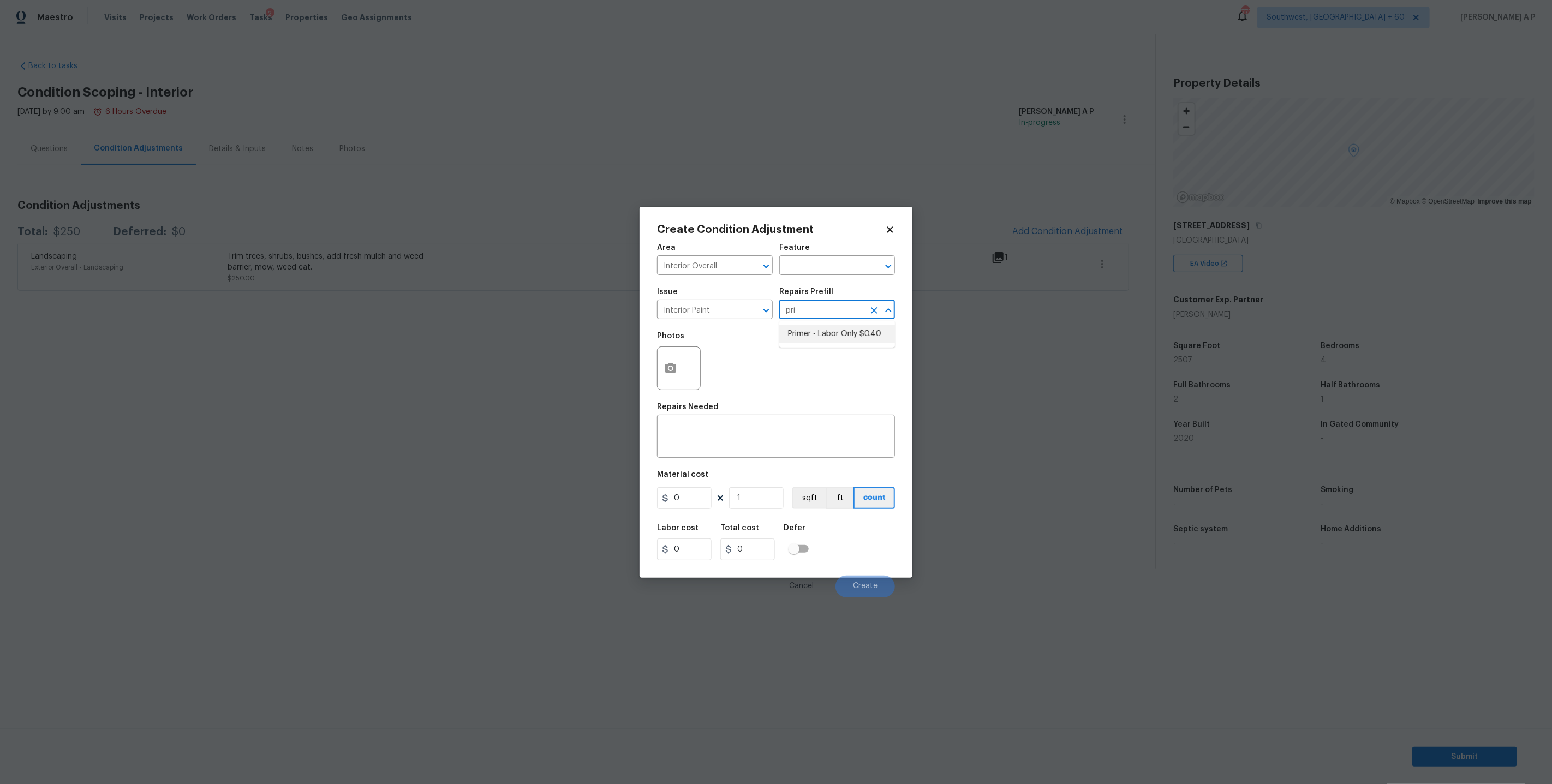
type textarea "Interior primer - PRIMER PROVIDED BY OPENDOOR - All nails, screws, drywall anch…"
type input "0.4"
click at [677, 368] on icon "button" at bounding box center [671, 369] width 13 height 13
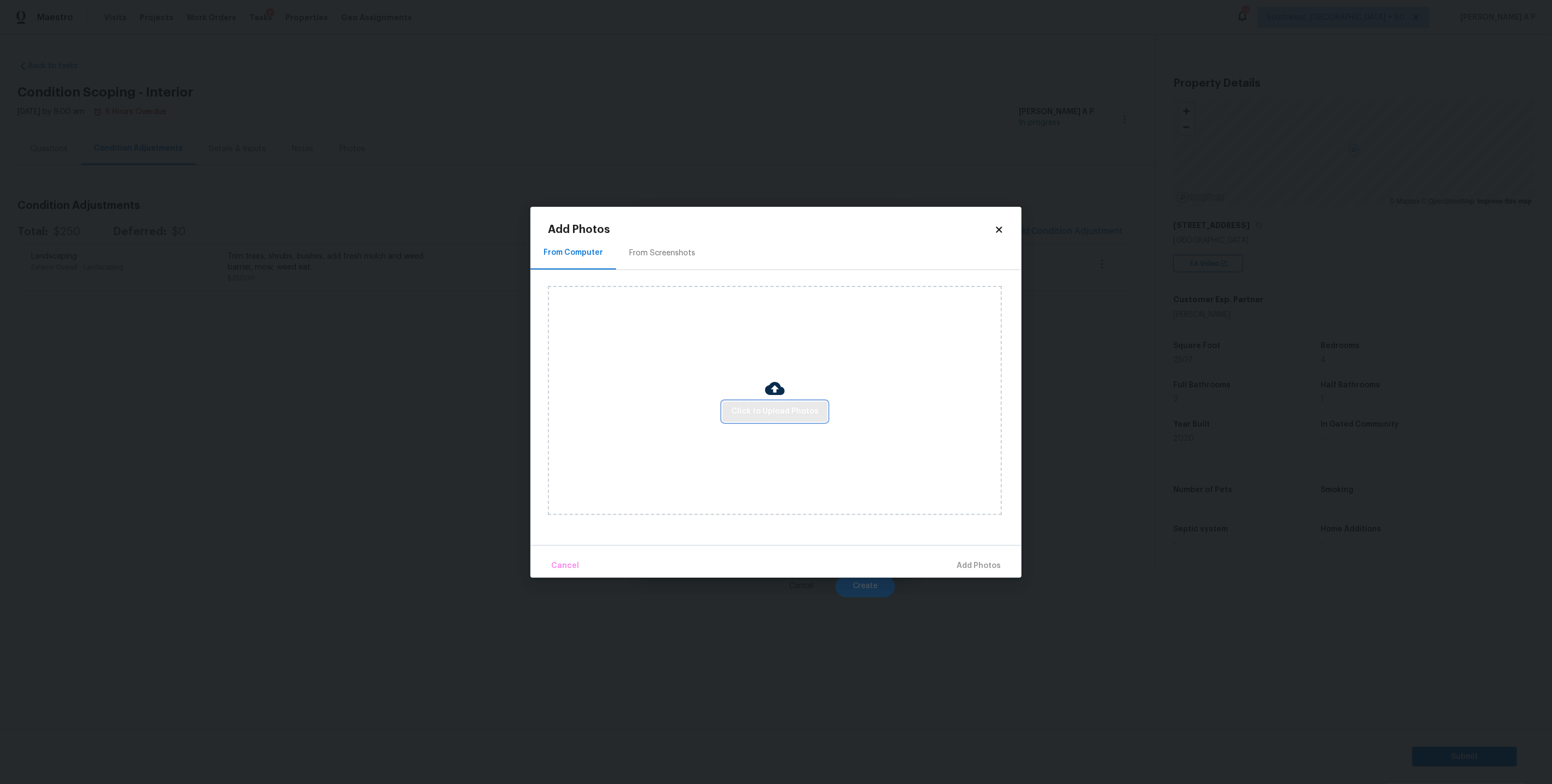
click at [800, 410] on span "Click to Upload Photos" at bounding box center [774, 411] width 88 height 13
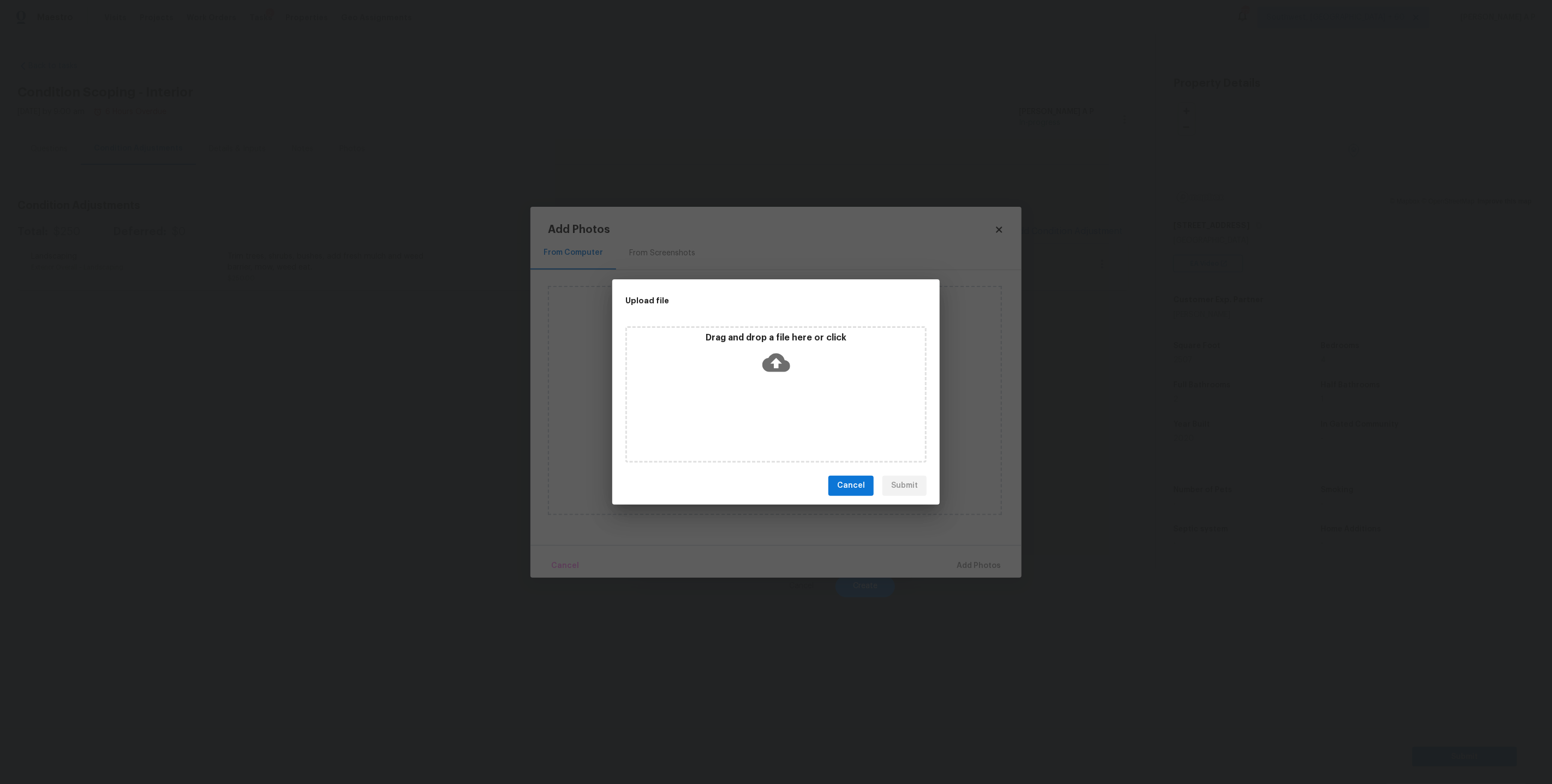
click at [942, 685] on div "Upload file Drag and drop a file here or click Cancel Submit" at bounding box center [776, 392] width 1552 height 784
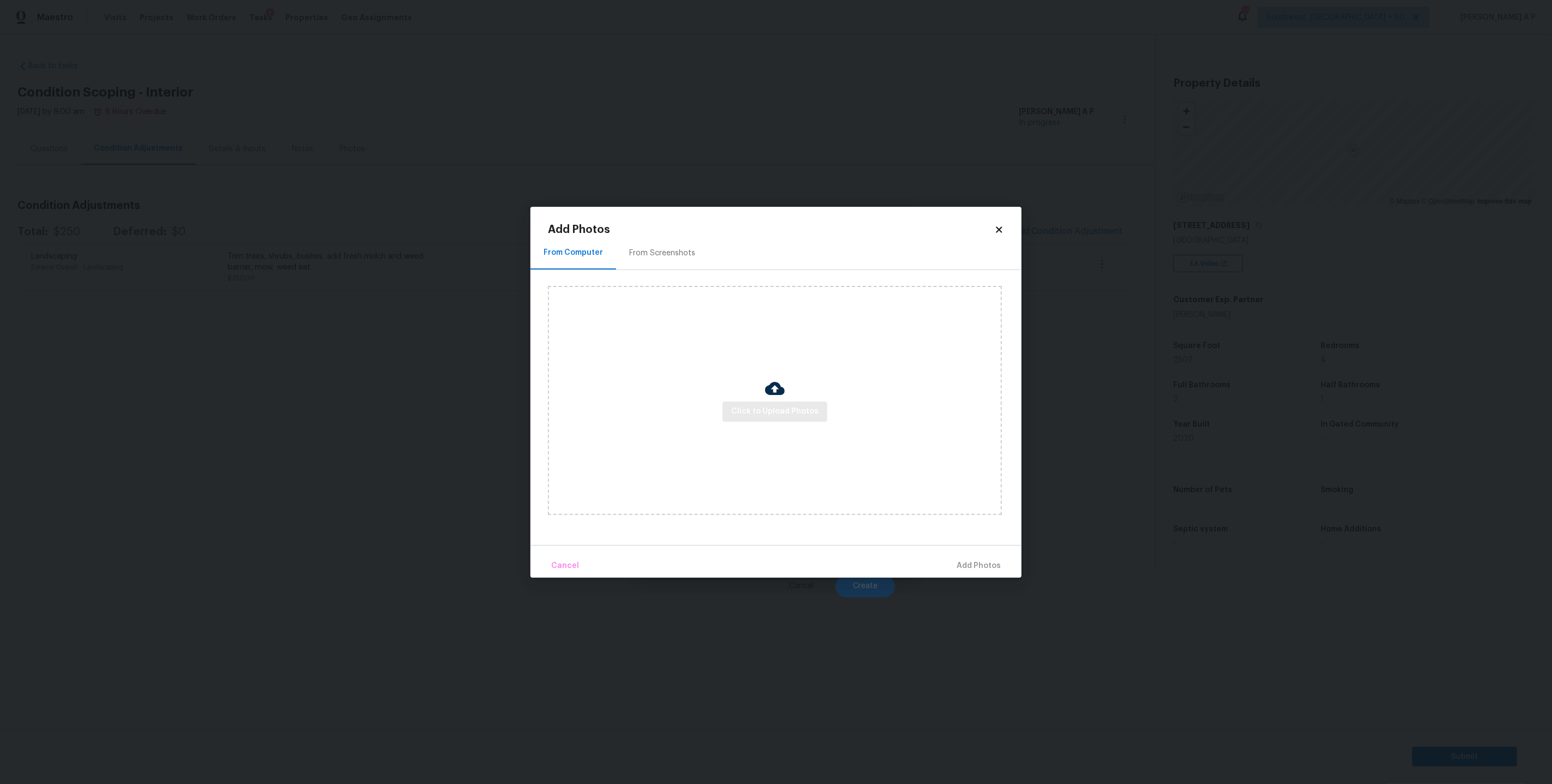
click at [794, 421] on div "Click to Upload Photos" at bounding box center [775, 400] width 454 height 229
click at [812, 412] on span "Click to Upload Photos" at bounding box center [774, 411] width 88 height 13
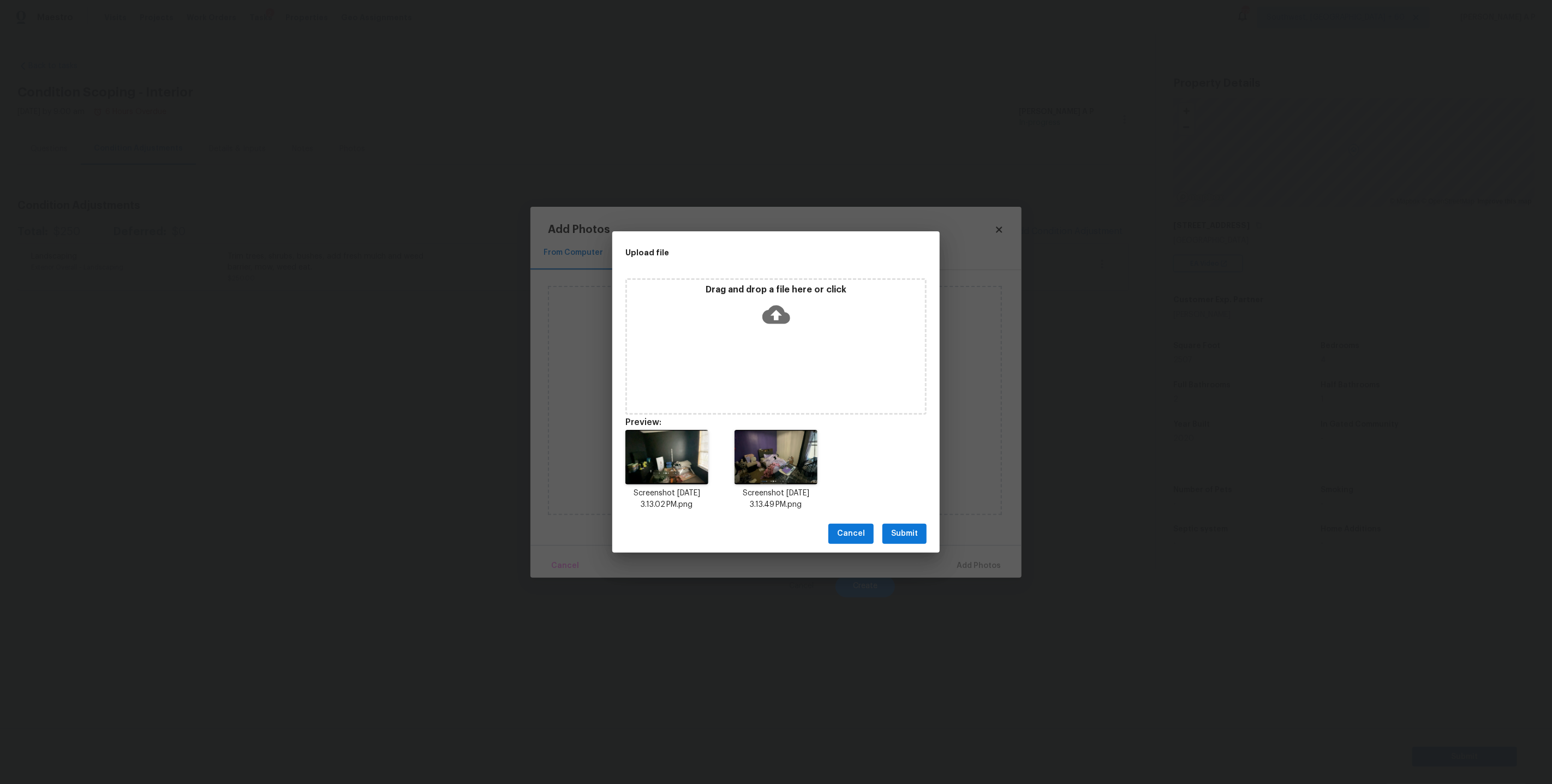
click at [913, 538] on span "Submit" at bounding box center [905, 534] width 27 height 13
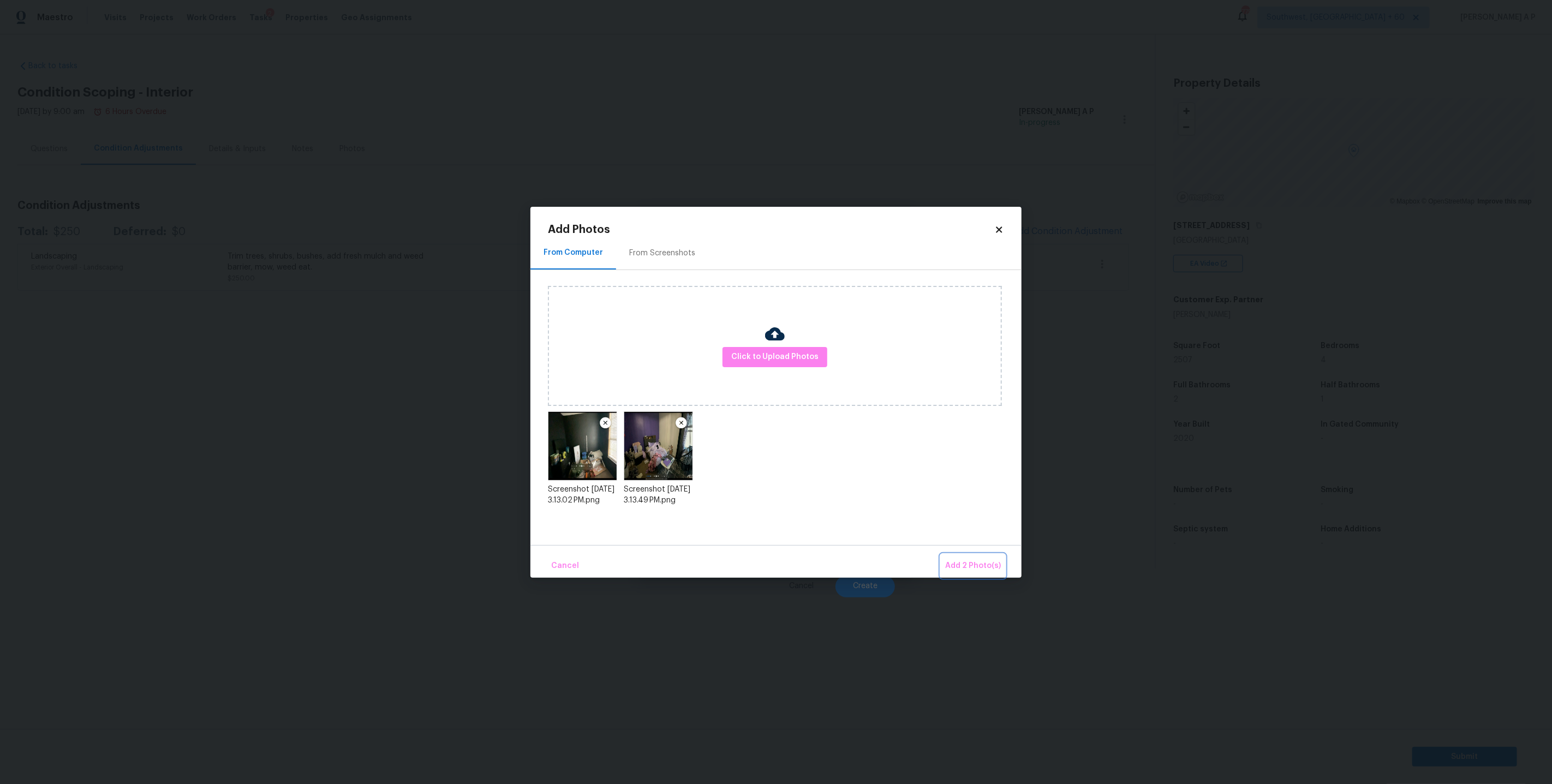
click at [981, 572] on span "Add 2 Photo(s)" at bounding box center [973, 566] width 55 height 13
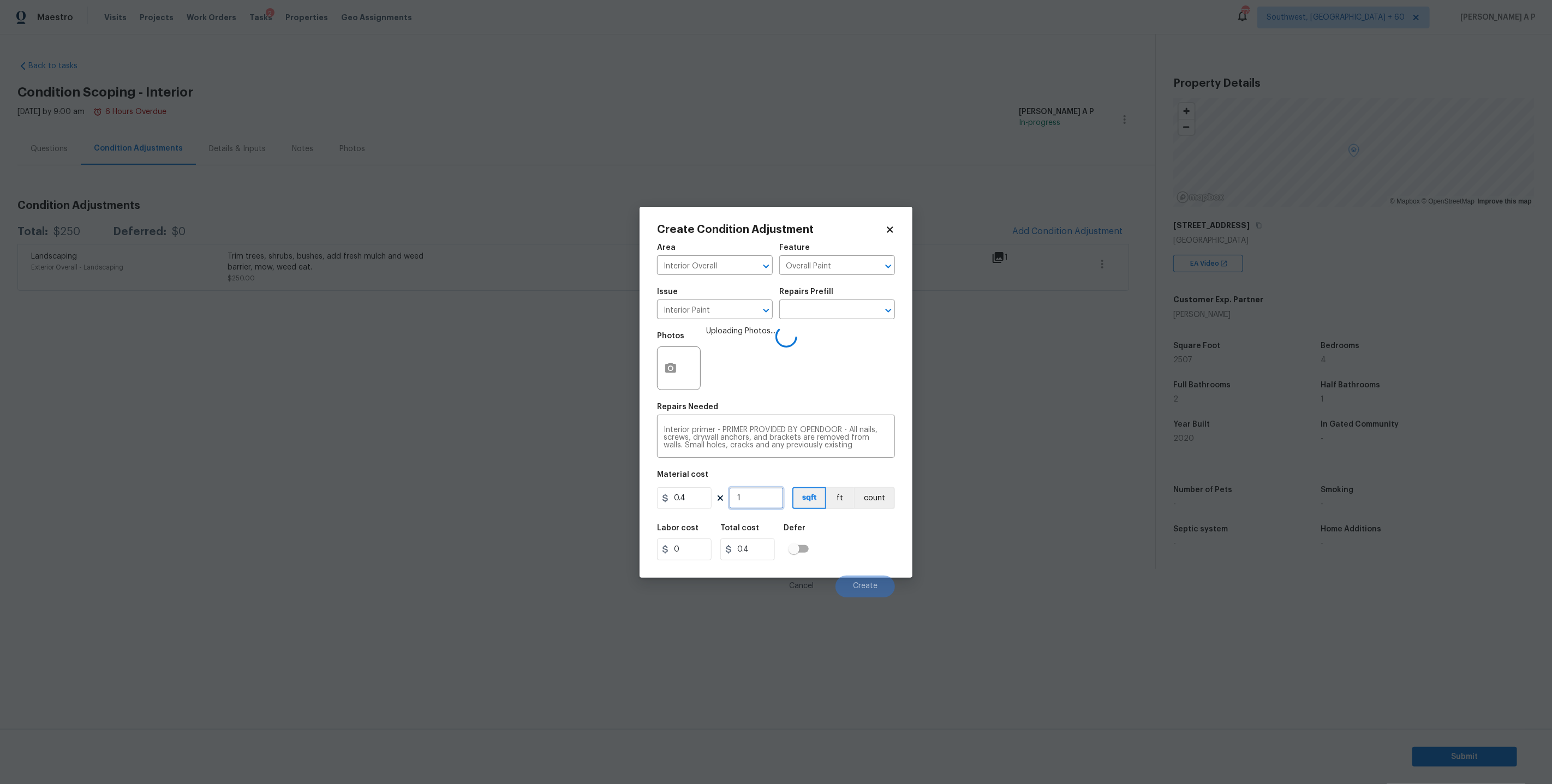
click at [746, 490] on input "1" at bounding box center [756, 498] width 55 height 22
type input "10"
type input "4"
type input "100"
type input "40"
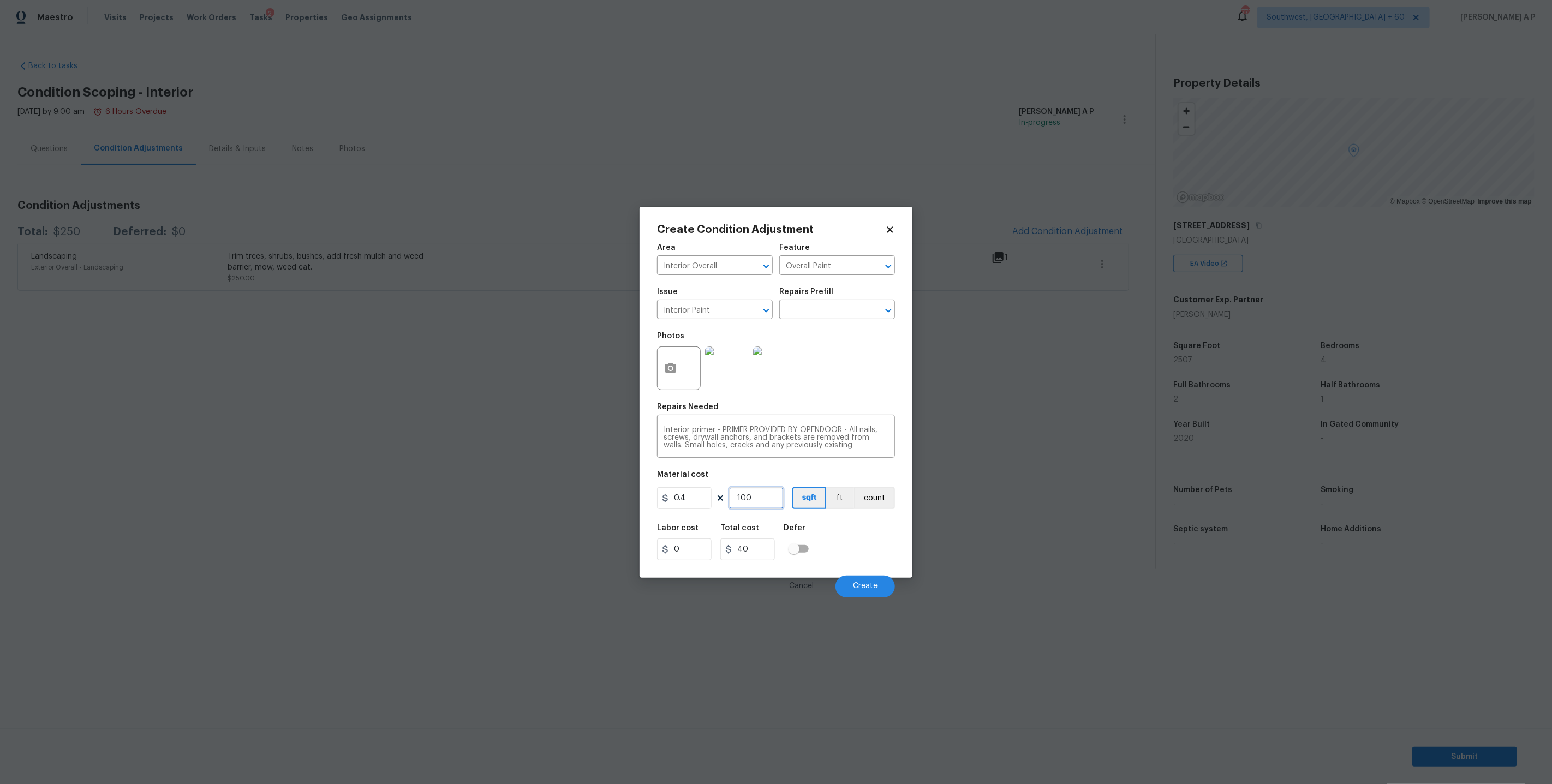
type input "10"
type input "4"
type input "1"
type input "0.4"
type input "0"
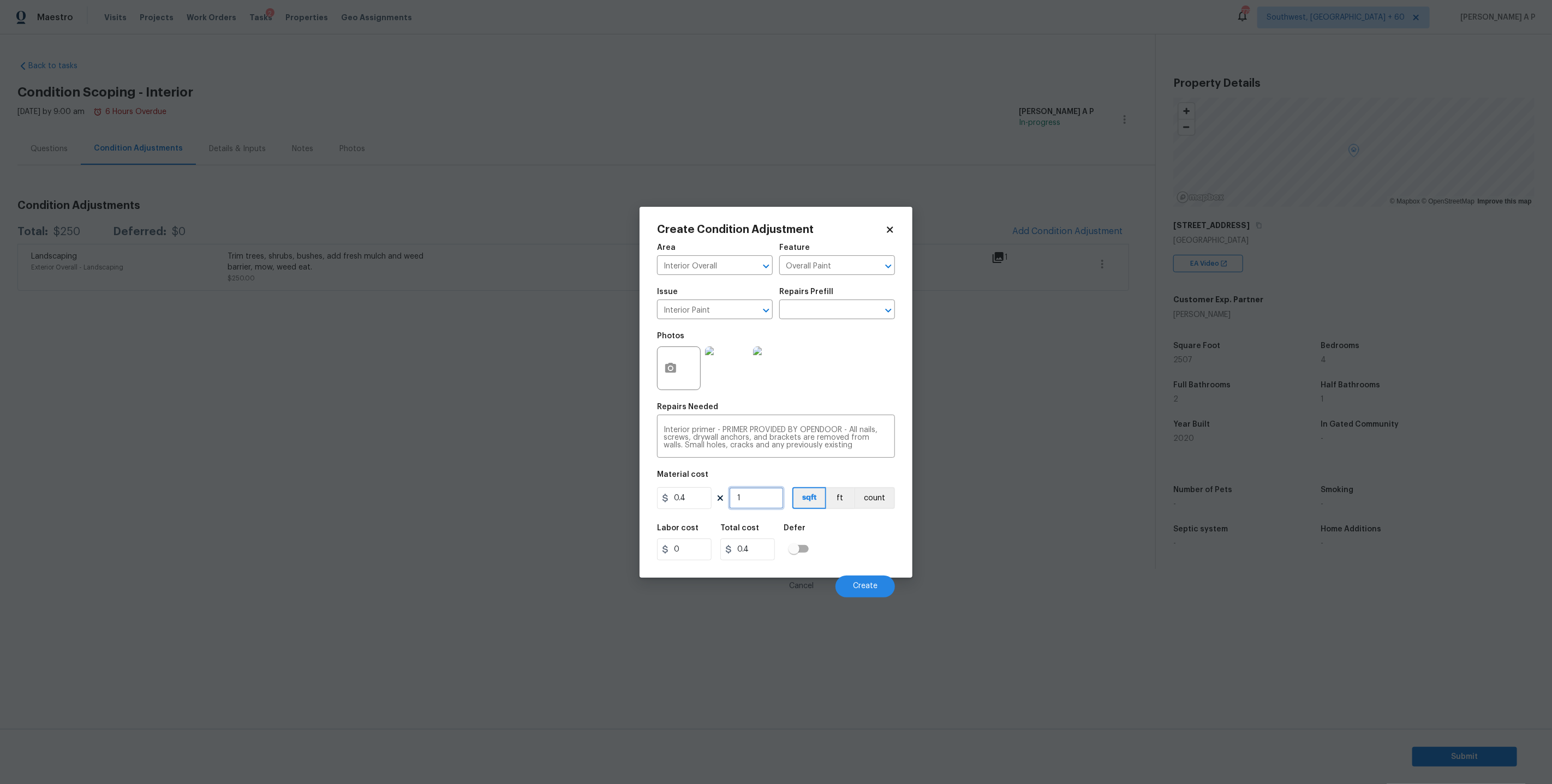
type input "0"
type input "2"
type input "0.8"
type input "20"
type input "8"
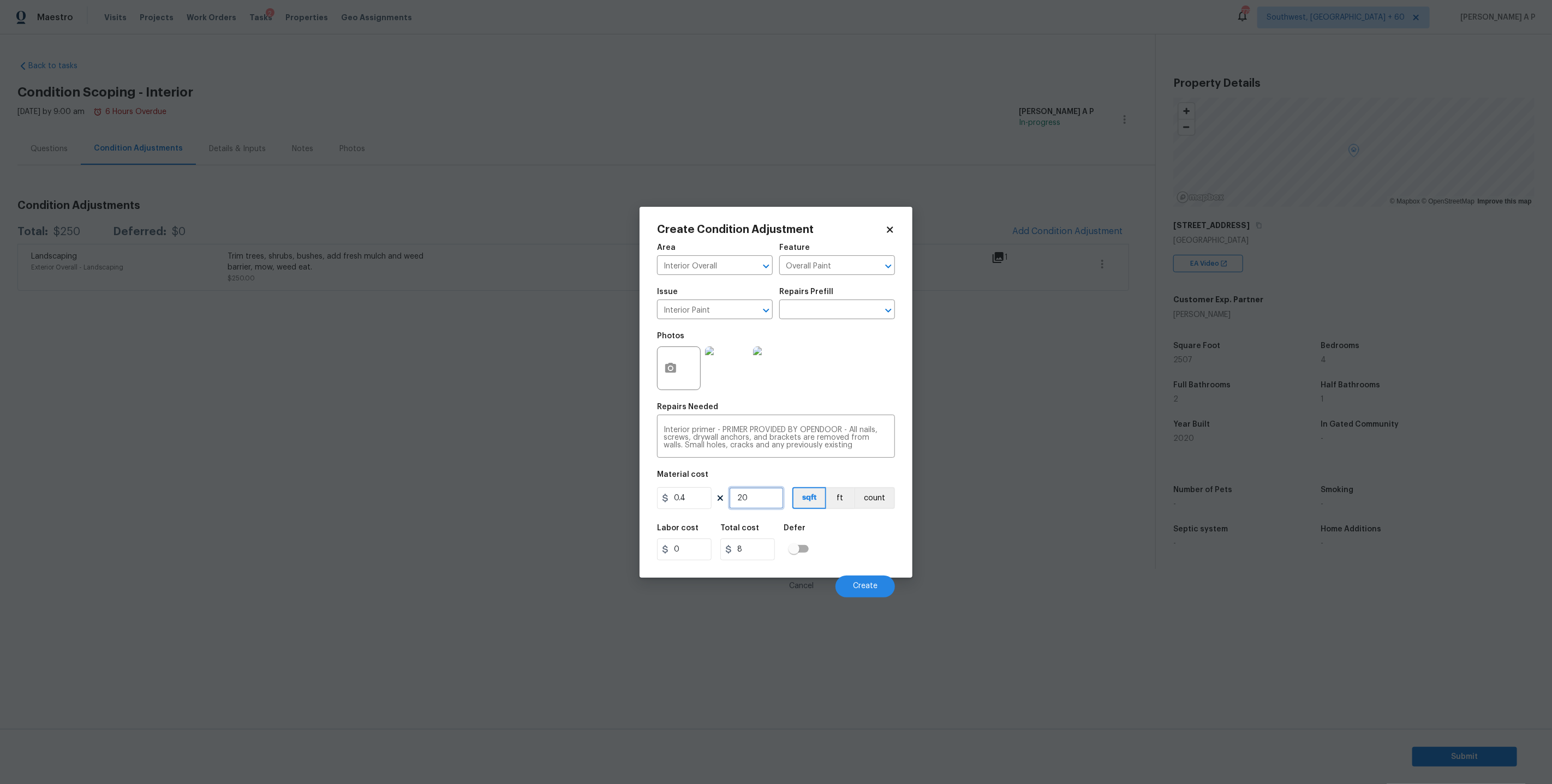
type input "200"
type input "80"
type input "20"
type input "8"
type input "2"
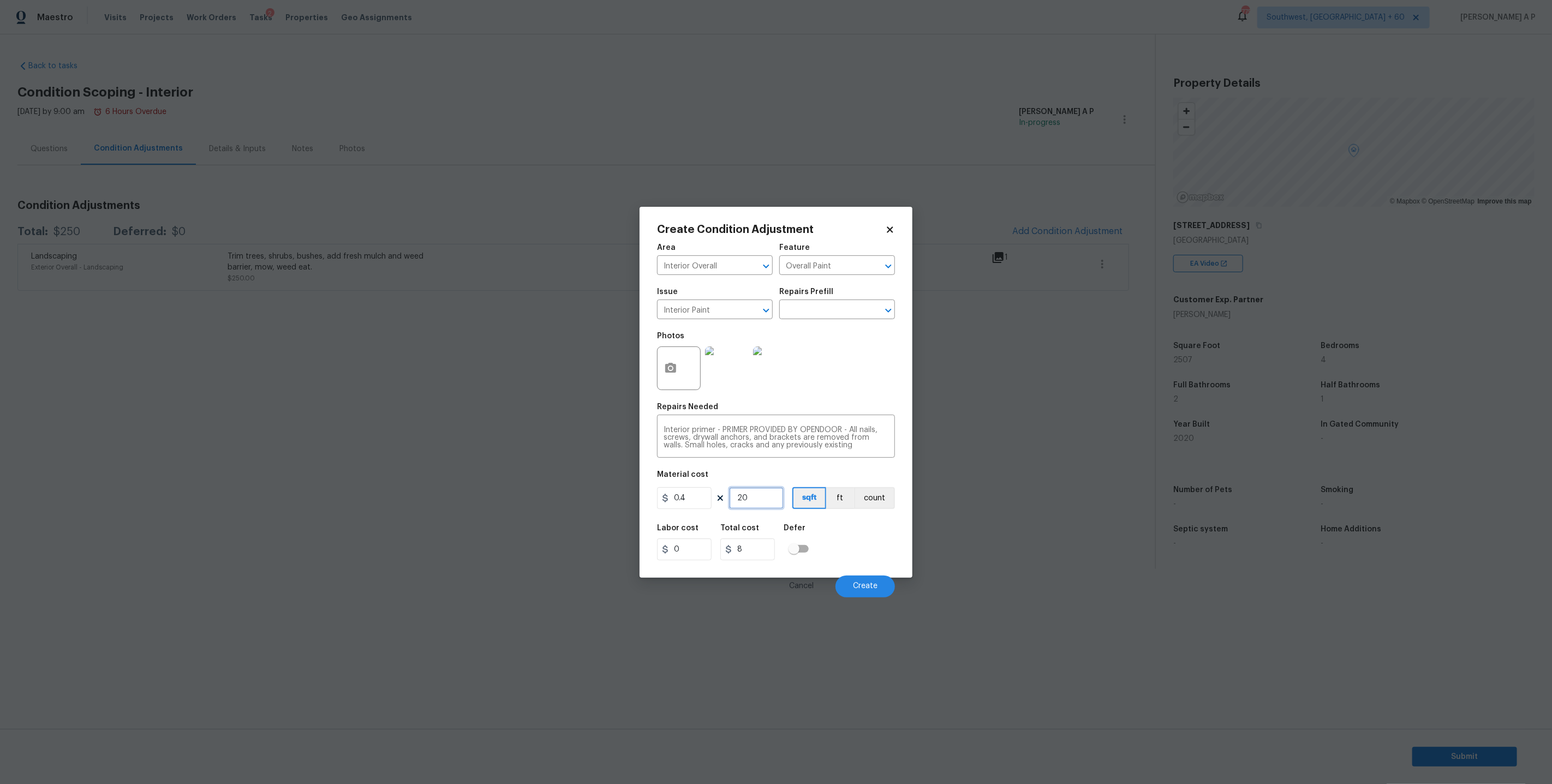
type input "0.8"
type input "0"
click at [889, 498] on button "count" at bounding box center [874, 498] width 41 height 22
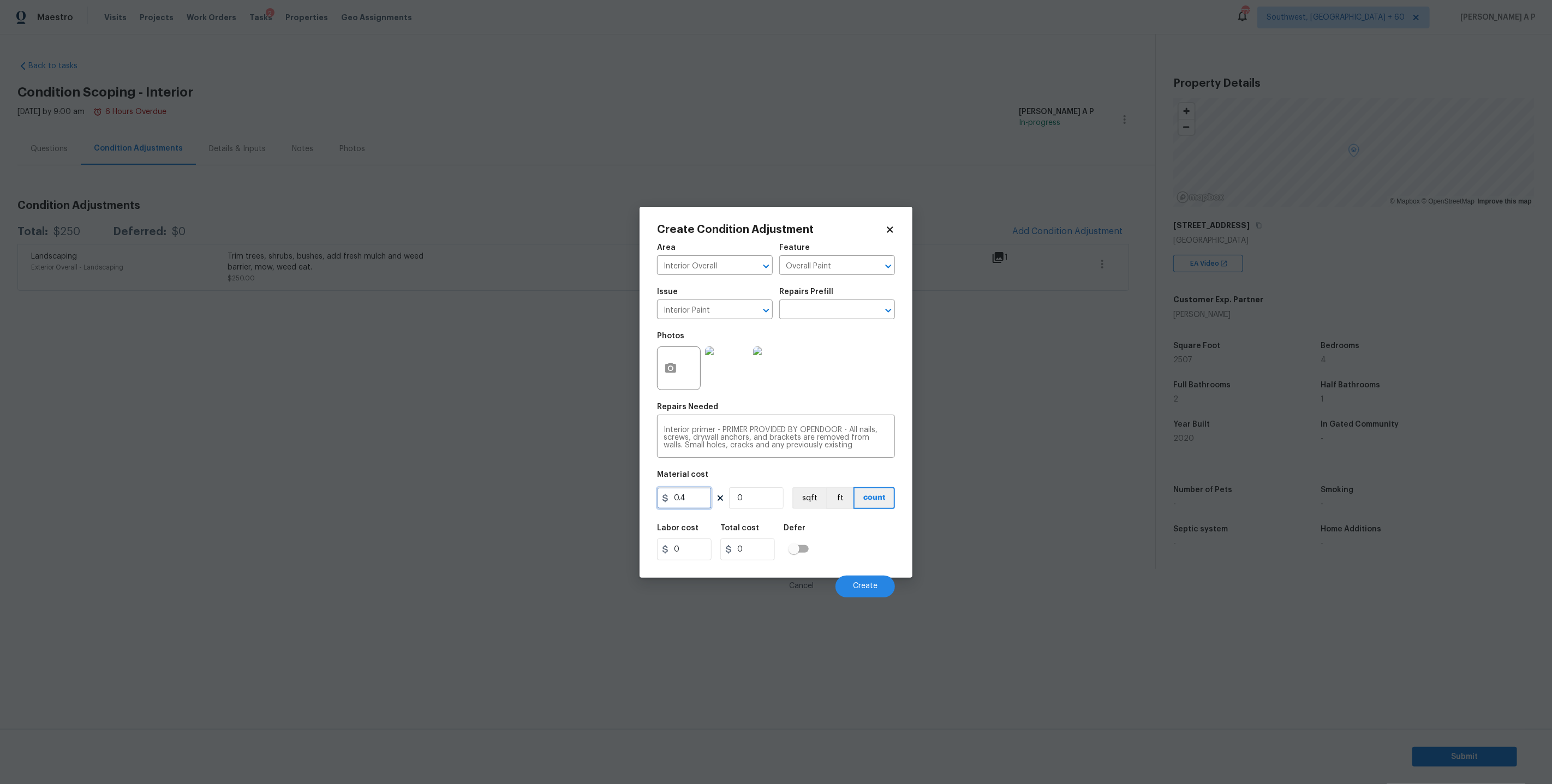
click at [703, 497] on input "0.4" at bounding box center [684, 498] width 55 height 22
click at [703, 497] on input "2000" at bounding box center [684, 498] width 55 height 22
type input "200"
click at [757, 507] on input "0" at bounding box center [756, 498] width 55 height 22
type input "1"
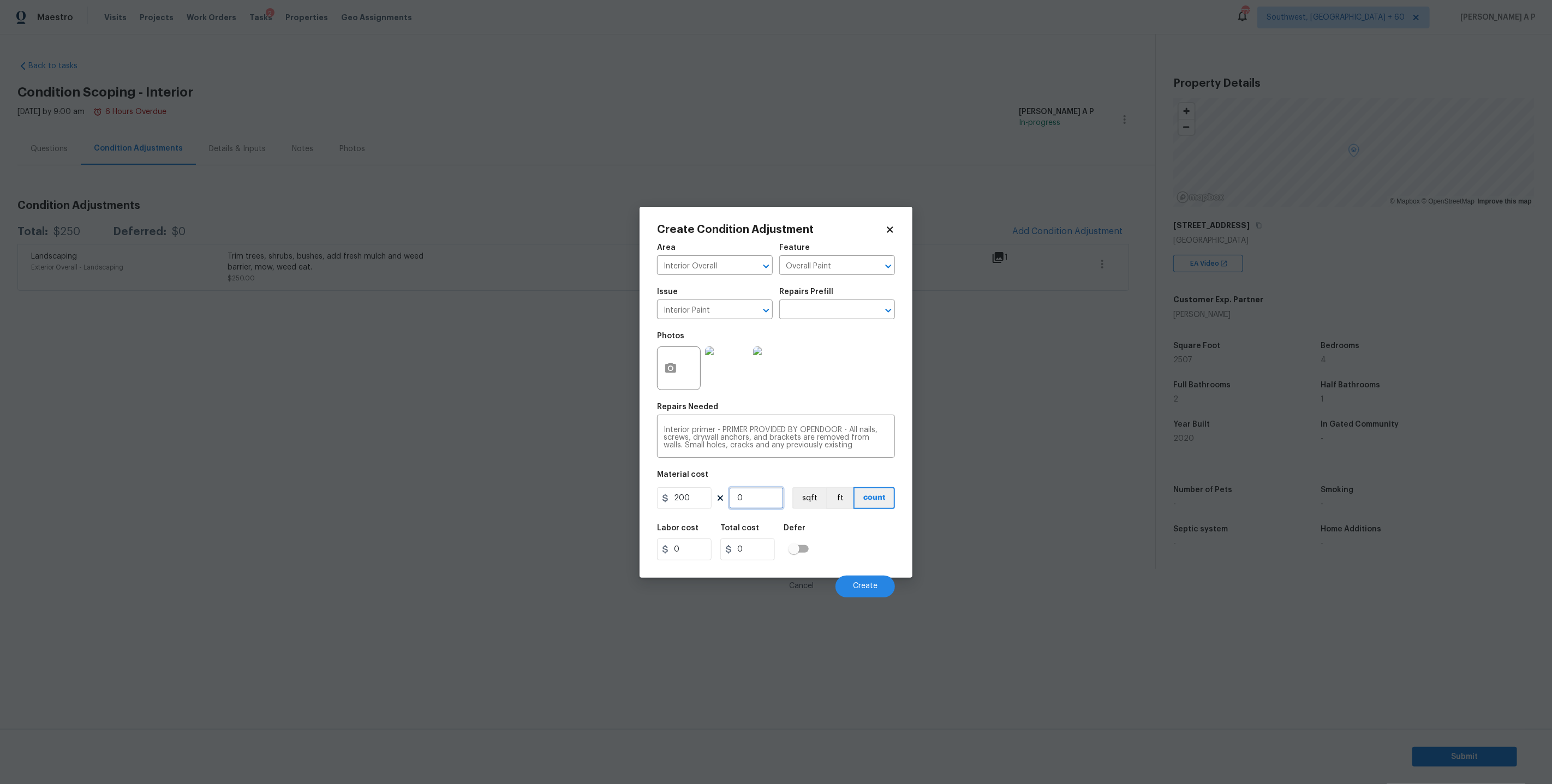
type input "200"
type input "1"
click at [857, 579] on button "Create" at bounding box center [865, 586] width 59 height 22
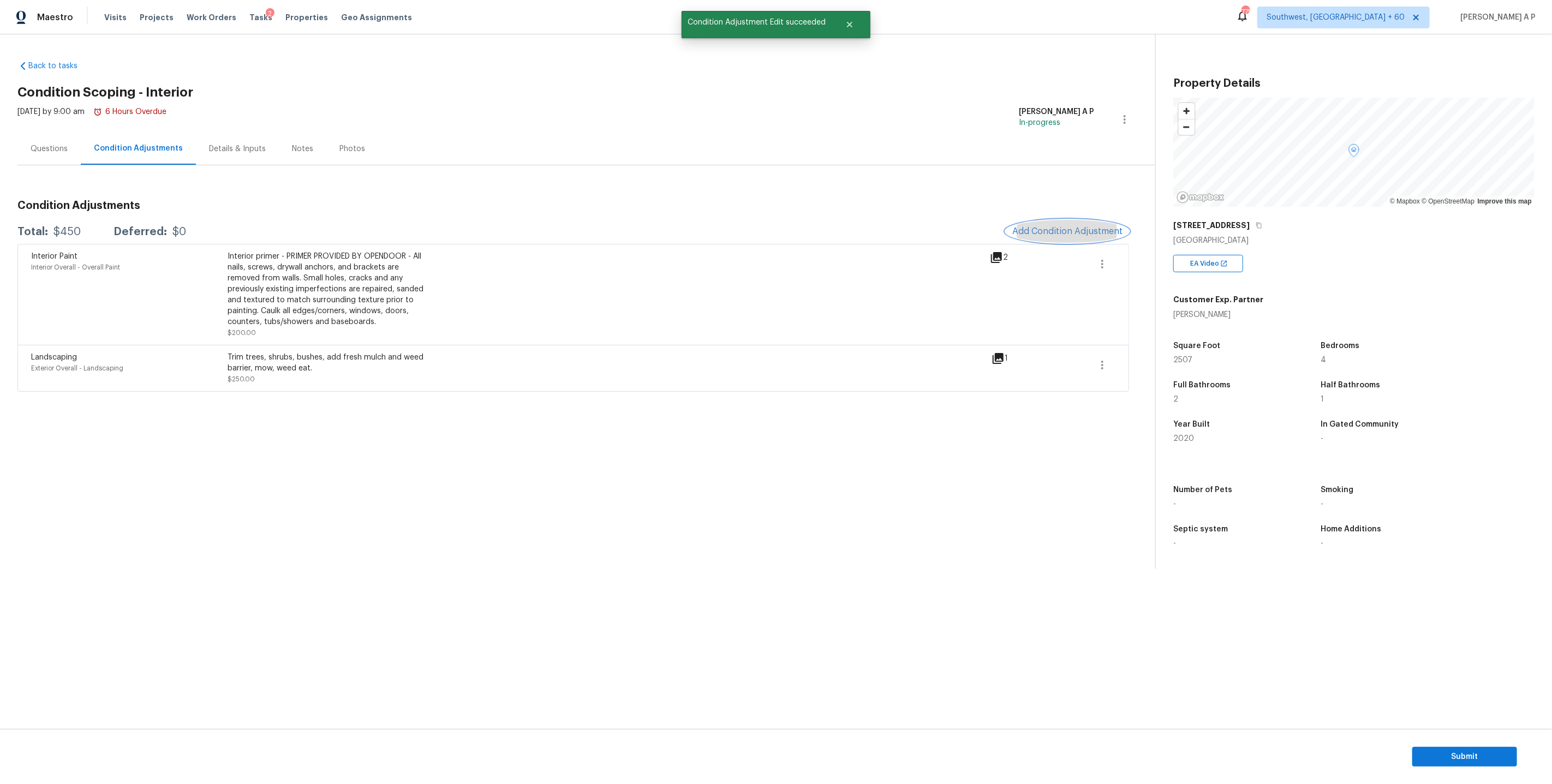
click at [1066, 232] on span "Add Condition Adjustment" at bounding box center [1067, 231] width 110 height 10
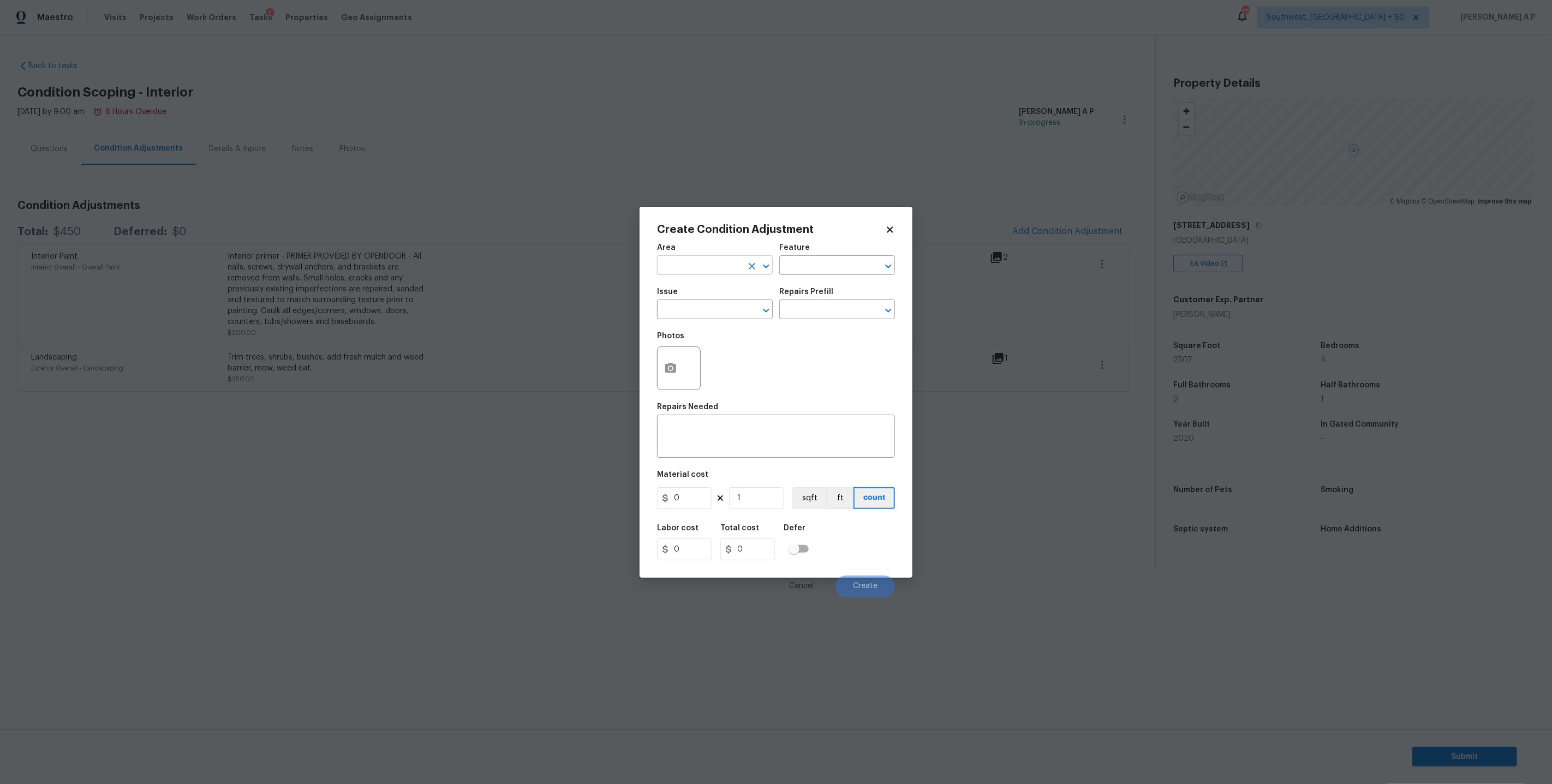
click at [708, 259] on input "text" at bounding box center [699, 266] width 85 height 17
type input "f"
type input "u"
click at [702, 305] on li "Interior Overall" at bounding box center [714, 308] width 116 height 18
type input "Interior Overall"
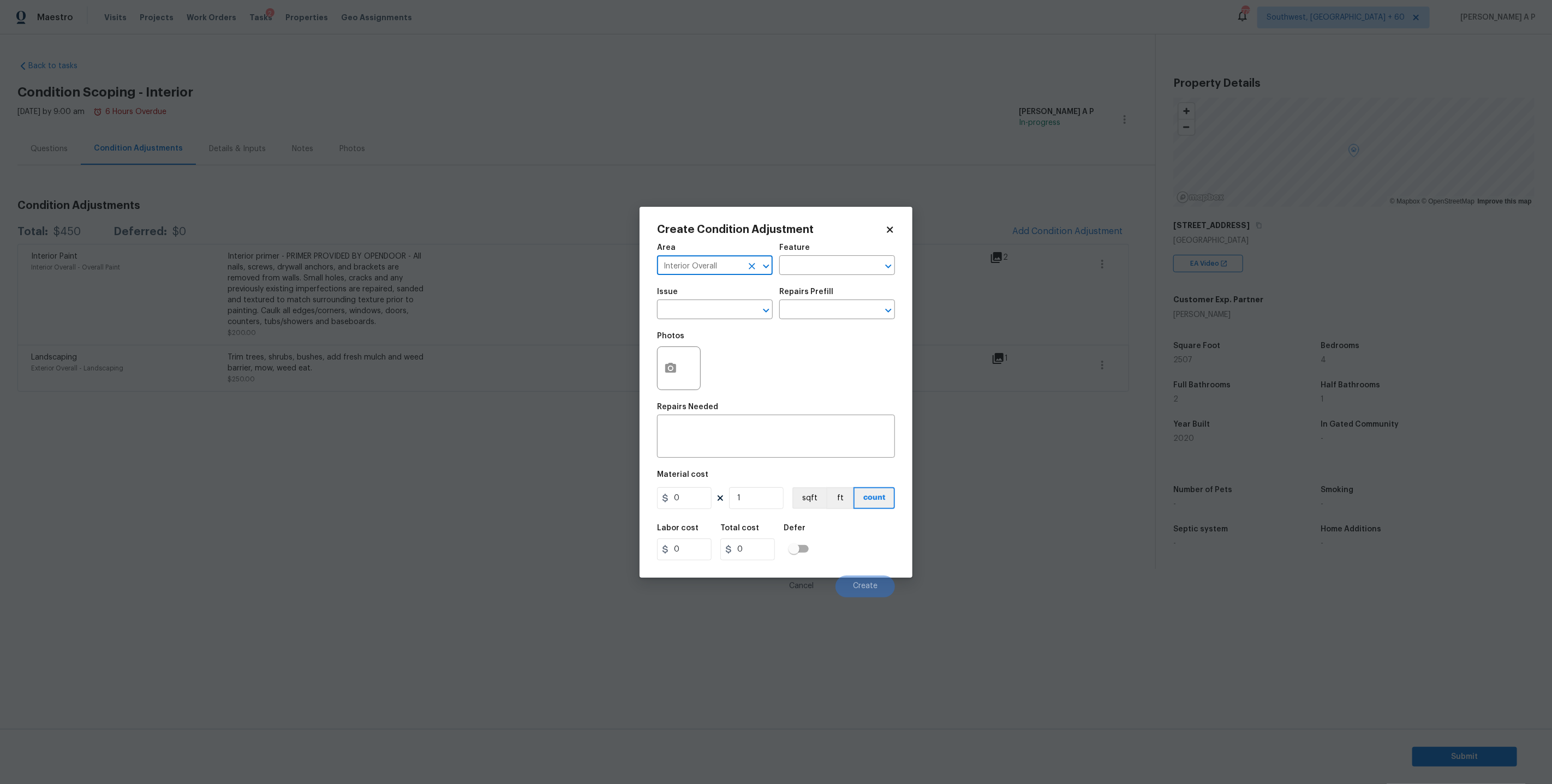
click at [702, 305] on input "text" at bounding box center [699, 310] width 85 height 17
click at [695, 365] on li "ACQ: Flooring" at bounding box center [714, 360] width 116 height 18
type input "ACQ: Flooring"
click at [832, 295] on div "Repairs Prefill" at bounding box center [836, 295] width 116 height 14
click at [831, 308] on input "text" at bounding box center [821, 310] width 85 height 17
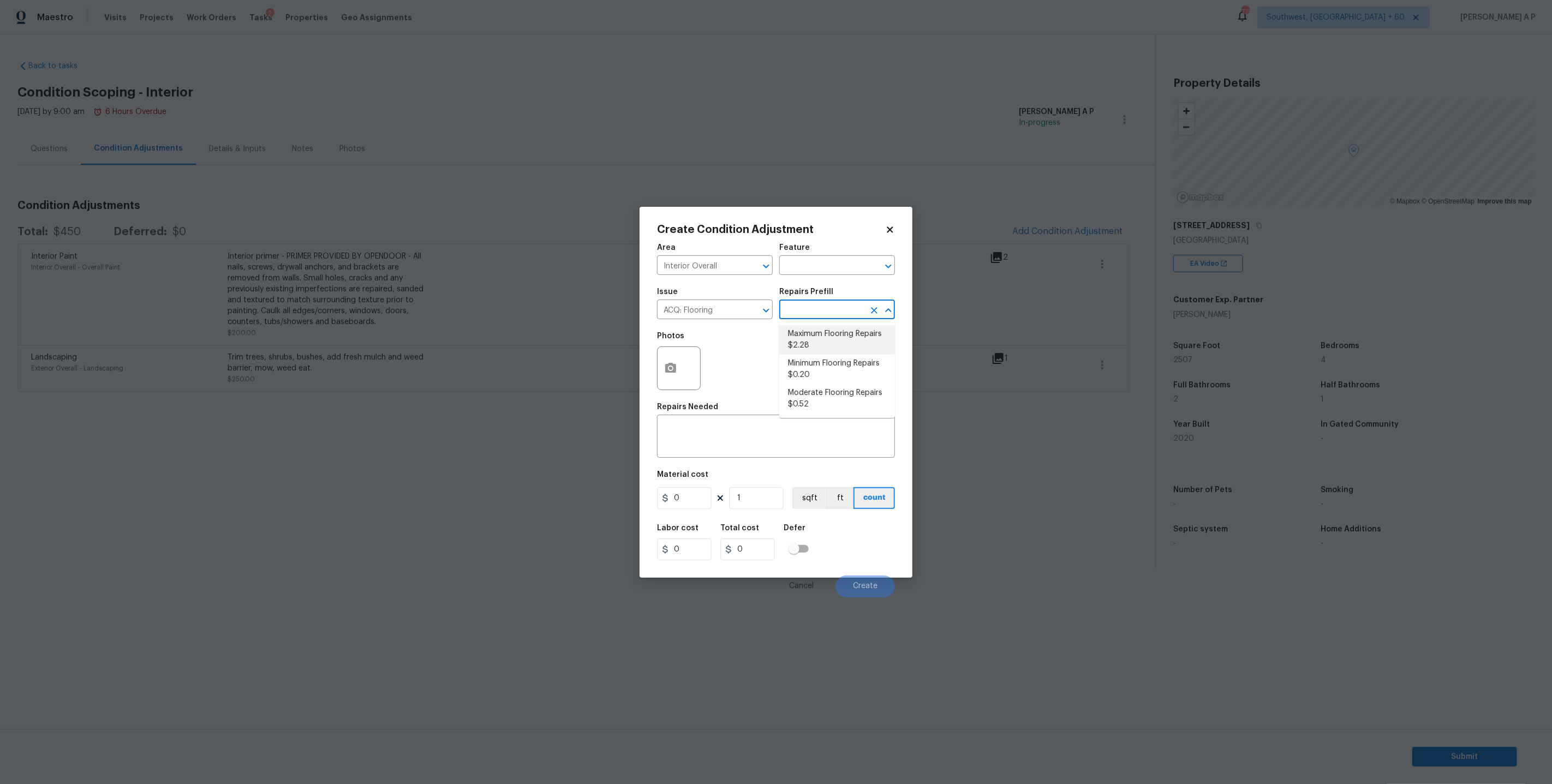
click at [828, 333] on li "Maximum Flooring Repairs $2.28" at bounding box center [836, 340] width 116 height 29
type input "Acquisition"
type textarea "Acquisition Scope: Maximum flooring repairs"
type input "2.28"
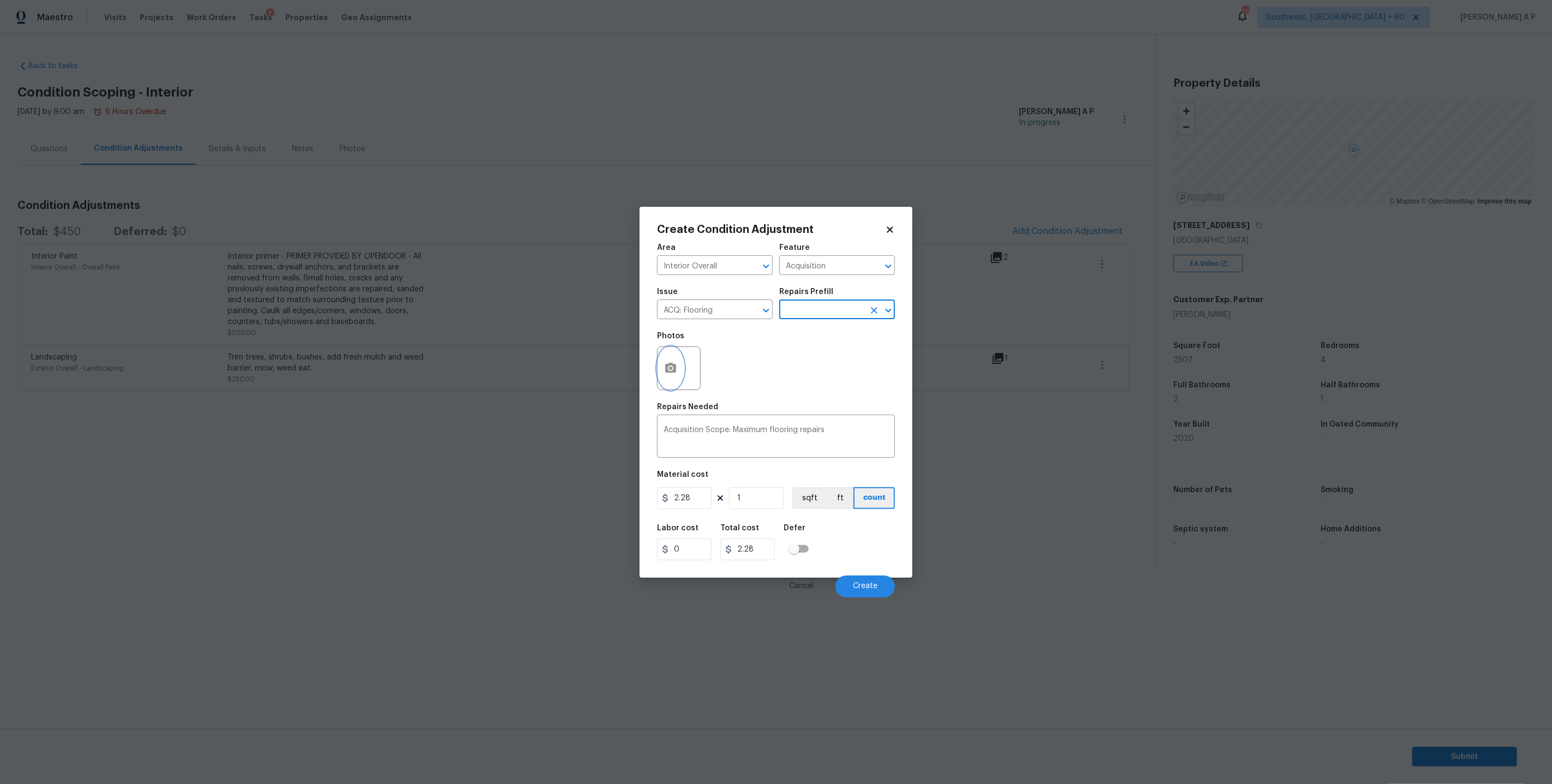
click at [677, 366] on button "button" at bounding box center [670, 368] width 26 height 43
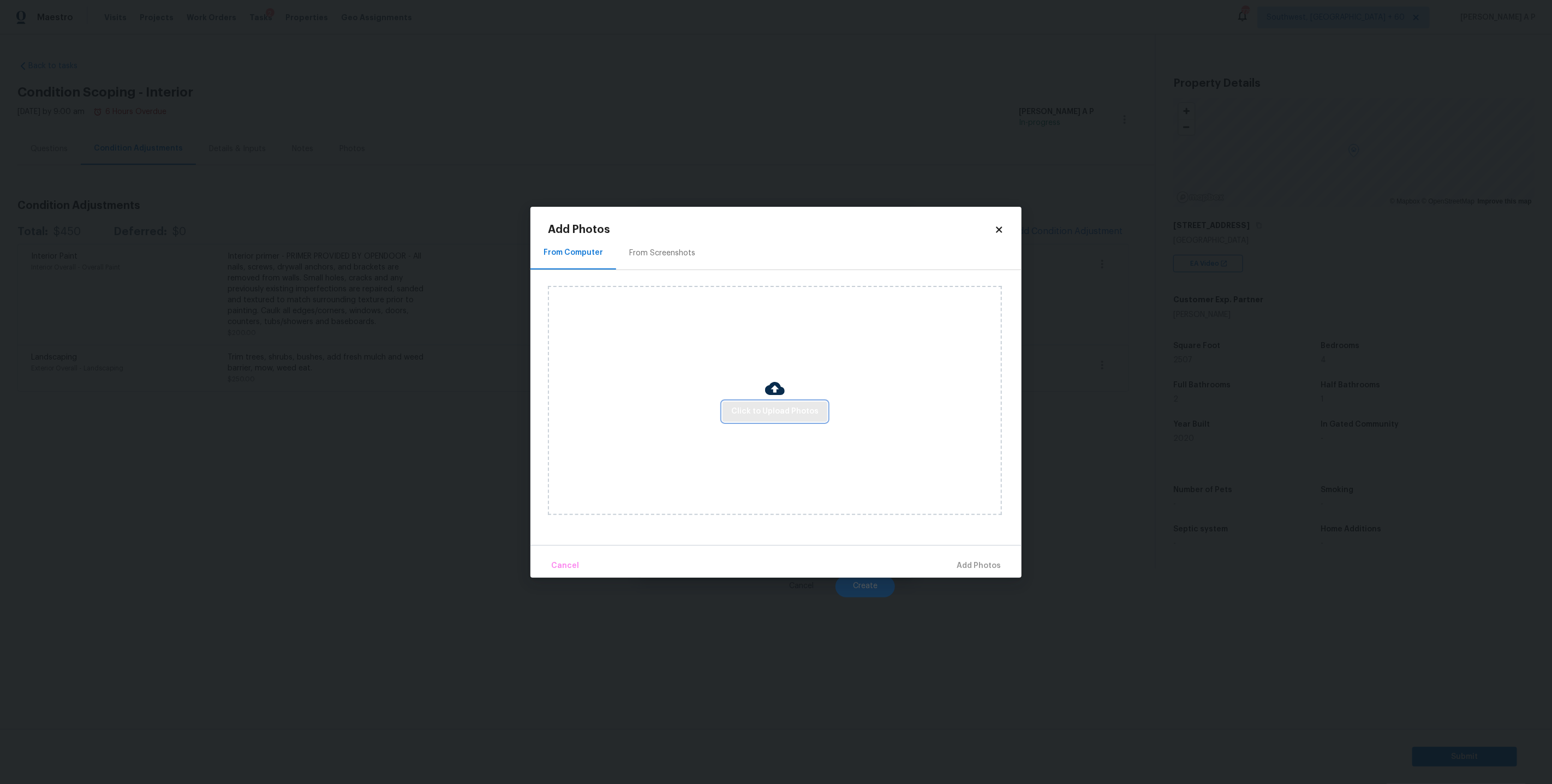
click at [769, 410] on span "Click to Upload Photos" at bounding box center [774, 411] width 88 height 13
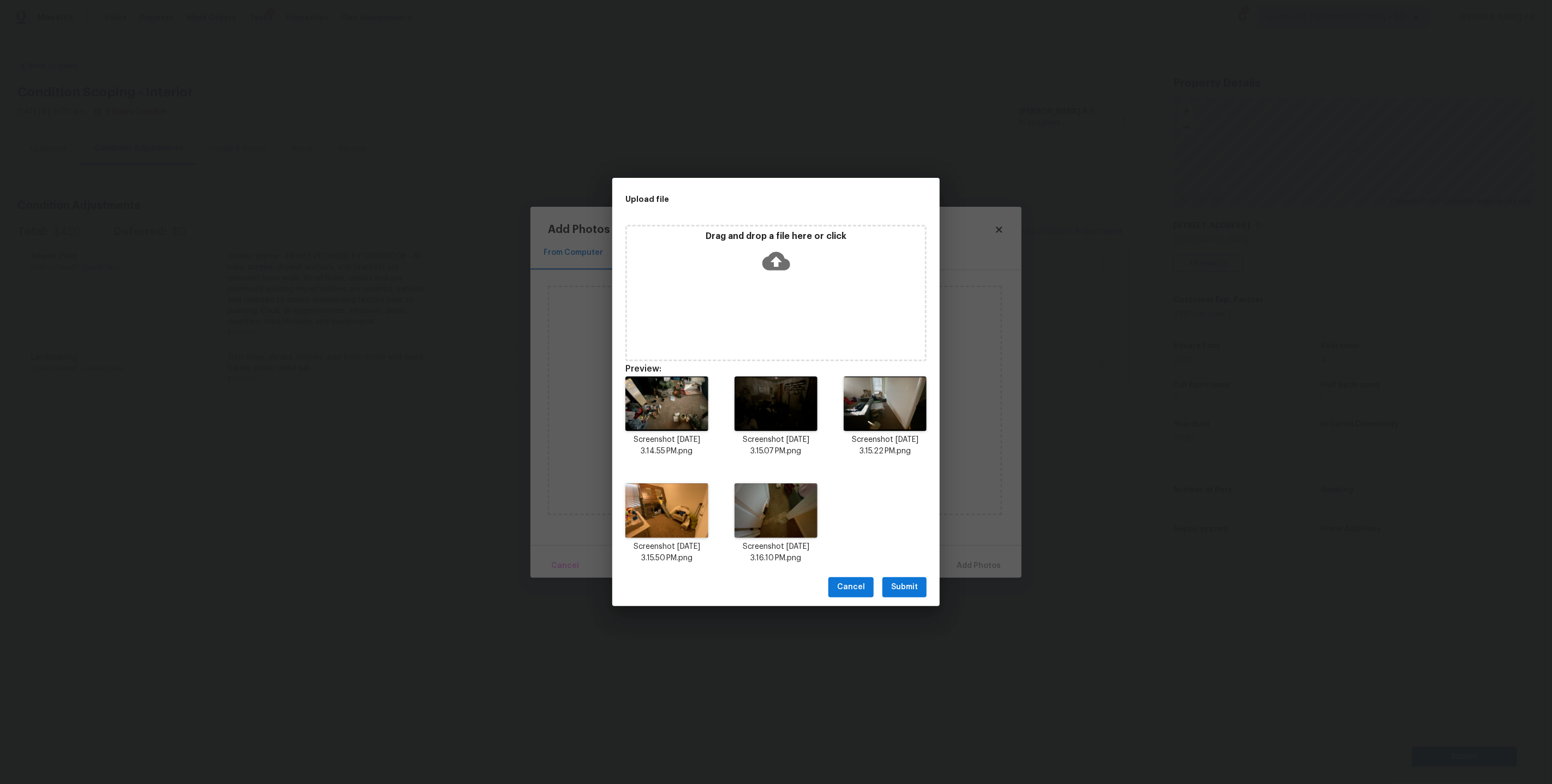
click at [896, 582] on span "Submit" at bounding box center [905, 587] width 27 height 13
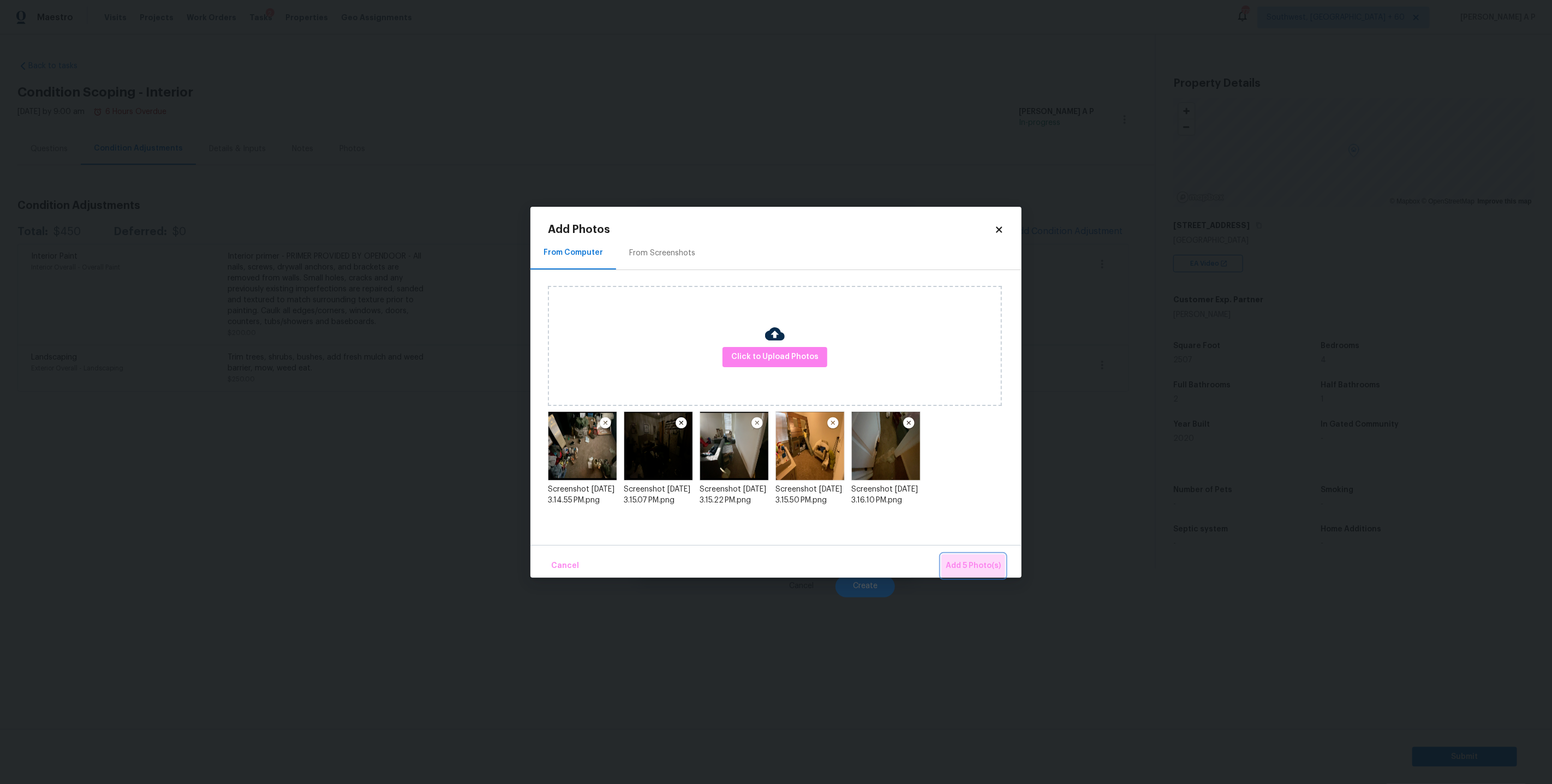
click at [999, 562] on span "Add 5 Photo(s)" at bounding box center [973, 566] width 55 height 13
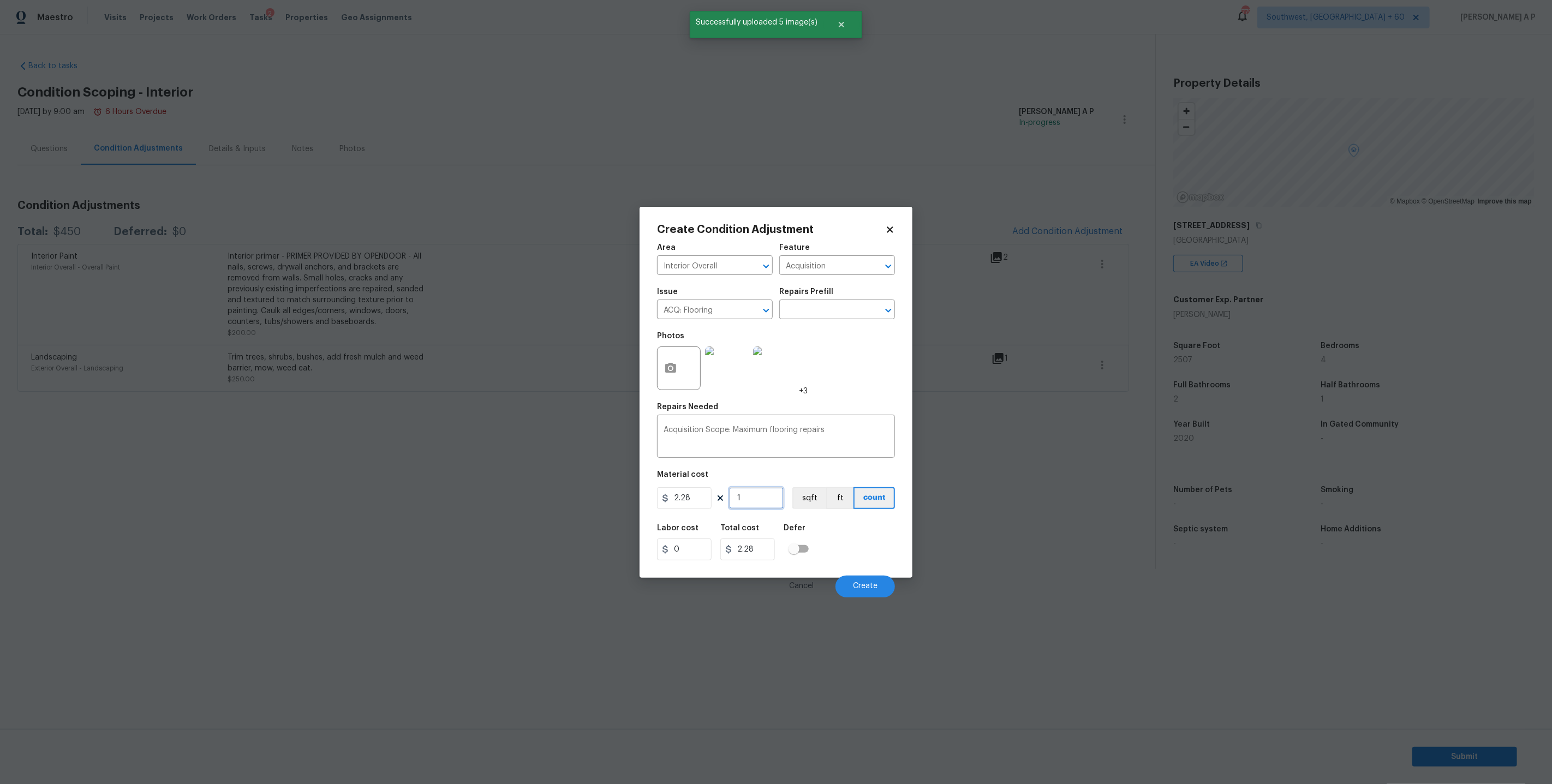
click at [757, 499] on input "1" at bounding box center [756, 498] width 55 height 22
type input "12"
type input "27.36"
type input "120"
type input "273.6"
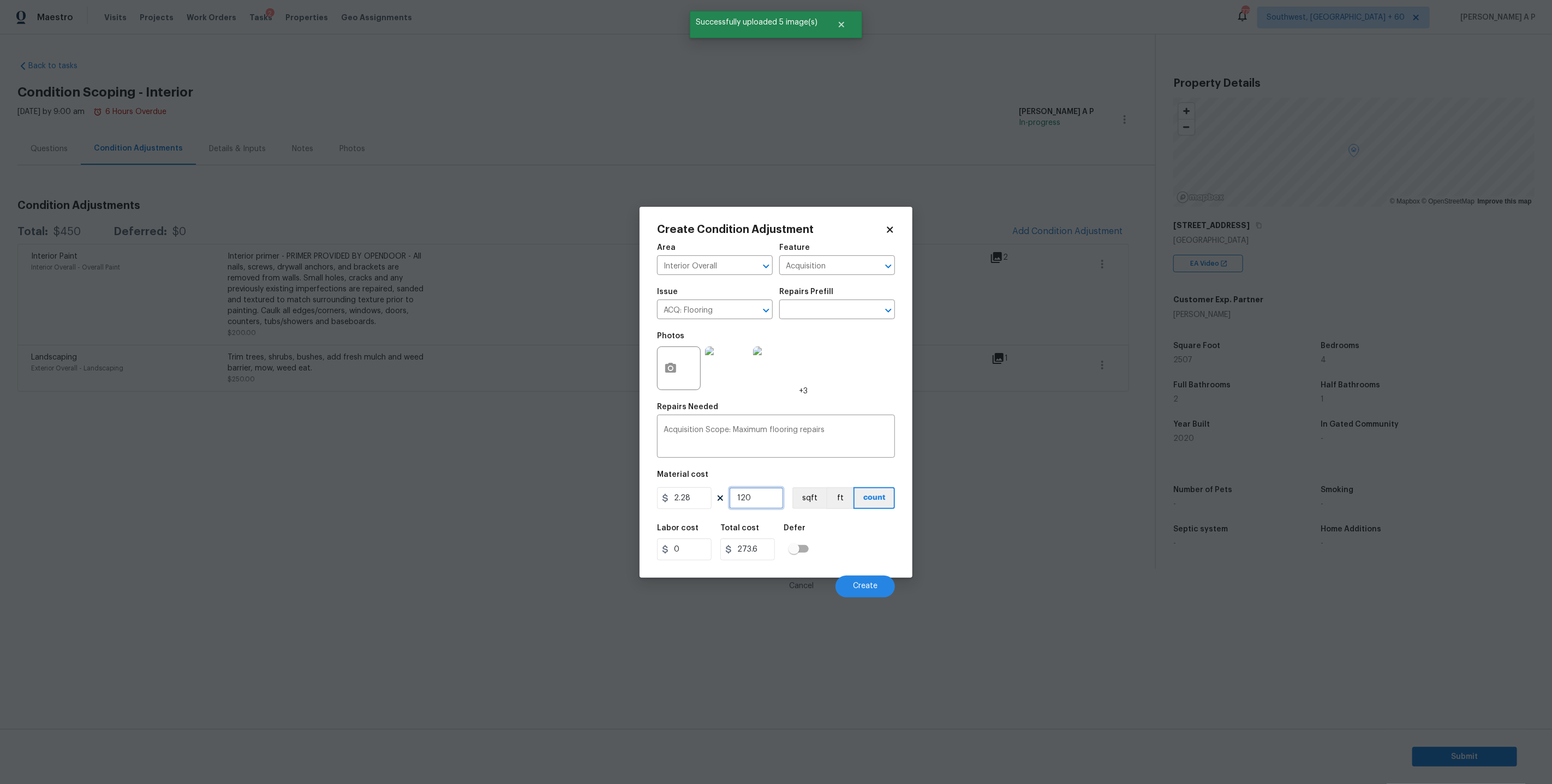
type input "1200"
type input "2736"
type input "120"
type input "273.6"
type input "12"
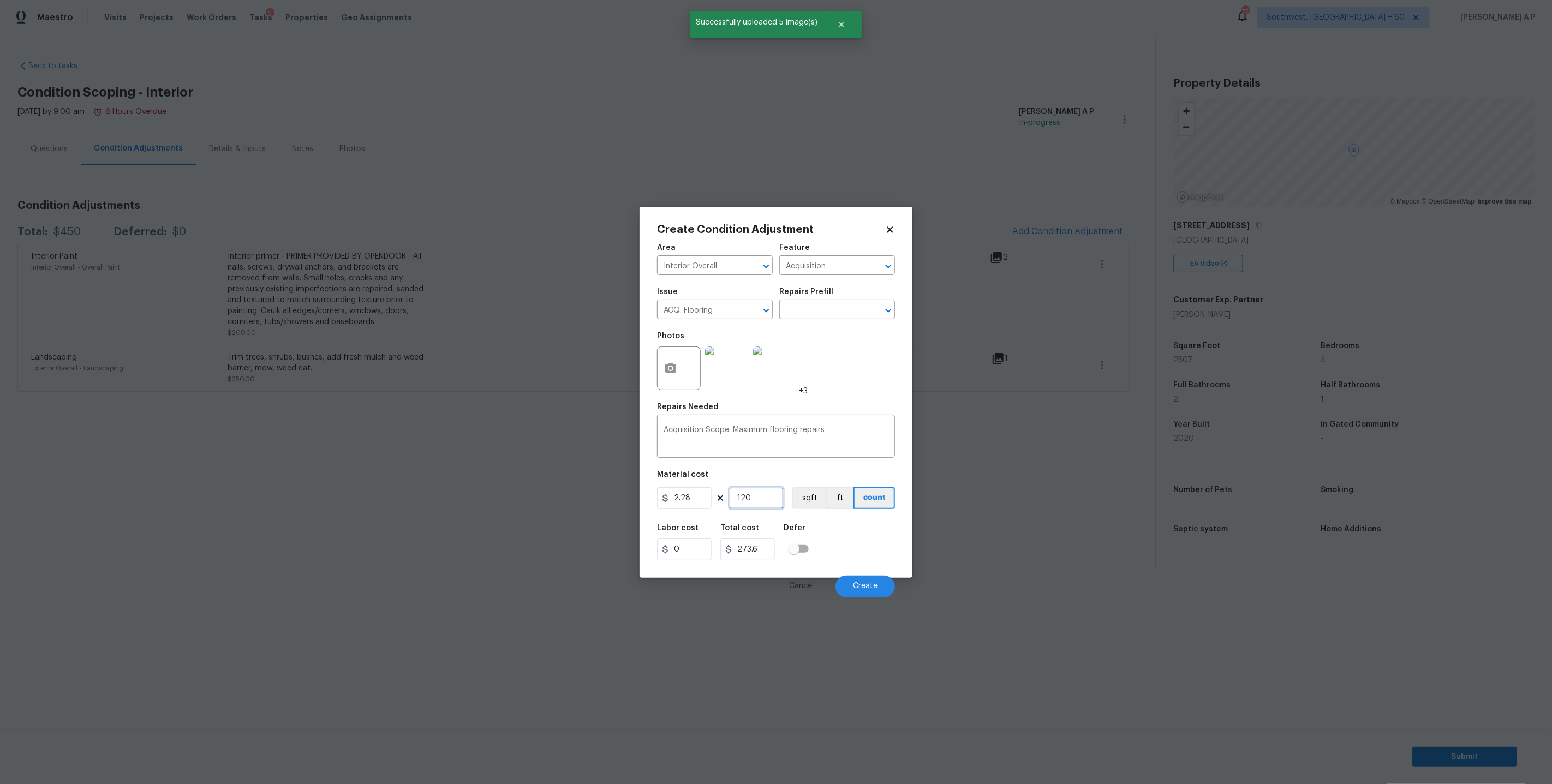
type input "27.36"
type input "1"
type input "2.28"
type input "0"
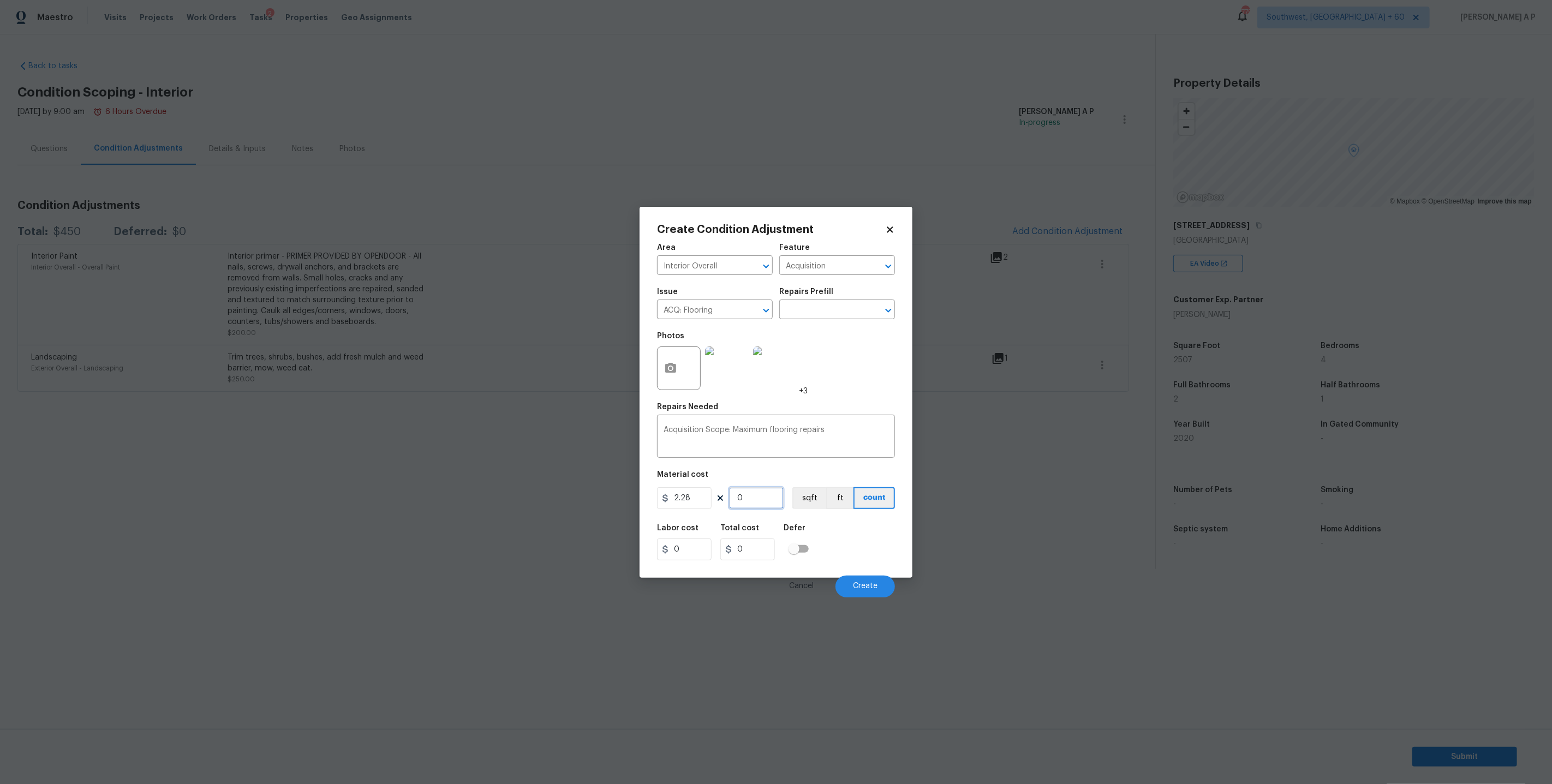
type input "2"
type input "4.56"
type input "20"
type input "45.6"
type input "200"
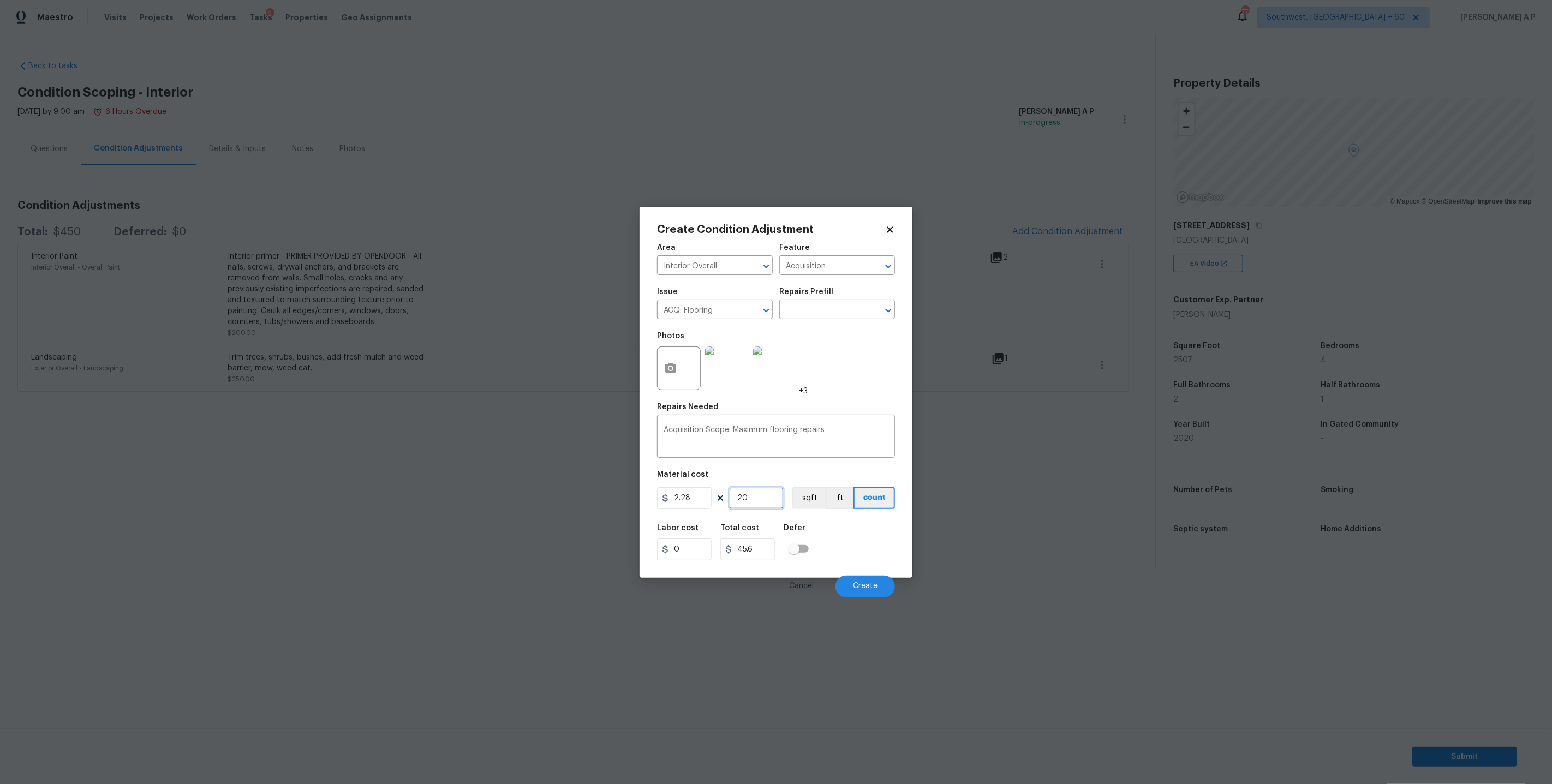
type input "456"
type input "2000"
type input "4560"
type input "2000"
click at [845, 437] on textarea "Acquisition Scope: Maximum flooring repairs" at bounding box center [776, 437] width 225 height 23
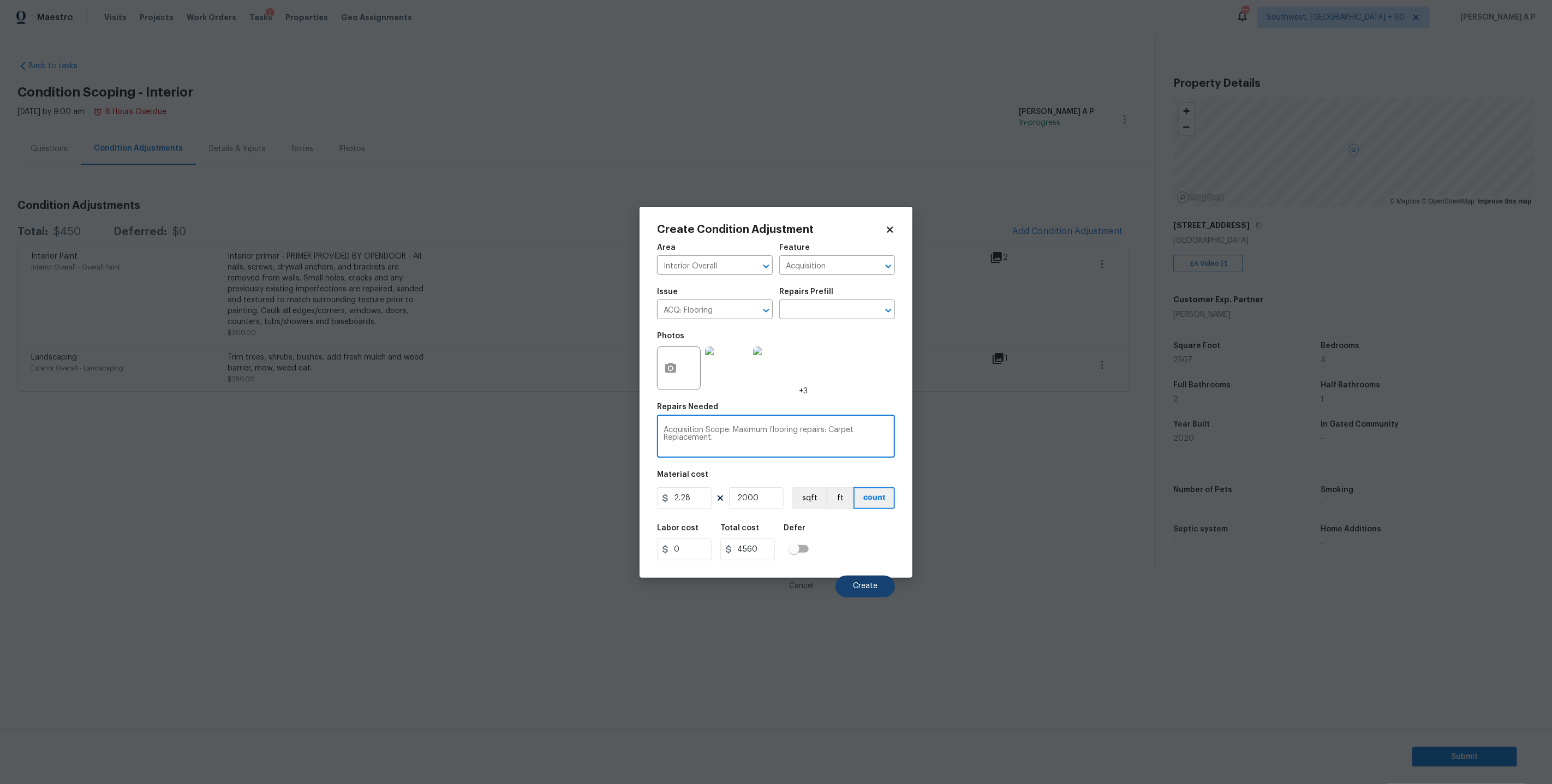
type textarea "Acquisition Scope: Maximum flooring repairs: Carpet Replacement."
click at [882, 588] on button "Create" at bounding box center [865, 586] width 59 height 22
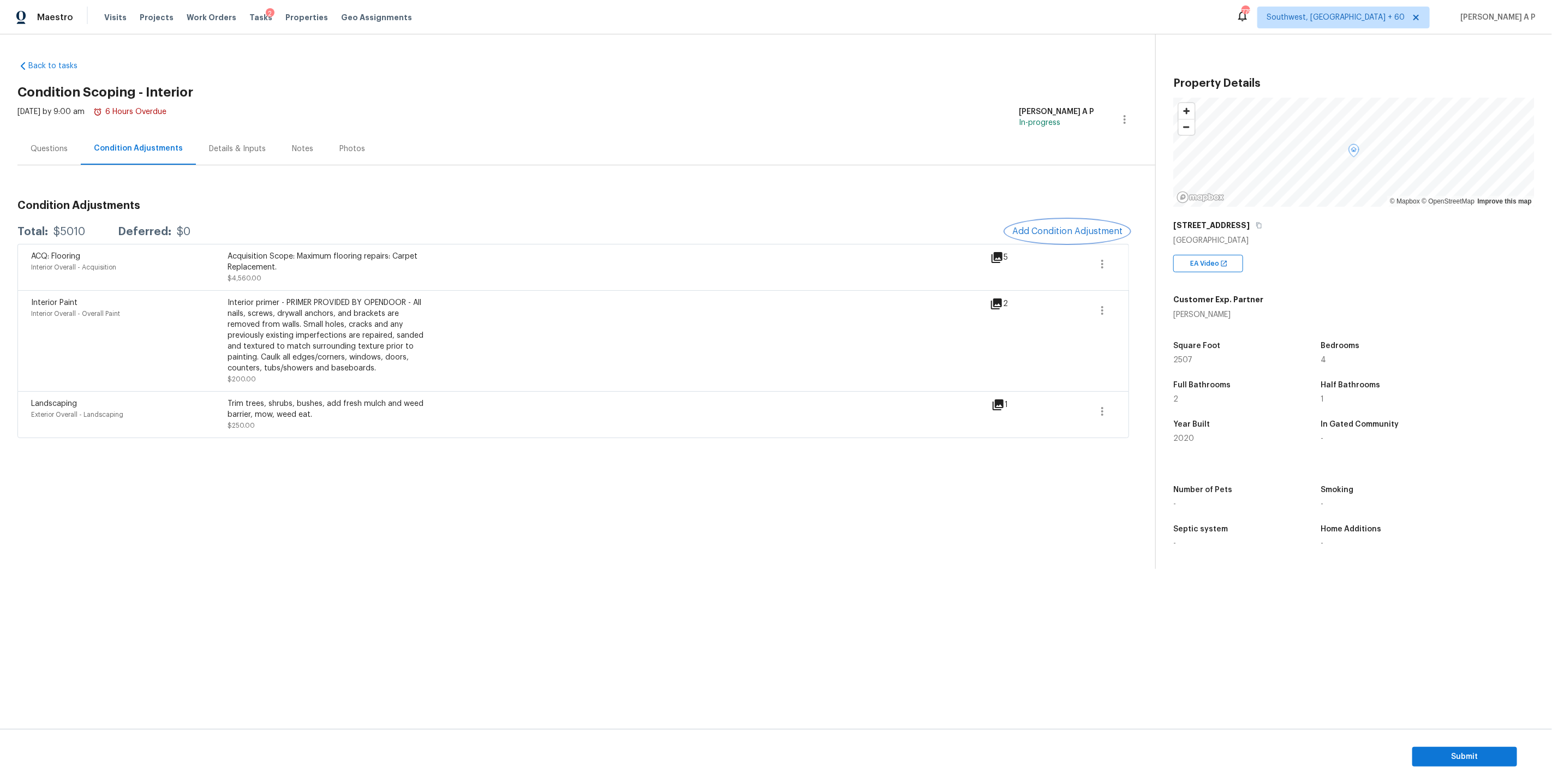
click at [1053, 230] on span "Add Condition Adjustment" at bounding box center [1067, 231] width 110 height 10
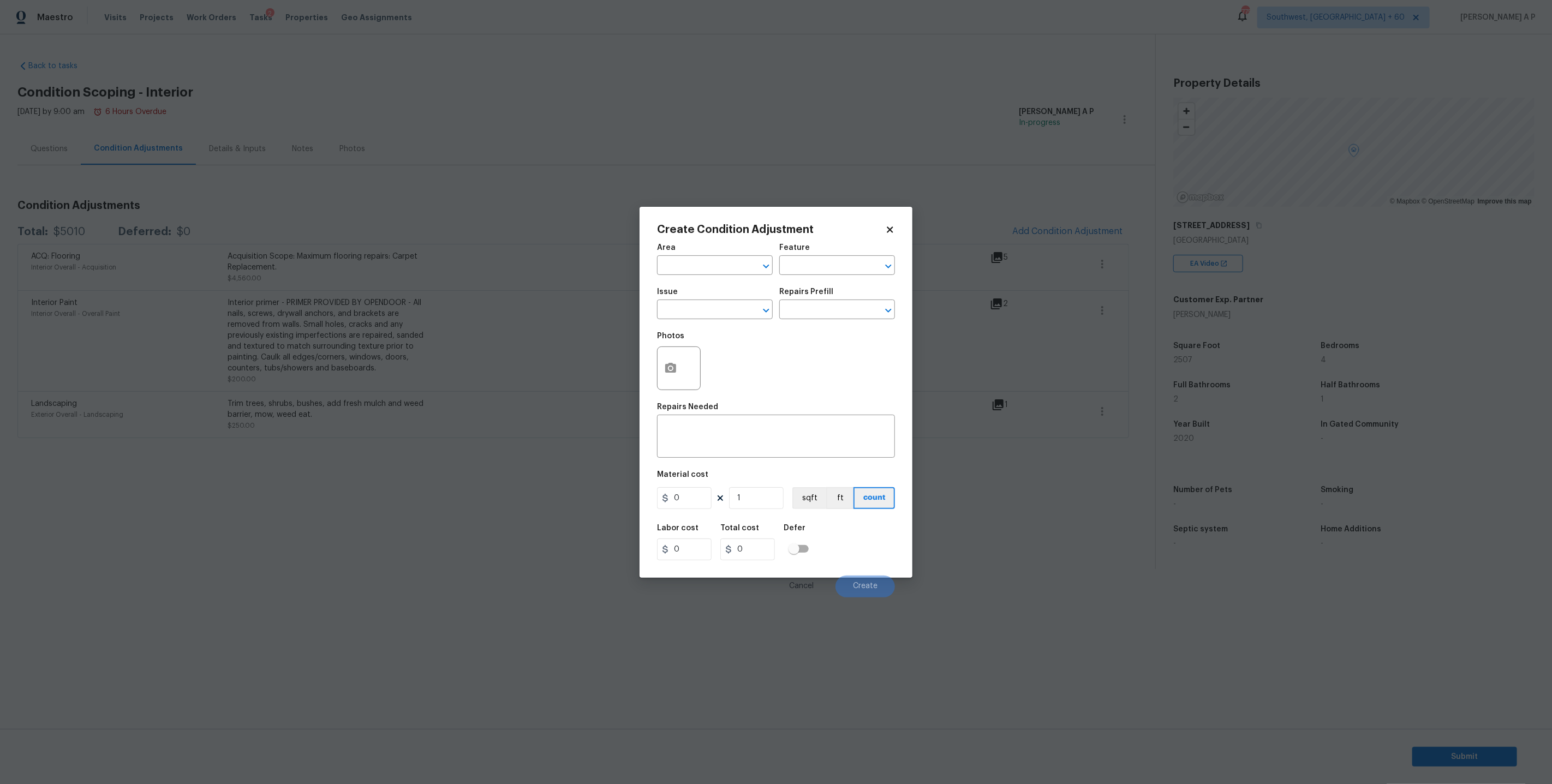
click at [714, 254] on div "Area" at bounding box center [714, 250] width 116 height 14
click at [702, 270] on input "text" at bounding box center [699, 266] width 85 height 17
click at [685, 307] on li "Interior Overall" at bounding box center [714, 308] width 116 height 18
type input "Interior Overall"
click at [685, 307] on input "text" at bounding box center [699, 310] width 85 height 17
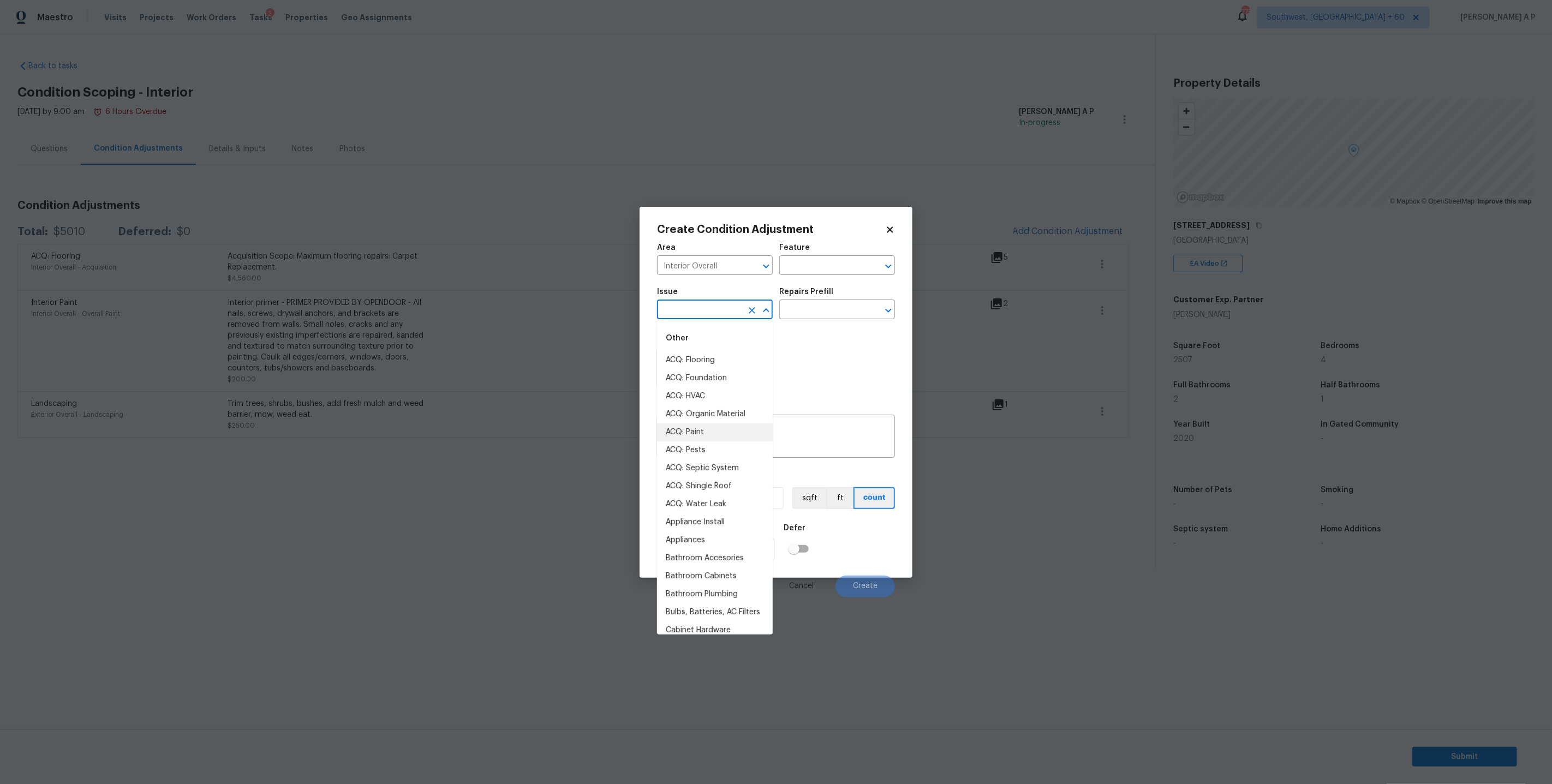
click at [686, 425] on li "ACQ: Paint" at bounding box center [714, 432] width 116 height 18
type input "ACQ: Paint"
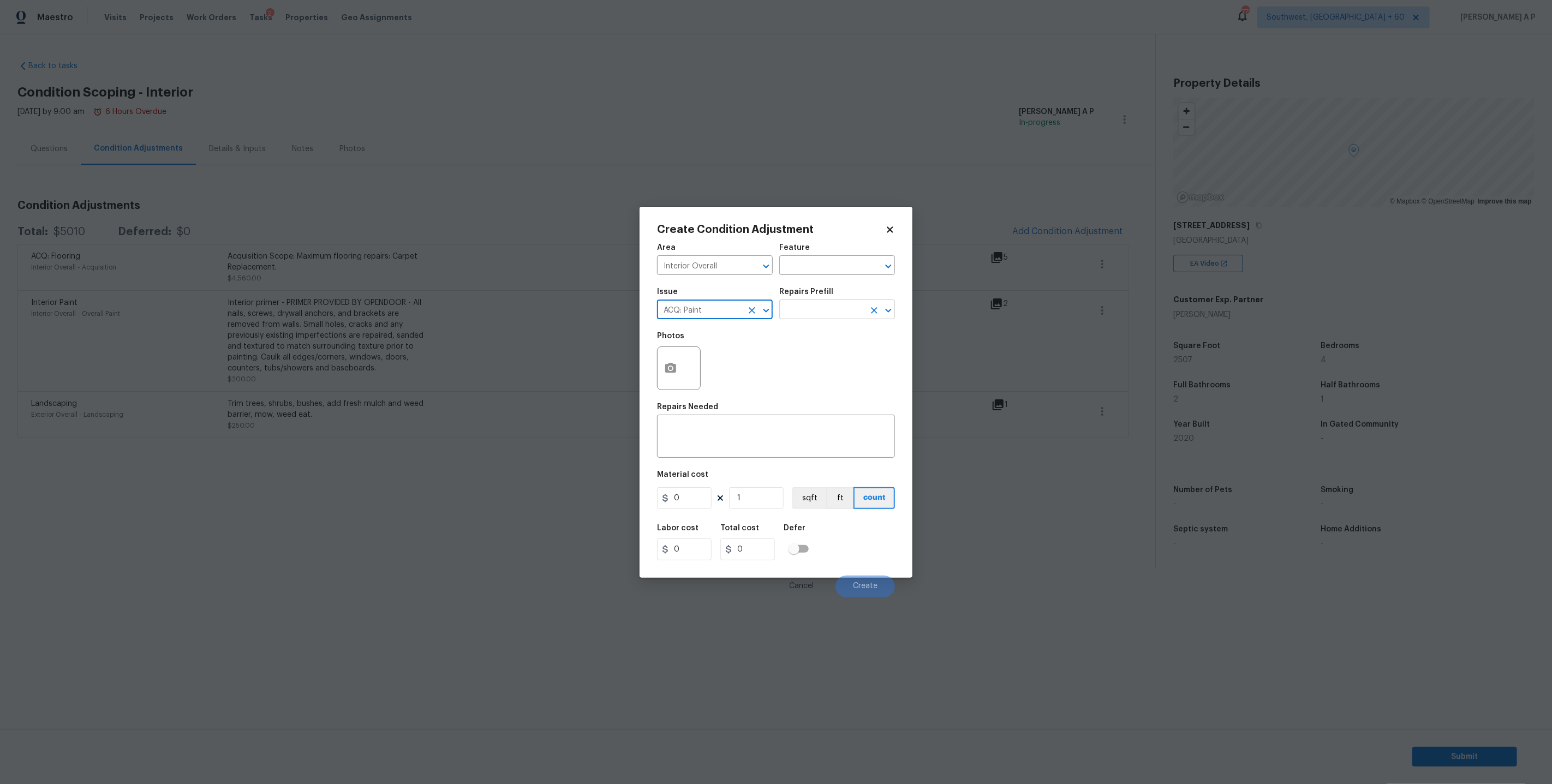
click at [815, 303] on input "text" at bounding box center [821, 310] width 85 height 17
click at [812, 368] on li "Paint ~25-75% of the home $0.74" at bounding box center [836, 369] width 116 height 29
type input "Acquisition"
type textarea "Acquisition Scope: ~25 - 75% of the home needs interior paint"
type input "0.74"
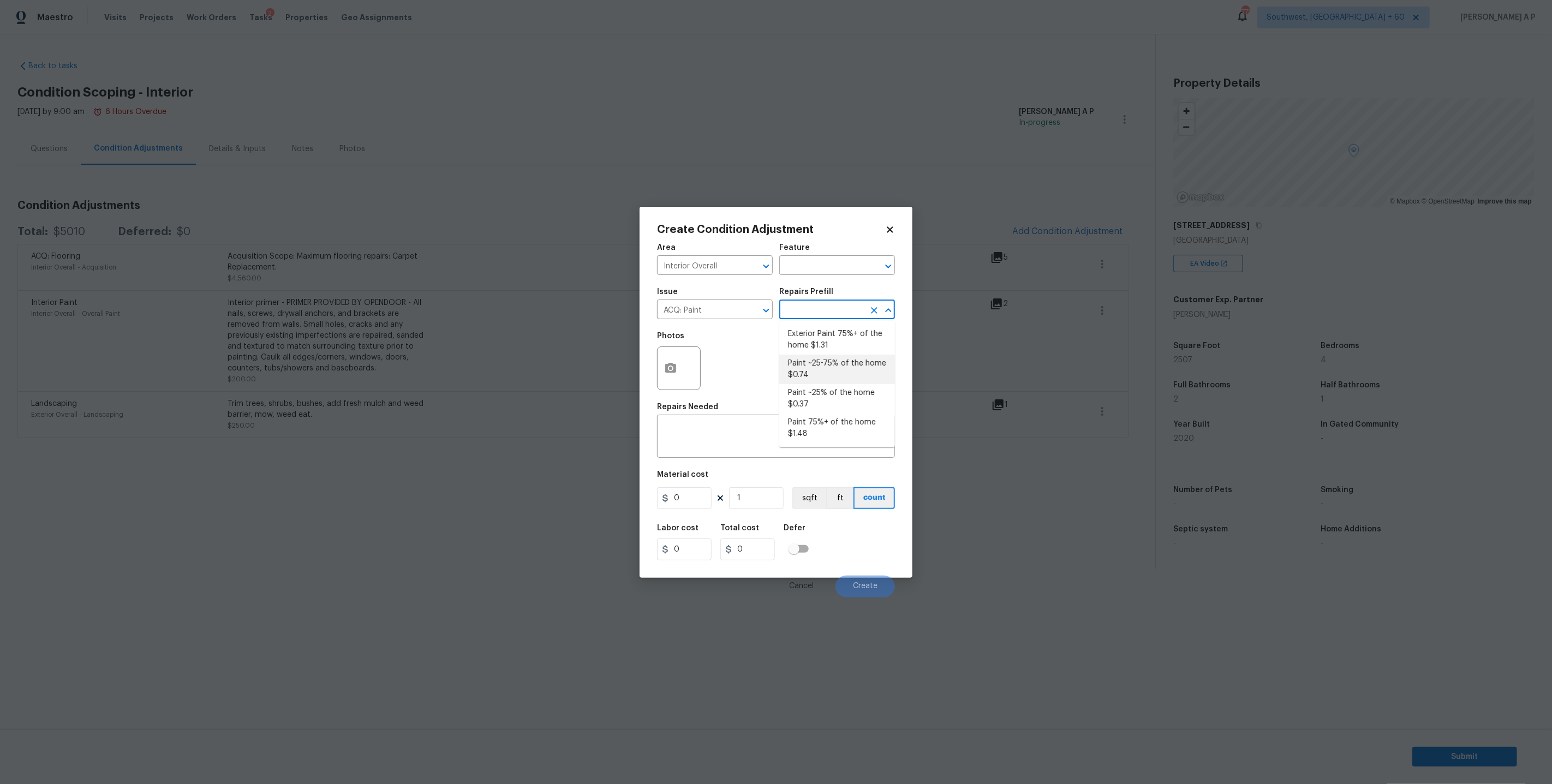
type input "0.74"
click at [832, 347] on li "Exterior Paint 75%+ of the home $1.31" at bounding box center [836, 340] width 116 height 29
type textarea "Acquisition Scope: 75%+ of the home exterior will likely require paint"
type input "1.31"
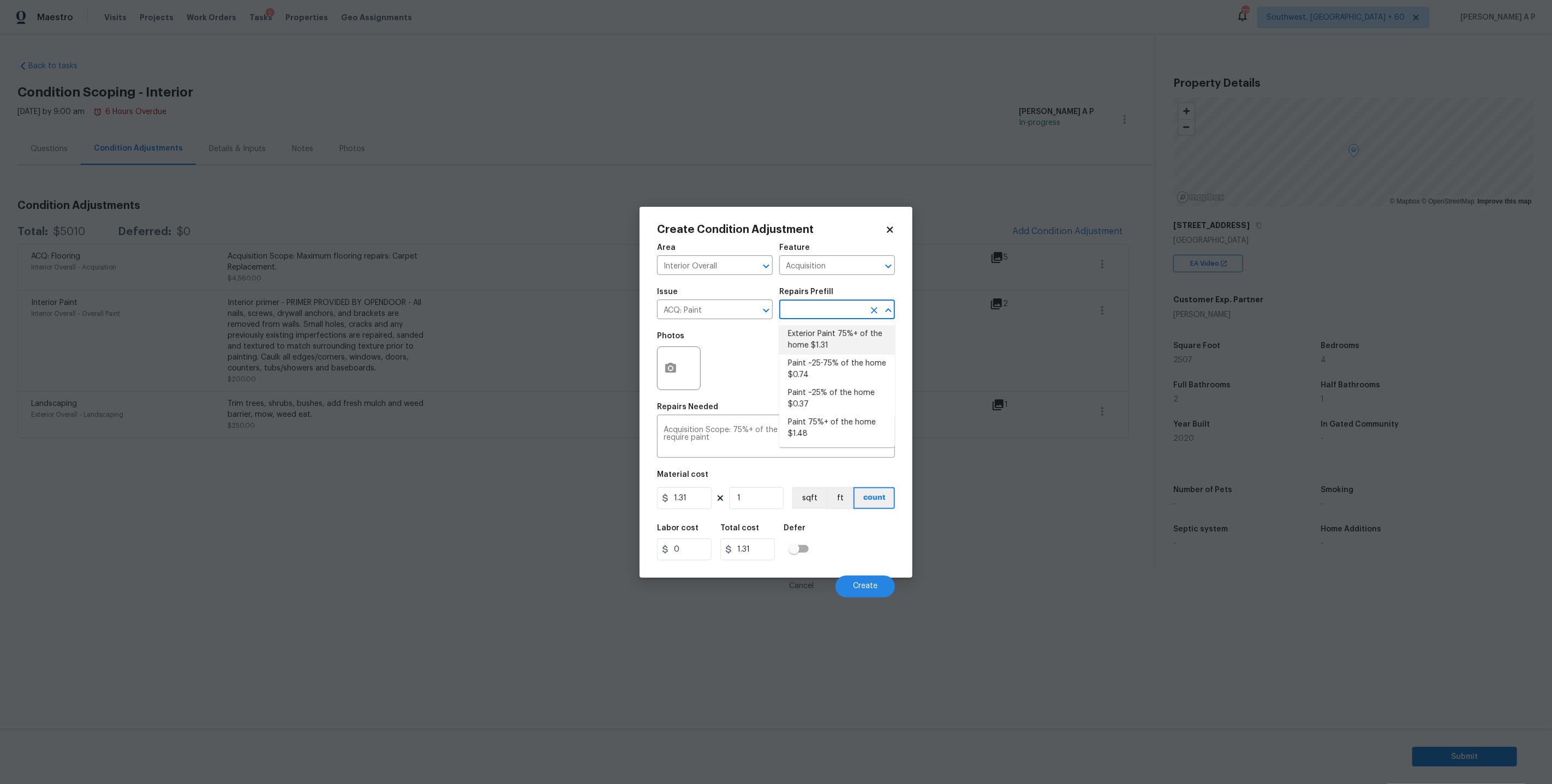
click at [828, 315] on input "text" at bounding box center [821, 310] width 85 height 17
click at [822, 424] on li "Paint 75%+ of the home $1.48" at bounding box center [836, 428] width 116 height 29
type textarea "Acquisition Scope: 75%+ of the home will likely require interior paint"
type input "1.48"
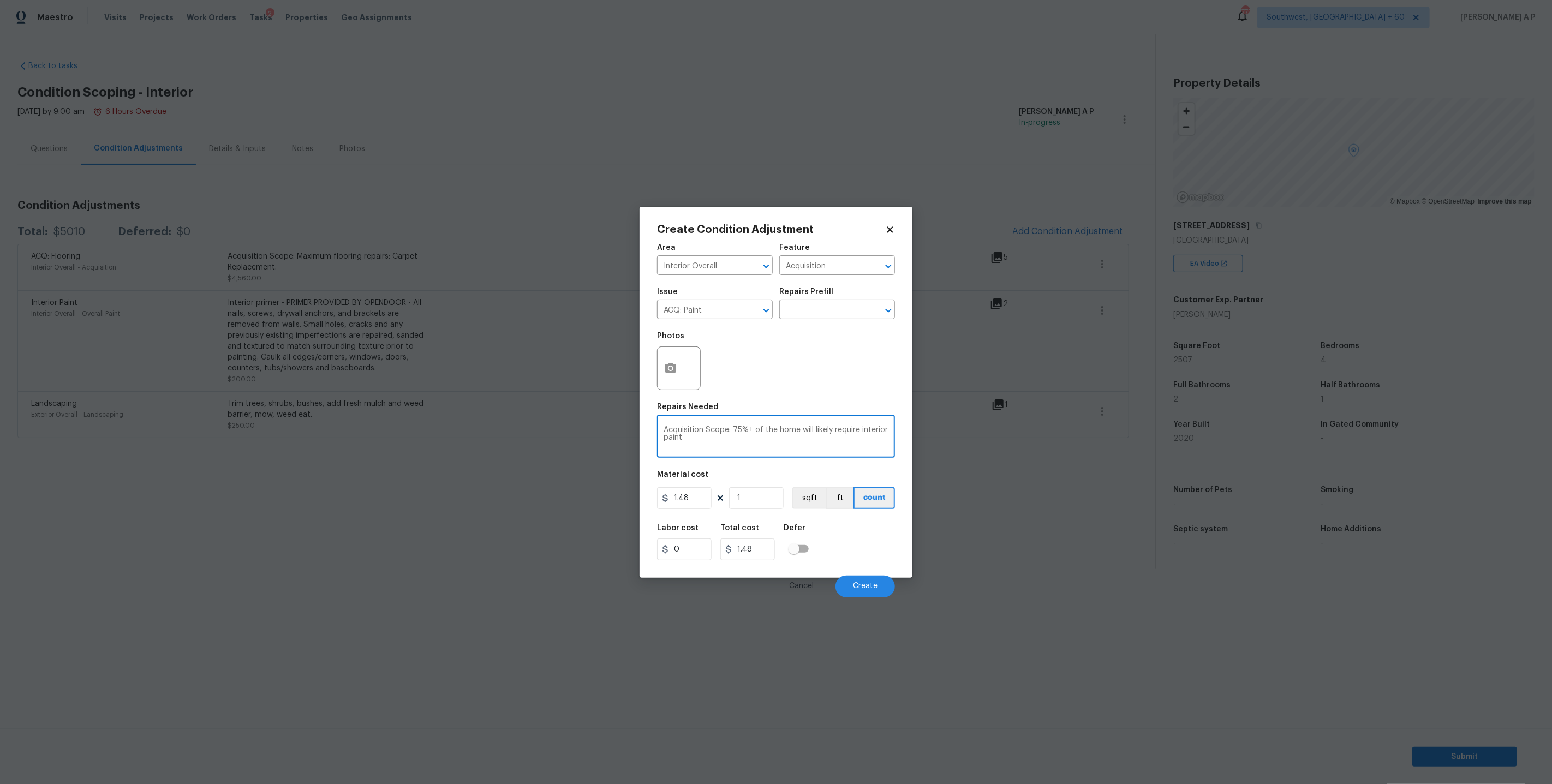
click at [793, 430] on textarea "Acquisition Scope: 75%+ of the home will likely require interior paint" at bounding box center [776, 437] width 225 height 23
click at [823, 306] on input "text" at bounding box center [821, 310] width 85 height 17
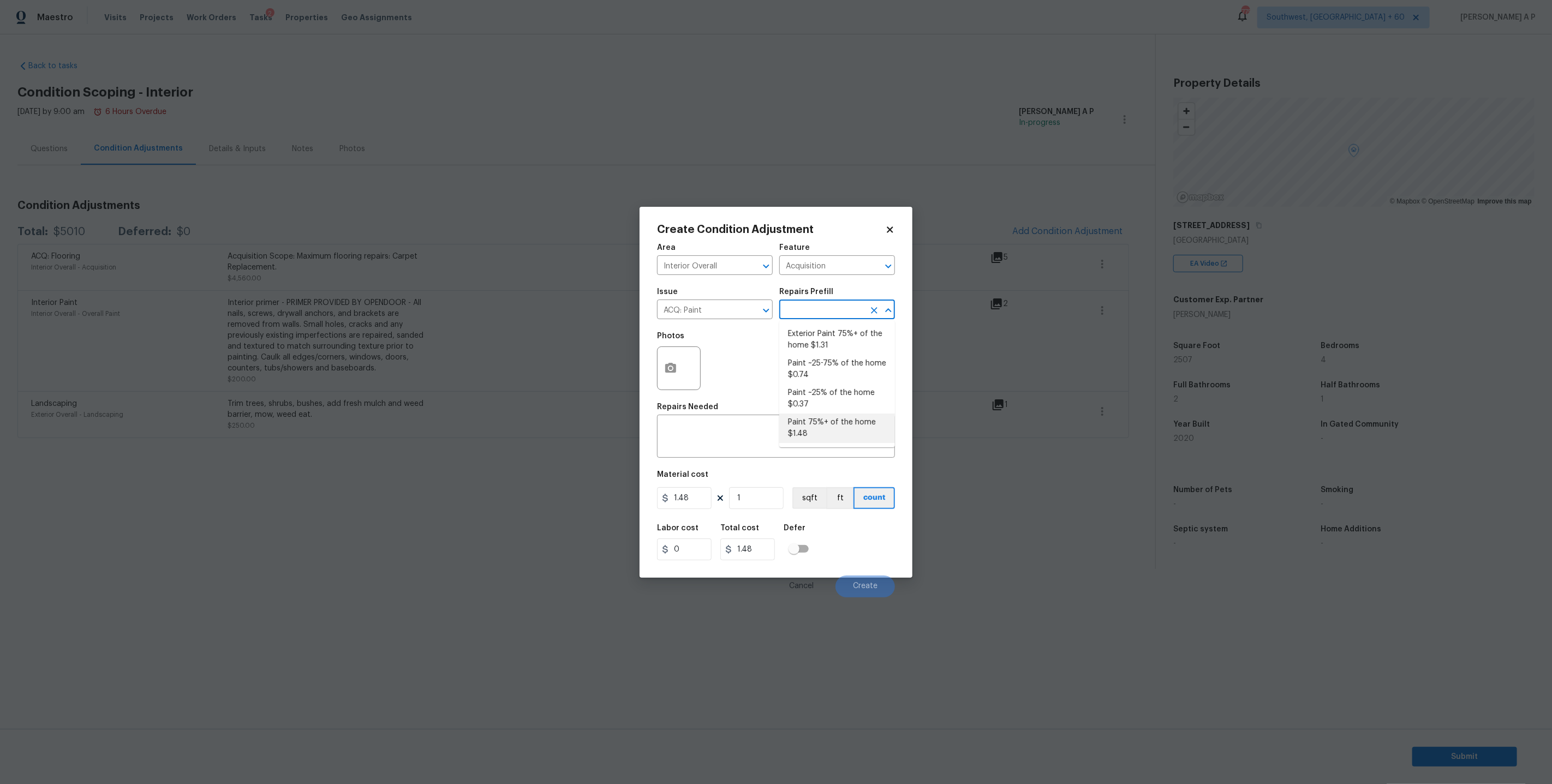
click at [822, 431] on li "Paint 75%+ of the home $1.48" at bounding box center [836, 428] width 116 height 29
type textarea "Acquisition Scope: 75%+ of the home will likely require interior paint"
click at [682, 373] on button "button" at bounding box center [670, 368] width 26 height 43
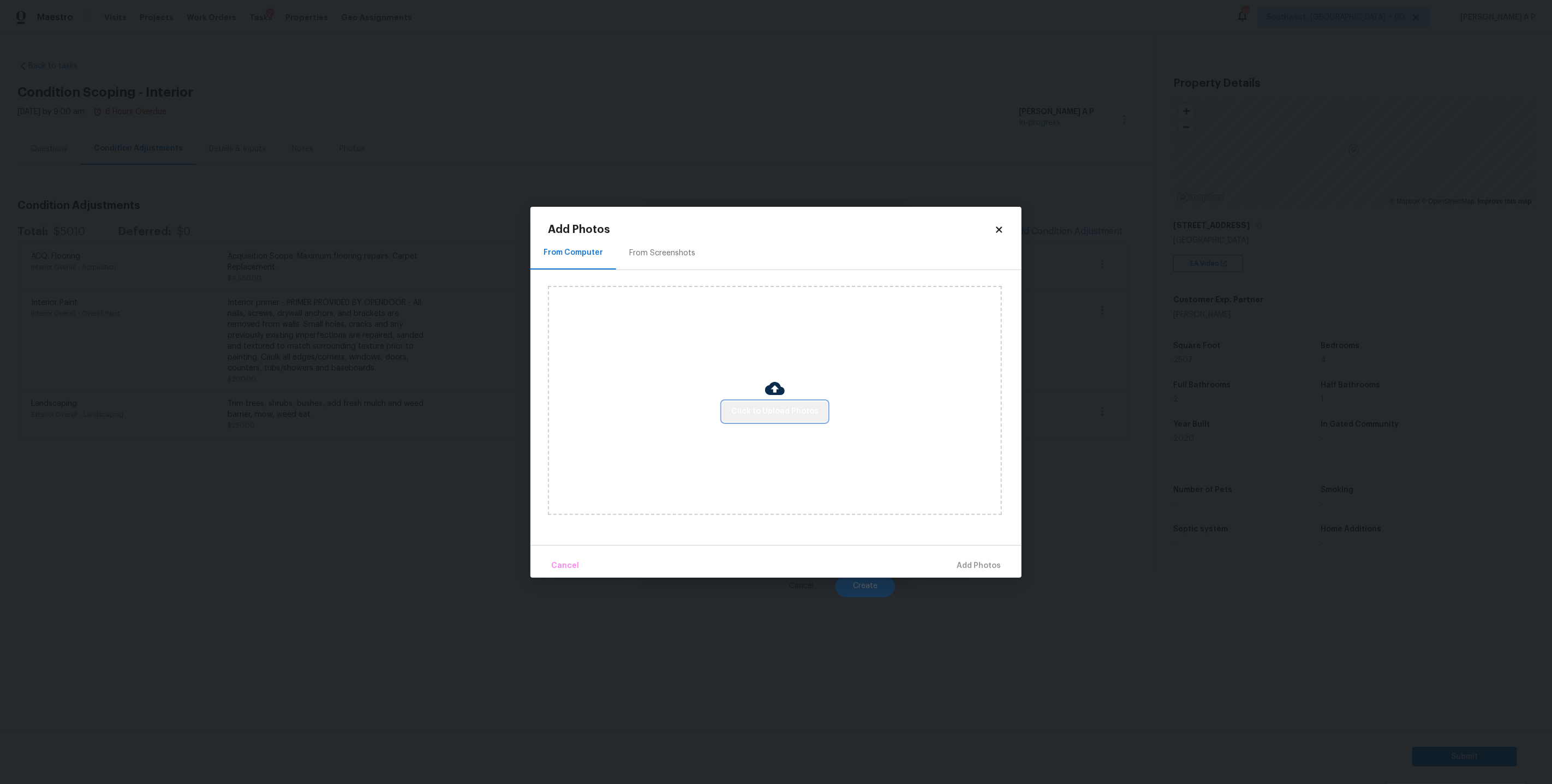
click at [780, 415] on span "Click to Upload Photos" at bounding box center [774, 411] width 88 height 13
